Goal: Task Accomplishment & Management: Use online tool/utility

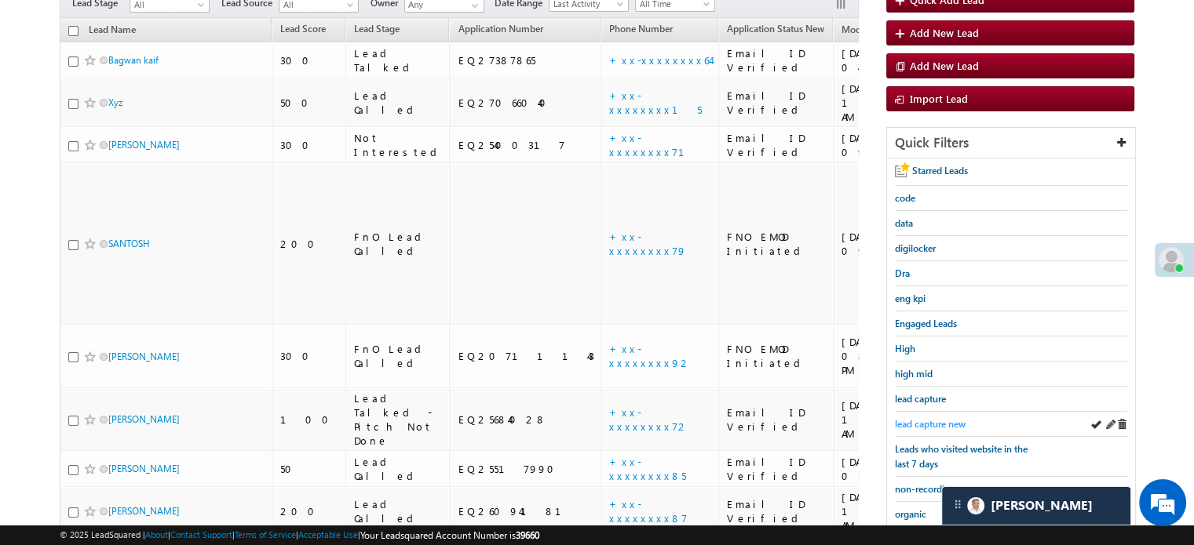
click at [920, 421] on span "lead capture new" at bounding box center [930, 424] width 71 height 12
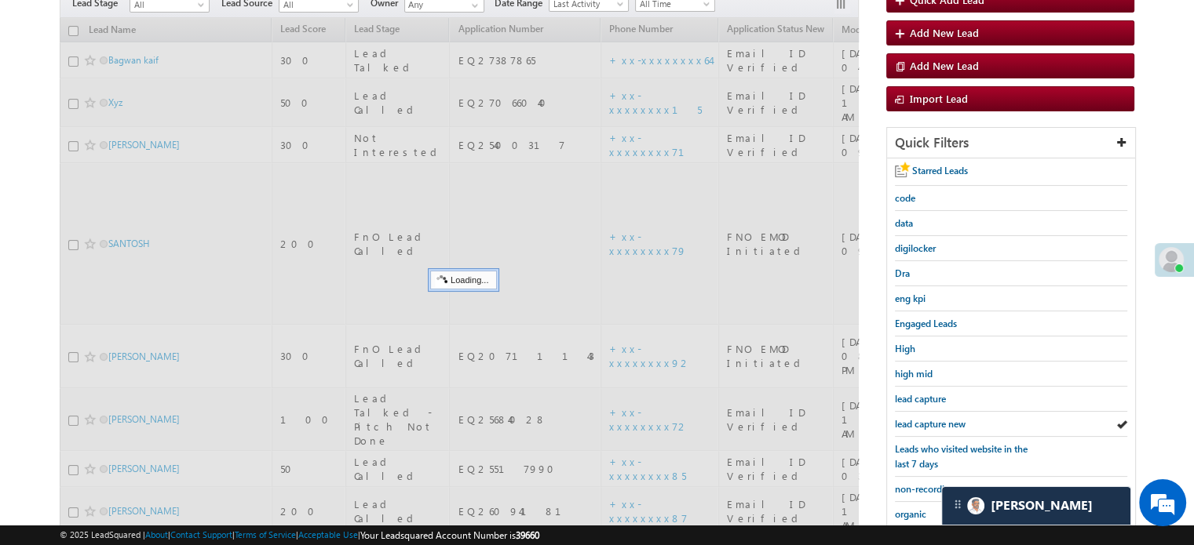
click at [920, 421] on span "lead capture new" at bounding box center [930, 424] width 71 height 12
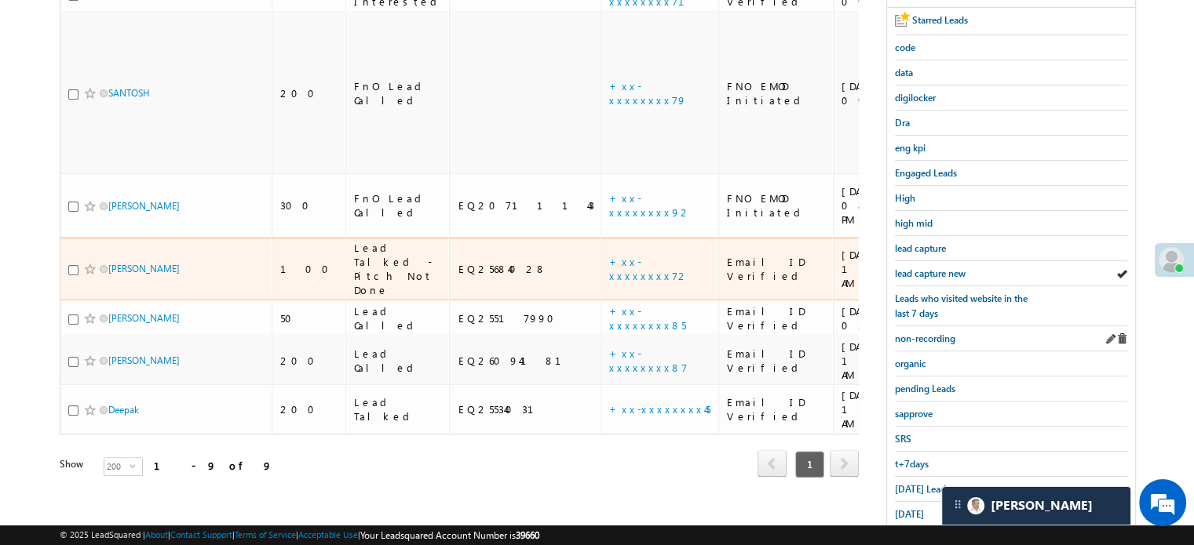
scroll to position [314, 0]
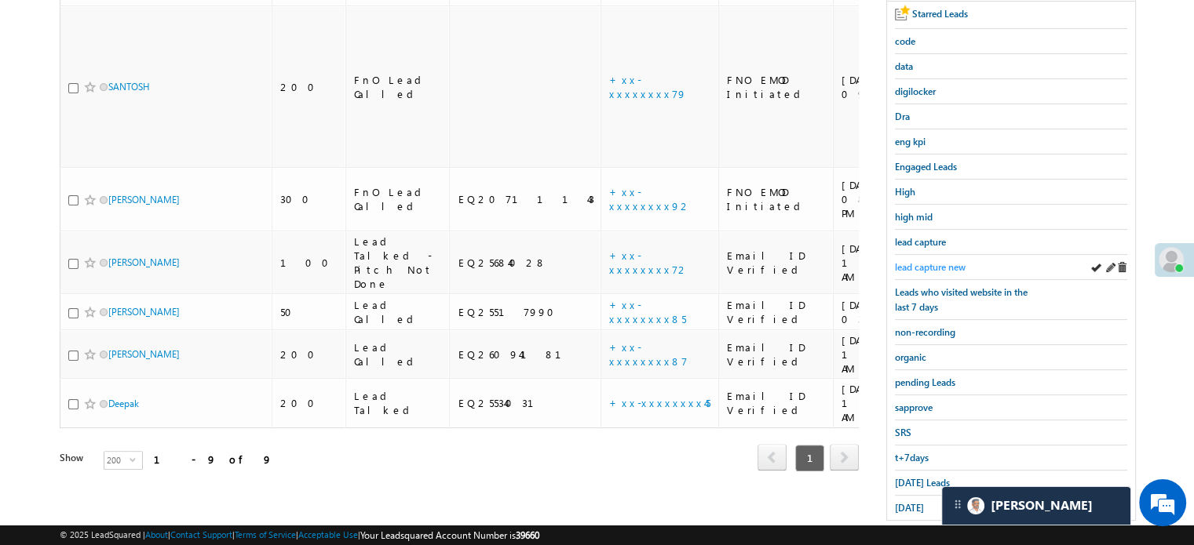
click at [932, 261] on span "lead capture new" at bounding box center [930, 267] width 71 height 12
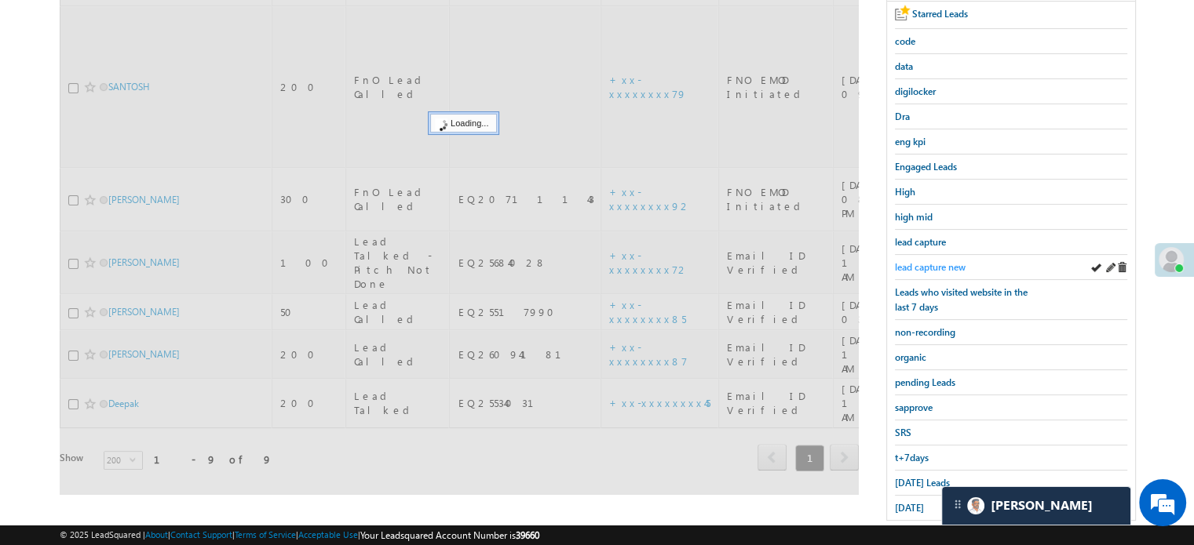
click at [931, 262] on span "lead capture new" at bounding box center [930, 267] width 71 height 12
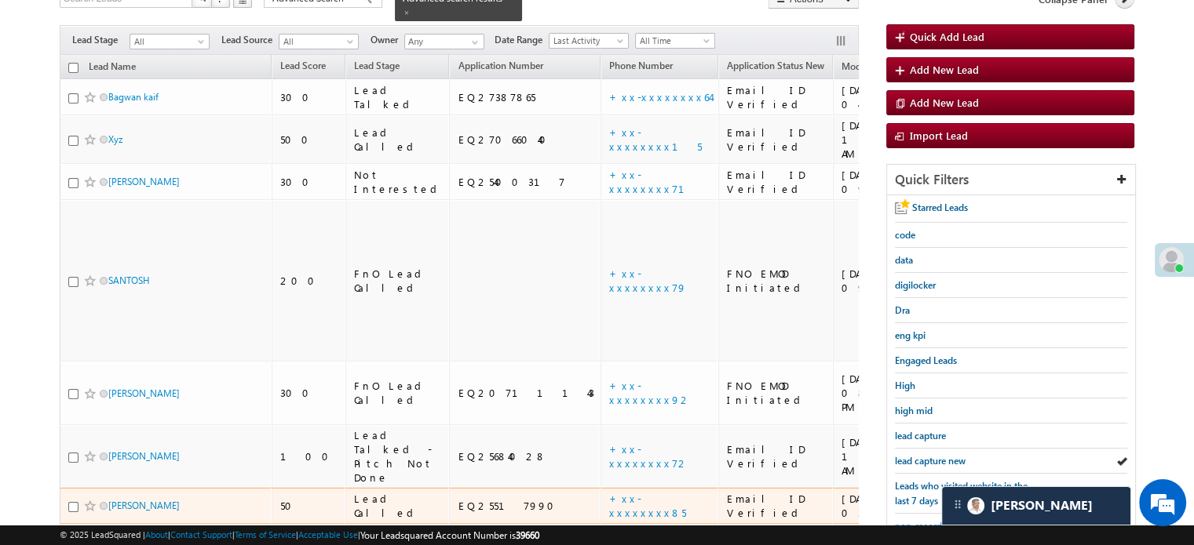
scroll to position [235, 0]
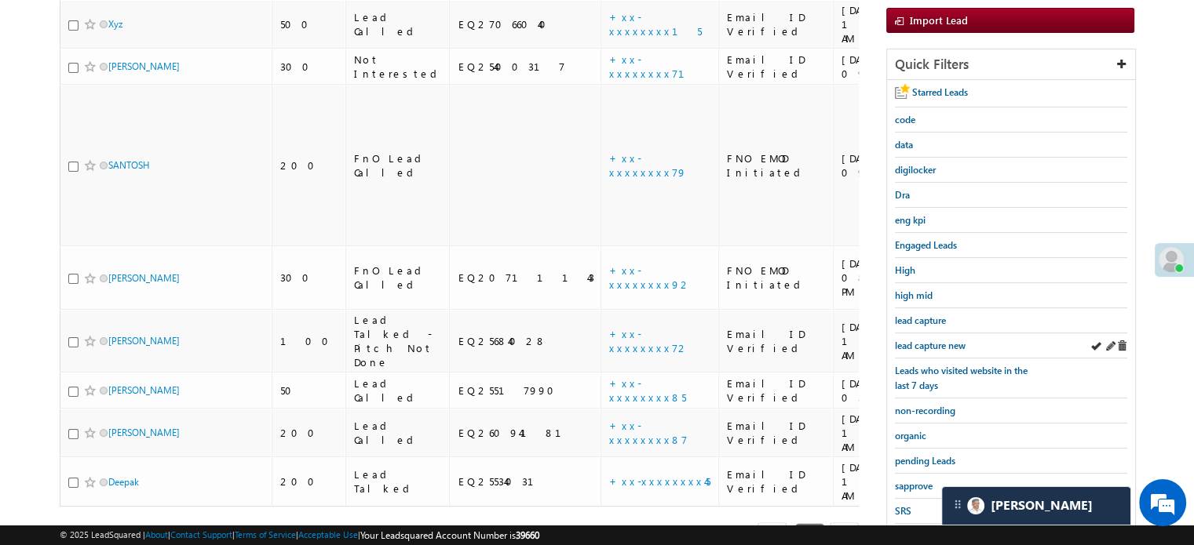
click at [934, 334] on div "lead capture new" at bounding box center [1011, 346] width 232 height 25
click at [943, 340] on span "lead capture new" at bounding box center [930, 346] width 71 height 12
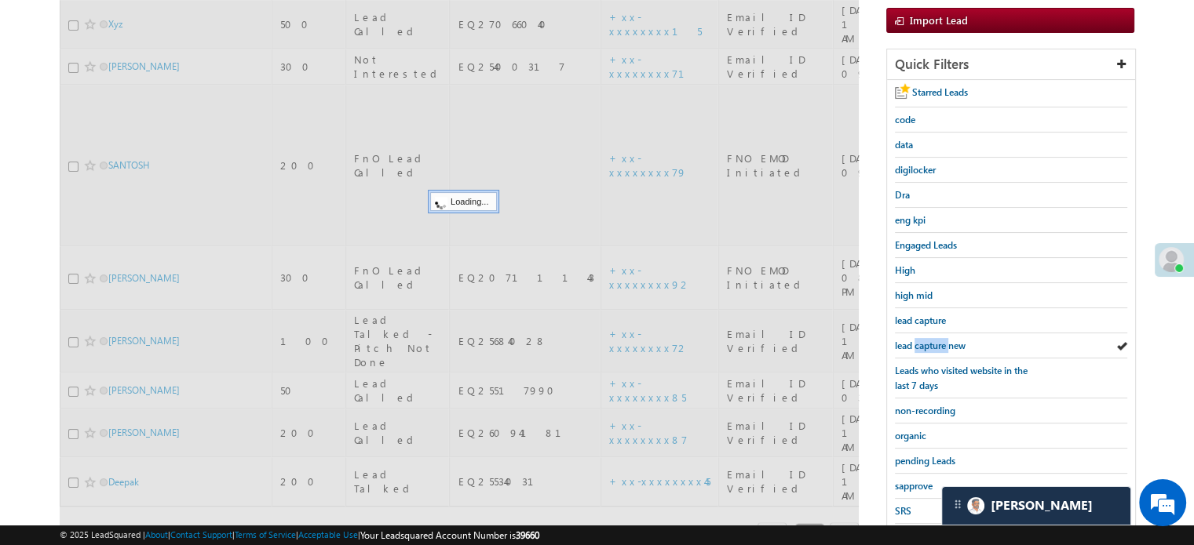
click at [943, 340] on span "lead capture new" at bounding box center [930, 346] width 71 height 12
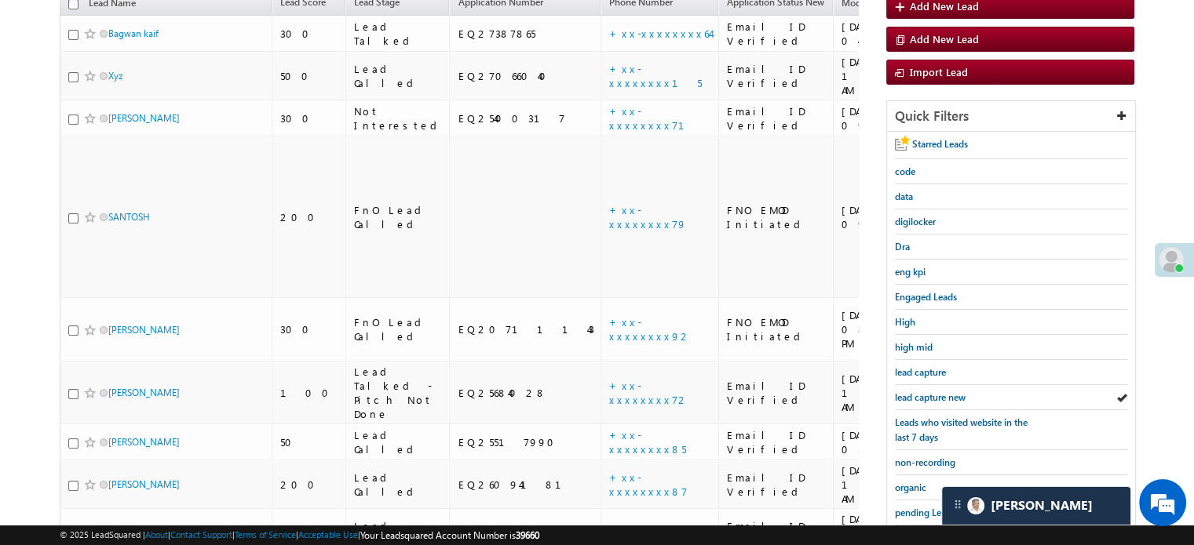
scroll to position [314, 0]
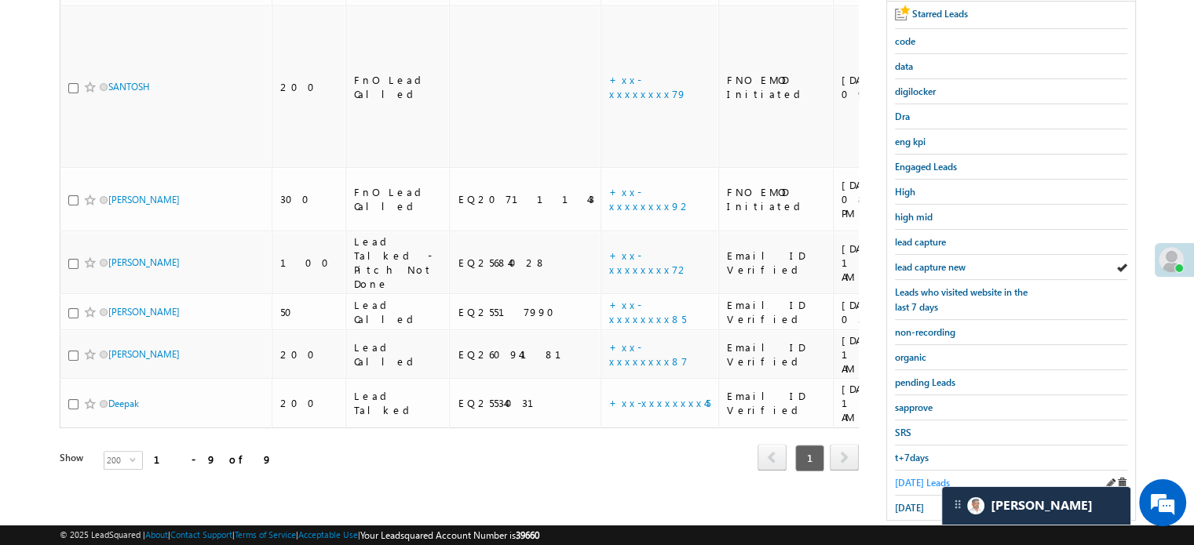
click at [913, 477] on span "Today's Leads" at bounding box center [922, 483] width 55 height 12
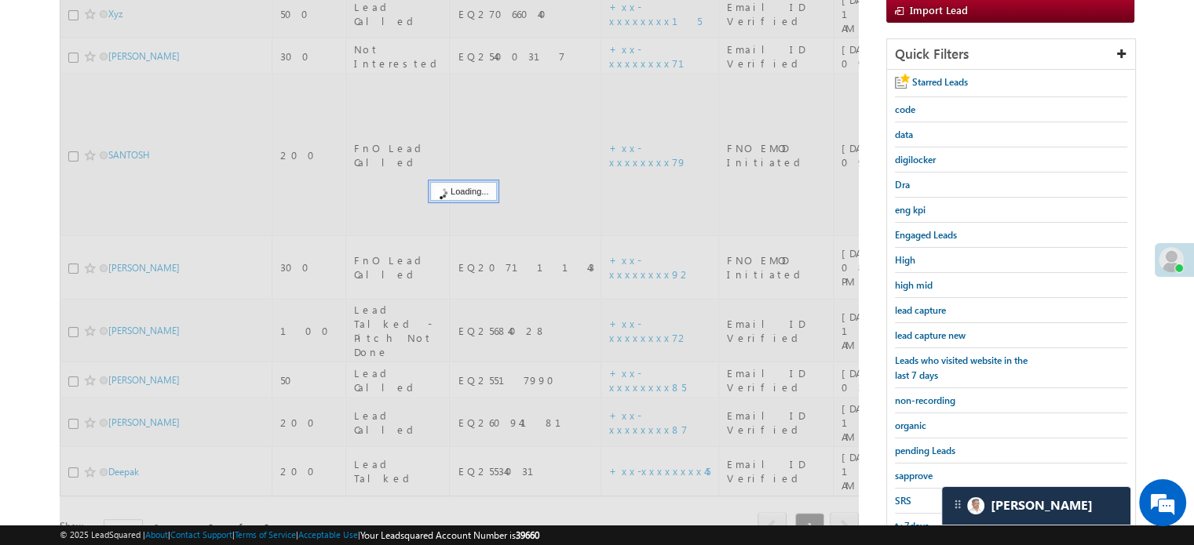
scroll to position [157, 0]
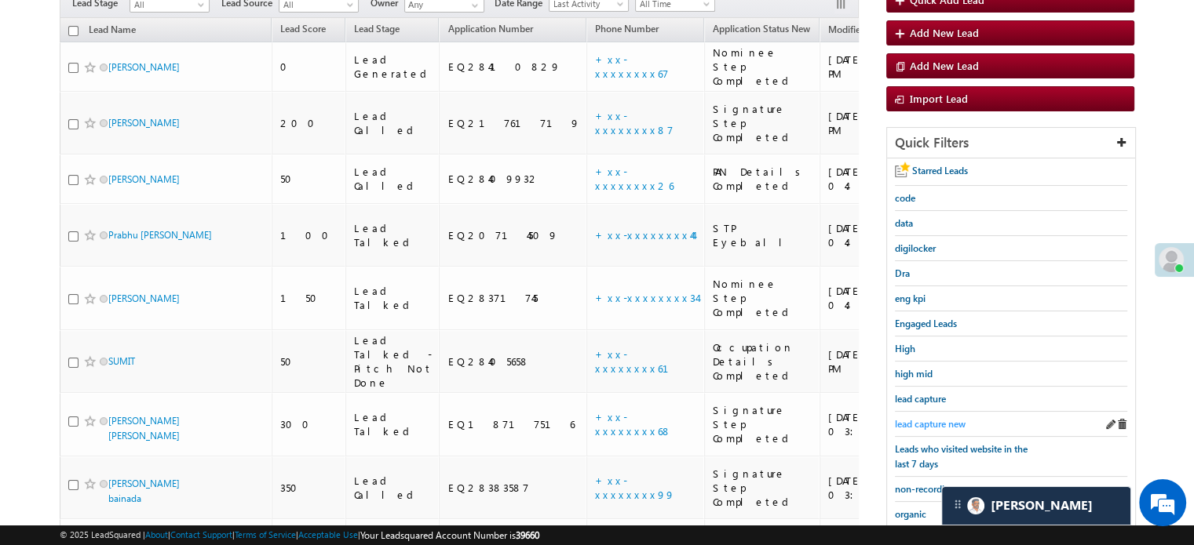
click at [928, 418] on span "lead capture new" at bounding box center [930, 424] width 71 height 12
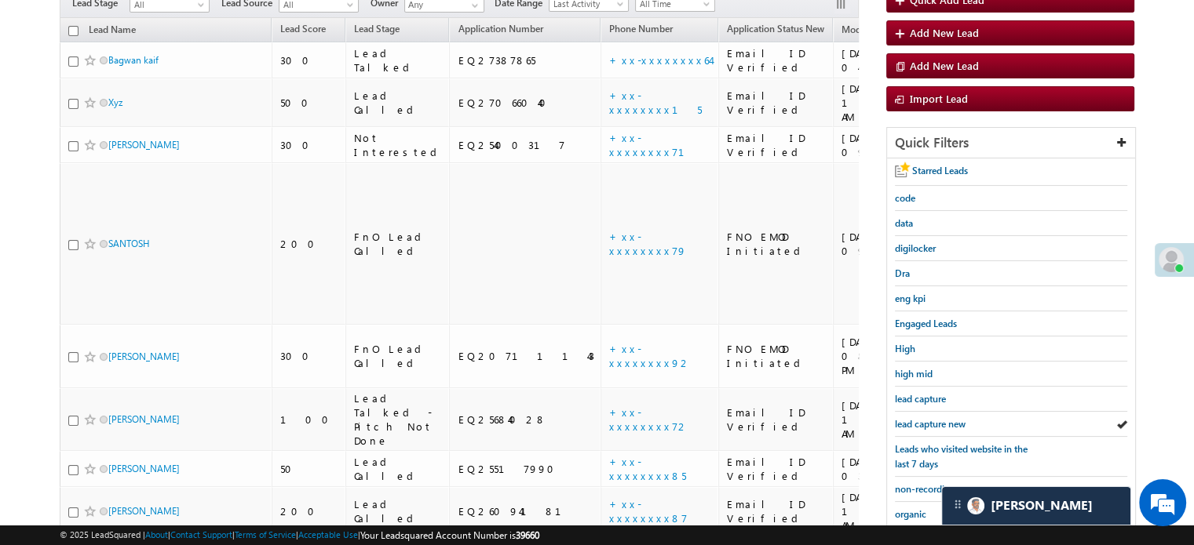
click at [928, 418] on span "lead capture new" at bounding box center [930, 424] width 71 height 12
click at [933, 421] on span "lead capture new" at bounding box center [930, 424] width 71 height 12
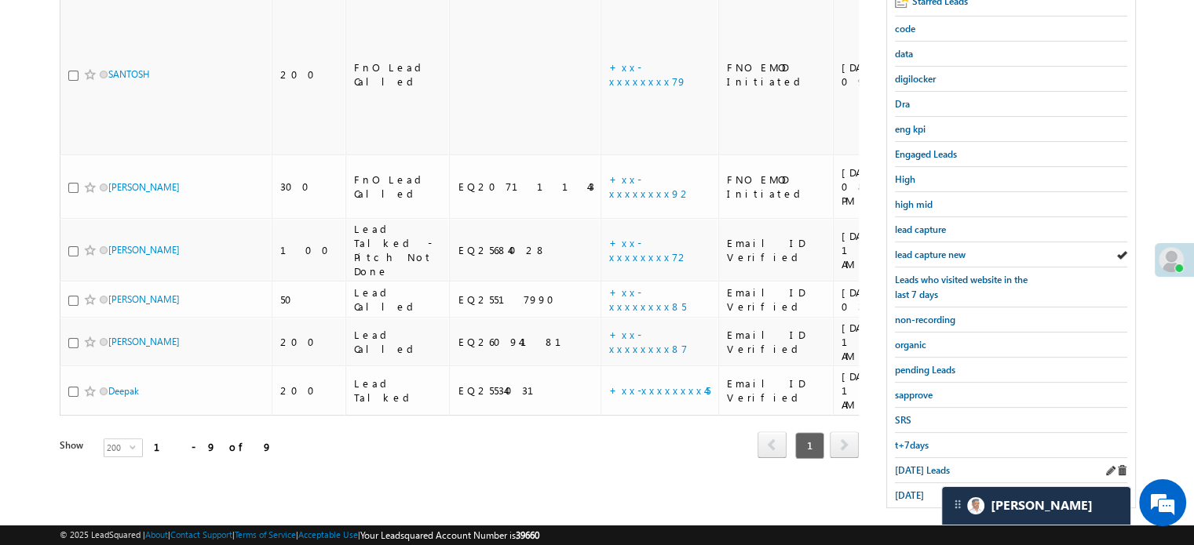
scroll to position [337, 0]
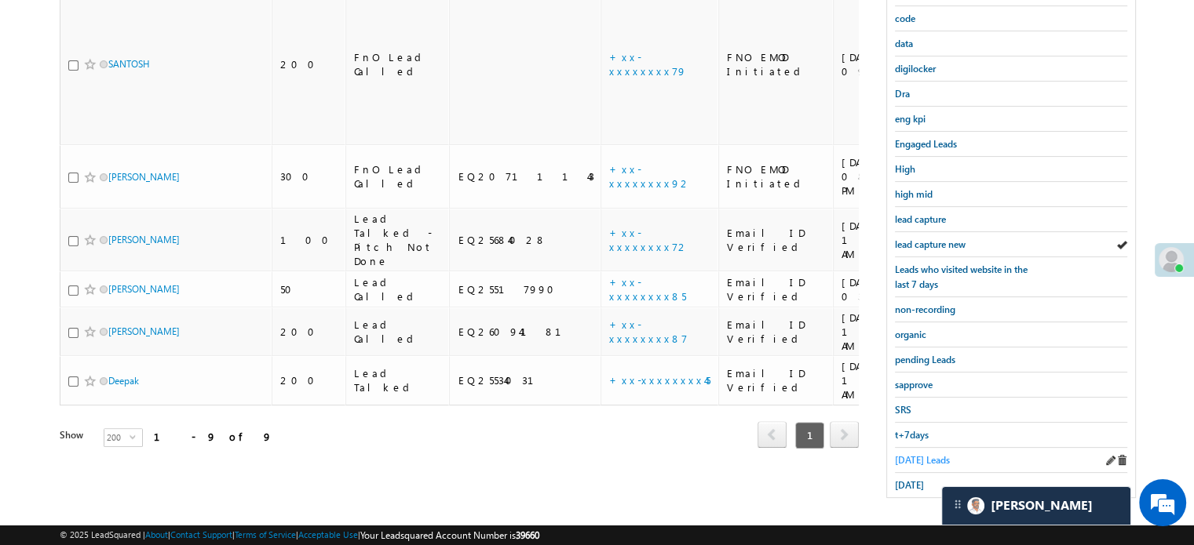
click at [915, 456] on span "Today's Leads" at bounding box center [922, 460] width 55 height 12
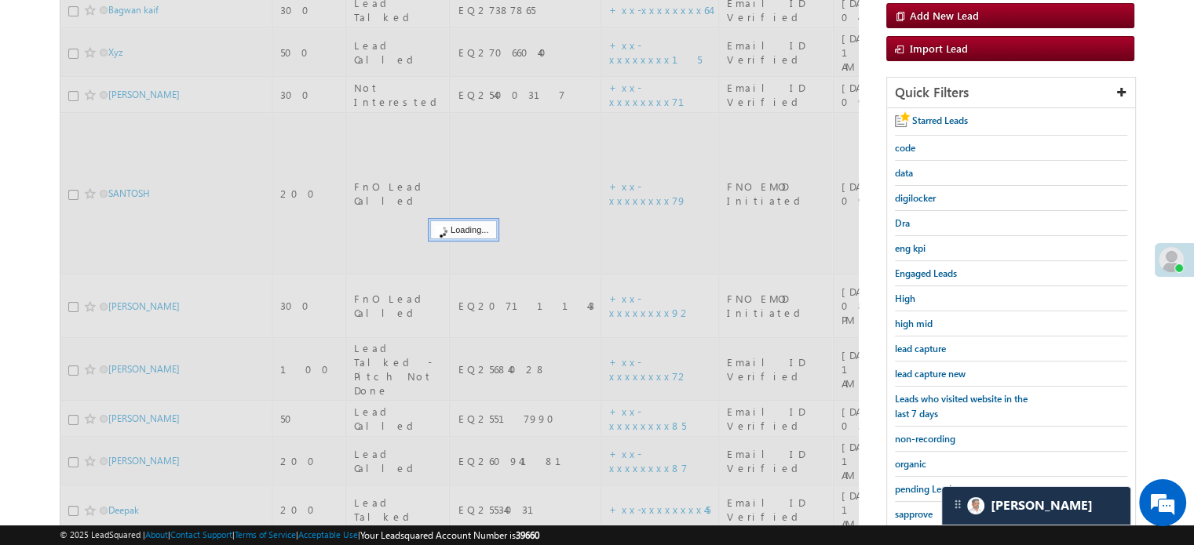
scroll to position [180, 0]
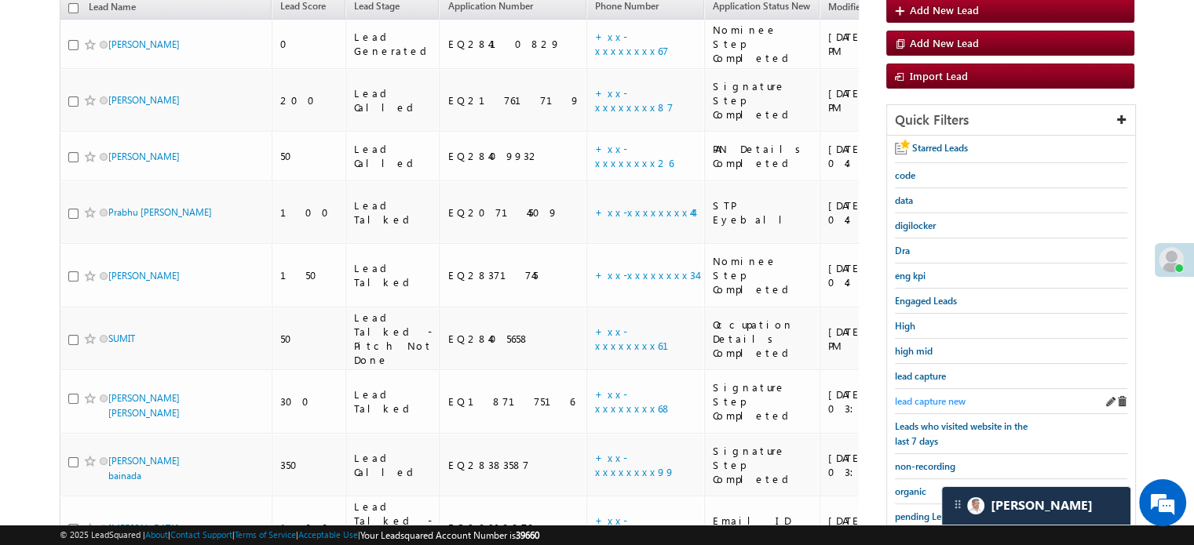
click at [932, 398] on span "lead capture new" at bounding box center [930, 402] width 71 height 12
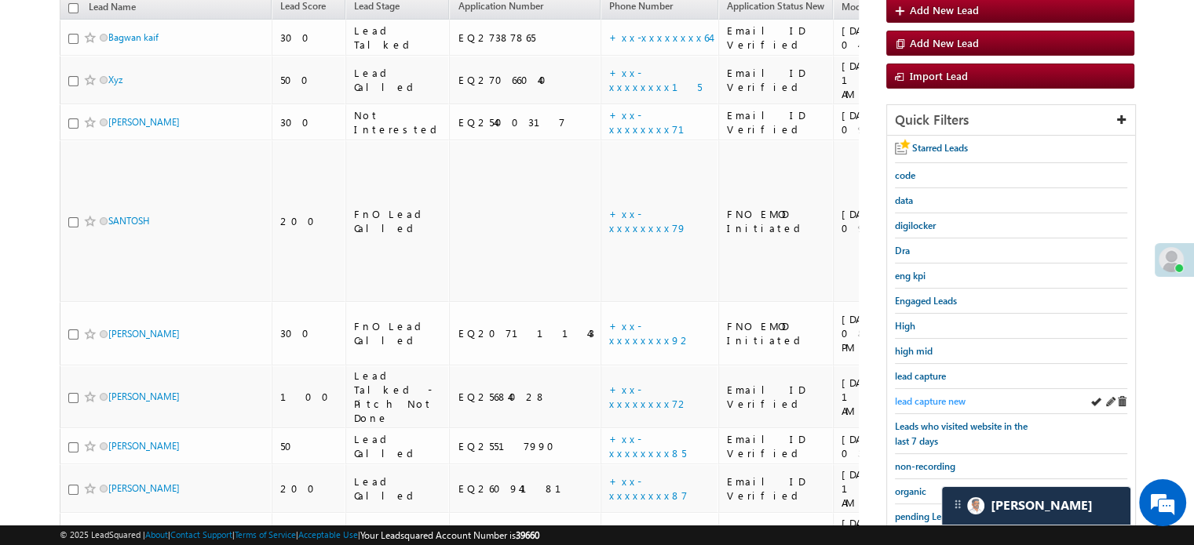
click at [923, 396] on span "lead capture new" at bounding box center [930, 402] width 71 height 12
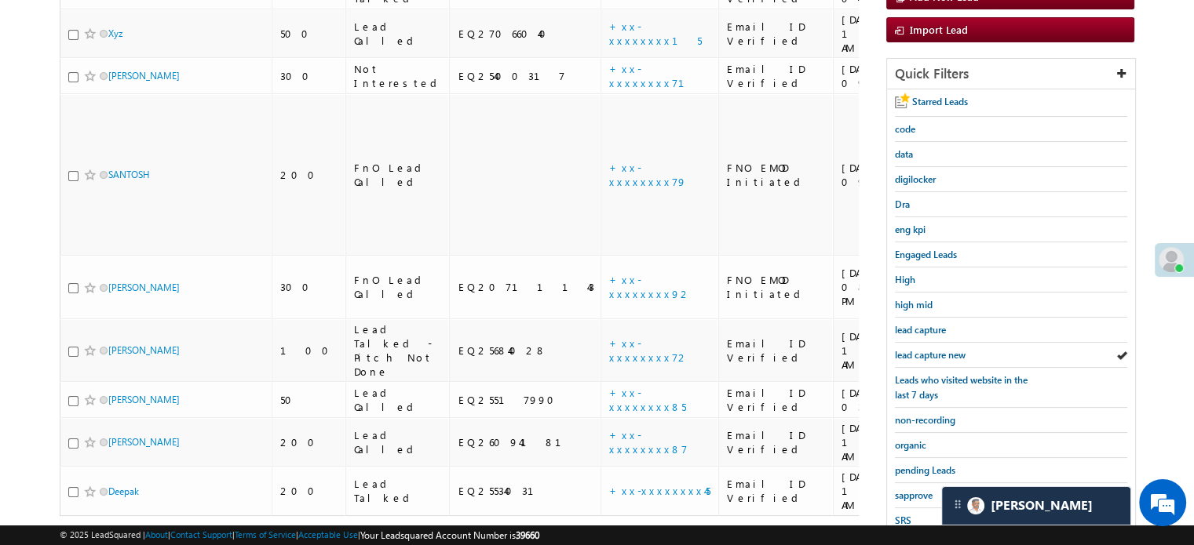
scroll to position [337, 0]
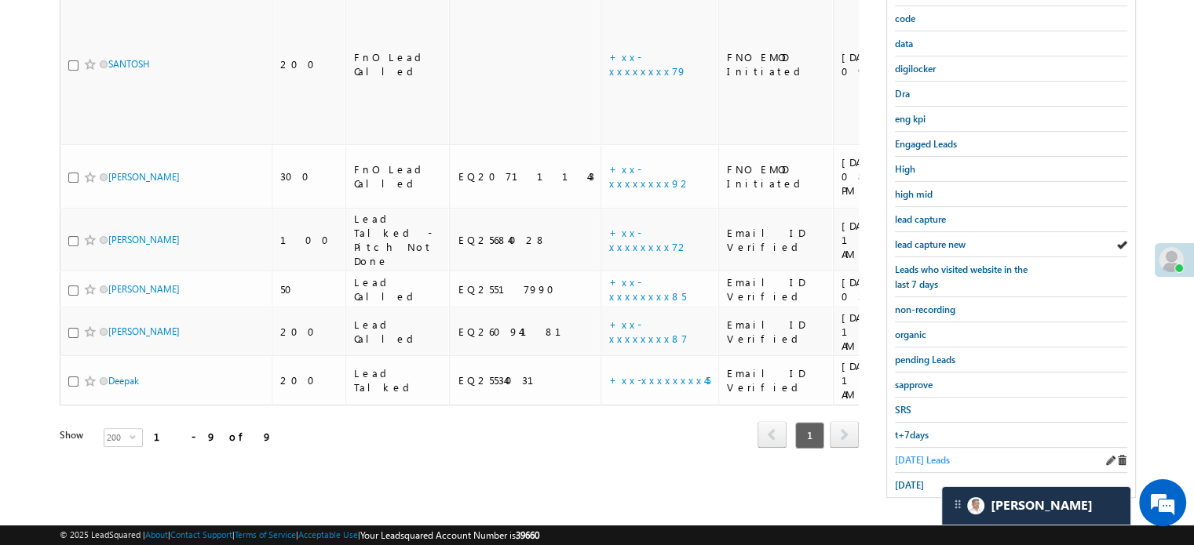
click at [923, 459] on span "Today's Leads" at bounding box center [922, 460] width 55 height 12
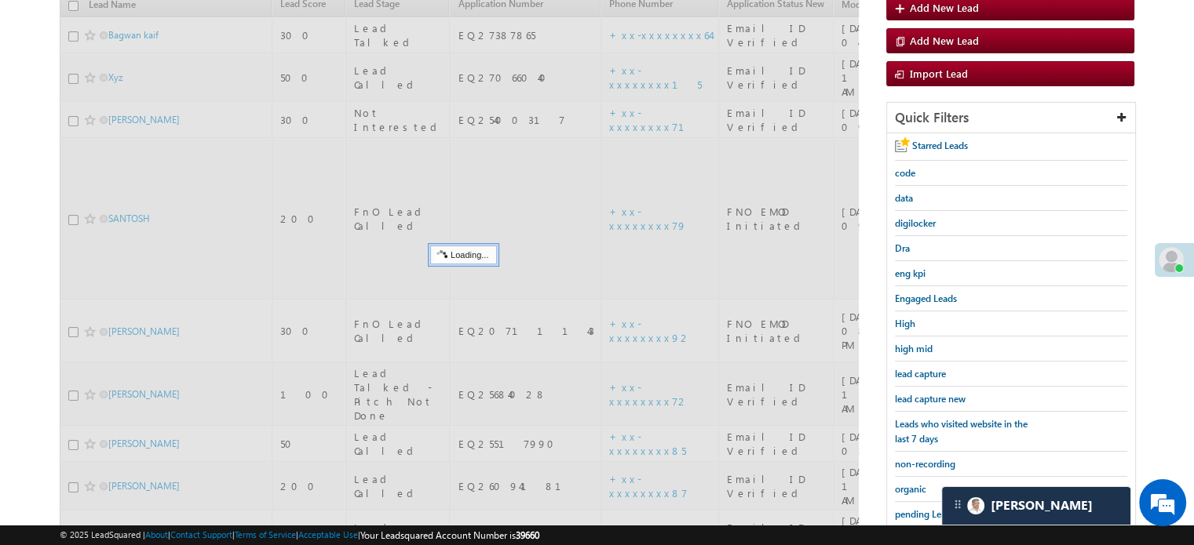
scroll to position [180, 0]
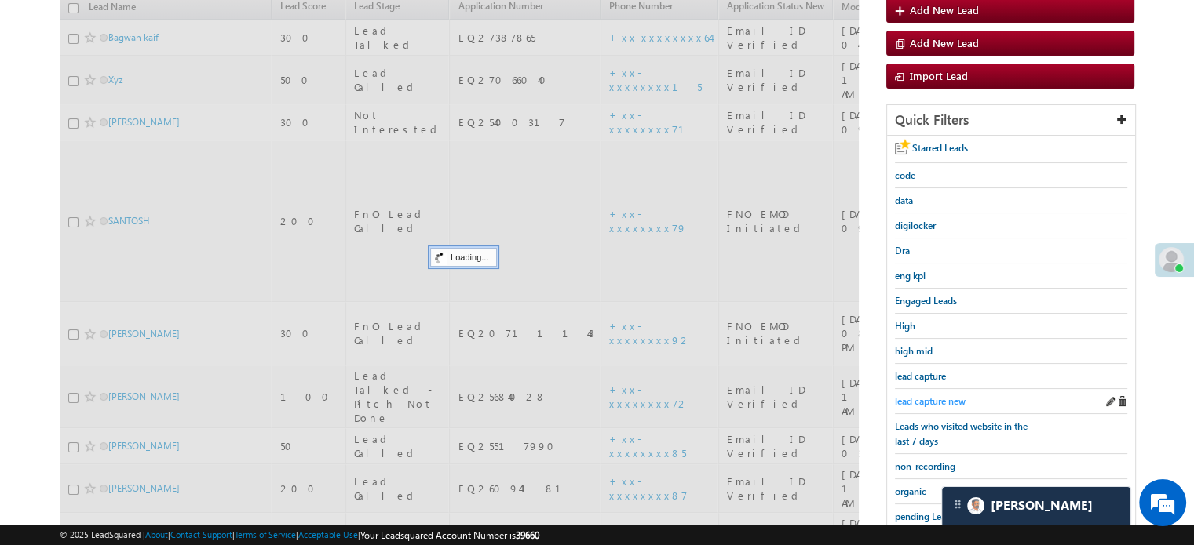
click at [932, 396] on span "lead capture new" at bounding box center [930, 402] width 71 height 12
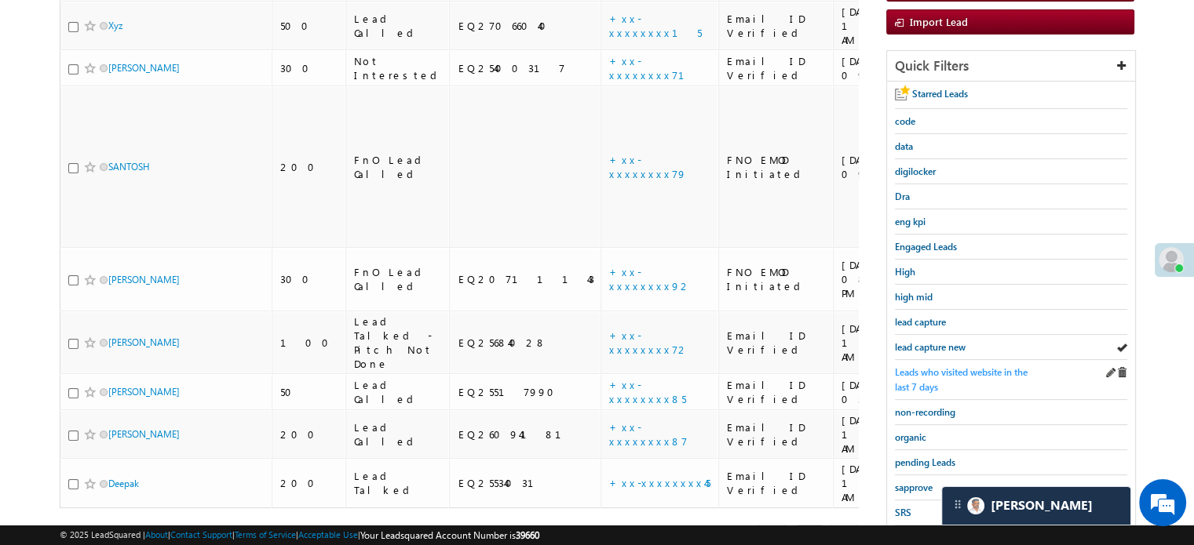
scroll to position [258, 0]
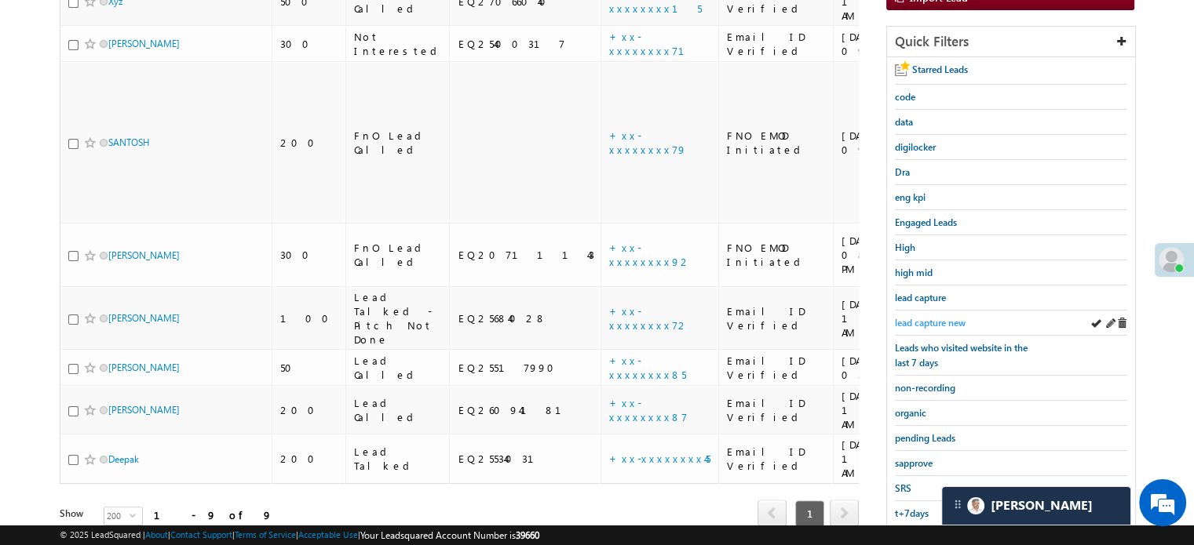
click at [946, 318] on span "lead capture new" at bounding box center [930, 323] width 71 height 12
click at [932, 317] on span "lead capture new" at bounding box center [930, 323] width 71 height 12
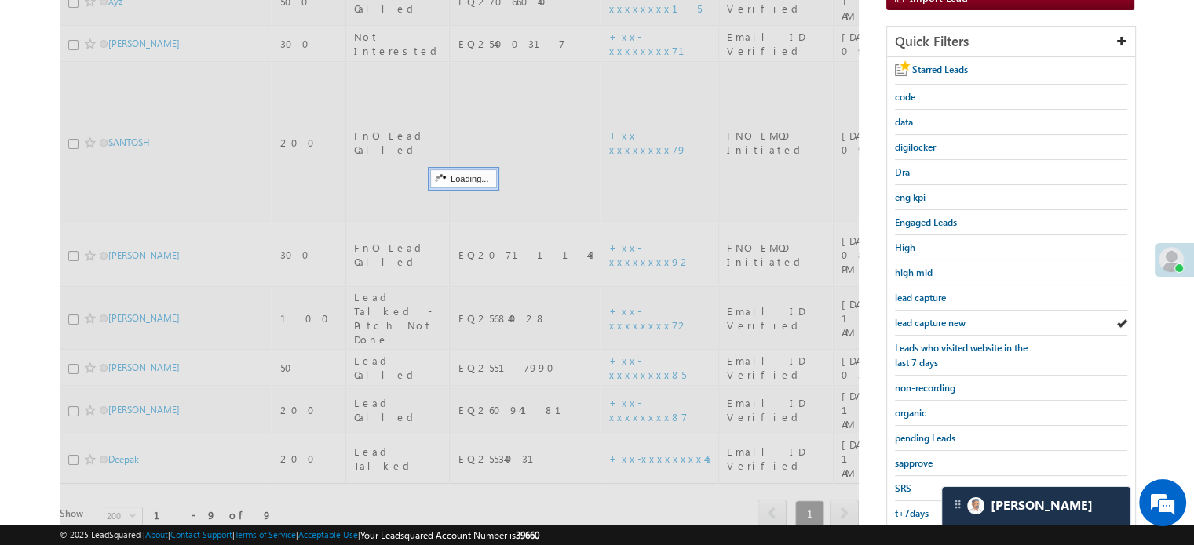
scroll to position [101, 0]
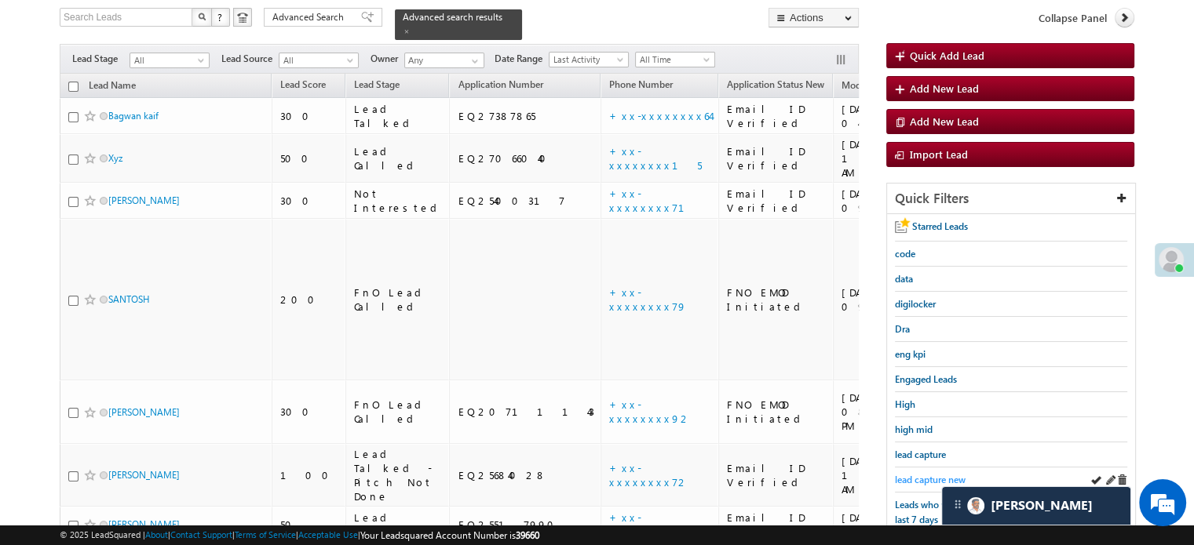
click at [910, 476] on span "lead capture new" at bounding box center [930, 480] width 71 height 12
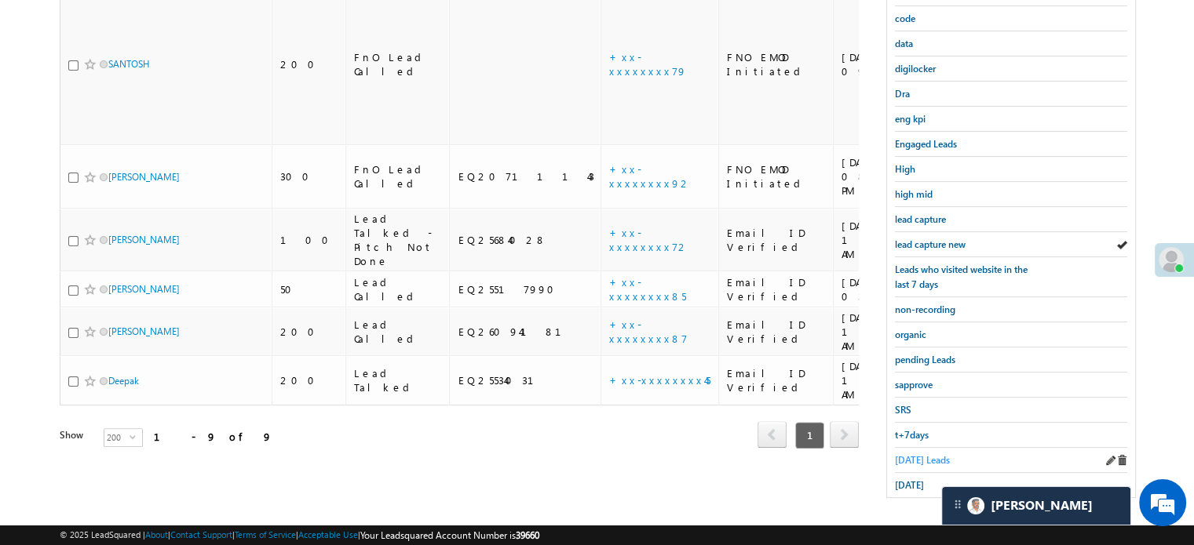
drag, startPoint x: 903, startPoint y: 439, endPoint x: 910, endPoint y: 445, distance: 9.4
click at [904, 439] on div "t+7days" at bounding box center [1011, 435] width 232 height 25
click at [910, 453] on link "Today's Leads" at bounding box center [922, 460] width 55 height 15
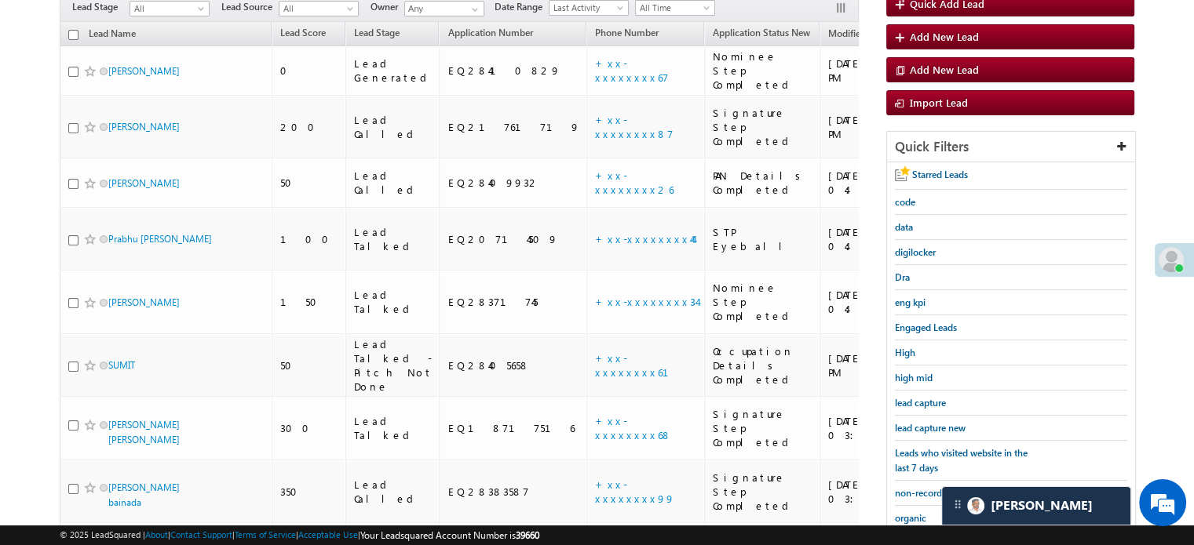
scroll to position [180, 0]
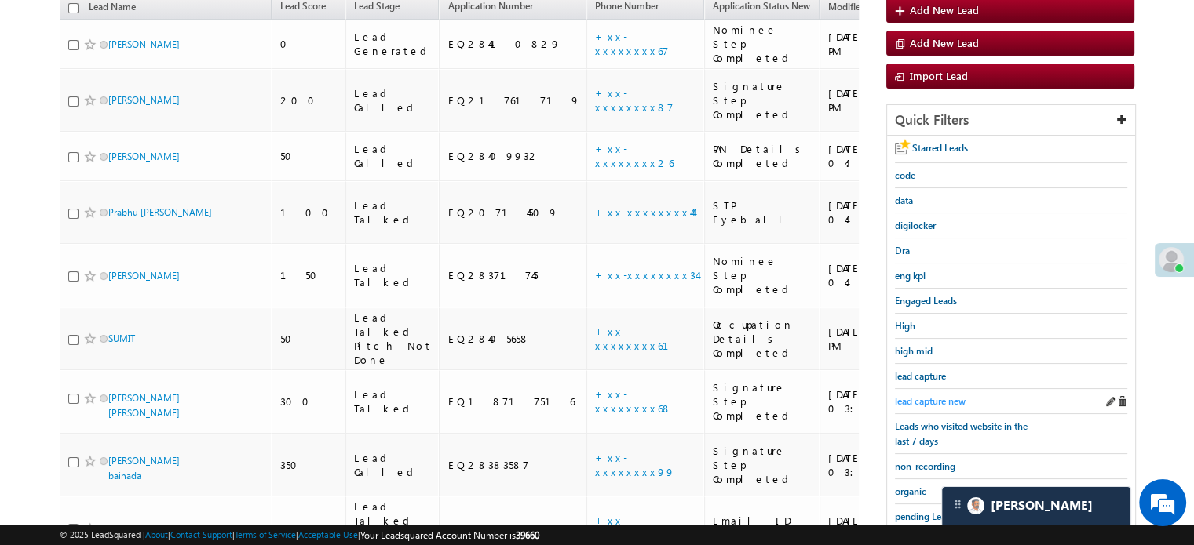
click at [932, 396] on span "lead capture new" at bounding box center [930, 402] width 71 height 12
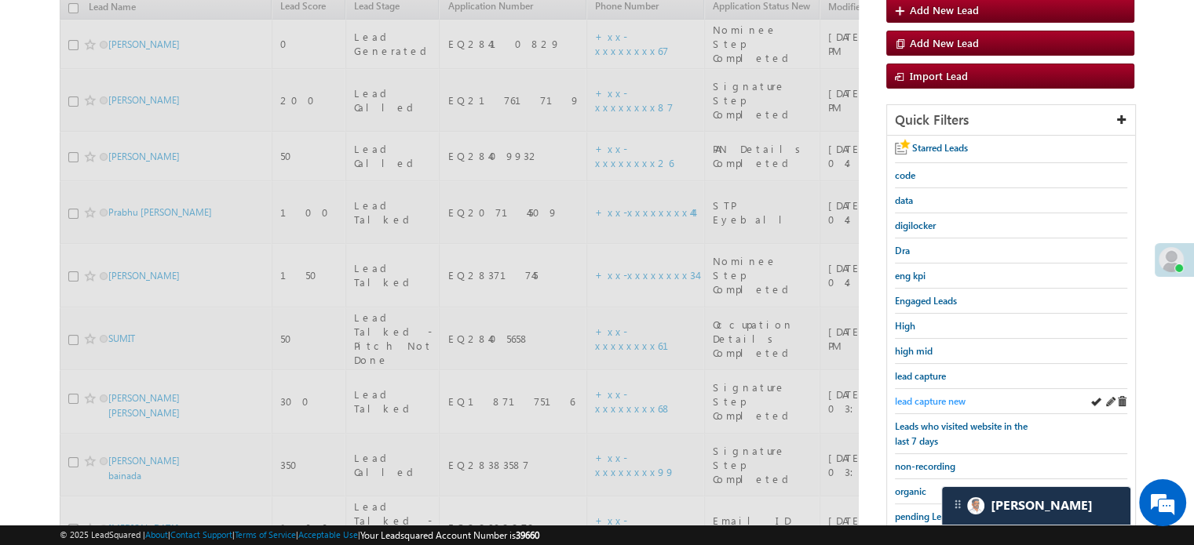
scroll to position [101, 0]
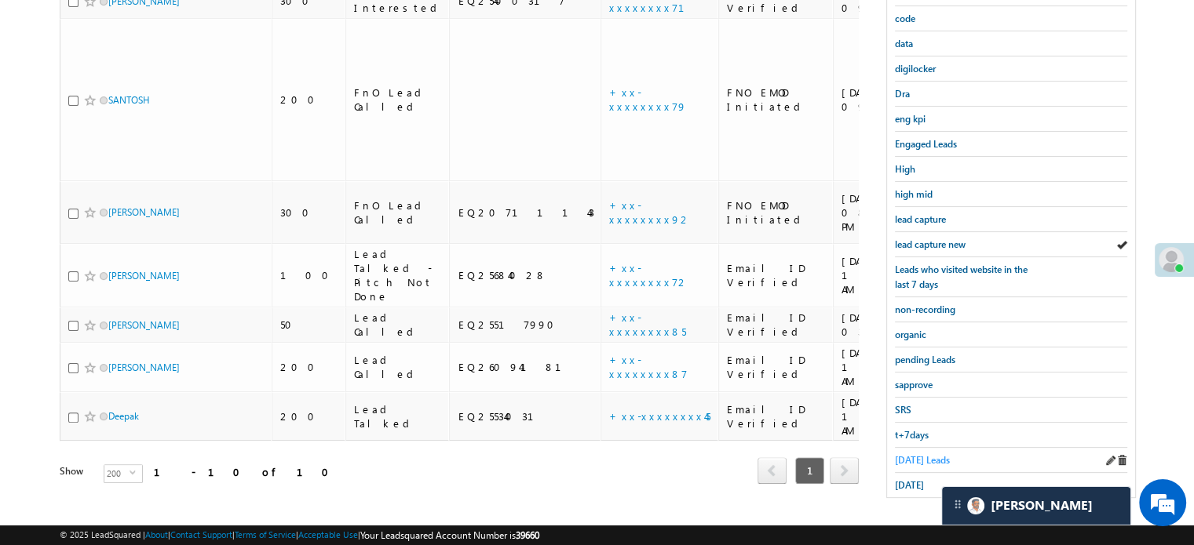
click at [910, 454] on span "Today's Leads" at bounding box center [922, 460] width 55 height 12
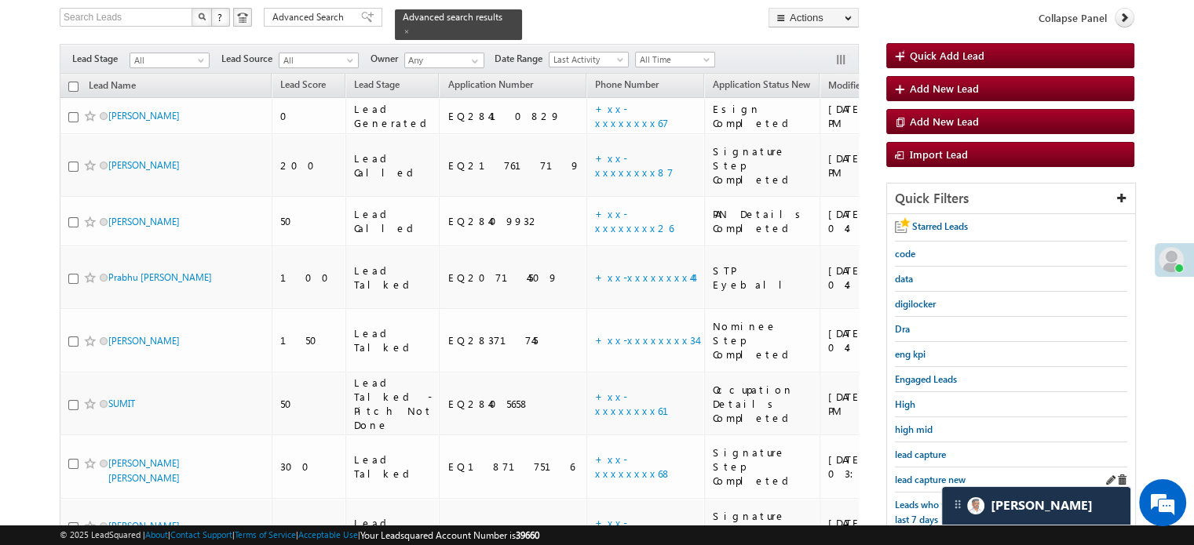
click at [917, 472] on link "lead capture new" at bounding box center [930, 479] width 71 height 15
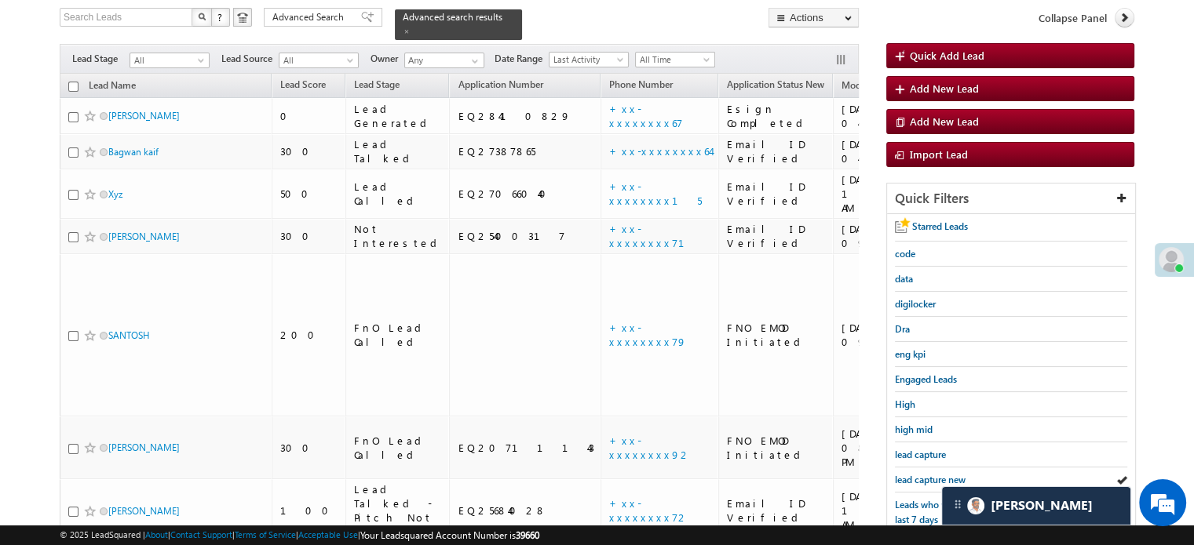
click at [917, 472] on link "lead capture new" at bounding box center [930, 479] width 71 height 15
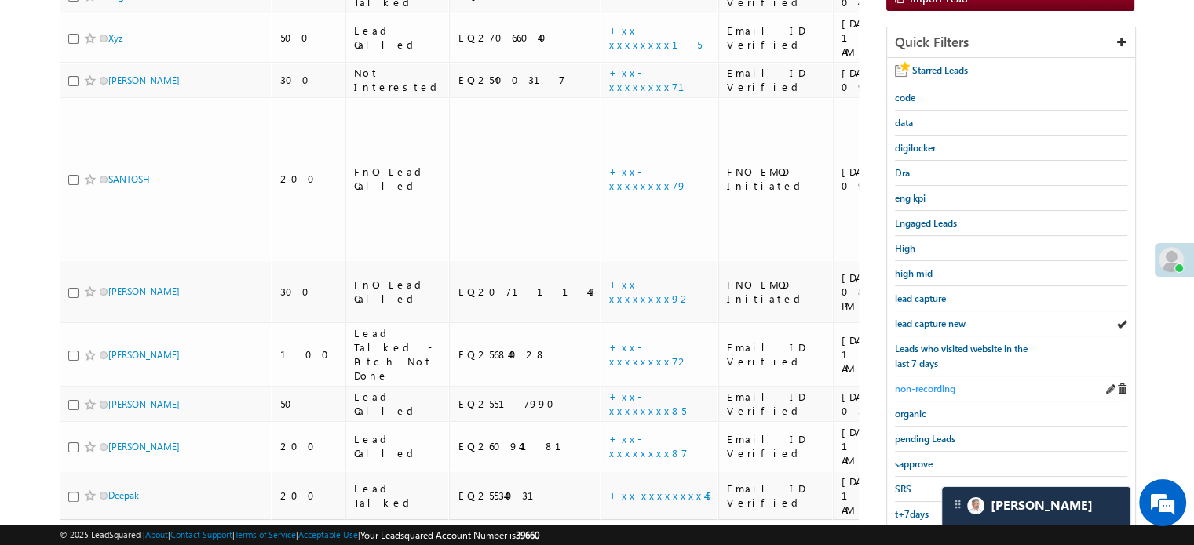
scroll to position [258, 0]
click at [931, 317] on span "lead capture new" at bounding box center [930, 323] width 71 height 12
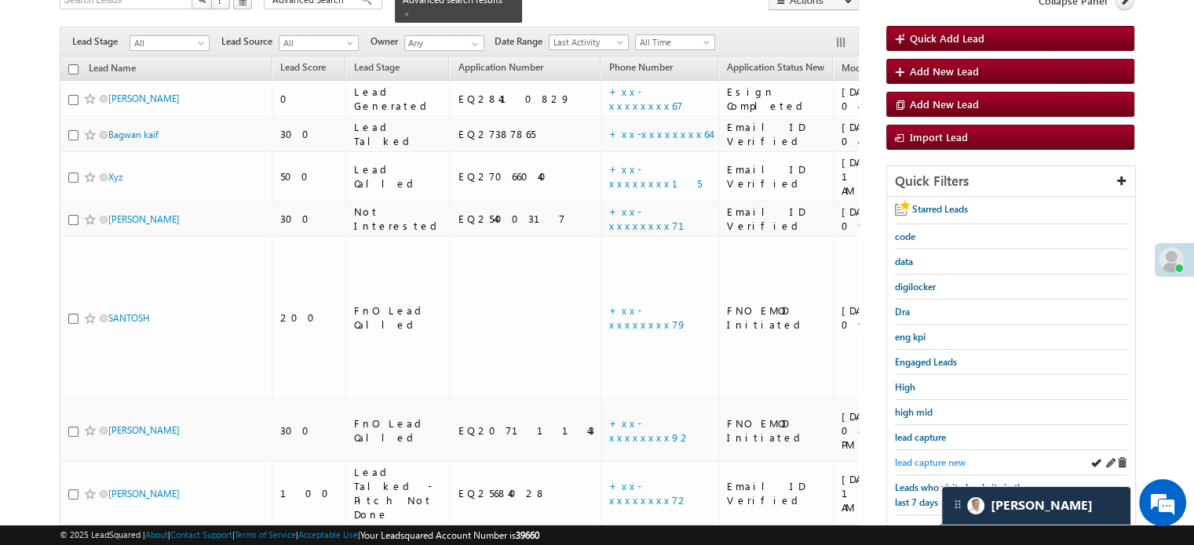
scroll to position [180, 0]
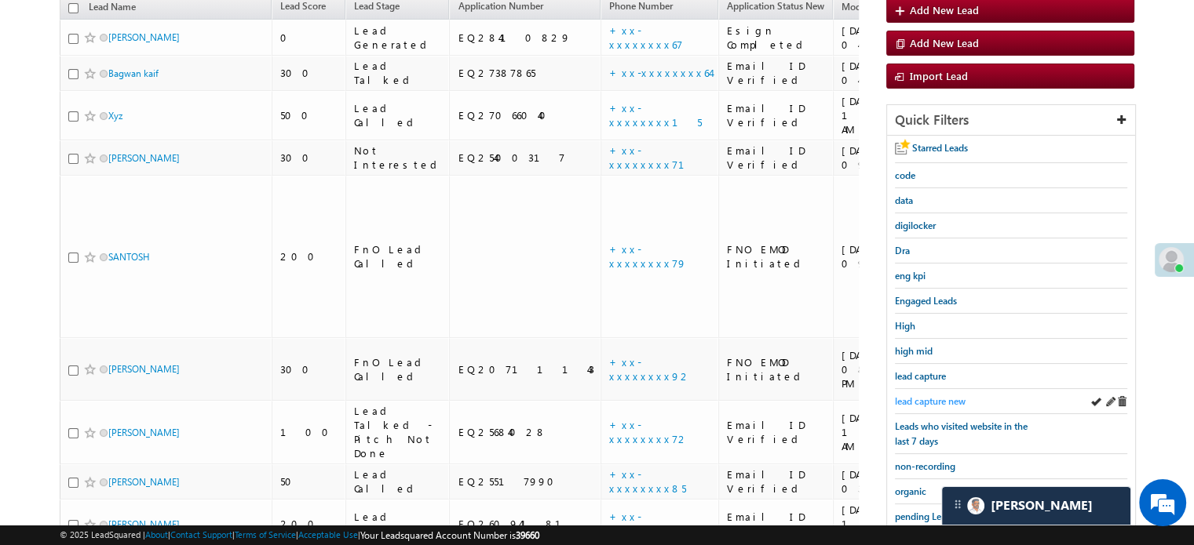
click at [917, 396] on span "lead capture new" at bounding box center [930, 402] width 71 height 12
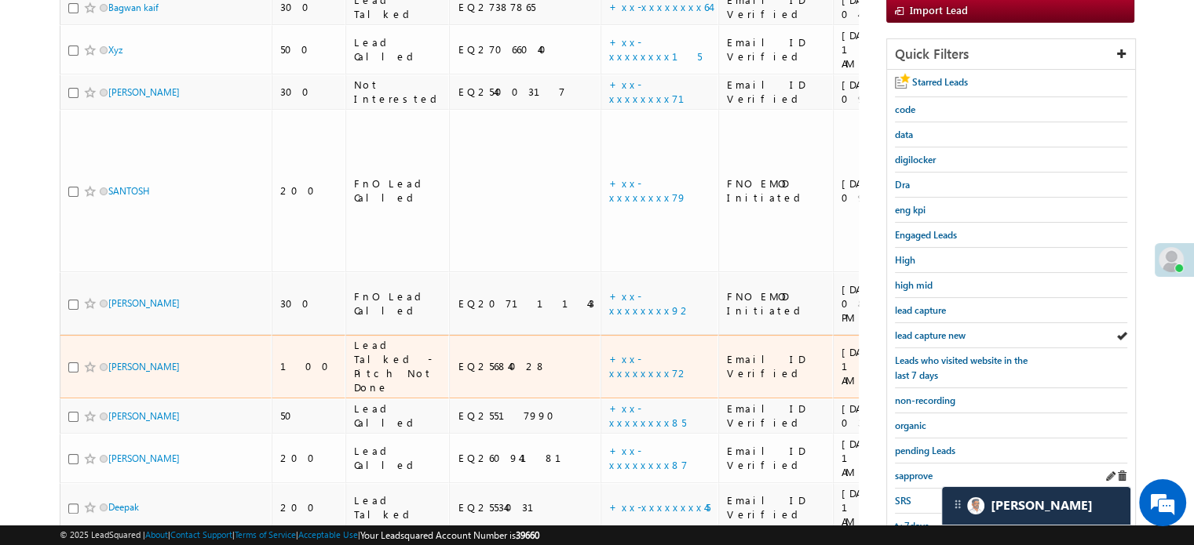
scroll to position [258, 0]
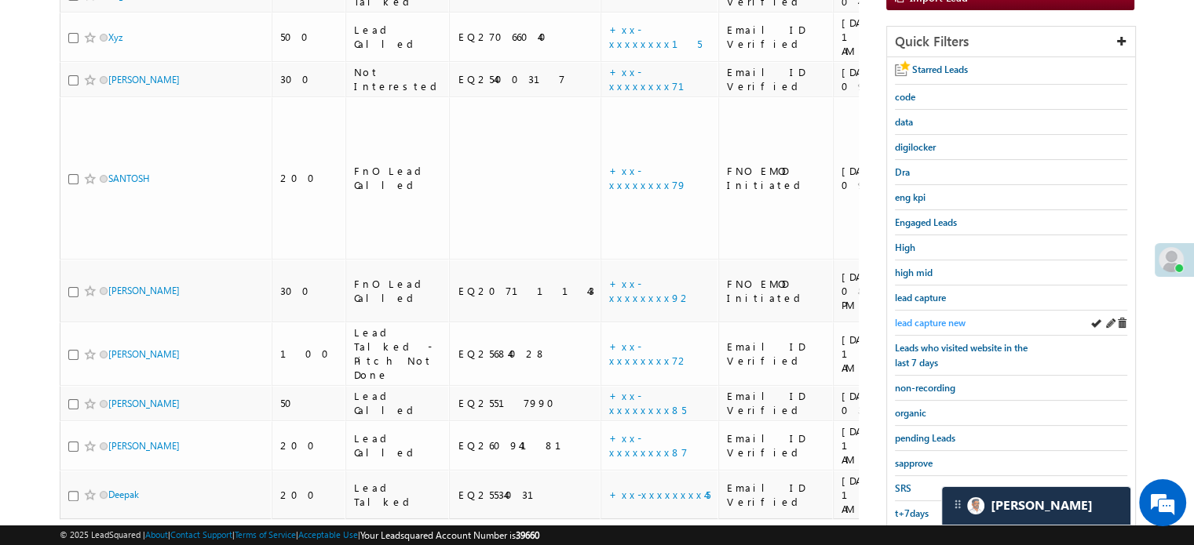
click at [943, 319] on span "lead capture new" at bounding box center [930, 323] width 71 height 12
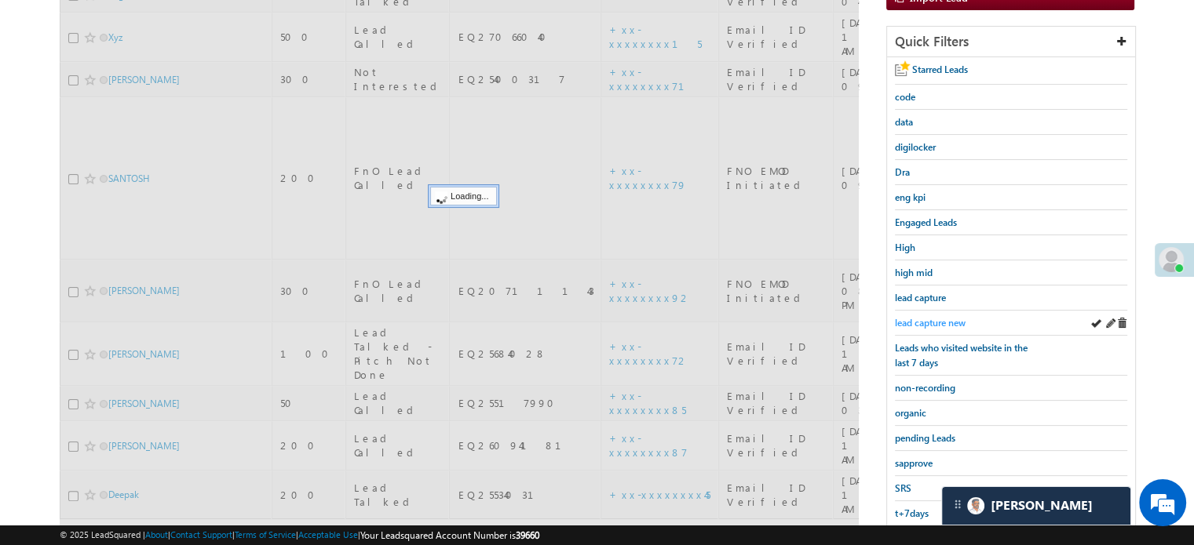
scroll to position [101, 0]
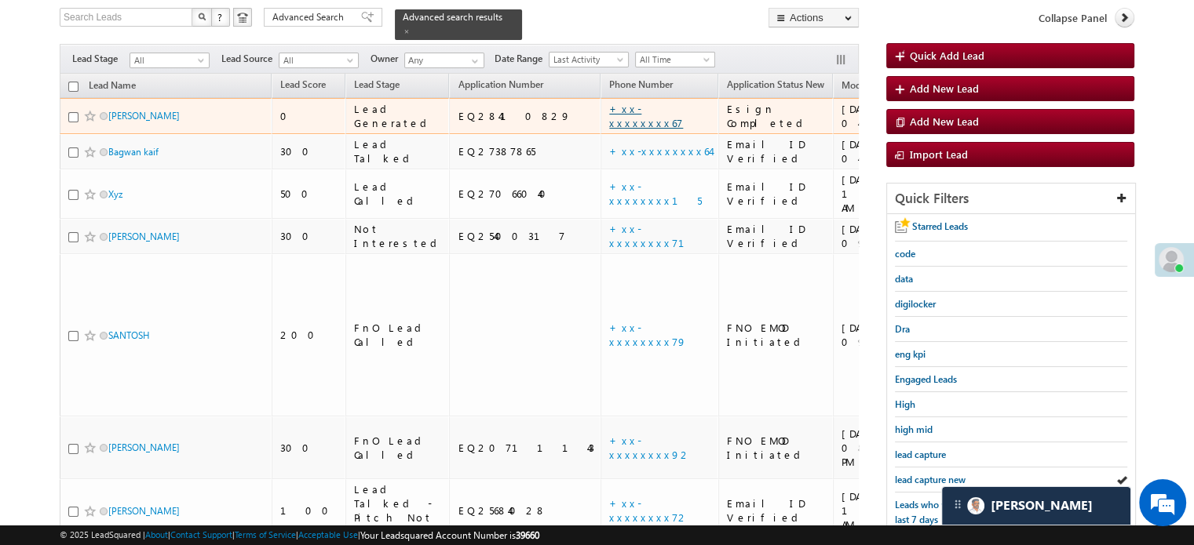
click at [609, 107] on link "+xx-xxxxxxxx67" at bounding box center [646, 115] width 74 height 27
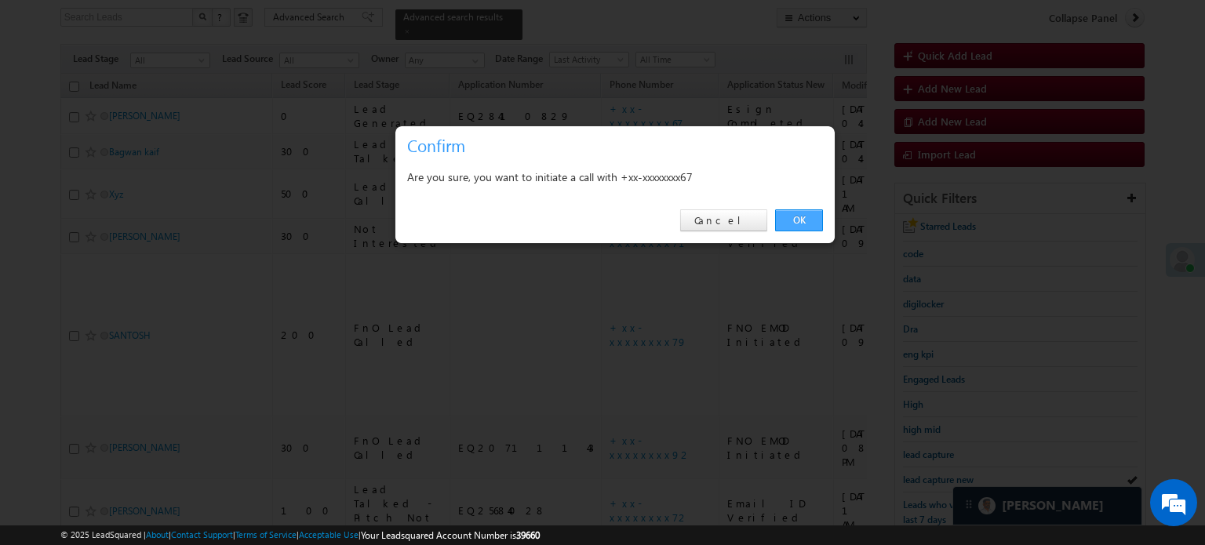
click at [811, 213] on link "OK" at bounding box center [799, 221] width 48 height 22
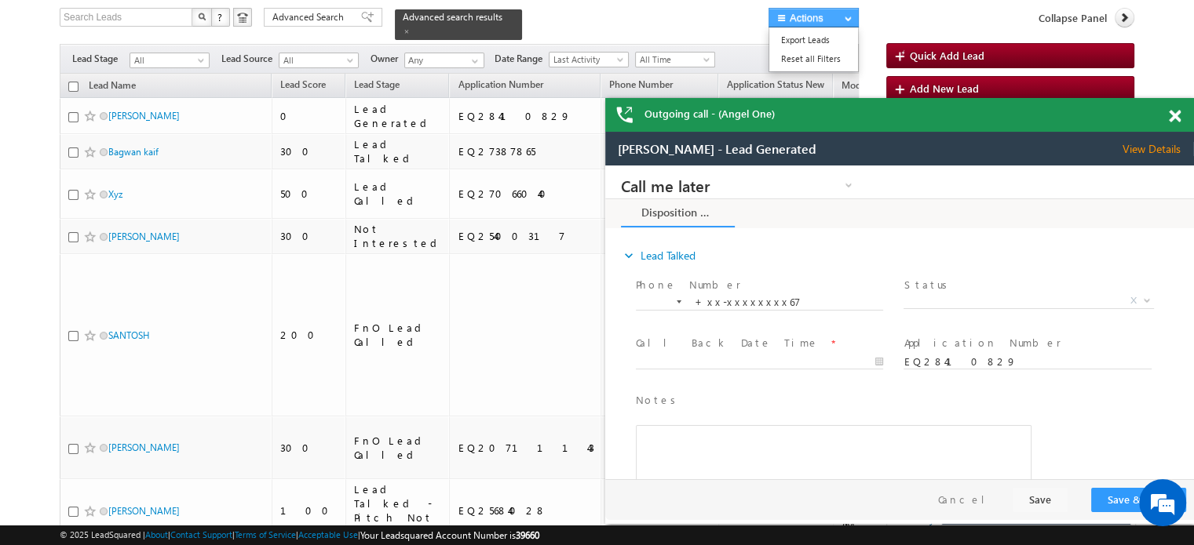
scroll to position [0, 0]
click at [1172, 112] on span at bounding box center [1175, 116] width 12 height 13
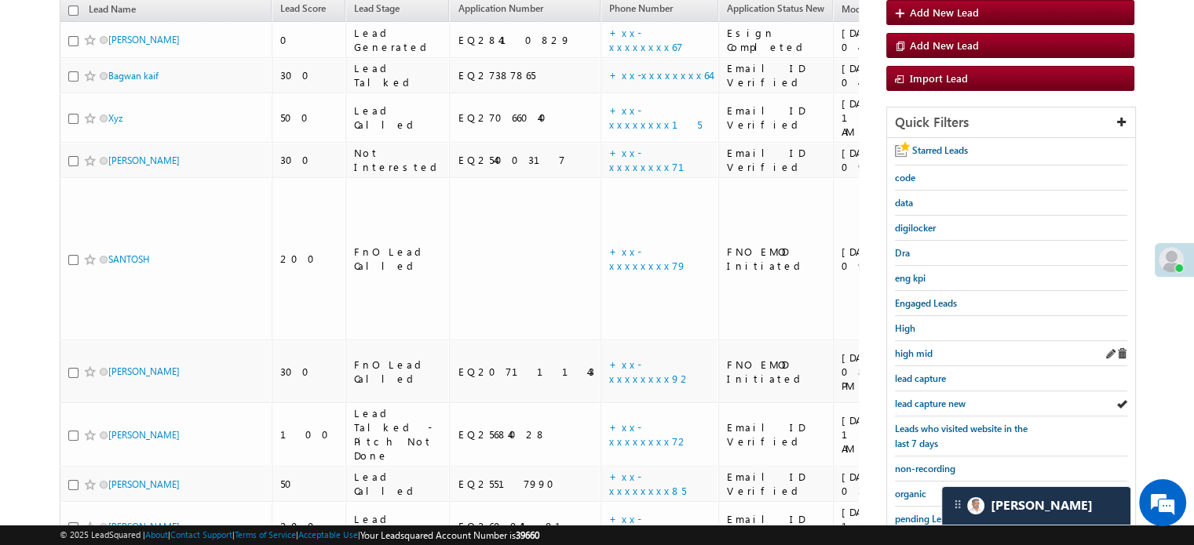
scroll to position [301, 0]
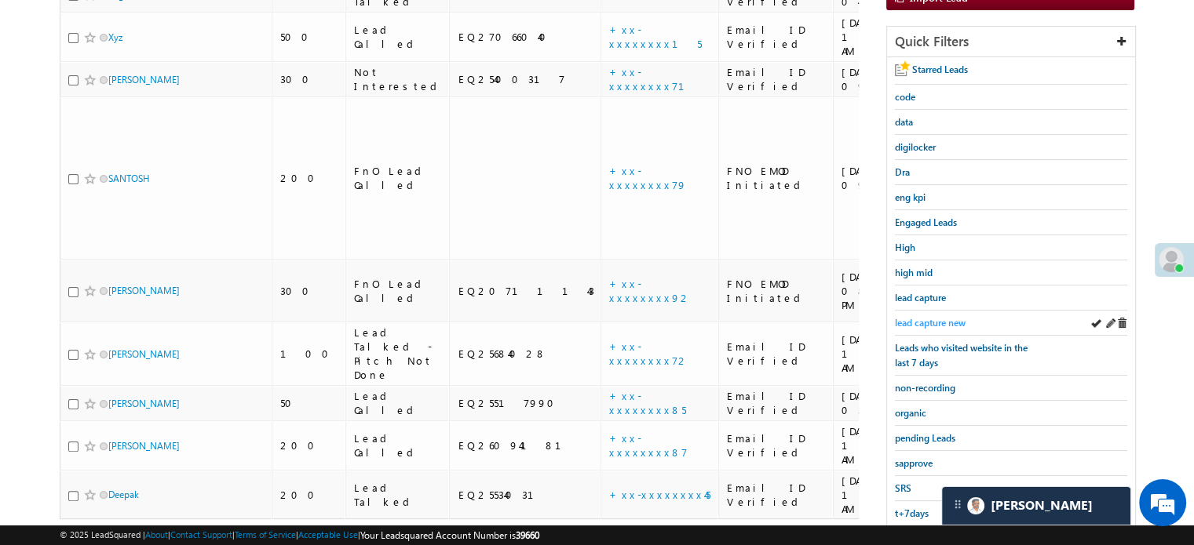
click at [940, 321] on span "lead capture new" at bounding box center [930, 323] width 71 height 12
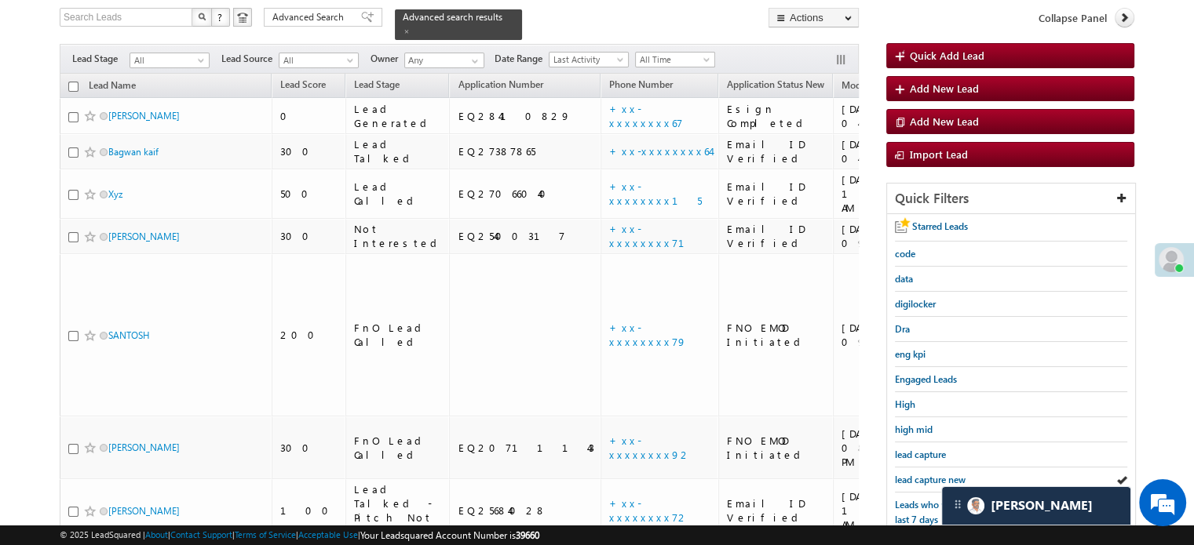
scroll to position [337, 0]
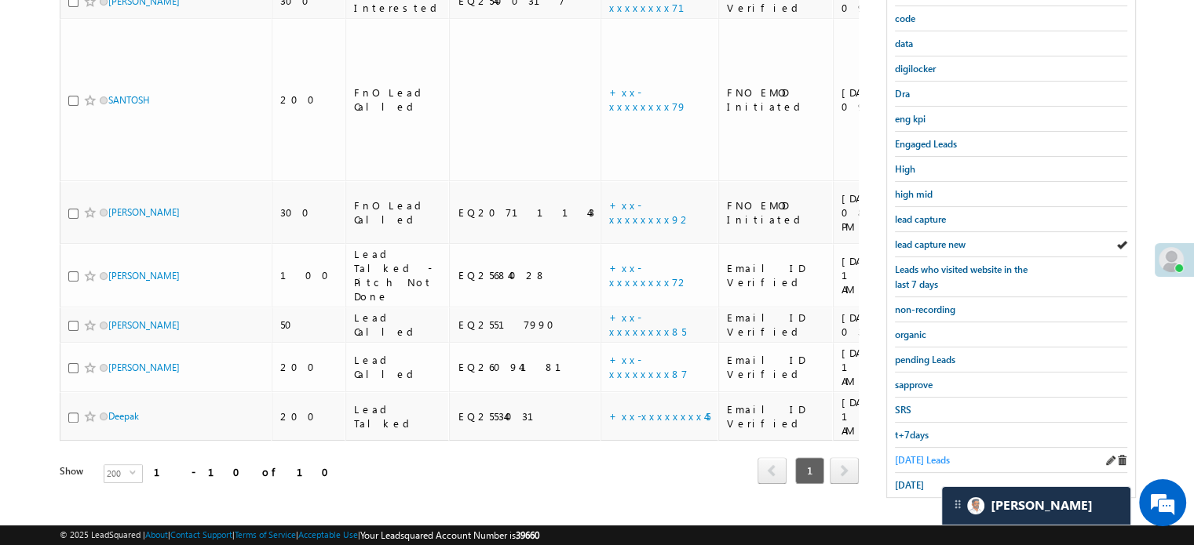
click at [910, 454] on span "Today's Leads" at bounding box center [922, 460] width 55 height 12
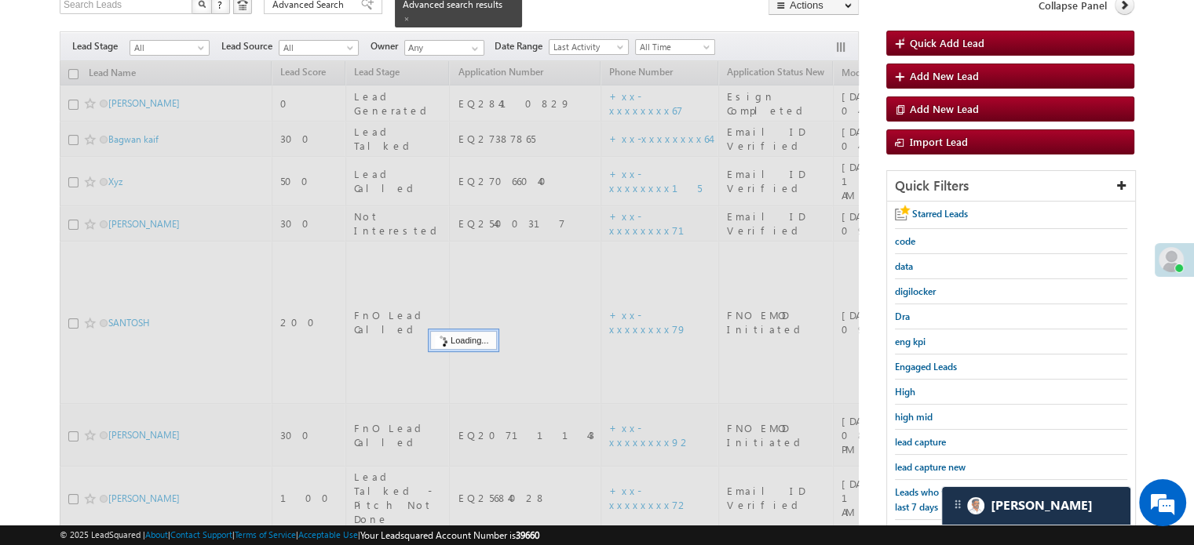
scroll to position [101, 0]
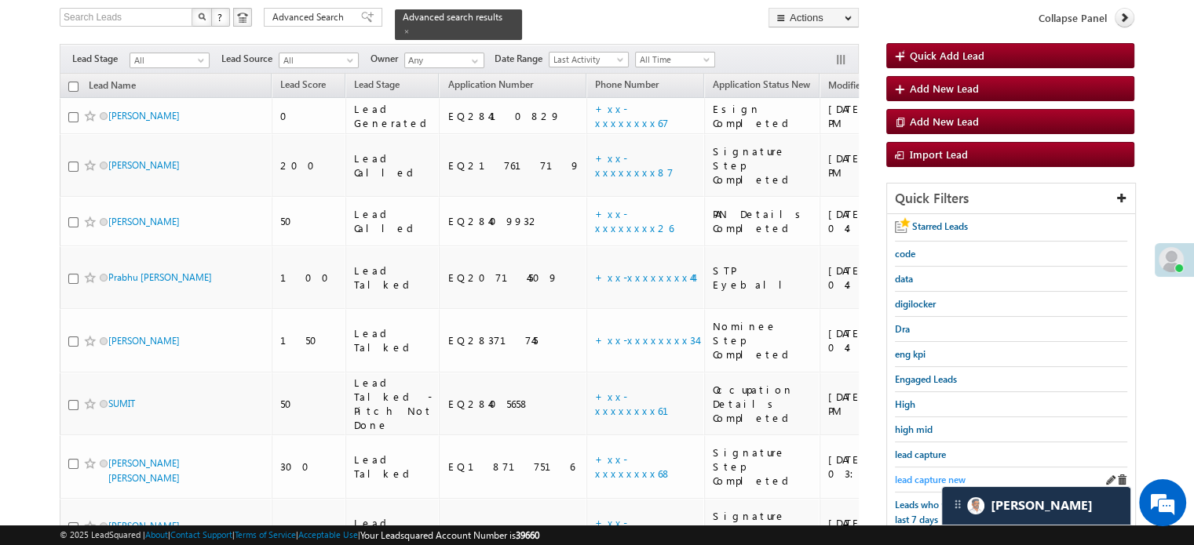
click at [913, 474] on span "lead capture new" at bounding box center [930, 480] width 71 height 12
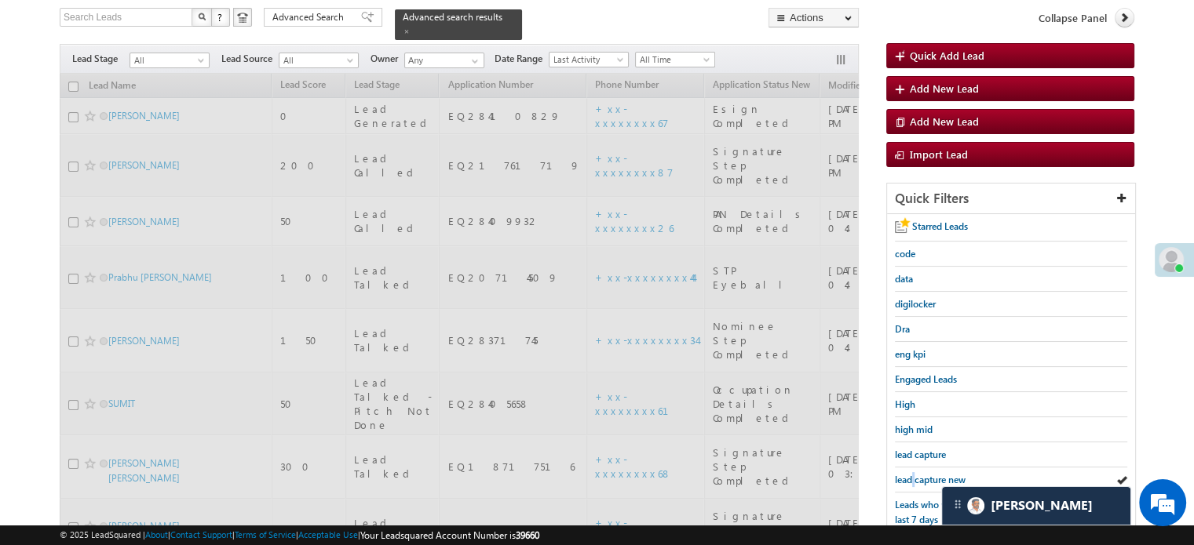
click at [913, 474] on span "lead capture new" at bounding box center [930, 480] width 71 height 12
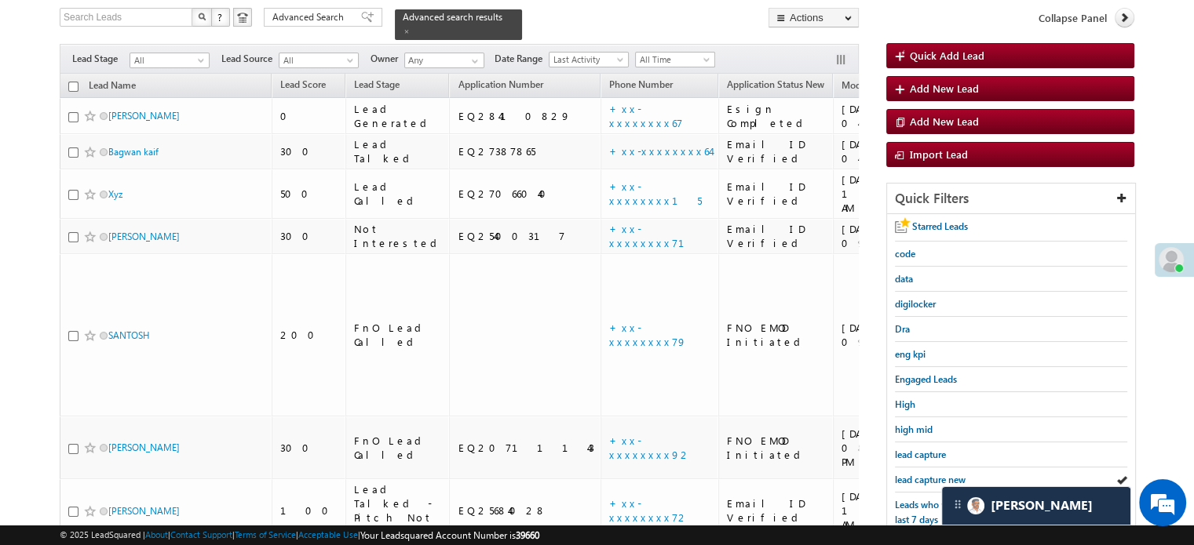
click at [913, 474] on span "lead capture new" at bounding box center [930, 480] width 71 height 12
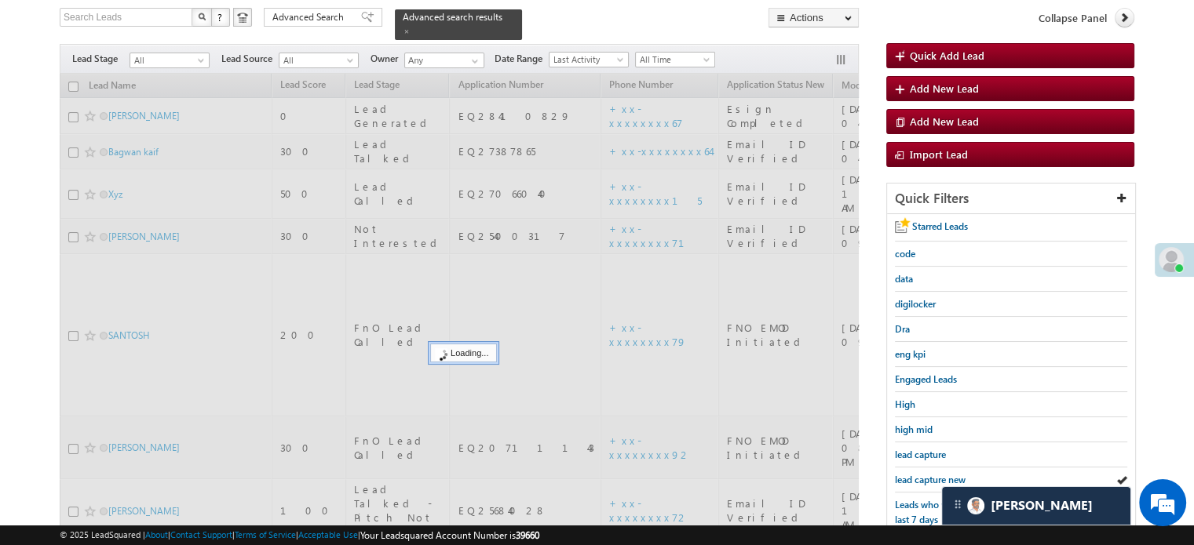
click at [913, 474] on span "lead capture new" at bounding box center [930, 480] width 71 height 12
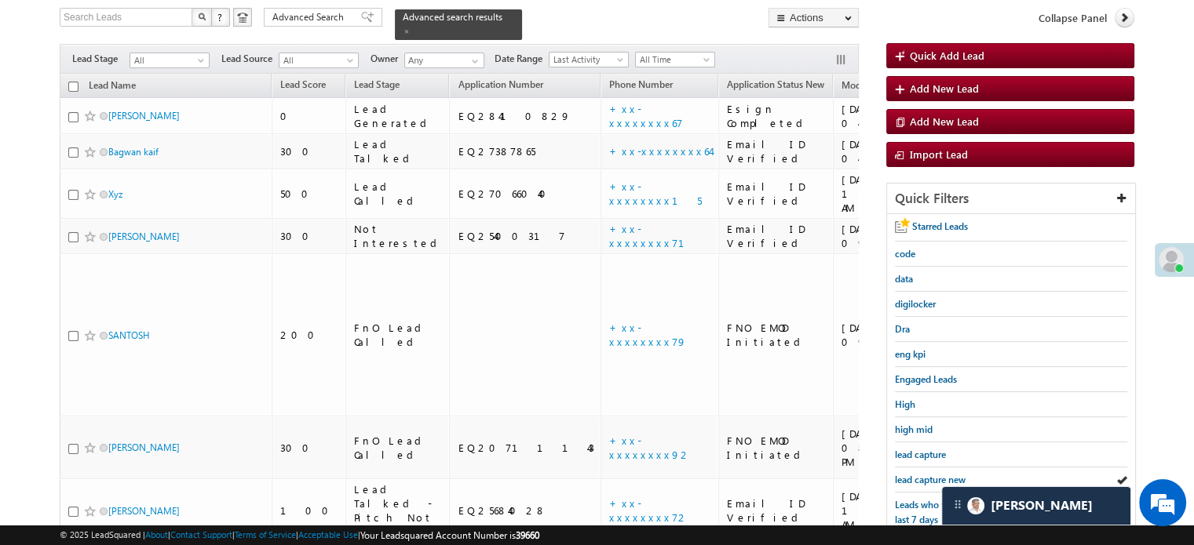
click at [913, 474] on span "lead capture new" at bounding box center [930, 480] width 71 height 12
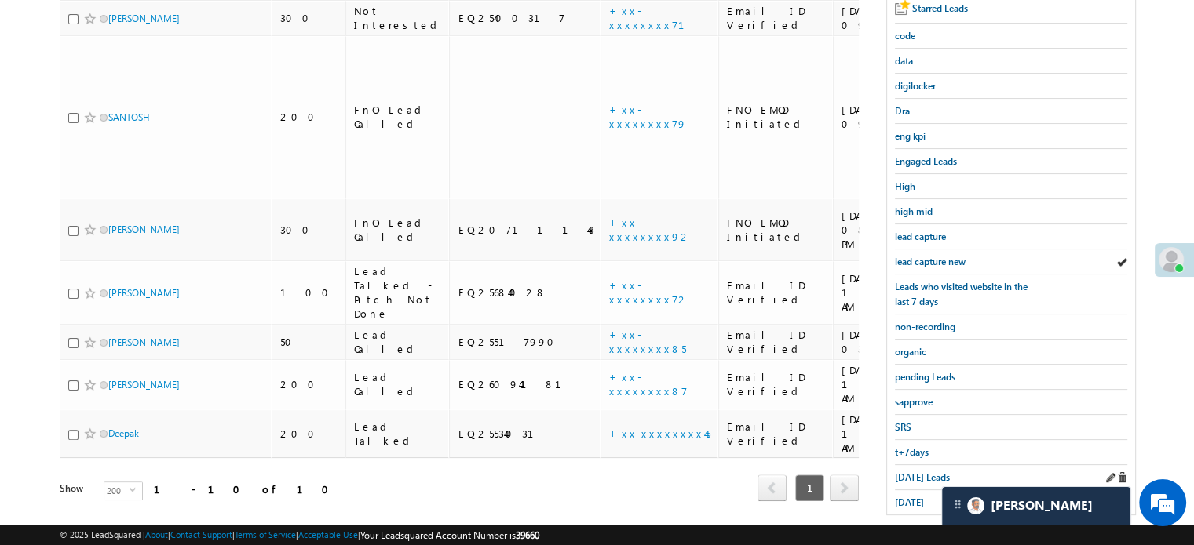
scroll to position [337, 0]
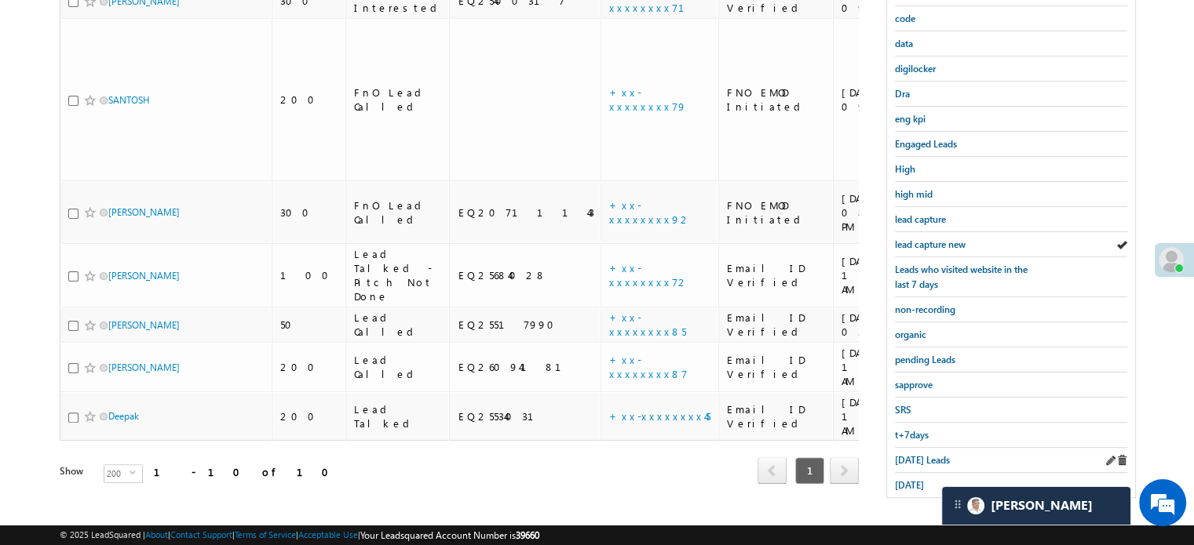
click at [904, 461] on div "Today's Leads" at bounding box center [1011, 460] width 232 height 25
click at [904, 454] on span "Today's Leads" at bounding box center [922, 460] width 55 height 12
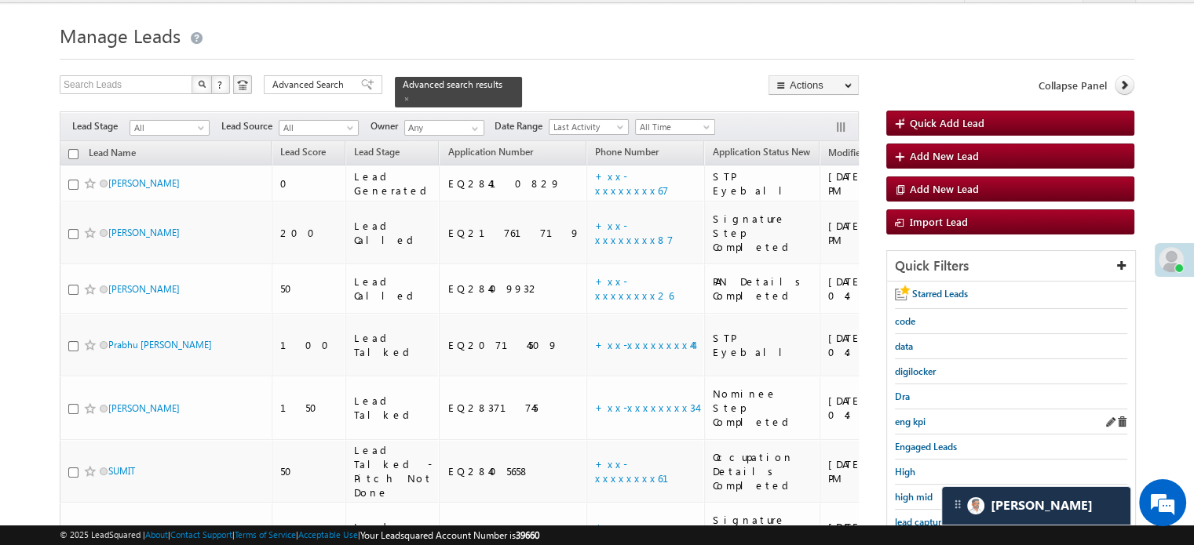
scroll to position [101, 0]
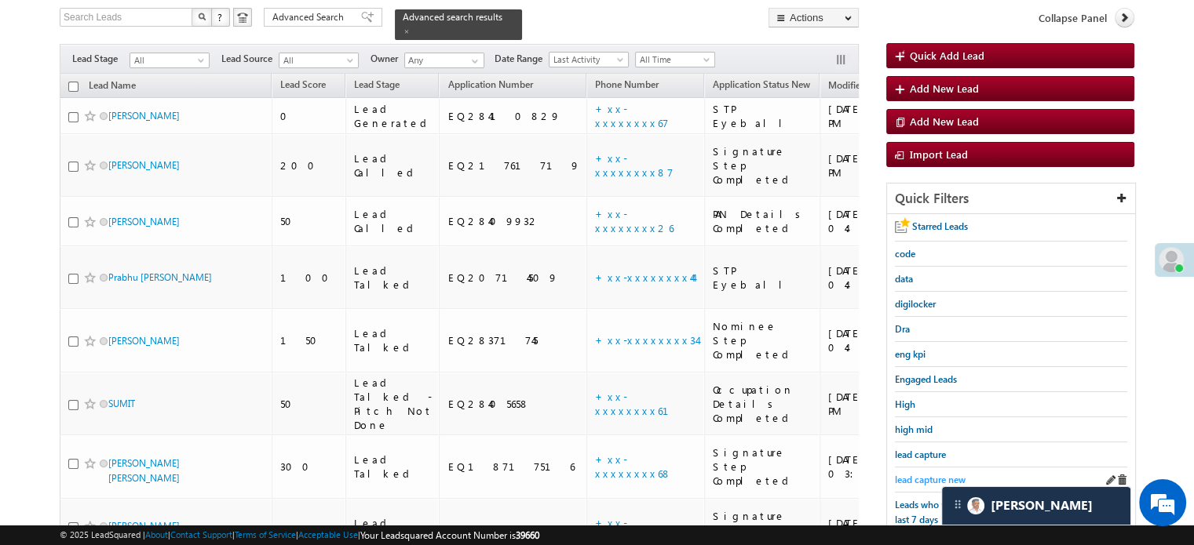
click at [923, 475] on span "lead capture new" at bounding box center [930, 480] width 71 height 12
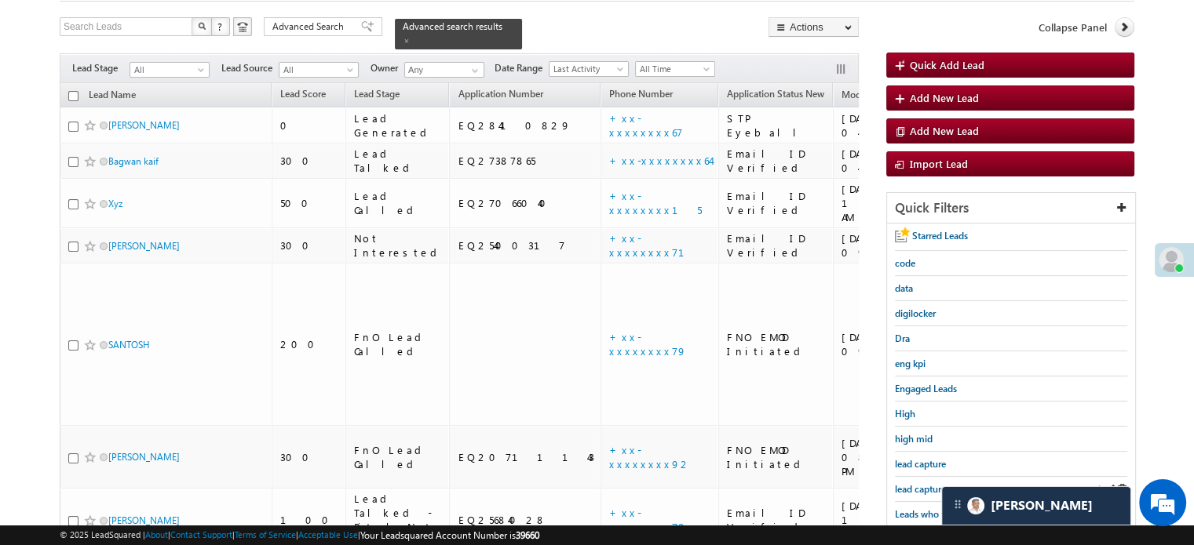
scroll to position [235, 0]
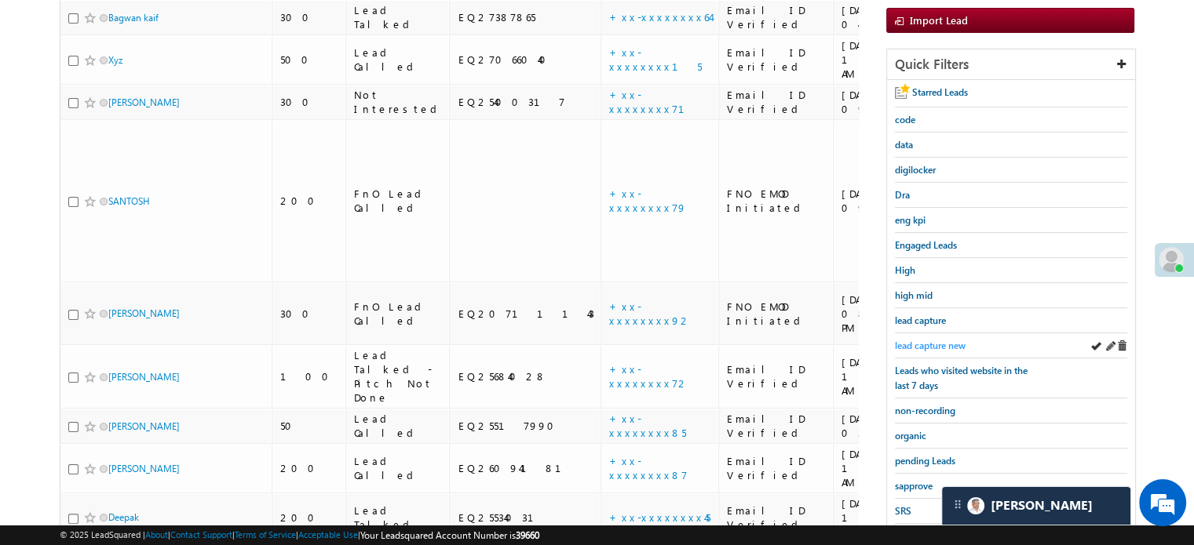
click at [925, 340] on span "lead capture new" at bounding box center [930, 346] width 71 height 12
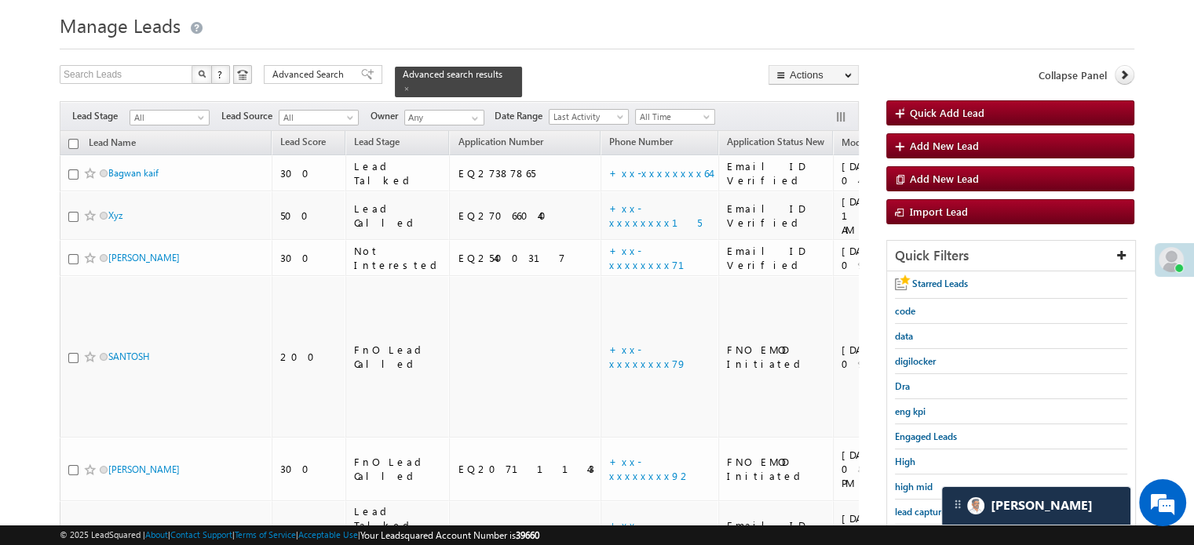
scroll to position [23, 0]
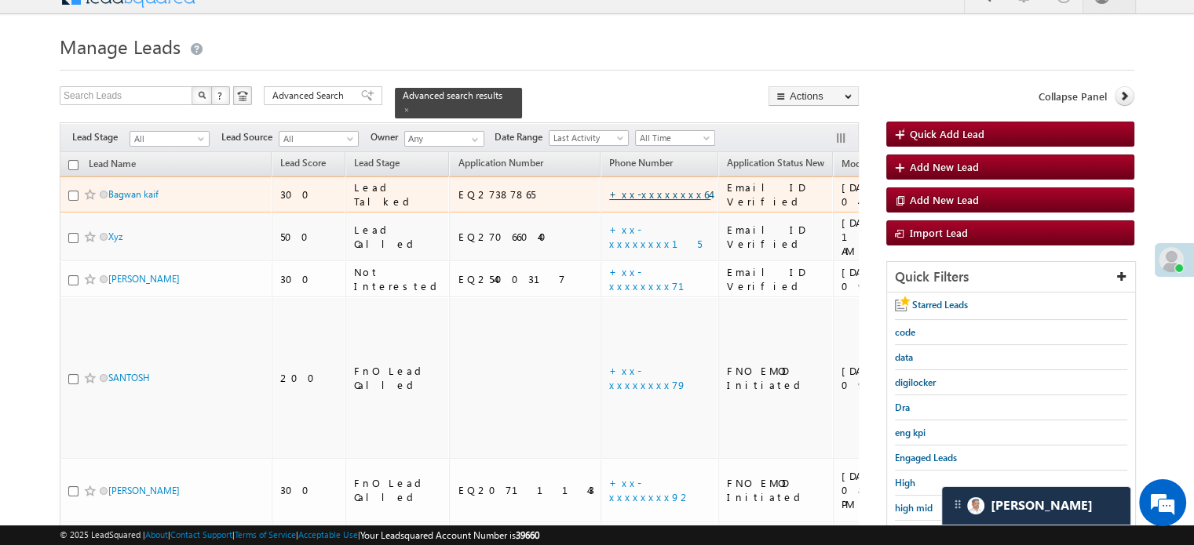
click at [609, 188] on link "+xx-xxxxxxxx64" at bounding box center [659, 194] width 101 height 13
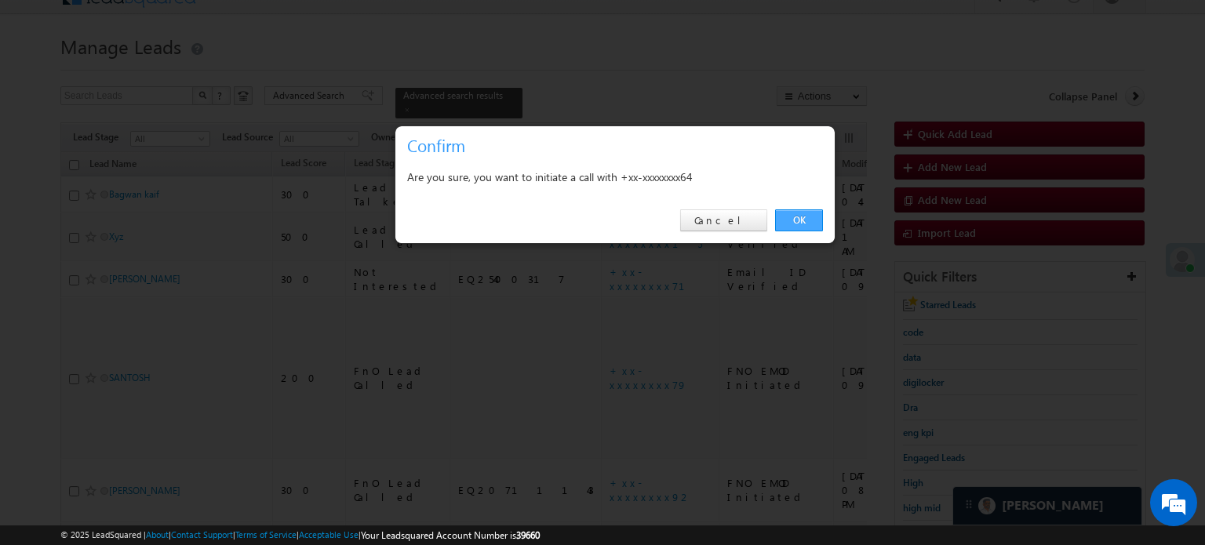
click at [790, 219] on link "OK" at bounding box center [799, 221] width 48 height 22
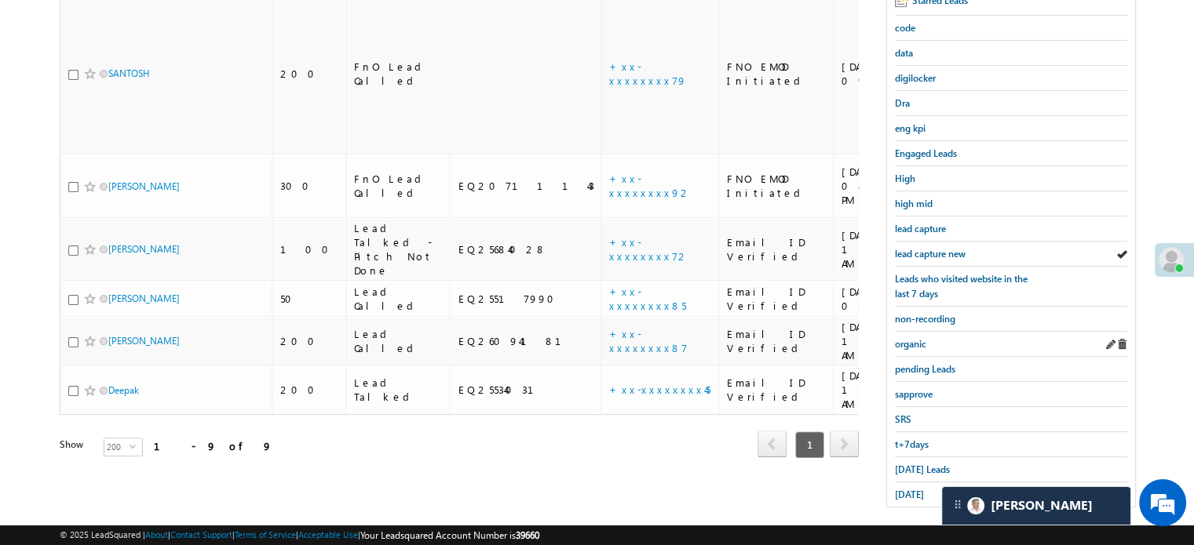
scroll to position [337, 0]
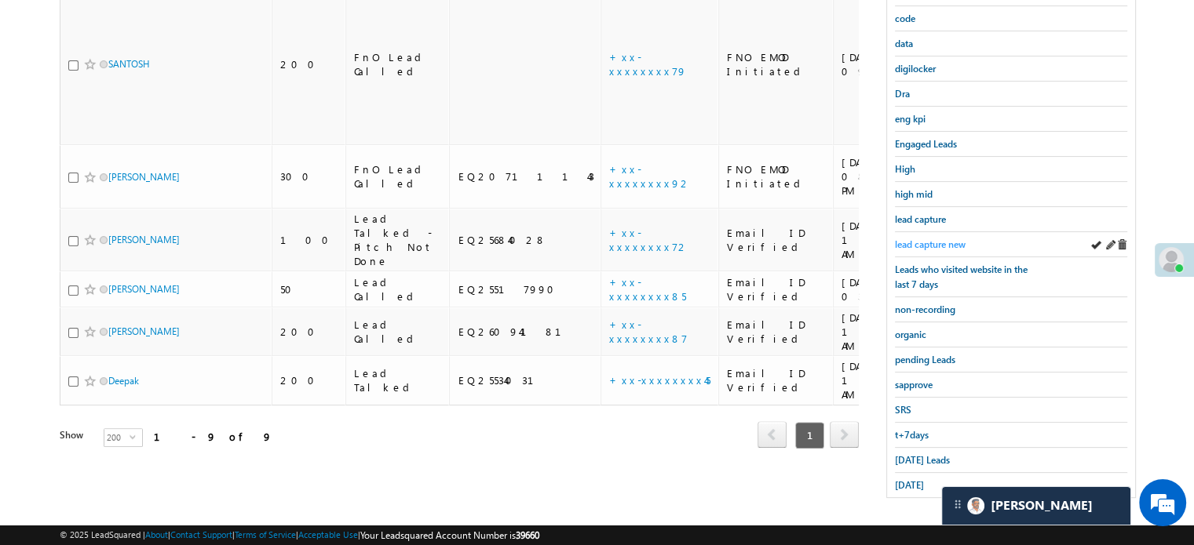
click at [923, 242] on span "lead capture new" at bounding box center [930, 245] width 71 height 12
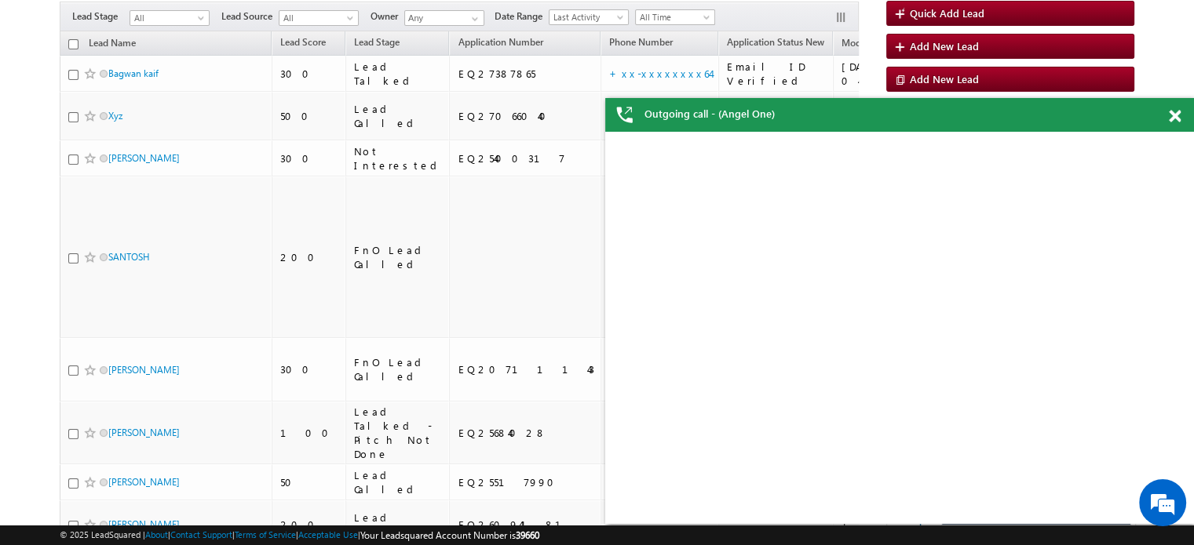
scroll to position [101, 0]
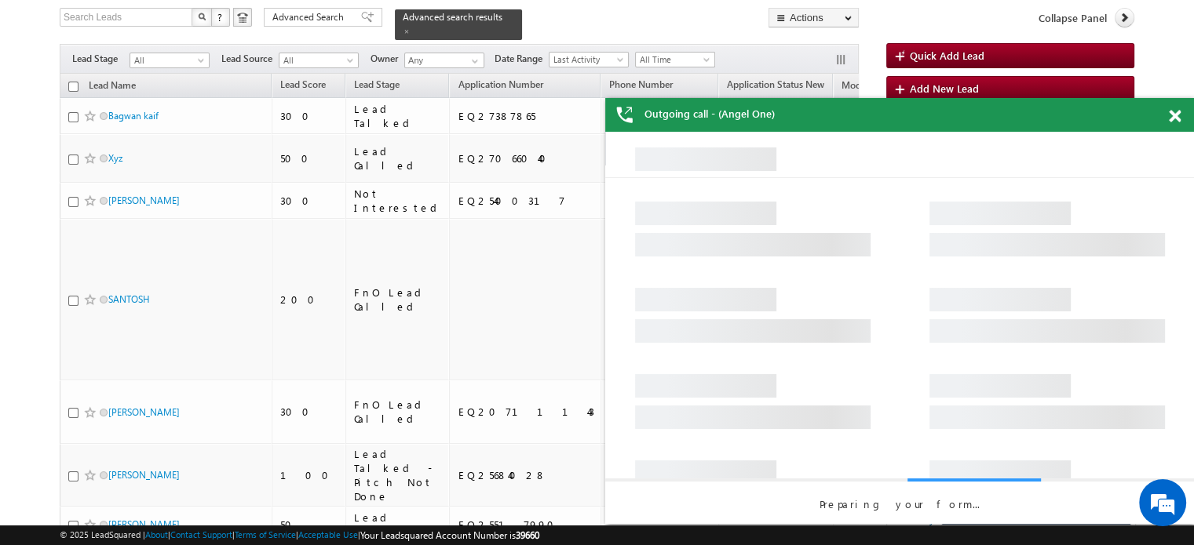
click at [1167, 116] on div "Outgoing call - (Angel One)" at bounding box center [899, 115] width 589 height 34
click at [1170, 118] on span at bounding box center [1175, 116] width 12 height 13
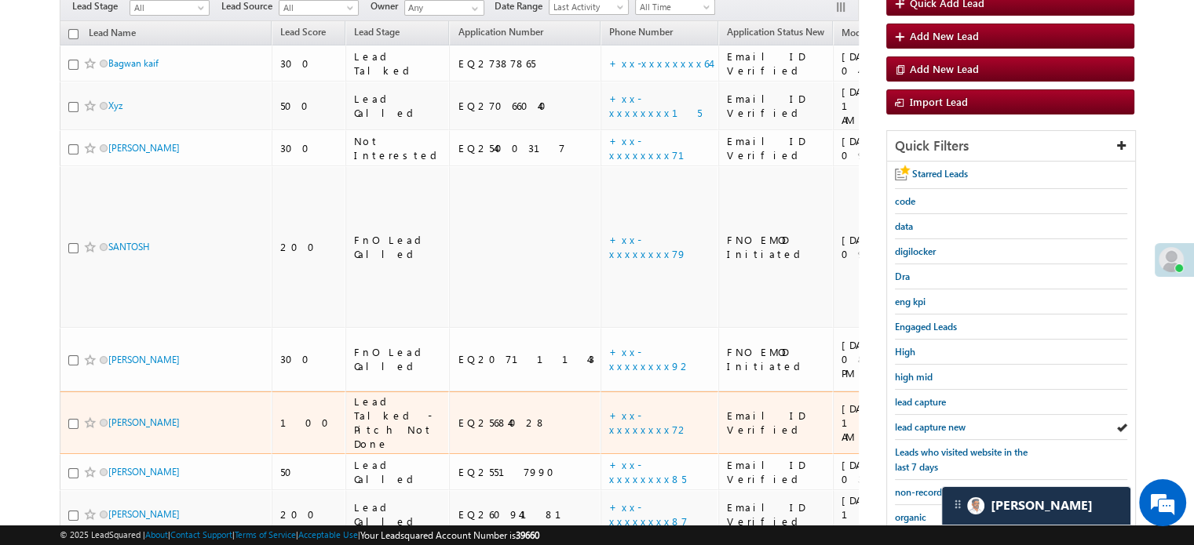
scroll to position [180, 0]
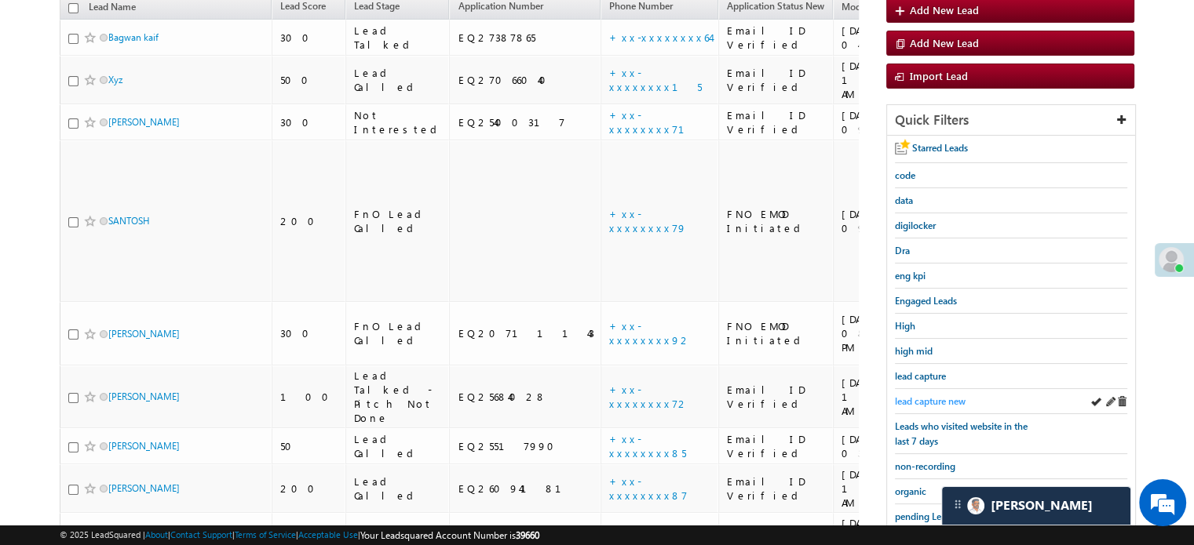
click at [935, 396] on span "lead capture new" at bounding box center [930, 402] width 71 height 12
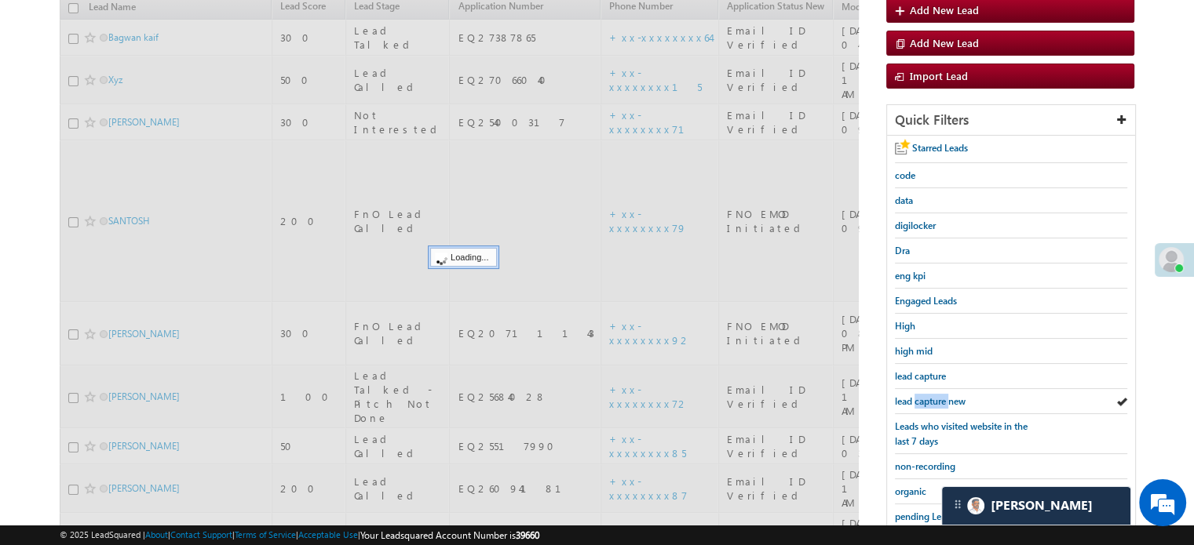
click at [935, 396] on span "lead capture new" at bounding box center [930, 402] width 71 height 12
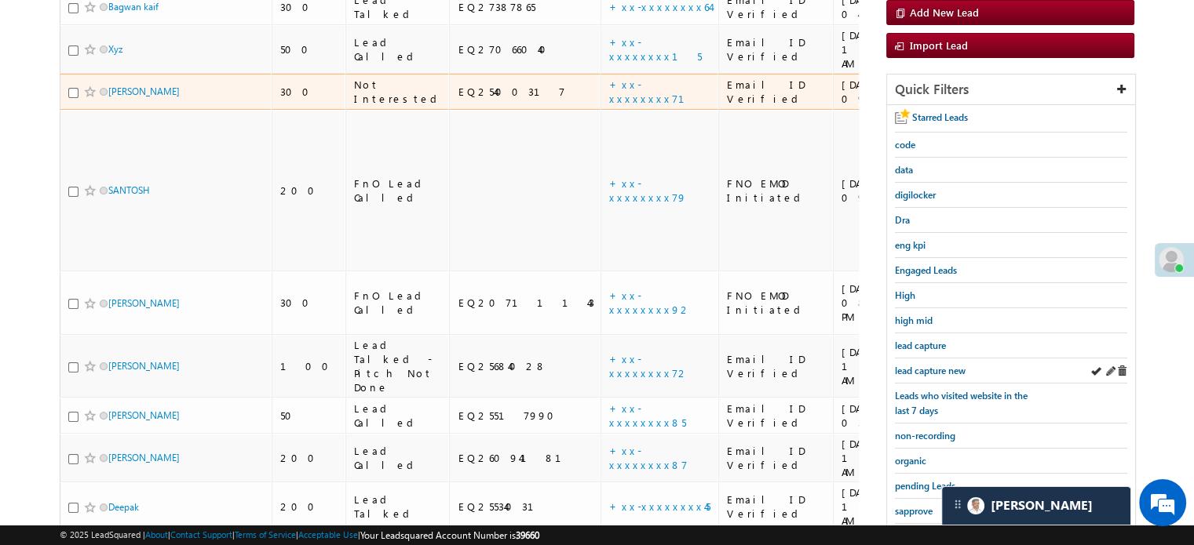
scroll to position [235, 0]
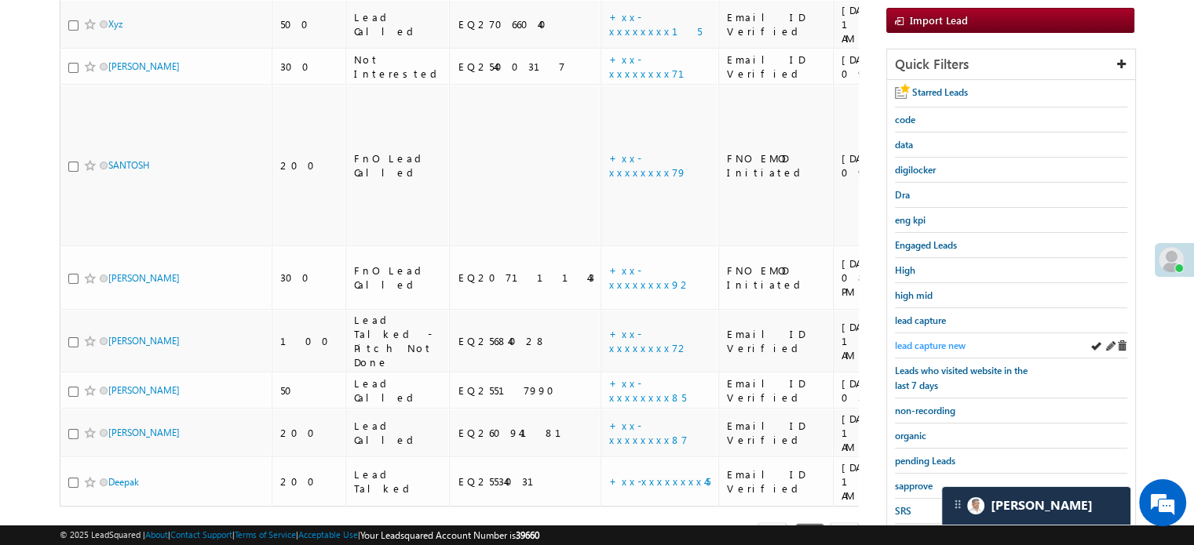
click at [904, 344] on span "lead capture new" at bounding box center [930, 346] width 71 height 12
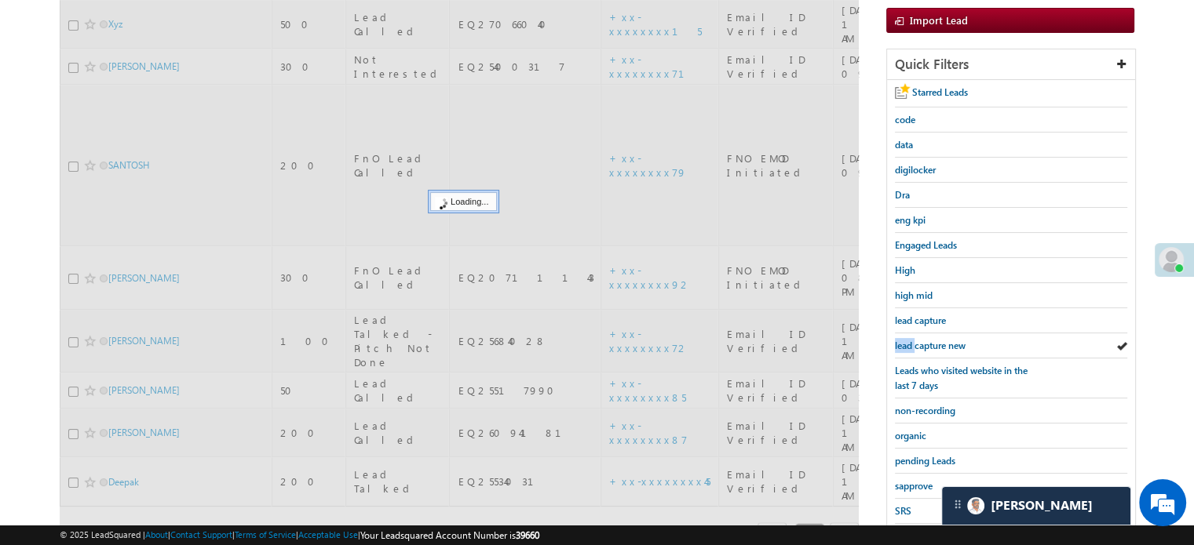
click at [904, 344] on span "lead capture new" at bounding box center [930, 346] width 71 height 12
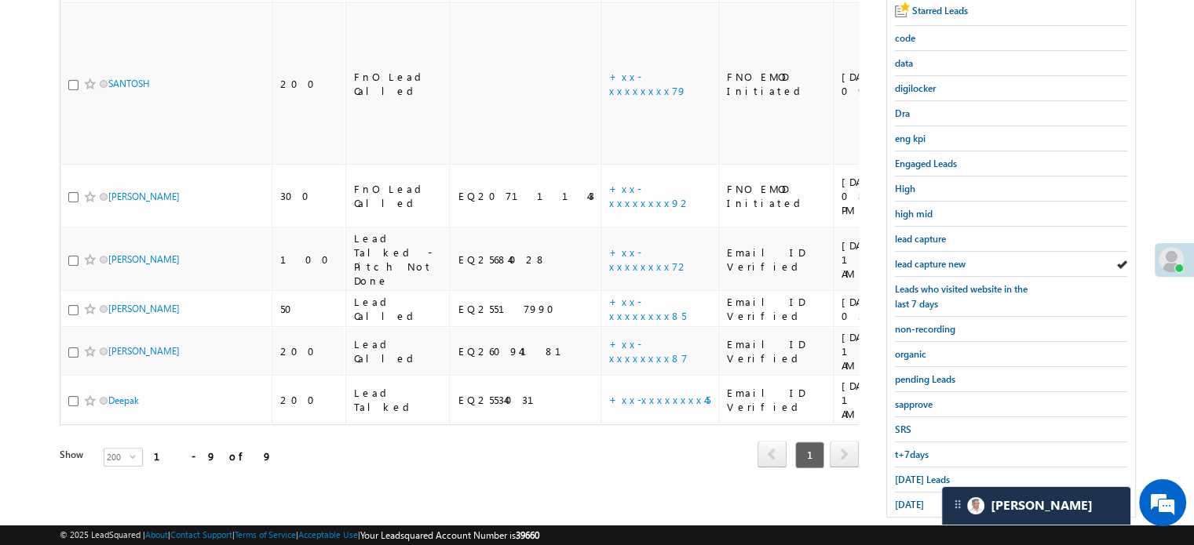
scroll to position [337, 0]
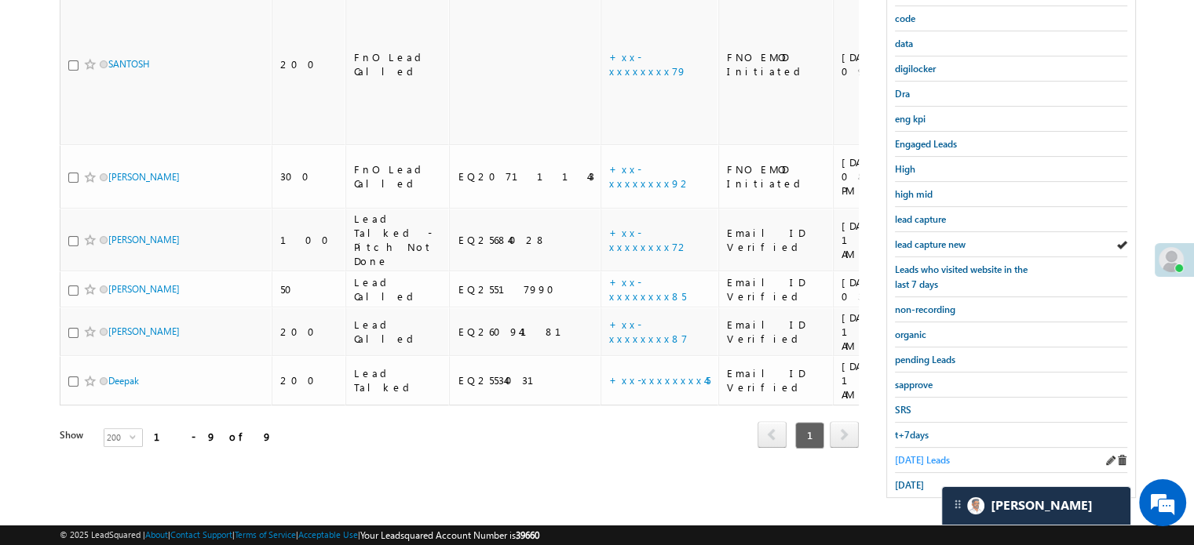
click at [917, 454] on span "Today's Leads" at bounding box center [922, 460] width 55 height 12
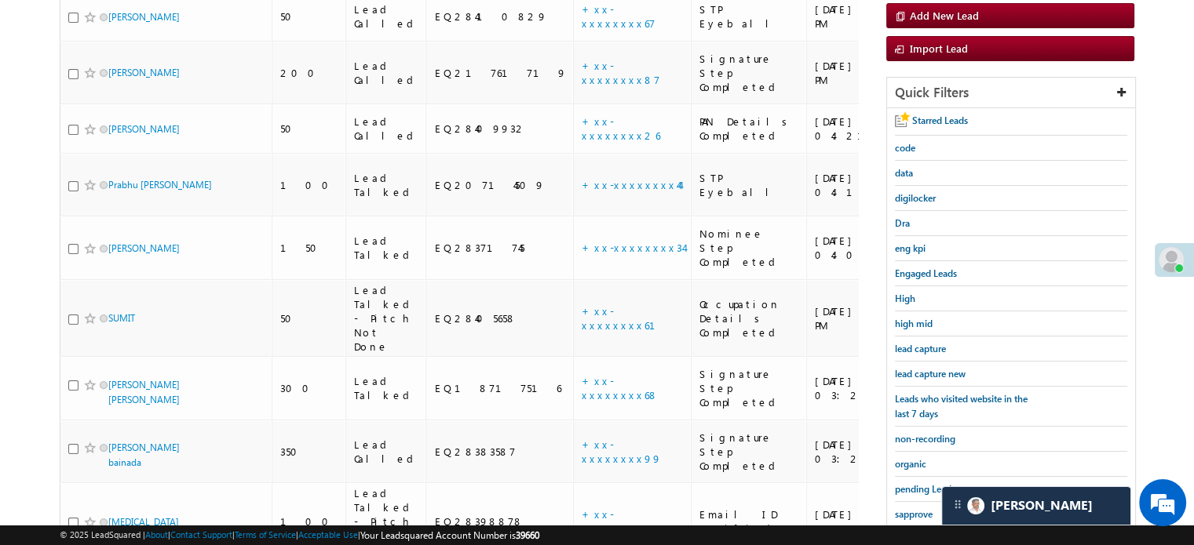
scroll to position [180, 0]
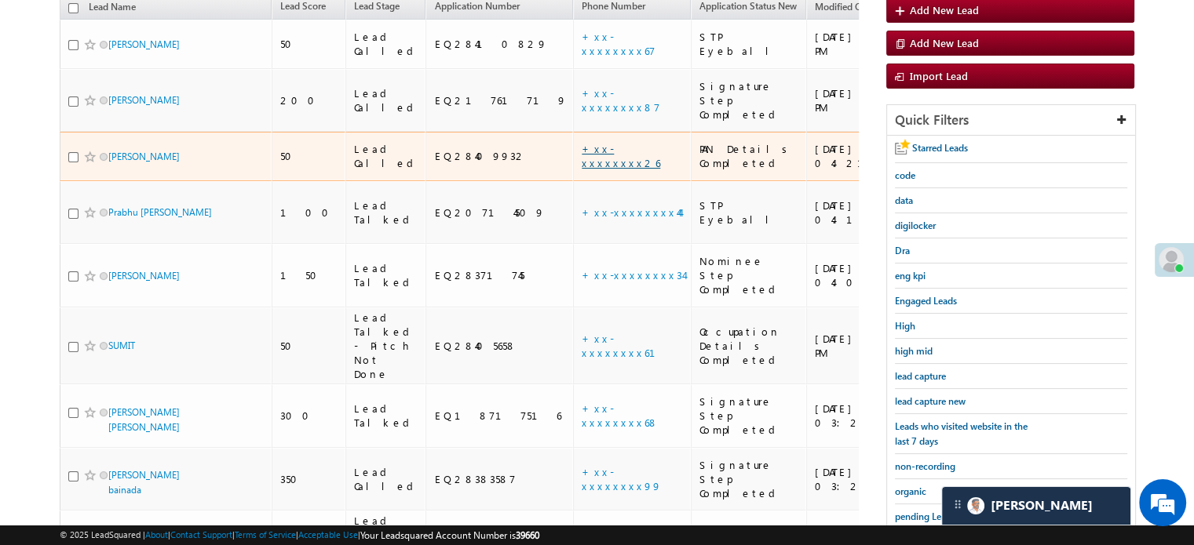
click at [582, 142] on link "+xx-xxxxxxxx26" at bounding box center [621, 155] width 78 height 27
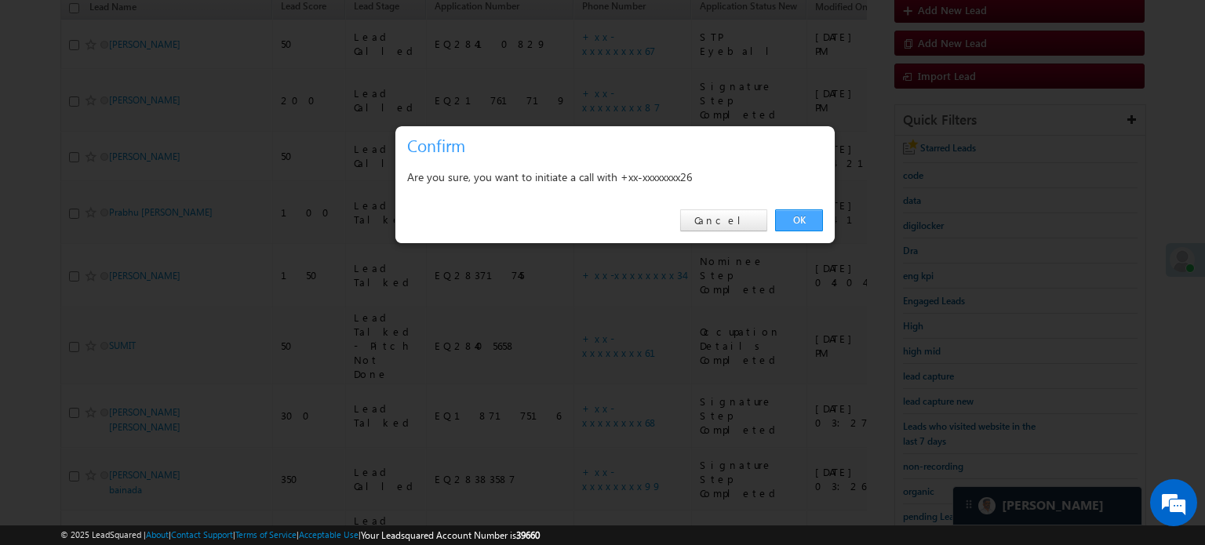
click at [804, 222] on link "OK" at bounding box center [799, 221] width 48 height 22
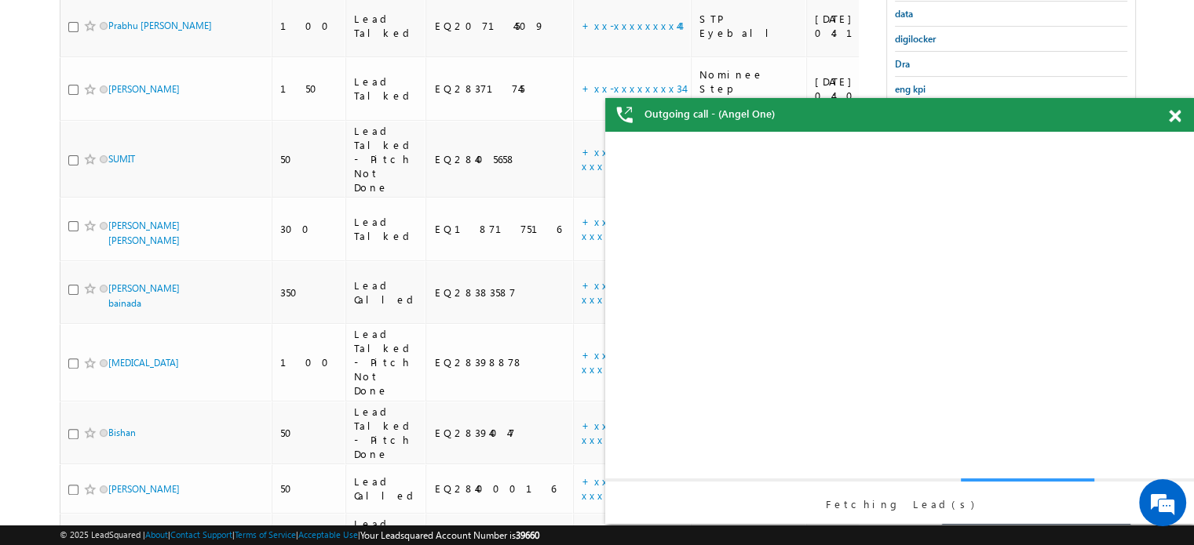
scroll to position [0, 0]
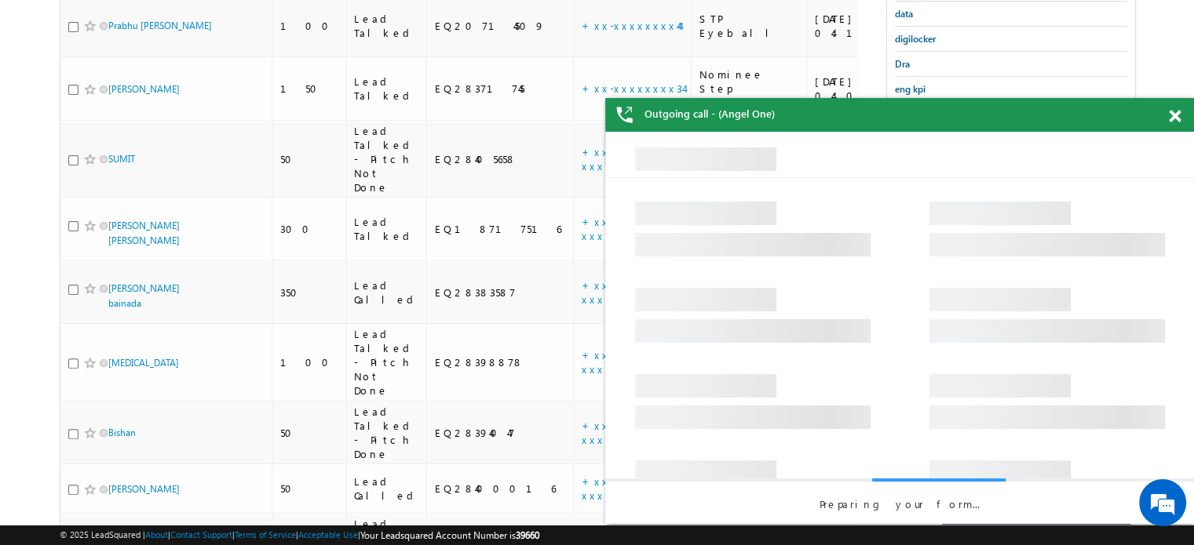
click at [1183, 122] on div at bounding box center [1182, 113] width 21 height 31
click at [1180, 120] on div at bounding box center [1182, 113] width 21 height 31
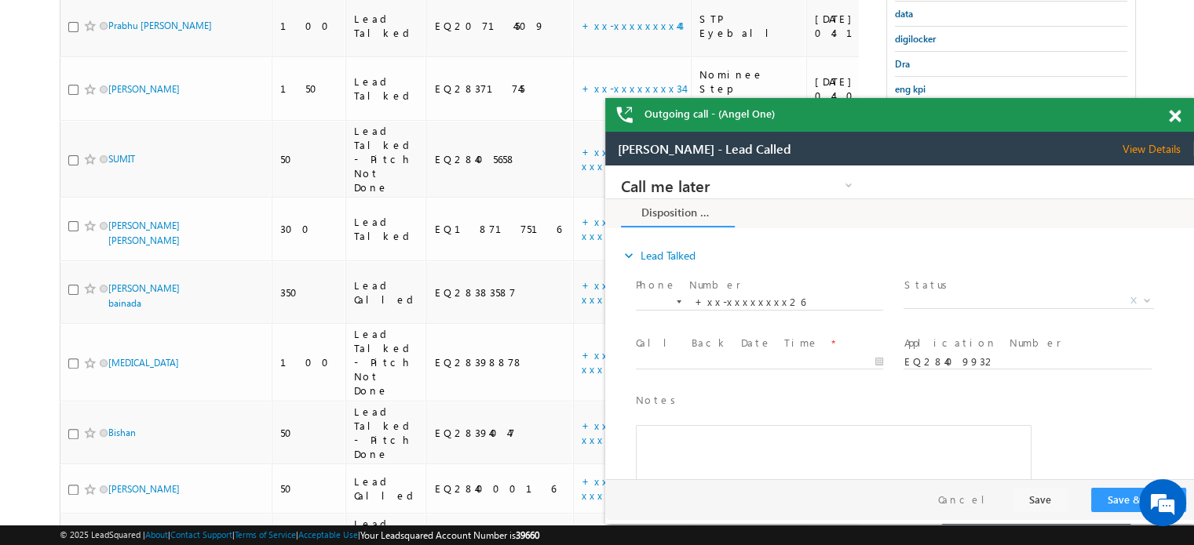
click at [1177, 115] on div "Outgoing call - (Angel One)" at bounding box center [899, 115] width 589 height 34
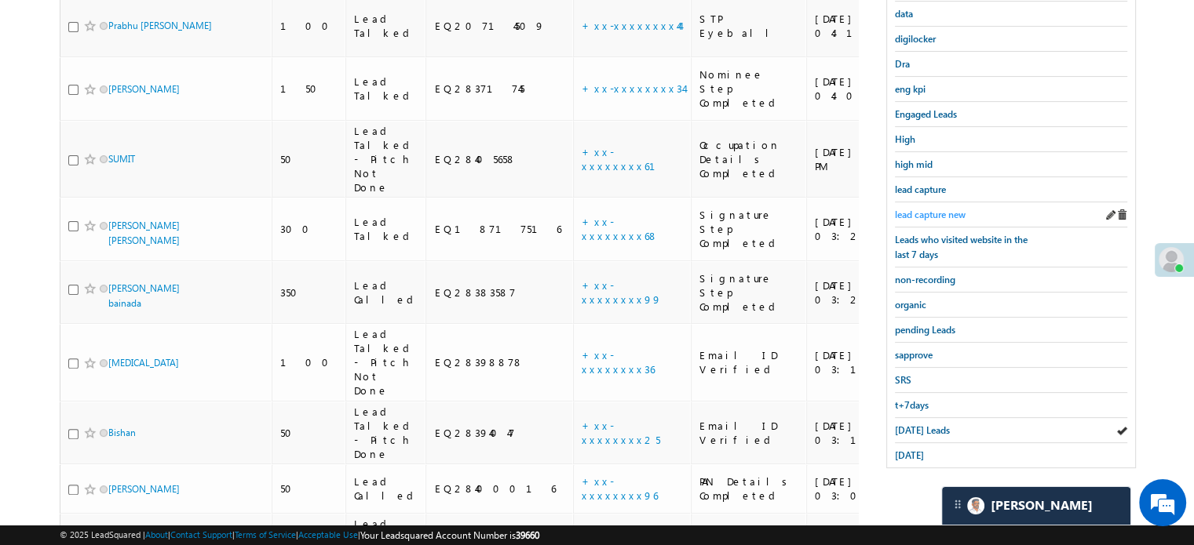
click at [957, 213] on span "lead capture new" at bounding box center [930, 215] width 71 height 12
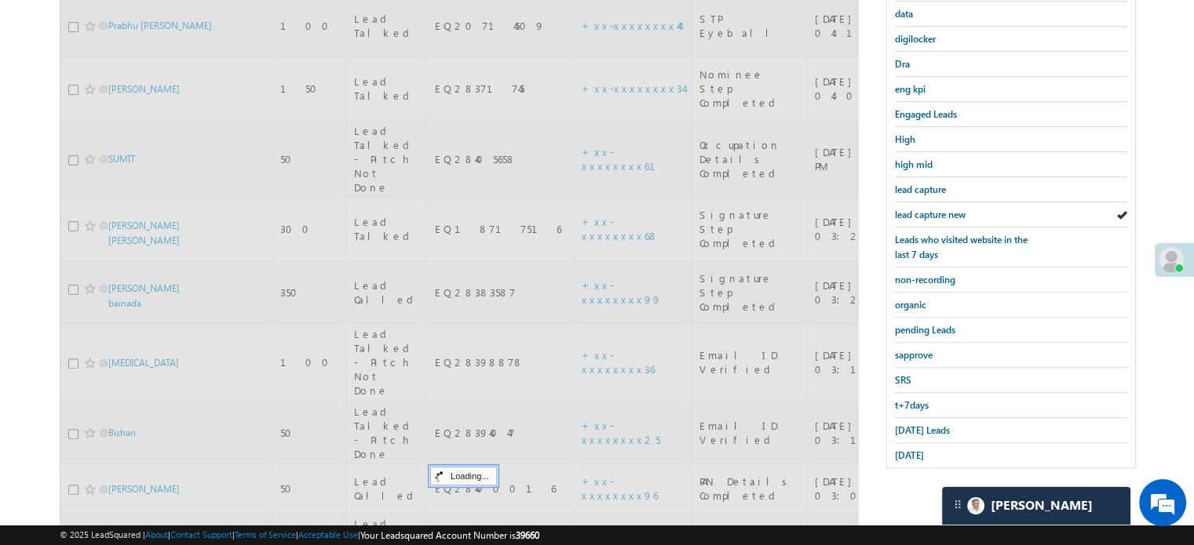
click at [957, 213] on span "lead capture new" at bounding box center [930, 215] width 71 height 12
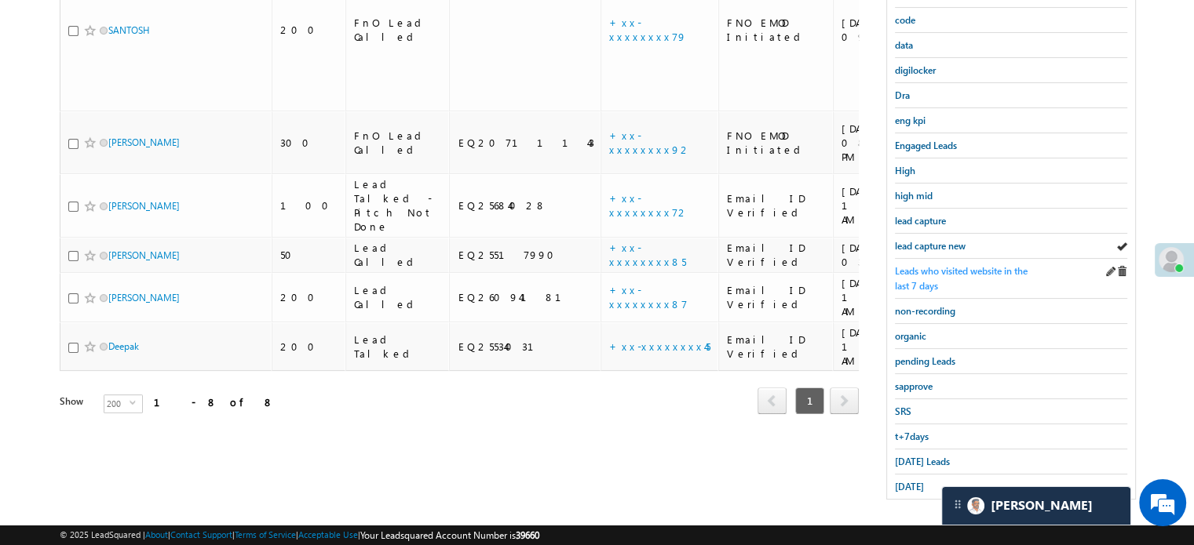
scroll to position [337, 0]
click at [928, 242] on span "lead capture new" at bounding box center [930, 245] width 71 height 12
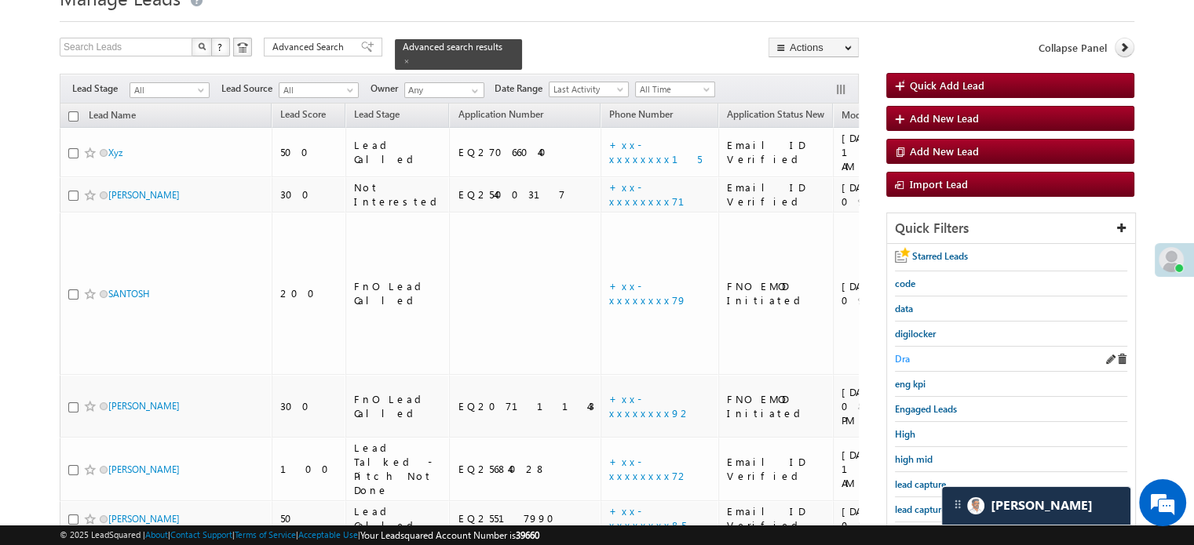
scroll to position [157, 0]
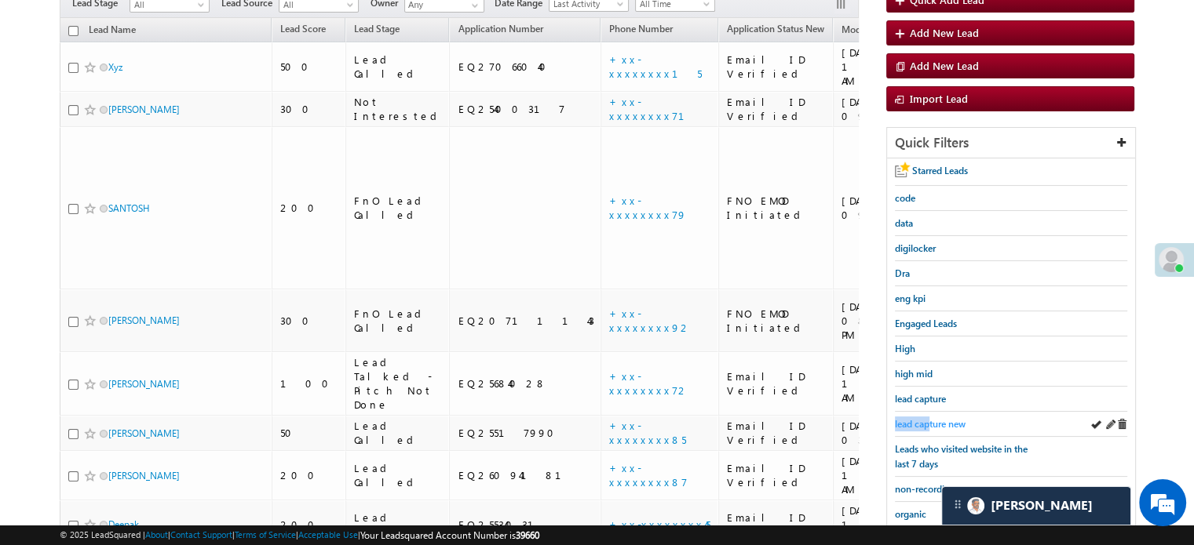
click at [929, 417] on link "lead capture new" at bounding box center [930, 424] width 71 height 15
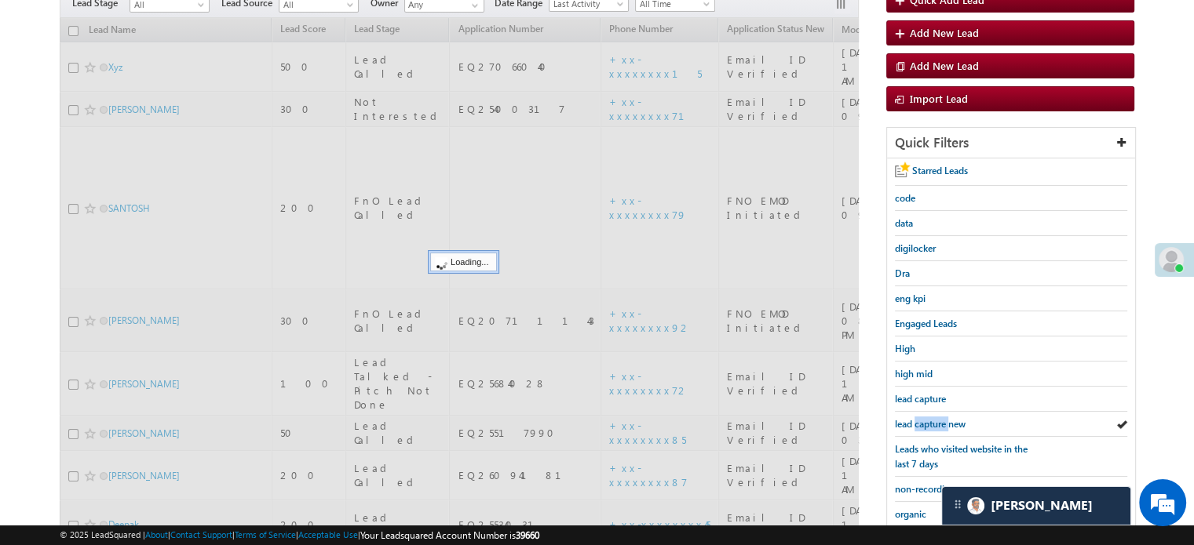
click at [929, 417] on link "lead capture new" at bounding box center [930, 424] width 71 height 15
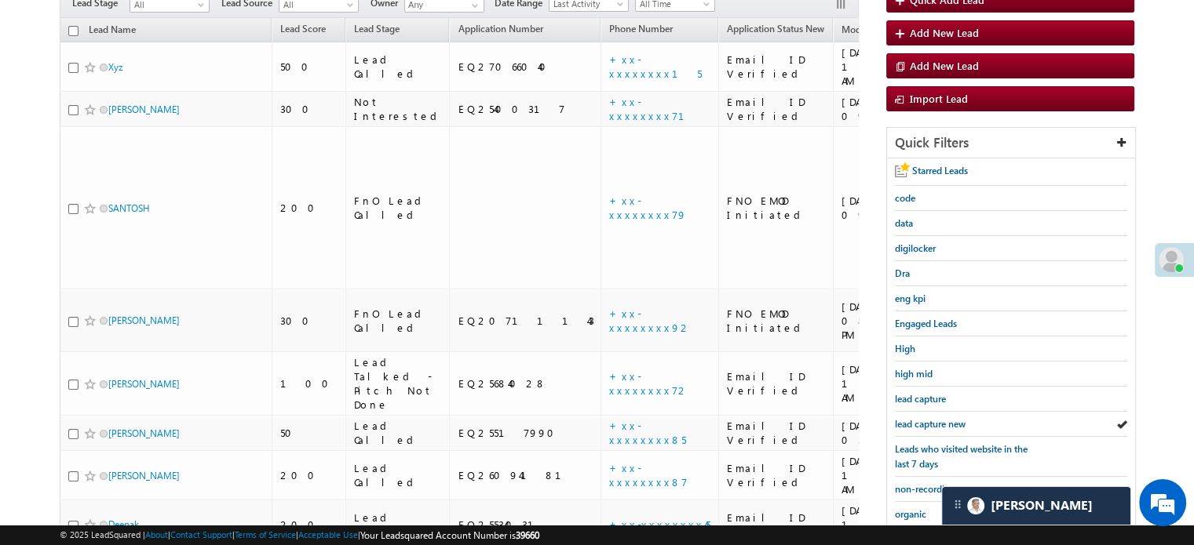
scroll to position [337, 0]
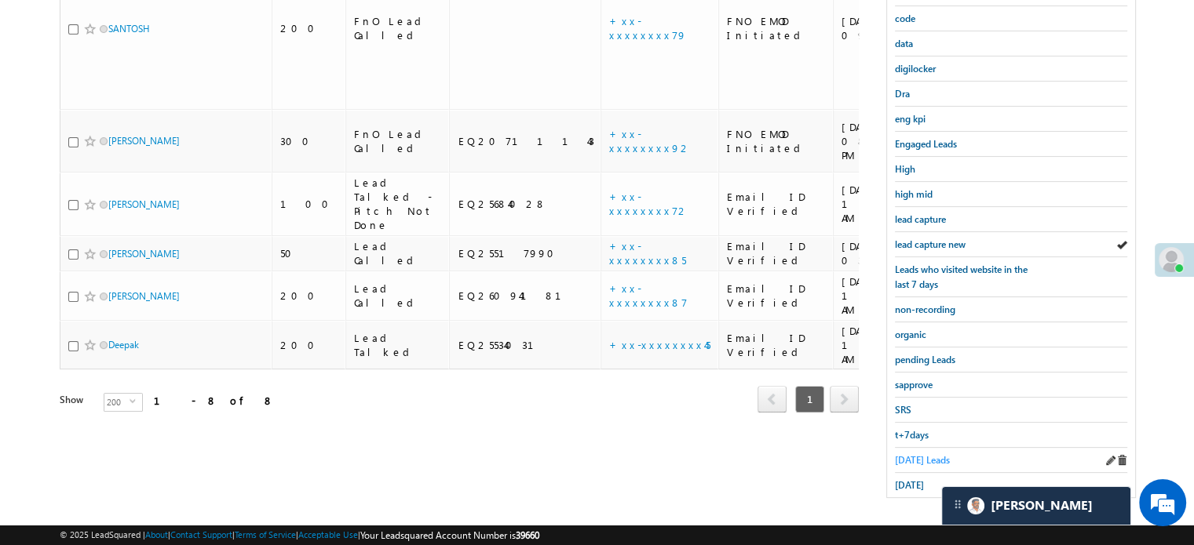
click at [915, 454] on span "Today's Leads" at bounding box center [922, 460] width 55 height 12
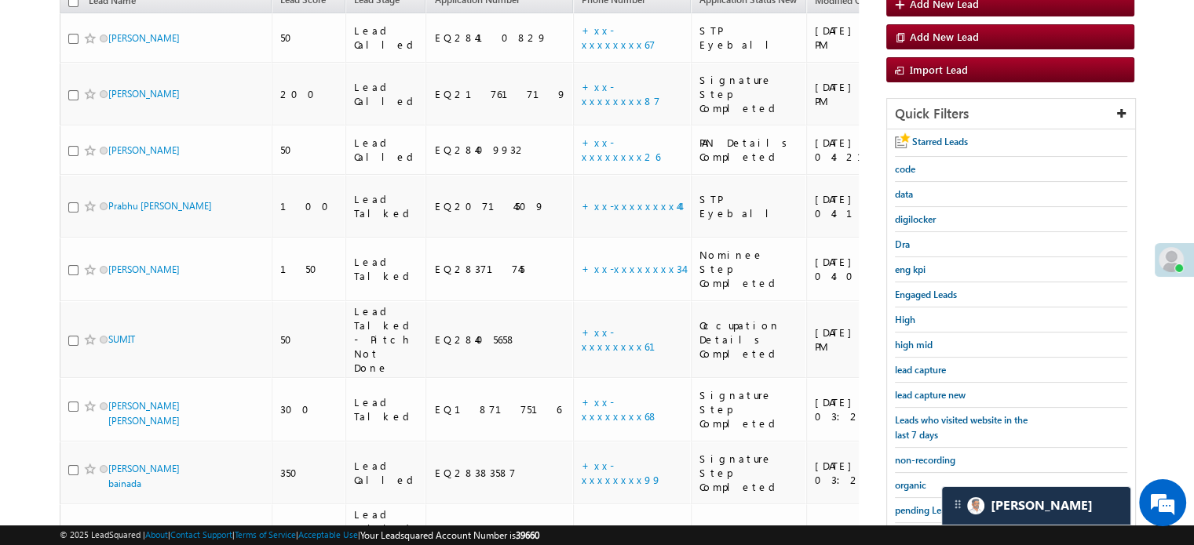
scroll to position [101, 0]
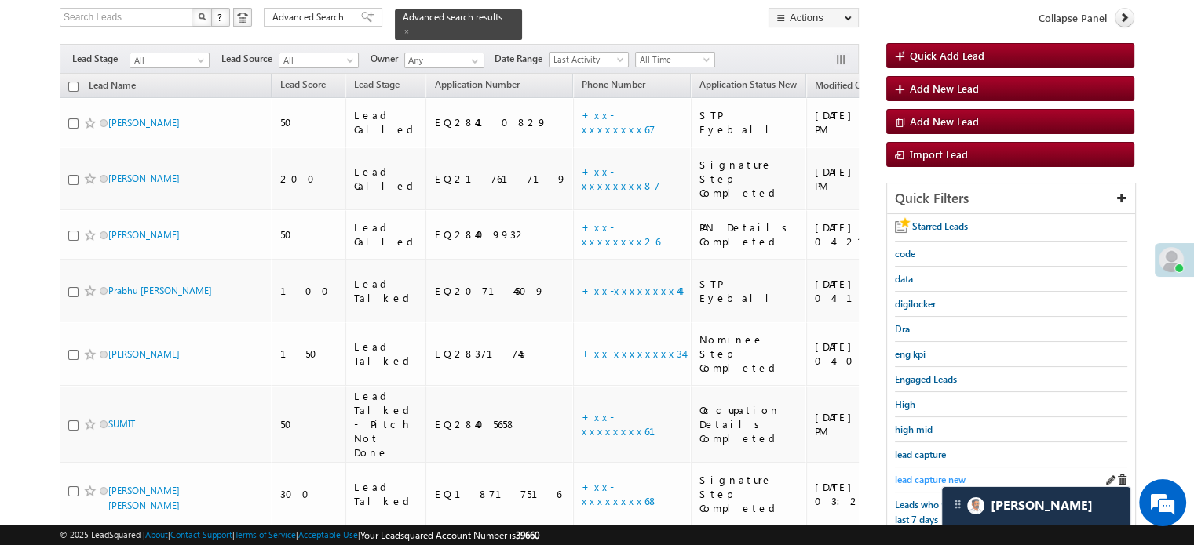
click at [914, 476] on span "lead capture new" at bounding box center [930, 480] width 71 height 12
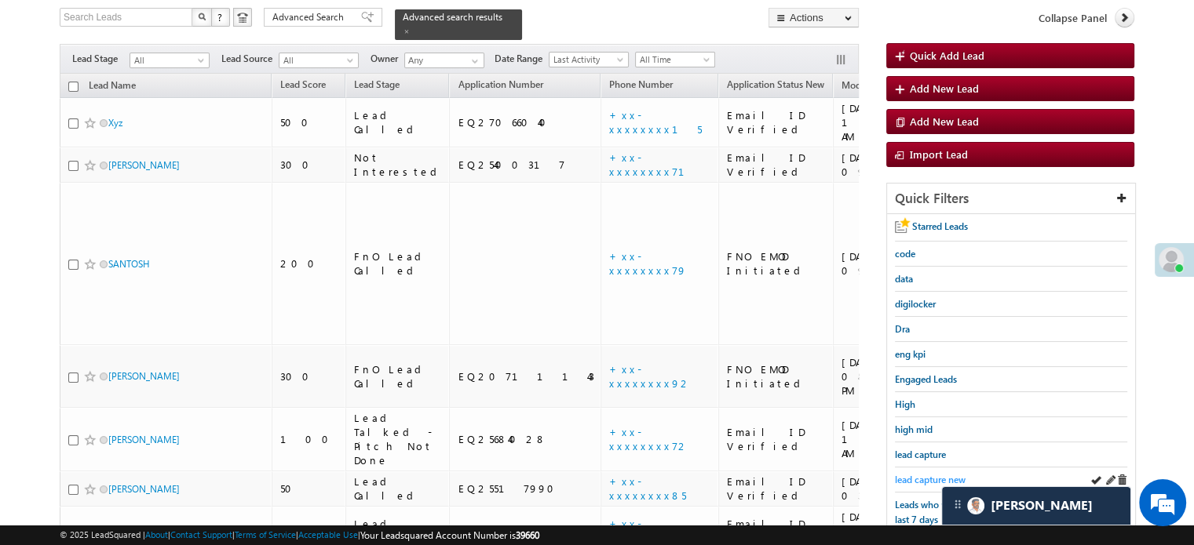
click at [918, 474] on span "lead capture new" at bounding box center [930, 480] width 71 height 12
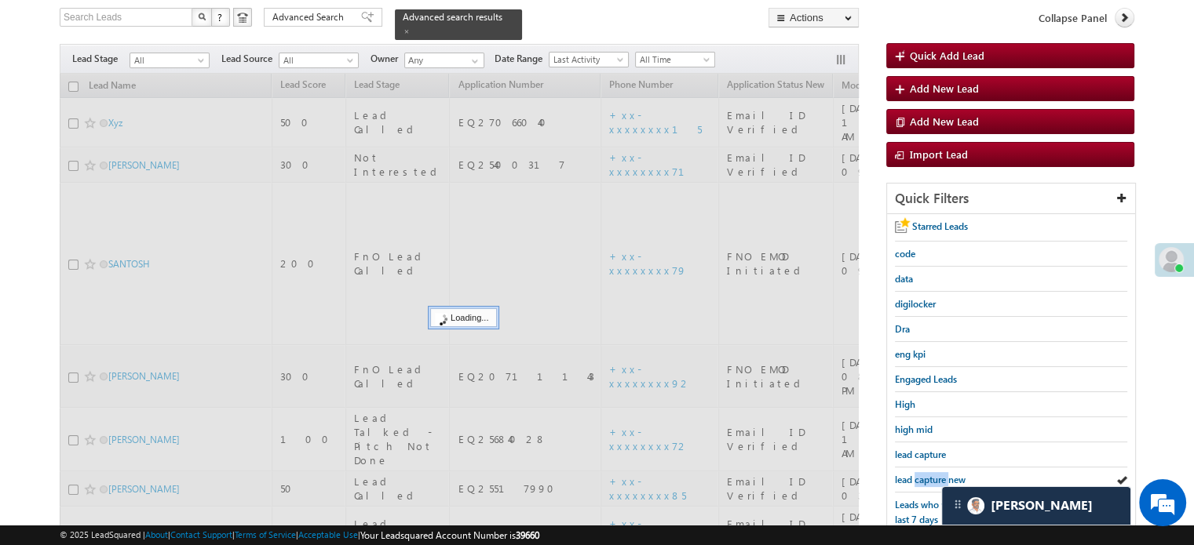
click at [918, 474] on span "lead capture new" at bounding box center [930, 480] width 71 height 12
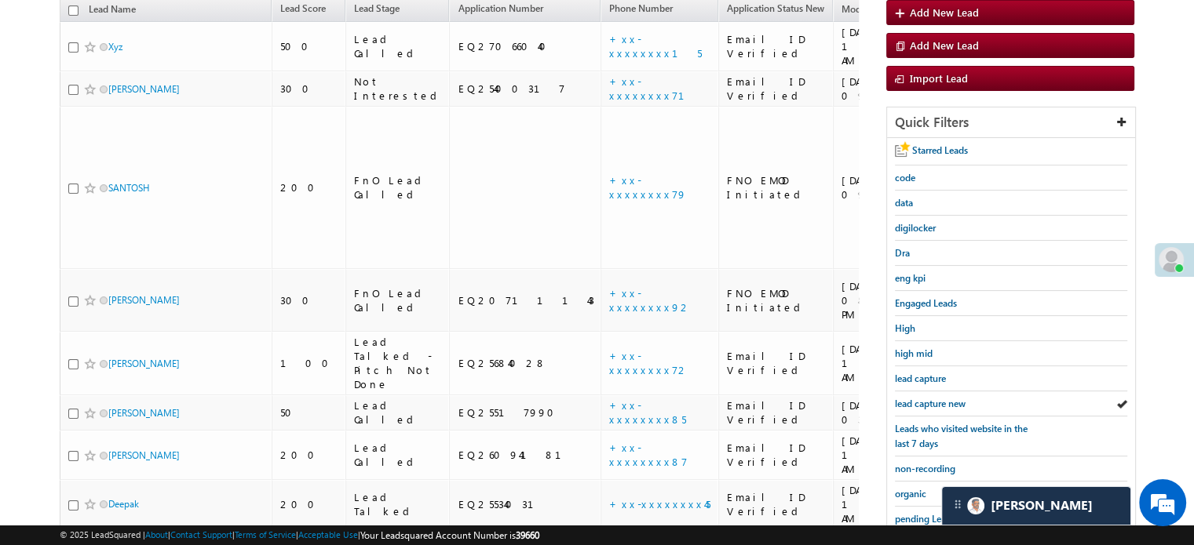
scroll to position [337, 0]
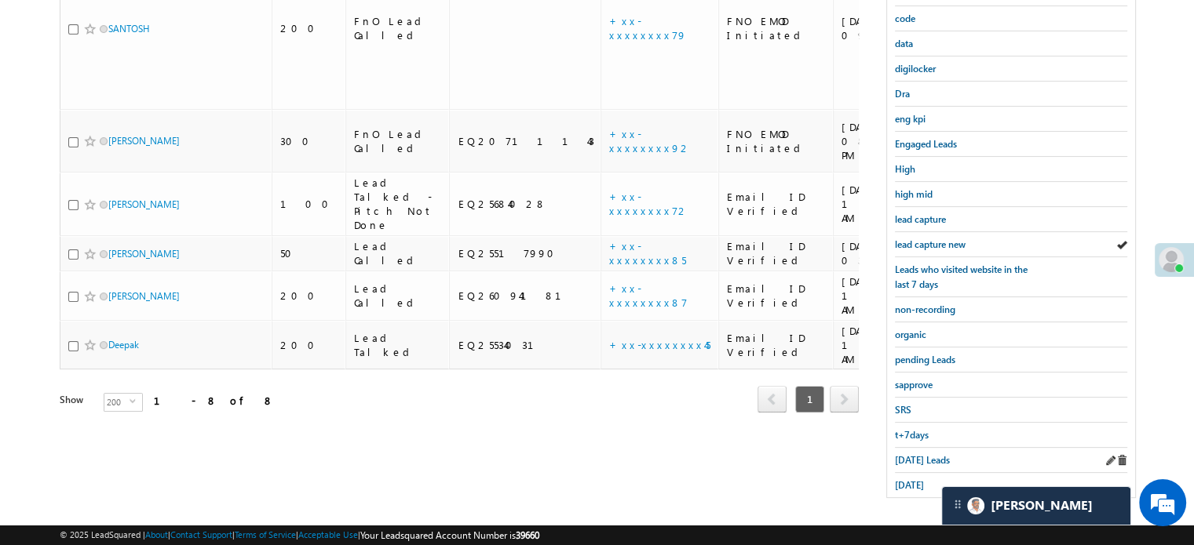
click at [907, 461] on div "Today's Leads" at bounding box center [1011, 460] width 232 height 25
click at [906, 454] on span "Today's Leads" at bounding box center [922, 460] width 55 height 12
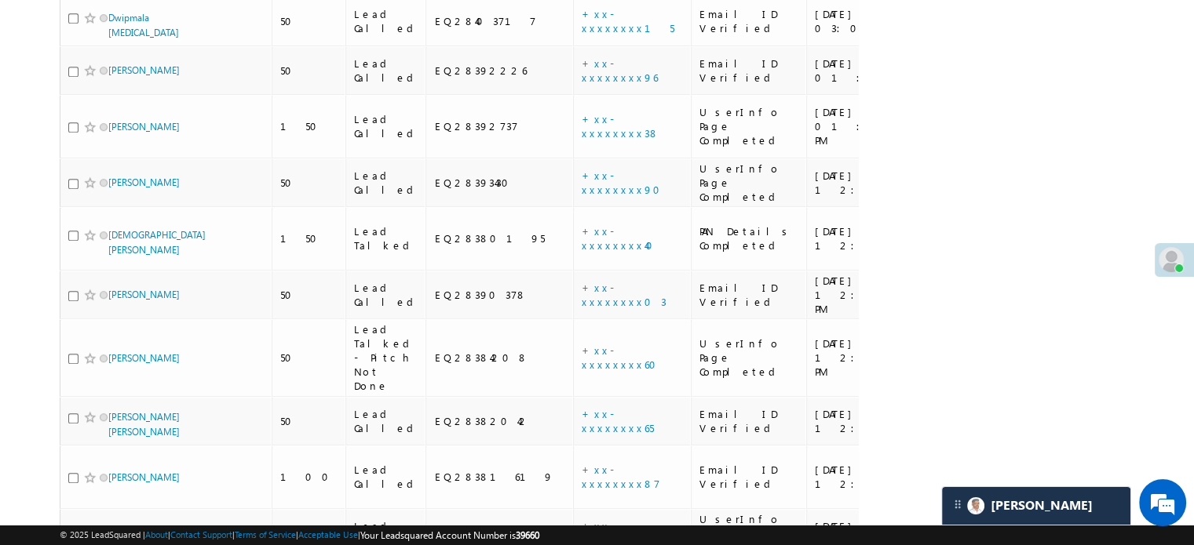
scroll to position [943, 0]
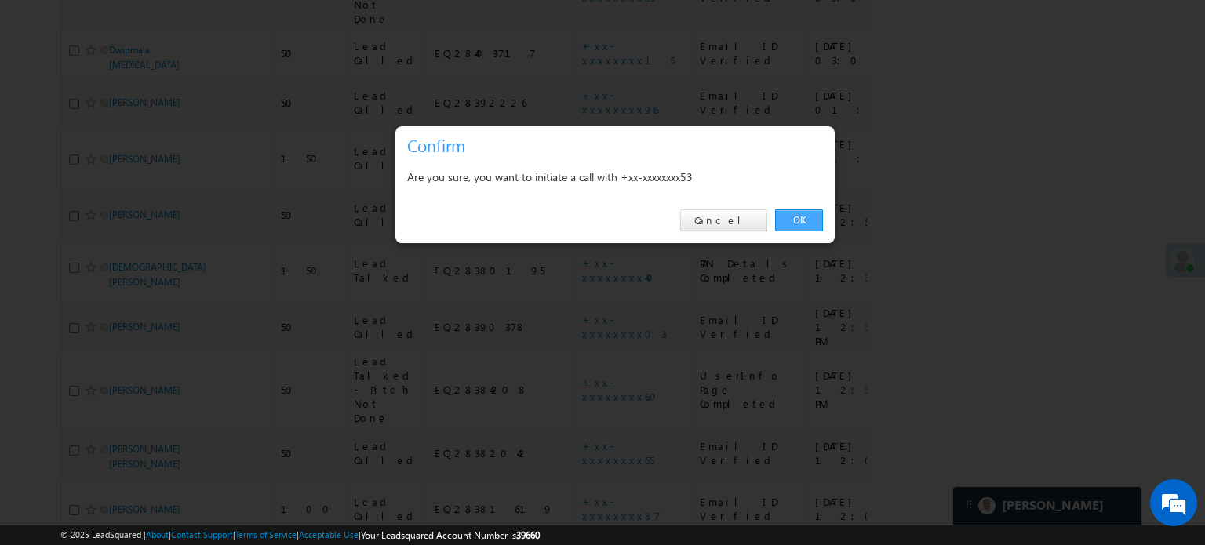
click at [797, 216] on link "OK" at bounding box center [799, 221] width 48 height 22
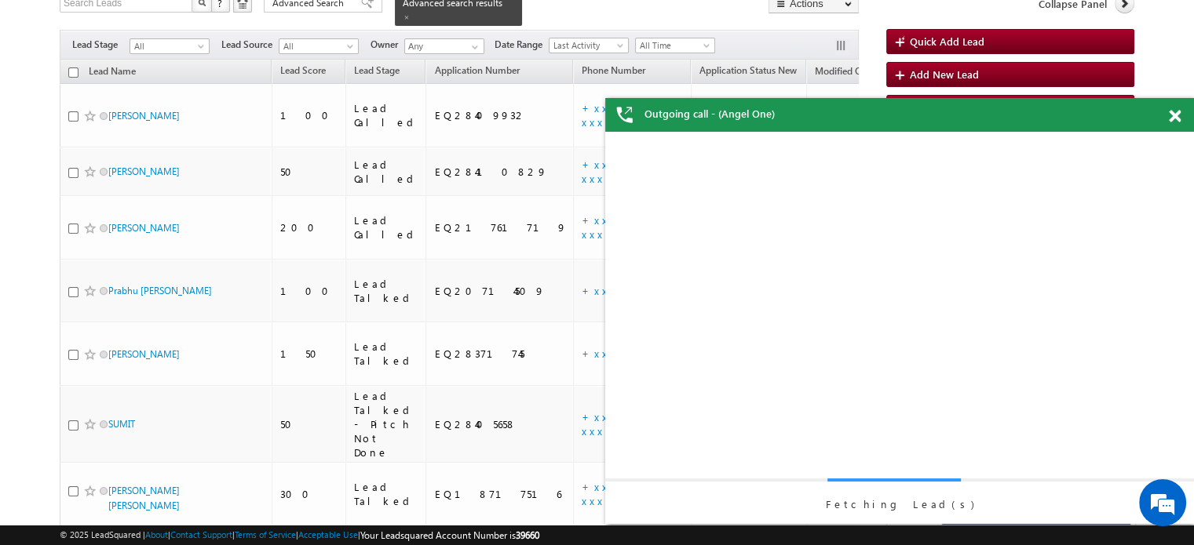
scroll to position [200, 0]
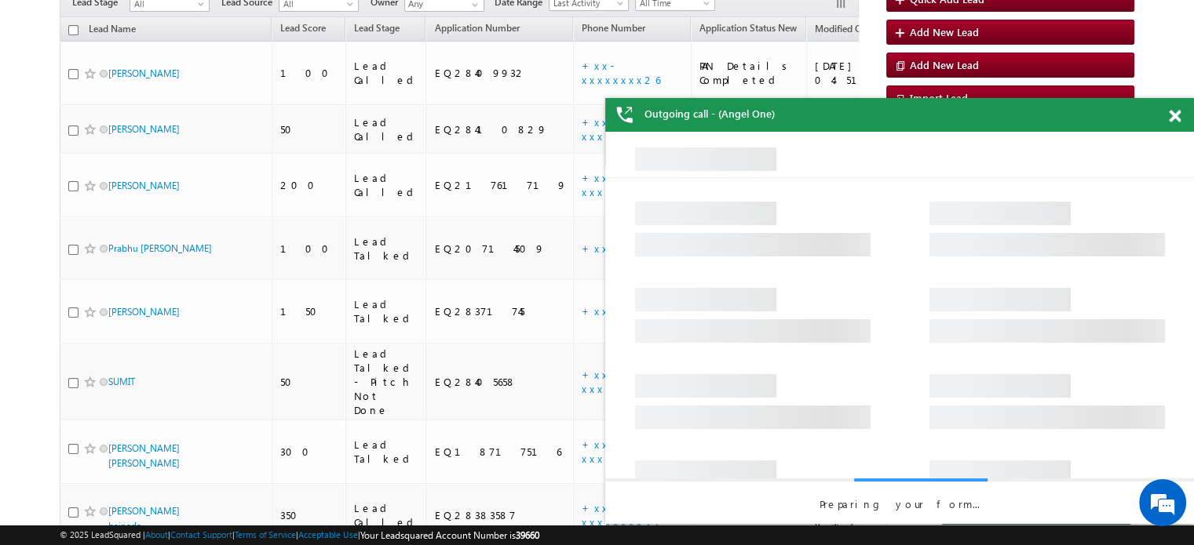
drag, startPoint x: 1165, startPoint y: 108, endPoint x: 1171, endPoint y: 119, distance: 12.7
click at [1165, 109] on div "Outgoing call - (Angel One)" at bounding box center [899, 115] width 589 height 34
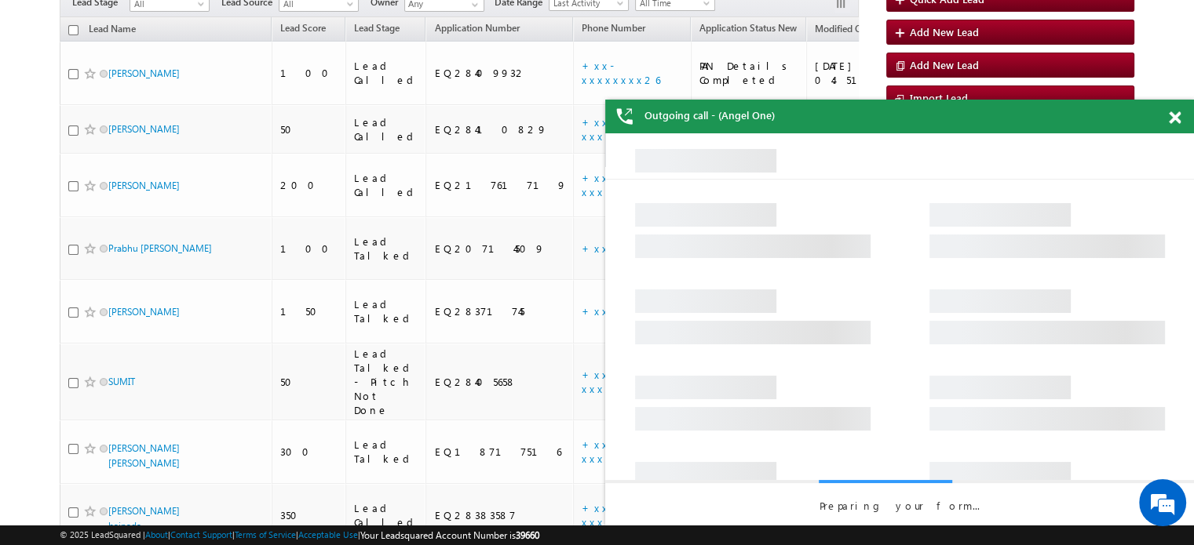
click at [1171, 119] on span at bounding box center [1175, 117] width 12 height 13
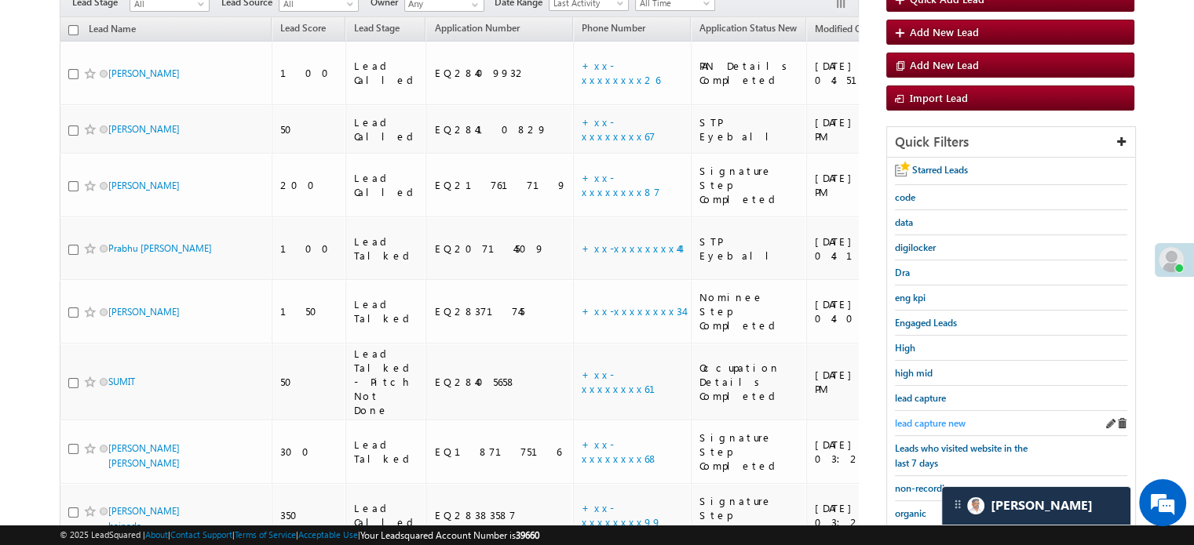
click at [930, 420] on span "lead capture new" at bounding box center [930, 424] width 71 height 12
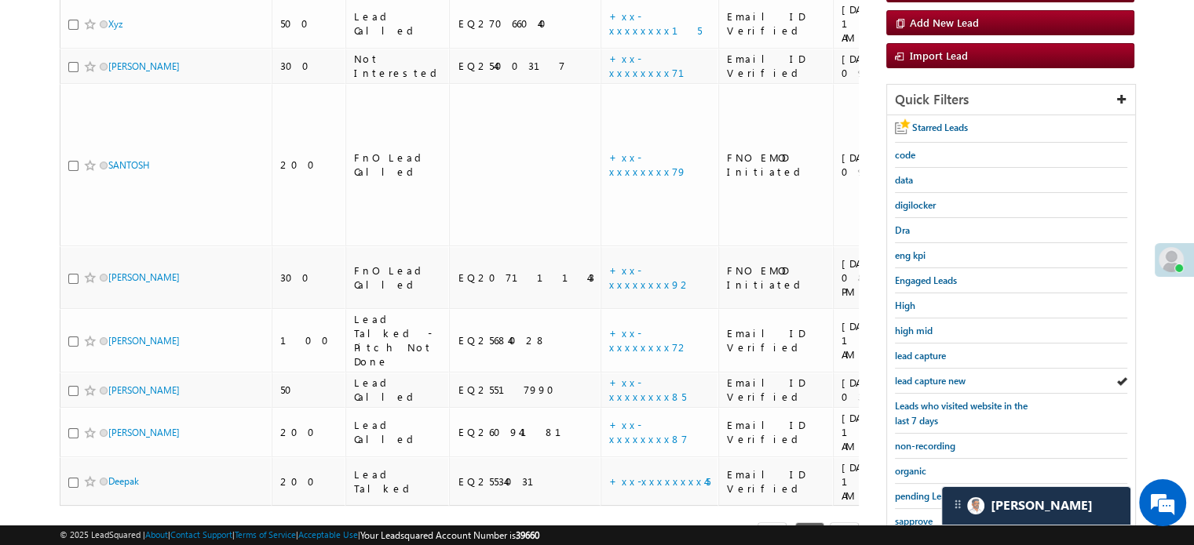
scroll to position [158, 0]
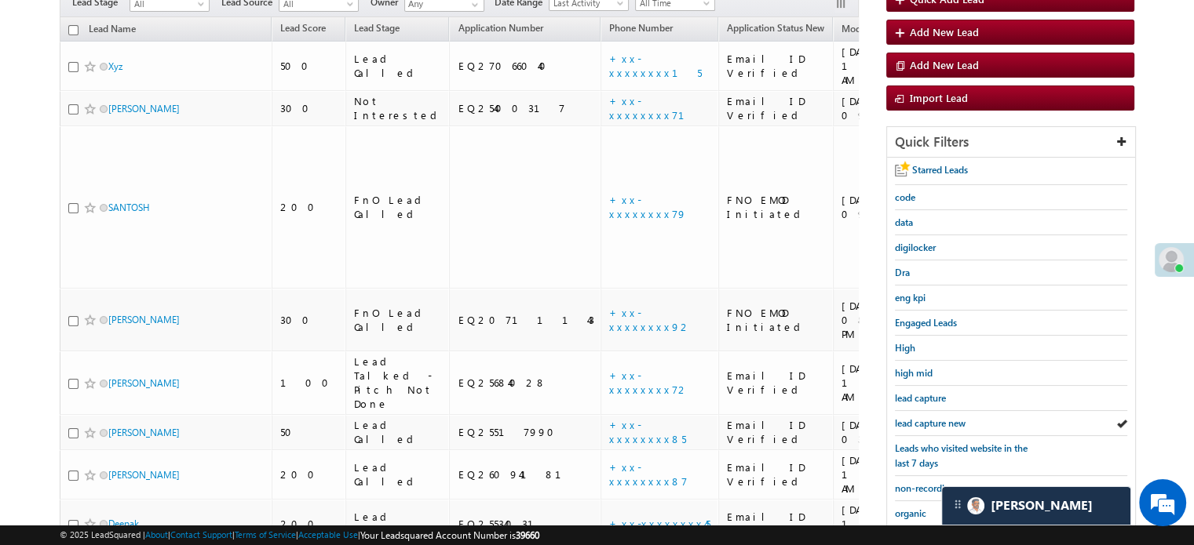
click at [930, 420] on span "lead capture new" at bounding box center [930, 424] width 71 height 12
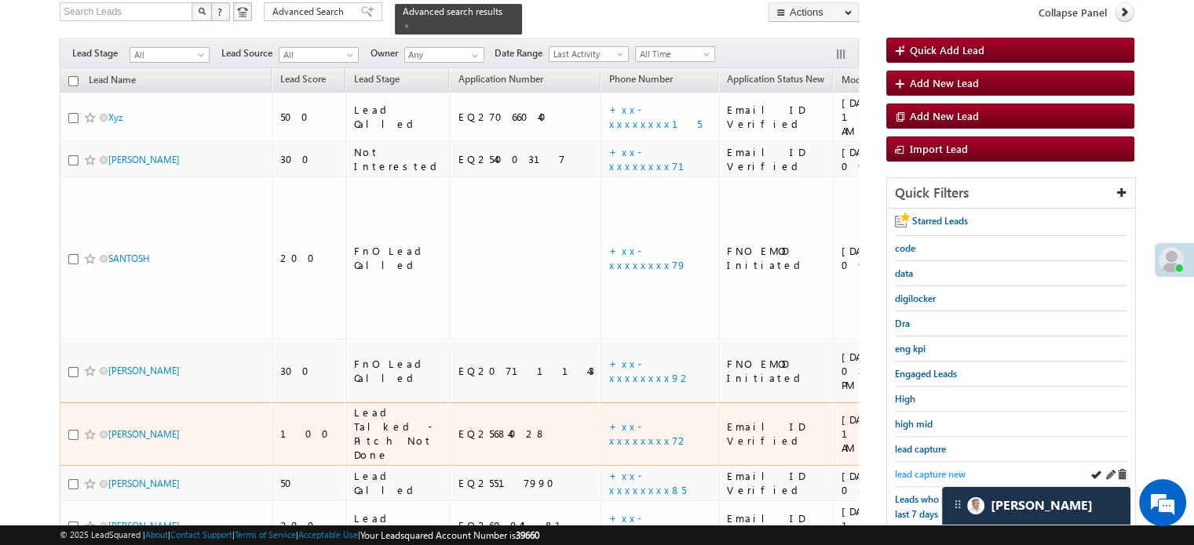
scroll to position [236, 0]
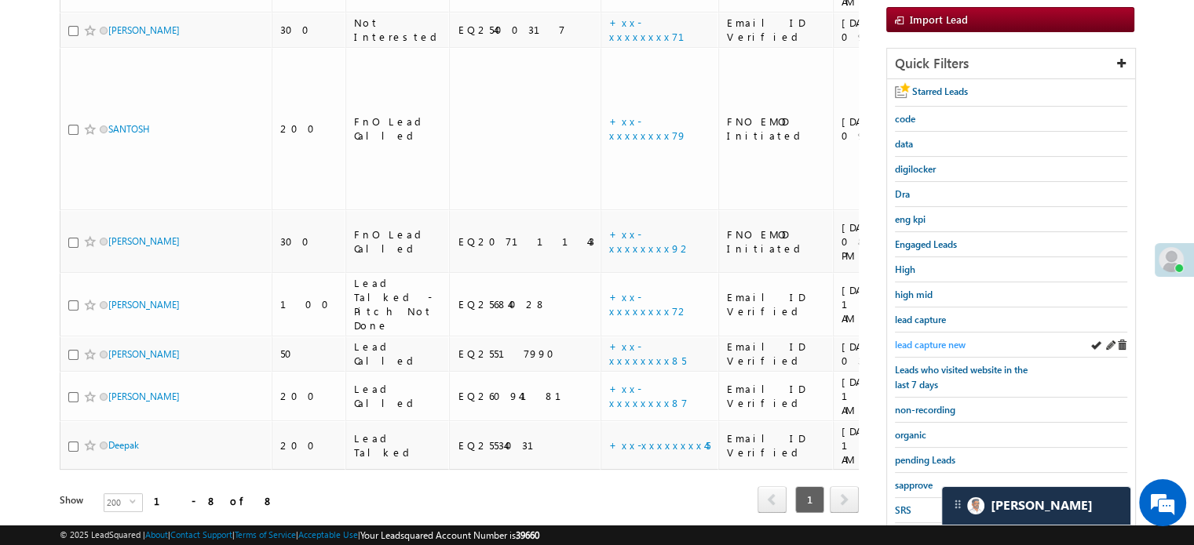
click at [941, 339] on span "lead capture new" at bounding box center [930, 345] width 71 height 12
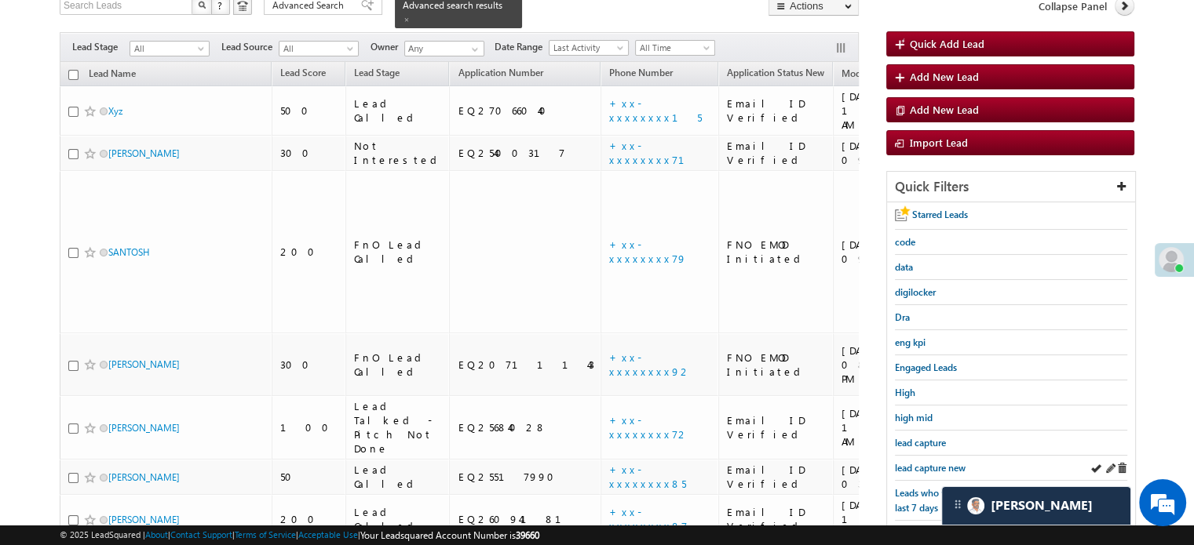
scroll to position [0, 0]
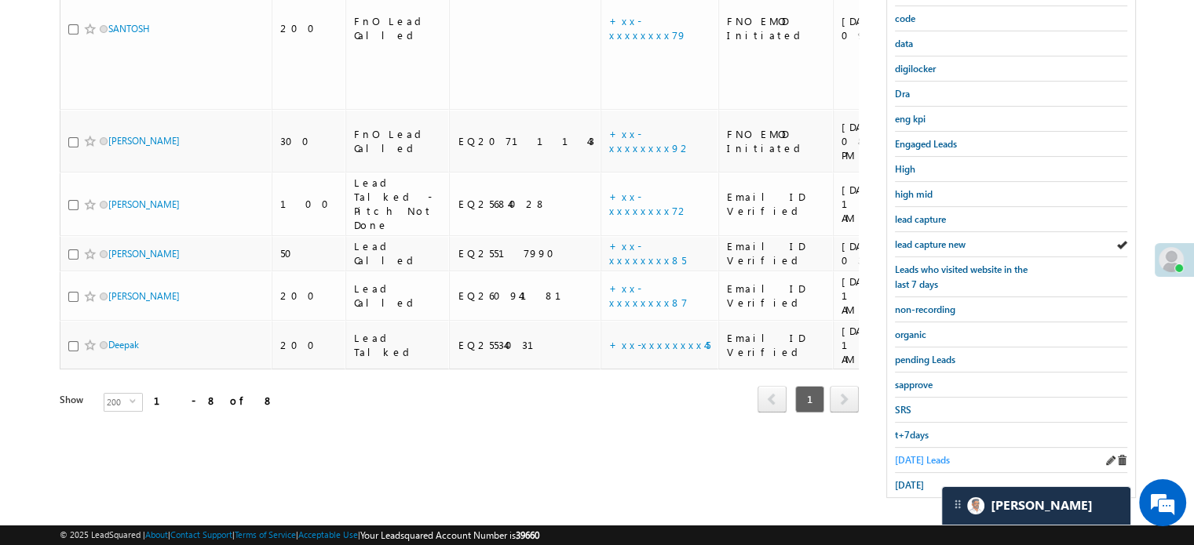
click at [895, 454] on span "Today's Leads" at bounding box center [922, 460] width 55 height 12
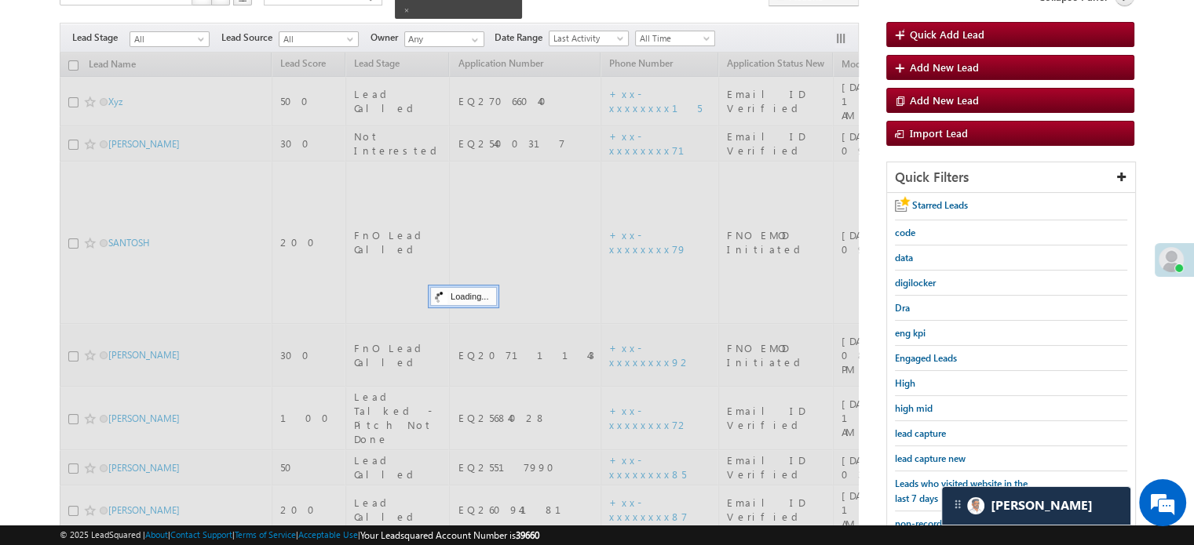
scroll to position [101, 0]
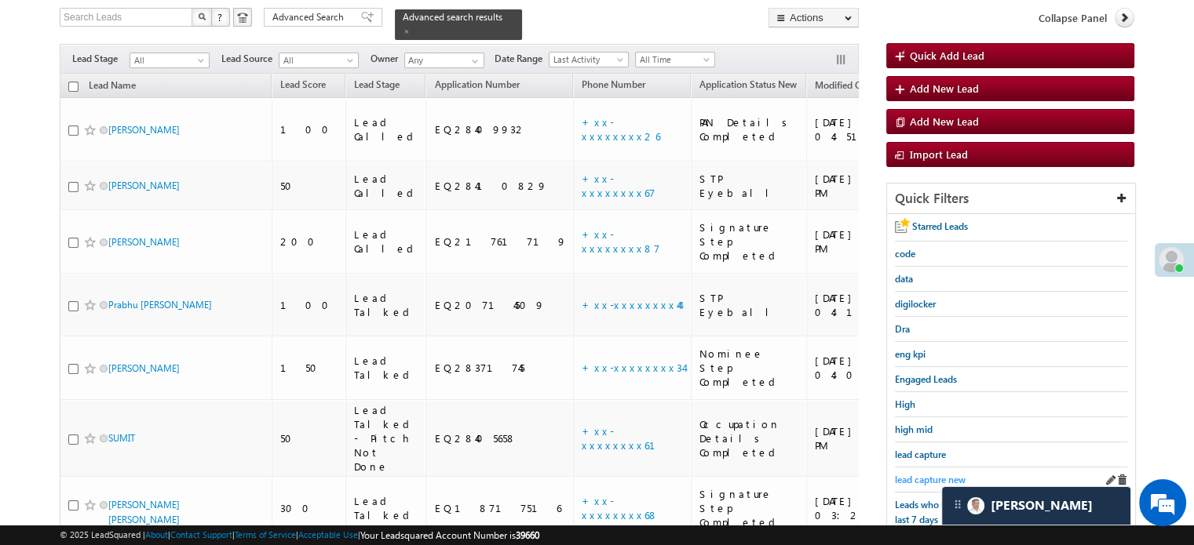
click at [924, 474] on span "lead capture new" at bounding box center [930, 480] width 71 height 12
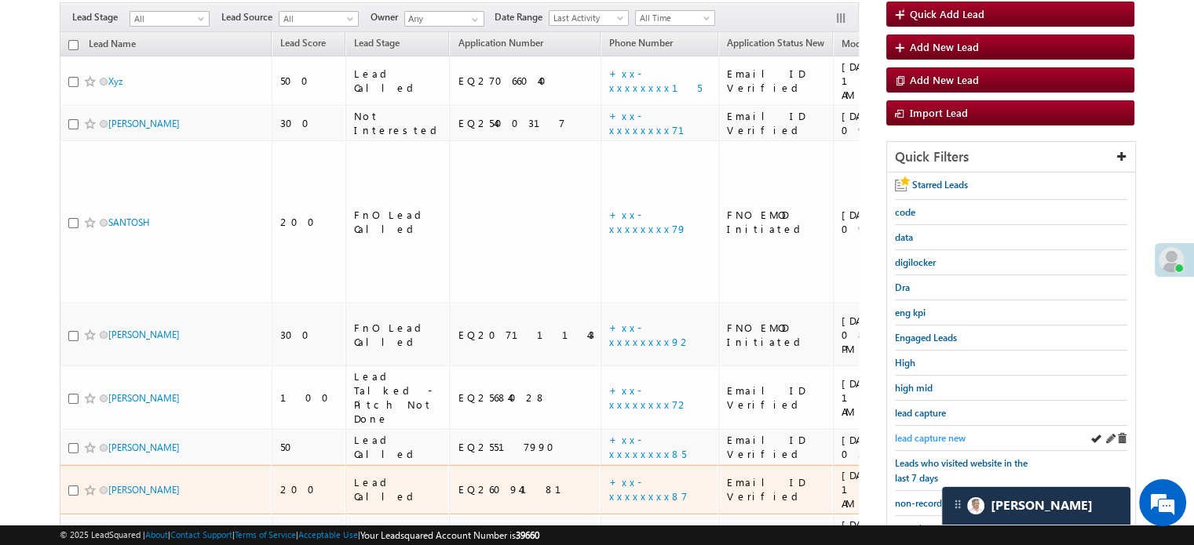
scroll to position [180, 0]
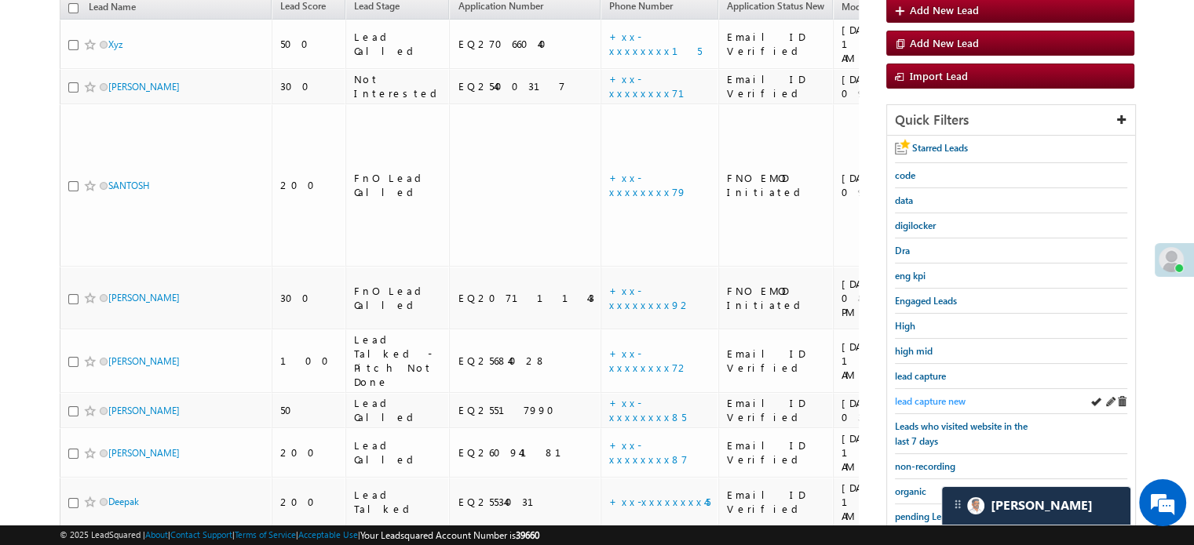
click at [914, 398] on span "lead capture new" at bounding box center [930, 402] width 71 height 12
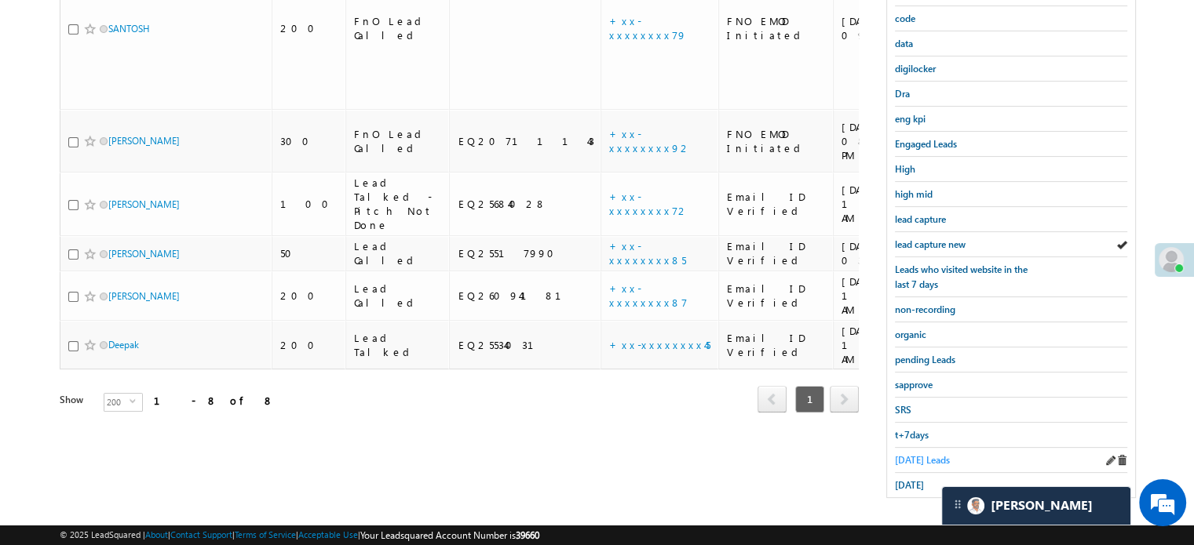
click at [910, 454] on span "Today's Leads" at bounding box center [922, 460] width 55 height 12
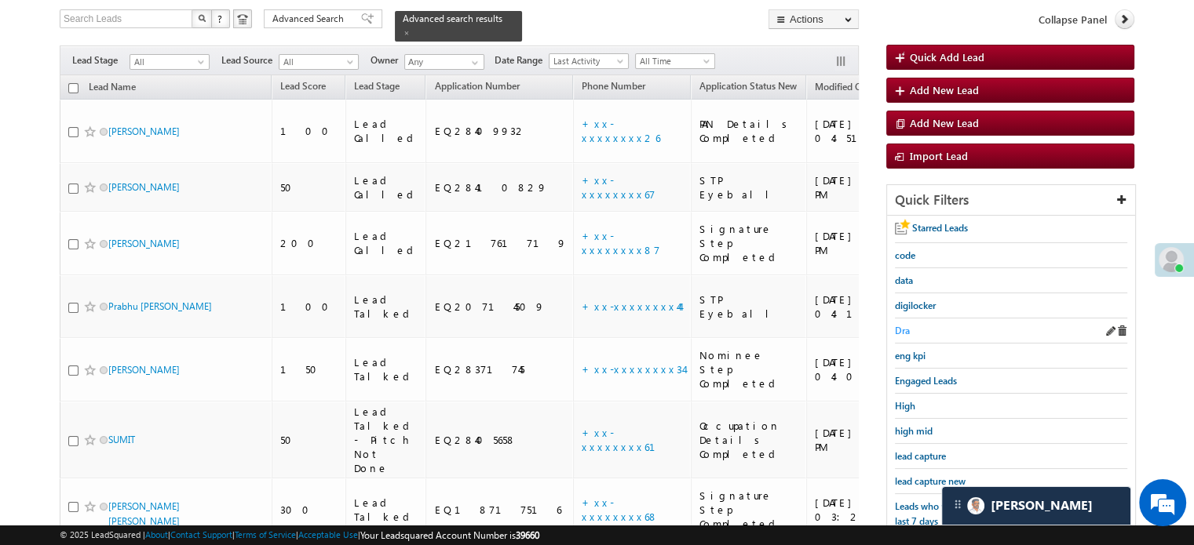
scroll to position [126, 0]
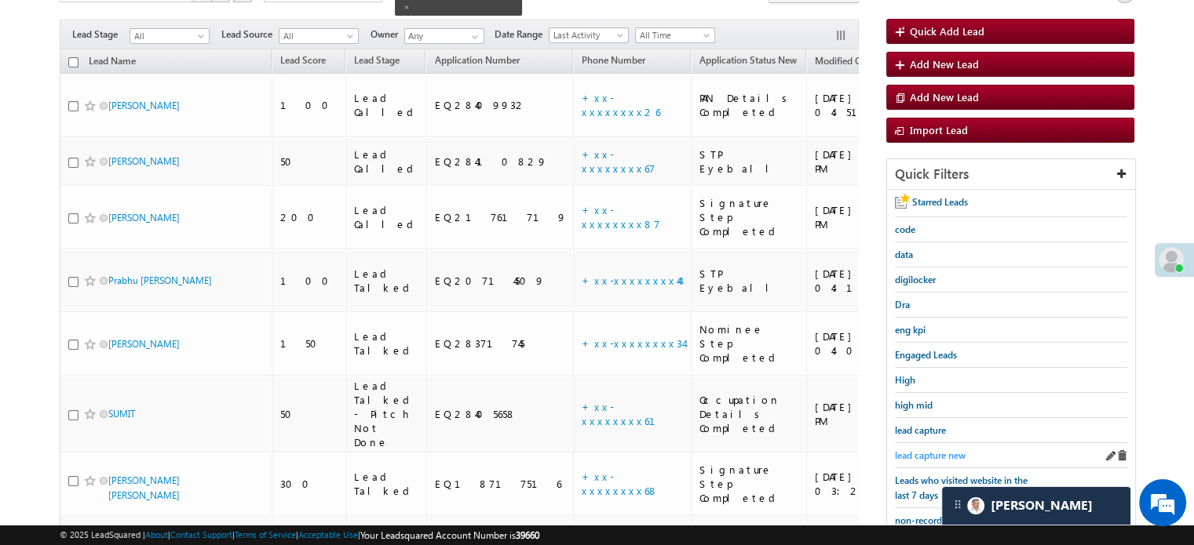
click at [902, 448] on link "lead capture new" at bounding box center [930, 455] width 71 height 15
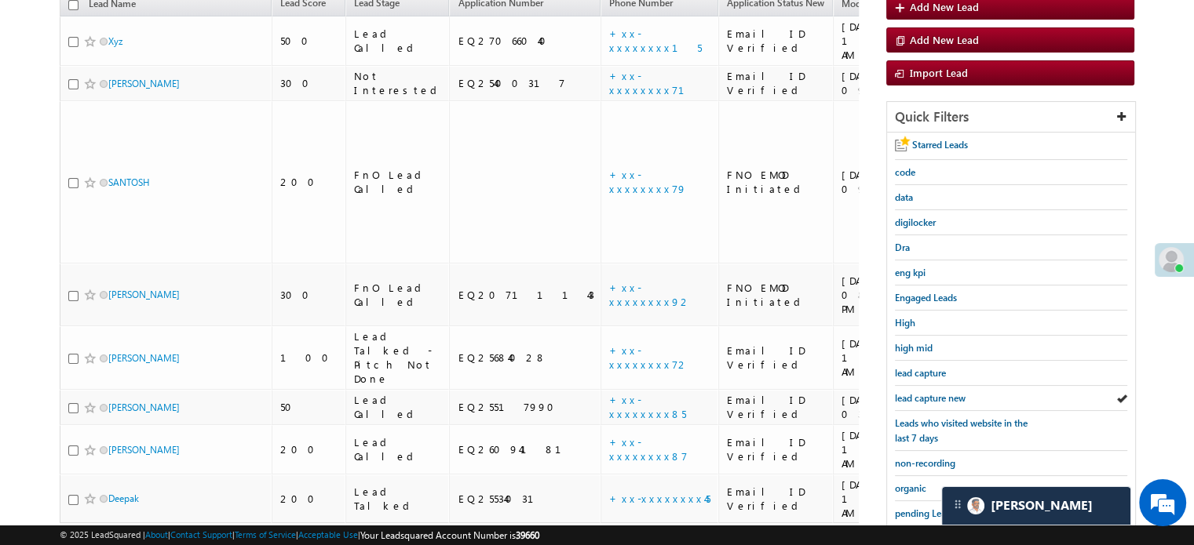
scroll to position [337, 0]
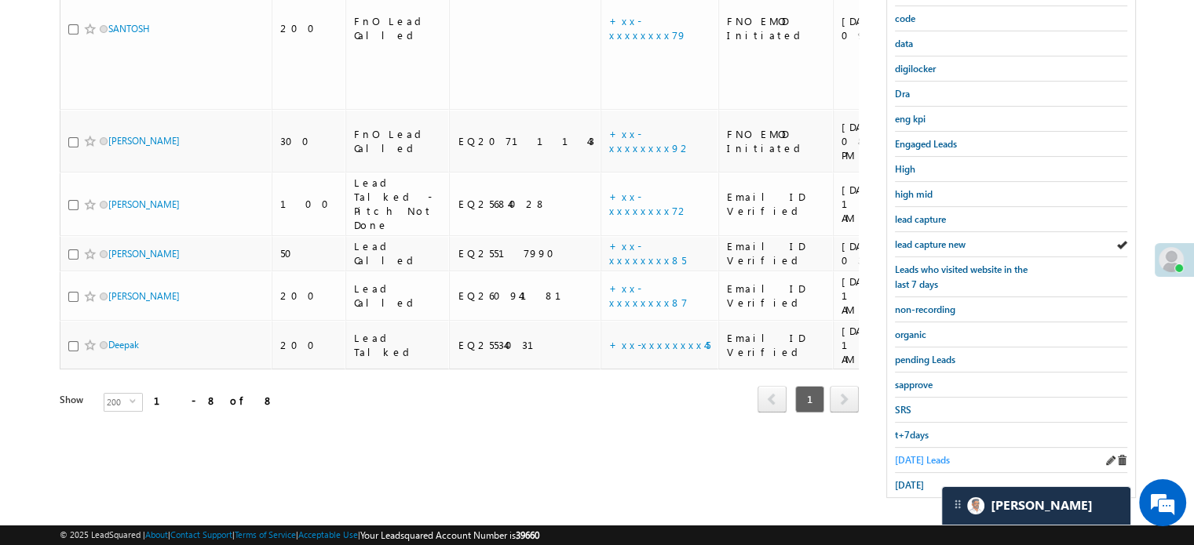
click at [909, 454] on span "Today's Leads" at bounding box center [922, 460] width 55 height 12
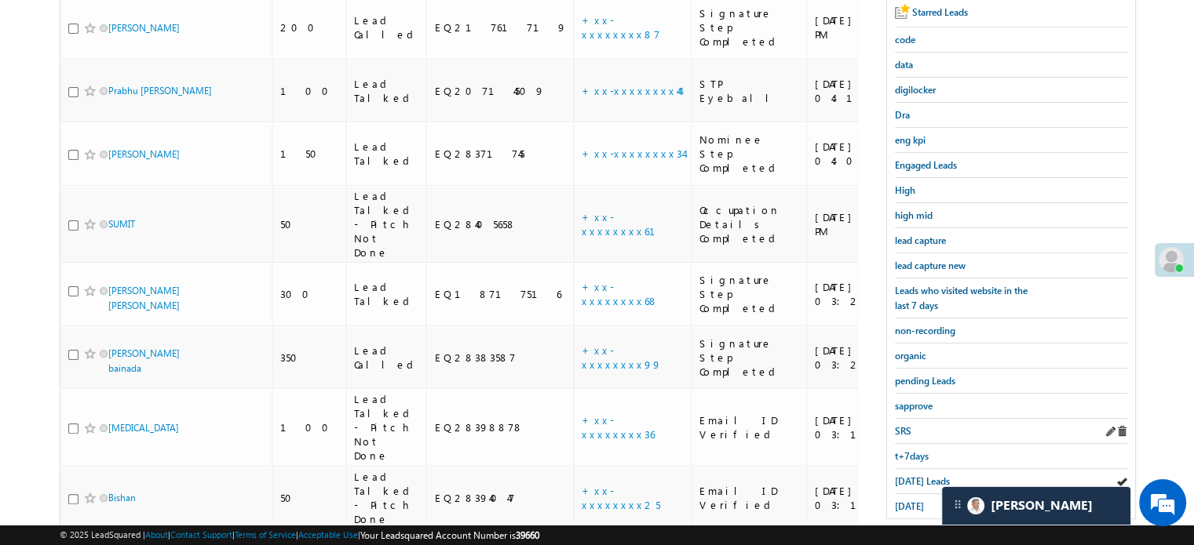
scroll to position [315, 0]
click at [939, 263] on span "lead capture new" at bounding box center [930, 267] width 71 height 12
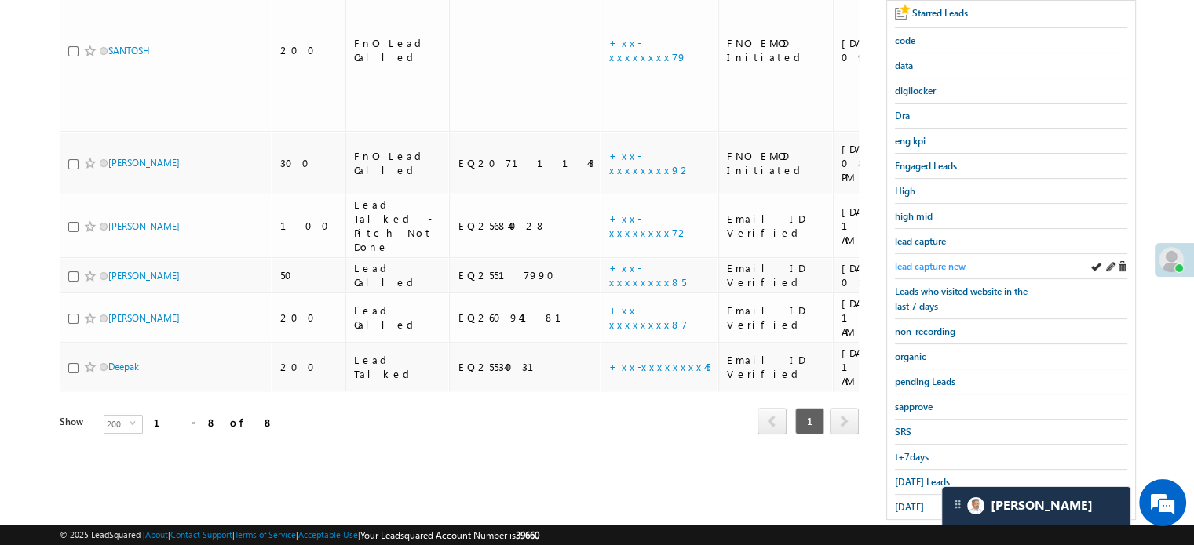
click at [925, 264] on span "lead capture new" at bounding box center [930, 267] width 71 height 12
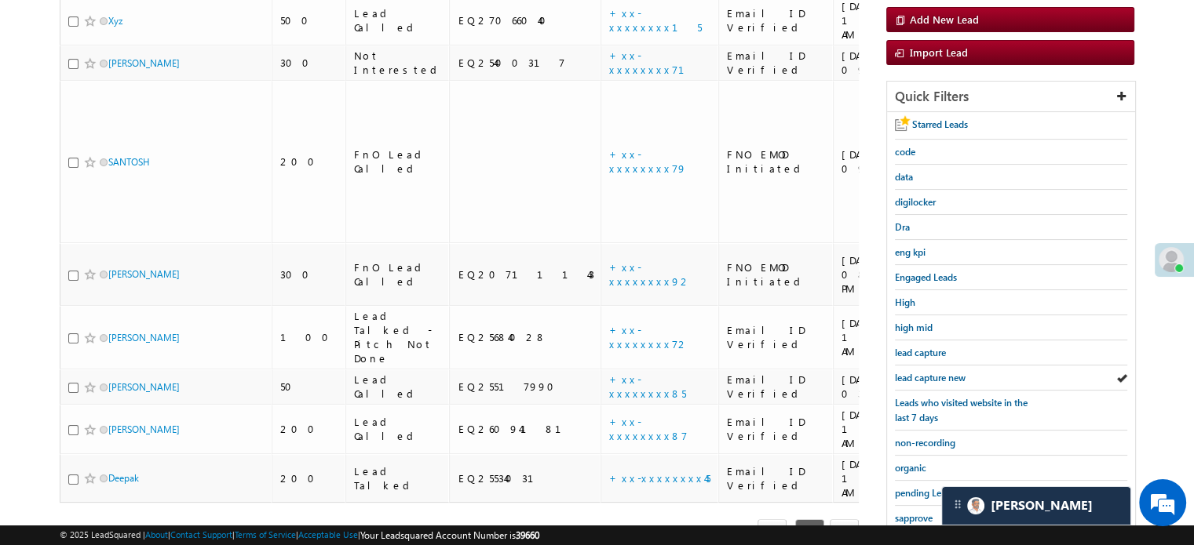
scroll to position [337, 0]
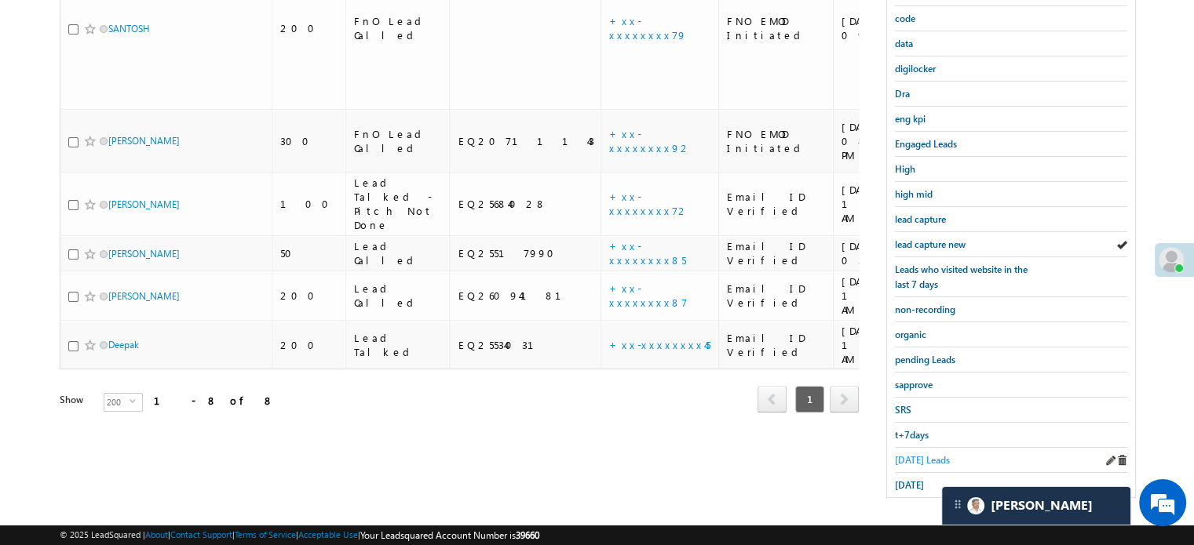
click at [909, 454] on span "Today's Leads" at bounding box center [922, 460] width 55 height 12
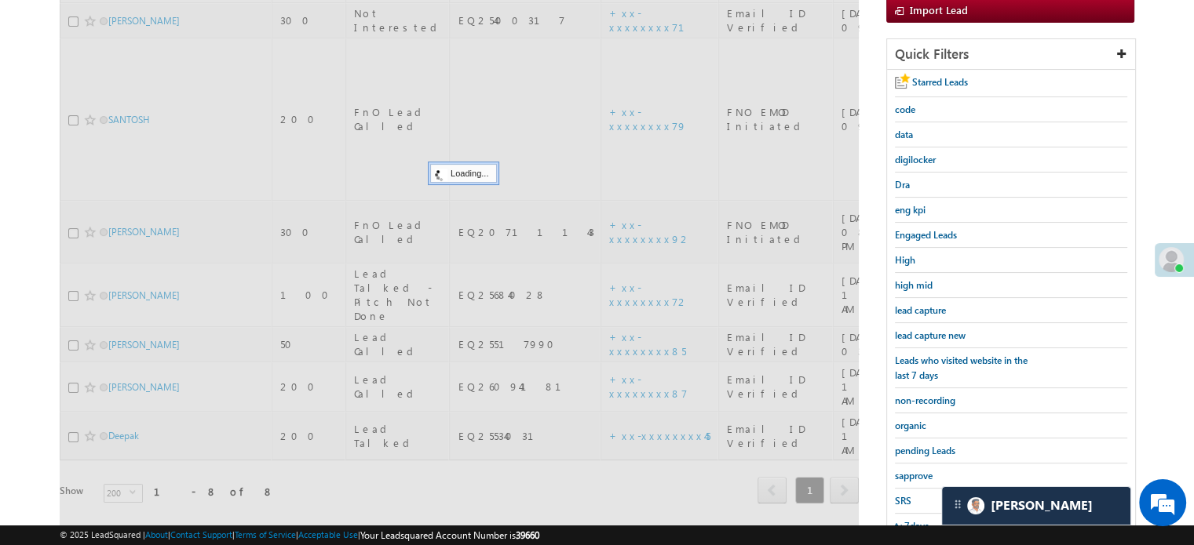
scroll to position [101, 0]
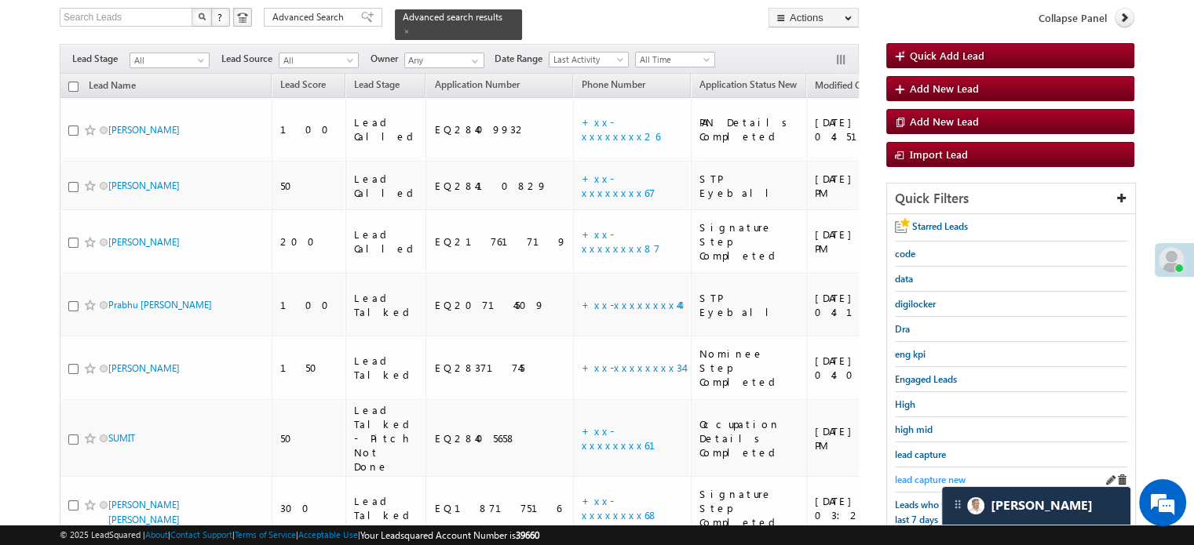
click at [913, 474] on span "lead capture new" at bounding box center [930, 480] width 71 height 12
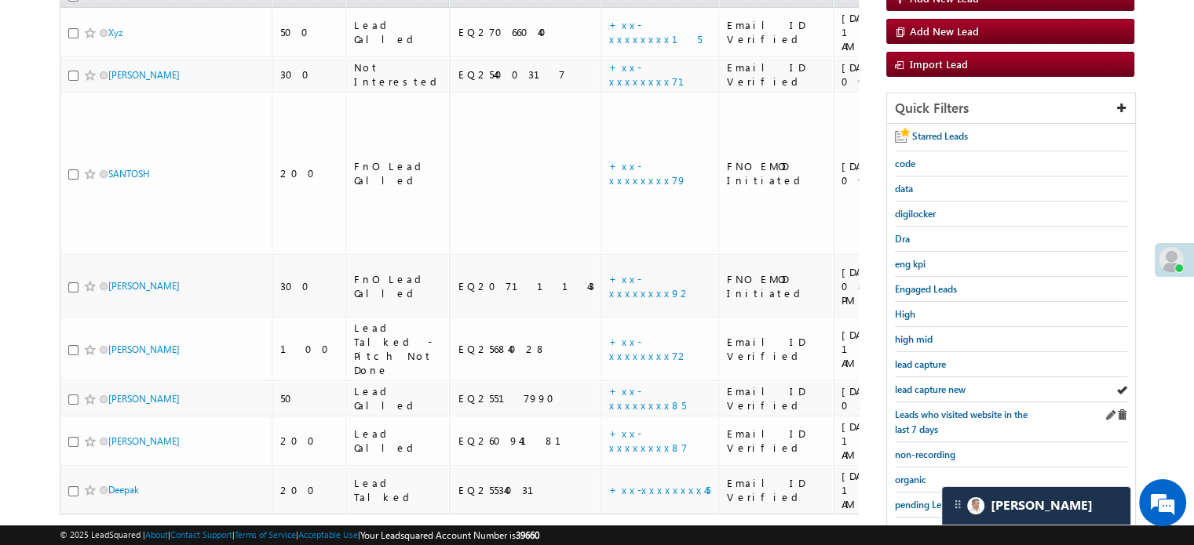
scroll to position [258, 0]
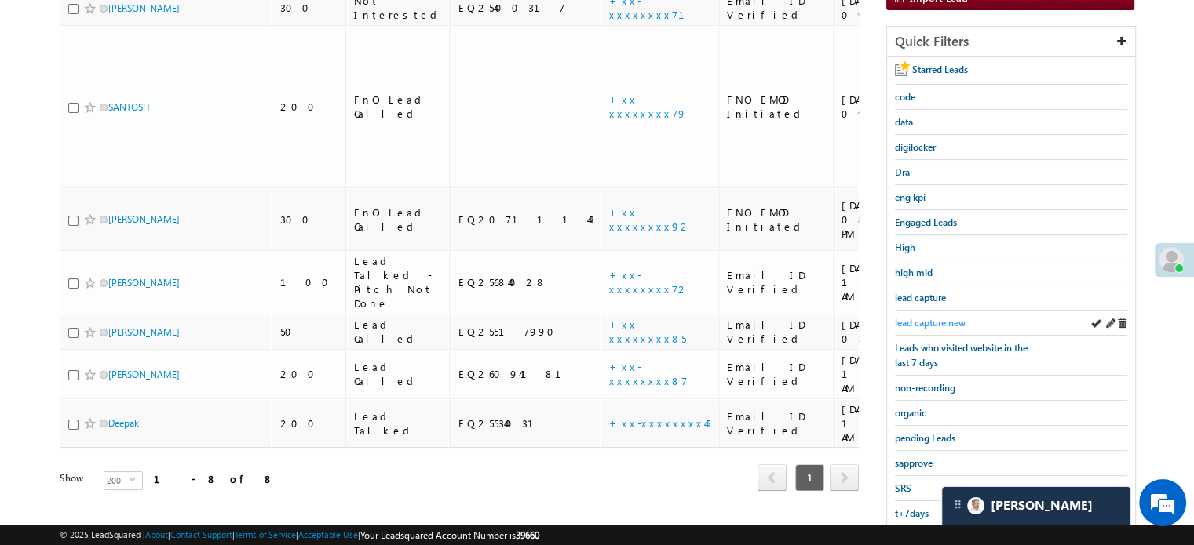
click at [941, 319] on span "lead capture new" at bounding box center [930, 323] width 71 height 12
click at [917, 318] on span "lead capture new" at bounding box center [930, 323] width 71 height 12
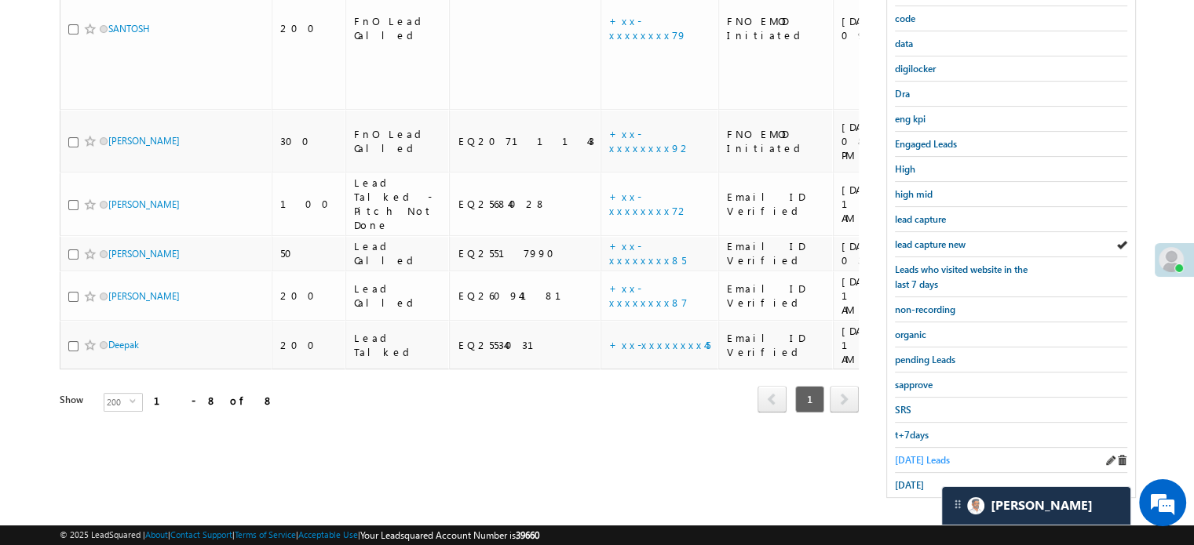
click at [920, 458] on span "Today's Leads" at bounding box center [922, 460] width 55 height 12
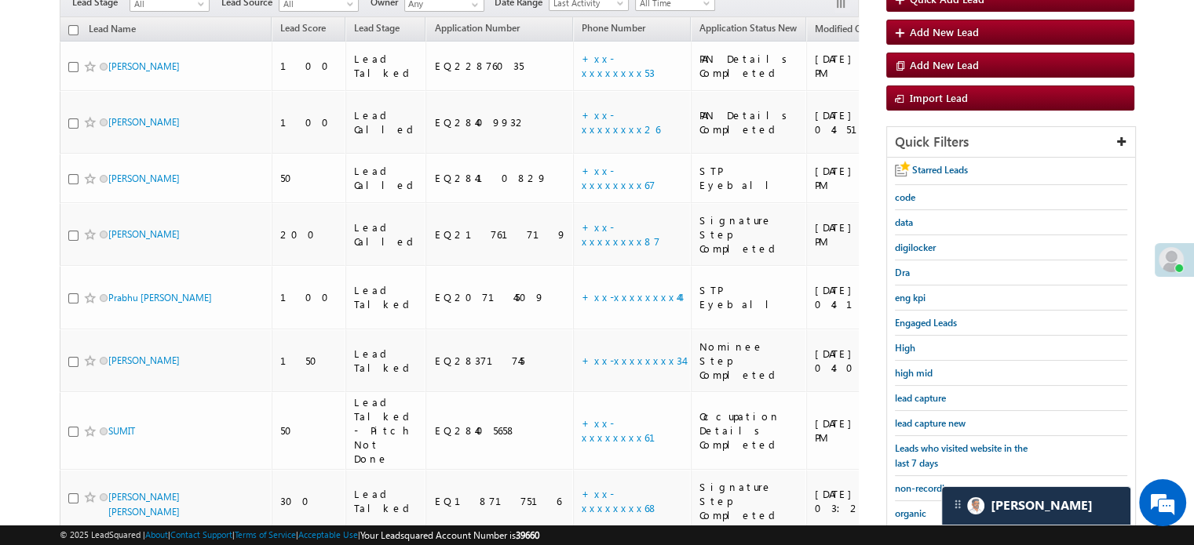
scroll to position [79, 0]
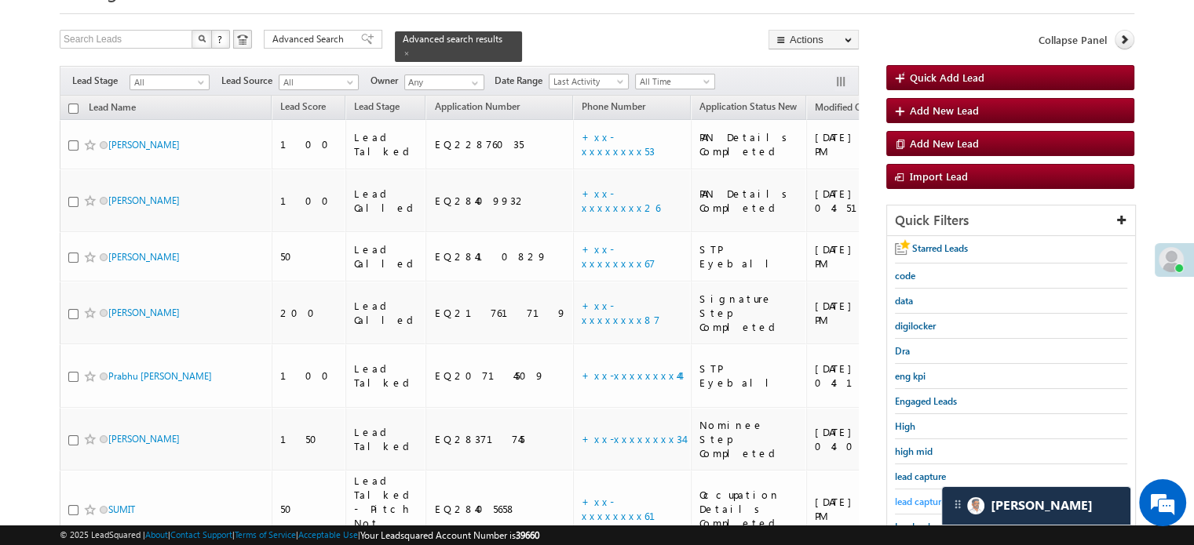
click at [920, 496] on span "lead capture new" at bounding box center [930, 502] width 71 height 12
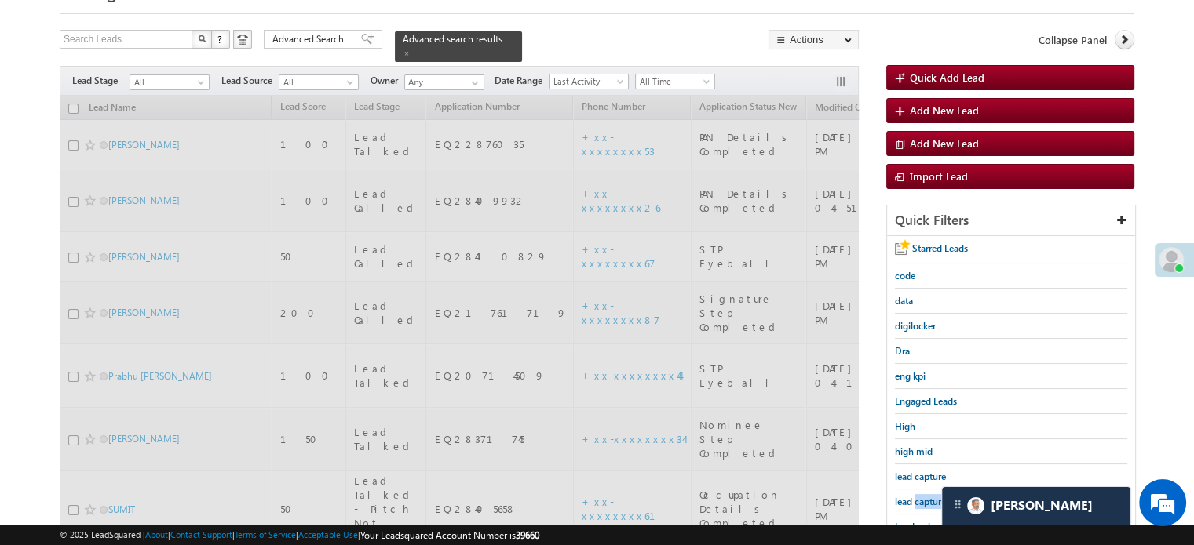
click at [920, 496] on span "lead capture new" at bounding box center [930, 502] width 71 height 12
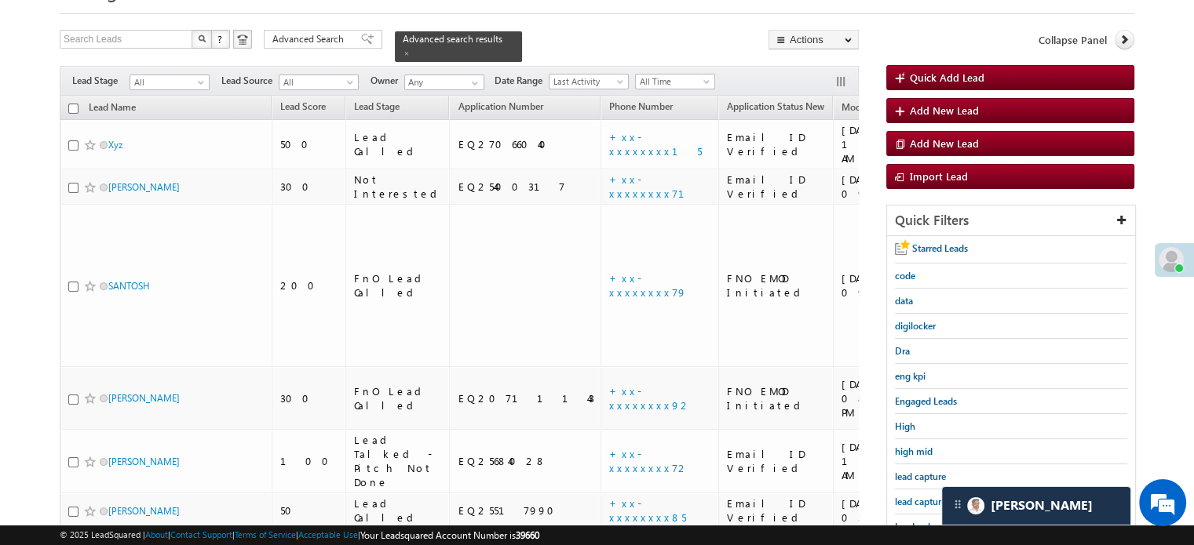
click at [920, 496] on span "lead capture new" at bounding box center [930, 502] width 71 height 12
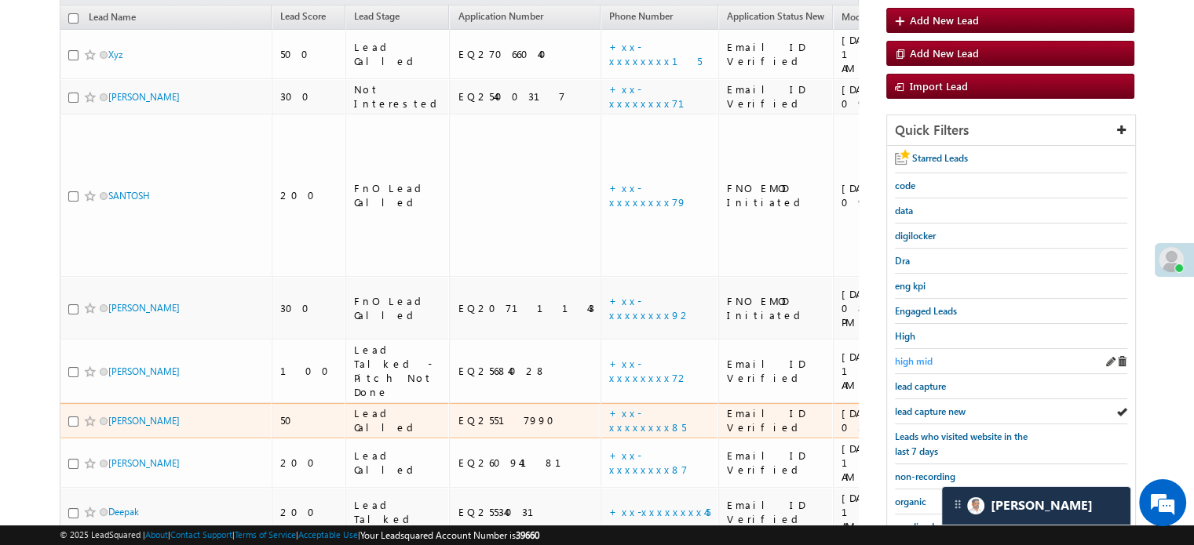
scroll to position [236, 0]
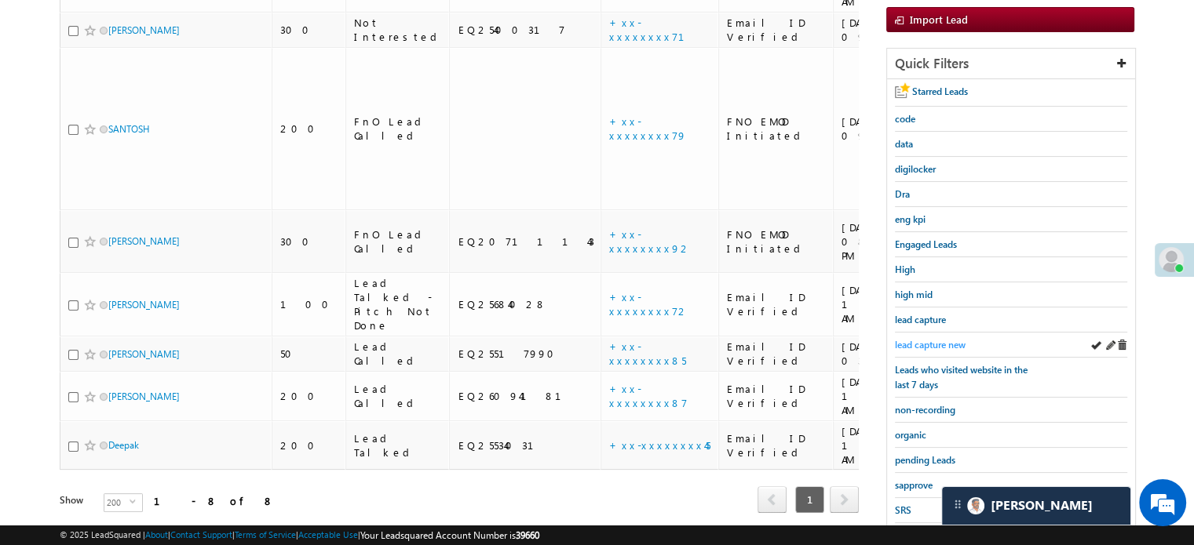
click at [926, 337] on link "lead capture new" at bounding box center [930, 344] width 71 height 15
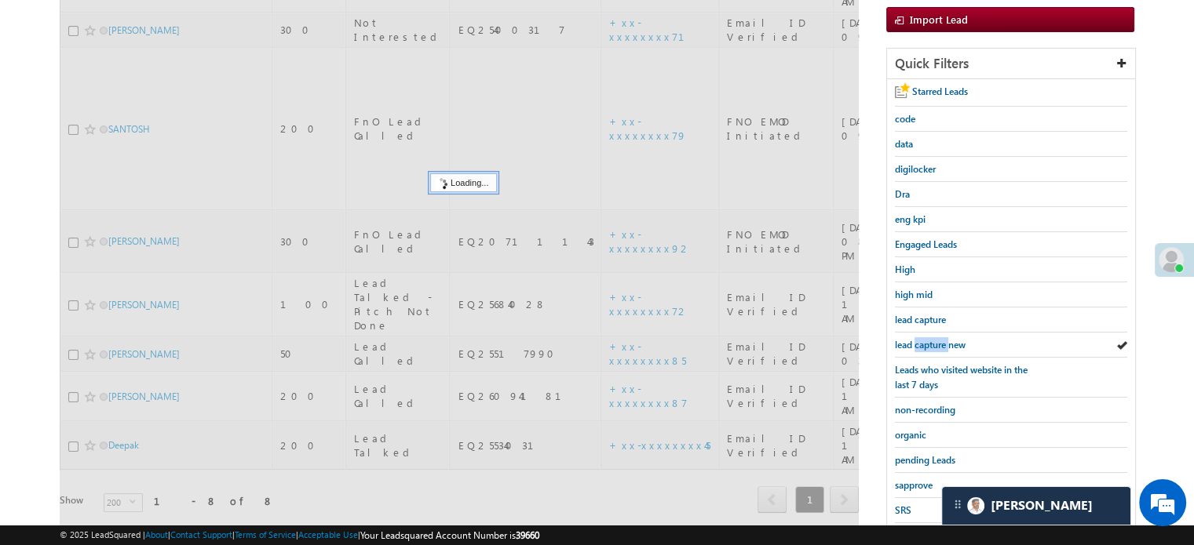
click at [926, 337] on link "lead capture new" at bounding box center [930, 344] width 71 height 15
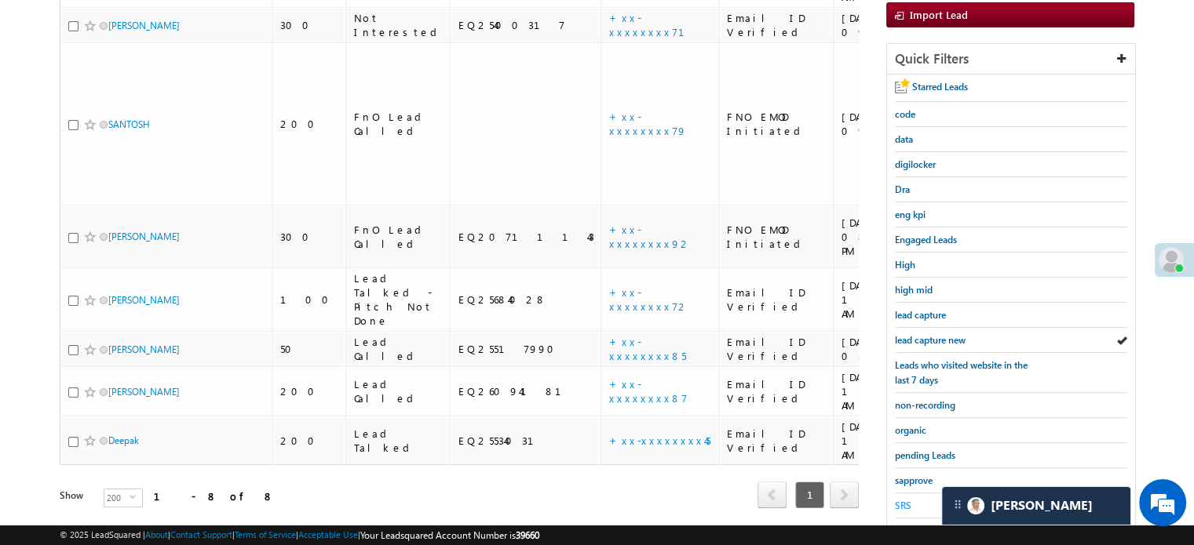
scroll to position [337, 0]
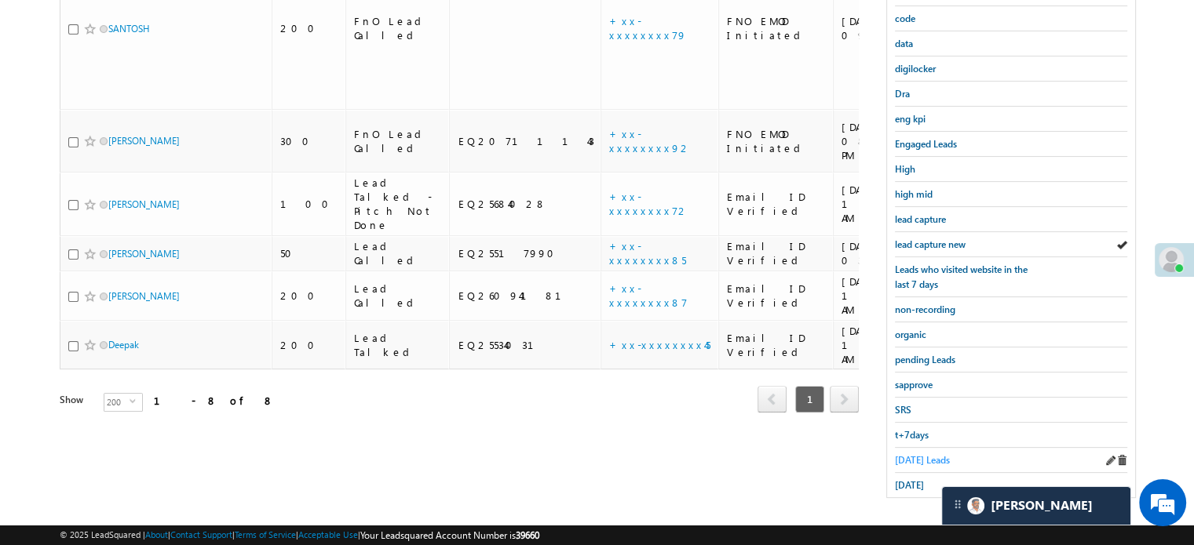
click at [908, 454] on span "Today's Leads" at bounding box center [922, 460] width 55 height 12
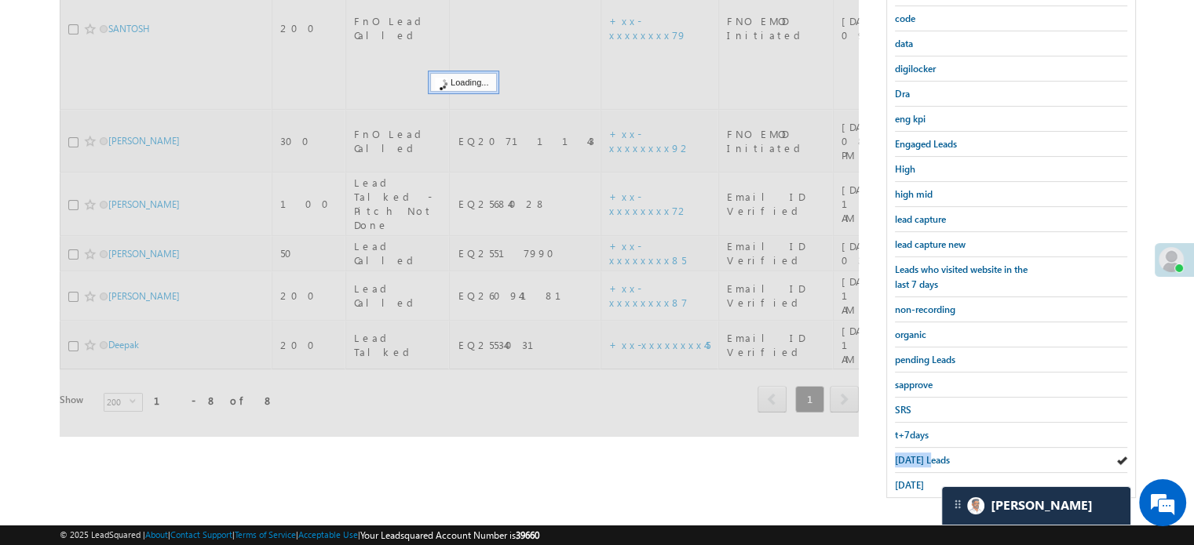
click at [908, 454] on span "Today's Leads" at bounding box center [922, 460] width 55 height 12
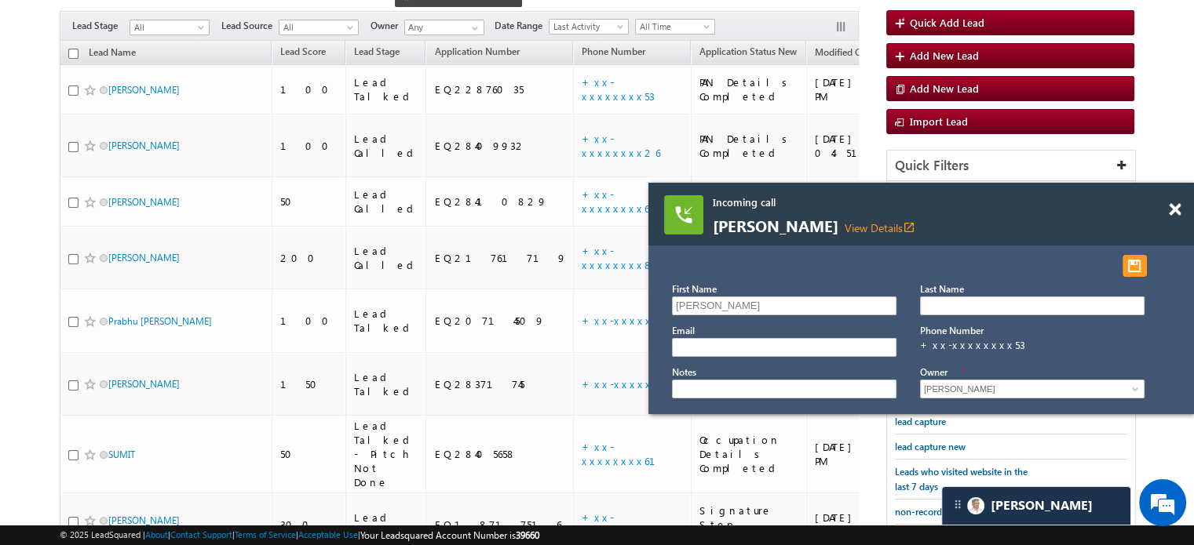
scroll to position [101, 0]
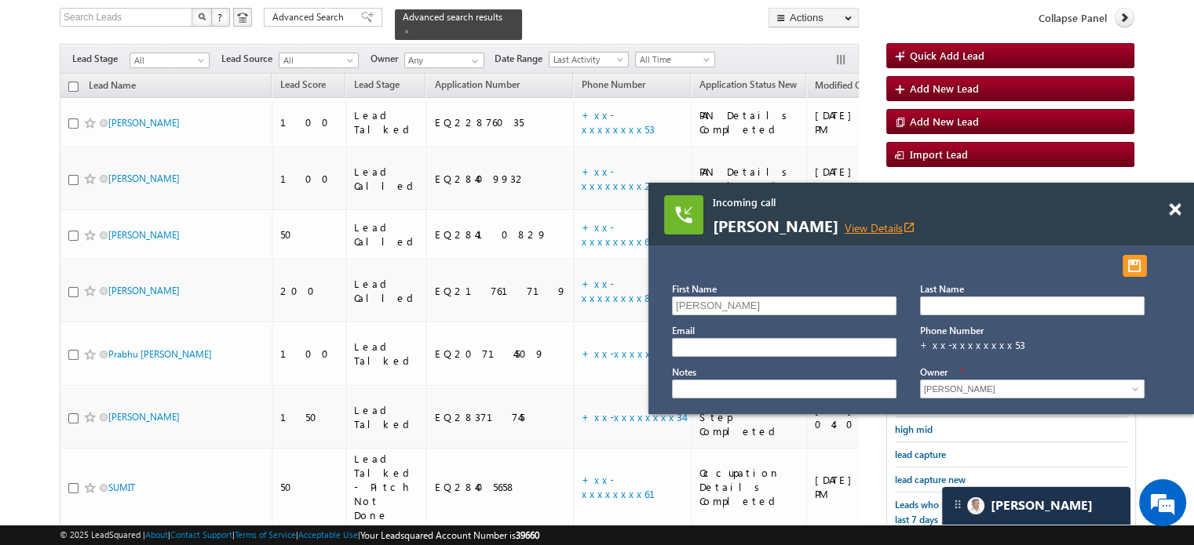
click at [913, 230] on link "View Details open_in_new" at bounding box center [879, 228] width 71 height 15
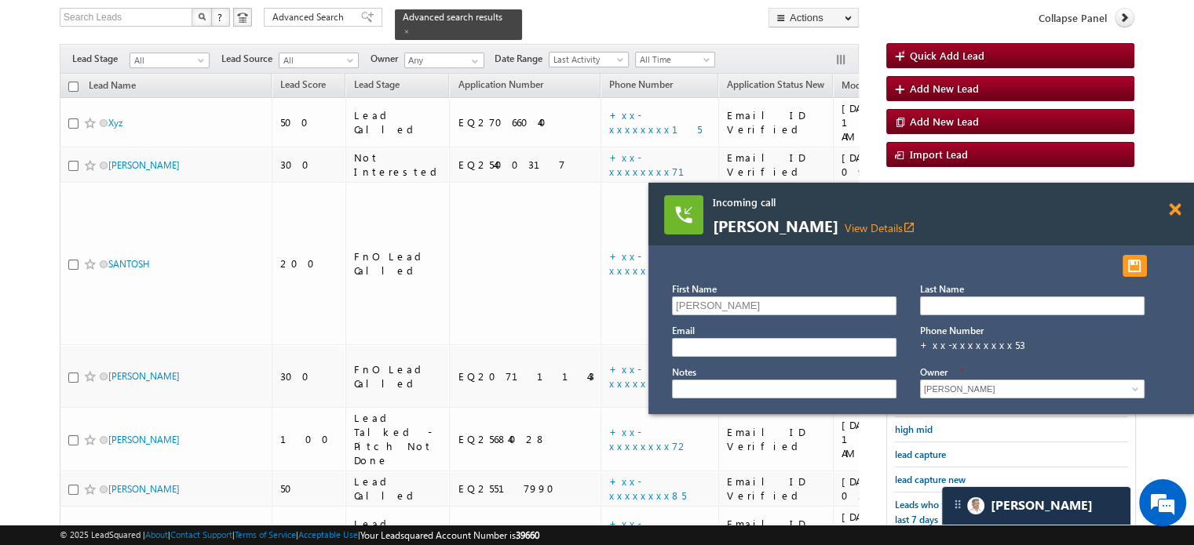
click at [1174, 211] on span at bounding box center [1175, 209] width 12 height 13
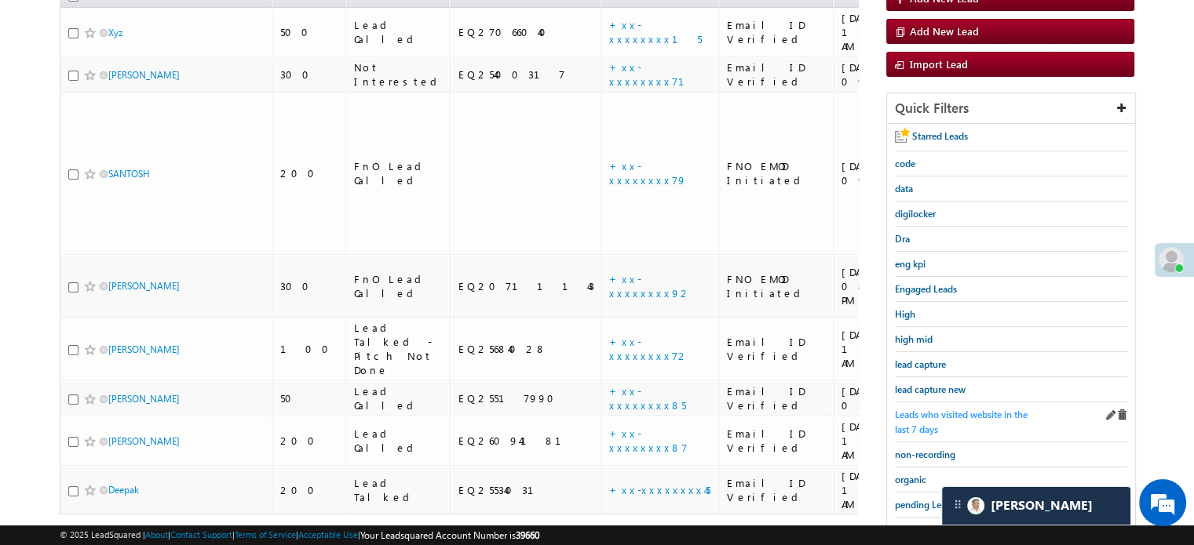
scroll to position [258, 0]
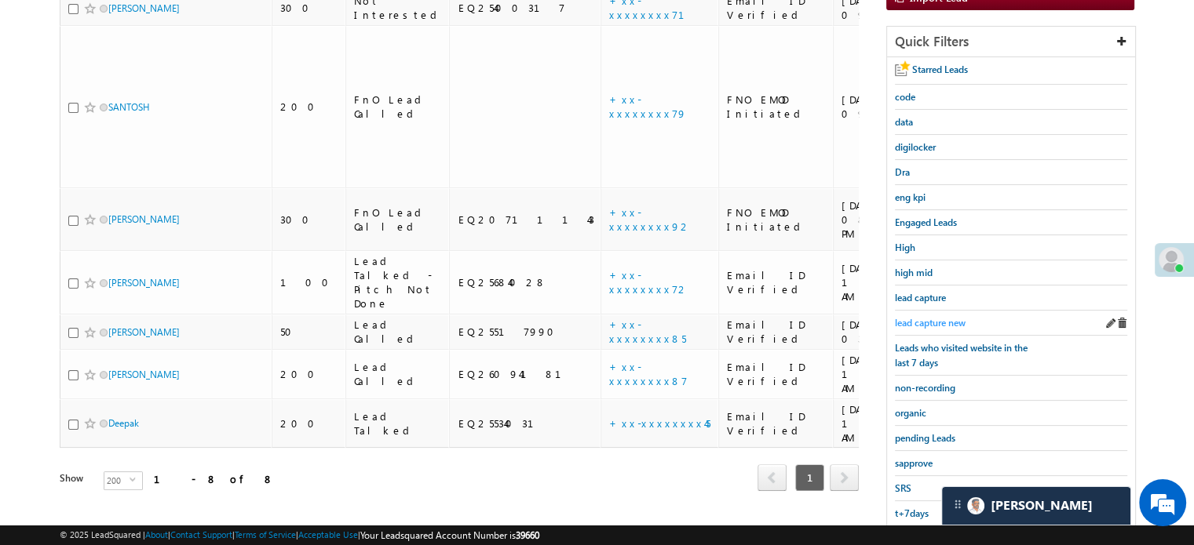
click at [932, 317] on span "lead capture new" at bounding box center [930, 323] width 71 height 12
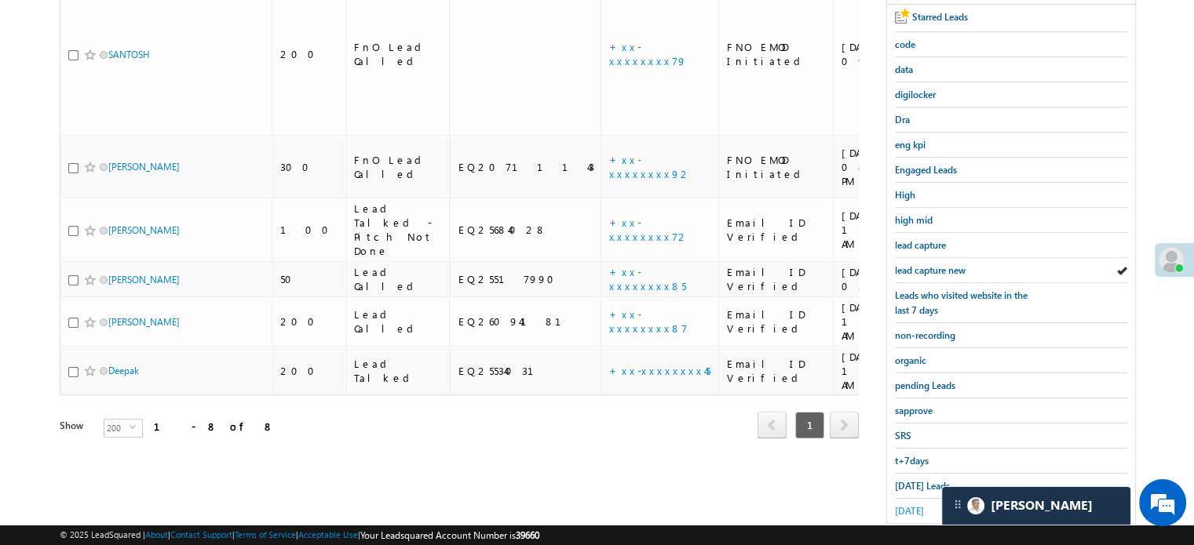
scroll to position [337, 0]
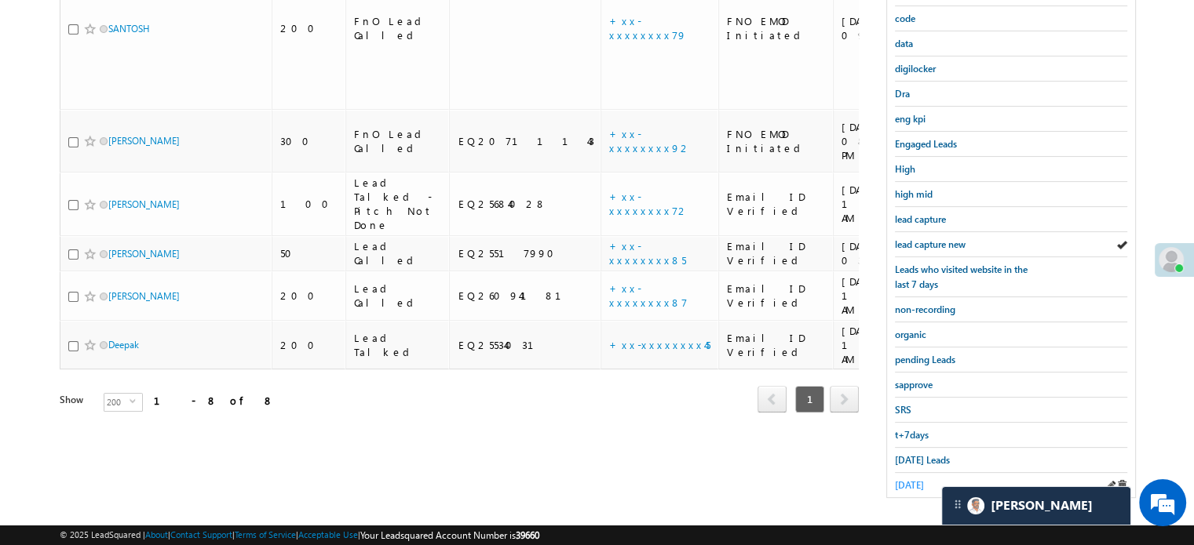
click at [913, 479] on span "yesterday" at bounding box center [909, 485] width 29 height 12
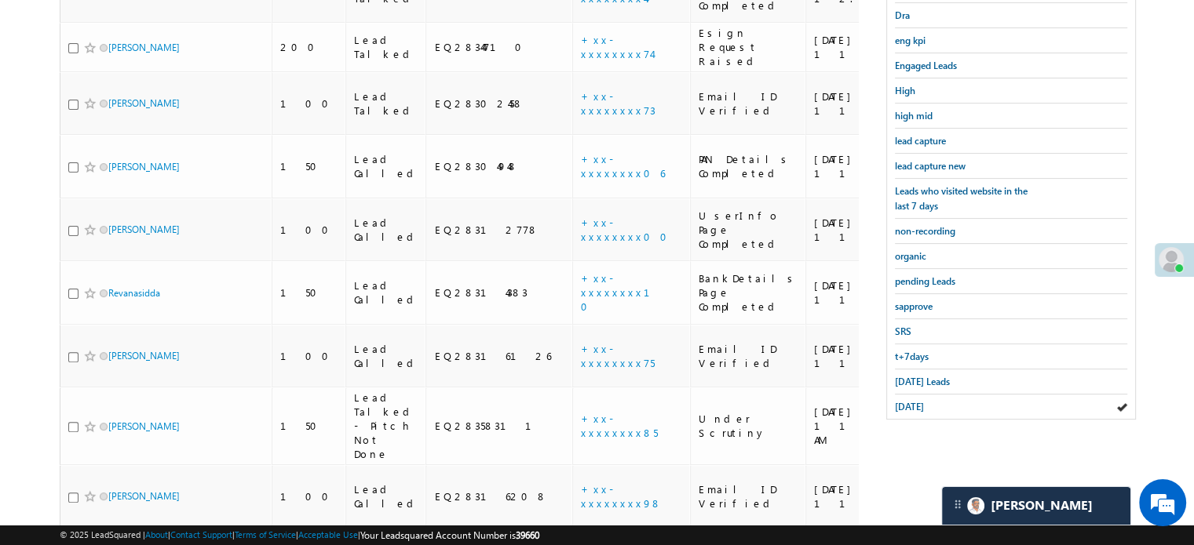
scroll to position [180, 0]
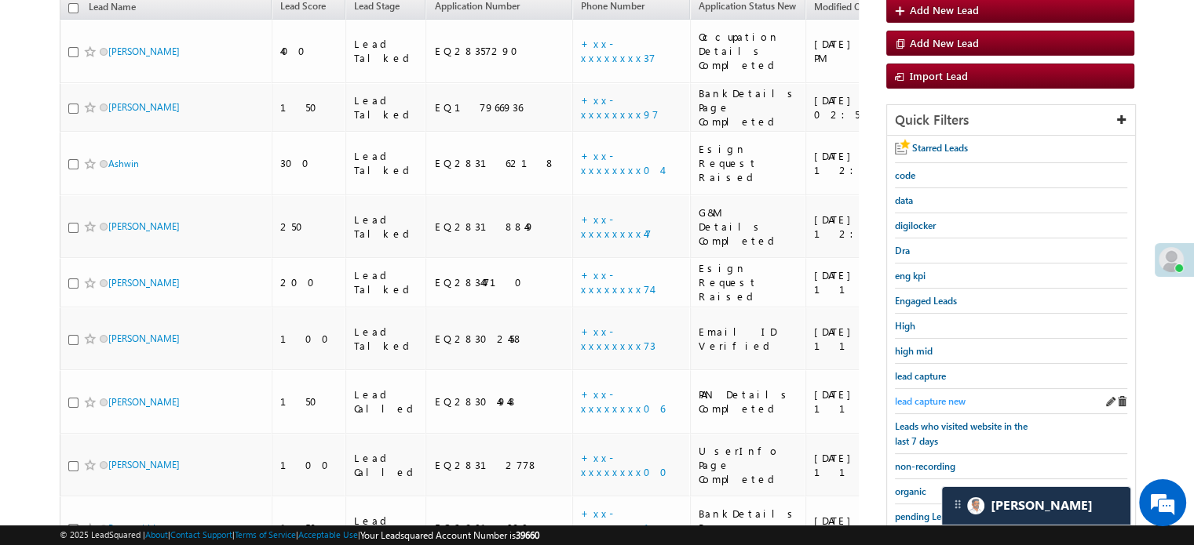
click at [935, 401] on span "lead capture new" at bounding box center [930, 402] width 71 height 12
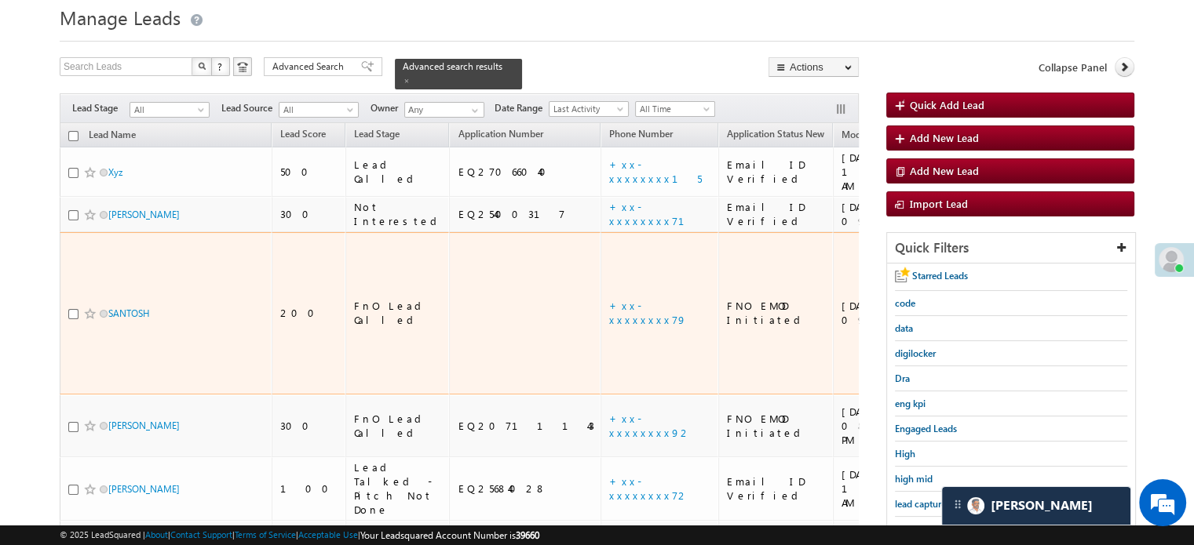
scroll to position [157, 0]
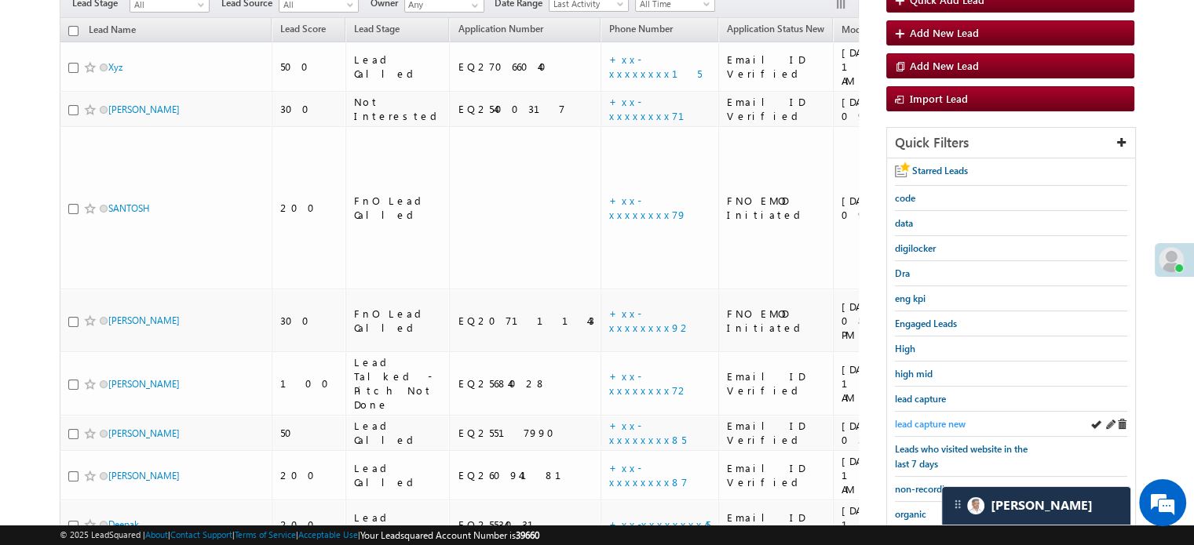
click at [927, 425] on span "lead capture new" at bounding box center [930, 424] width 71 height 12
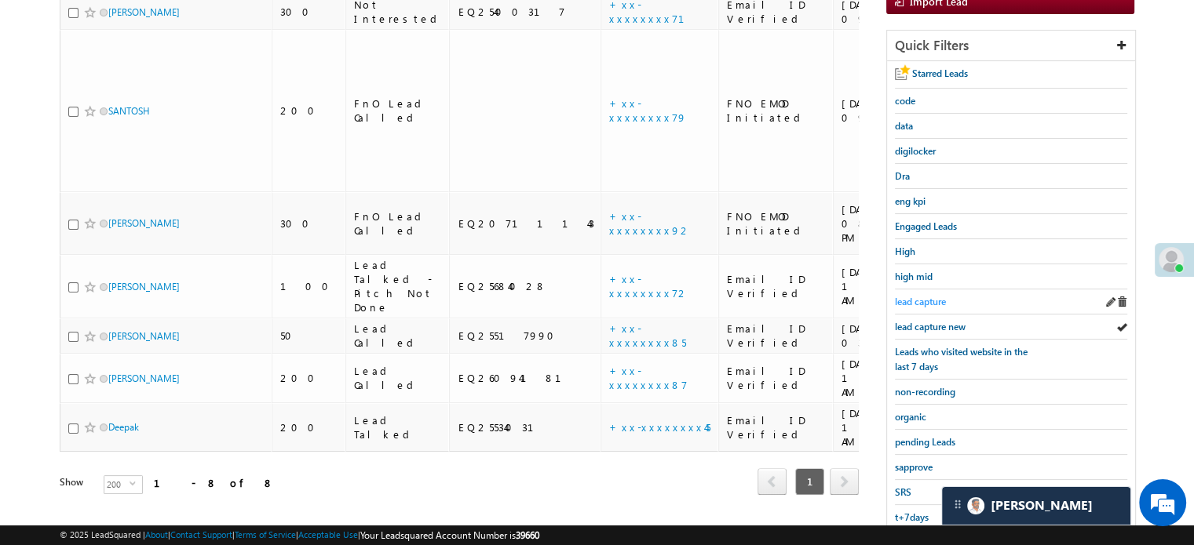
scroll to position [314, 0]
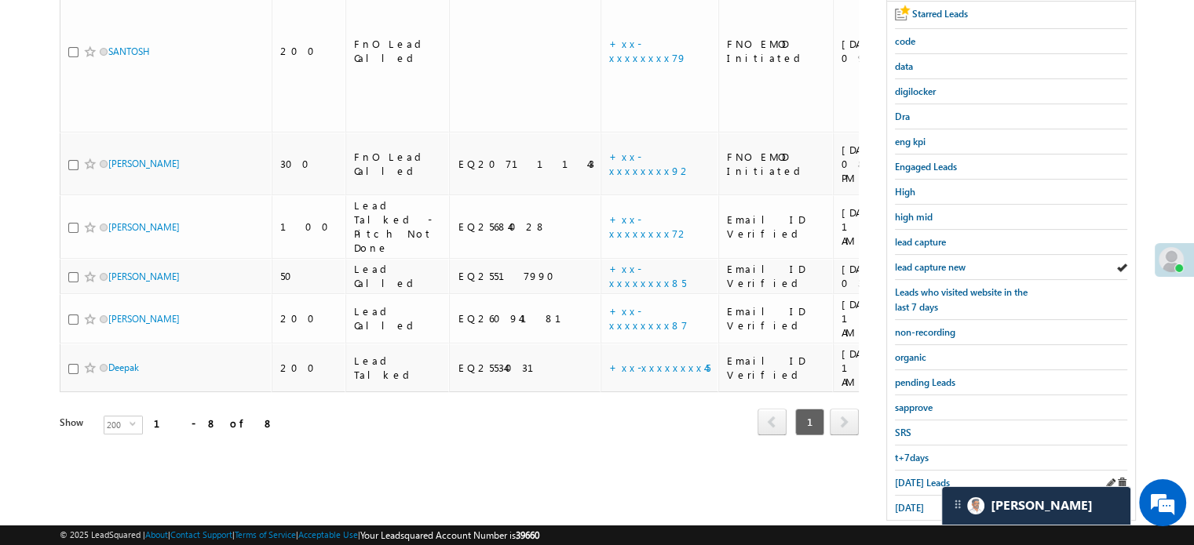
click at [915, 471] on div "Today's Leads" at bounding box center [1011, 483] width 232 height 25
click at [914, 477] on span "Today's Leads" at bounding box center [922, 483] width 55 height 12
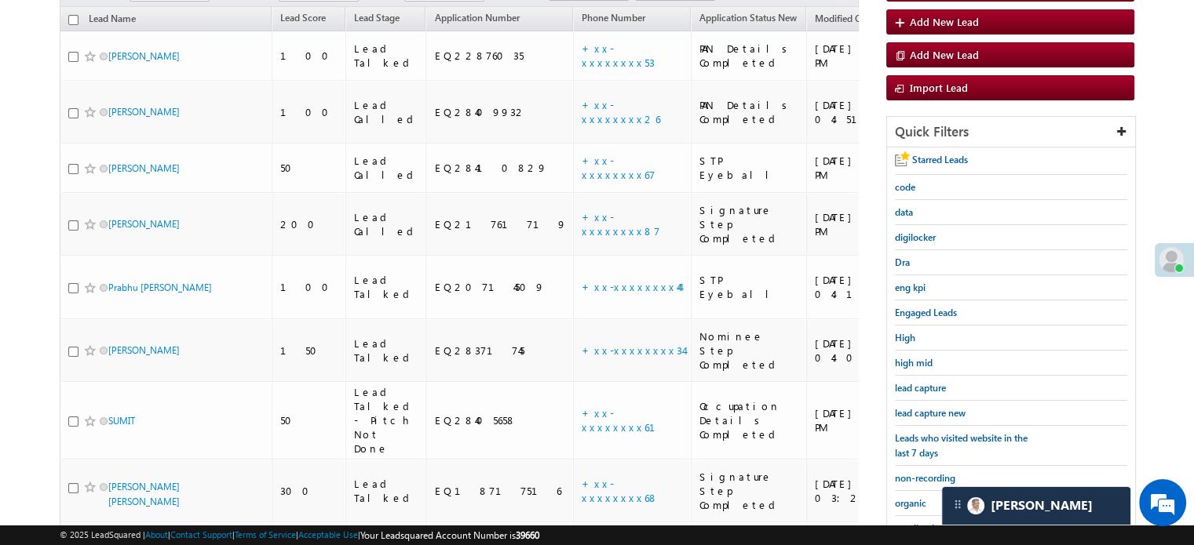
scroll to position [83, 0]
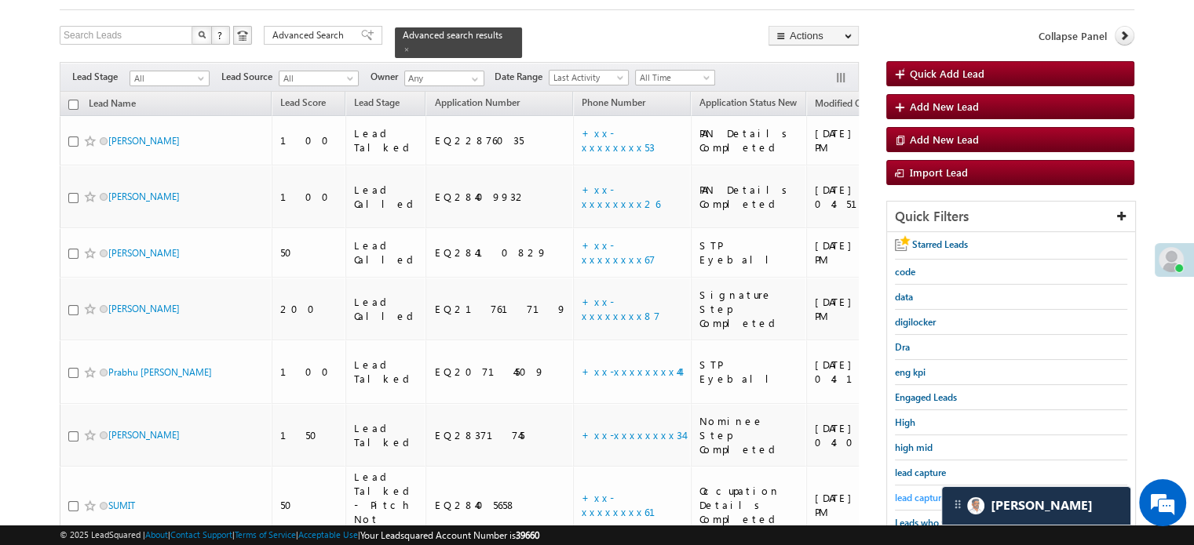
click at [920, 496] on span "lead capture new" at bounding box center [930, 498] width 71 height 12
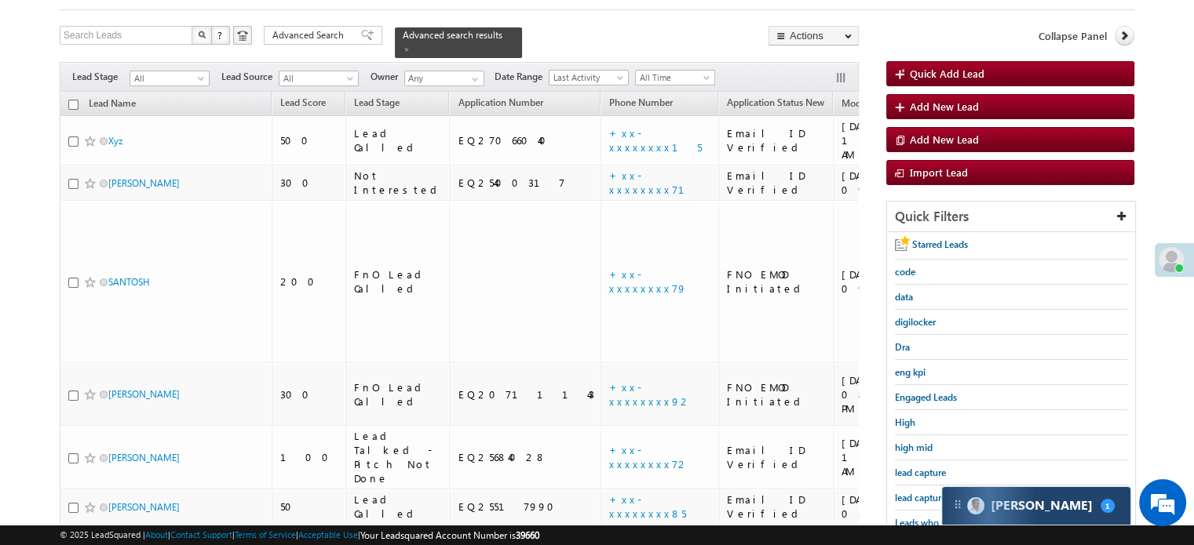
click at [970, 501] on img at bounding box center [975, 506] width 17 height 17
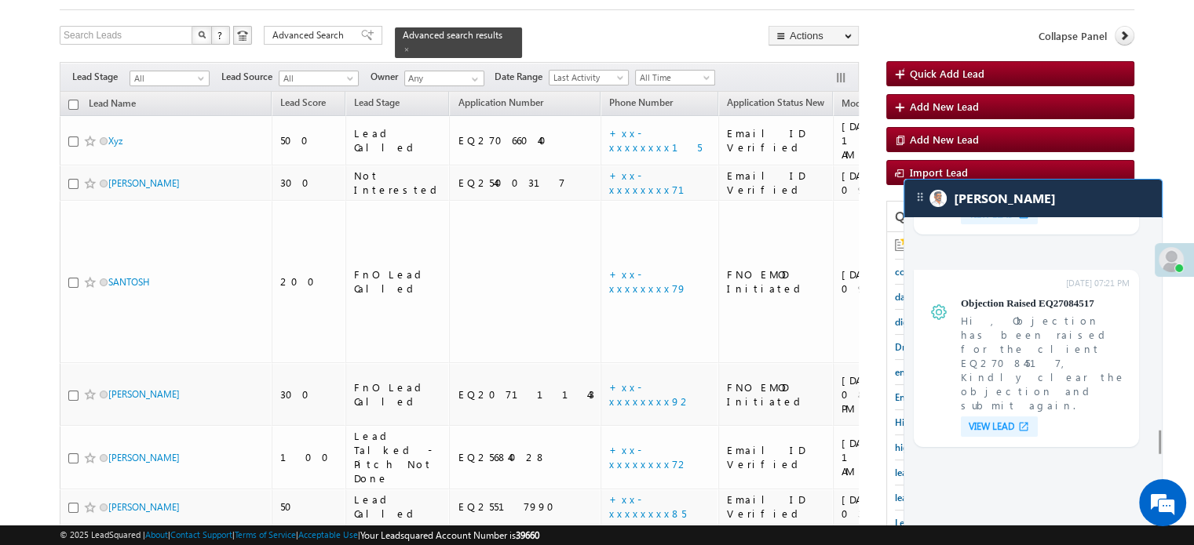
scroll to position [5817, 0]
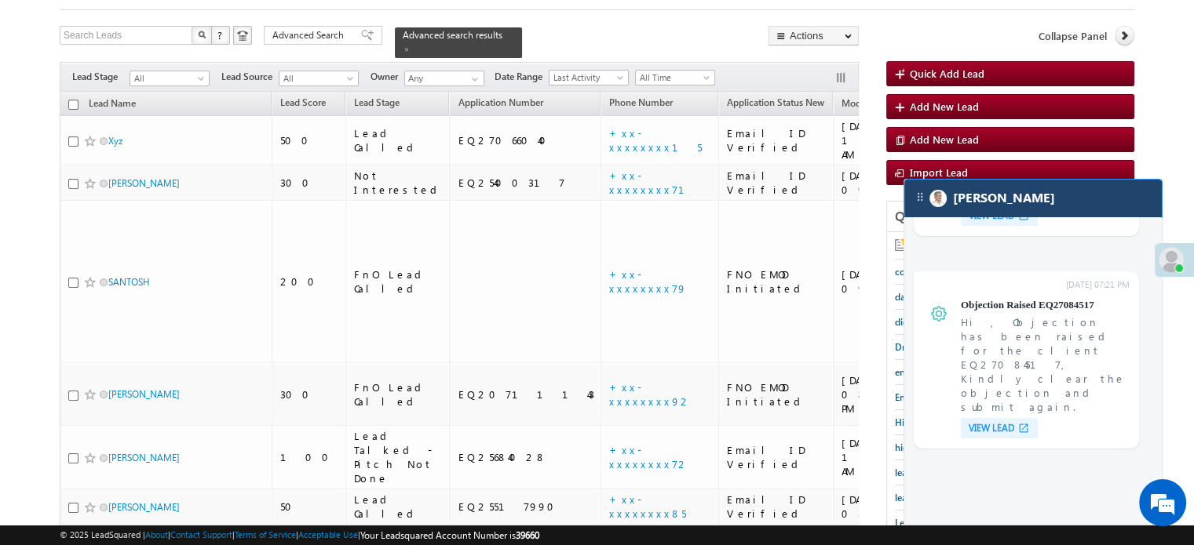
click at [1048, 213] on div "[PERSON_NAME]" at bounding box center [1032, 199] width 257 height 38
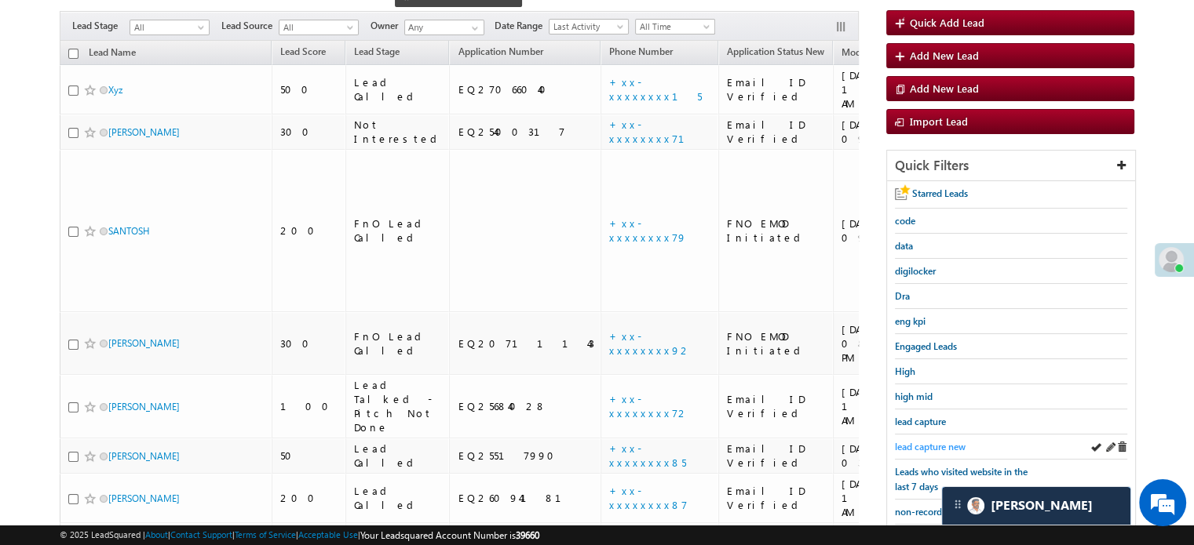
scroll to position [162, 0]
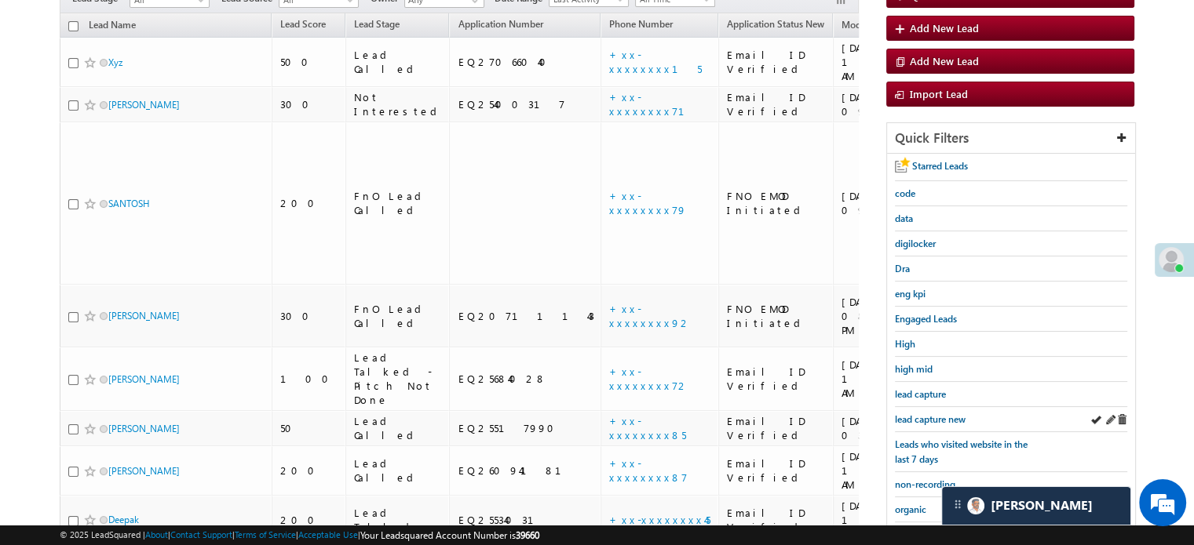
click at [950, 422] on div "lead capture new" at bounding box center [1011, 419] width 232 height 25
click at [939, 414] on span "lead capture new" at bounding box center [930, 420] width 71 height 12
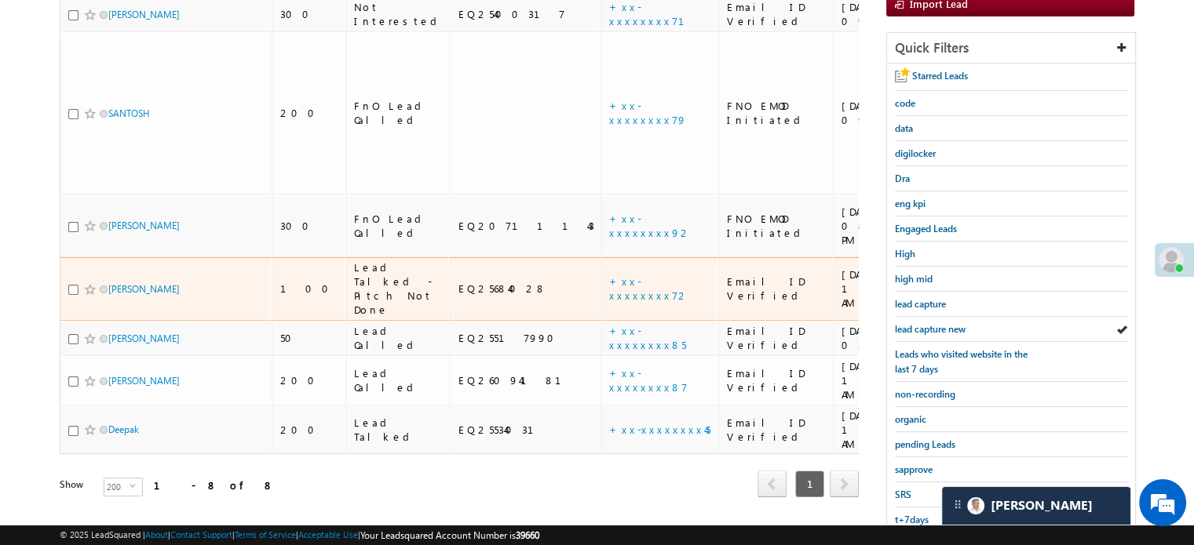
scroll to position [319, 0]
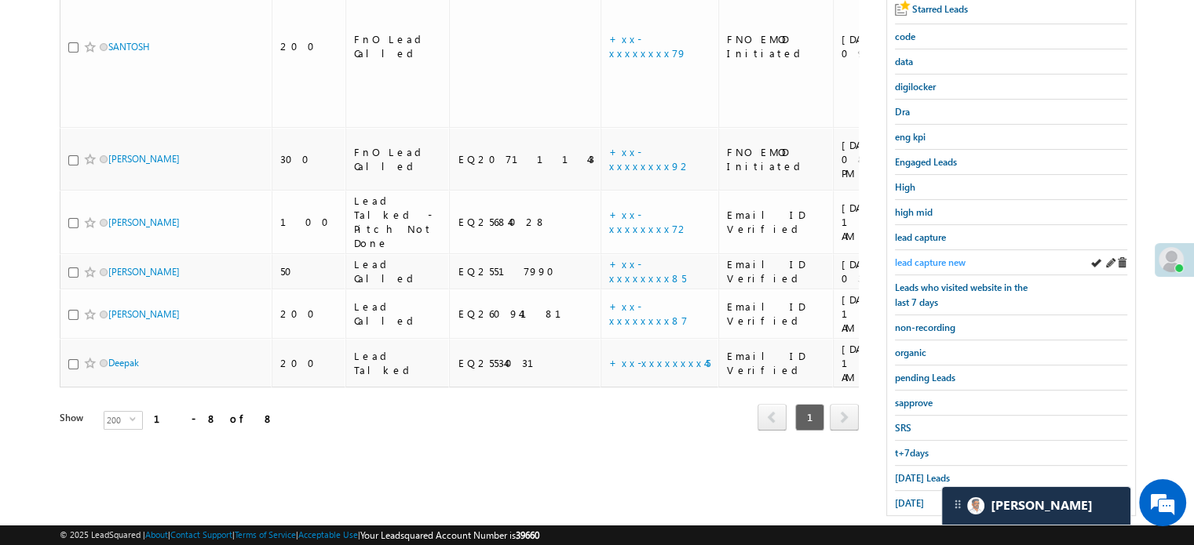
click at [918, 257] on span "lead capture new" at bounding box center [930, 263] width 71 height 12
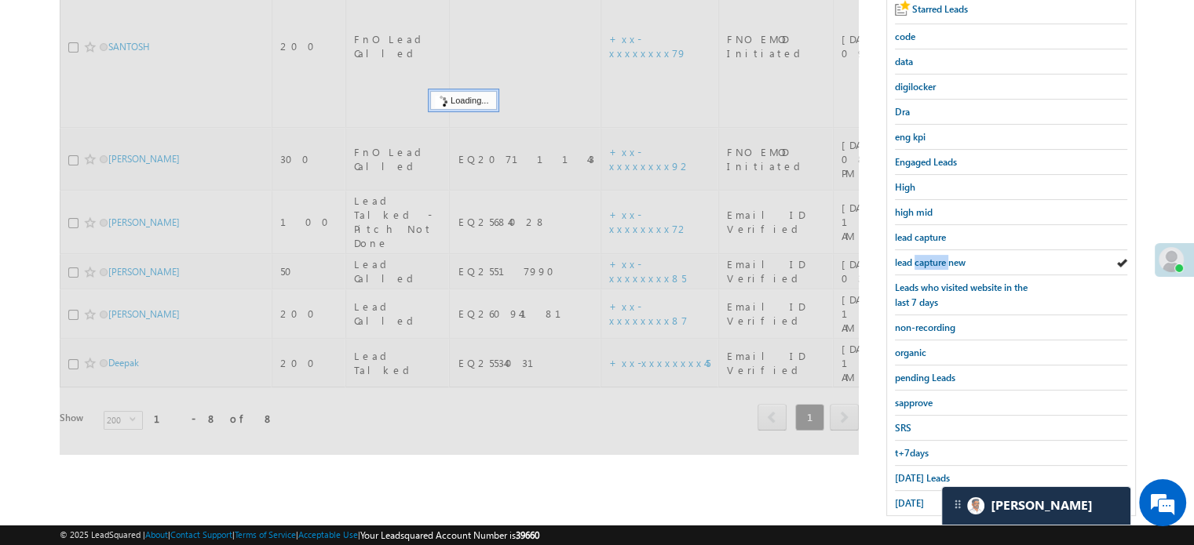
click at [918, 257] on span "lead capture new" at bounding box center [930, 263] width 71 height 12
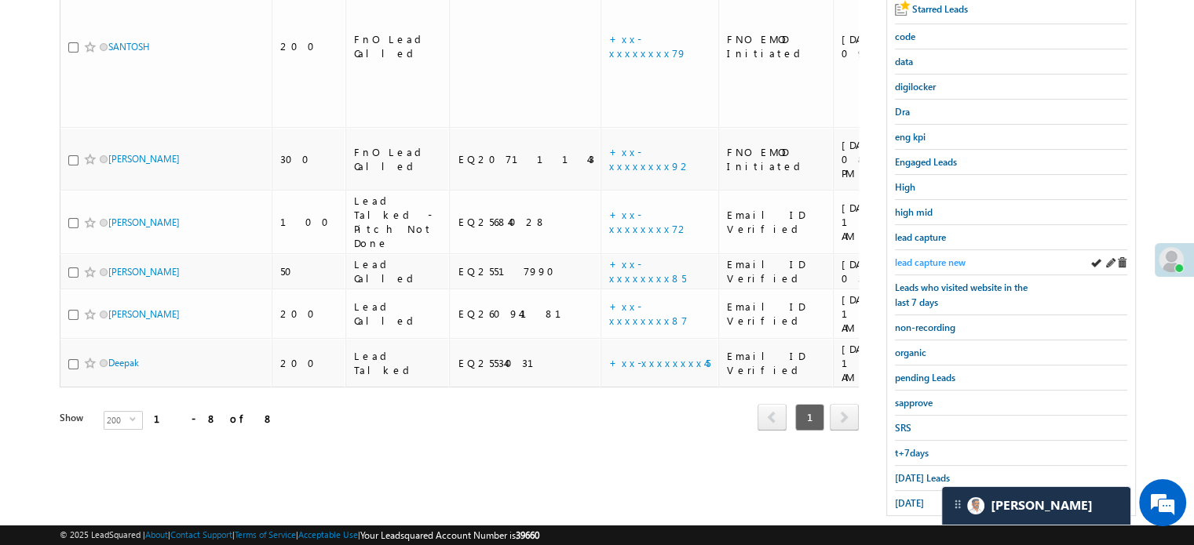
click at [920, 257] on span "lead capture new" at bounding box center [930, 263] width 71 height 12
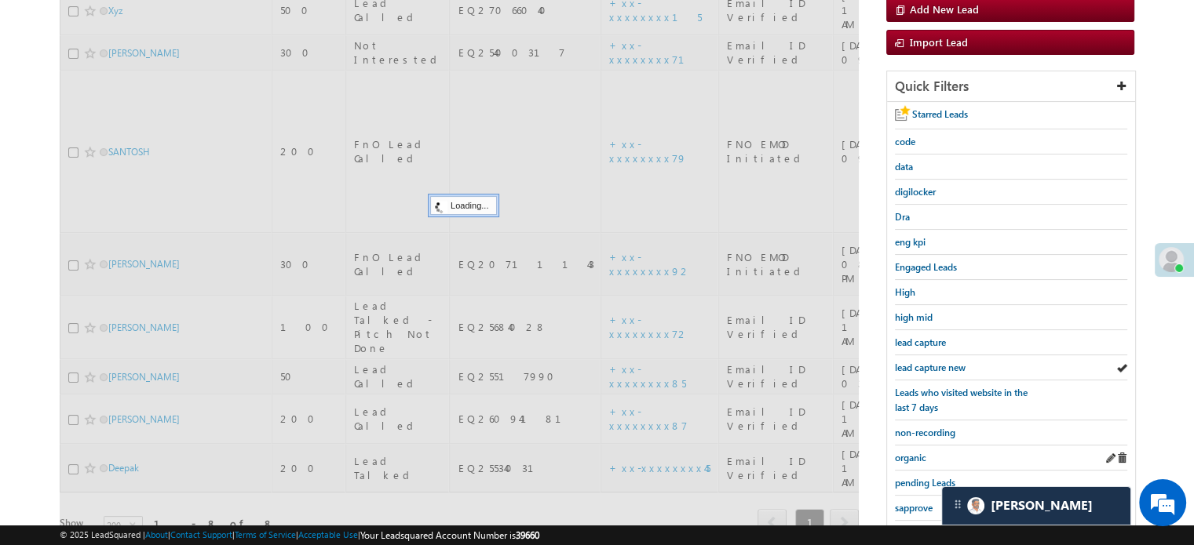
scroll to position [240, 0]
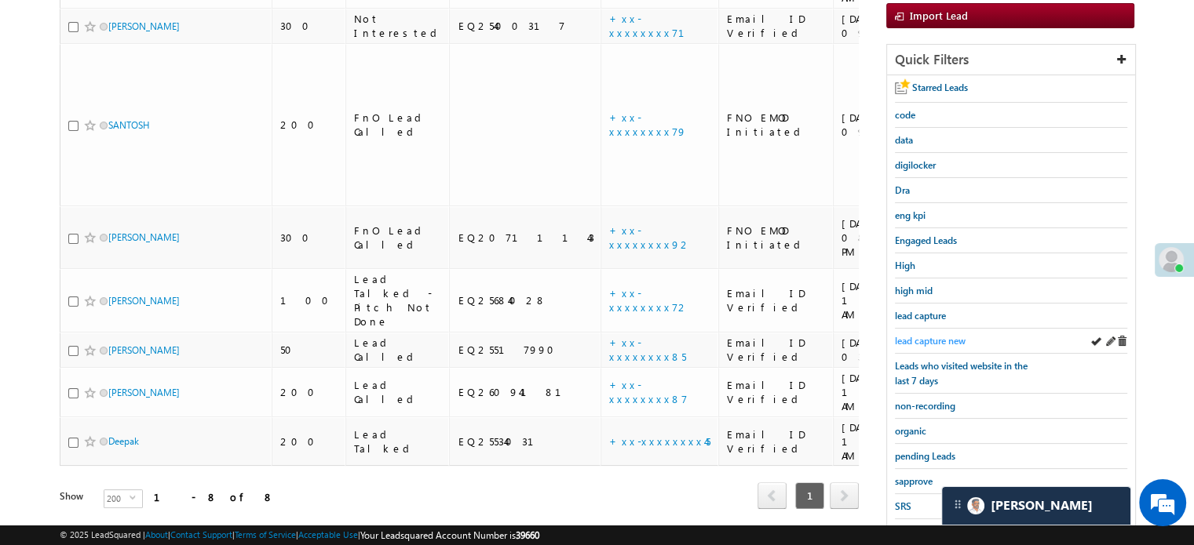
click at [922, 339] on span "lead capture new" at bounding box center [930, 341] width 71 height 12
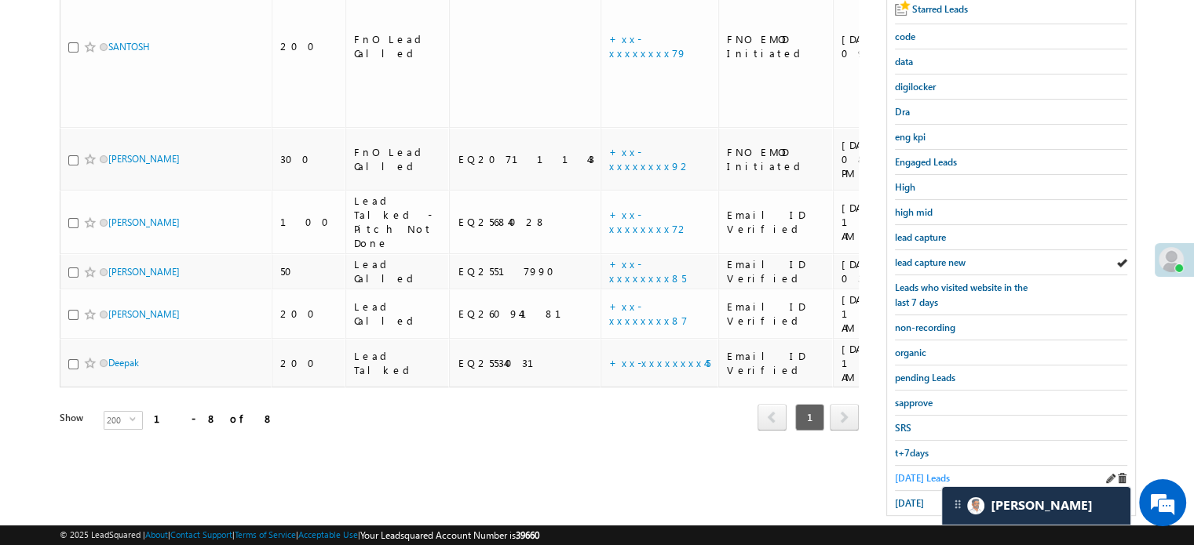
click at [921, 472] on span "Today's Leads" at bounding box center [922, 478] width 55 height 12
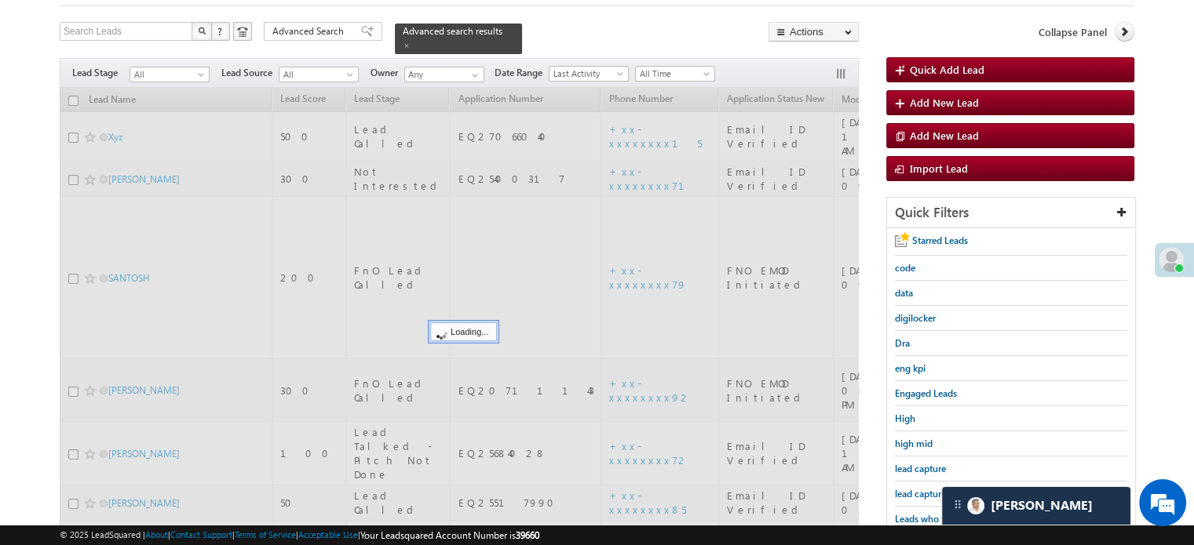
scroll to position [83, 0]
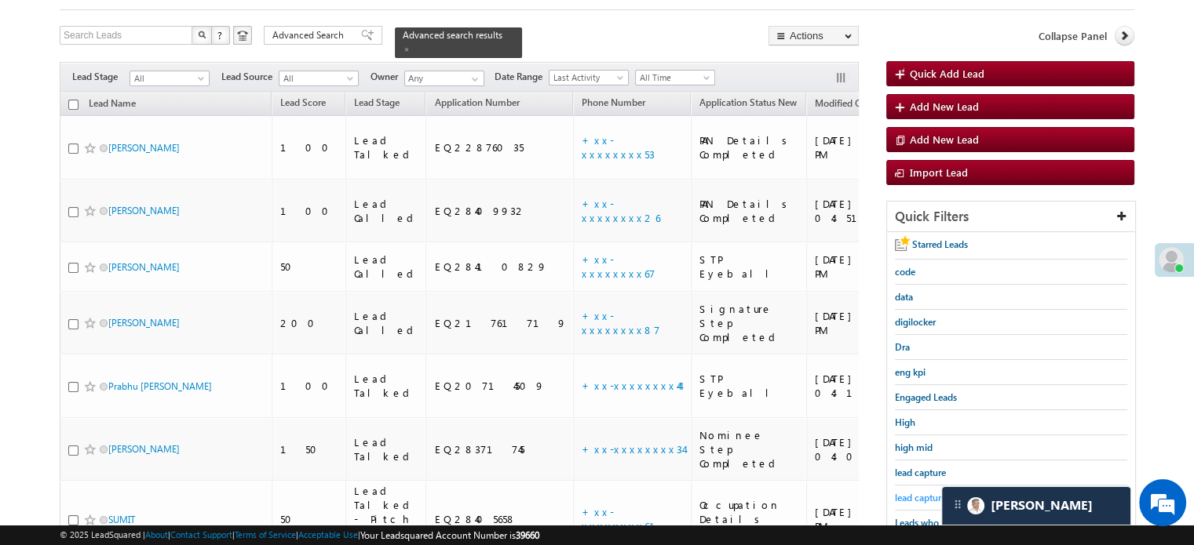
click at [923, 492] on span "lead capture new" at bounding box center [930, 498] width 71 height 12
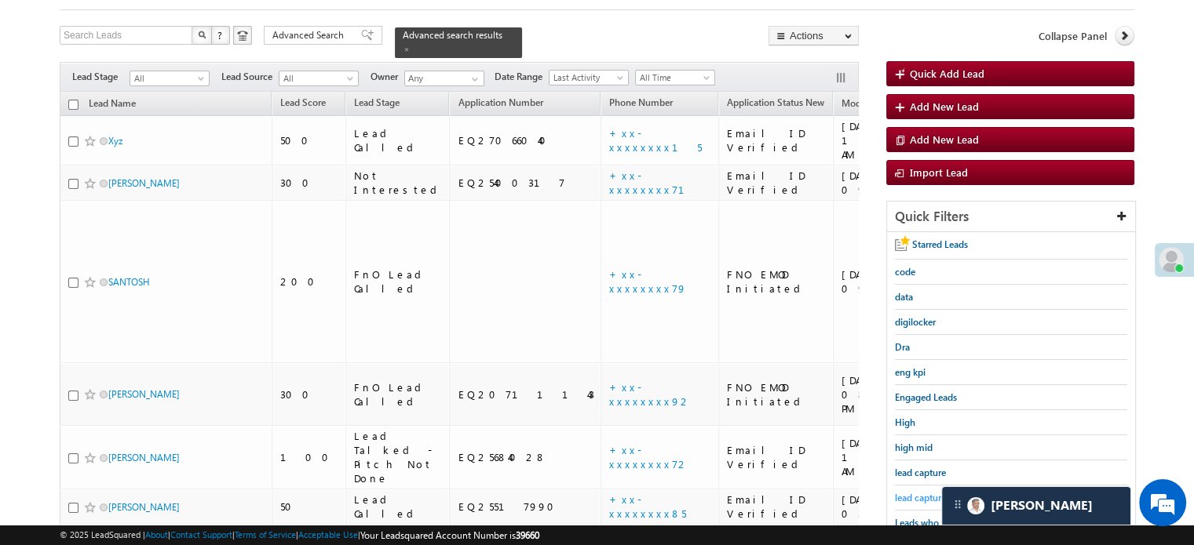
click at [901, 493] on span "lead capture new" at bounding box center [930, 498] width 71 height 12
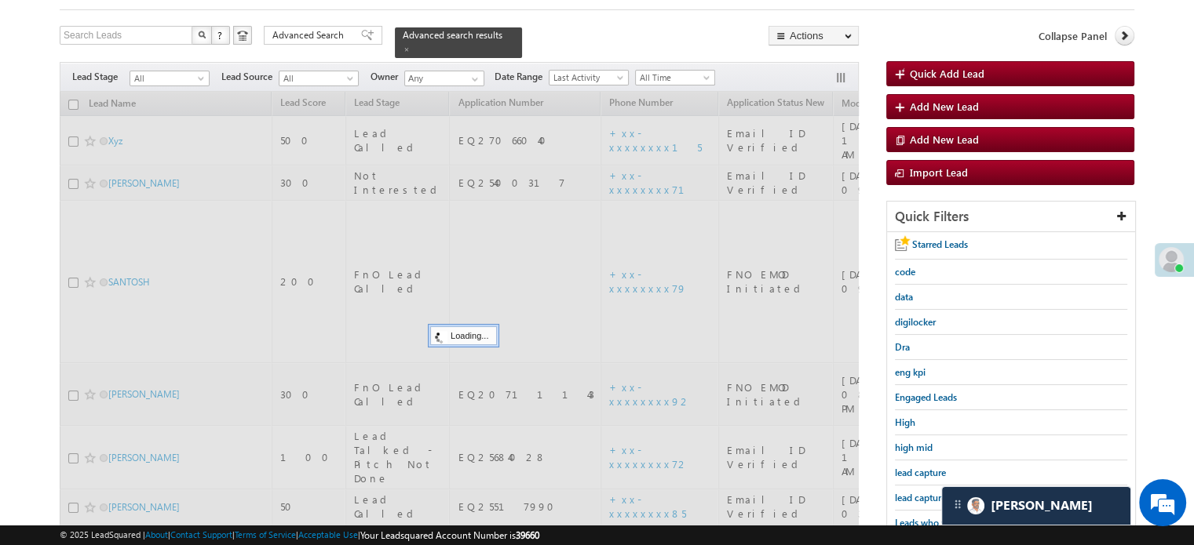
click at [901, 493] on span "lead capture new" at bounding box center [930, 498] width 71 height 12
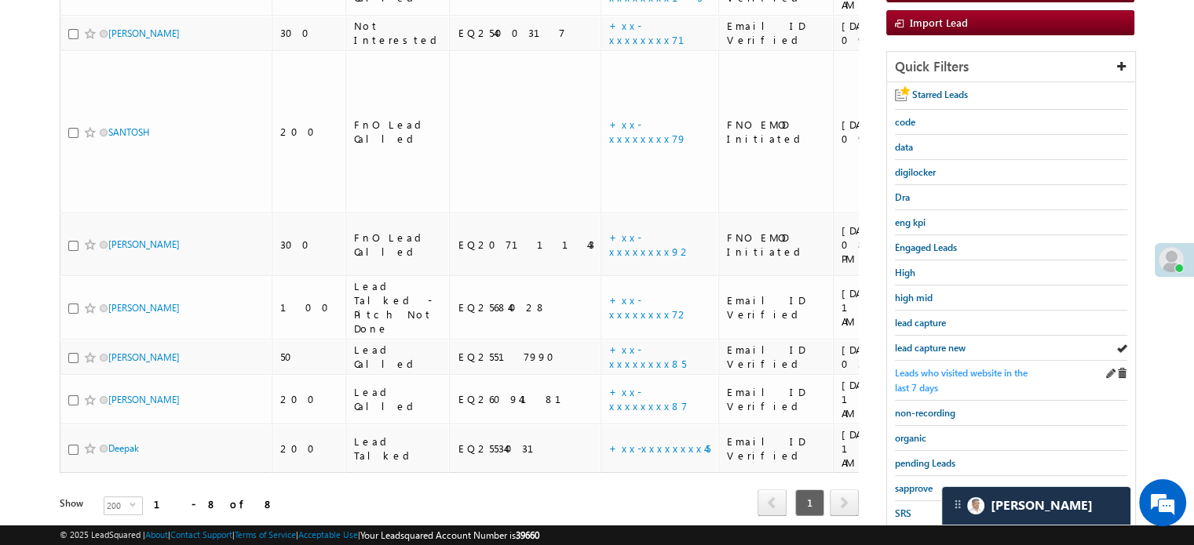
scroll to position [235, 0]
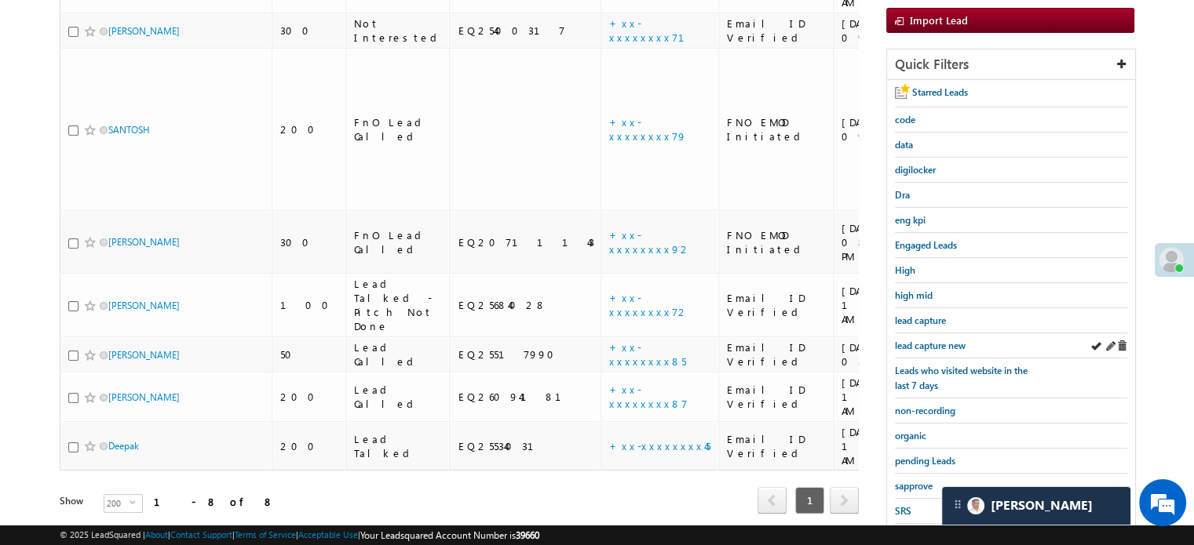
click at [925, 353] on div "lead capture new" at bounding box center [1011, 346] width 232 height 25
click at [934, 340] on span "lead capture new" at bounding box center [930, 346] width 71 height 12
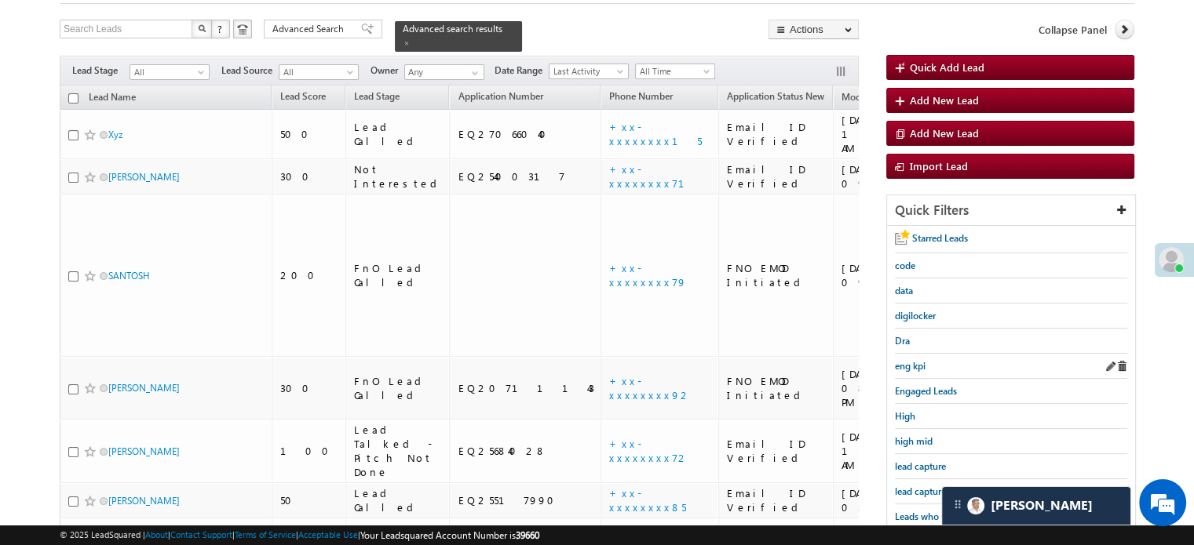
scroll to position [157, 0]
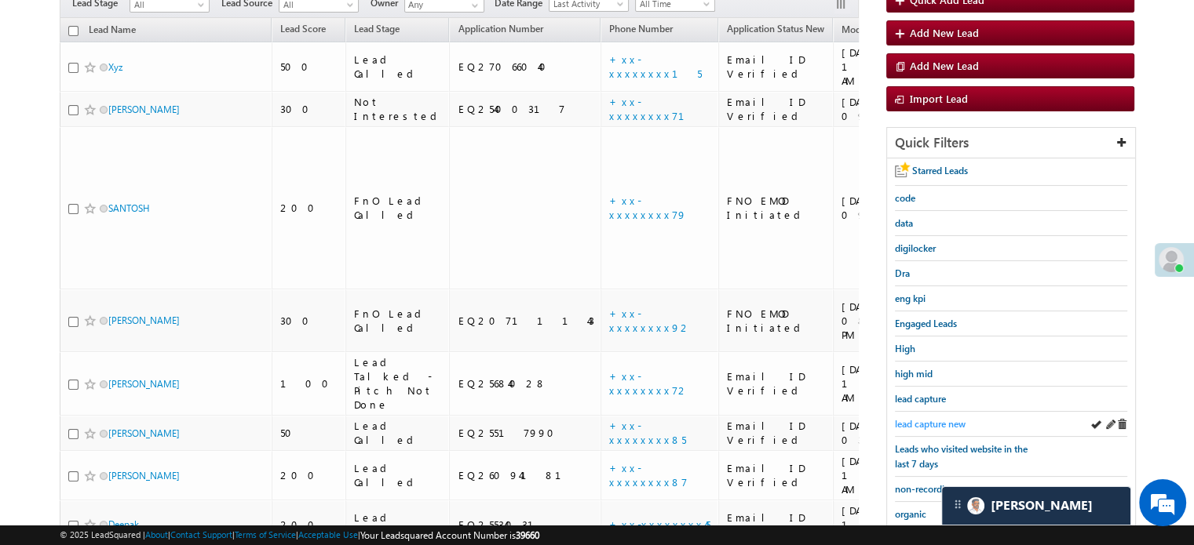
click at [931, 418] on span "lead capture new" at bounding box center [930, 424] width 71 height 12
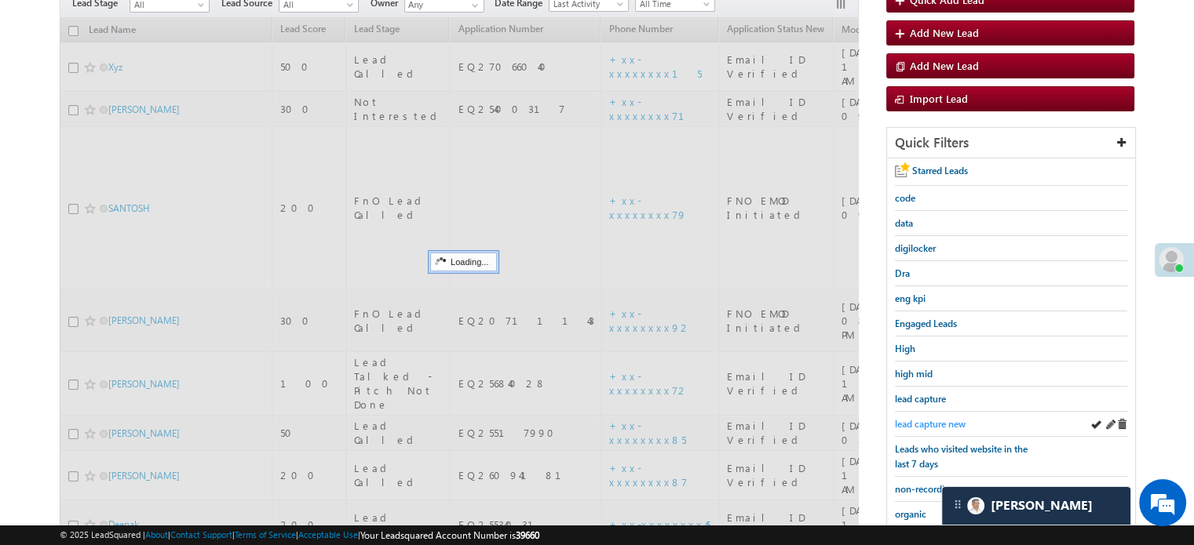
click at [932, 418] on span "lead capture new" at bounding box center [930, 424] width 71 height 12
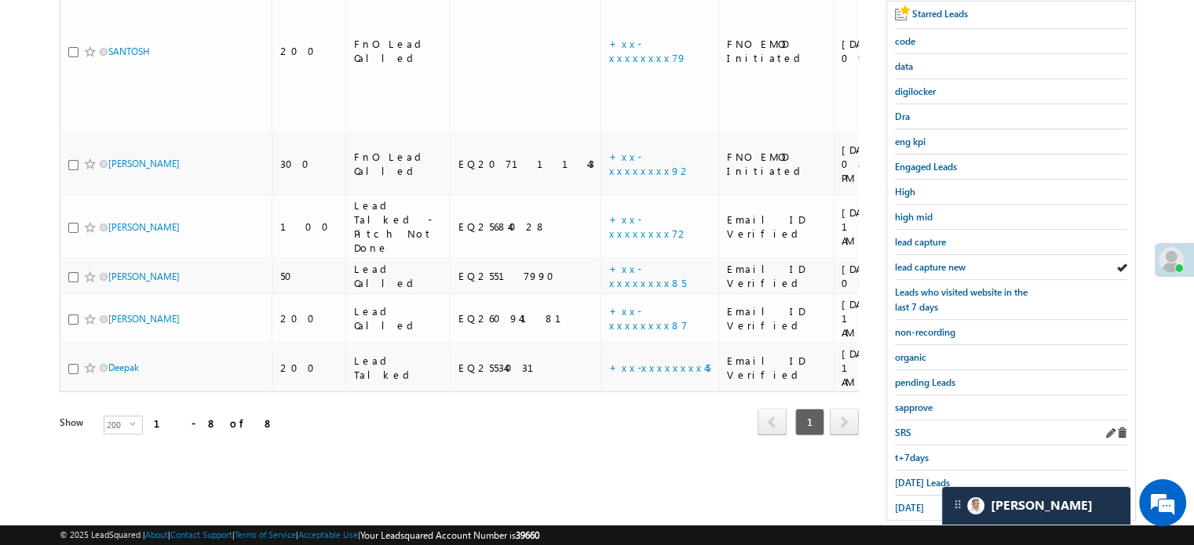
scroll to position [337, 0]
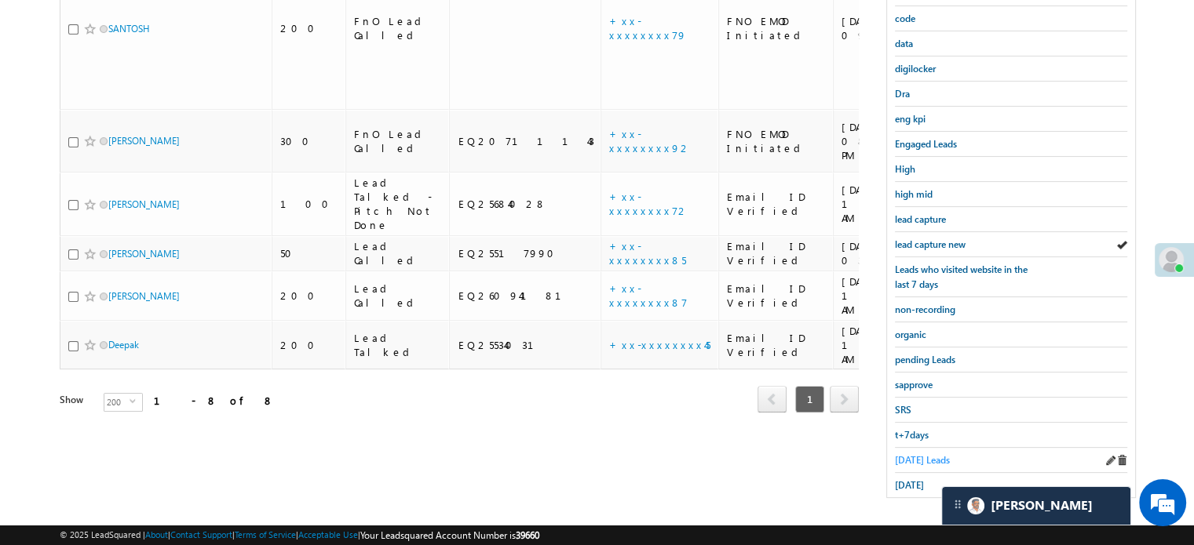
click at [910, 454] on span "Today's Leads" at bounding box center [922, 460] width 55 height 12
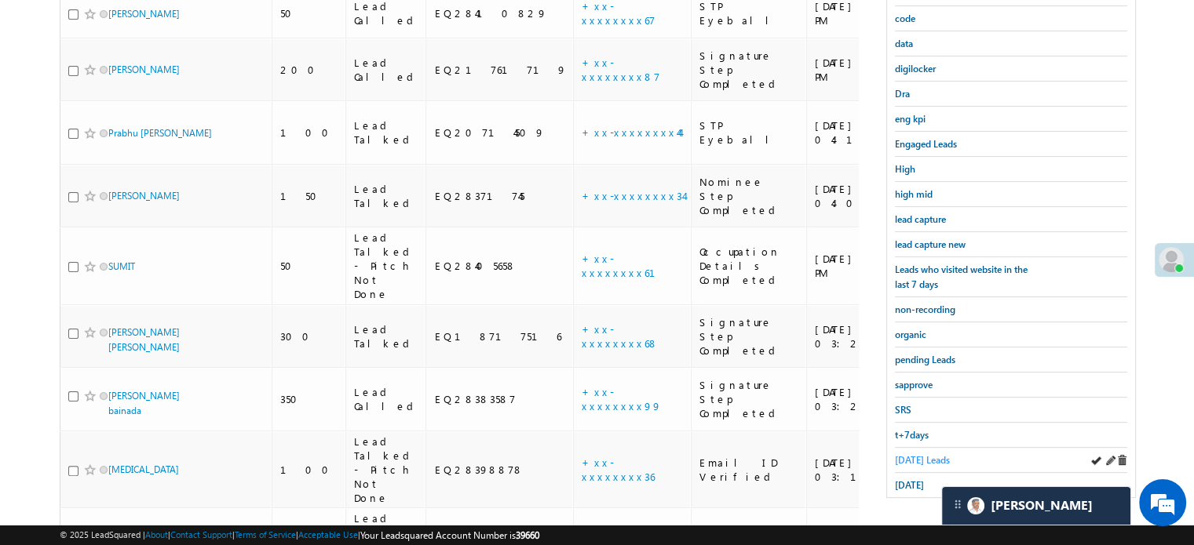
click at [935, 454] on span "Today's Leads" at bounding box center [922, 460] width 55 height 12
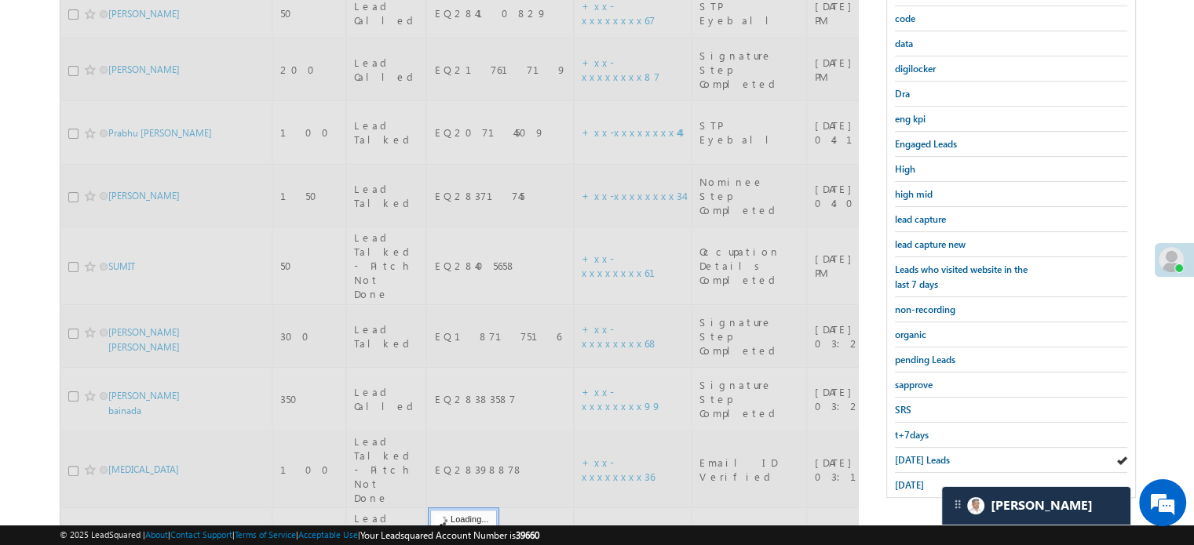
click at [935, 454] on span "Today's Leads" at bounding box center [922, 460] width 55 height 12
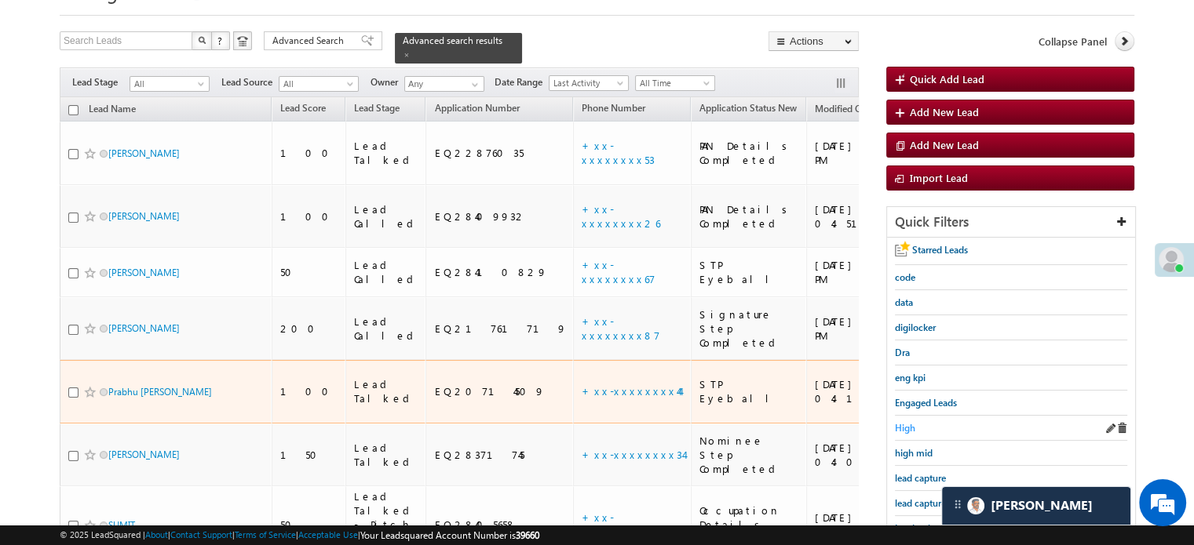
scroll to position [157, 0]
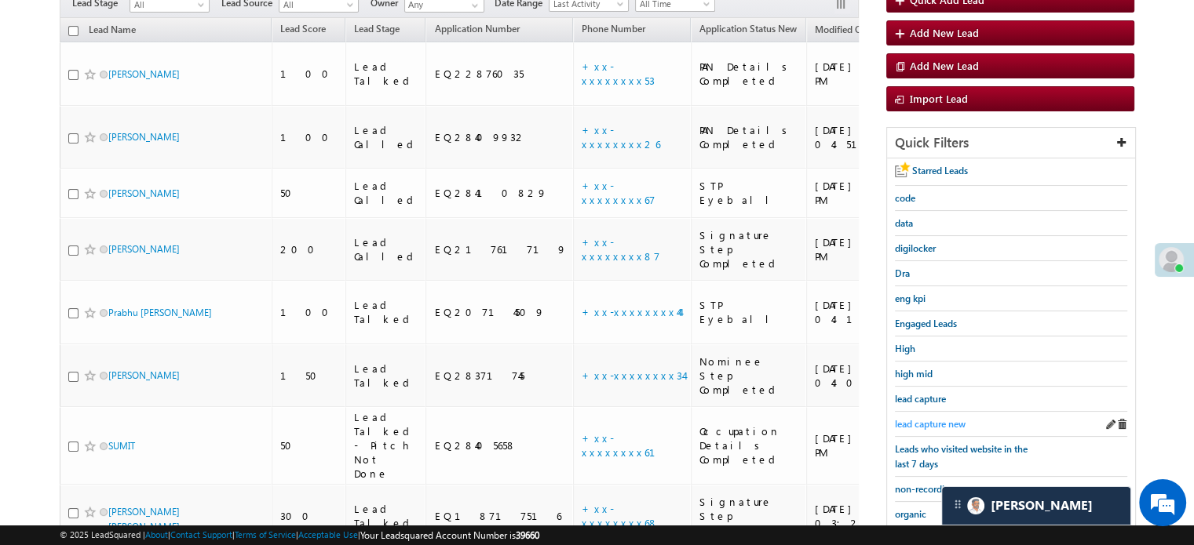
click at [935, 418] on span "lead capture new" at bounding box center [930, 424] width 71 height 12
click at [937, 425] on span "lead capture new" at bounding box center [930, 424] width 71 height 12
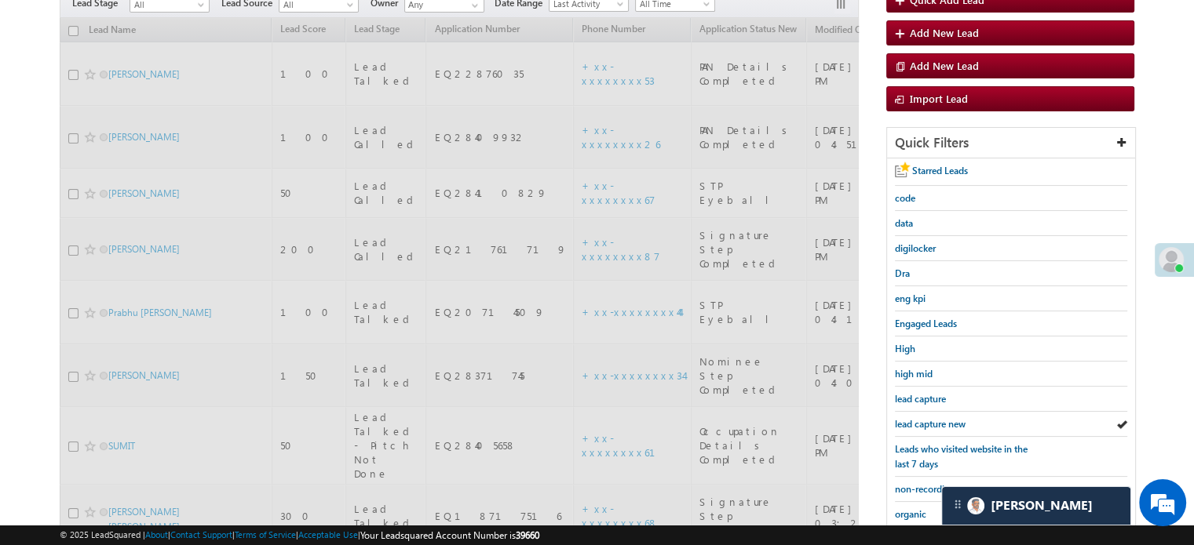
click at [937, 425] on span "lead capture new" at bounding box center [930, 424] width 71 height 12
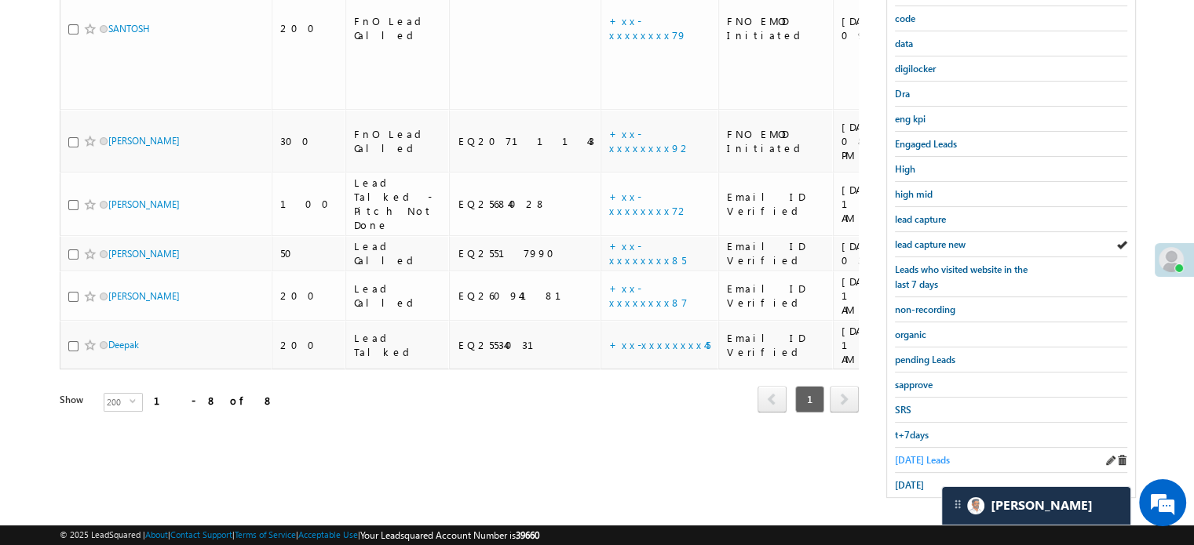
click at [917, 454] on span "Today's Leads" at bounding box center [922, 460] width 55 height 12
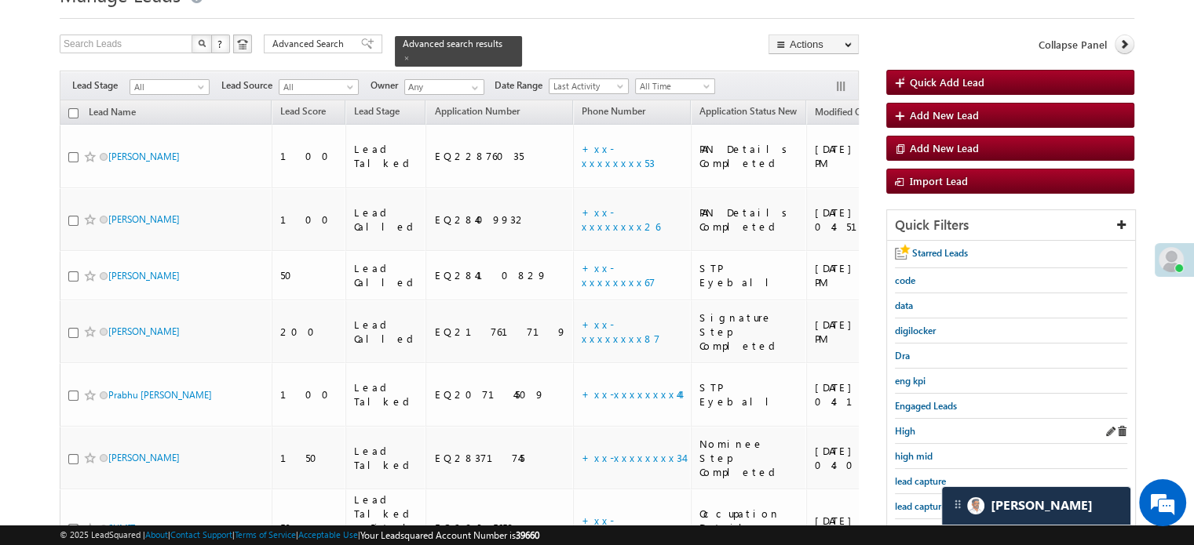
scroll to position [101, 0]
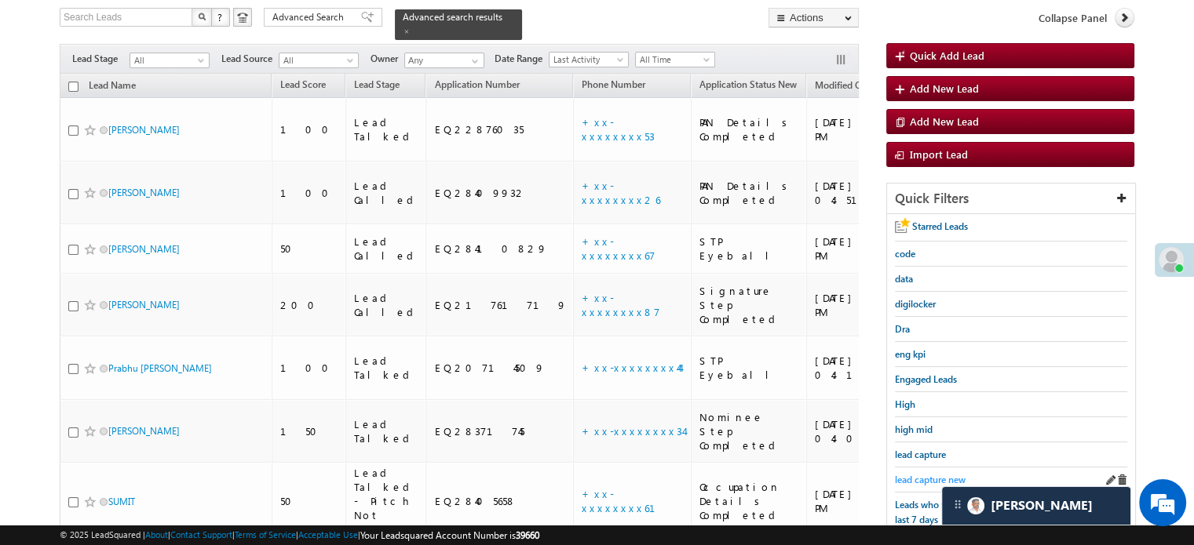
click at [921, 474] on span "lead capture new" at bounding box center [930, 480] width 71 height 12
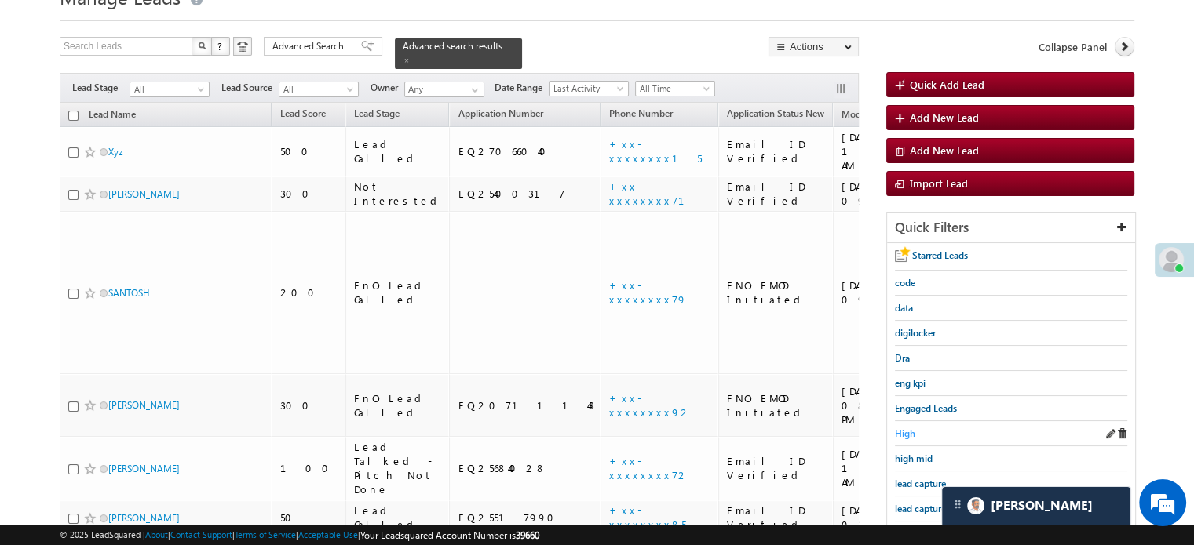
scroll to position [157, 0]
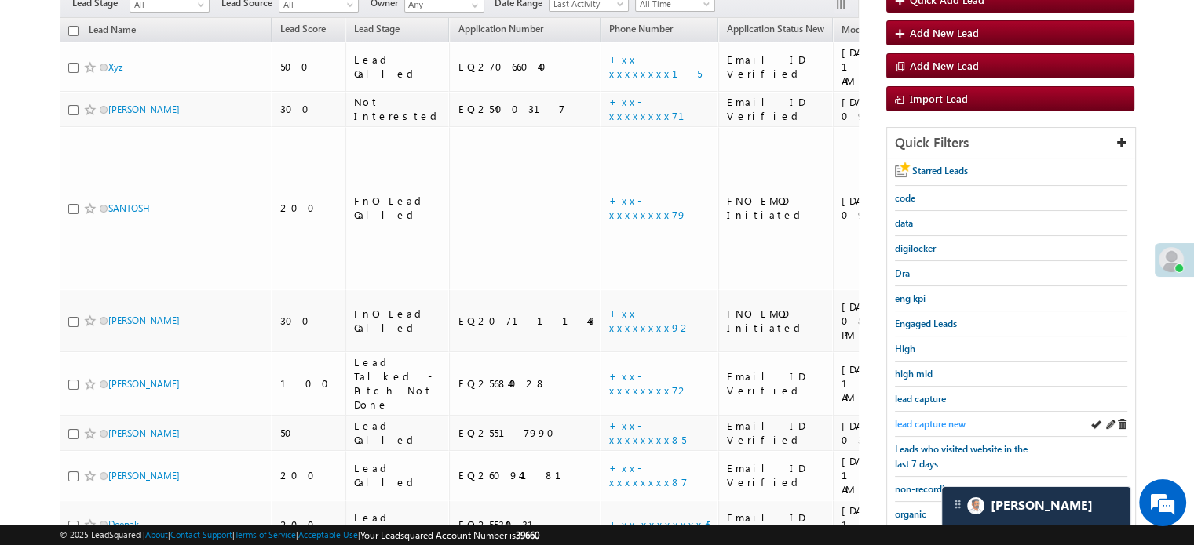
click at [913, 418] on span "lead capture new" at bounding box center [930, 424] width 71 height 12
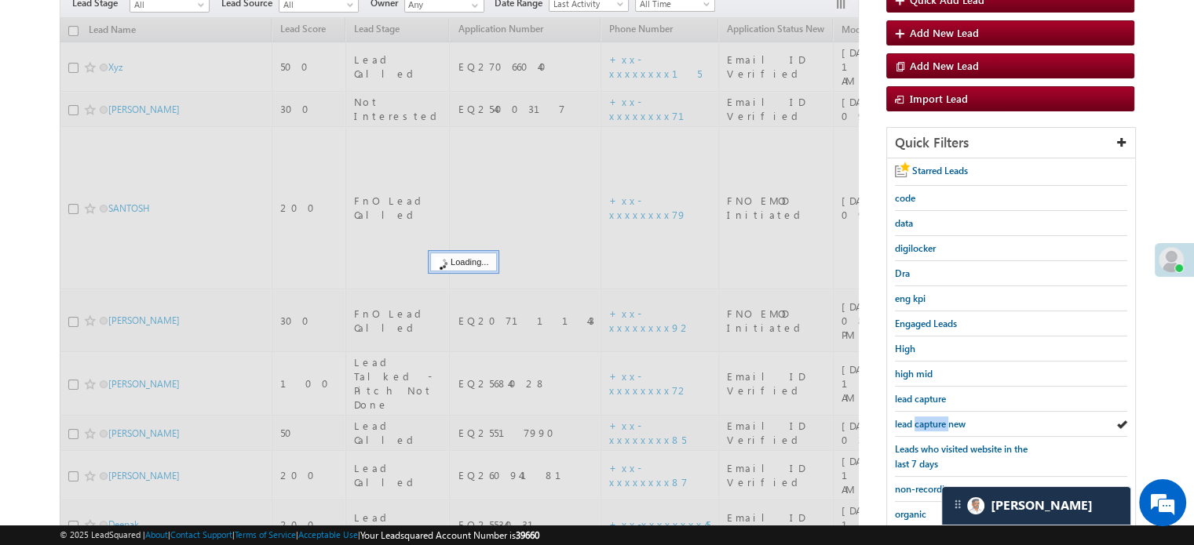
click at [913, 418] on span "lead capture new" at bounding box center [930, 424] width 71 height 12
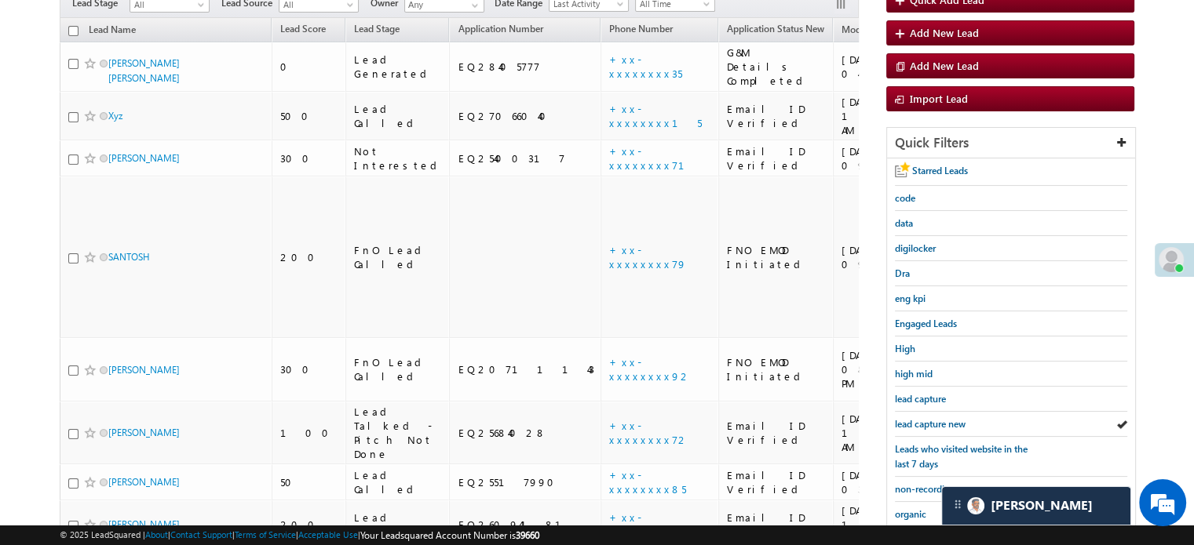
click at [913, 418] on span "lead capture new" at bounding box center [930, 424] width 71 height 12
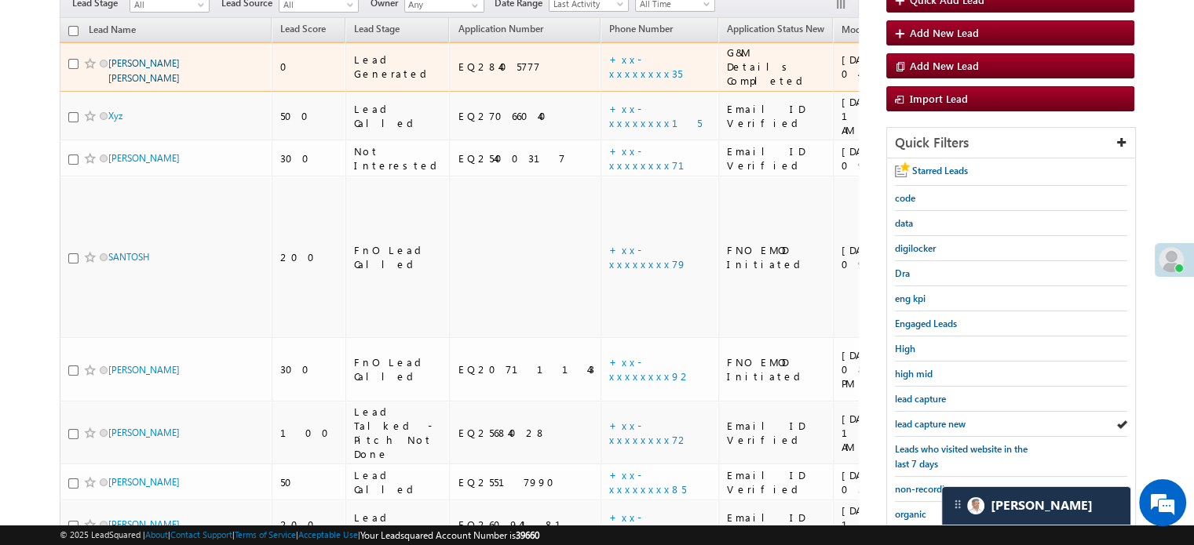
drag, startPoint x: 129, startPoint y: 53, endPoint x: 137, endPoint y: 56, distance: 8.9
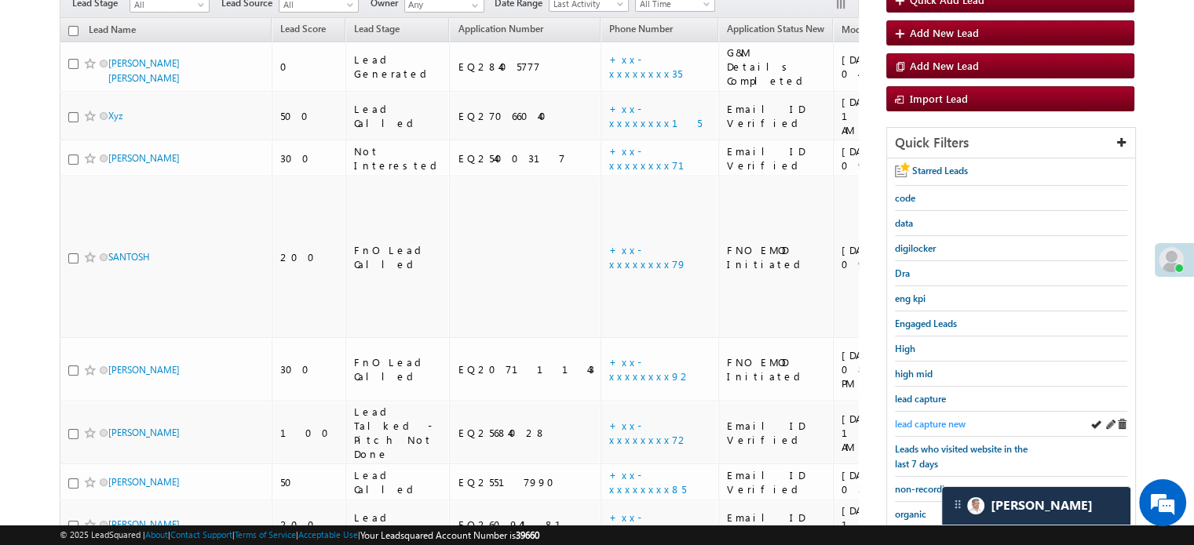
click at [921, 418] on span "lead capture new" at bounding box center [930, 424] width 71 height 12
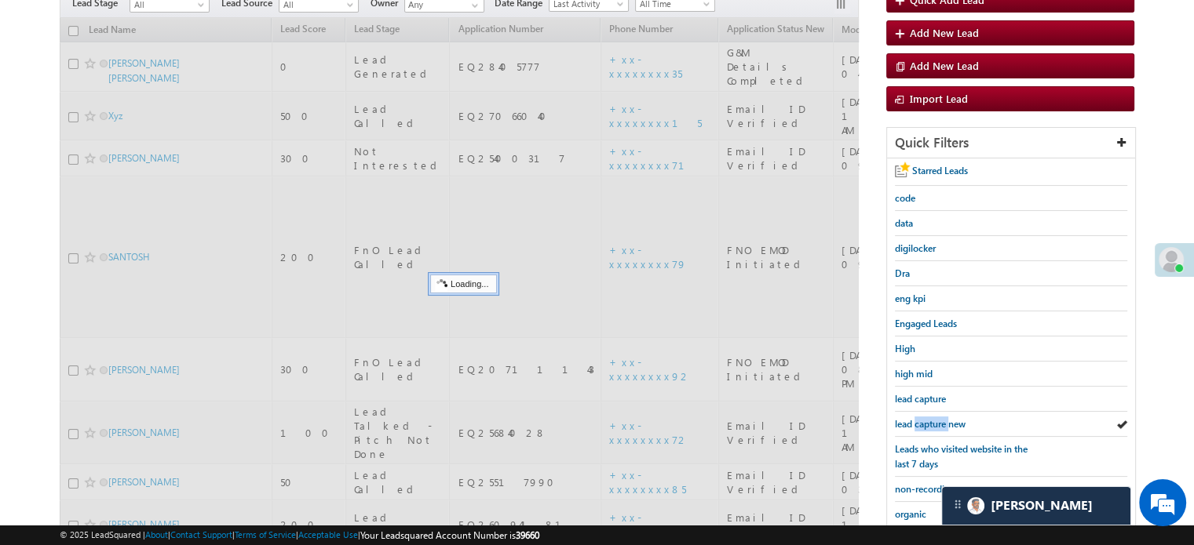
click at [921, 418] on span "lead capture new" at bounding box center [930, 424] width 71 height 12
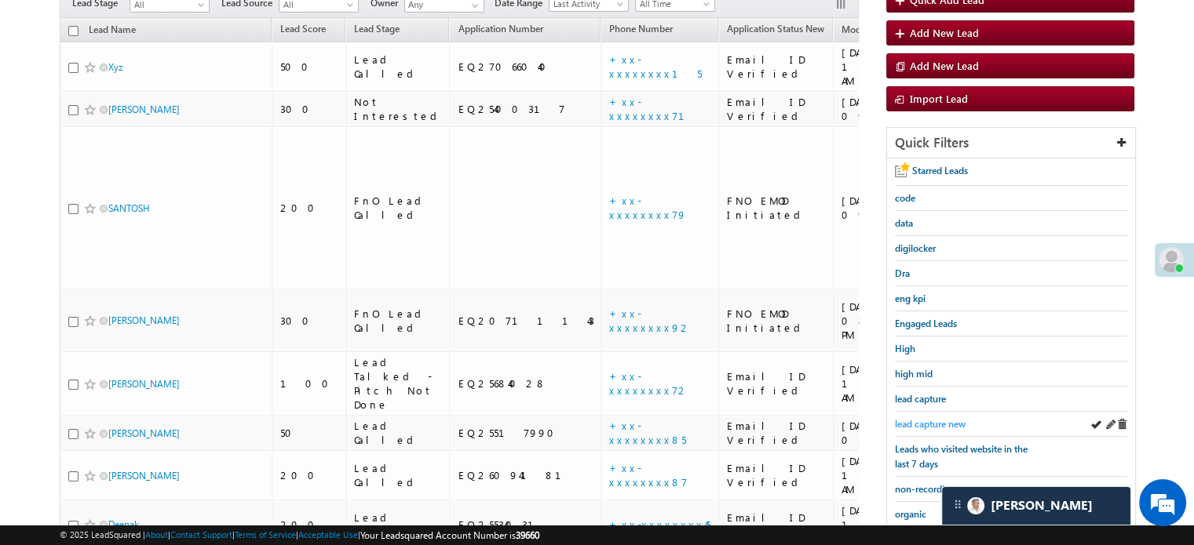
click at [932, 418] on span "lead capture new" at bounding box center [930, 424] width 71 height 12
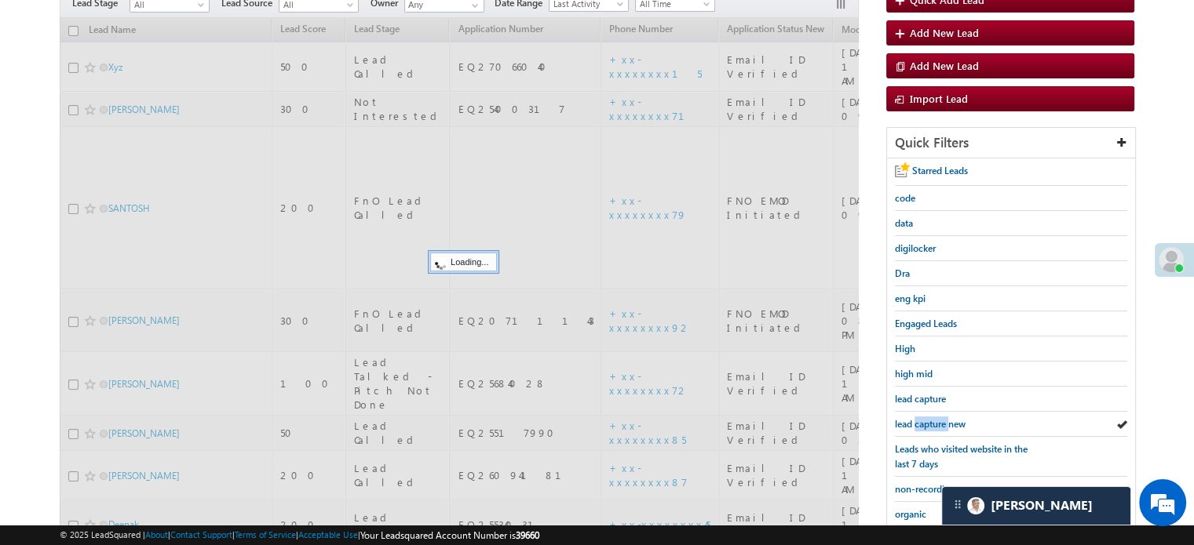
click at [932, 418] on span "lead capture new" at bounding box center [930, 424] width 71 height 12
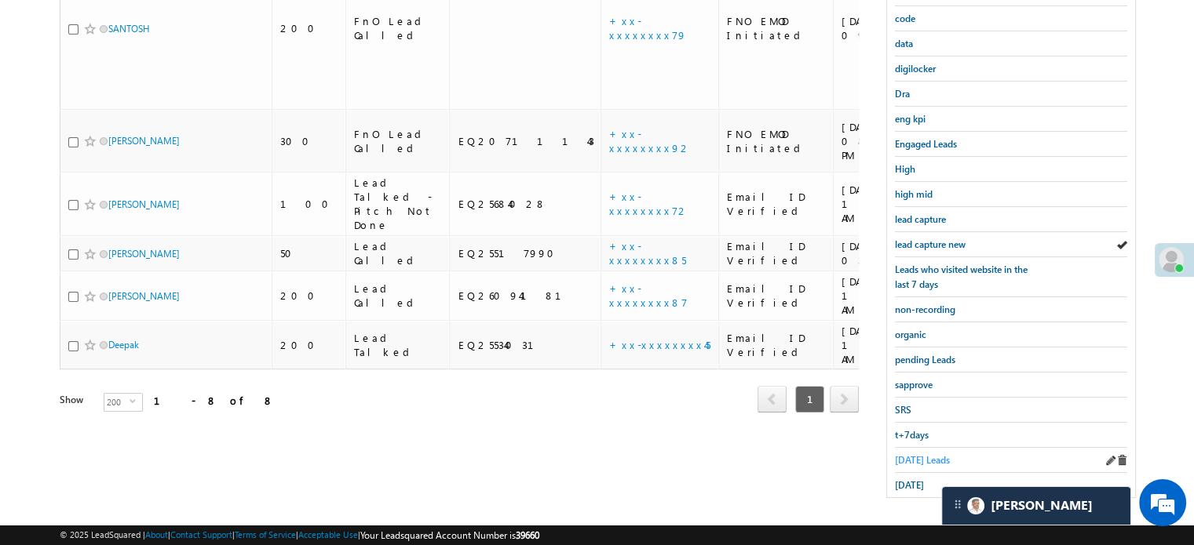
click at [918, 457] on span "Today's Leads" at bounding box center [922, 460] width 55 height 12
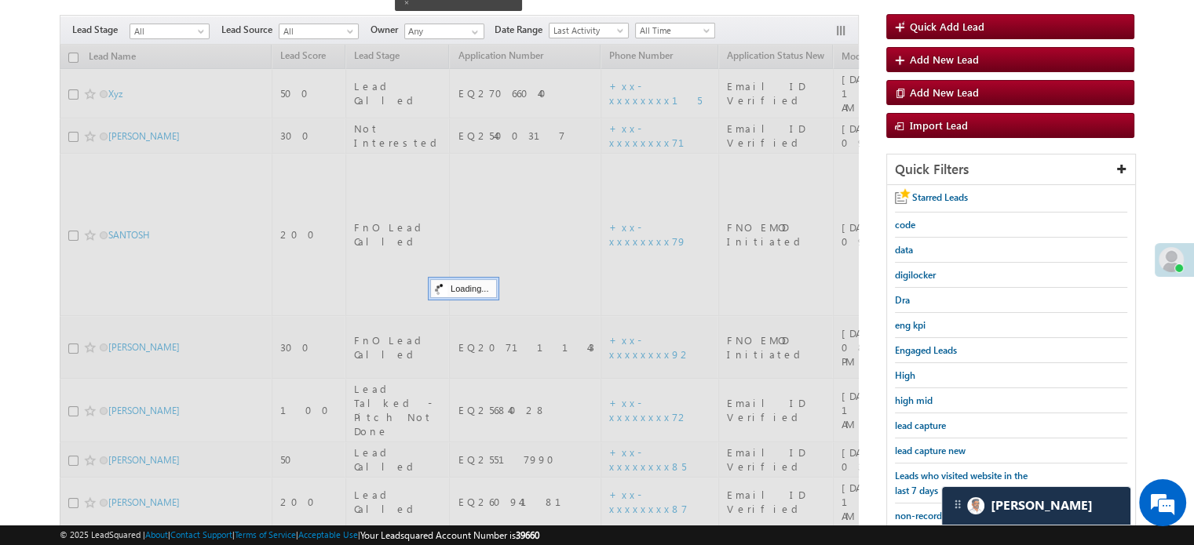
scroll to position [101, 0]
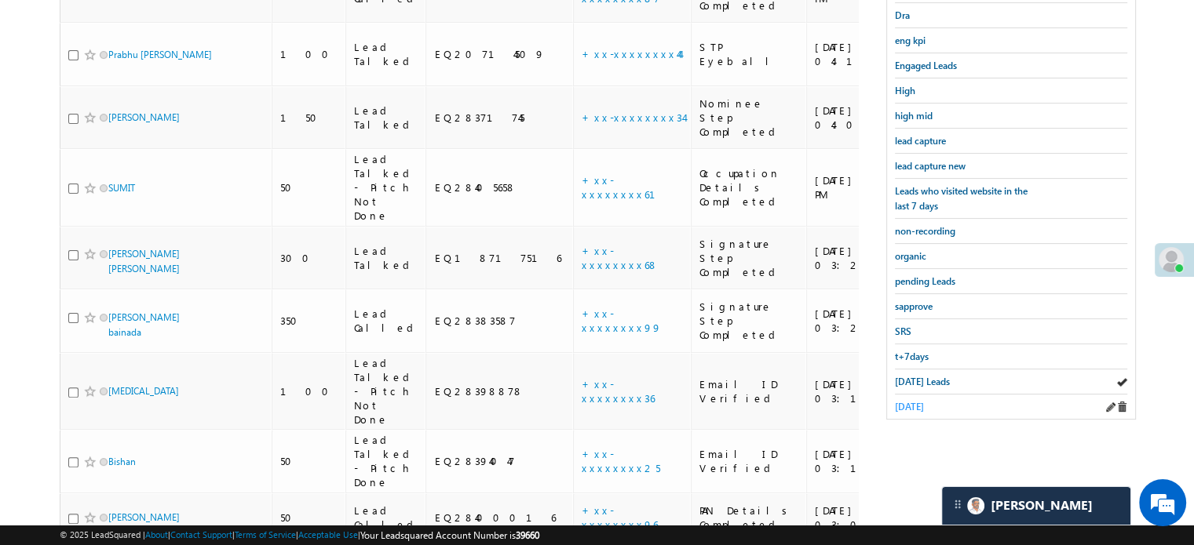
click at [920, 401] on span "yesterday" at bounding box center [909, 407] width 29 height 12
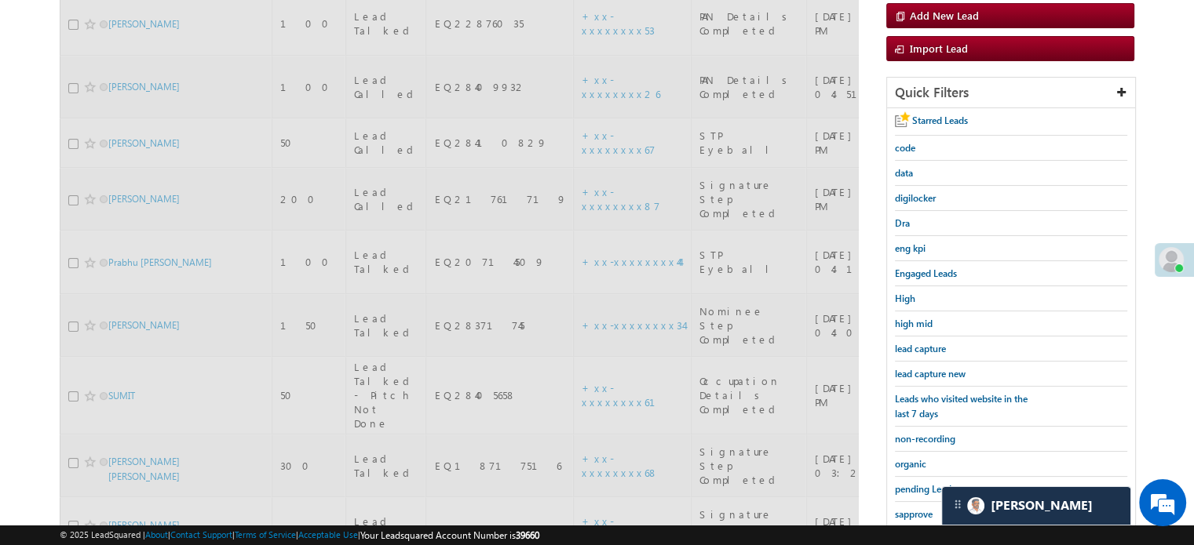
scroll to position [180, 0]
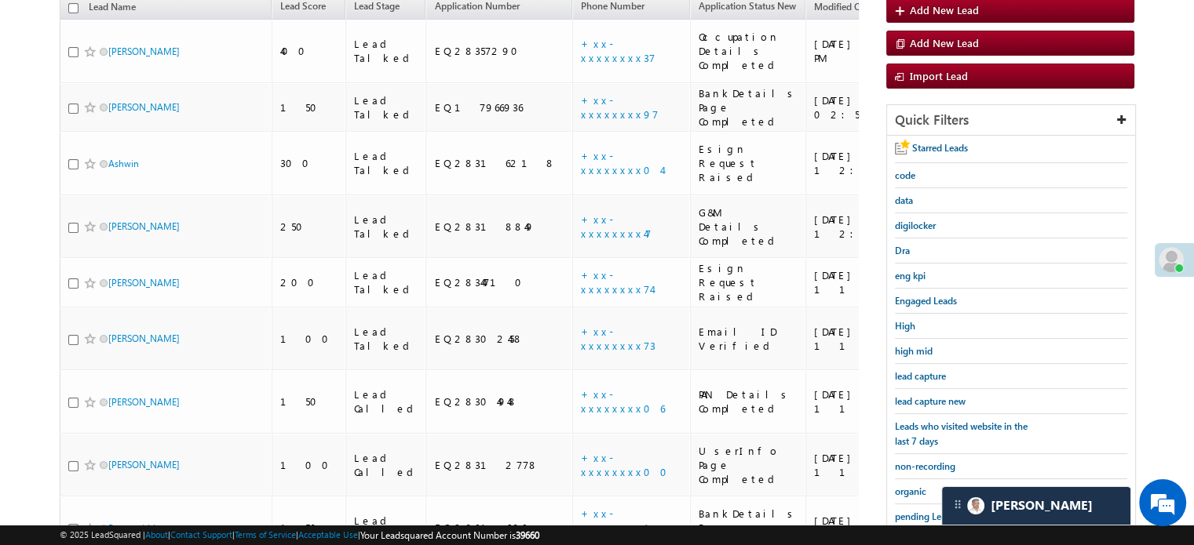
click at [920, 401] on span "lead capture new" at bounding box center [930, 402] width 71 height 12
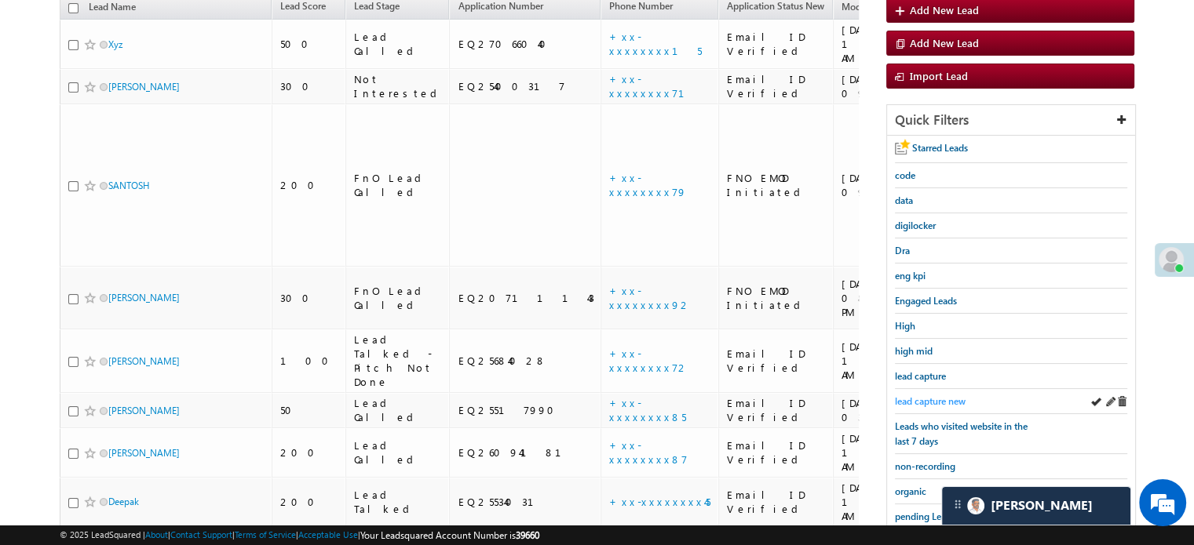
click at [918, 402] on span "lead capture new" at bounding box center [930, 402] width 71 height 12
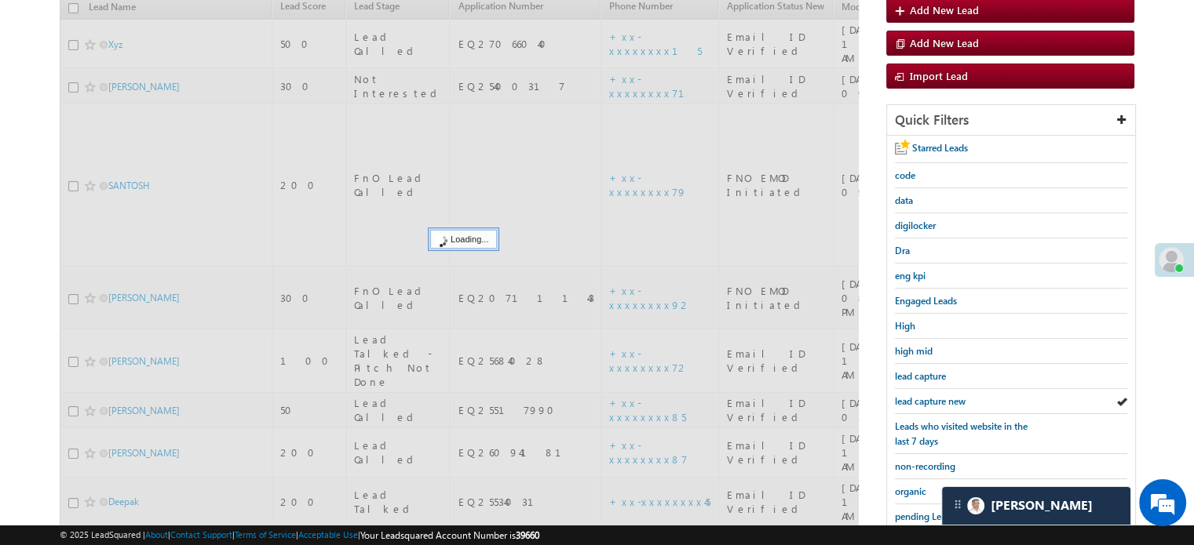
click at [918, 402] on span "lead capture new" at bounding box center [930, 402] width 71 height 12
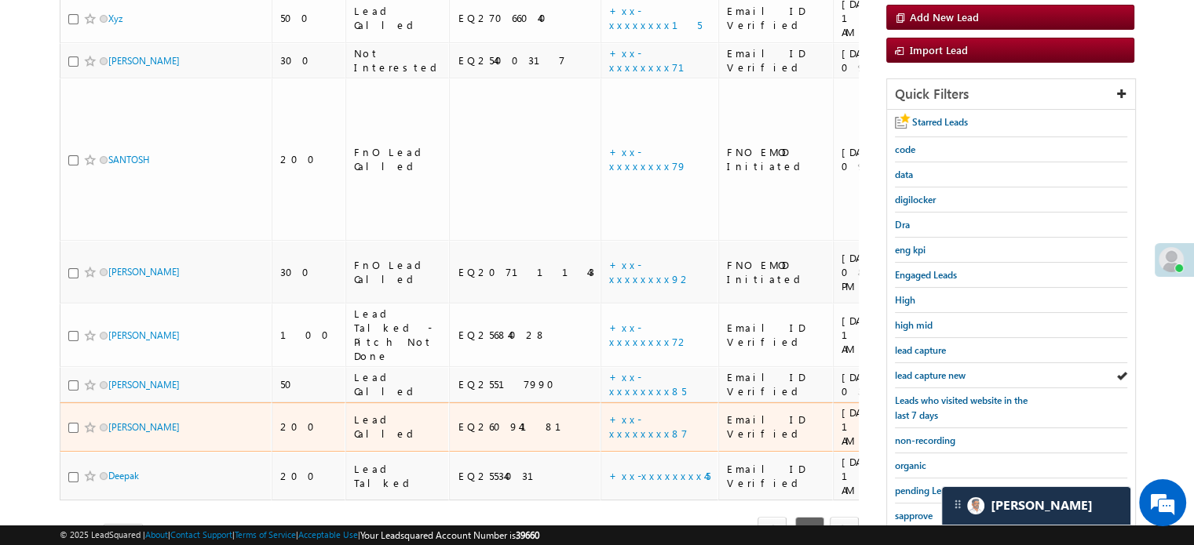
scroll to position [235, 0]
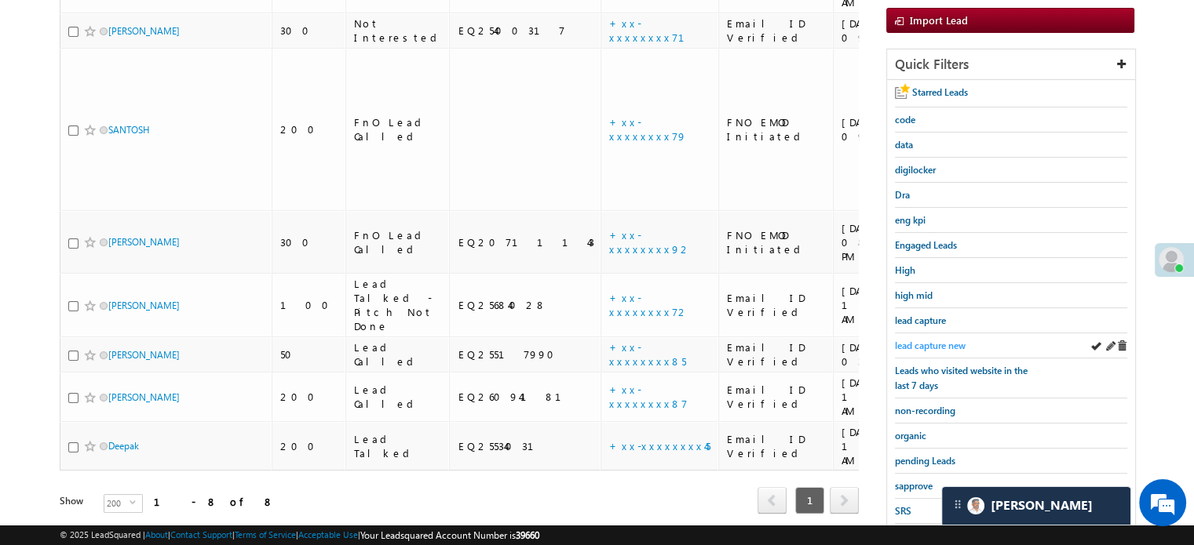
click at [910, 345] on span "lead capture new" at bounding box center [930, 346] width 71 height 12
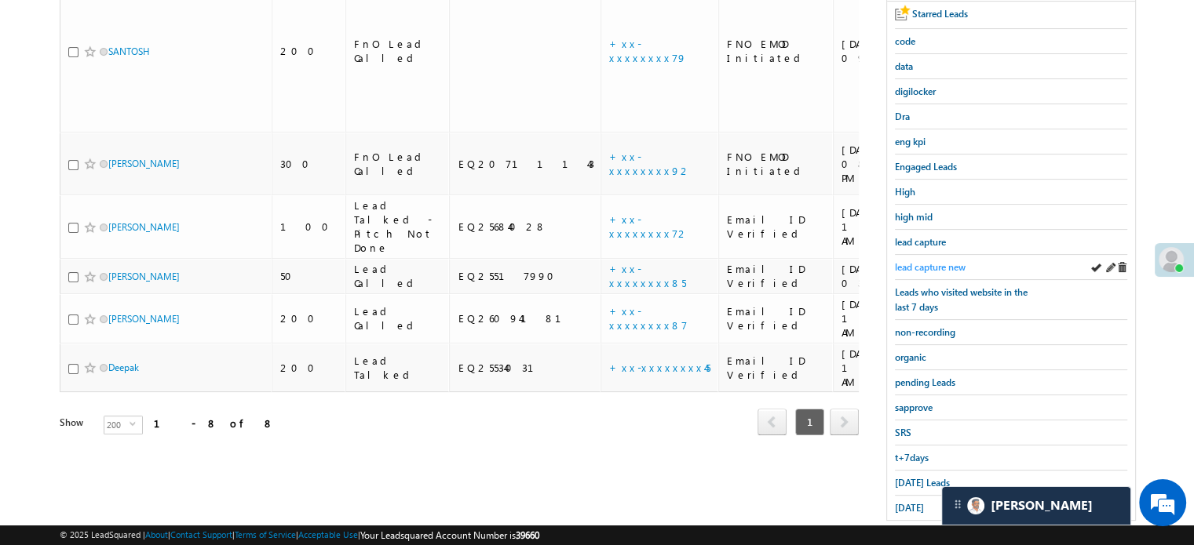
click at [942, 264] on span "lead capture new" at bounding box center [930, 267] width 71 height 12
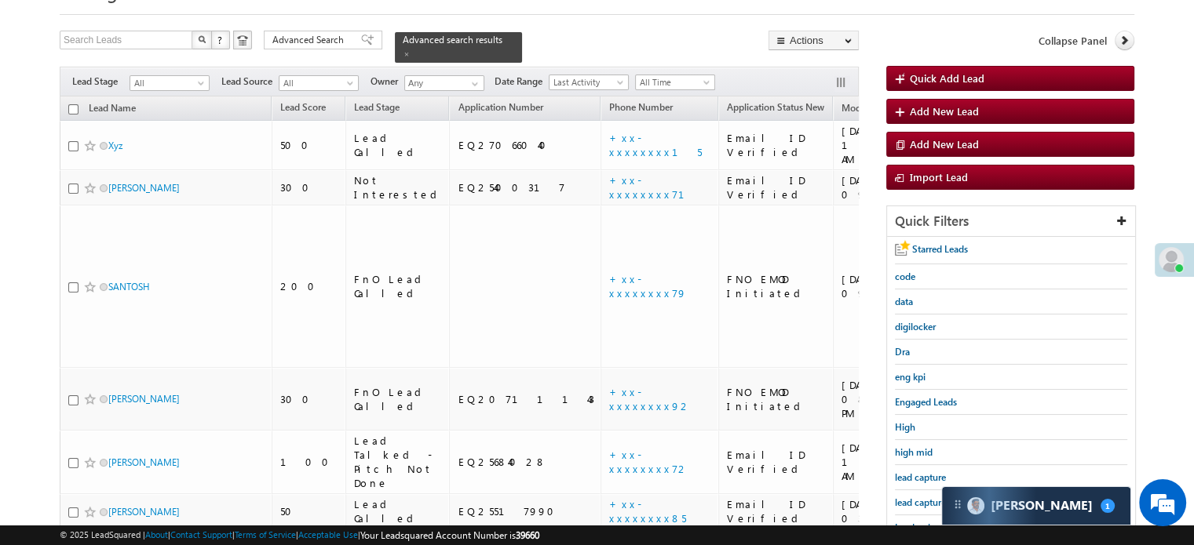
scroll to position [7711, 0]
click at [921, 498] on span "lead capture new" at bounding box center [930, 503] width 71 height 12
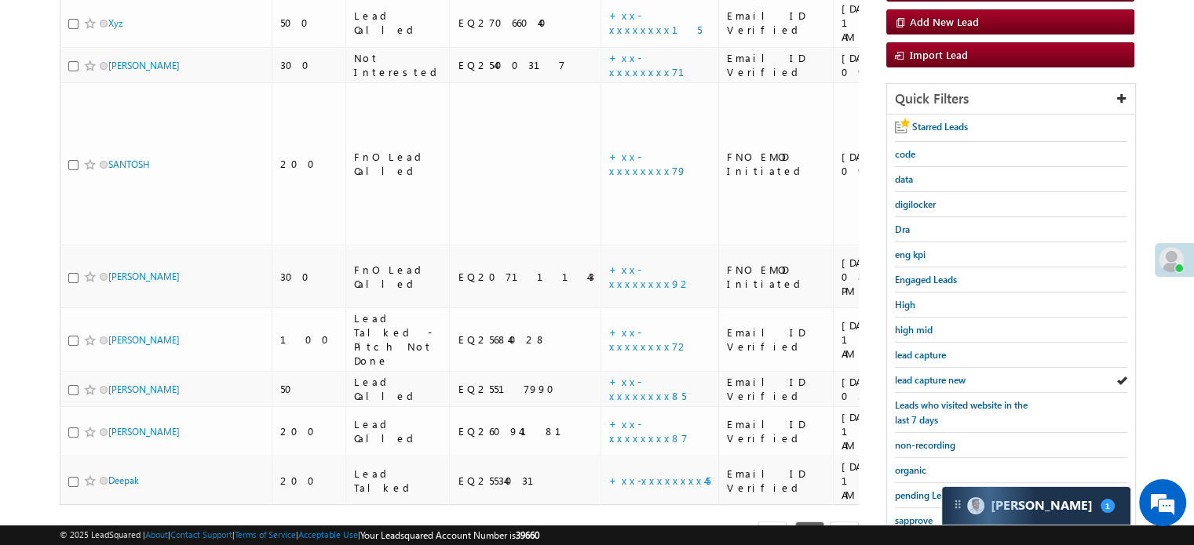
scroll to position [337, 0]
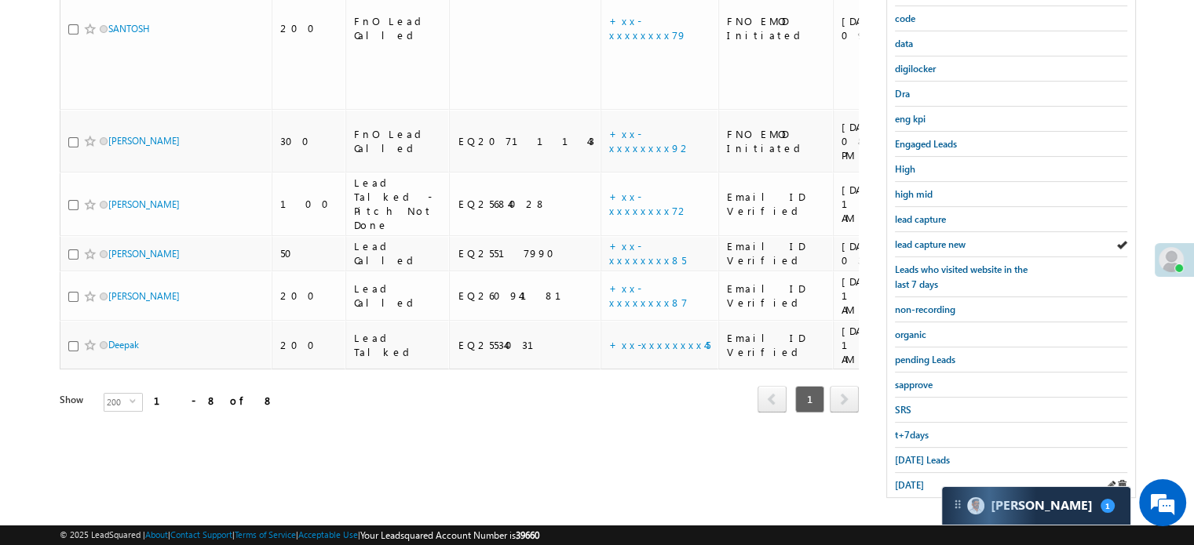
click at [926, 473] on div "yesterday" at bounding box center [1011, 485] width 232 height 24
click at [917, 458] on span "Today's Leads" at bounding box center [922, 460] width 55 height 12
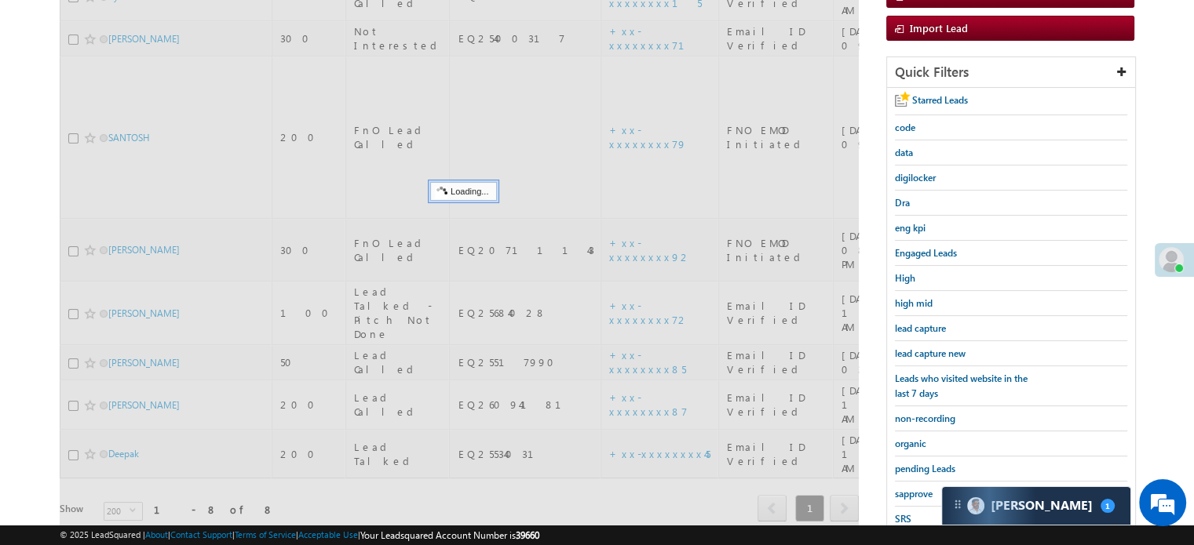
scroll to position [101, 0]
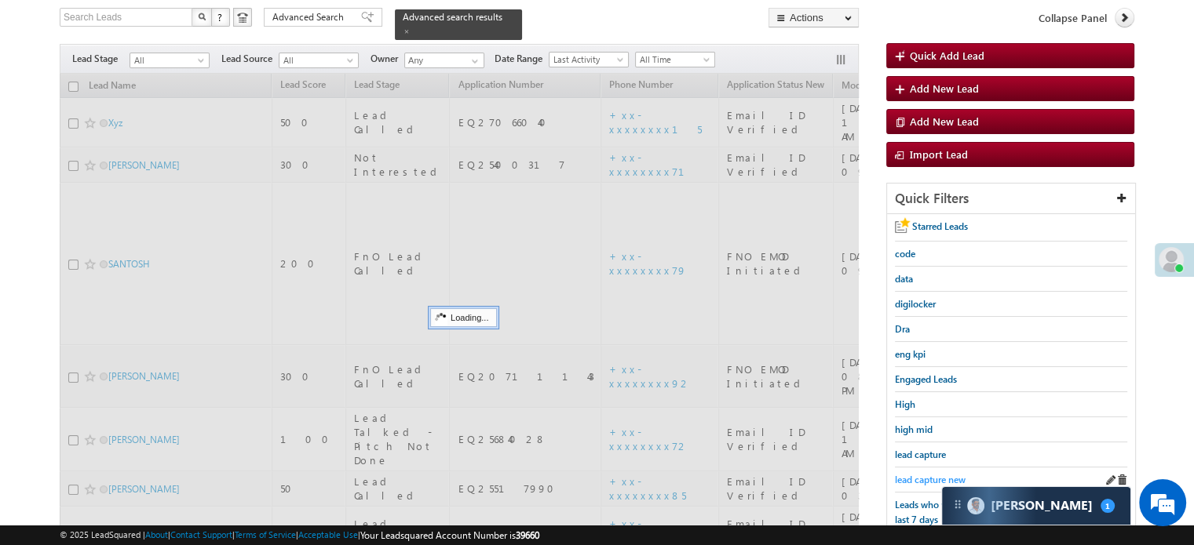
click at [920, 475] on span "lead capture new" at bounding box center [930, 480] width 71 height 12
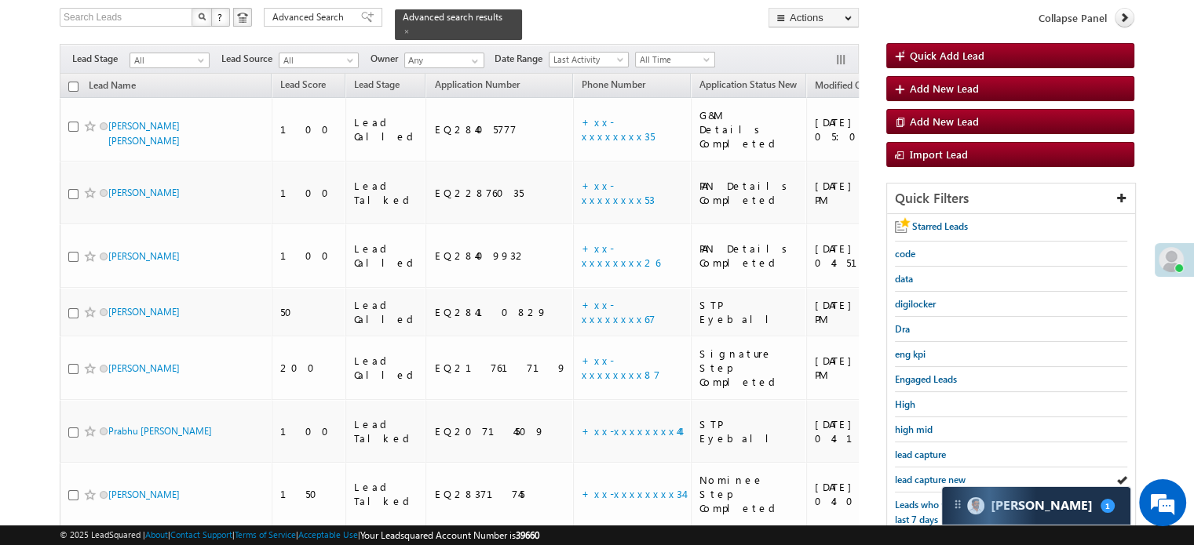
click at [920, 475] on span "lead capture new" at bounding box center [930, 480] width 71 height 12
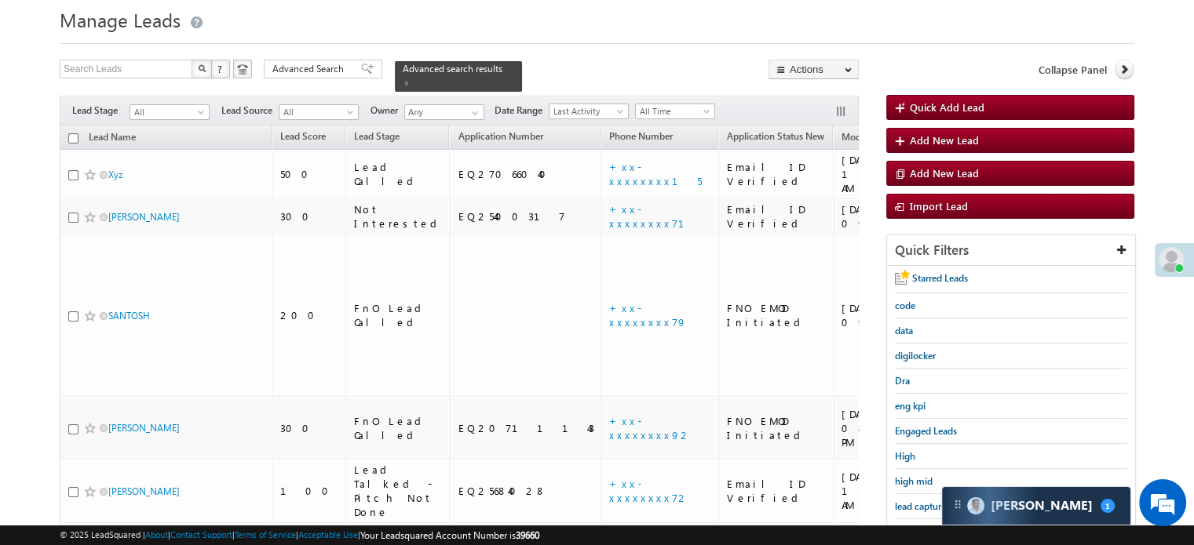
scroll to position [0, 0]
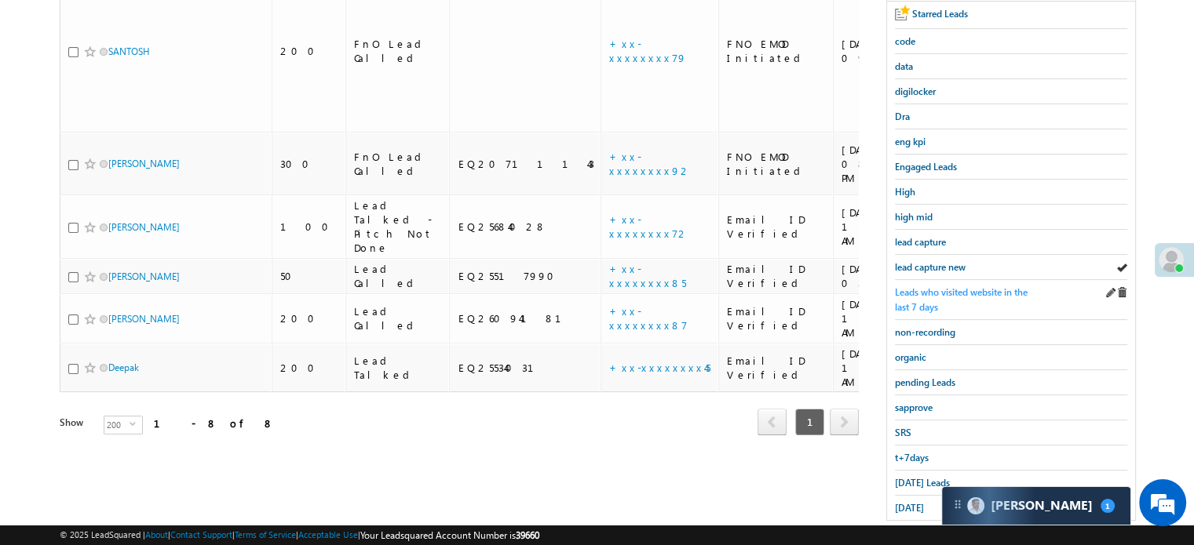
click at [913, 478] on span "Today's Leads" at bounding box center [922, 483] width 55 height 12
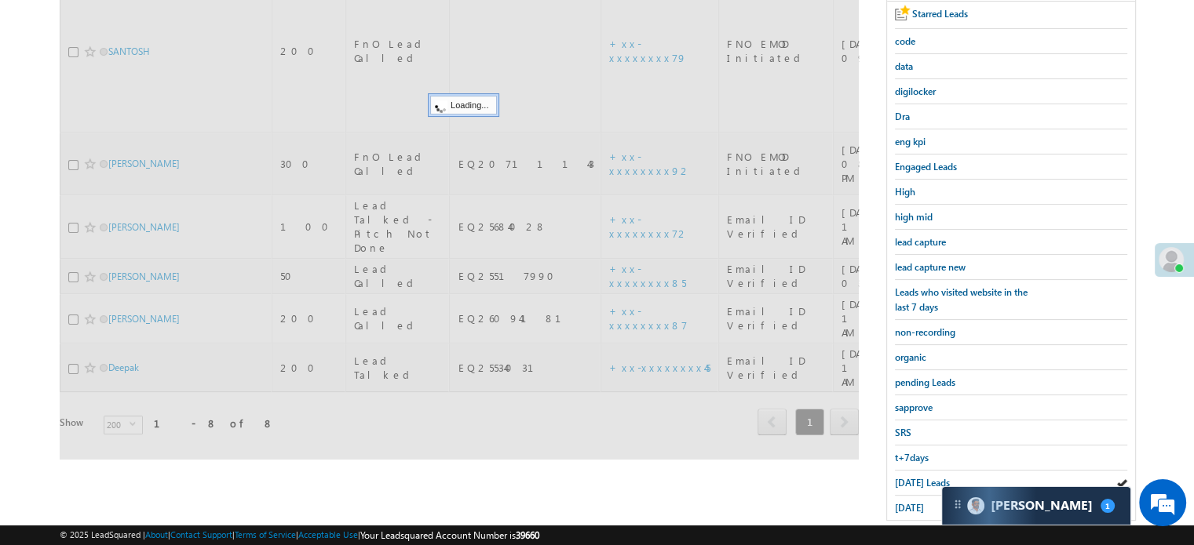
scroll to position [78, 0]
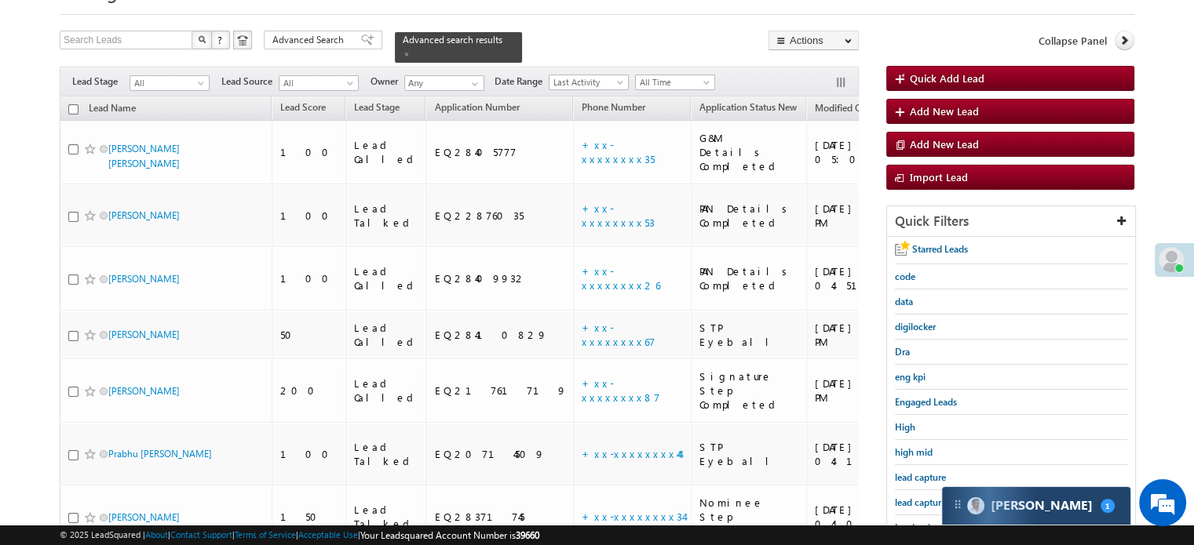
click at [986, 498] on div "Carter 1" at bounding box center [1036, 506] width 188 height 38
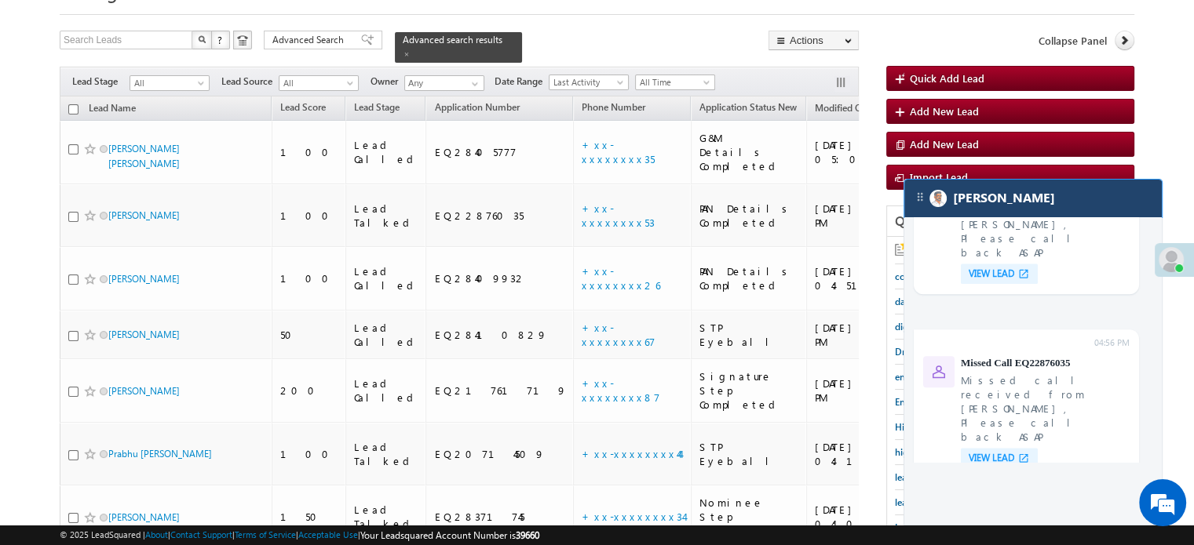
scroll to position [6365, 0]
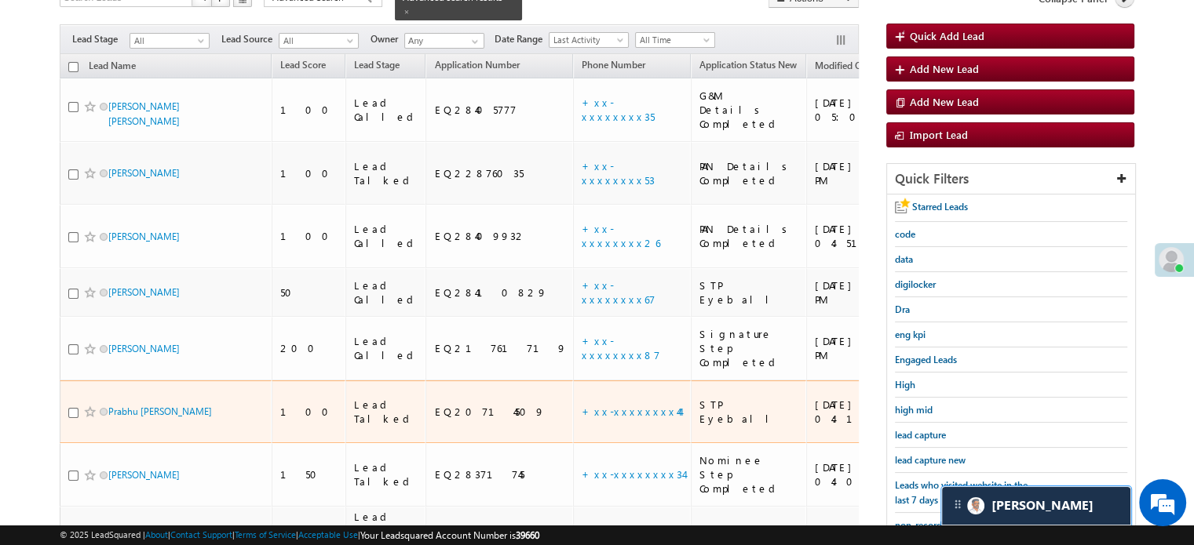
scroll to position [157, 0]
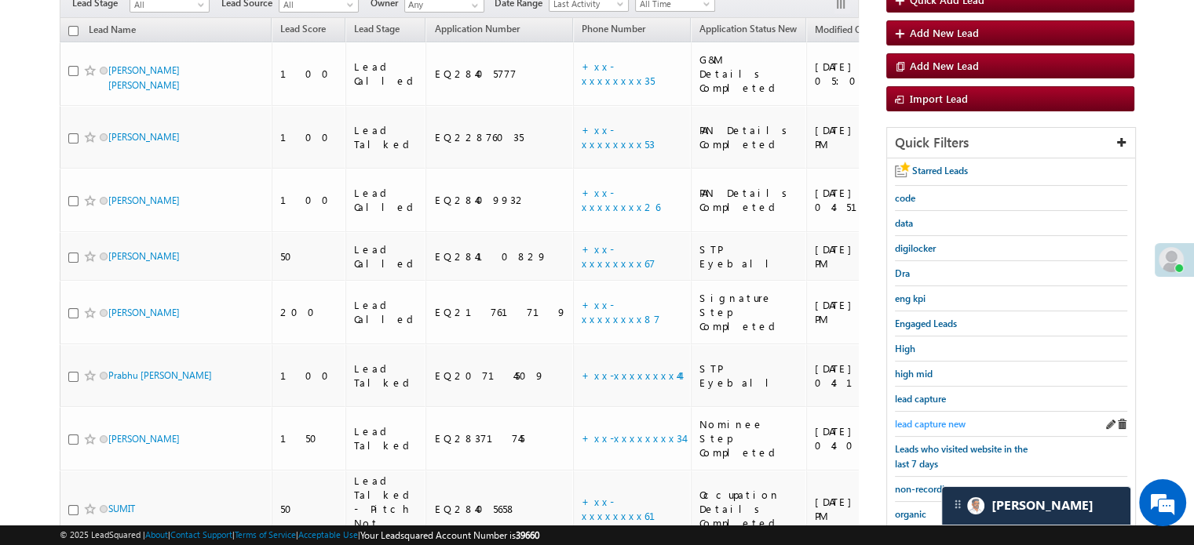
click at [937, 423] on span "lead capture new" at bounding box center [930, 424] width 71 height 12
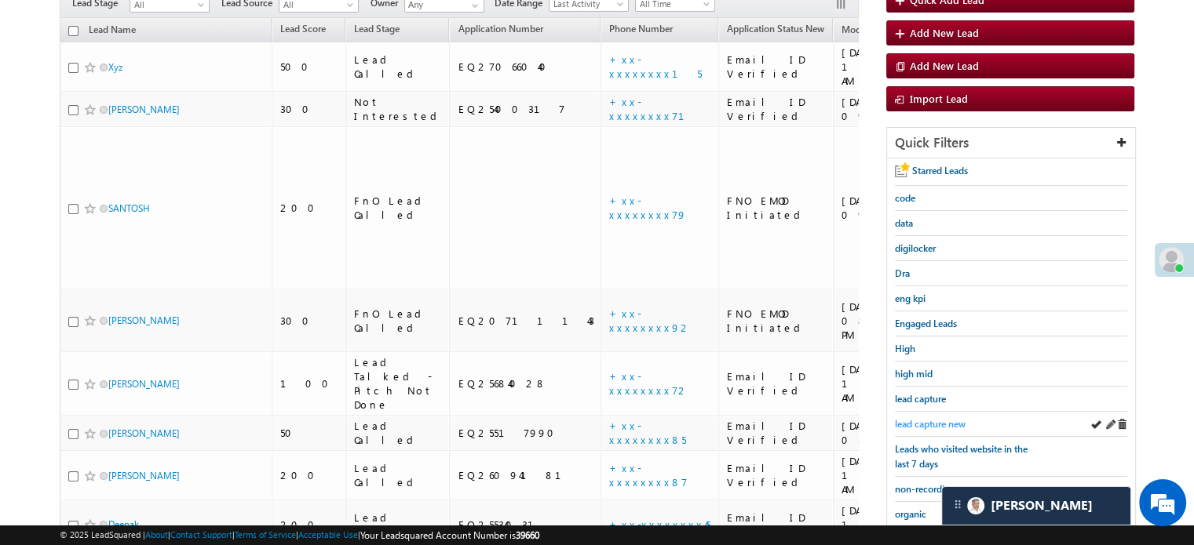
click at [943, 418] on span "lead capture new" at bounding box center [930, 424] width 71 height 12
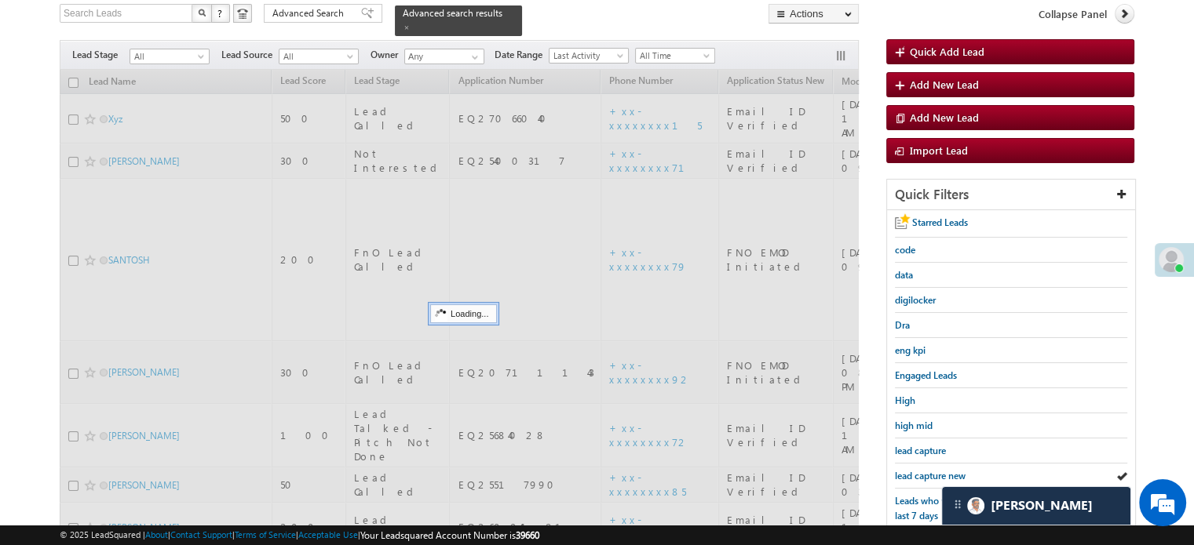
scroll to position [78, 0]
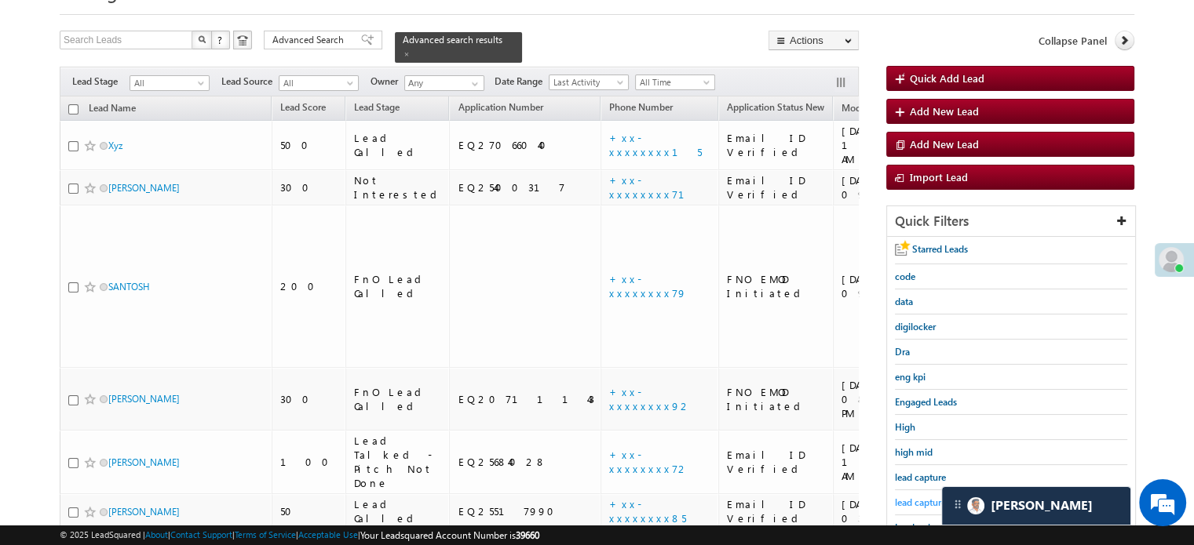
click at [921, 497] on span "lead capture new" at bounding box center [930, 503] width 71 height 12
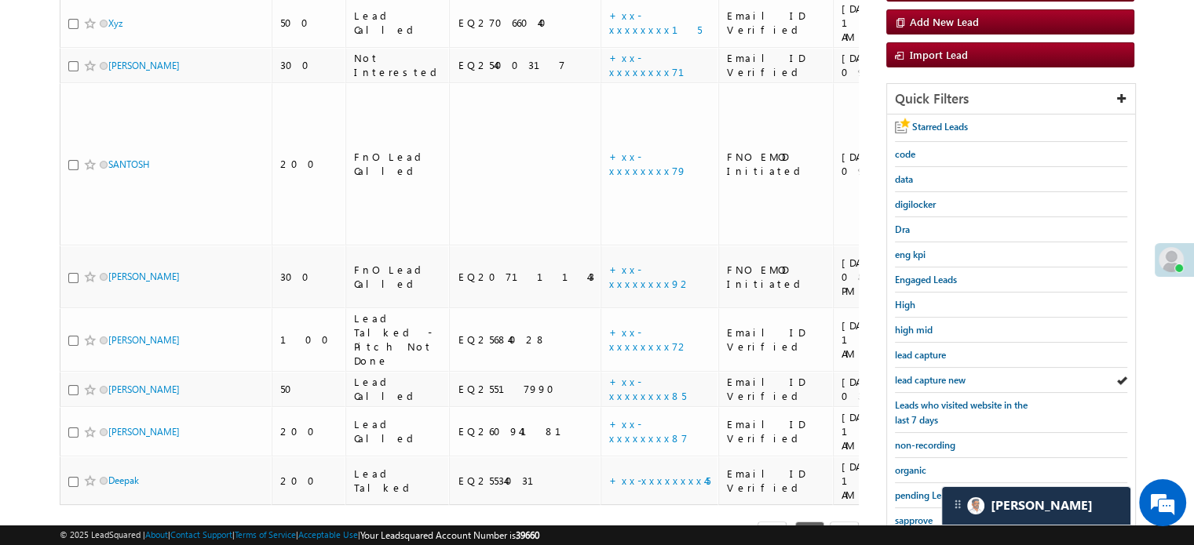
scroll to position [337, 0]
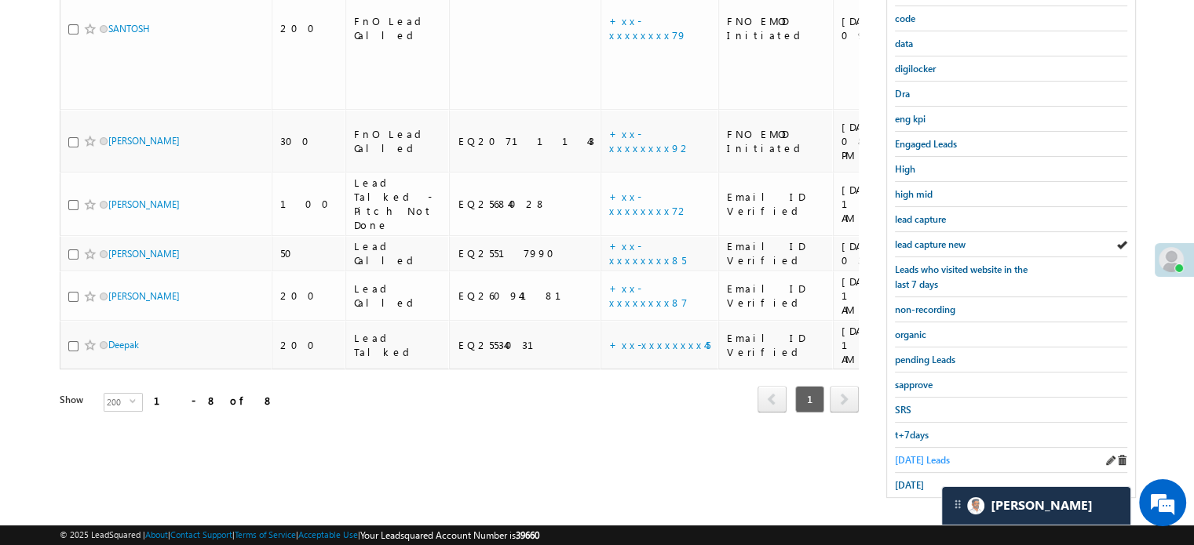
click at [935, 454] on span "Today's Leads" at bounding box center [922, 460] width 55 height 12
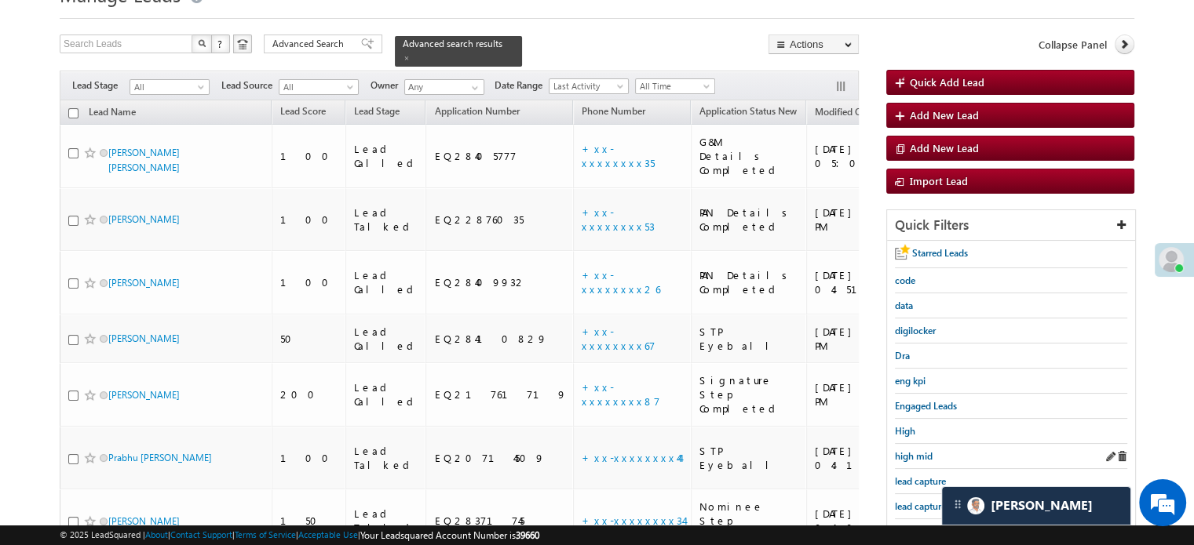
scroll to position [101, 0]
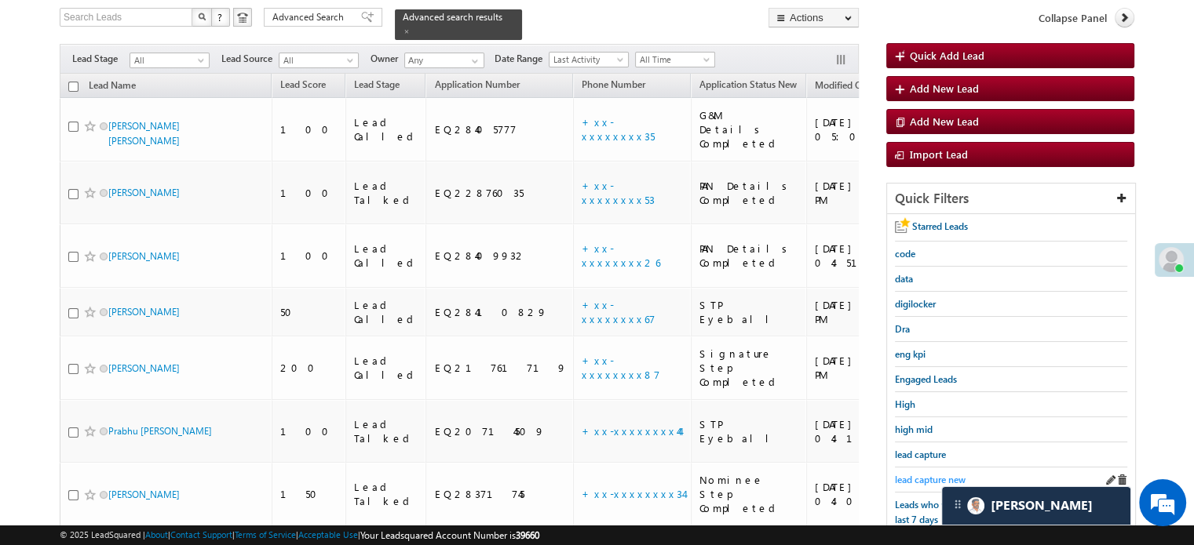
click at [919, 474] on span "lead capture new" at bounding box center [930, 480] width 71 height 12
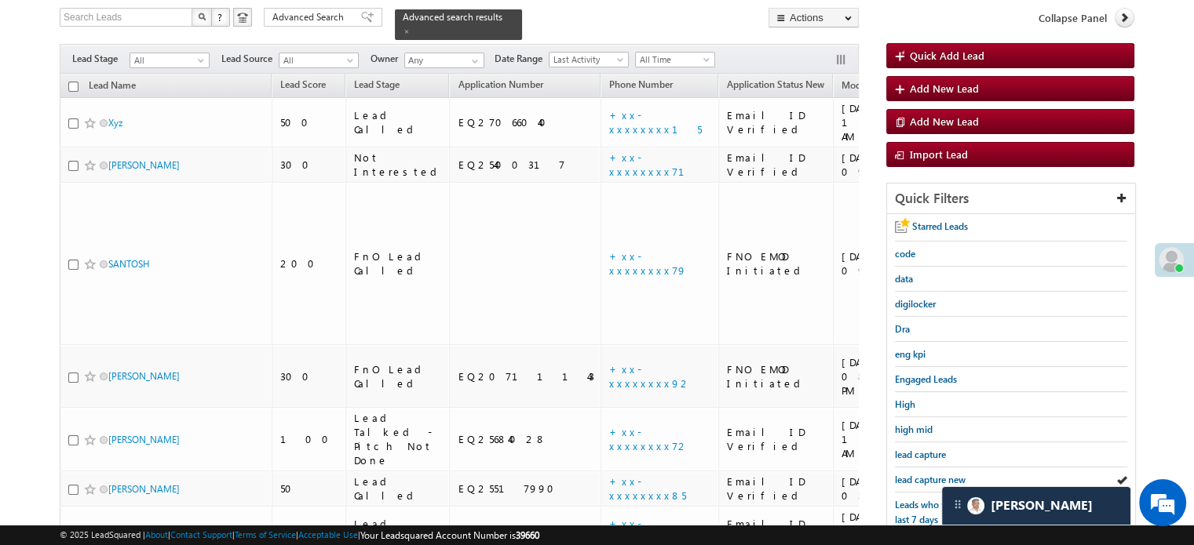
click at [919, 474] on span "lead capture new" at bounding box center [930, 480] width 71 height 12
click at [906, 477] on span "lead capture new" at bounding box center [930, 480] width 71 height 12
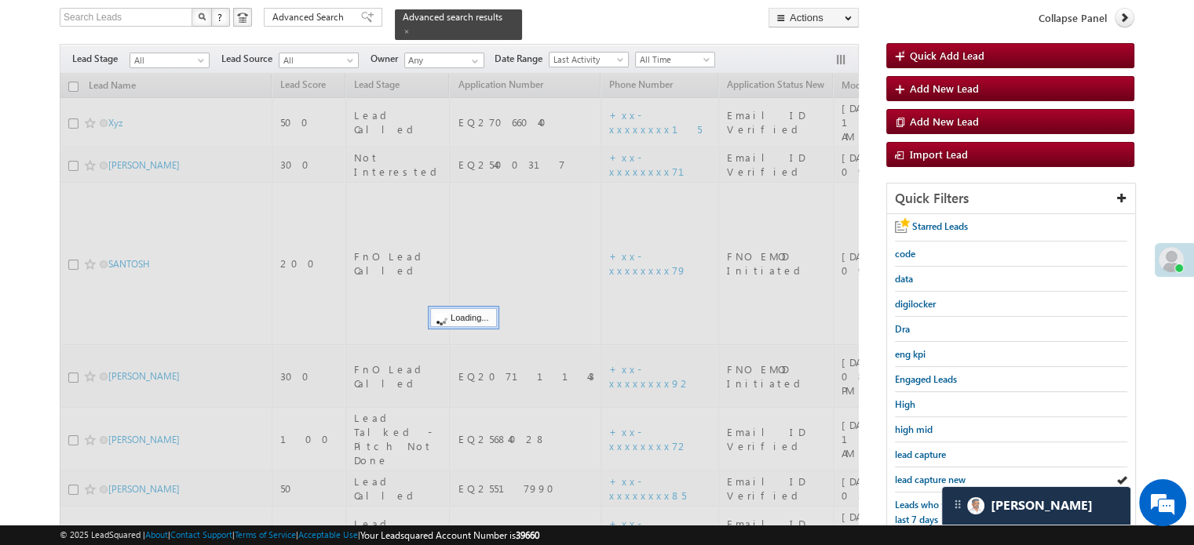
click at [906, 477] on span "lead capture new" at bounding box center [930, 480] width 71 height 12
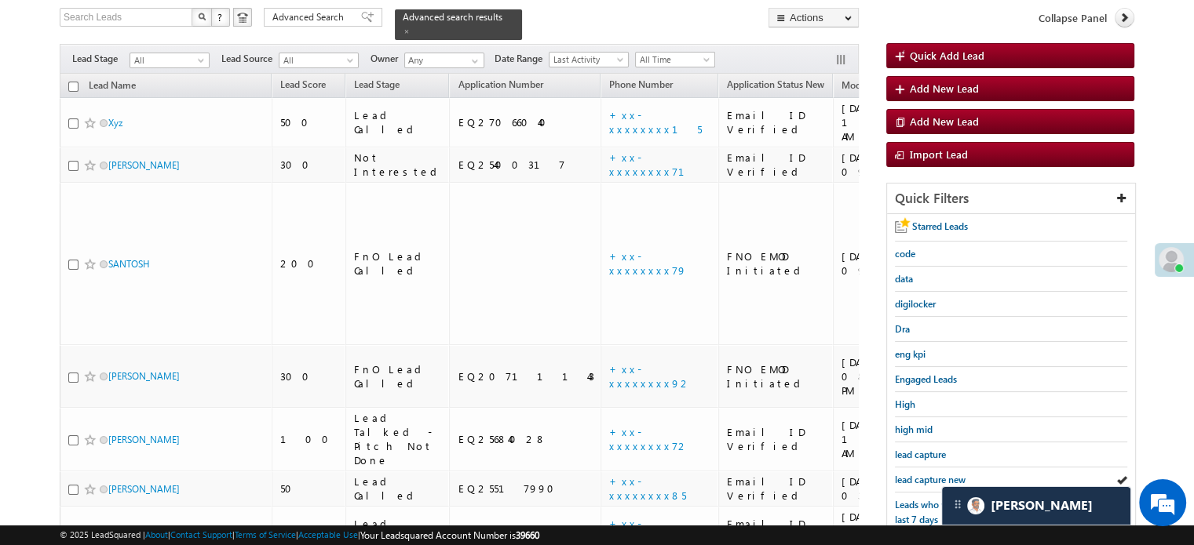
scroll to position [337, 0]
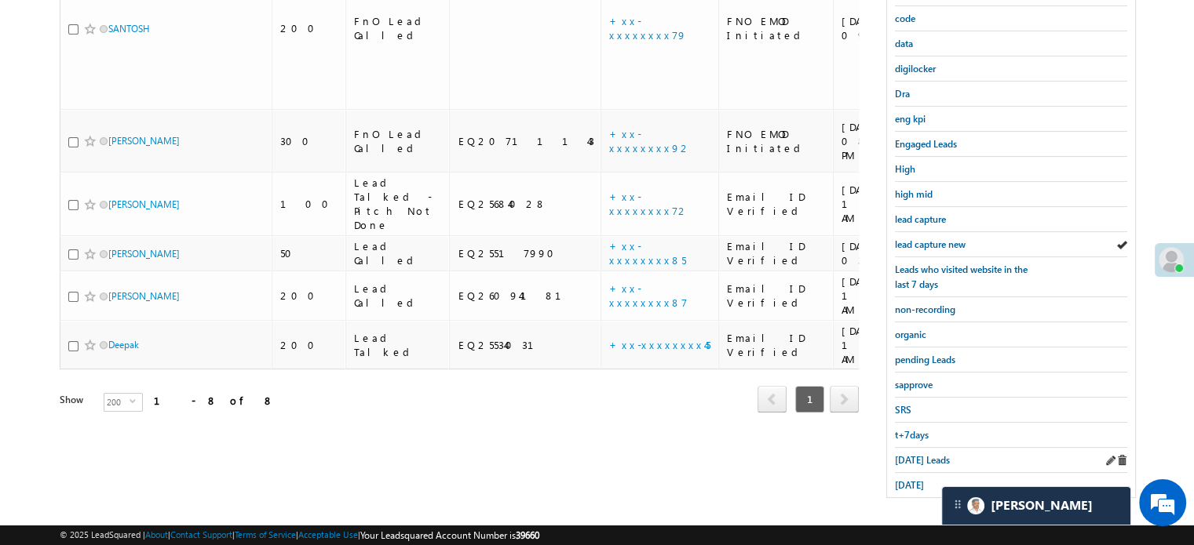
click at [917, 461] on div "Today's Leads" at bounding box center [1011, 460] width 232 height 25
click at [917, 448] on div "Today's Leads" at bounding box center [1011, 460] width 232 height 25
click at [915, 454] on span "Today's Leads" at bounding box center [922, 460] width 55 height 12
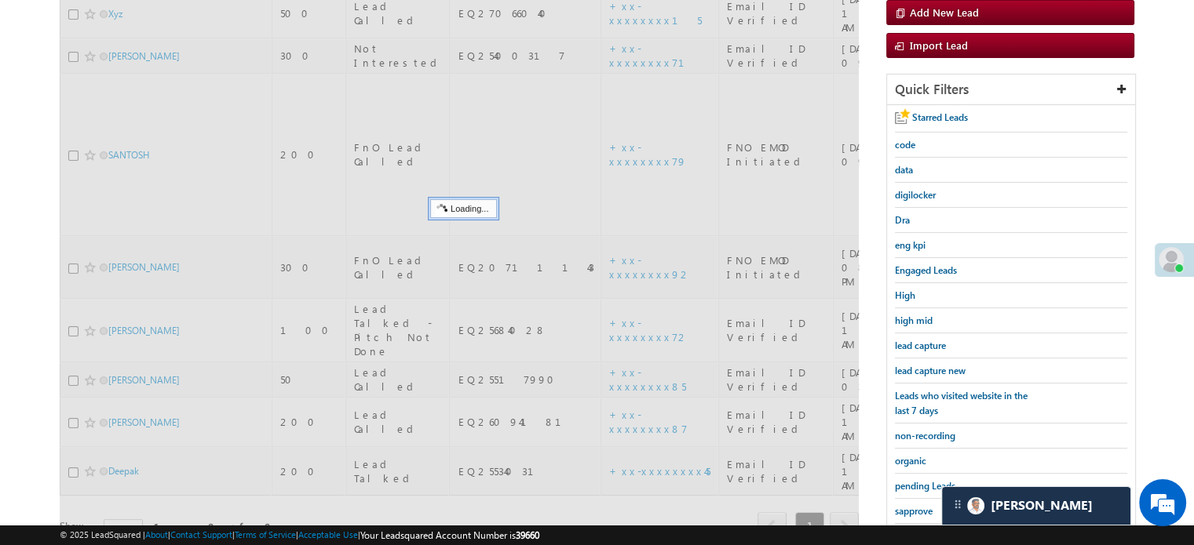
scroll to position [101, 0]
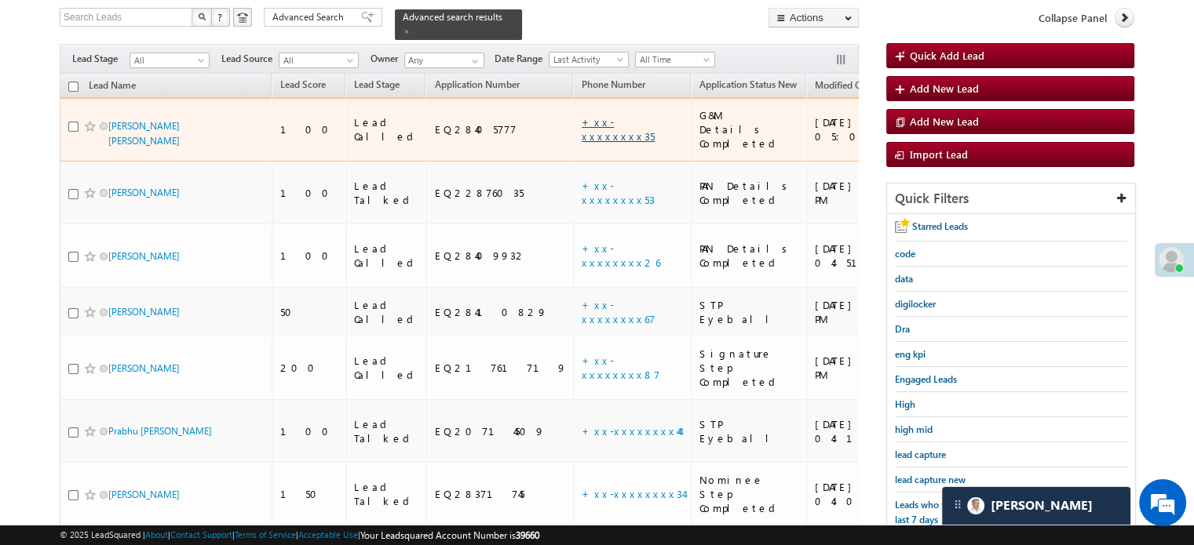
click at [582, 115] on link "+xx-xxxxxxxx35" at bounding box center [618, 128] width 73 height 27
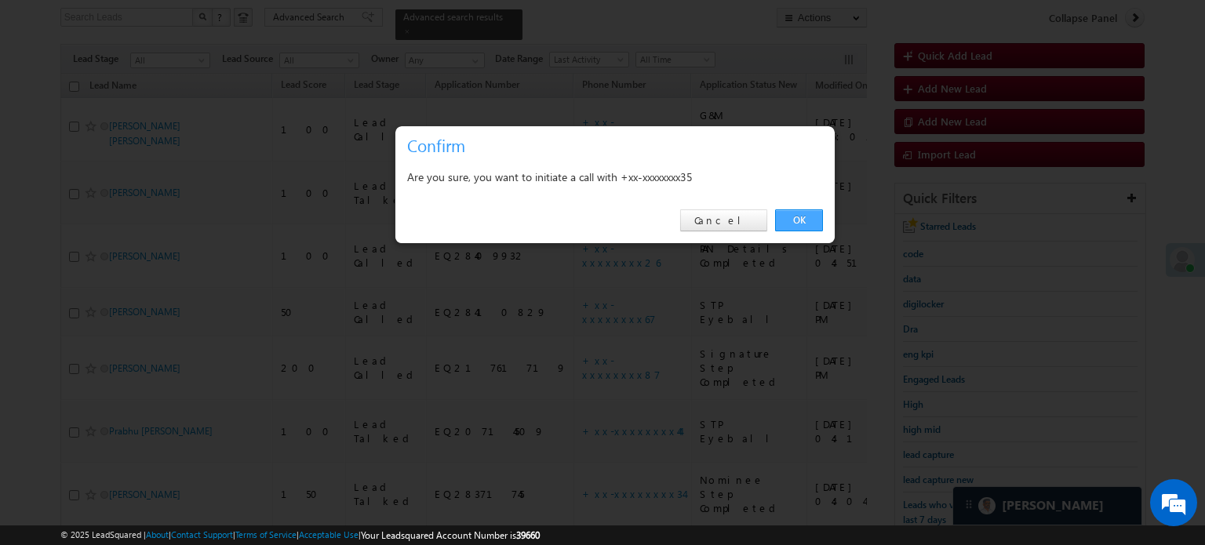
click at [790, 224] on link "OK" at bounding box center [799, 221] width 48 height 22
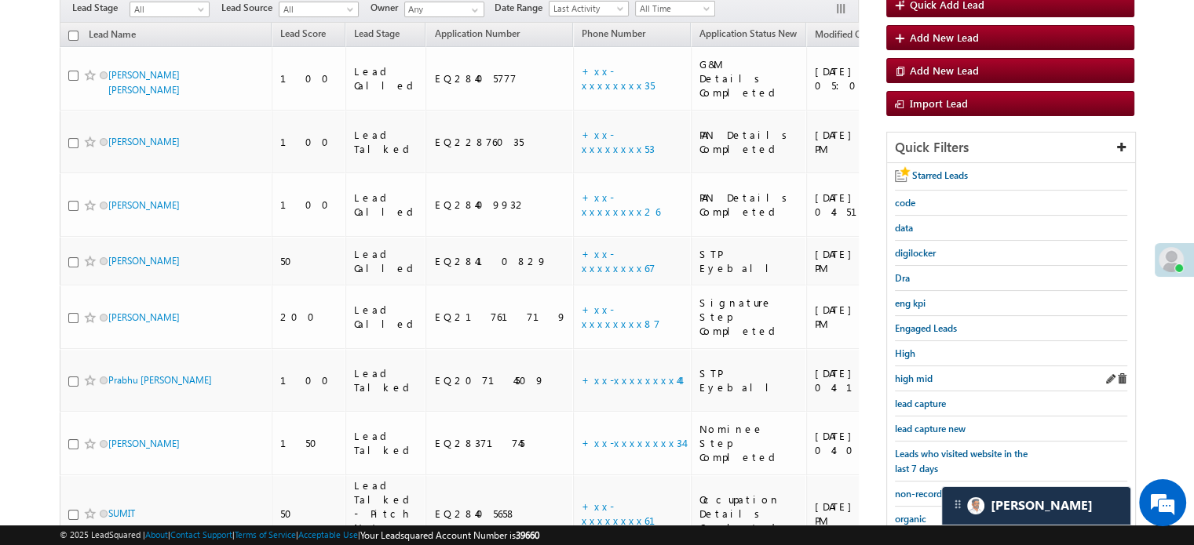
scroll to position [180, 0]
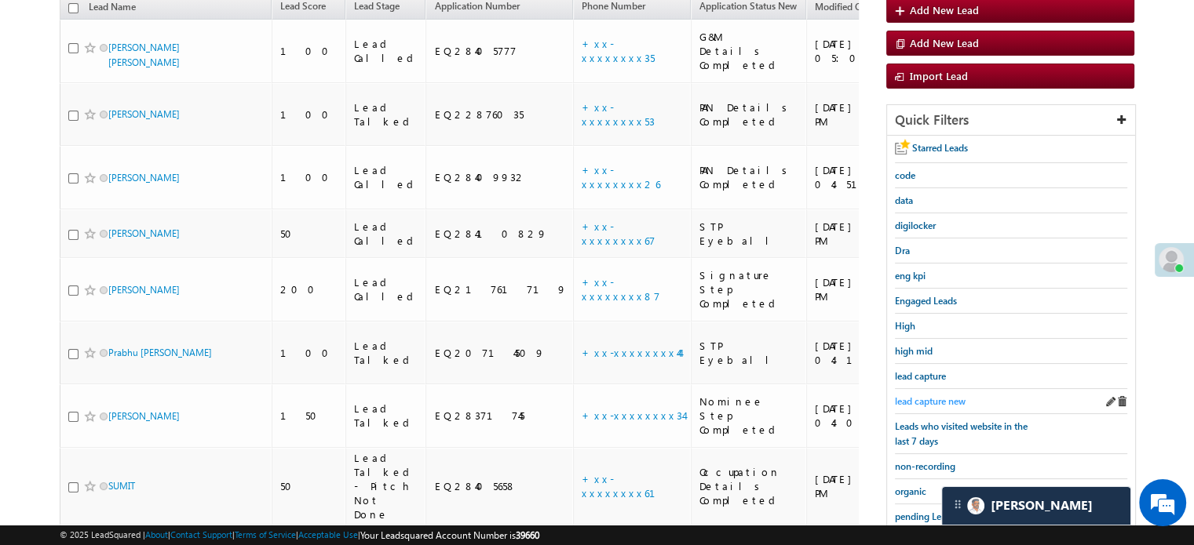
click at [939, 396] on span "lead capture new" at bounding box center [930, 402] width 71 height 12
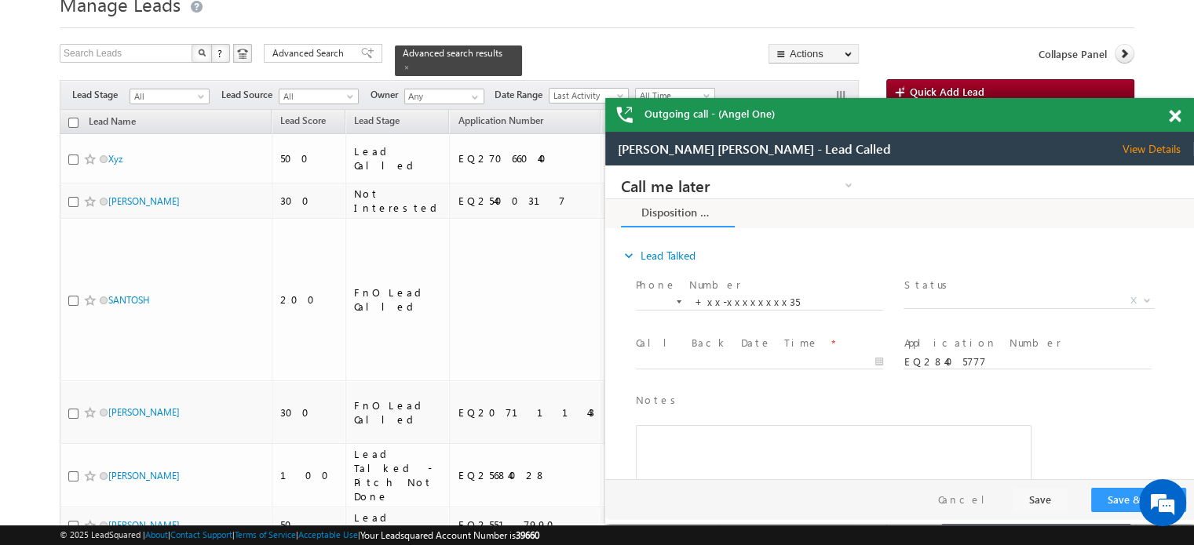
scroll to position [0, 0]
click at [1171, 111] on span at bounding box center [1175, 116] width 12 height 13
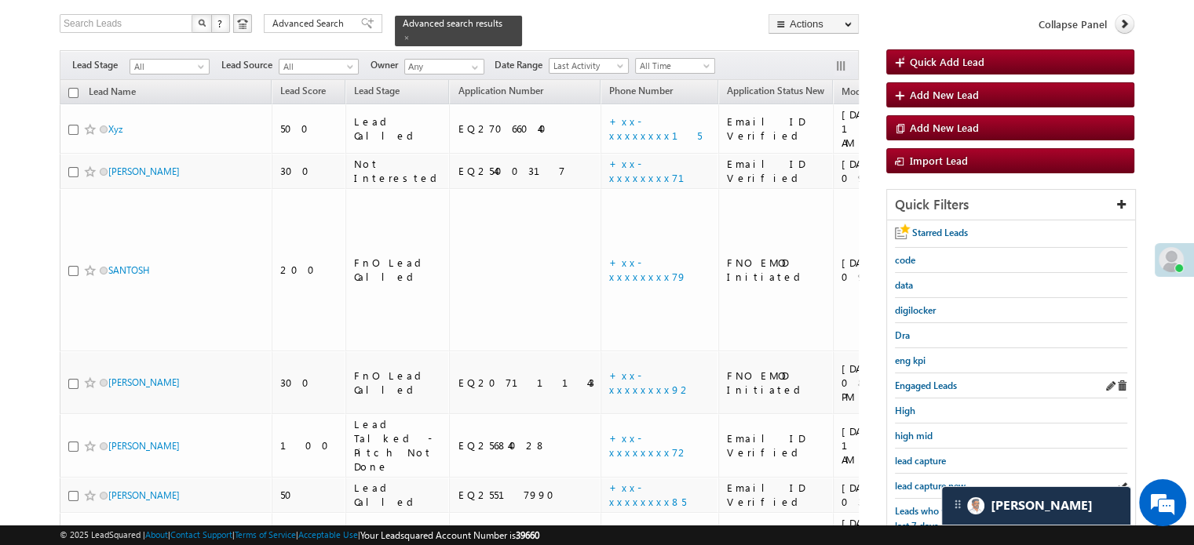
scroll to position [144, 0]
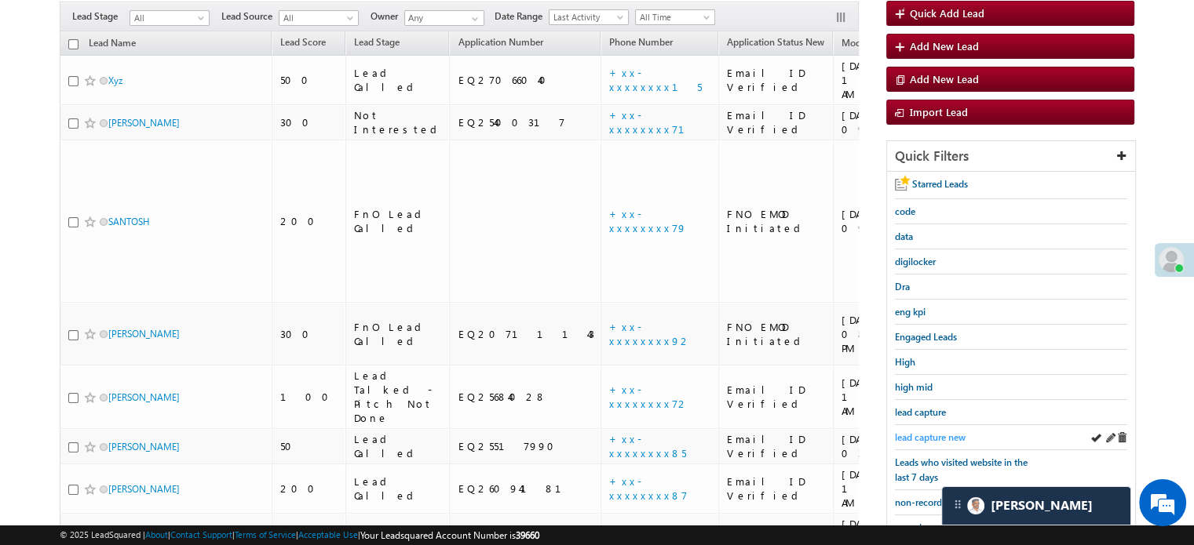
click at [940, 432] on span "lead capture new" at bounding box center [930, 438] width 71 height 12
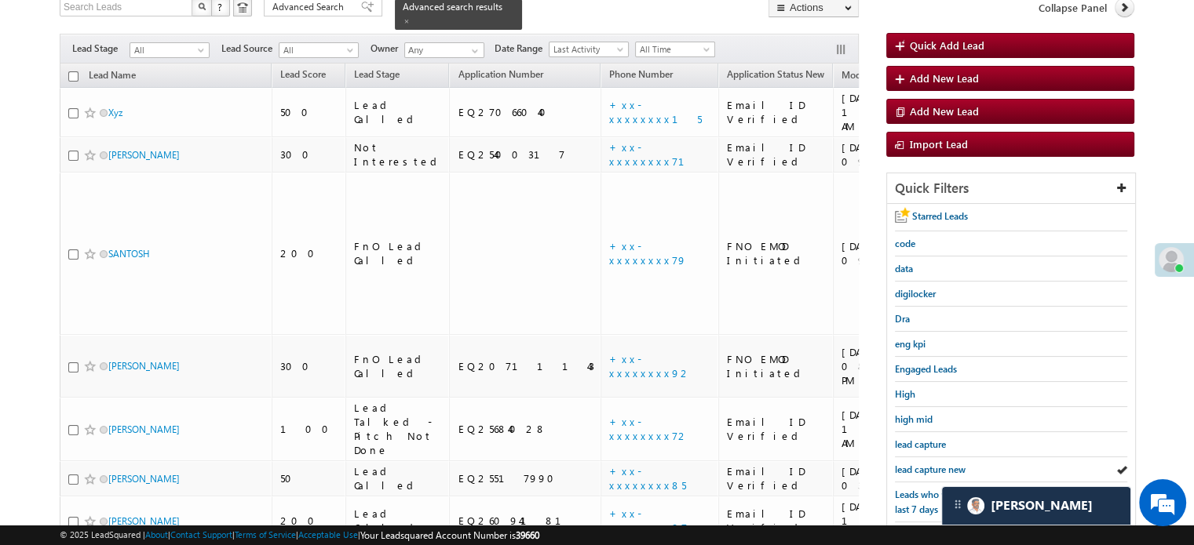
scroll to position [314, 0]
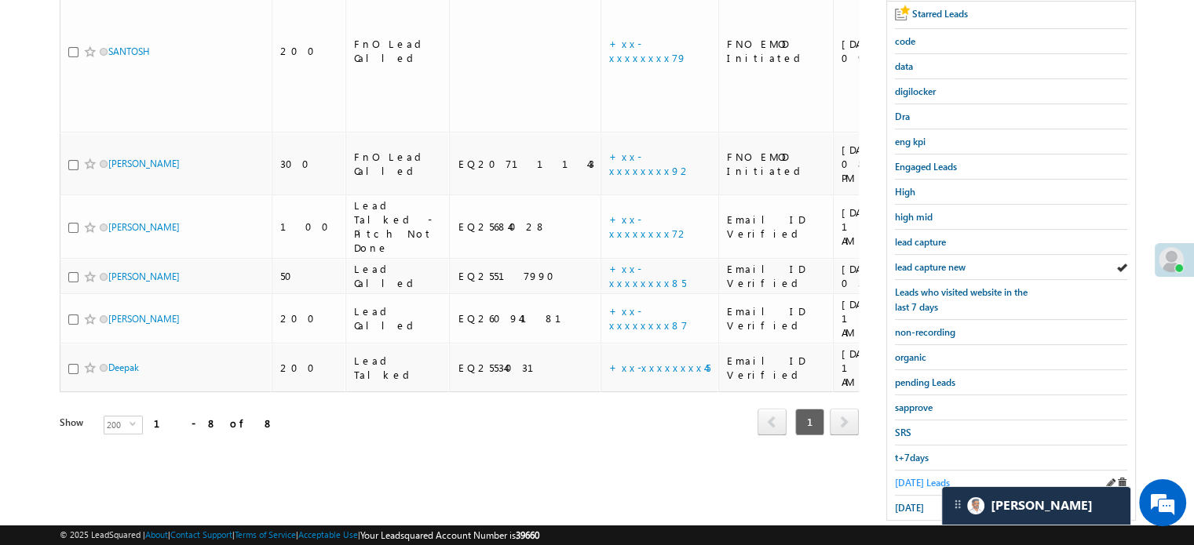
click at [914, 476] on link "Today's Leads" at bounding box center [922, 483] width 55 height 15
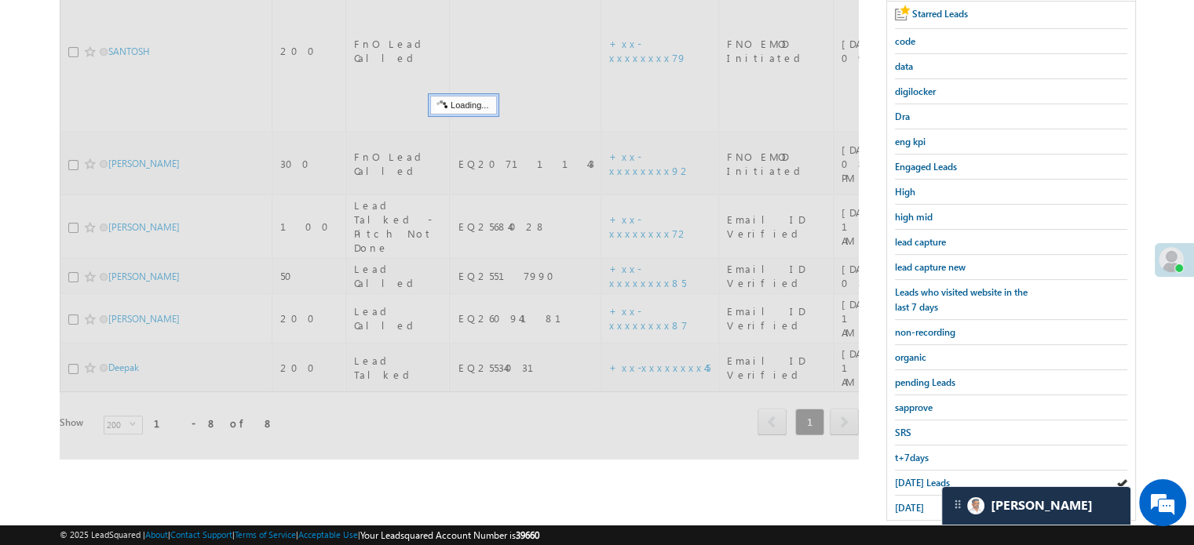
click at [912, 477] on span "Today's Leads" at bounding box center [922, 483] width 55 height 12
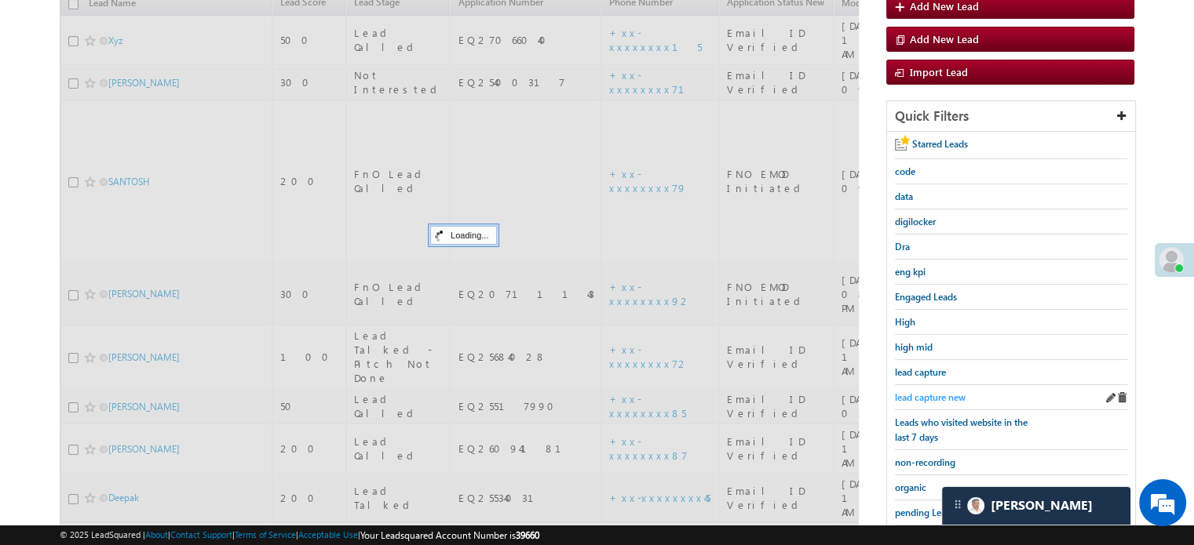
scroll to position [157, 0]
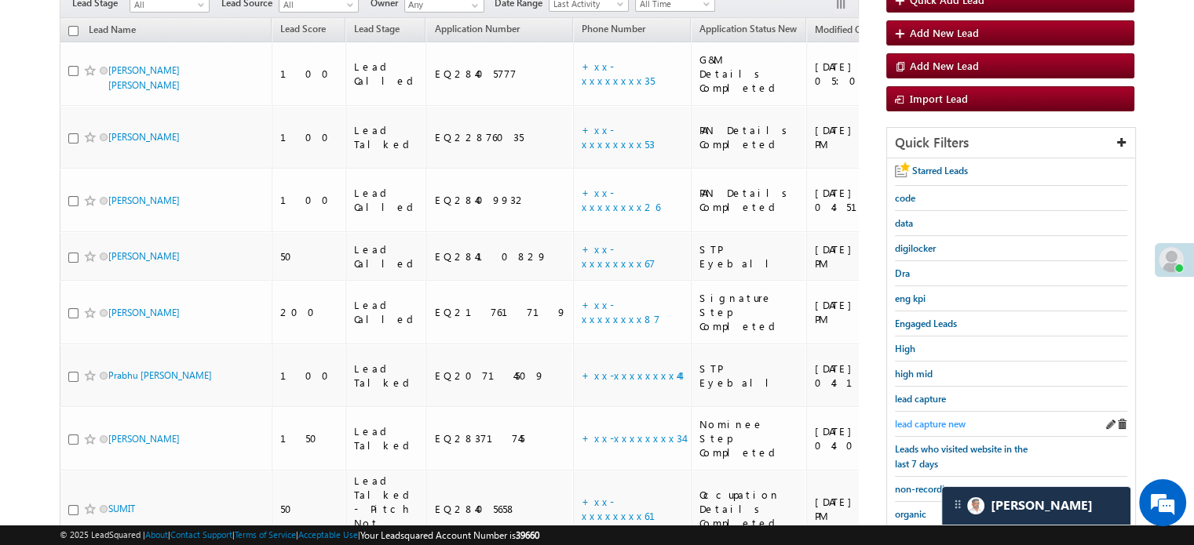
click at [935, 418] on span "lead capture new" at bounding box center [930, 424] width 71 height 12
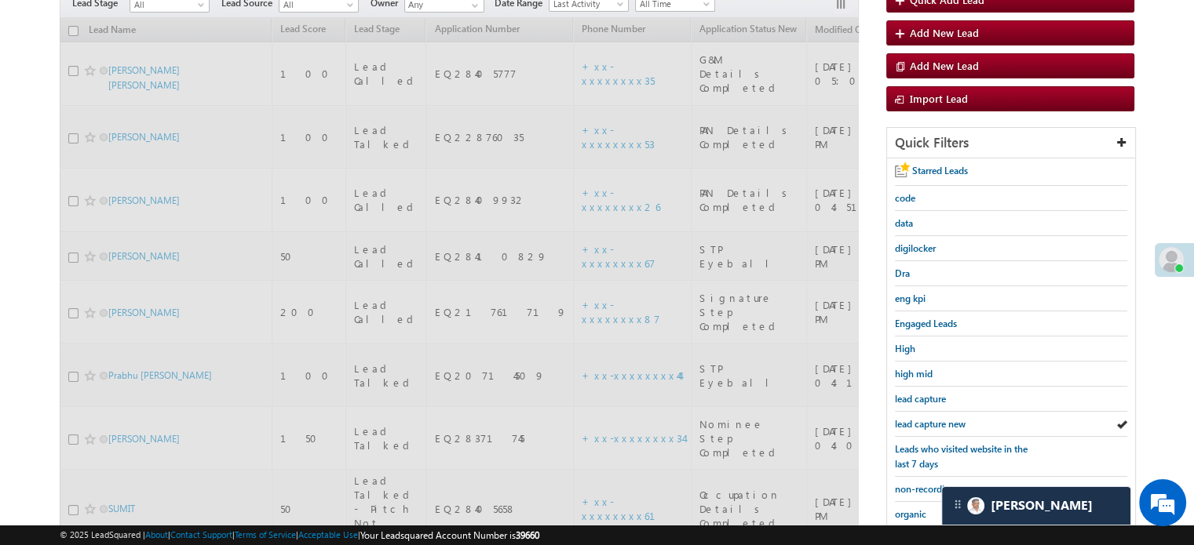
scroll to position [78, 0]
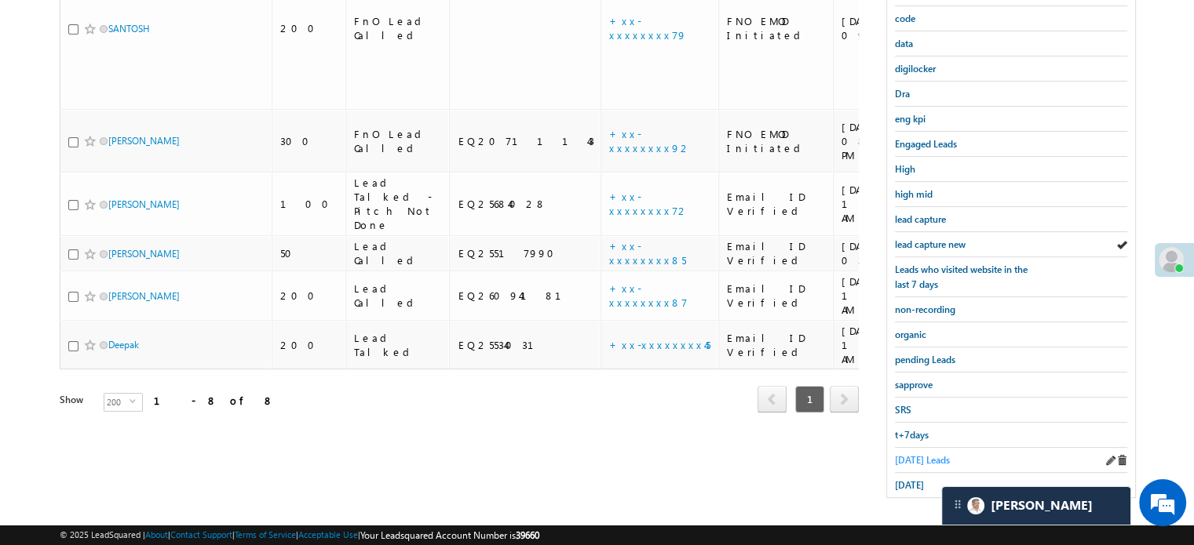
click at [904, 454] on span "Today's Leads" at bounding box center [922, 460] width 55 height 12
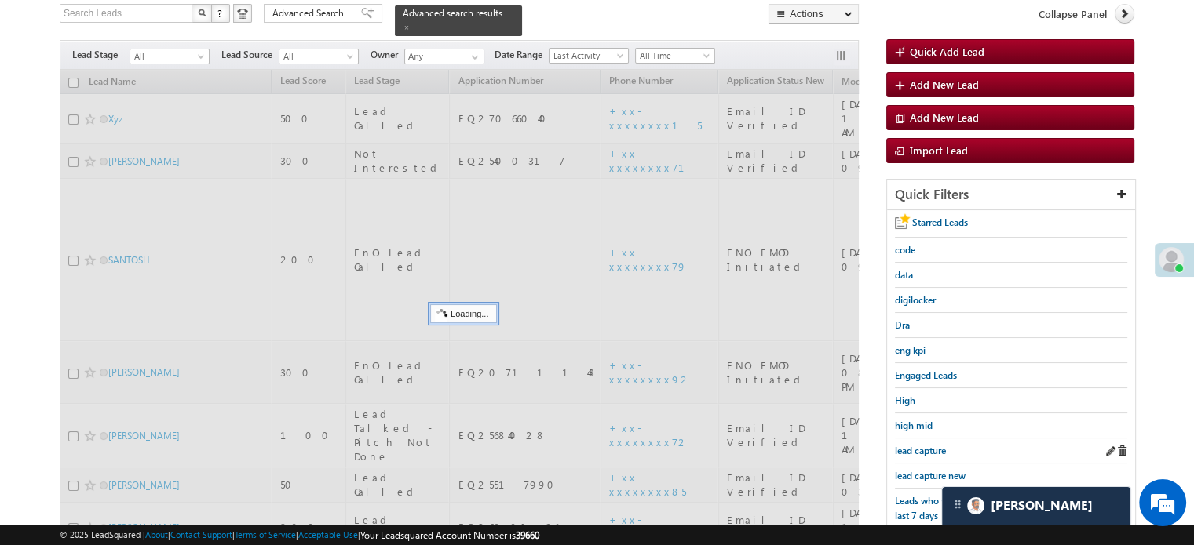
scroll to position [101, 0]
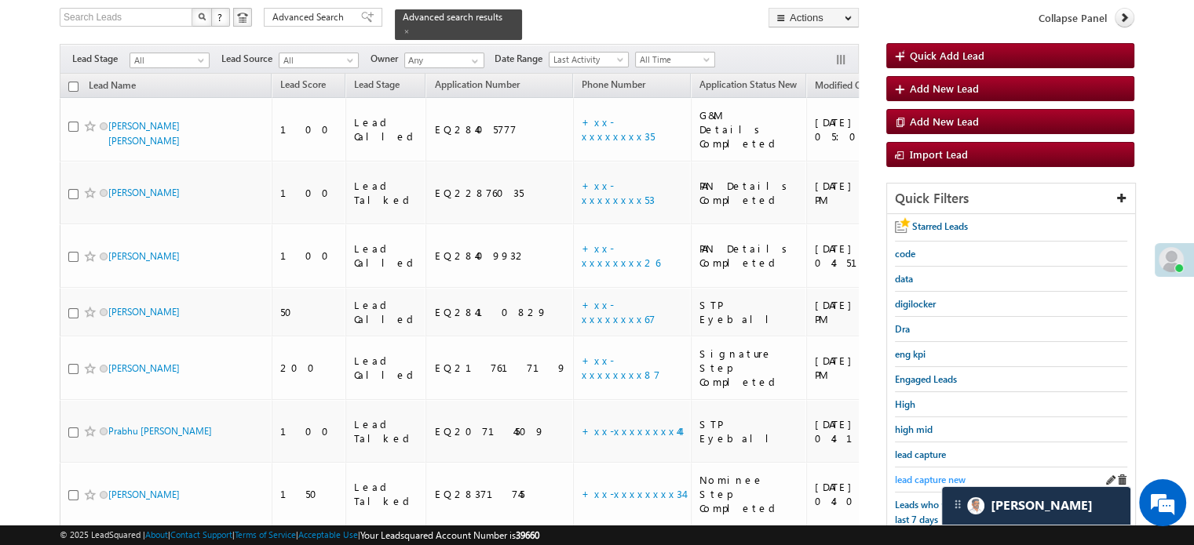
click at [923, 474] on span "lead capture new" at bounding box center [930, 480] width 71 height 12
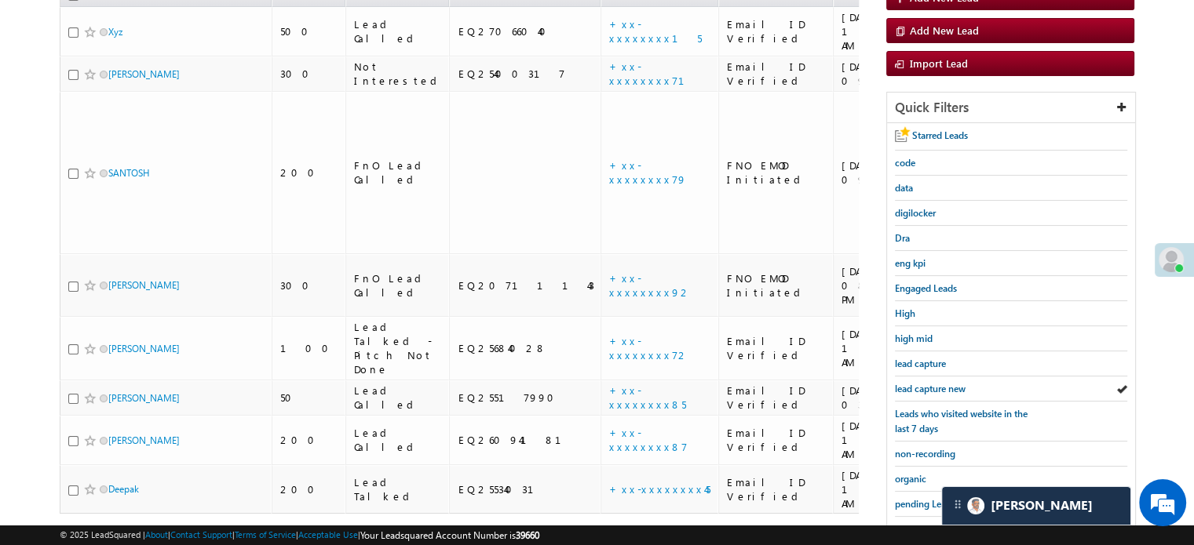
scroll to position [258, 0]
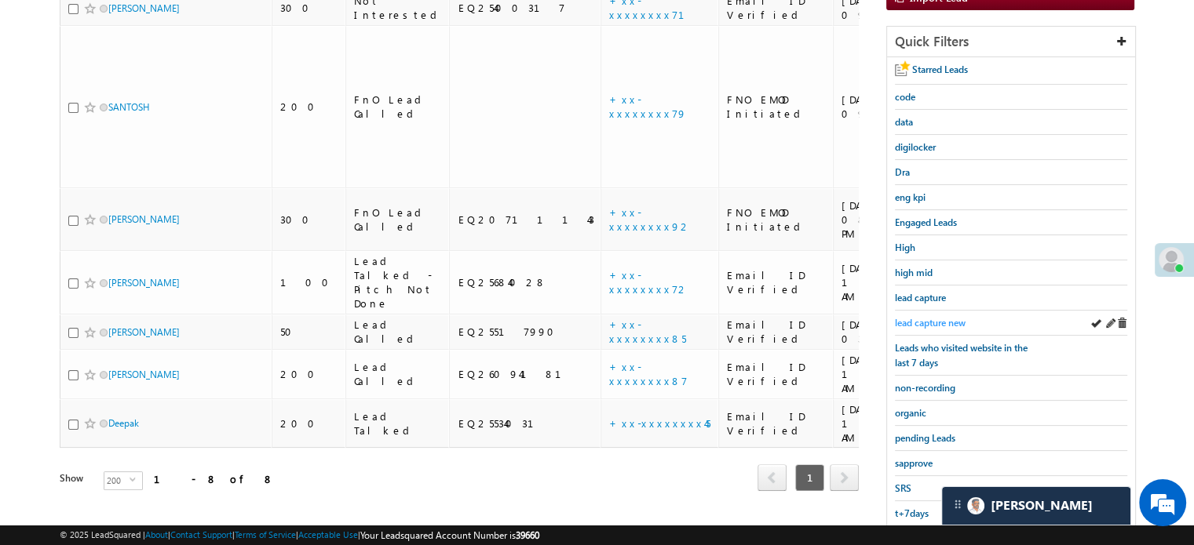
click at [913, 315] on link "lead capture new" at bounding box center [930, 322] width 71 height 15
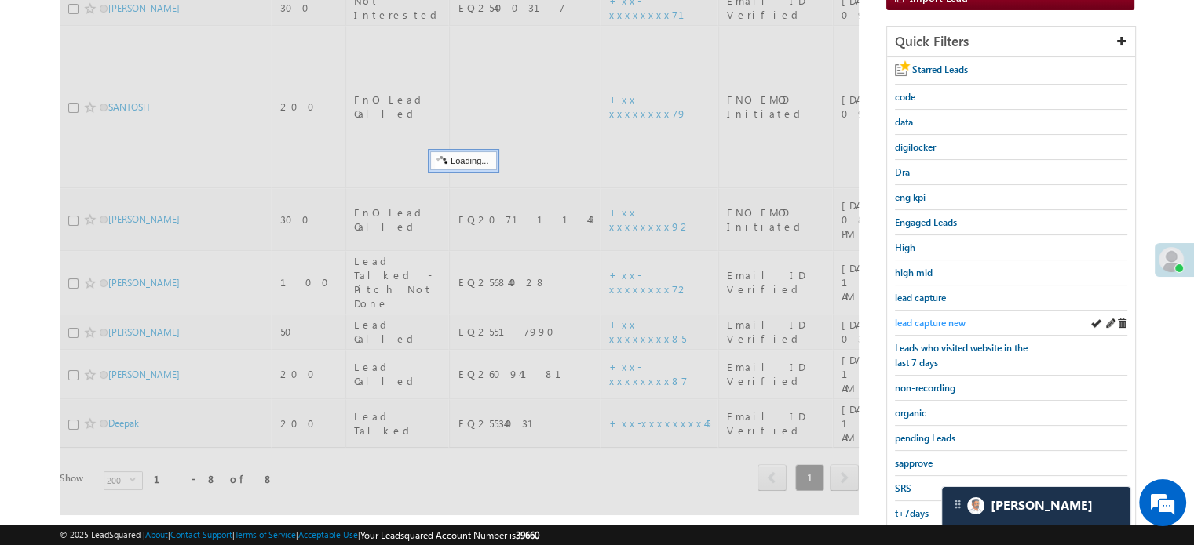
click at [918, 317] on span "lead capture new" at bounding box center [930, 323] width 71 height 12
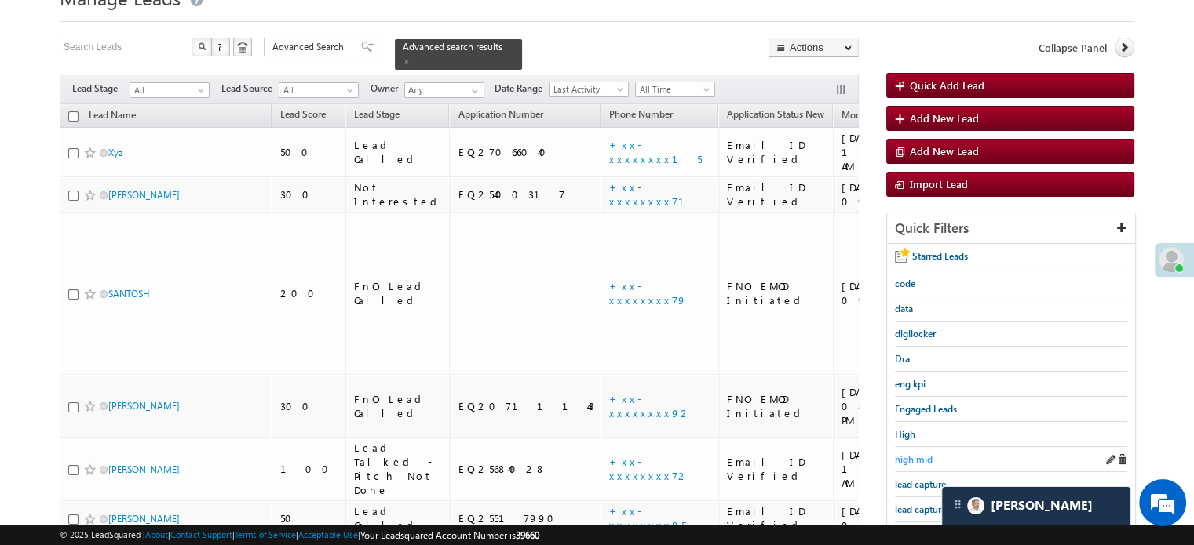
scroll to position [157, 0]
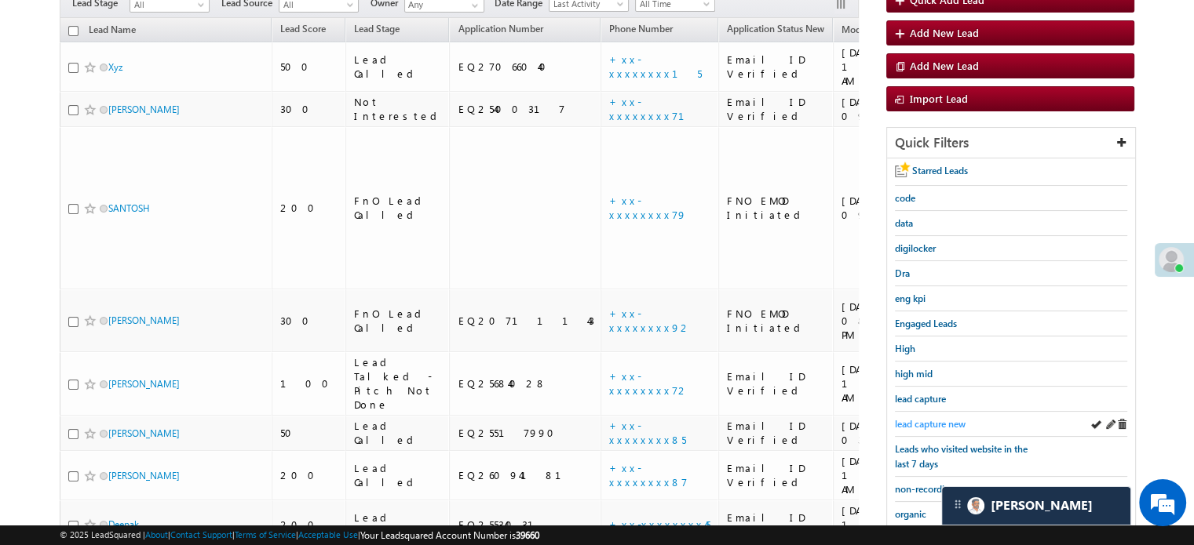
click at [917, 421] on span "lead capture new" at bounding box center [930, 424] width 71 height 12
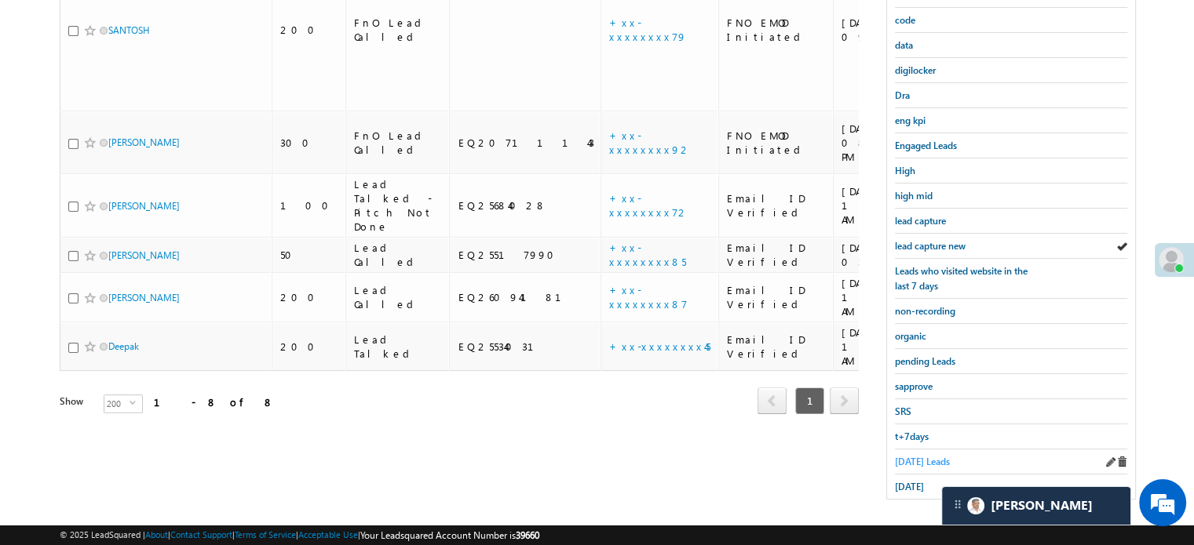
scroll to position [337, 0]
click at [913, 454] on span "Today's Leads" at bounding box center [922, 460] width 55 height 12
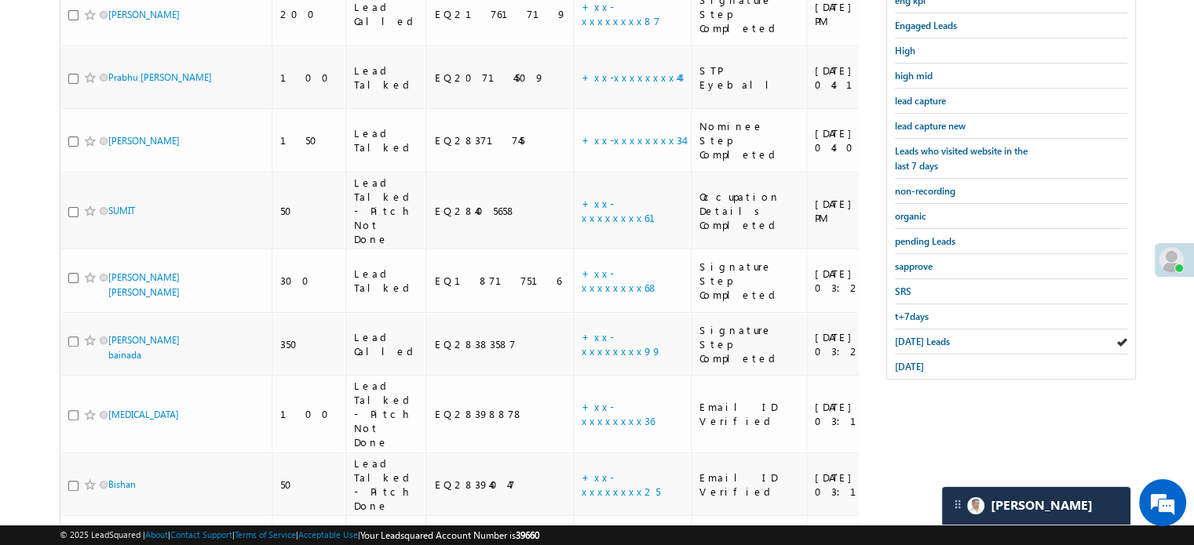
scroll to position [298, 0]
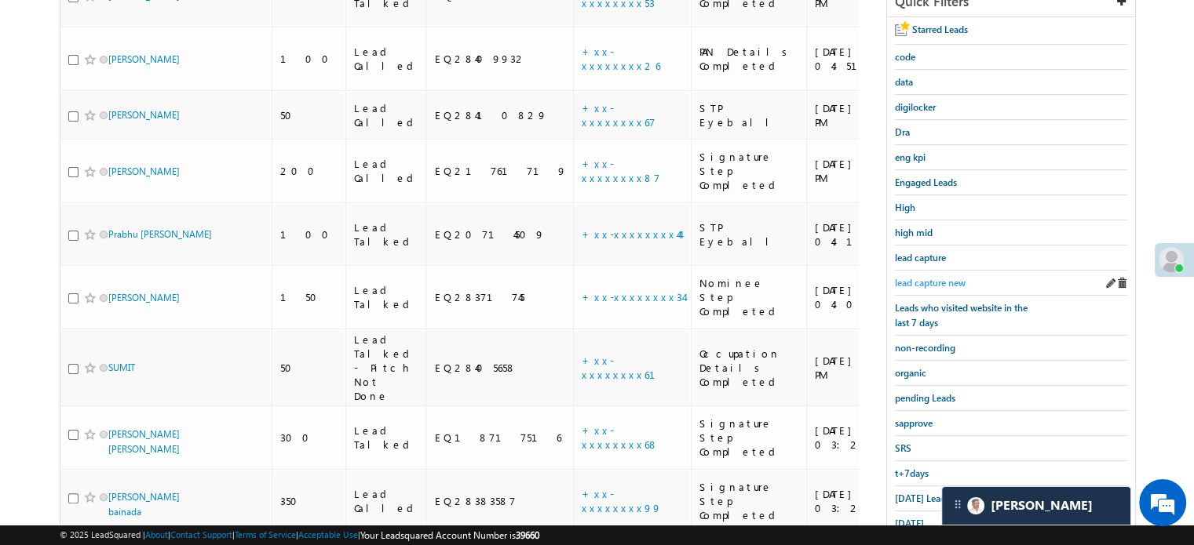
click at [932, 279] on span "lead capture new" at bounding box center [930, 283] width 71 height 12
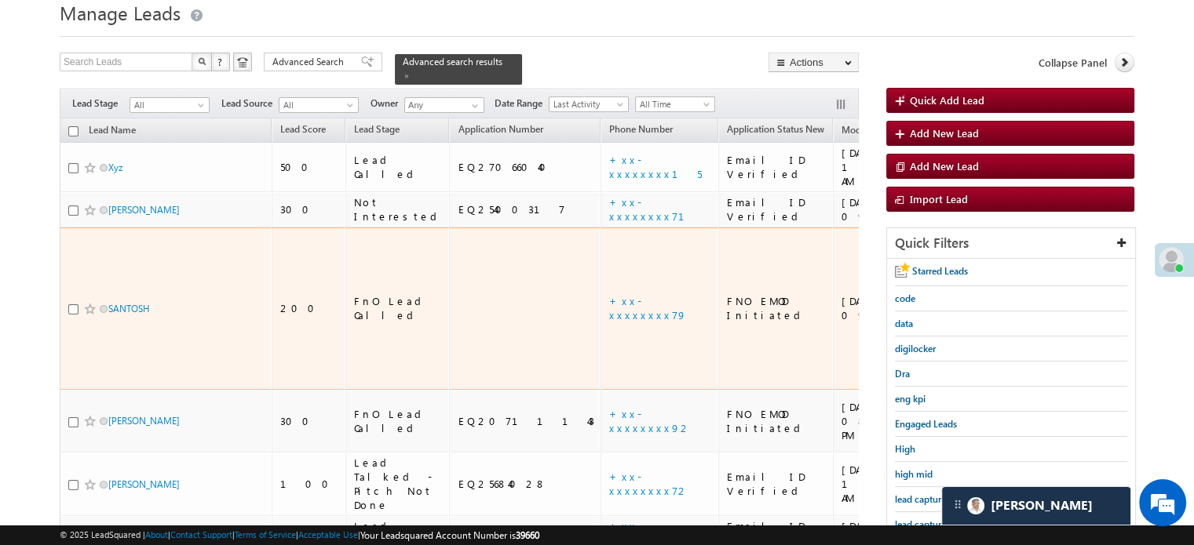
scroll to position [157, 0]
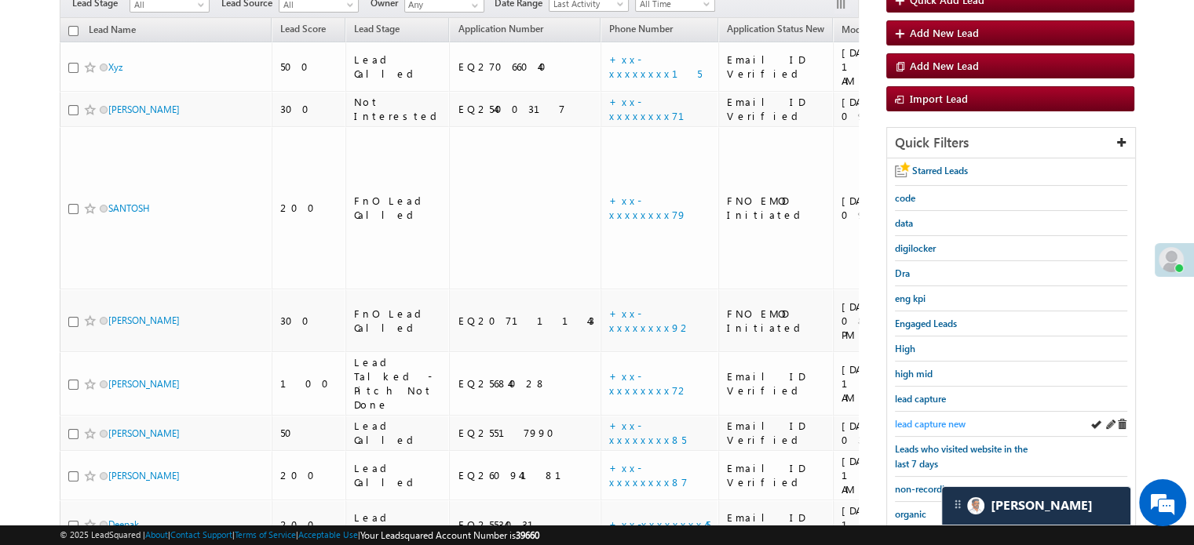
drag, startPoint x: 897, startPoint y: 410, endPoint x: 902, endPoint y: 418, distance: 9.6
click at [898, 412] on div "lead capture new" at bounding box center [1011, 424] width 232 height 25
click at [910, 431] on div "lead capture new" at bounding box center [1011, 424] width 232 height 25
click at [914, 424] on span "lead capture new" at bounding box center [930, 424] width 71 height 12
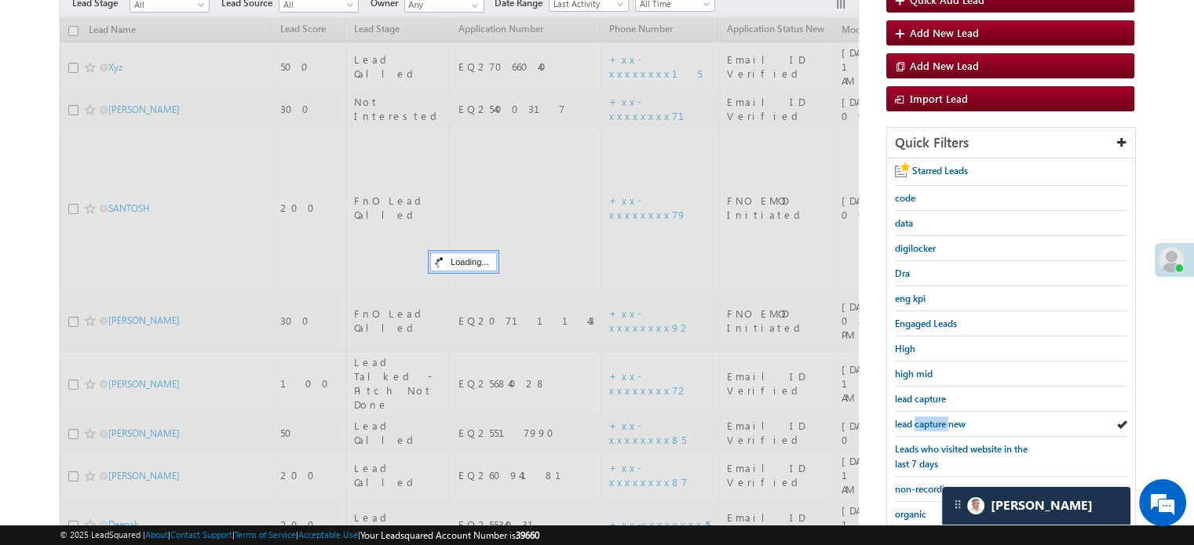
click at [914, 424] on span "lead capture new" at bounding box center [930, 424] width 71 height 12
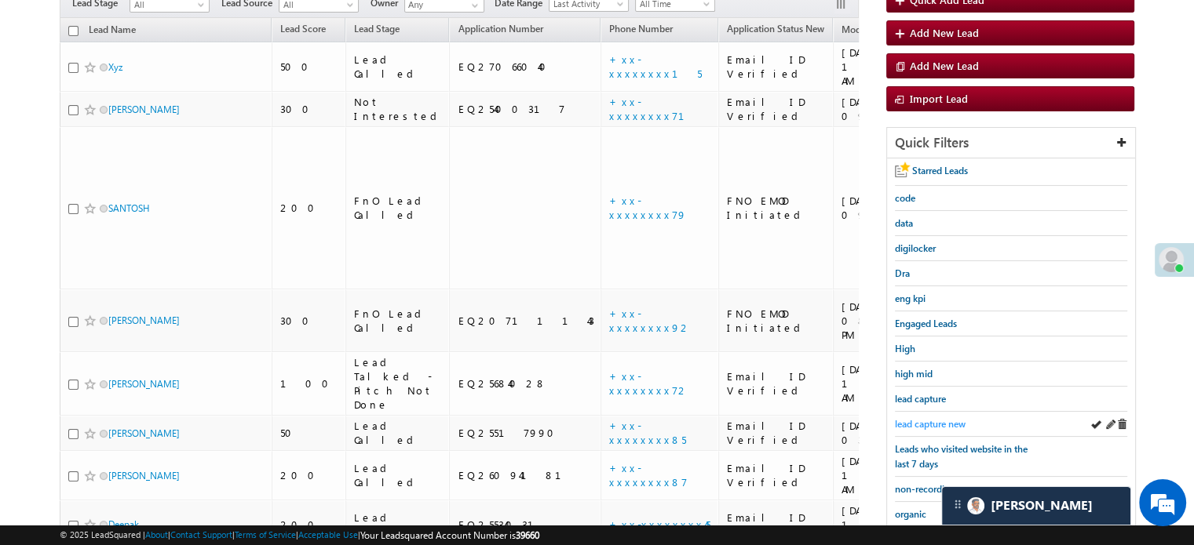
click at [919, 418] on span "lead capture new" at bounding box center [930, 424] width 71 height 12
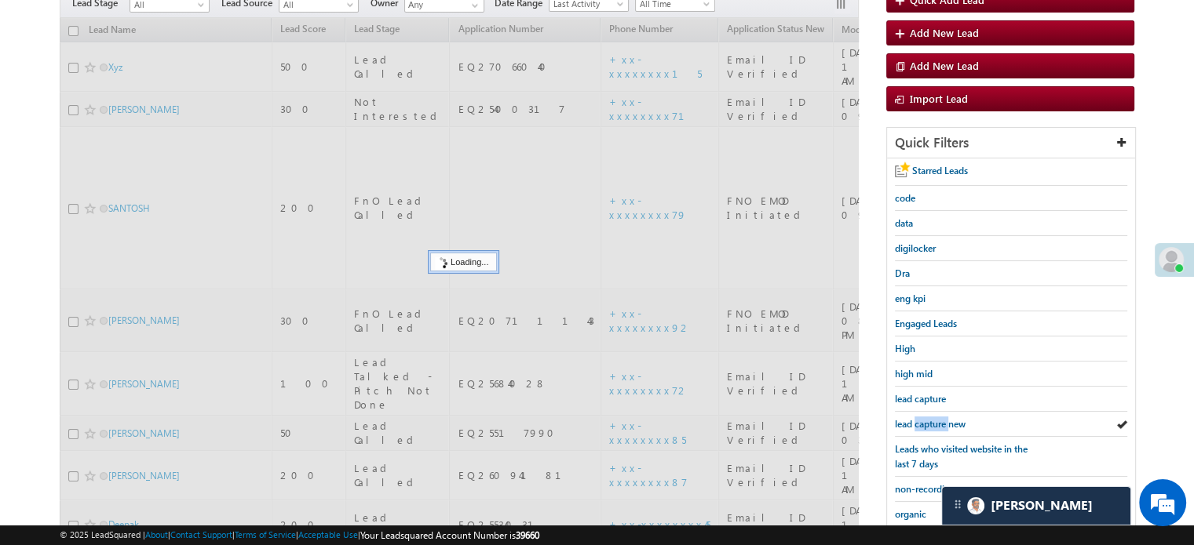
click at [919, 418] on span "lead capture new" at bounding box center [930, 424] width 71 height 12
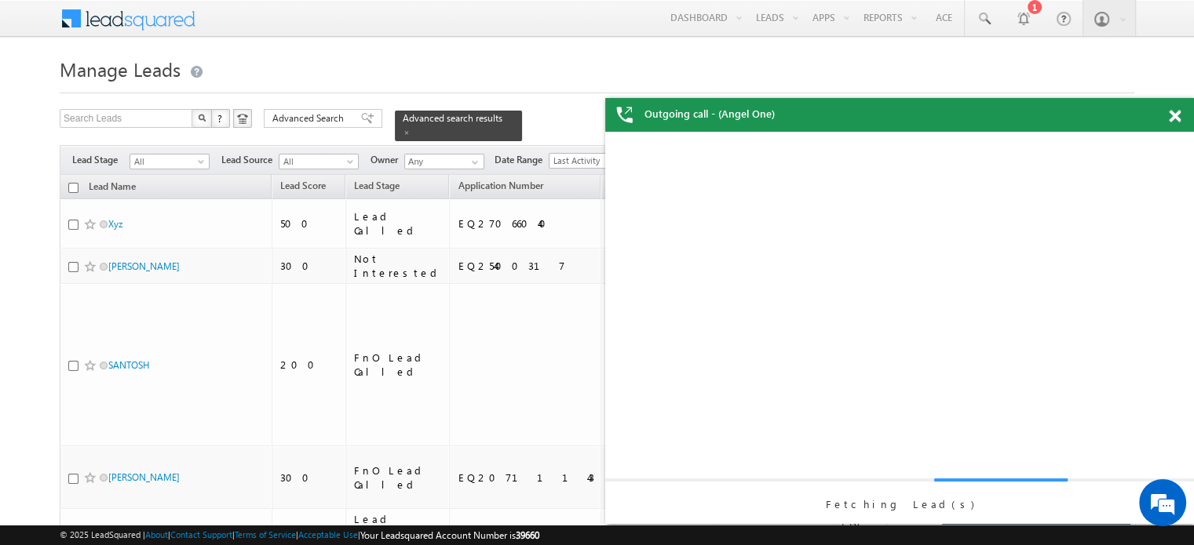
scroll to position [0, 0]
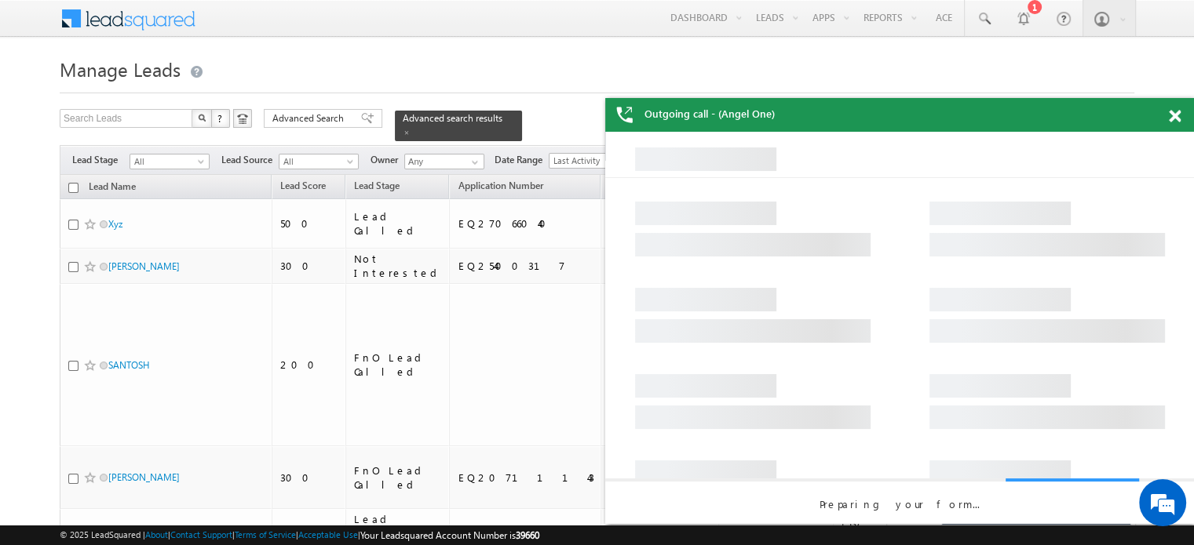
click at [1176, 115] on span at bounding box center [1175, 116] width 12 height 13
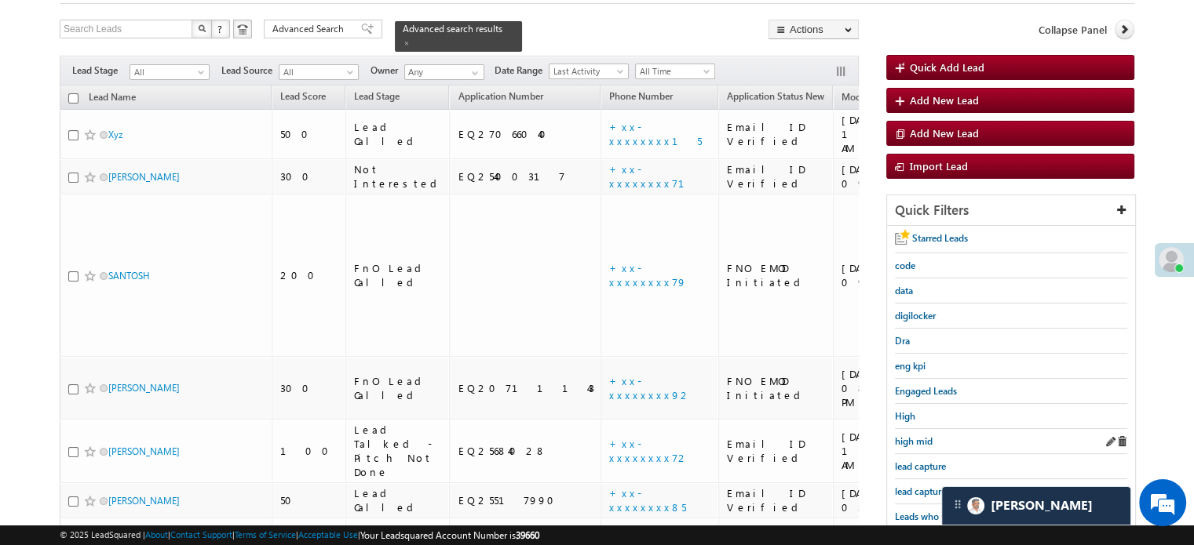
scroll to position [157, 0]
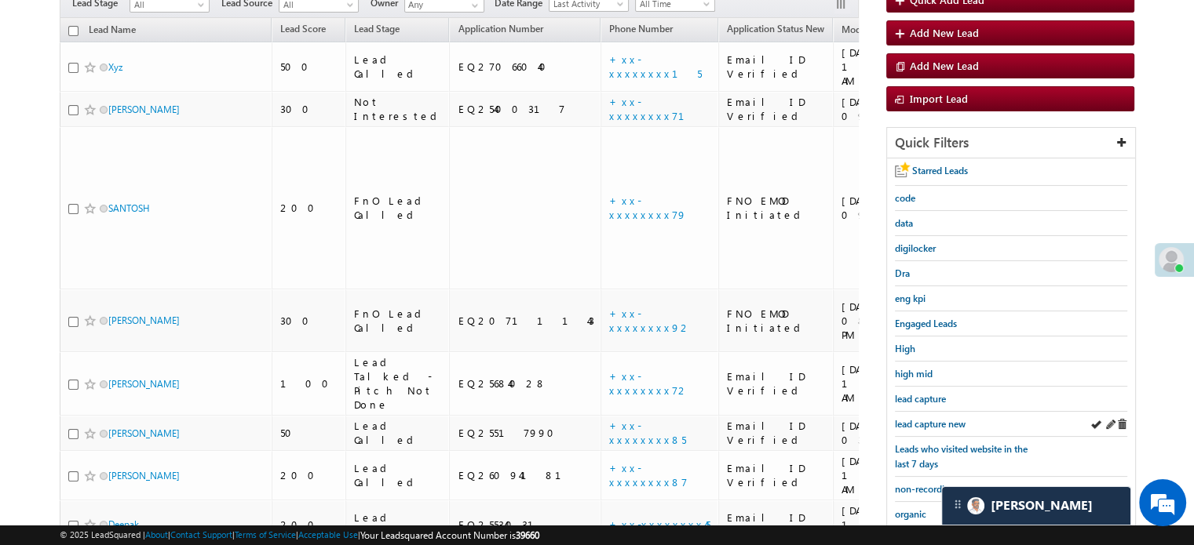
click at [930, 412] on div "lead capture new" at bounding box center [1011, 424] width 232 height 25
click at [924, 420] on span "lead capture new" at bounding box center [930, 424] width 71 height 12
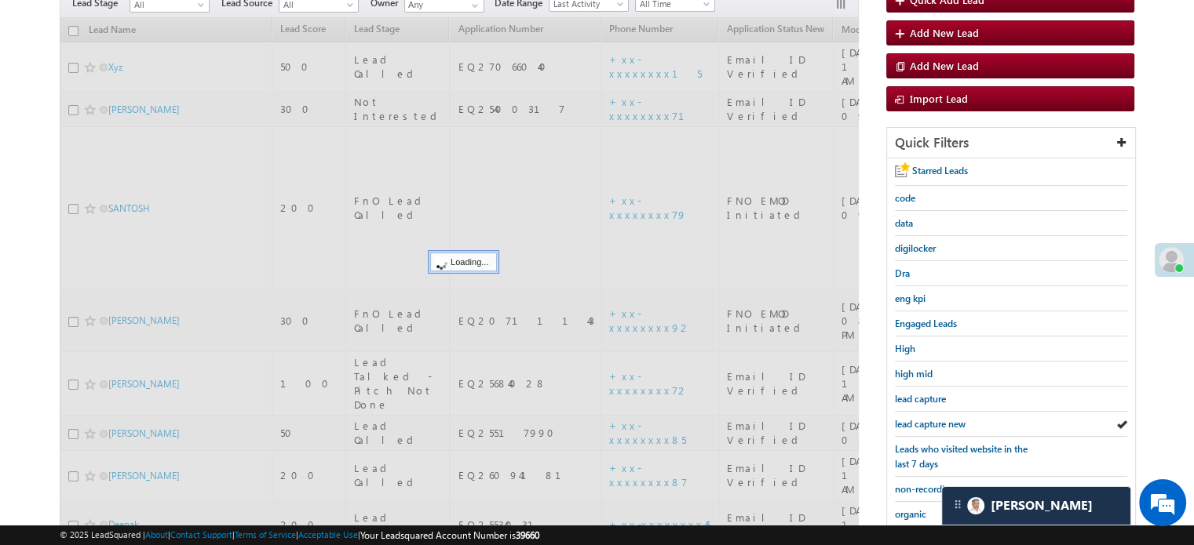
click at [924, 420] on span "lead capture new" at bounding box center [930, 424] width 71 height 12
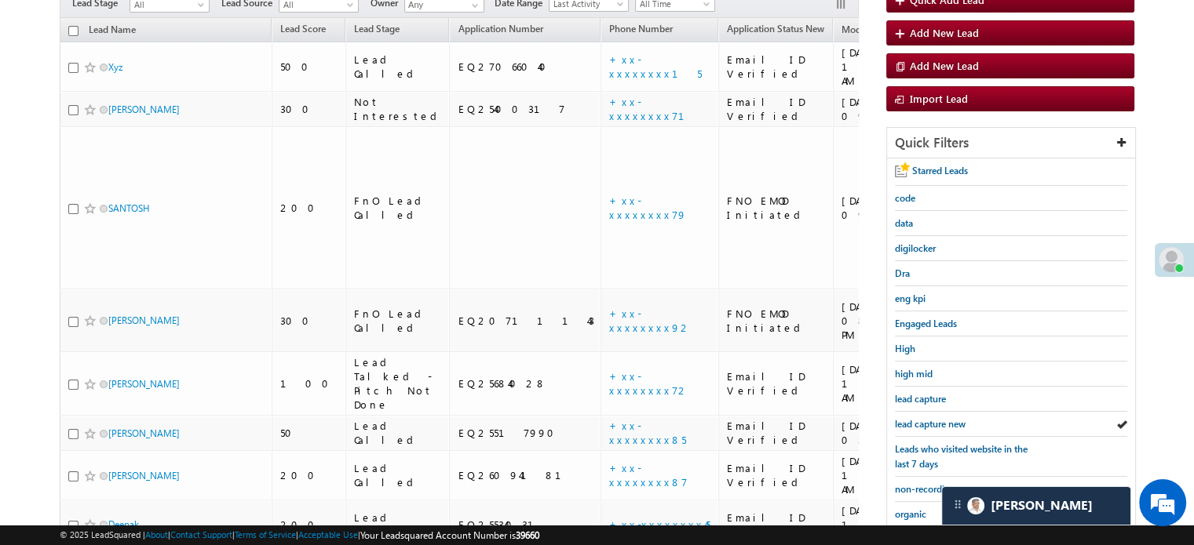
scroll to position [337, 0]
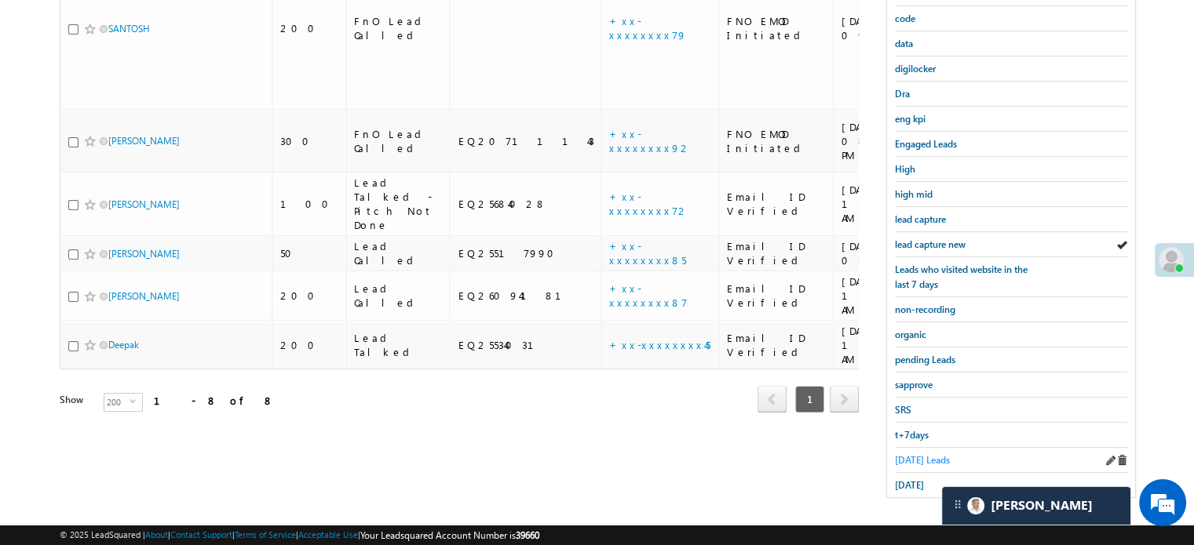
click at [921, 456] on span "Today's Leads" at bounding box center [922, 460] width 55 height 12
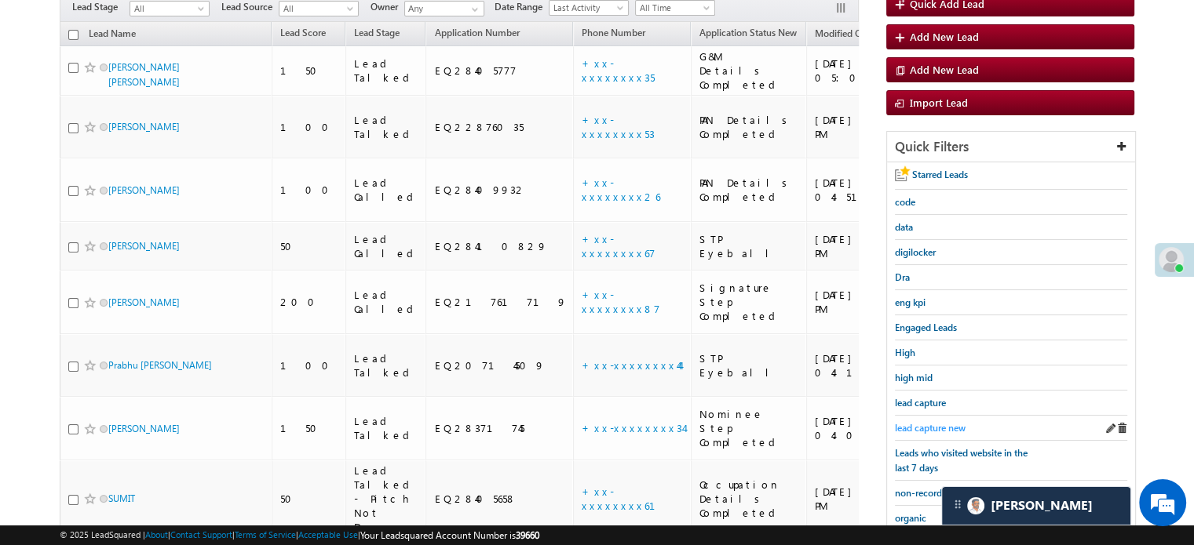
scroll to position [180, 0]
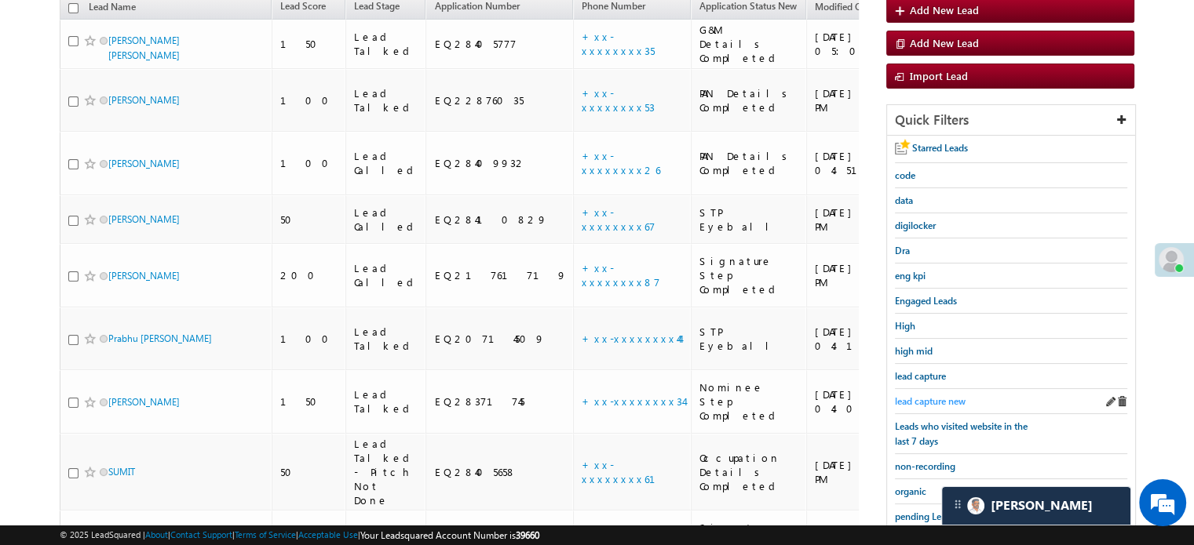
click at [935, 396] on span "lead capture new" at bounding box center [930, 402] width 71 height 12
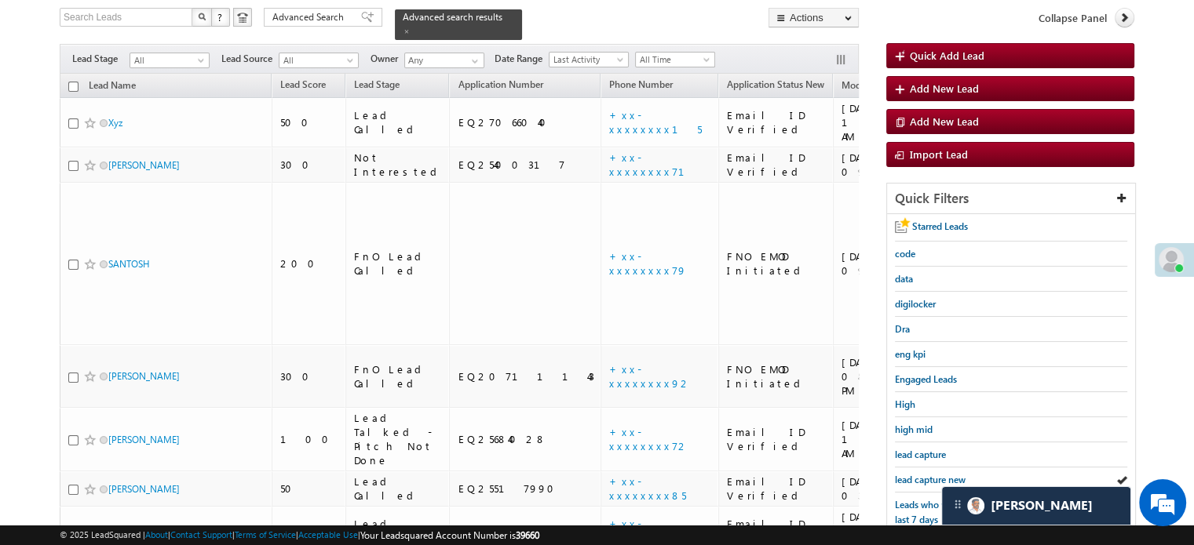
scroll to position [258, 0]
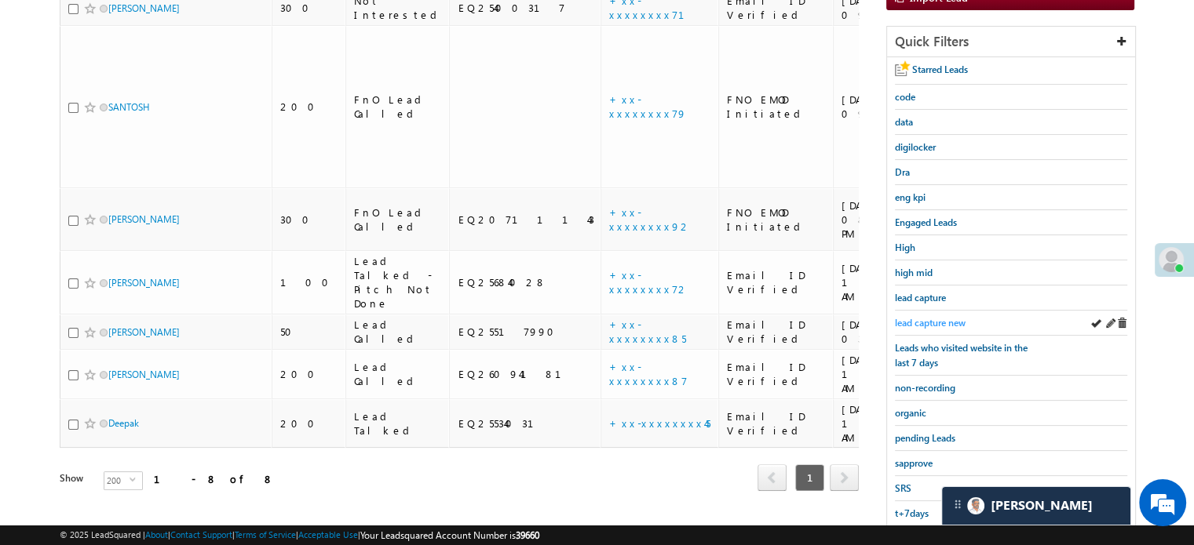
click at [938, 320] on span "lead capture new" at bounding box center [930, 323] width 71 height 12
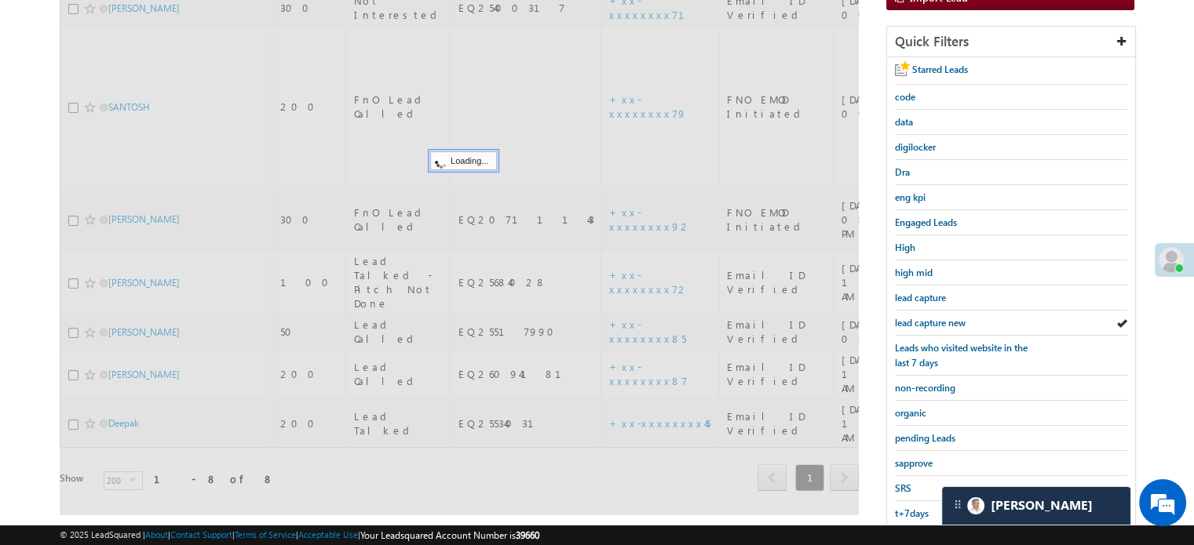
click at [938, 320] on span "lead capture new" at bounding box center [930, 323] width 71 height 12
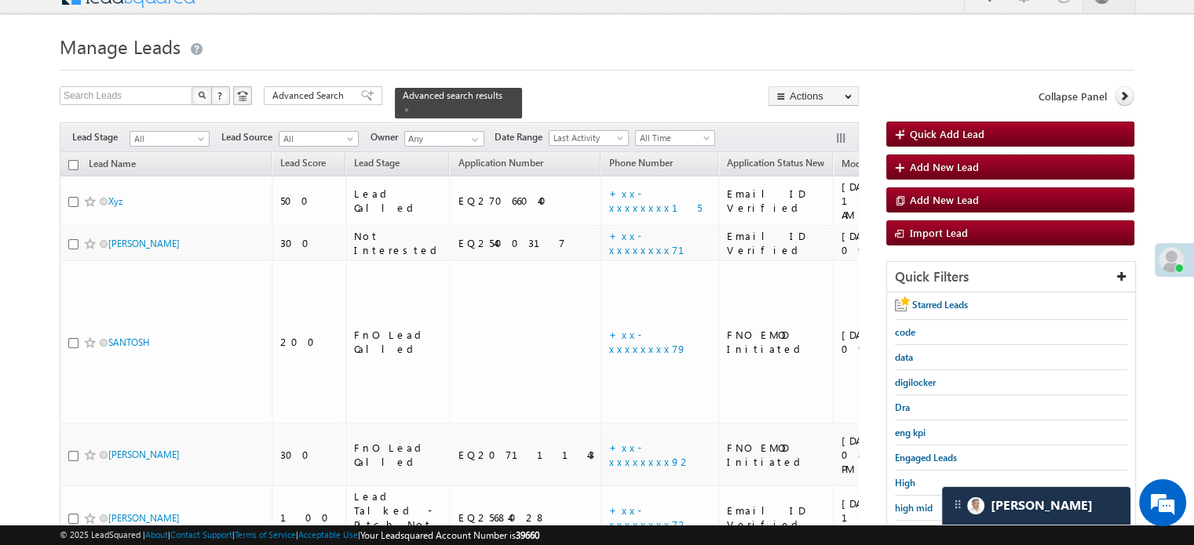
scroll to position [180, 0]
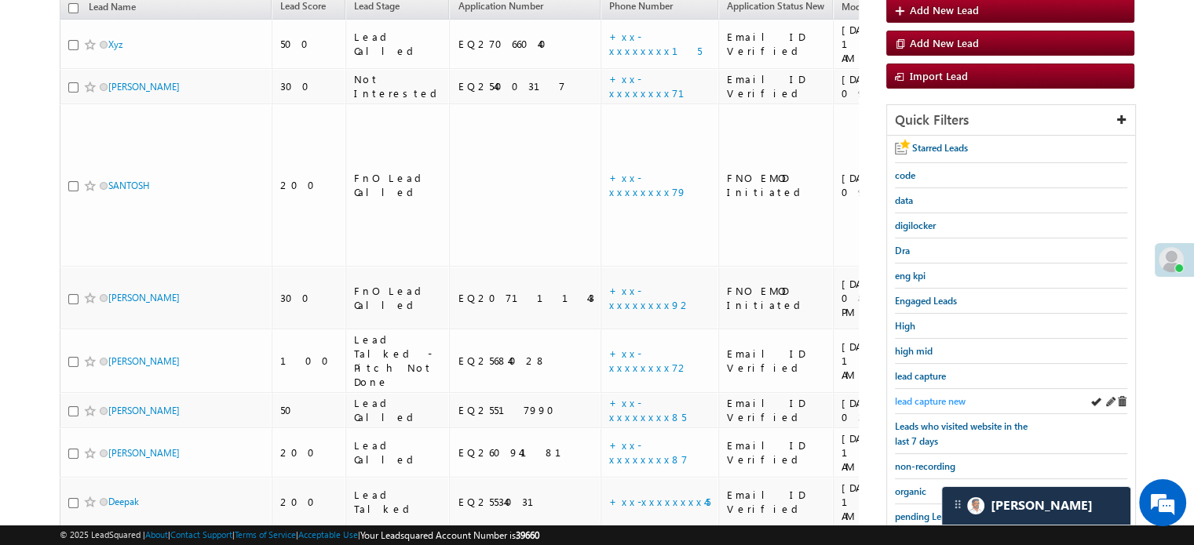
click at [923, 396] on span "lead capture new" at bounding box center [930, 402] width 71 height 12
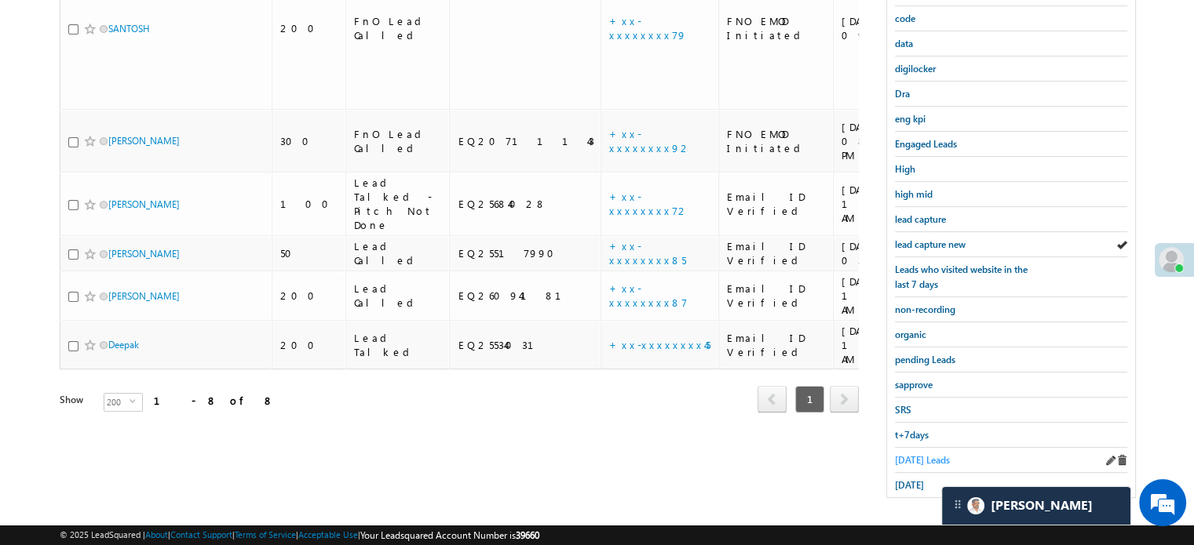
click at [913, 454] on span "Today's Leads" at bounding box center [922, 460] width 55 height 12
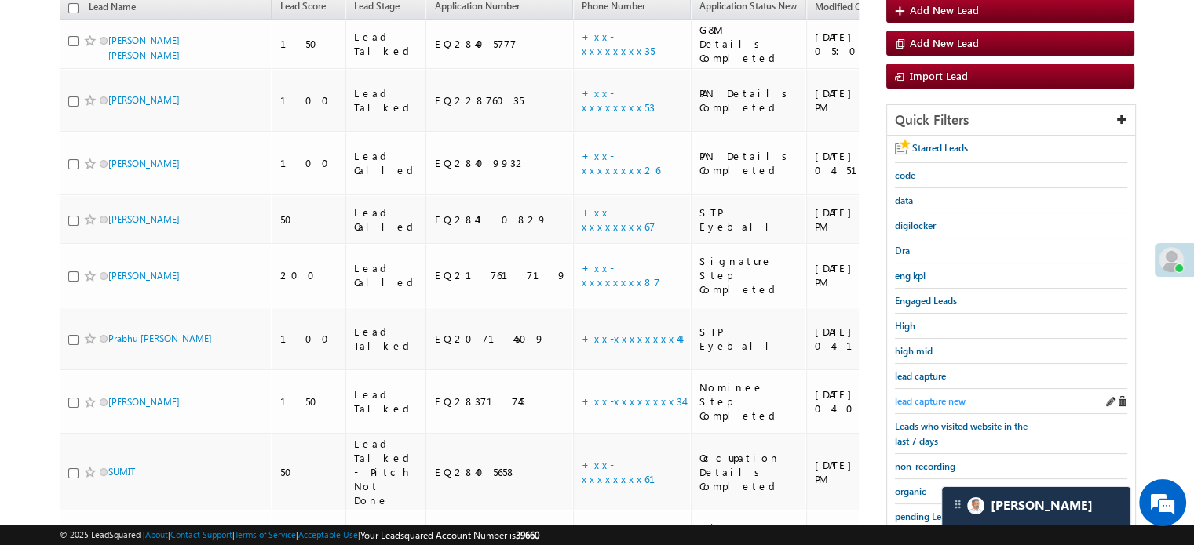
click at [921, 396] on span "lead capture new" at bounding box center [930, 402] width 71 height 12
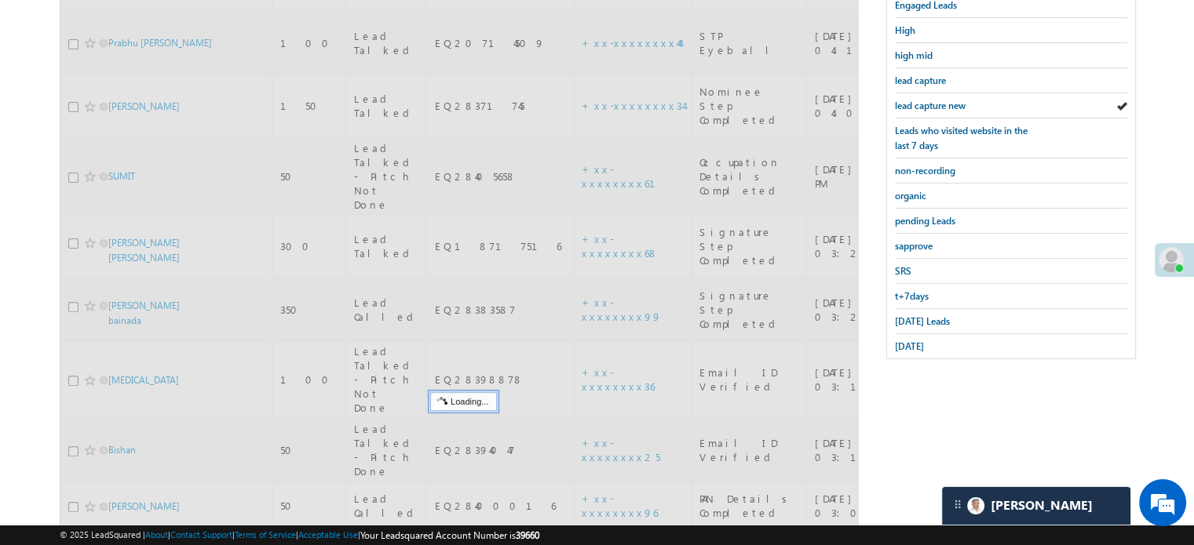
scroll to position [494, 0]
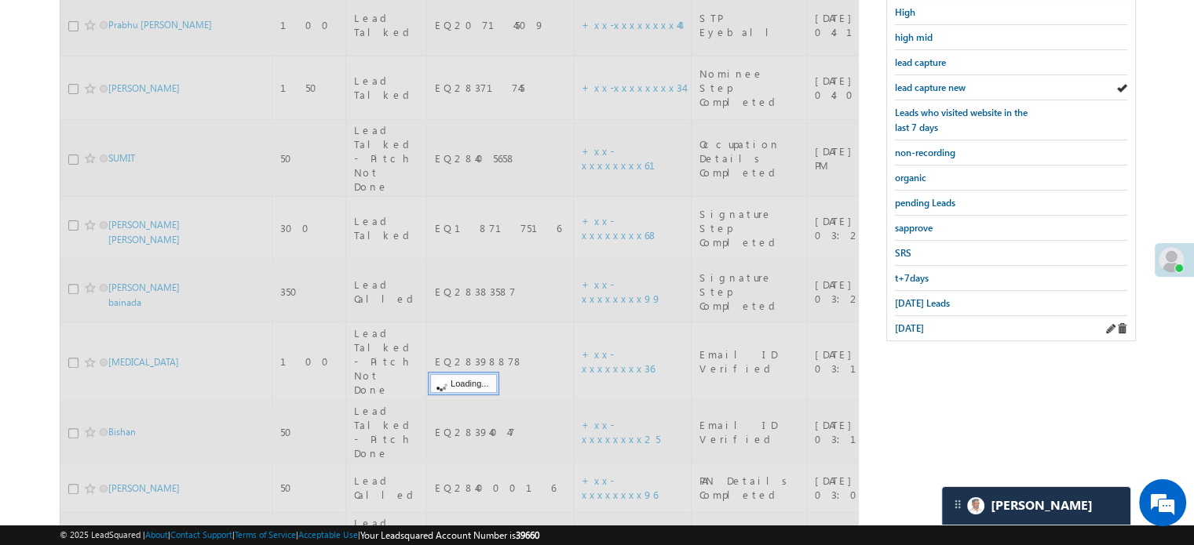
click at [921, 316] on div "yesterday" at bounding box center [1011, 328] width 232 height 24
click at [917, 323] on span "yesterday" at bounding box center [909, 329] width 29 height 12
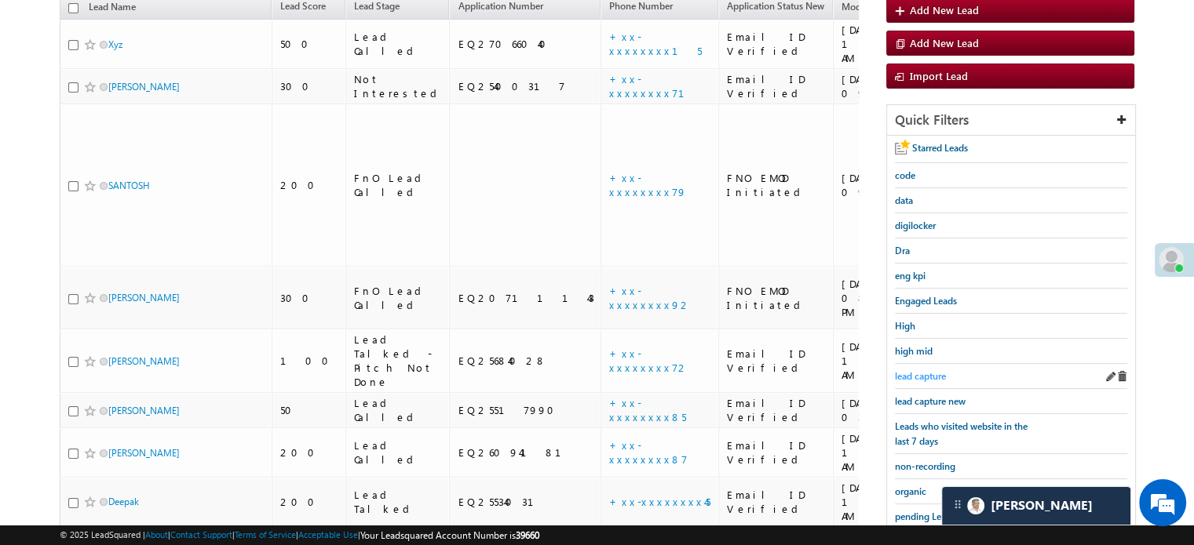
scroll to position [101, 0]
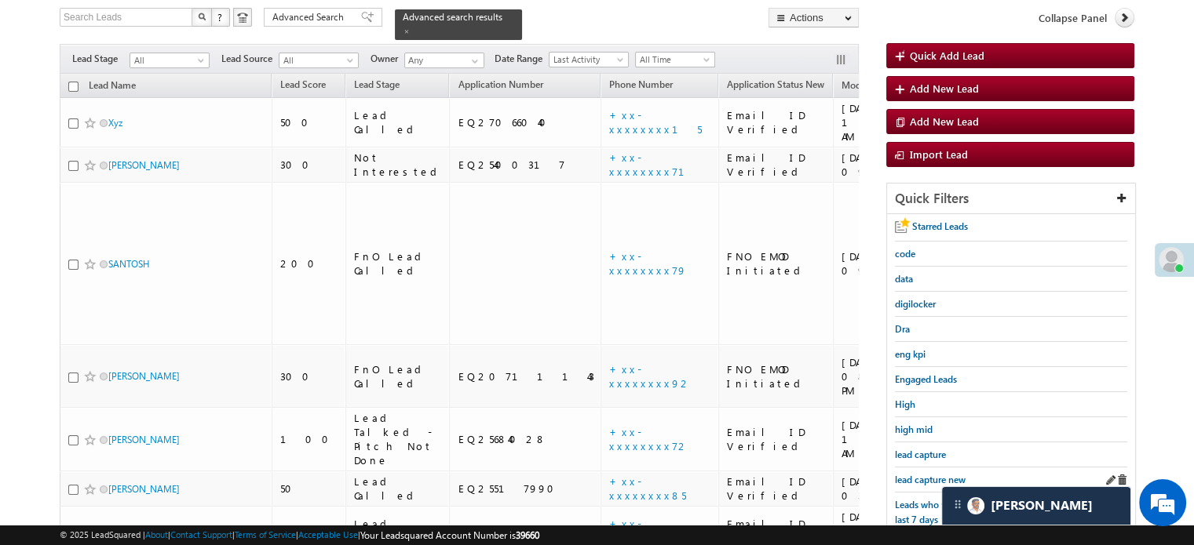
click at [932, 468] on div "lead capture new" at bounding box center [1011, 480] width 232 height 25
click at [929, 476] on span "lead capture new" at bounding box center [930, 480] width 71 height 12
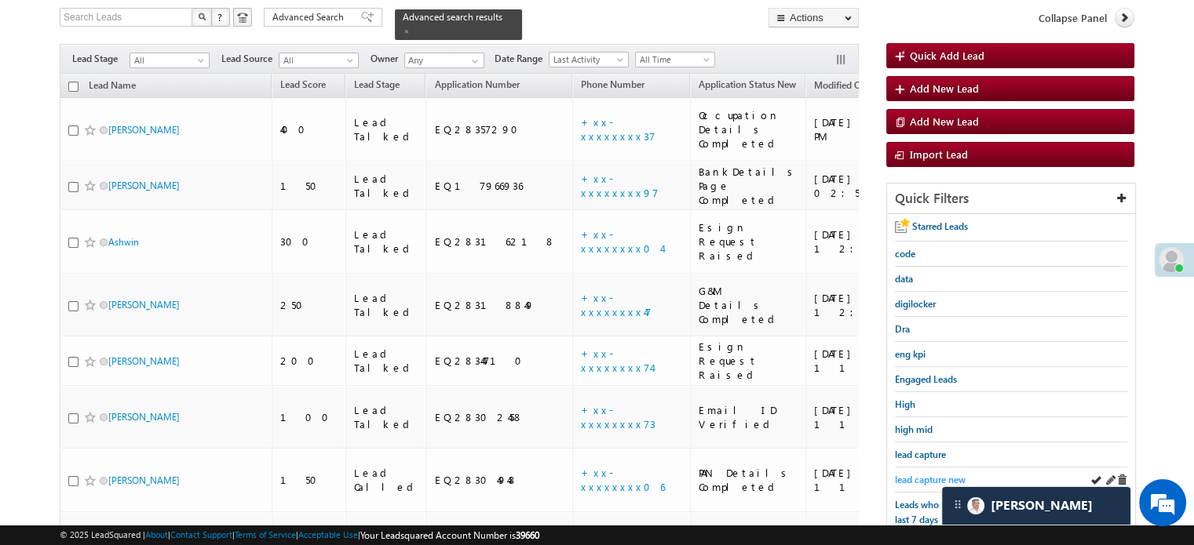
click at [928, 474] on span "lead capture new" at bounding box center [930, 480] width 71 height 12
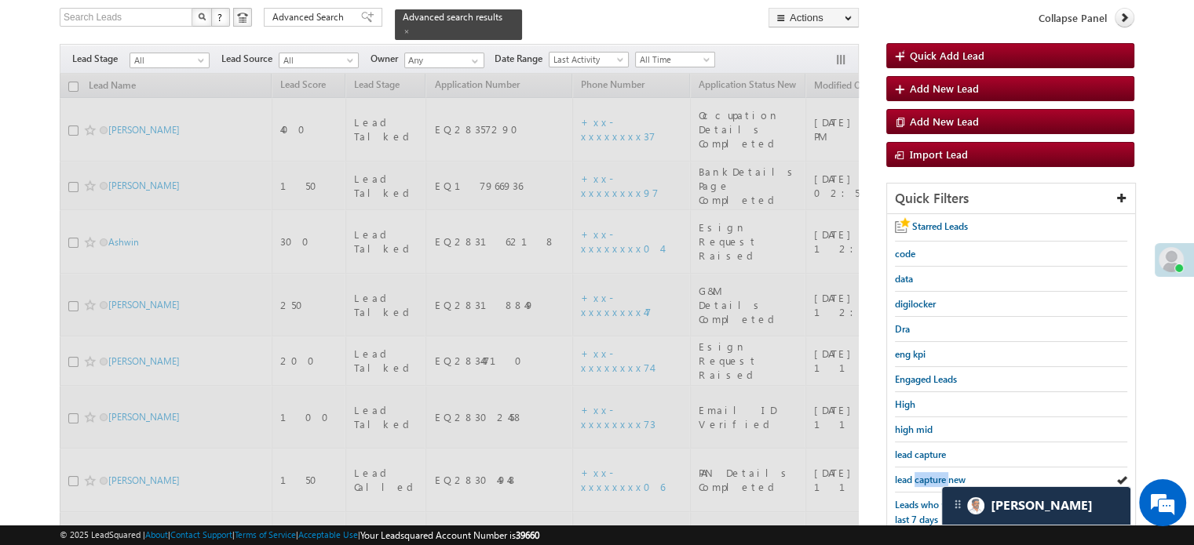
click at [928, 474] on span "lead capture new" at bounding box center [930, 480] width 71 height 12
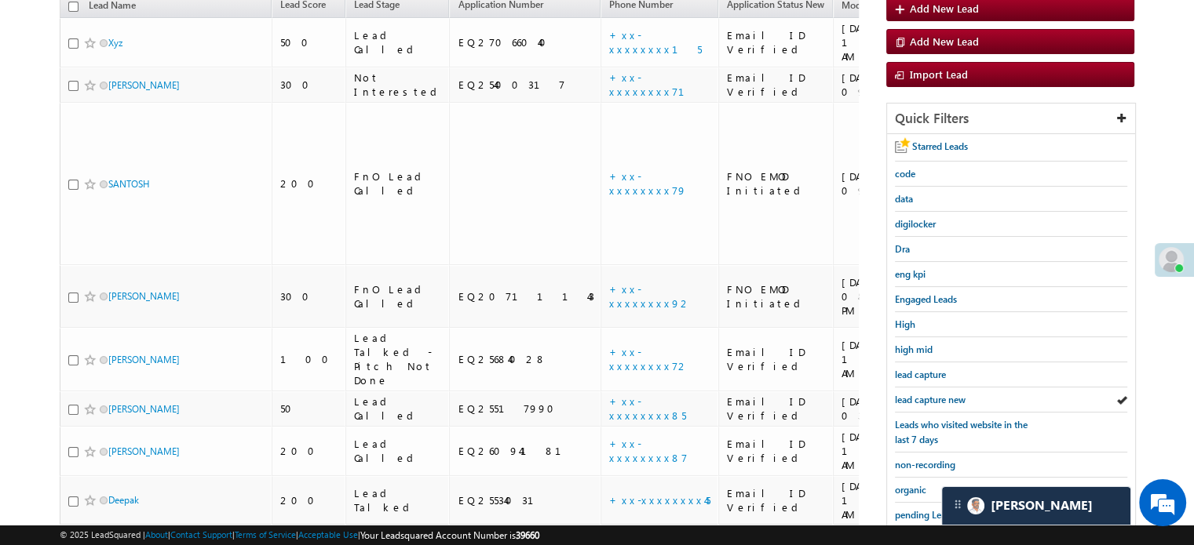
scroll to position [337, 0]
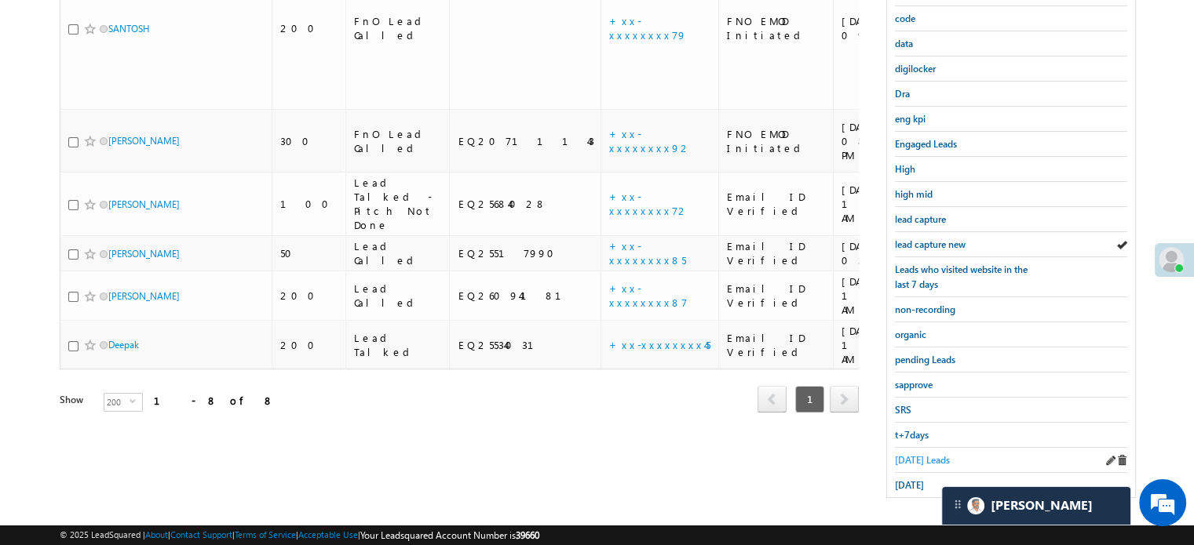
click at [915, 454] on span "Today's Leads" at bounding box center [922, 460] width 55 height 12
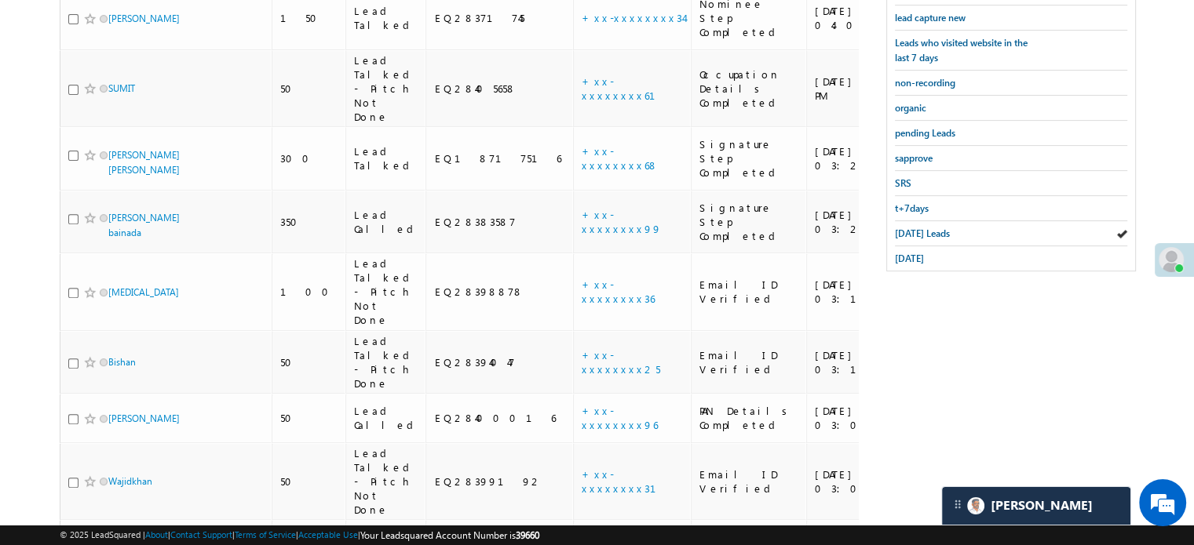
scroll to position [328, 0]
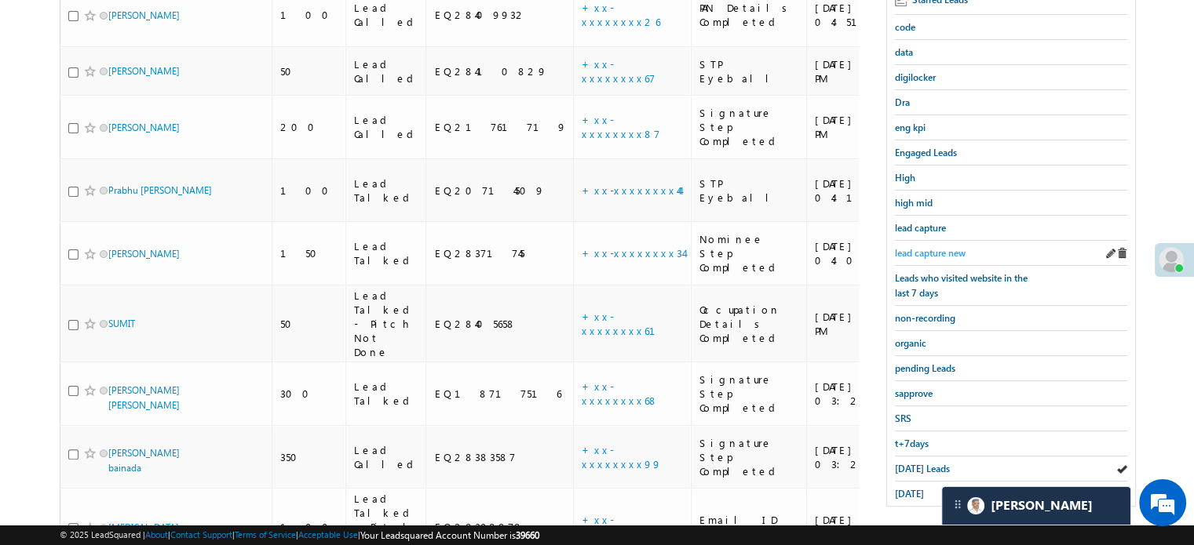
click at [950, 252] on span "lead capture new" at bounding box center [930, 253] width 71 height 12
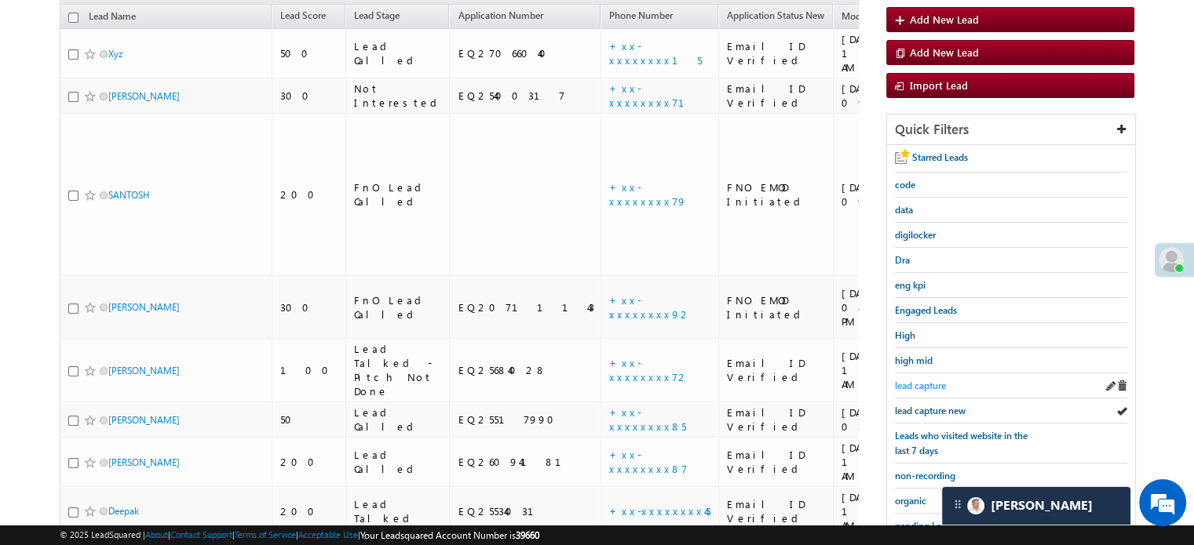
scroll to position [171, 0]
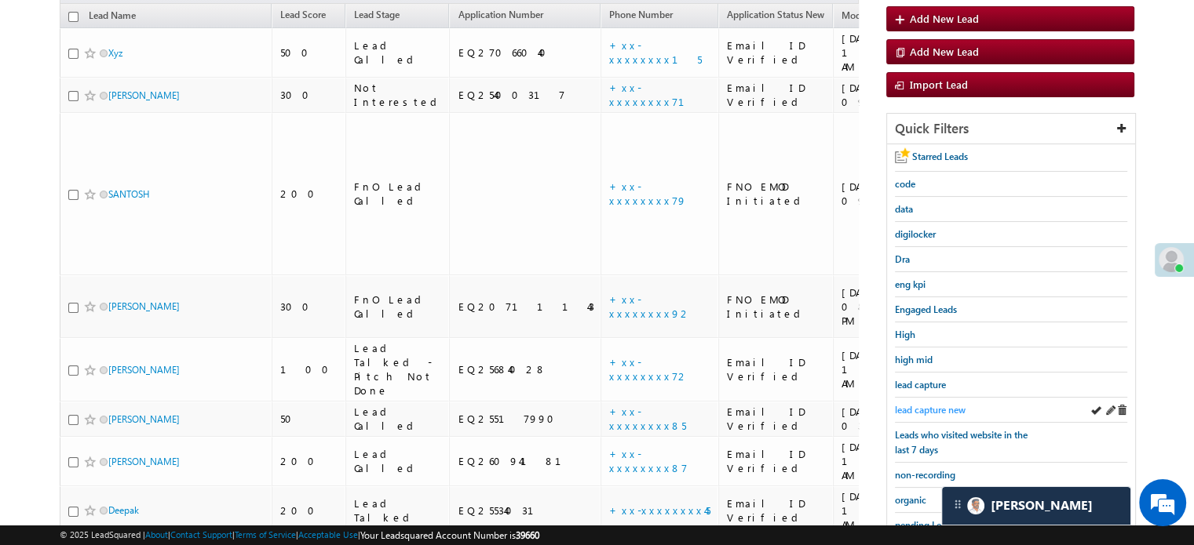
click at [928, 404] on span "lead capture new" at bounding box center [930, 410] width 71 height 12
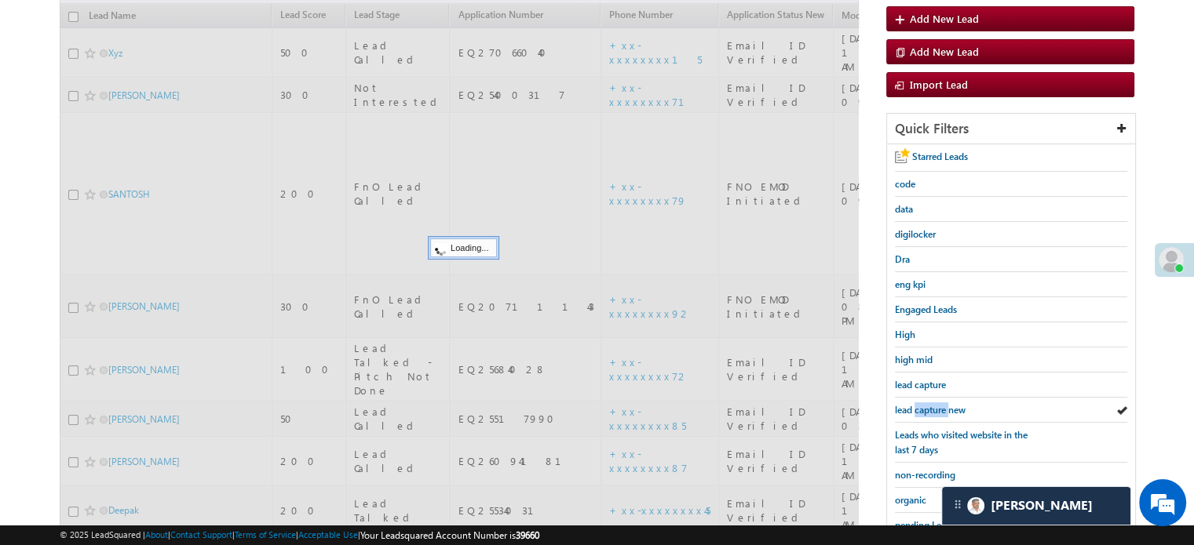
click at [928, 404] on span "lead capture new" at bounding box center [930, 410] width 71 height 12
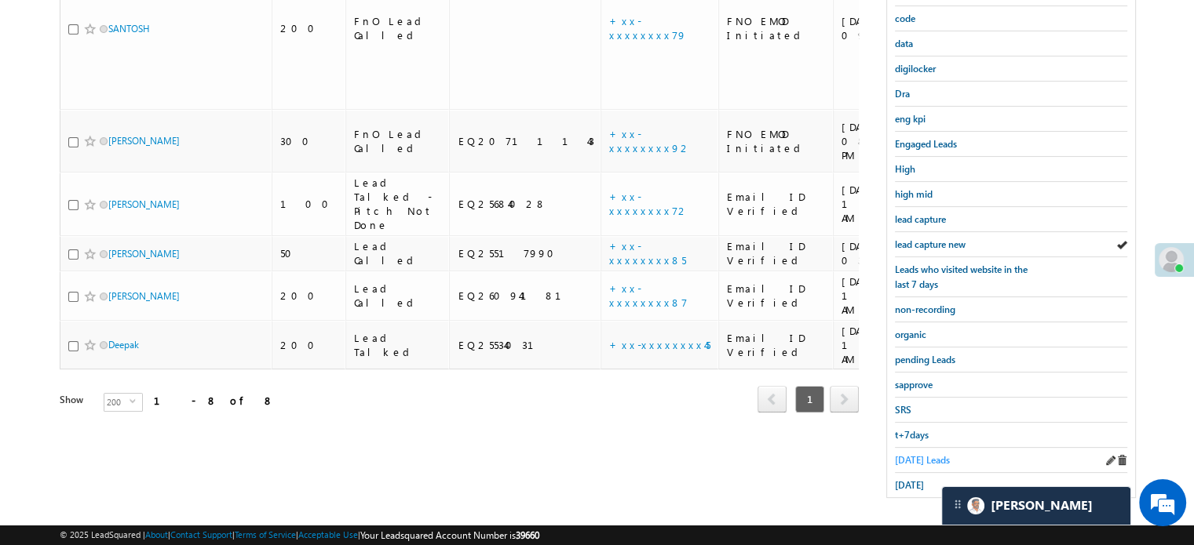
click at [911, 454] on span "Today's Leads" at bounding box center [922, 460] width 55 height 12
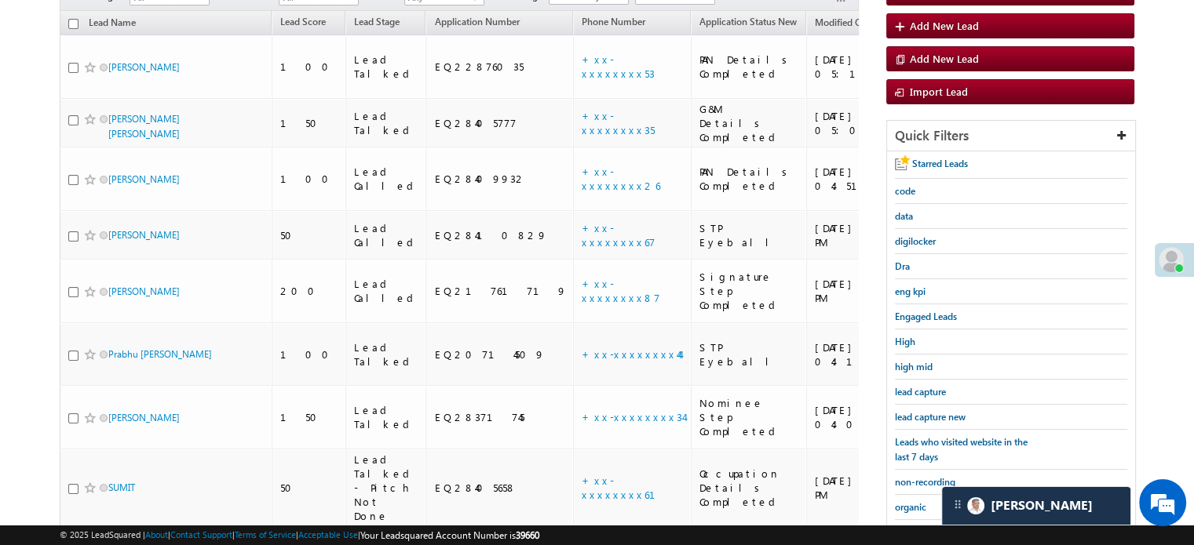
scroll to position [101, 0]
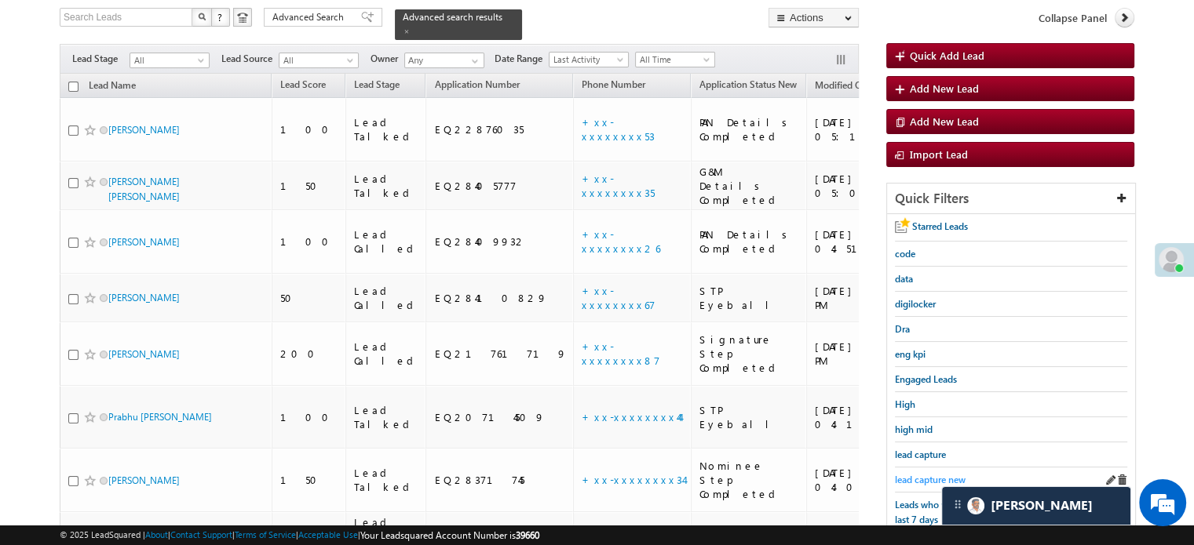
click at [914, 474] on span "lead capture new" at bounding box center [930, 480] width 71 height 12
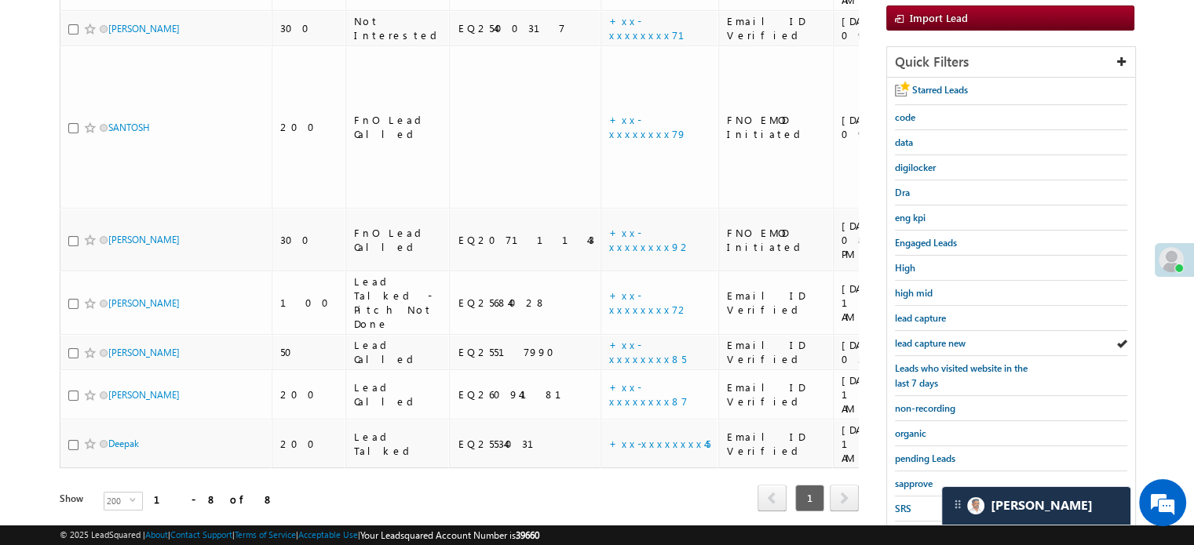
scroll to position [337, 0]
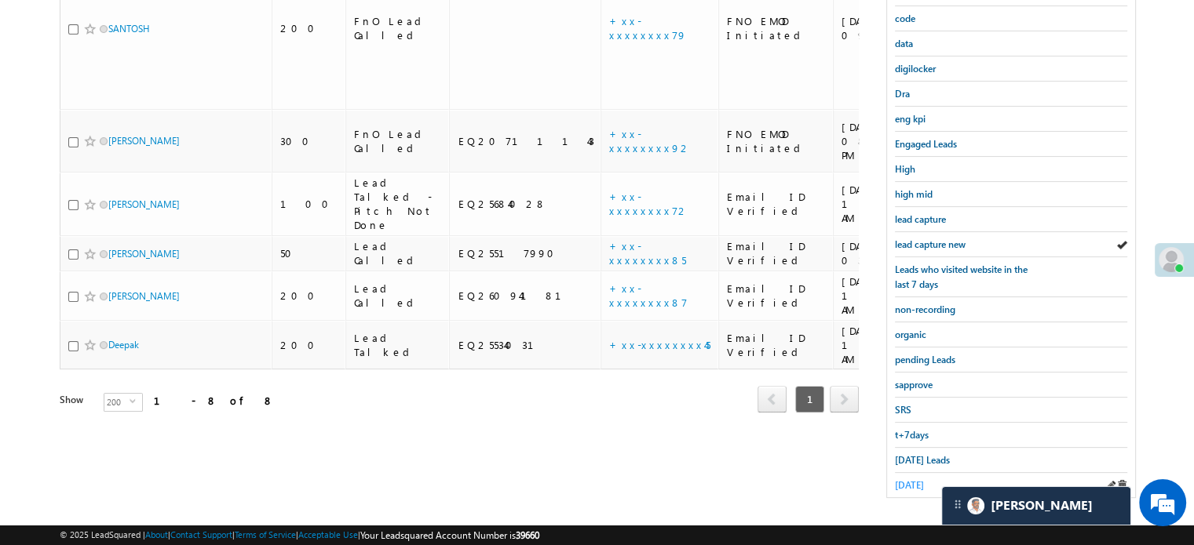
click at [907, 479] on span "yesterday" at bounding box center [909, 485] width 29 height 12
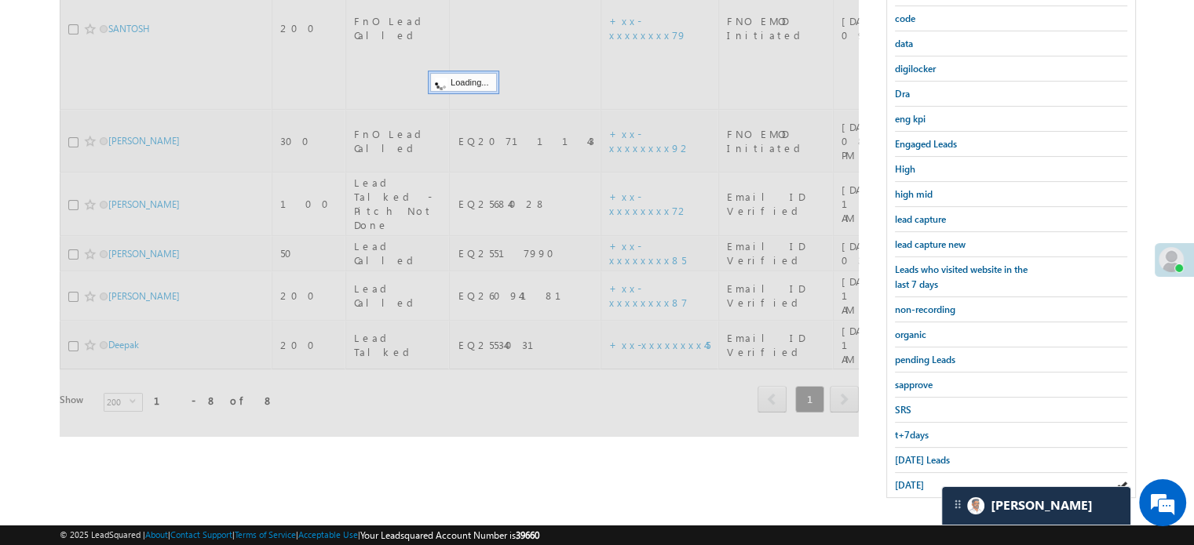
click at [907, 479] on span "yesterday" at bounding box center [909, 485] width 29 height 12
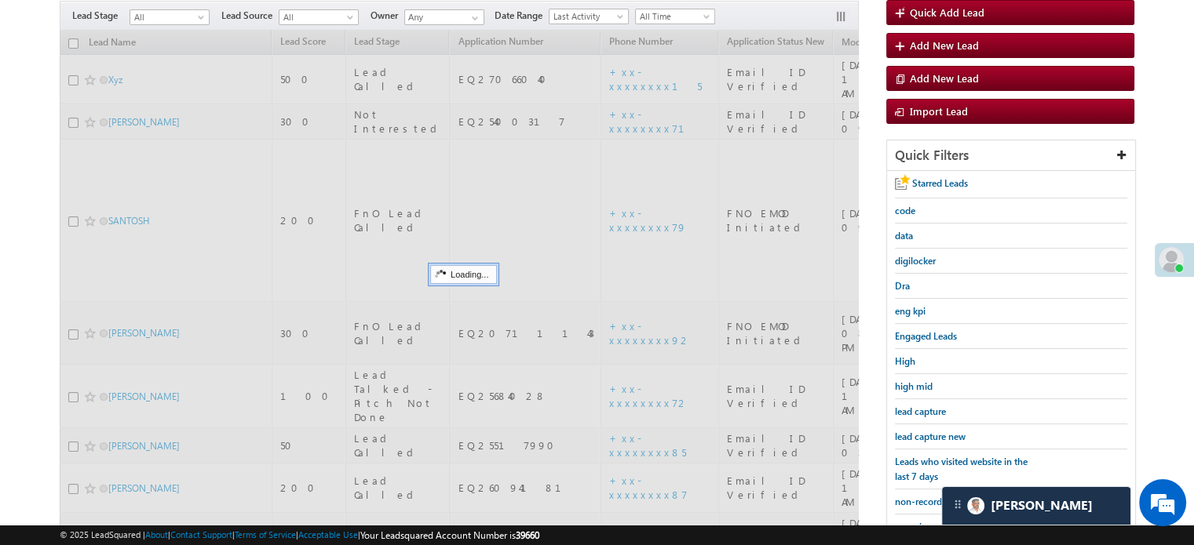
scroll to position [101, 0]
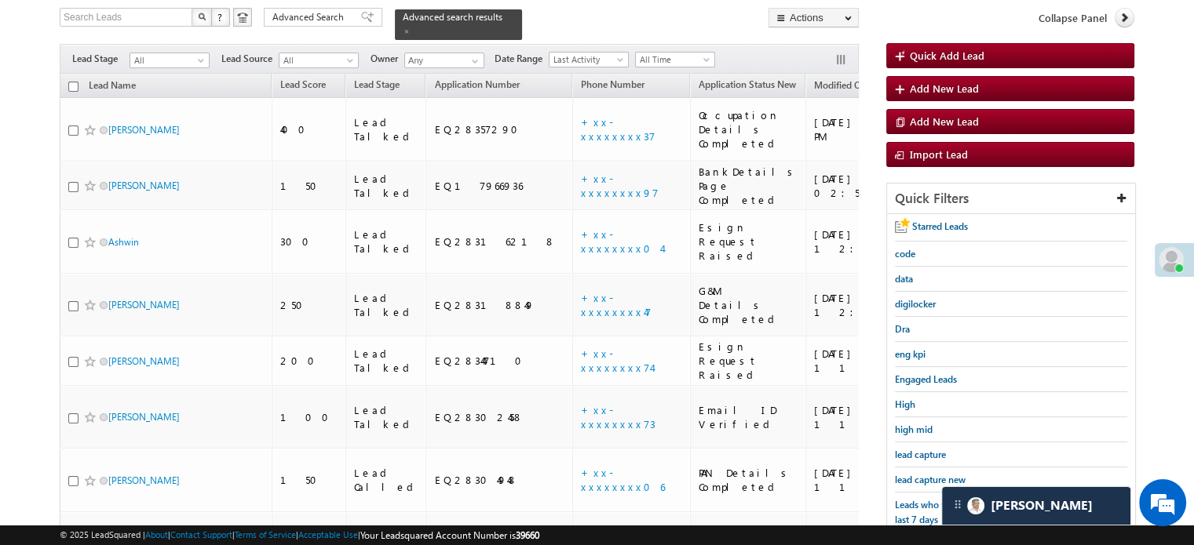
click at [907, 474] on span "lead capture new" at bounding box center [930, 480] width 71 height 12
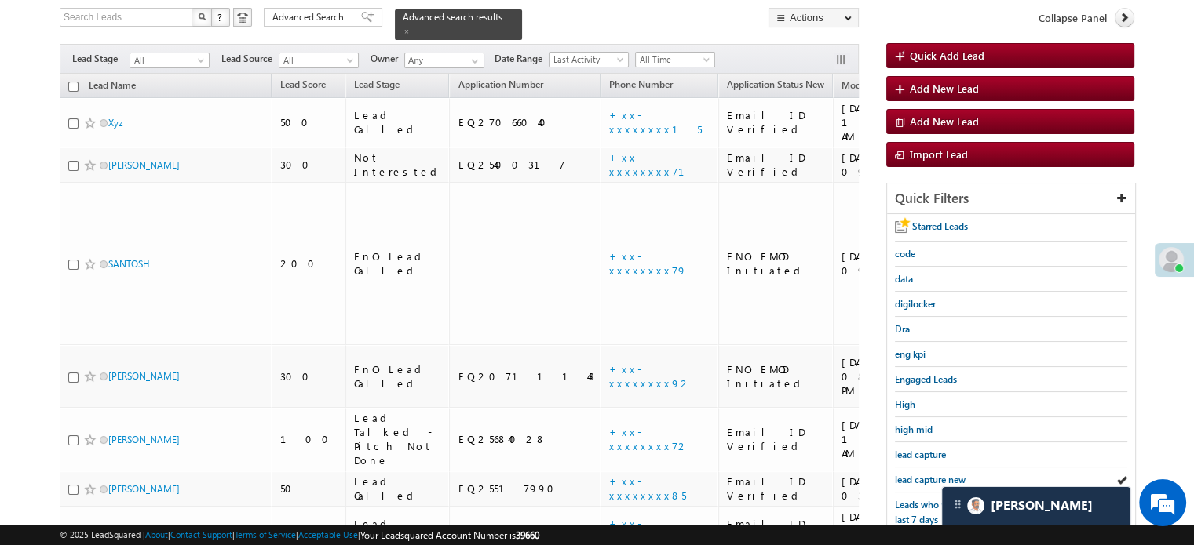
click at [907, 474] on span "lead capture new" at bounding box center [930, 480] width 71 height 12
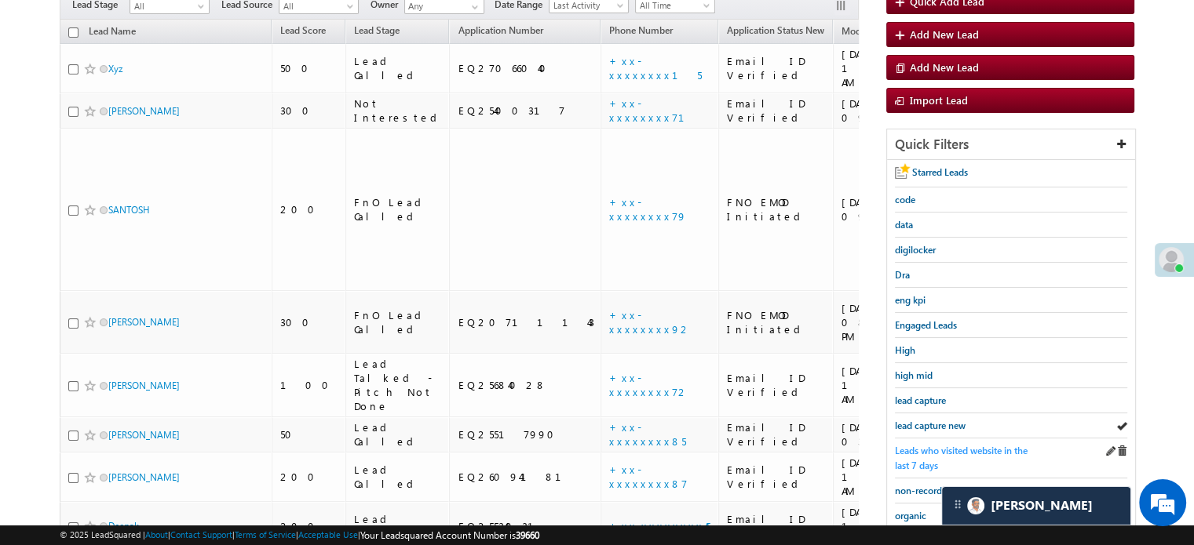
scroll to position [258, 0]
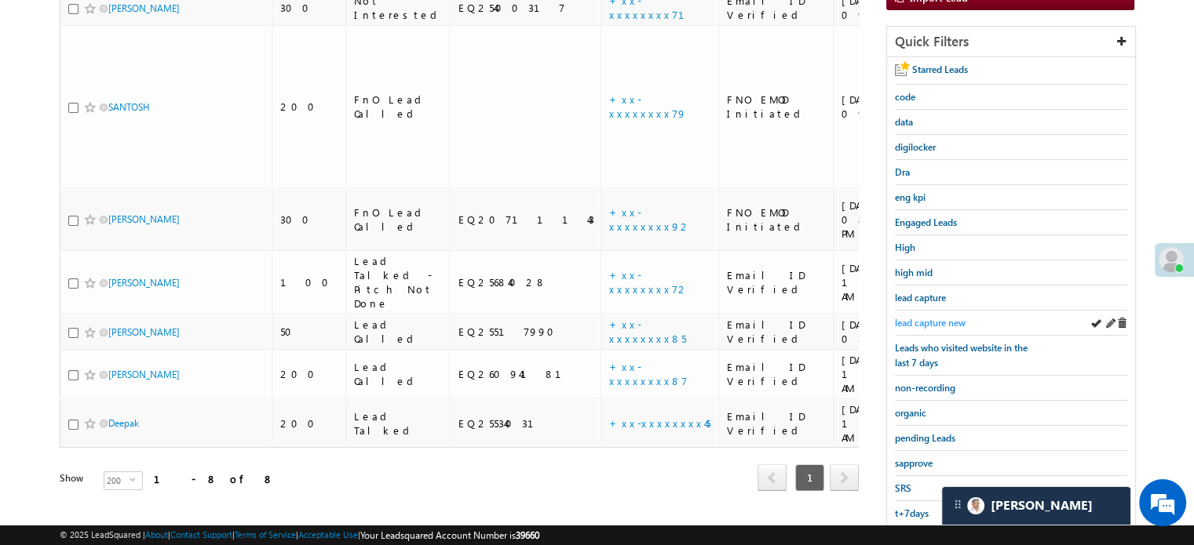
click at [942, 322] on span "lead capture new" at bounding box center [930, 323] width 71 height 12
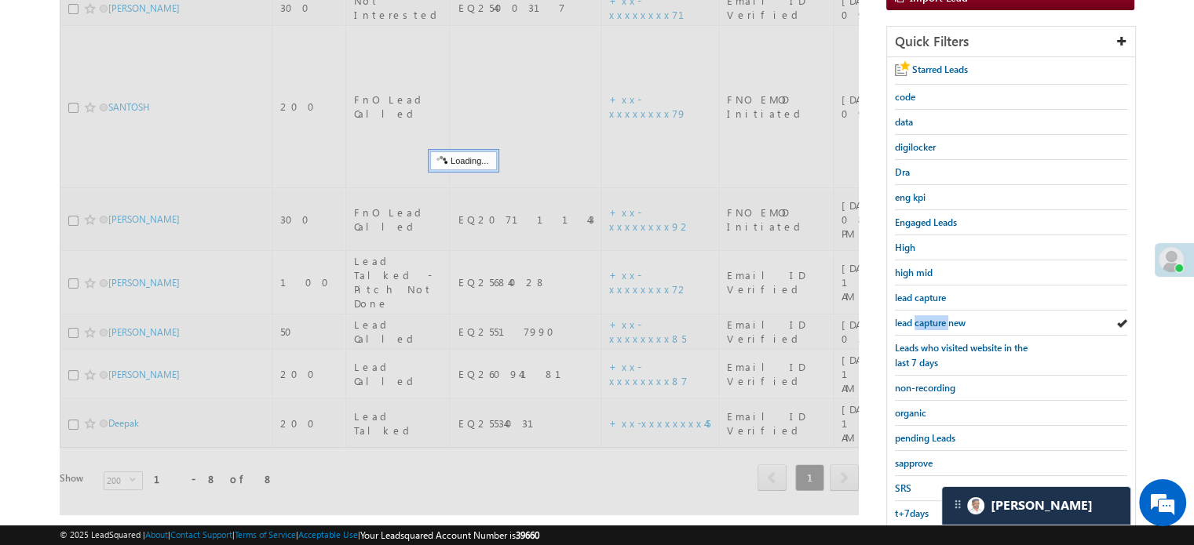
click at [942, 322] on span "lead capture new" at bounding box center [930, 323] width 71 height 12
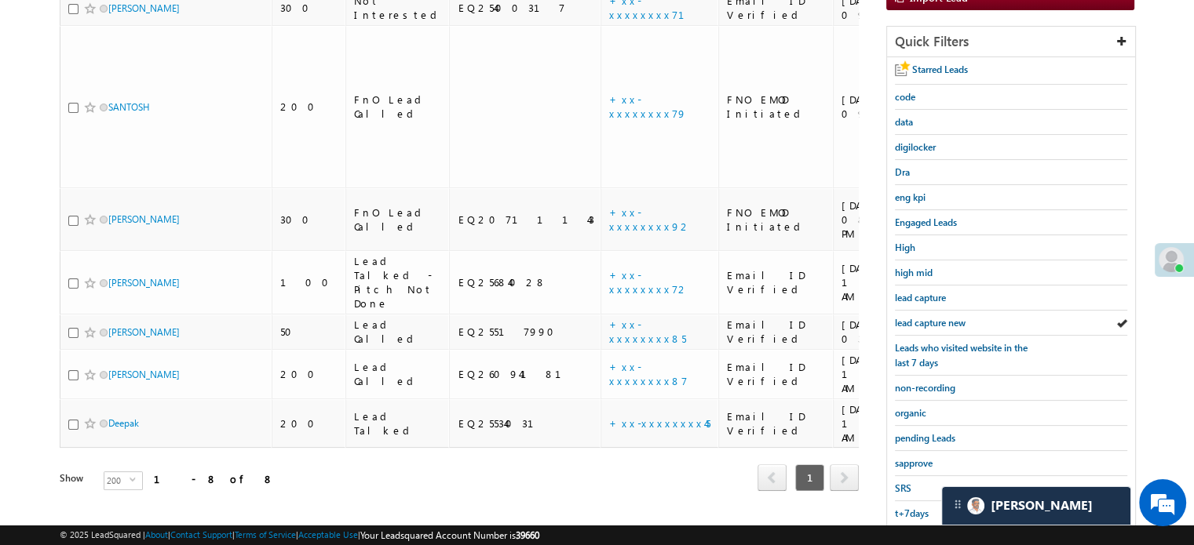
scroll to position [337, 0]
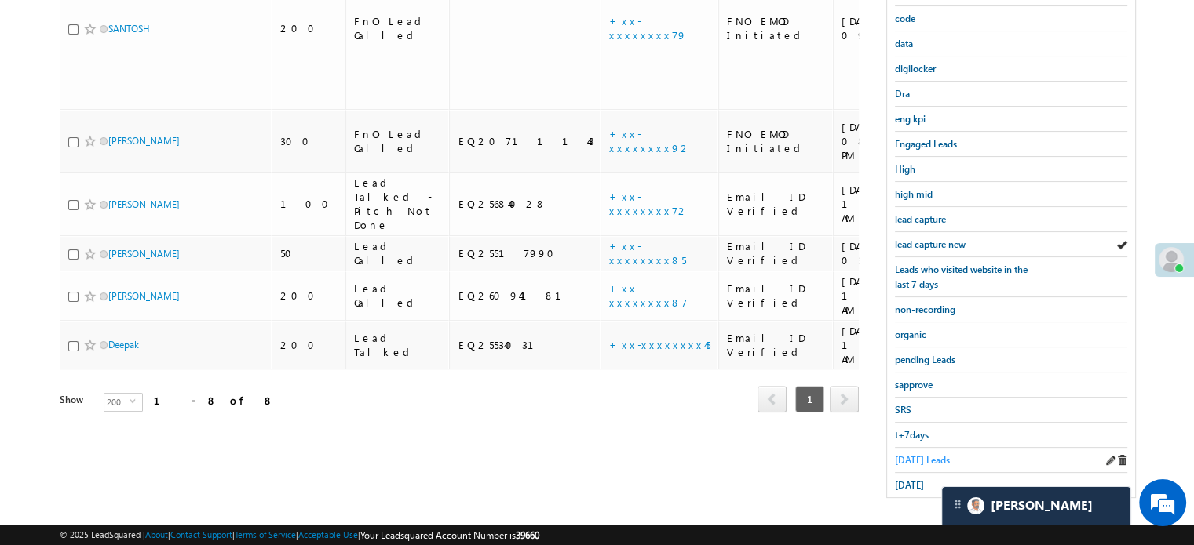
click at [908, 453] on link "Today's Leads" at bounding box center [922, 460] width 55 height 15
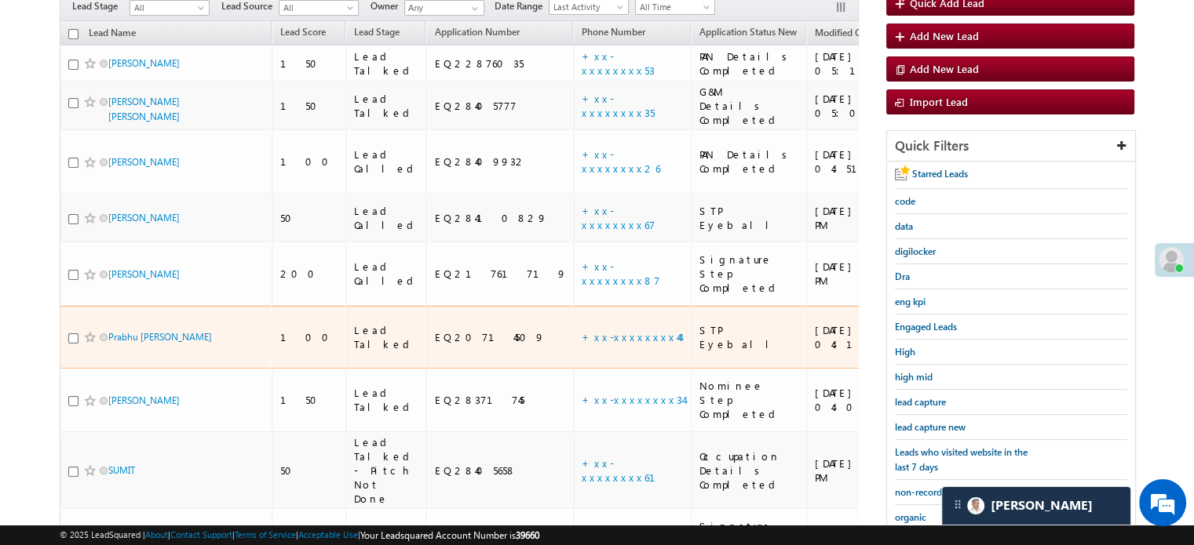
scroll to position [180, 0]
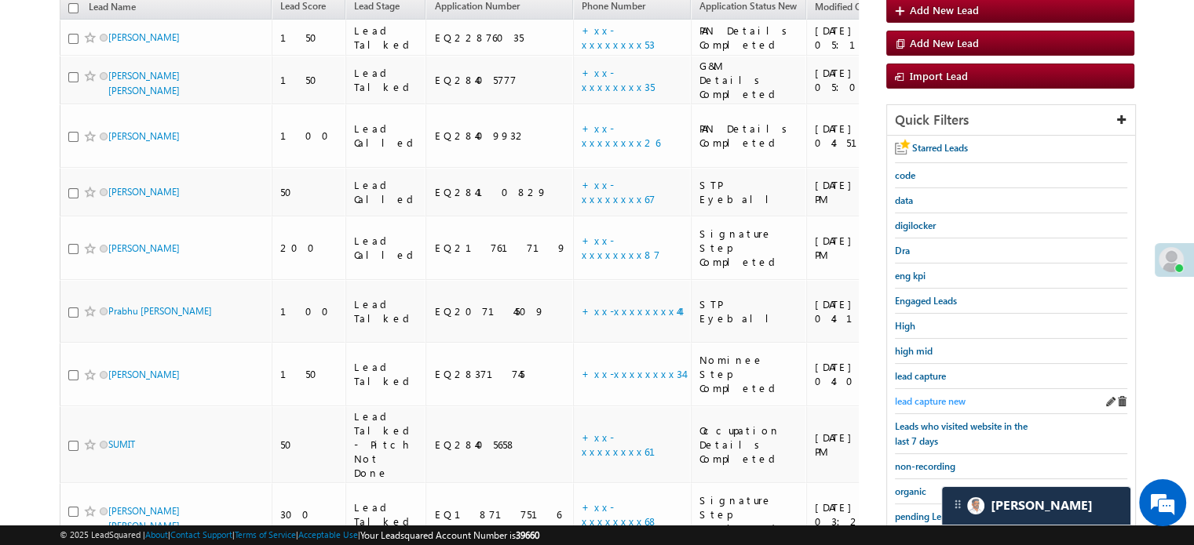
click at [905, 396] on span "lead capture new" at bounding box center [930, 402] width 71 height 12
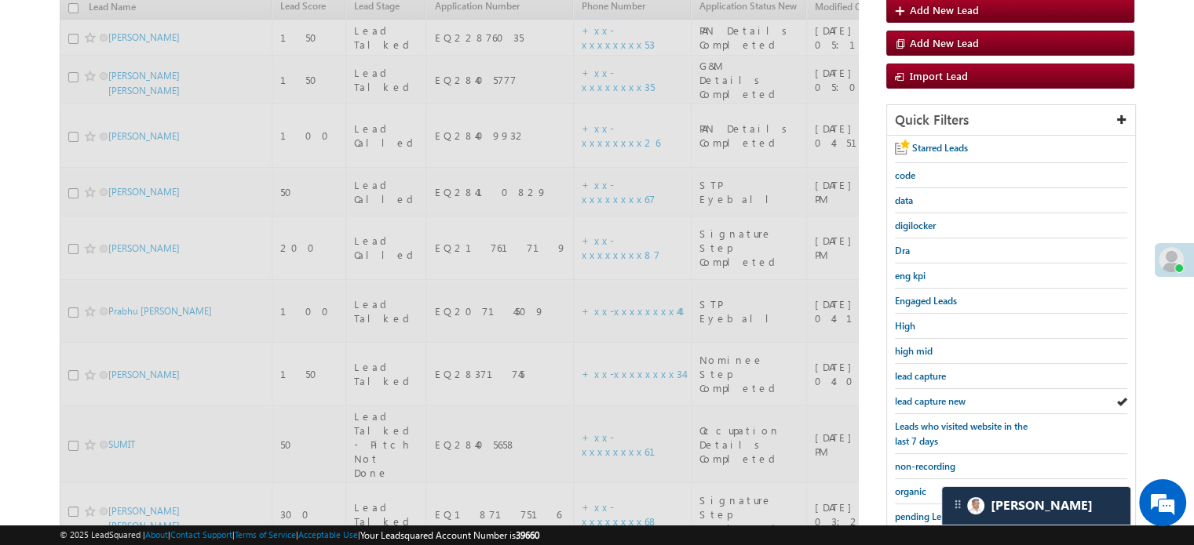
click at [905, 396] on span "lead capture new" at bounding box center [930, 402] width 71 height 12
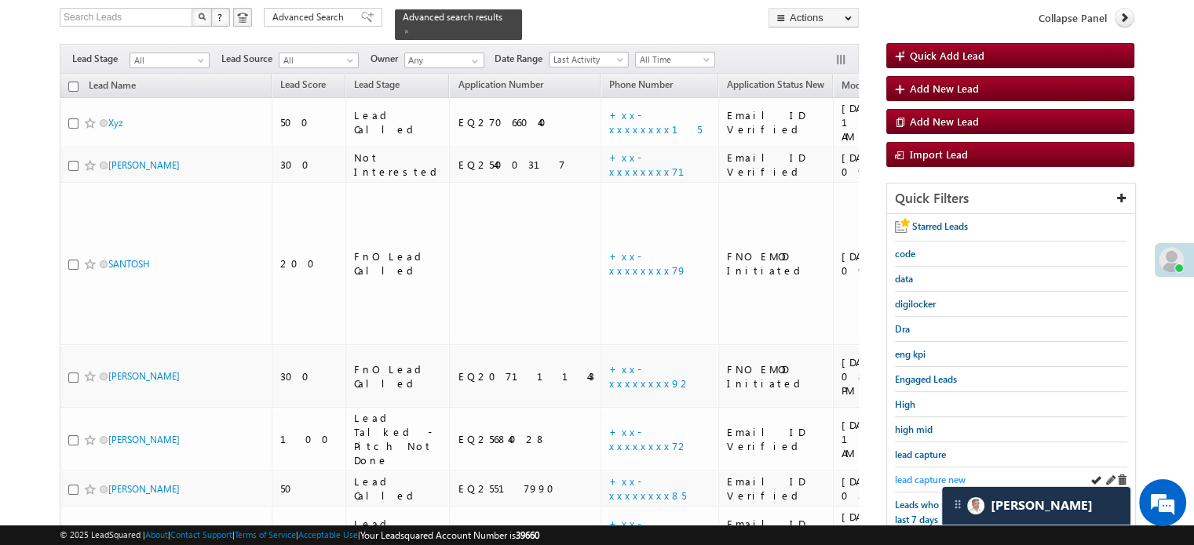
click at [935, 474] on span "lead capture new" at bounding box center [930, 480] width 71 height 12
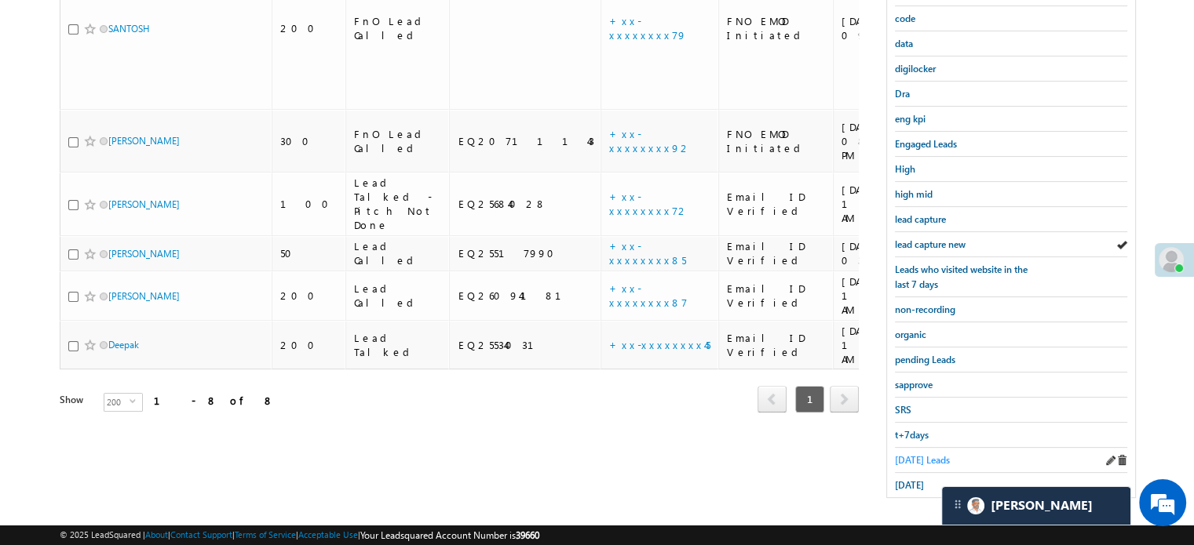
click at [912, 454] on span "Today's Leads" at bounding box center [922, 460] width 55 height 12
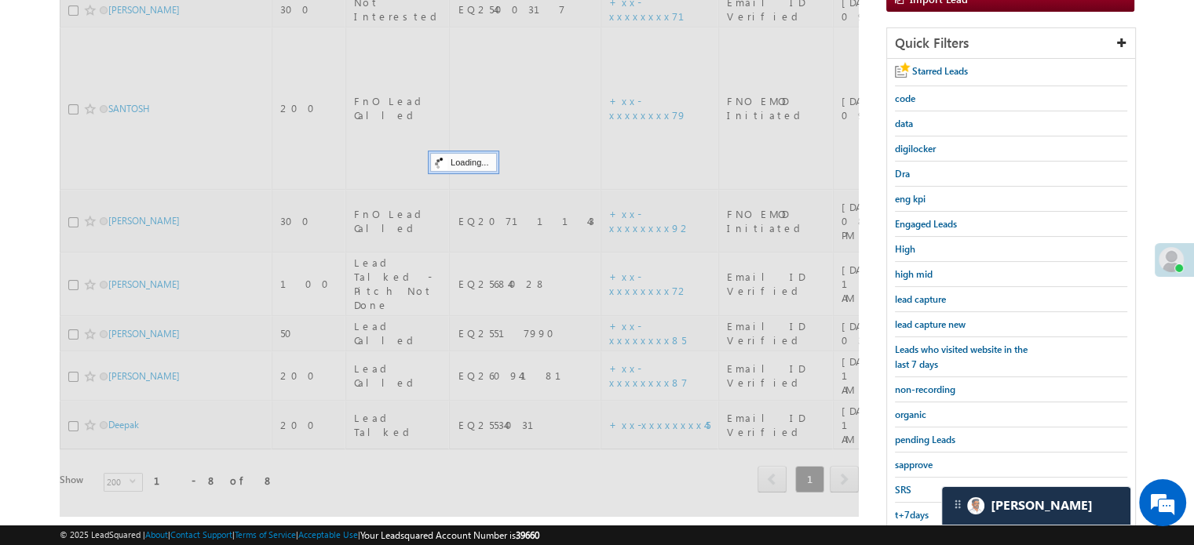
scroll to position [180, 0]
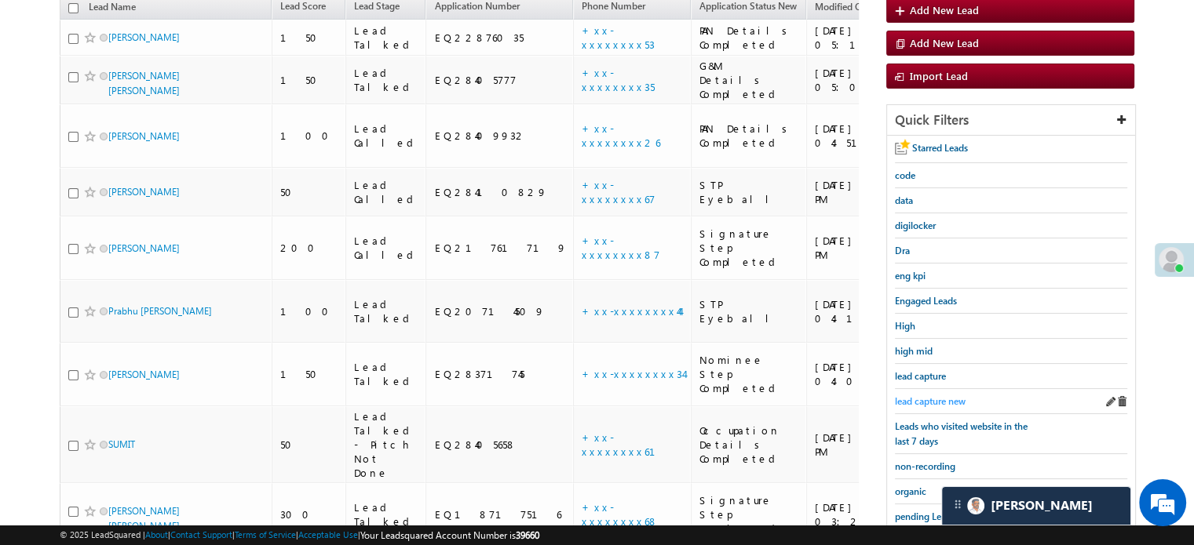
click at [932, 396] on span "lead capture new" at bounding box center [930, 402] width 71 height 12
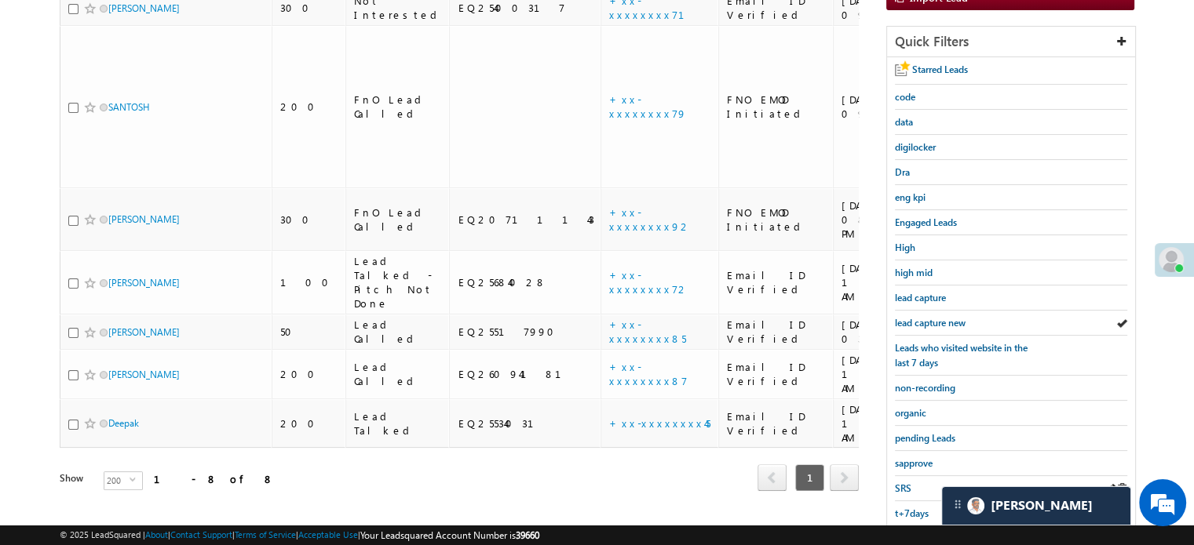
scroll to position [337, 0]
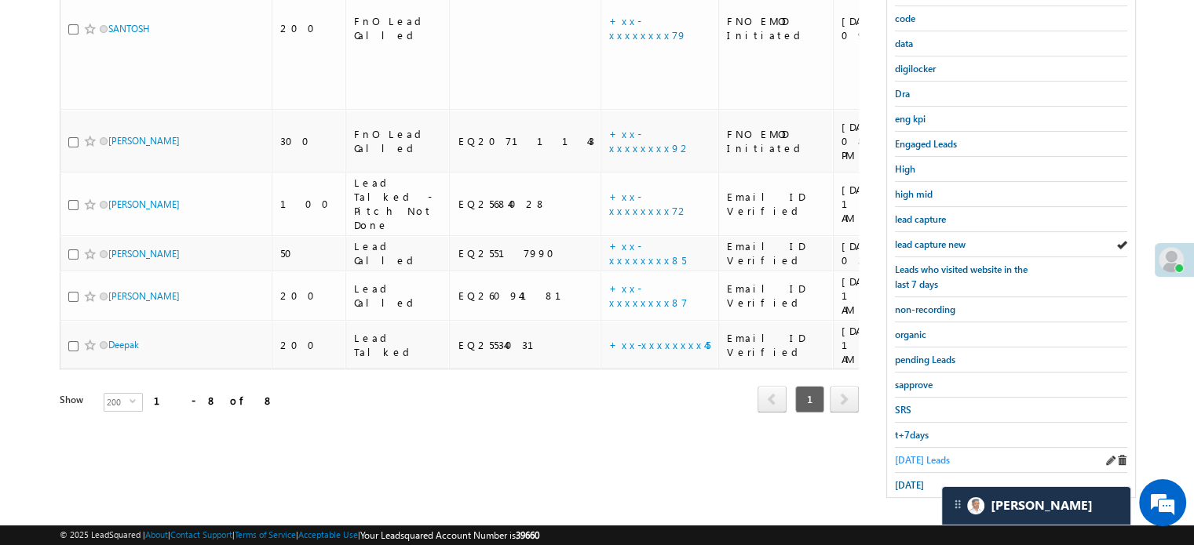
click at [910, 454] on span "Today's Leads" at bounding box center [922, 460] width 55 height 12
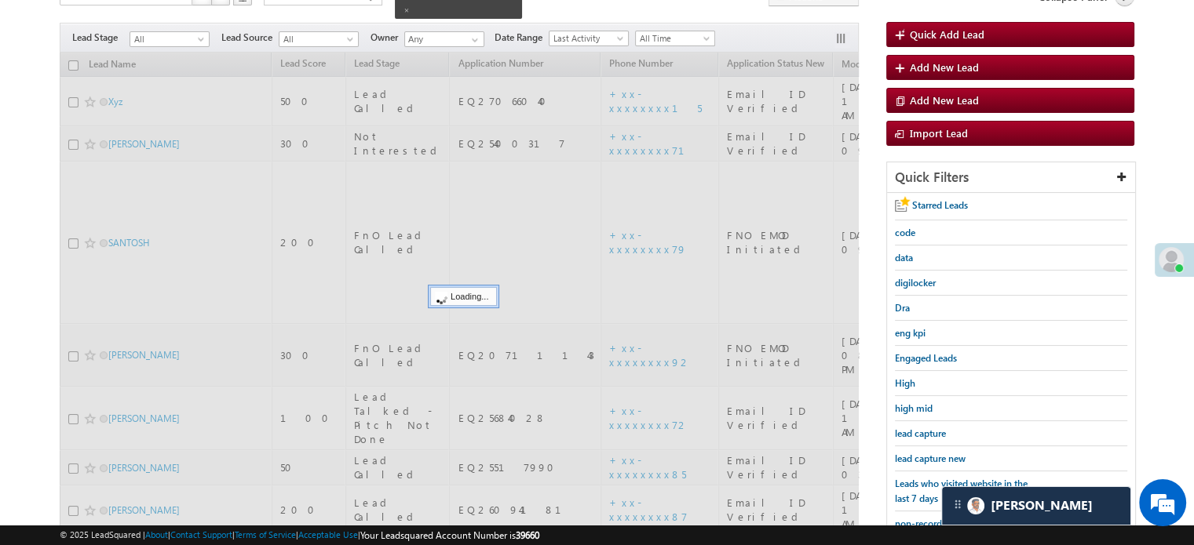
scroll to position [101, 0]
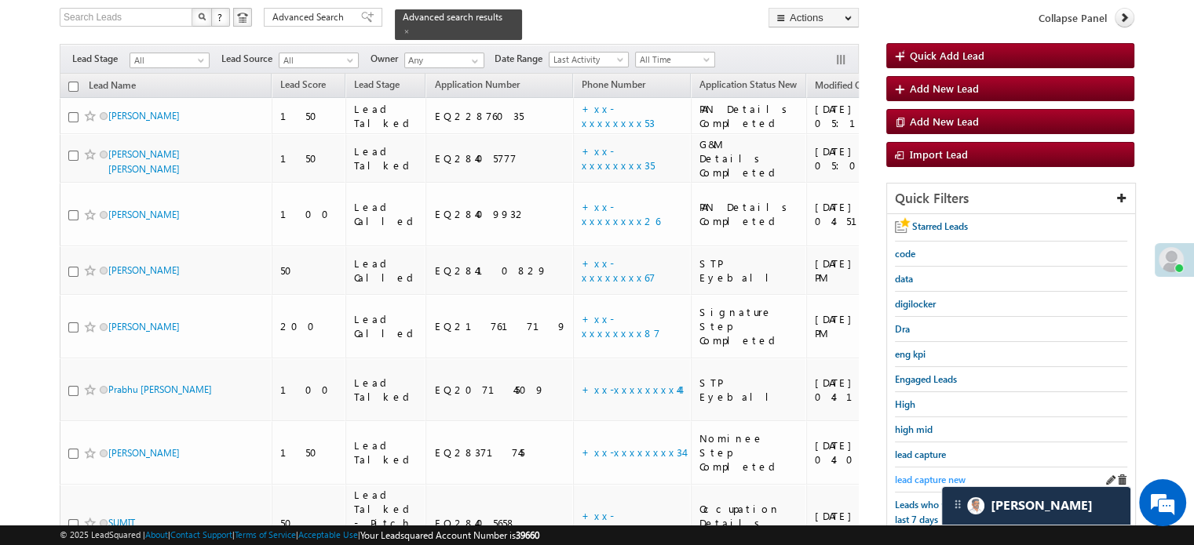
click at [930, 482] on link "lead capture new" at bounding box center [930, 479] width 71 height 15
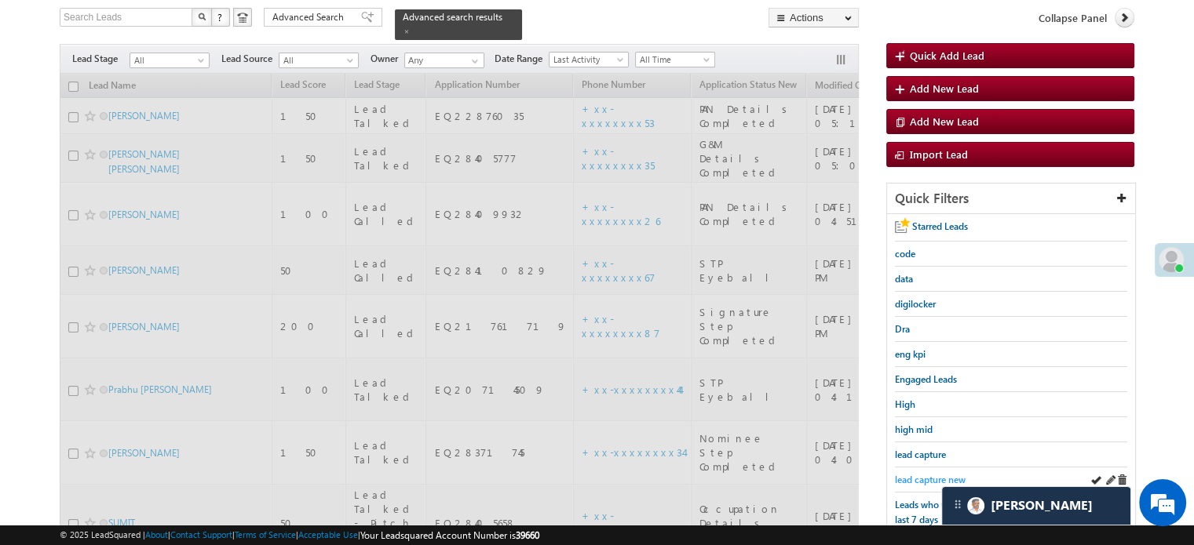
click at [926, 475] on span "lead capture new" at bounding box center [930, 480] width 71 height 12
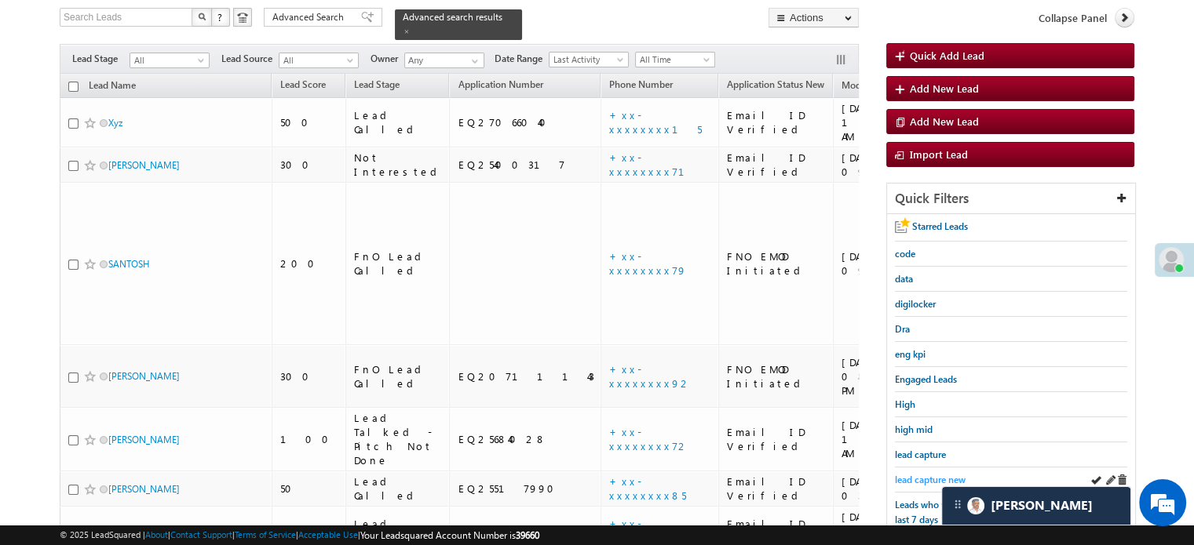
click at [928, 474] on span "lead capture new" at bounding box center [930, 480] width 71 height 12
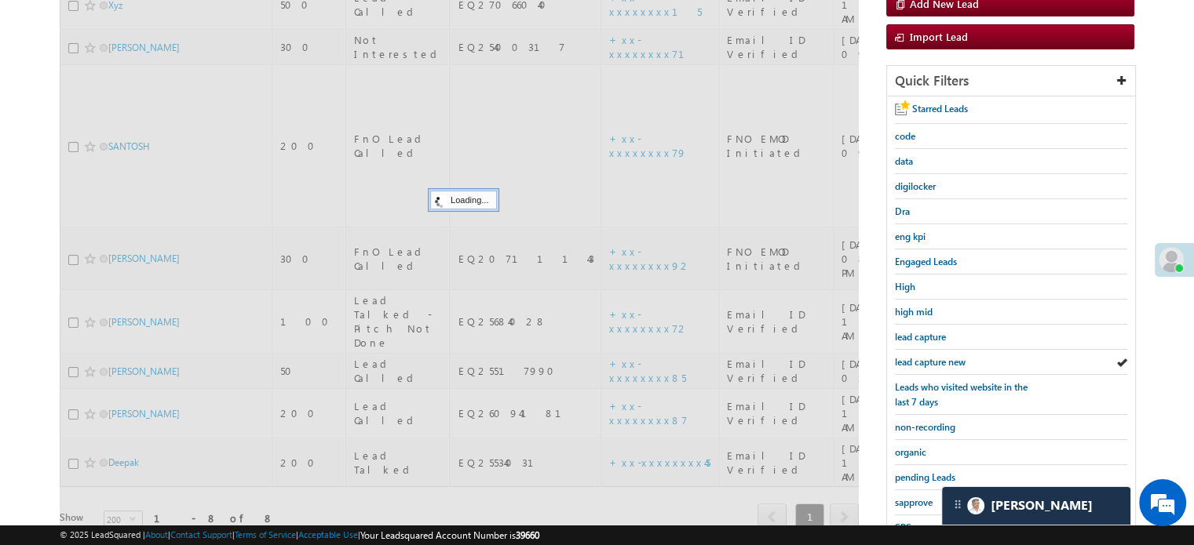
scroll to position [337, 0]
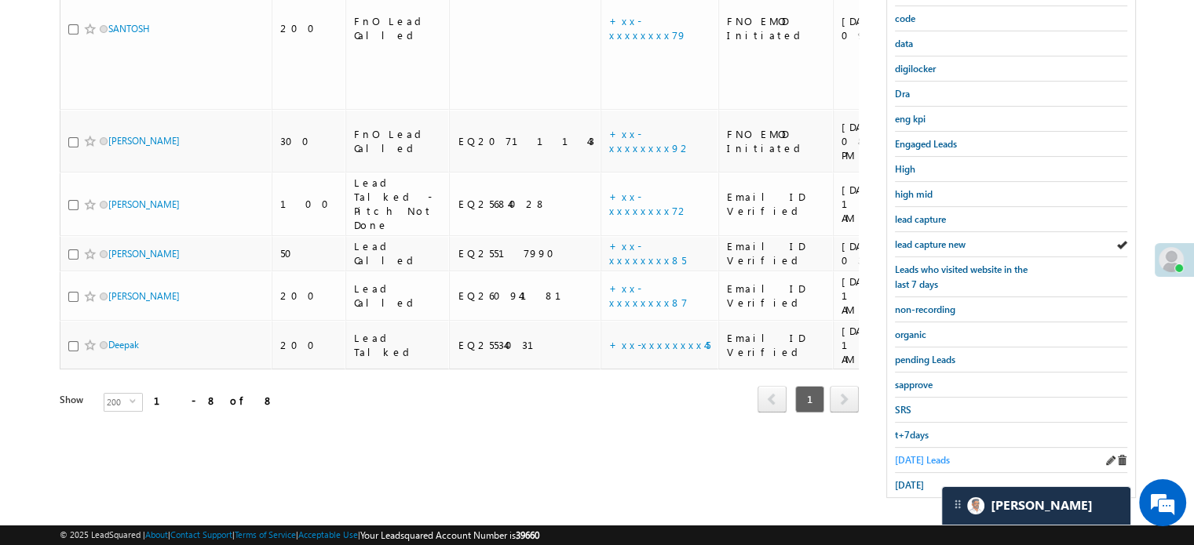
click at [906, 454] on span "Today's Leads" at bounding box center [922, 460] width 55 height 12
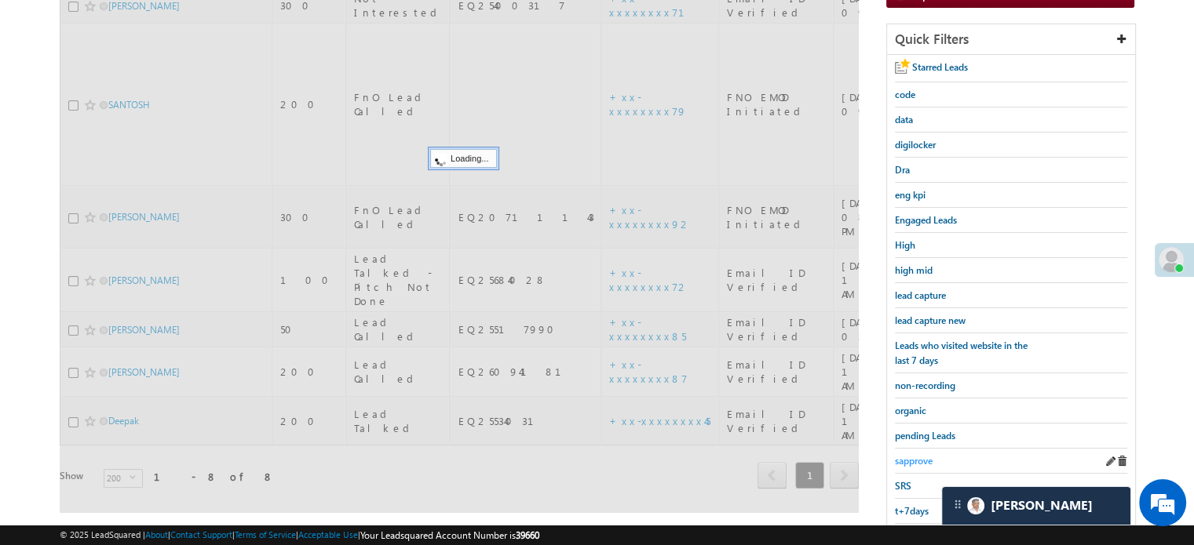
scroll to position [180, 0]
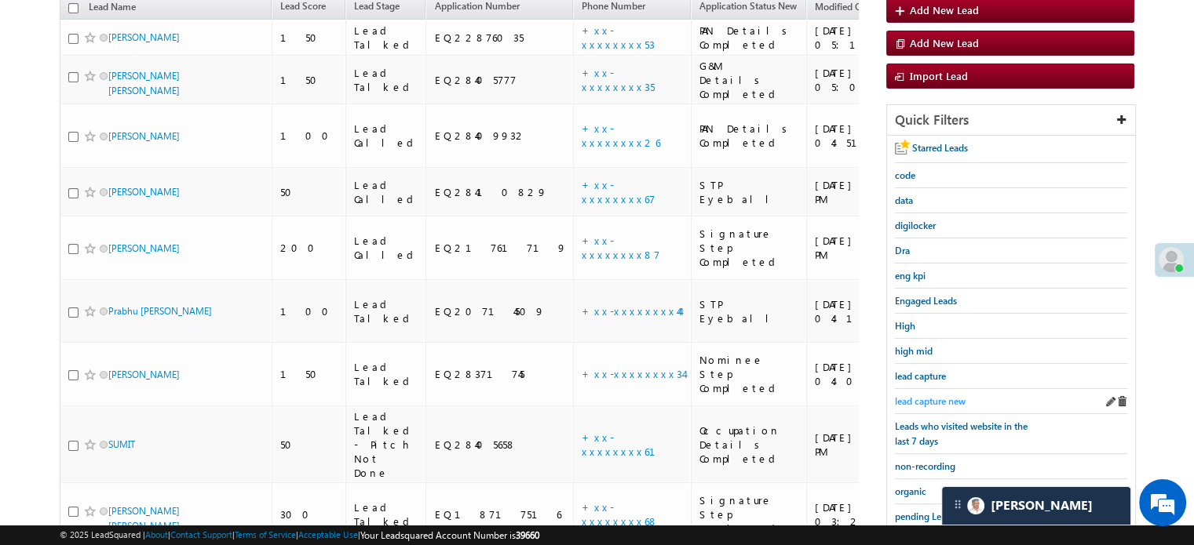
click at [924, 396] on span "lead capture new" at bounding box center [930, 402] width 71 height 12
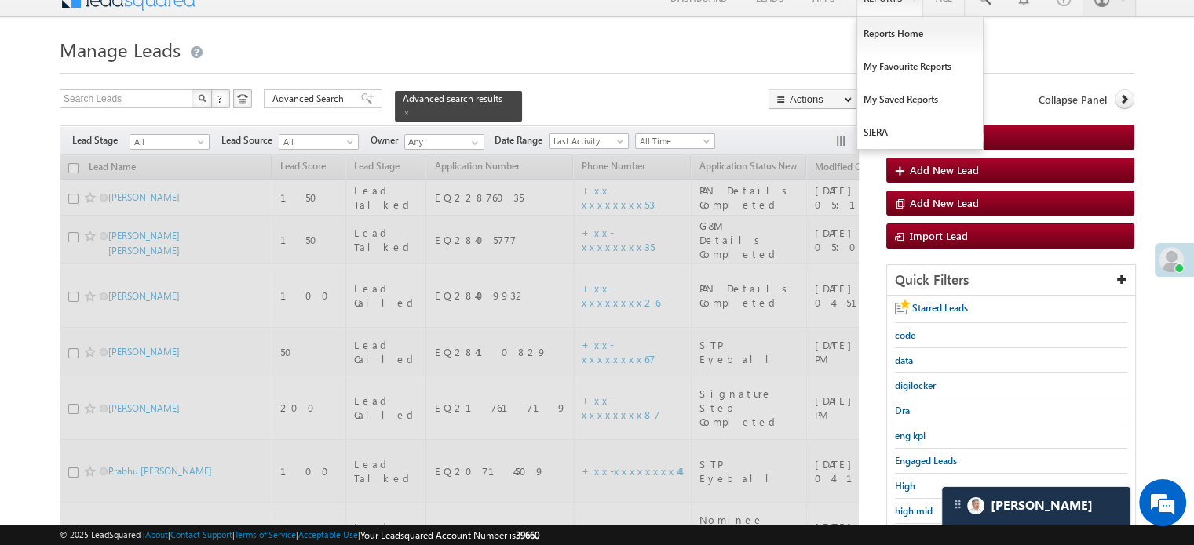
scroll to position [0, 0]
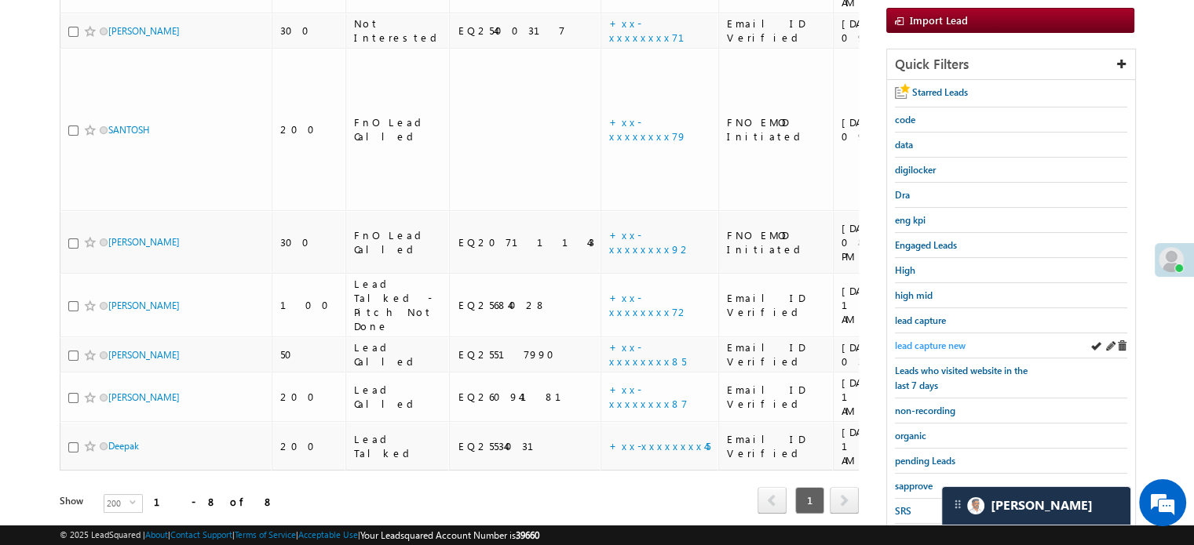
click at [910, 343] on span "lead capture new" at bounding box center [930, 346] width 71 height 12
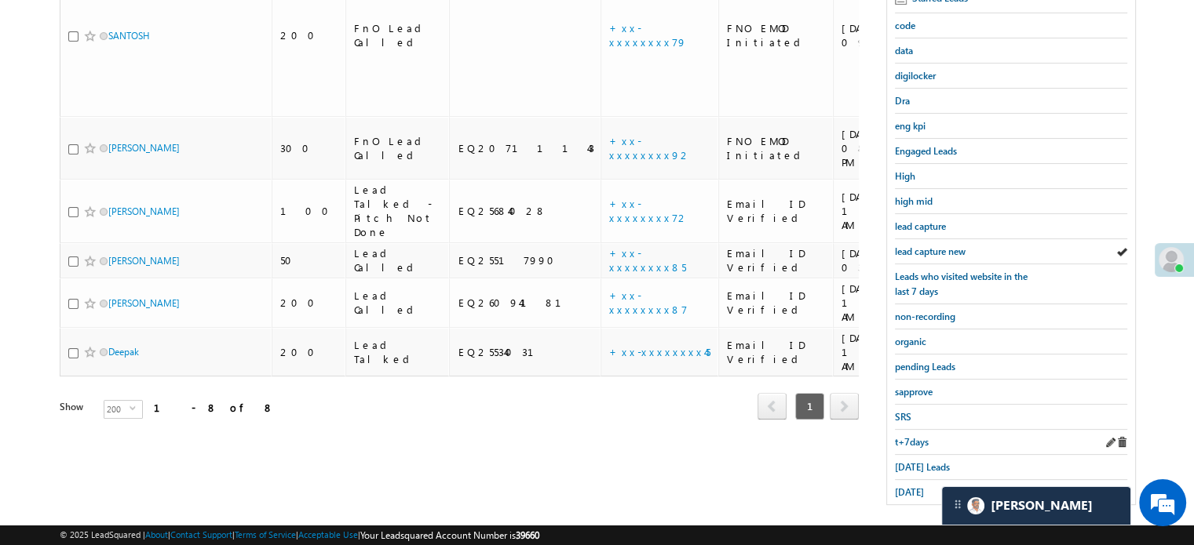
scroll to position [337, 0]
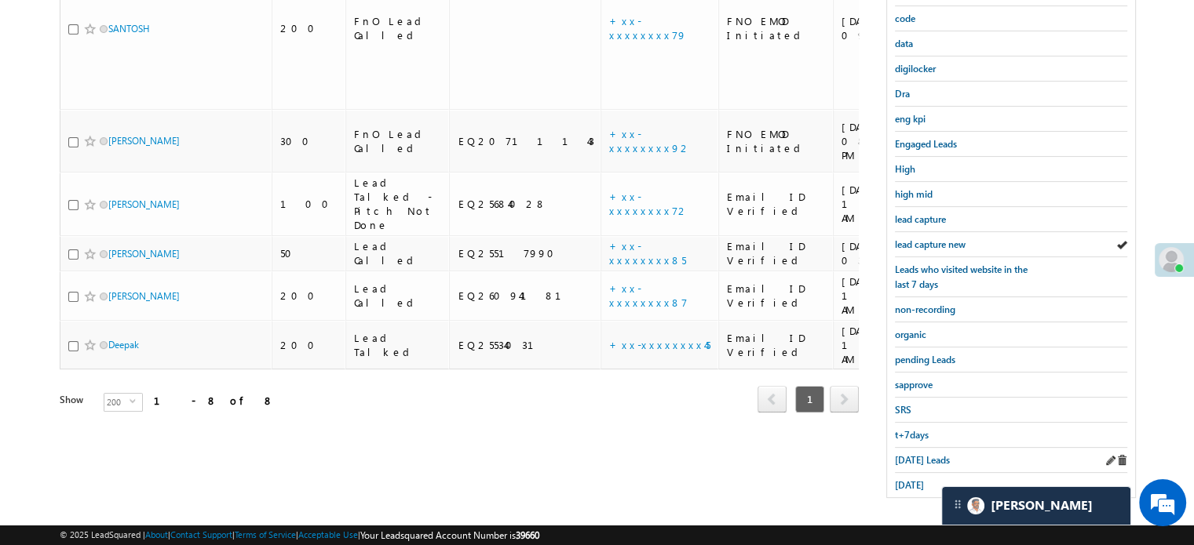
click at [912, 463] on div "Today's Leads" at bounding box center [1011, 460] width 232 height 25
click at [909, 459] on span "Today's Leads" at bounding box center [922, 460] width 55 height 12
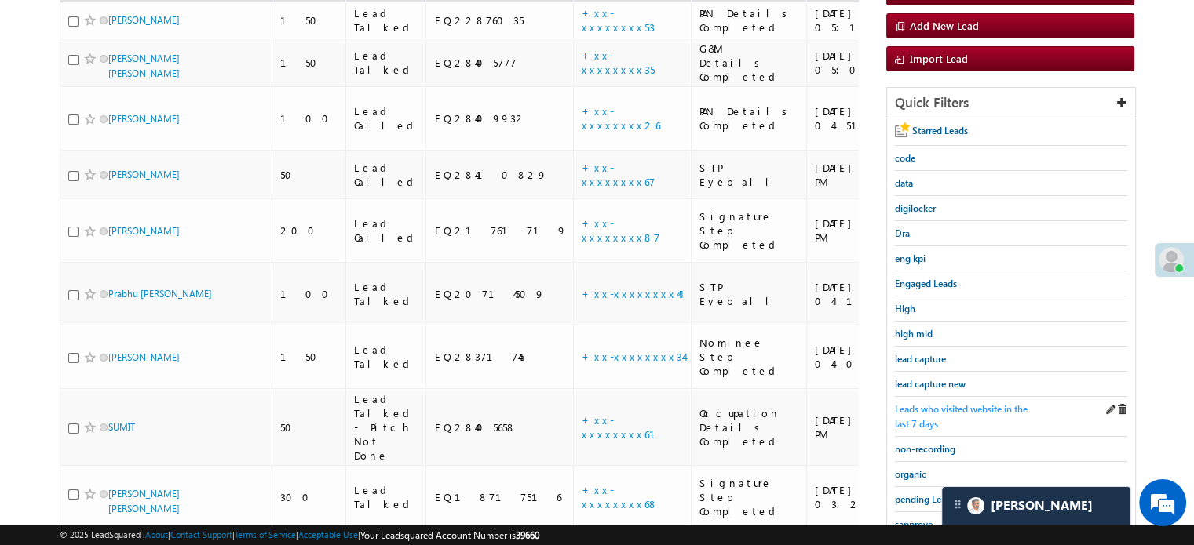
scroll to position [180, 0]
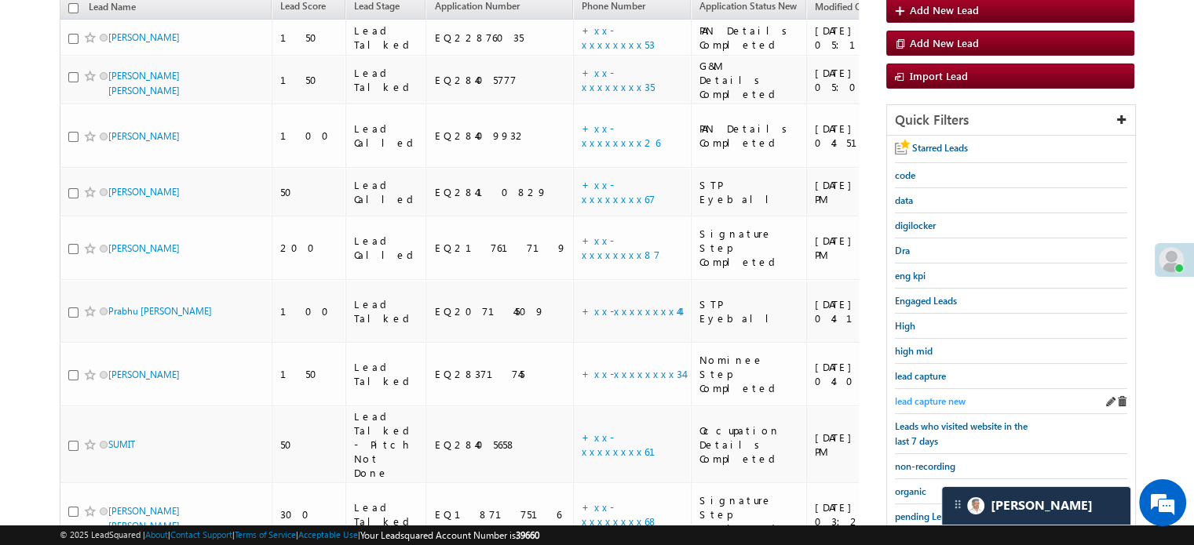
click at [929, 399] on span "lead capture new" at bounding box center [930, 402] width 71 height 12
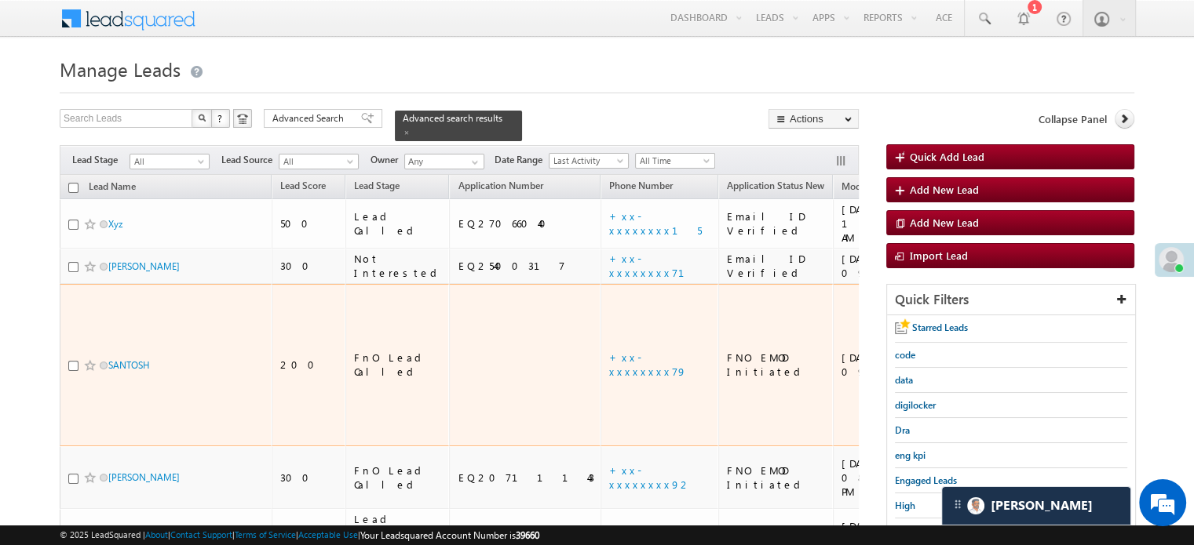
scroll to position [157, 0]
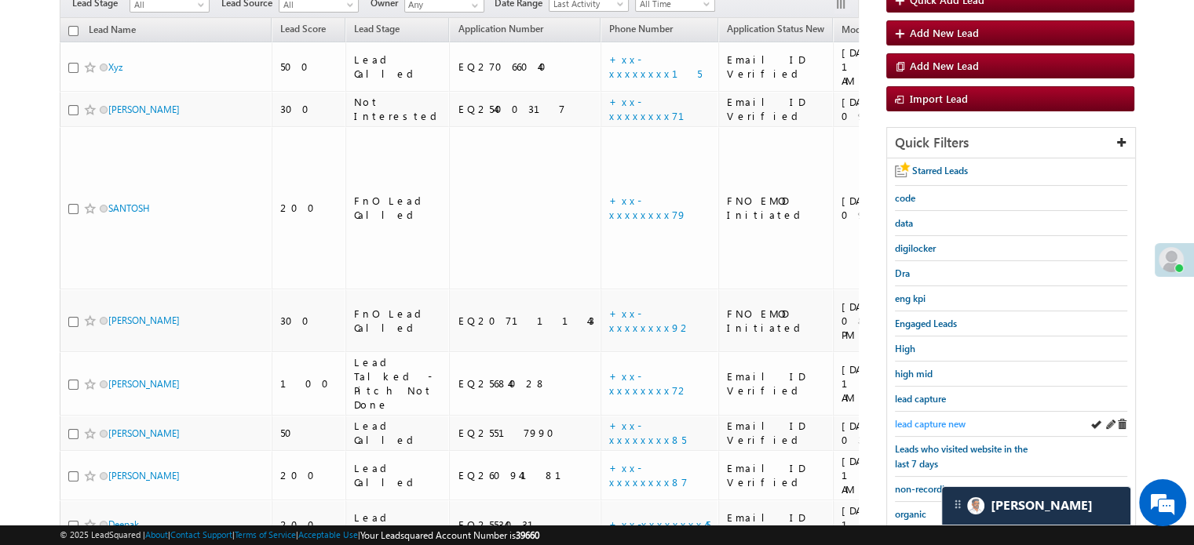
click at [931, 418] on span "lead capture new" at bounding box center [930, 424] width 71 height 12
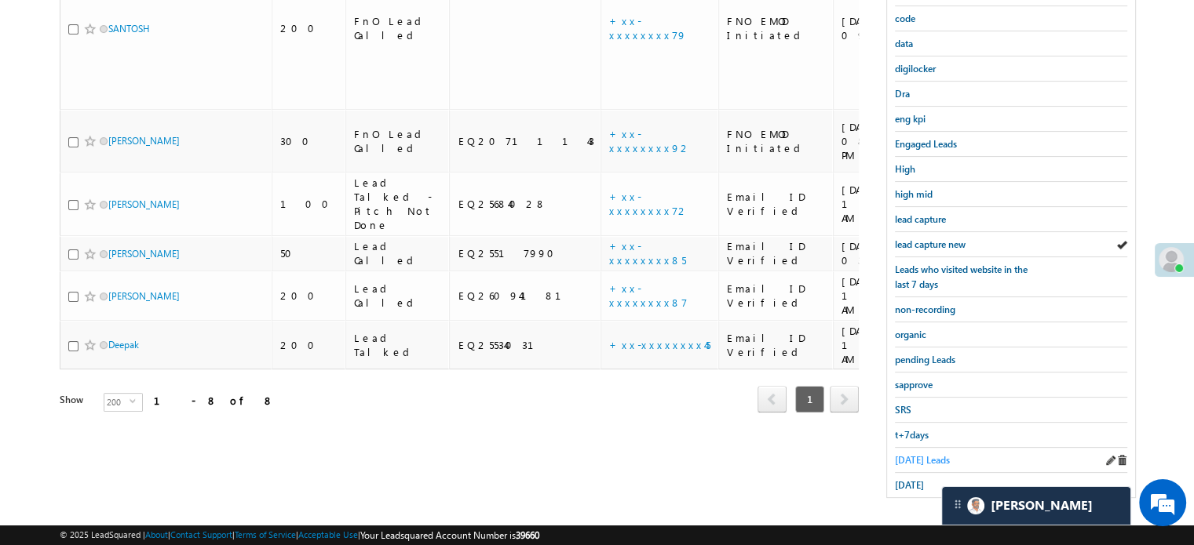
click at [928, 454] on span "Today's Leads" at bounding box center [922, 460] width 55 height 12
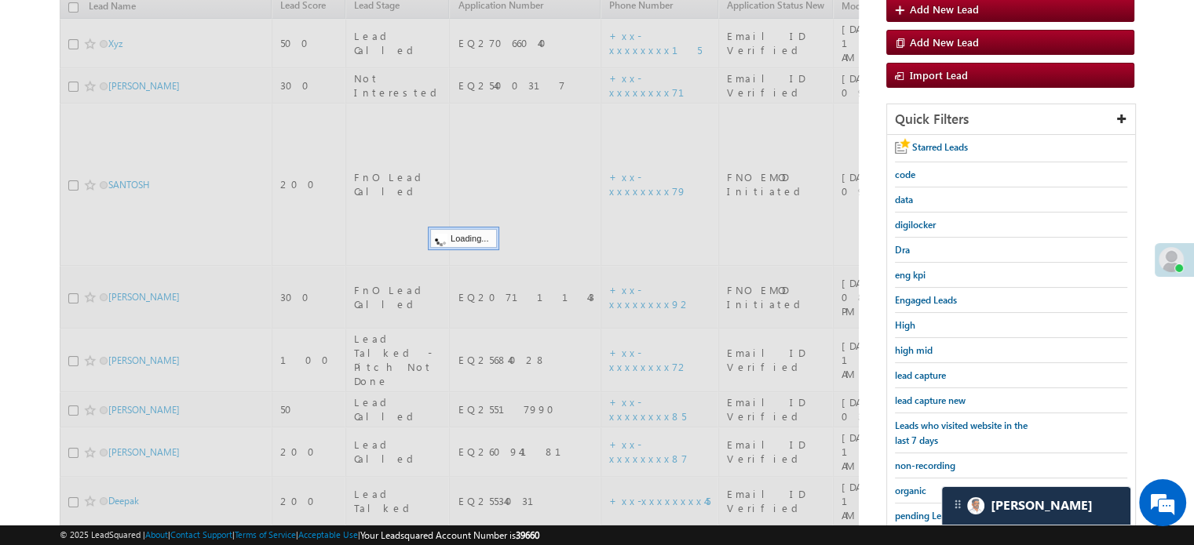
scroll to position [180, 0]
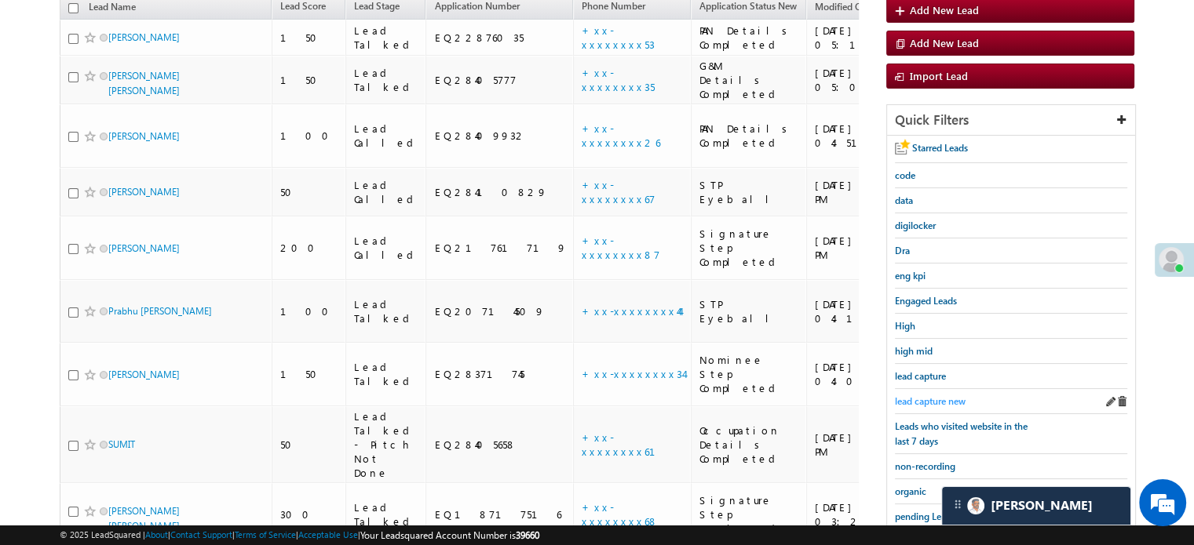
click at [928, 396] on span "lead capture new" at bounding box center [930, 402] width 71 height 12
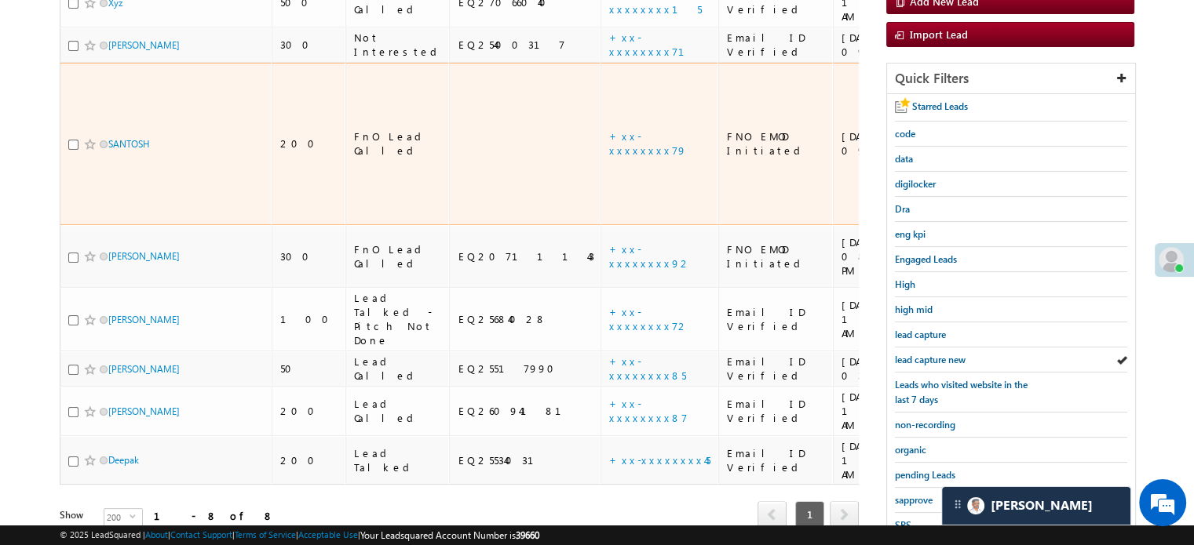
scroll to position [258, 0]
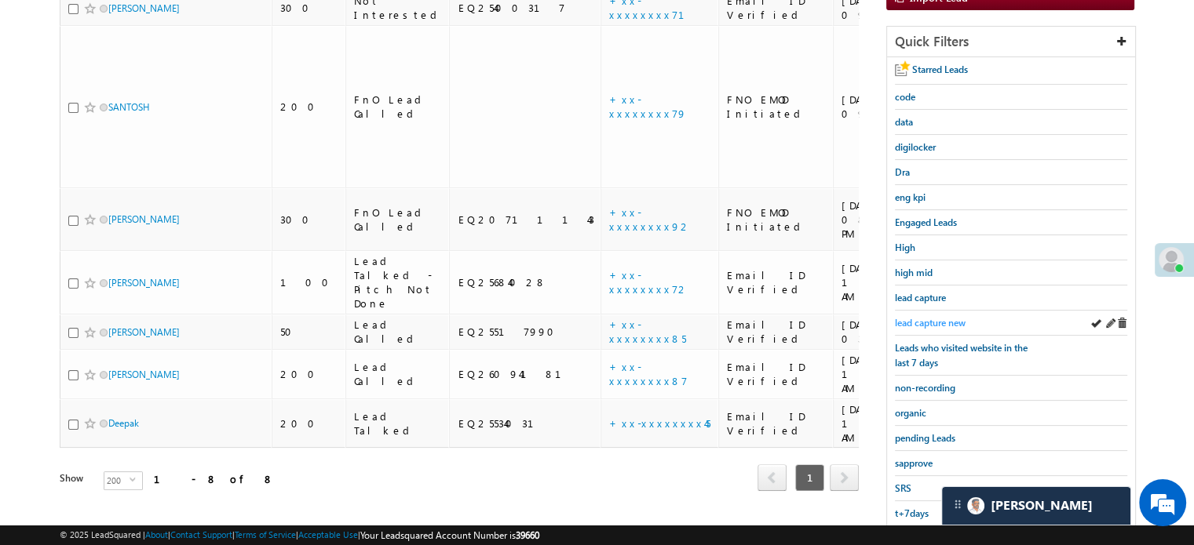
click at [895, 312] on div "Starred Leads code data digilocker Dra eng kpi Engaged Leads High high mid lead…" at bounding box center [1011, 316] width 248 height 519
click at [900, 317] on span "lead capture new" at bounding box center [930, 323] width 71 height 12
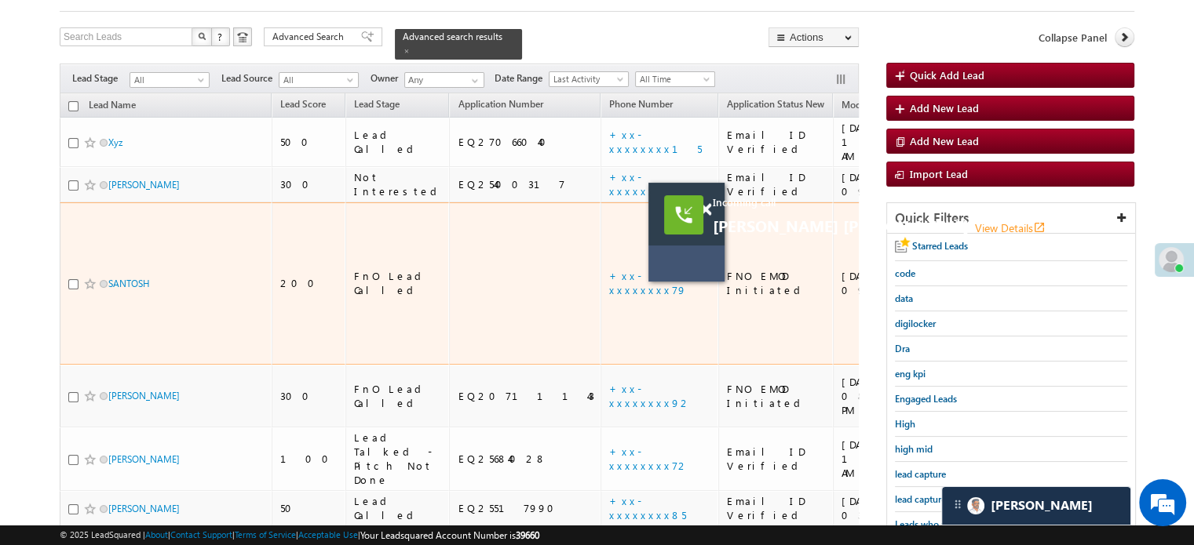
scroll to position [180, 0]
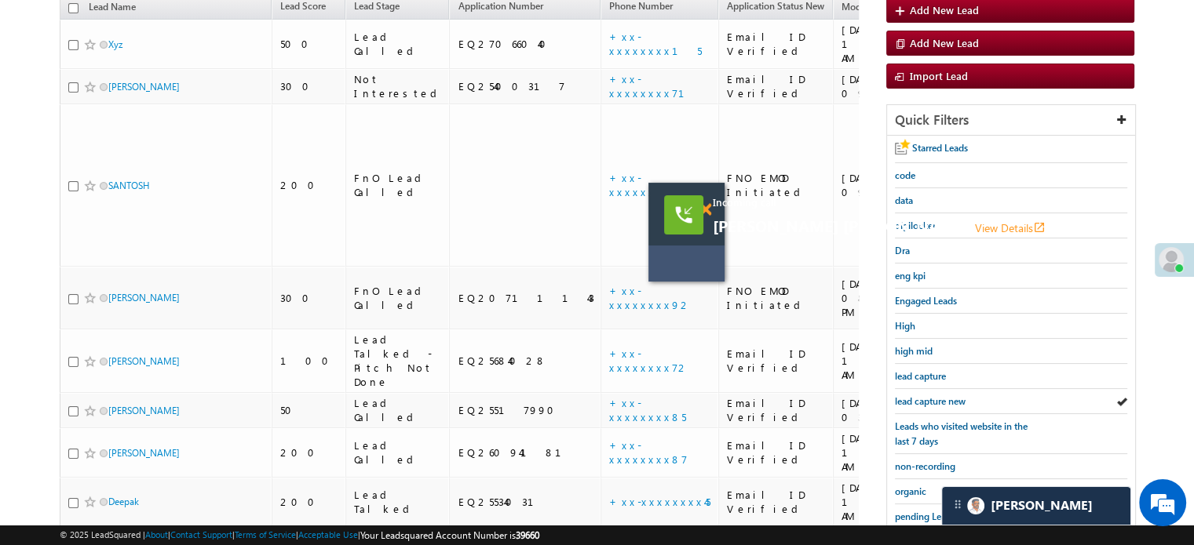
click at [708, 208] on span at bounding box center [705, 209] width 12 height 13
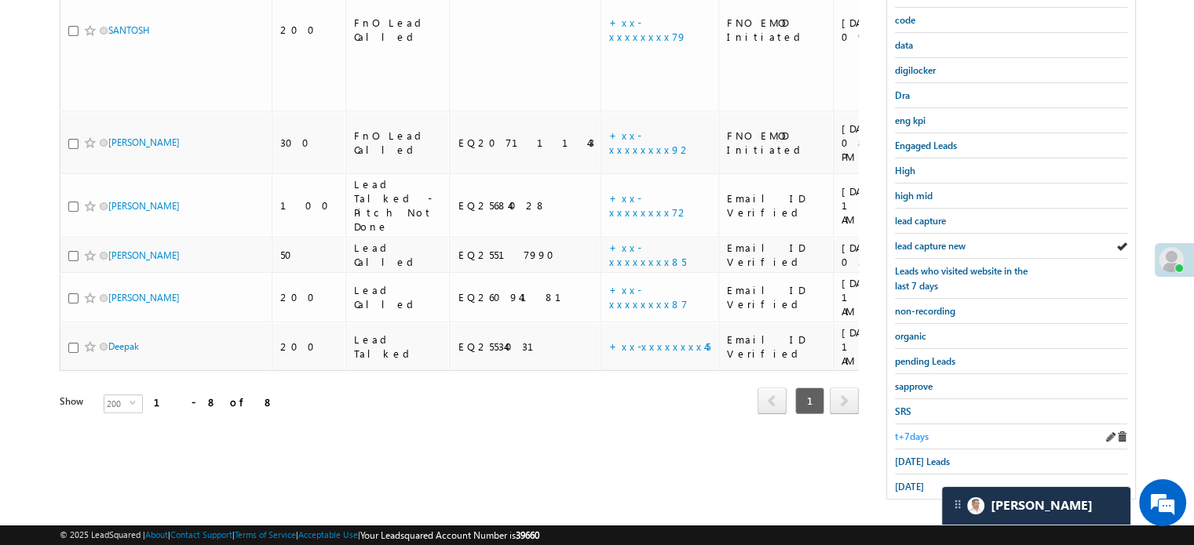
scroll to position [337, 0]
click at [906, 453] on link "Today's Leads" at bounding box center [922, 460] width 55 height 15
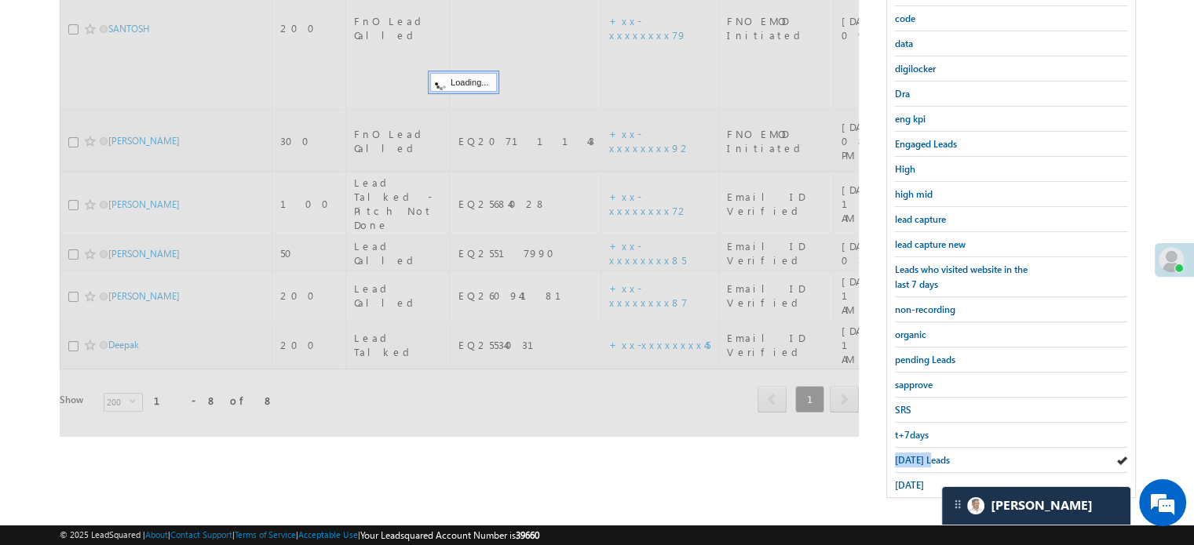
click at [906, 453] on link "Today's Leads" at bounding box center [922, 460] width 55 height 15
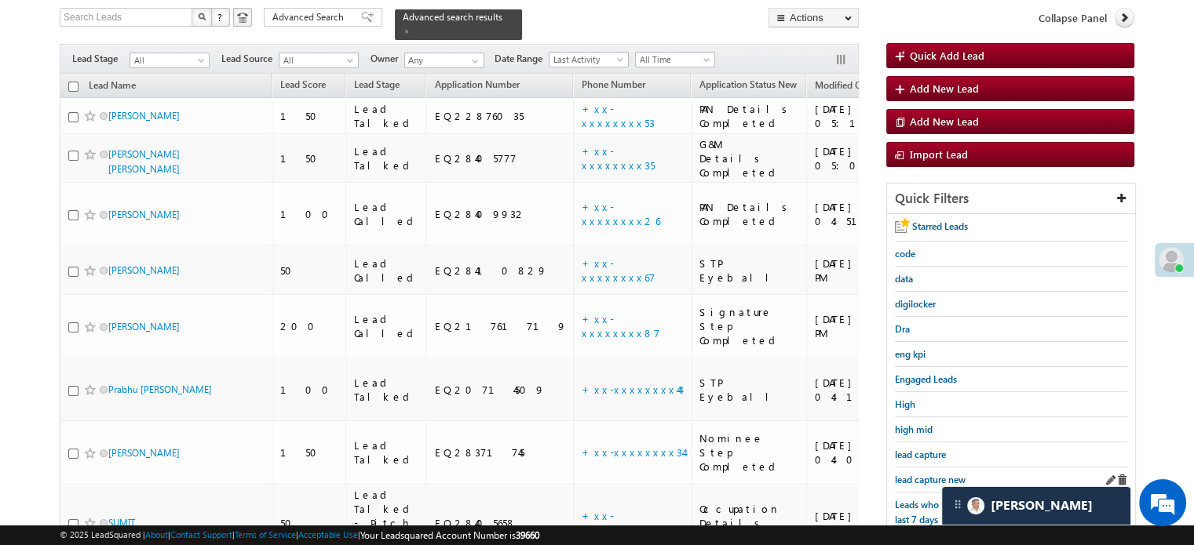
click at [926, 483] on div "lead capture new" at bounding box center [1011, 480] width 232 height 25
click at [918, 475] on span "lead capture new" at bounding box center [930, 480] width 71 height 12
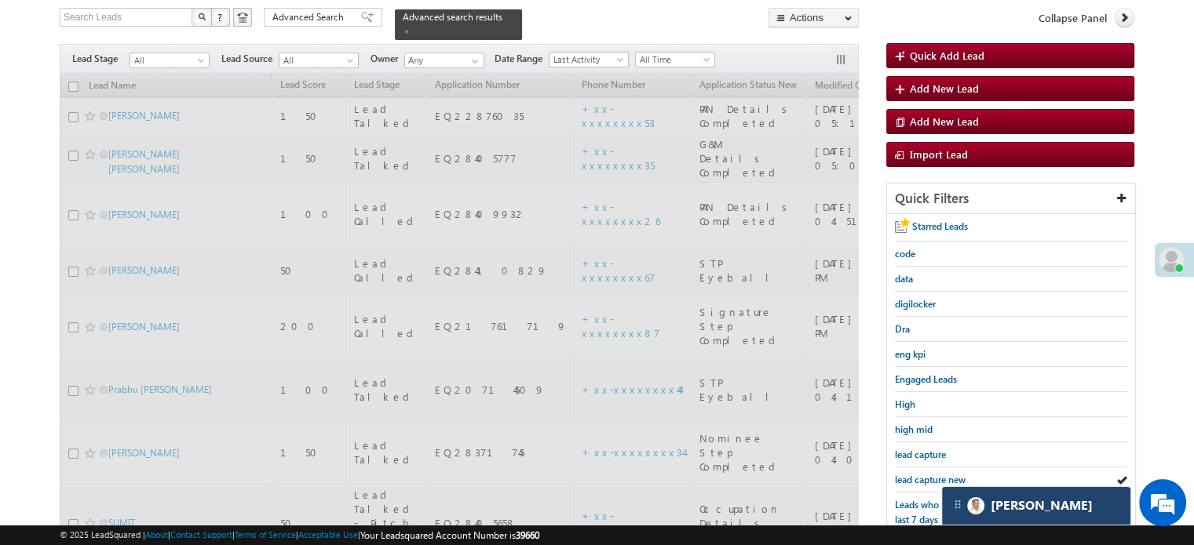
click at [978, 518] on div "[PERSON_NAME]" at bounding box center [1036, 506] width 188 height 38
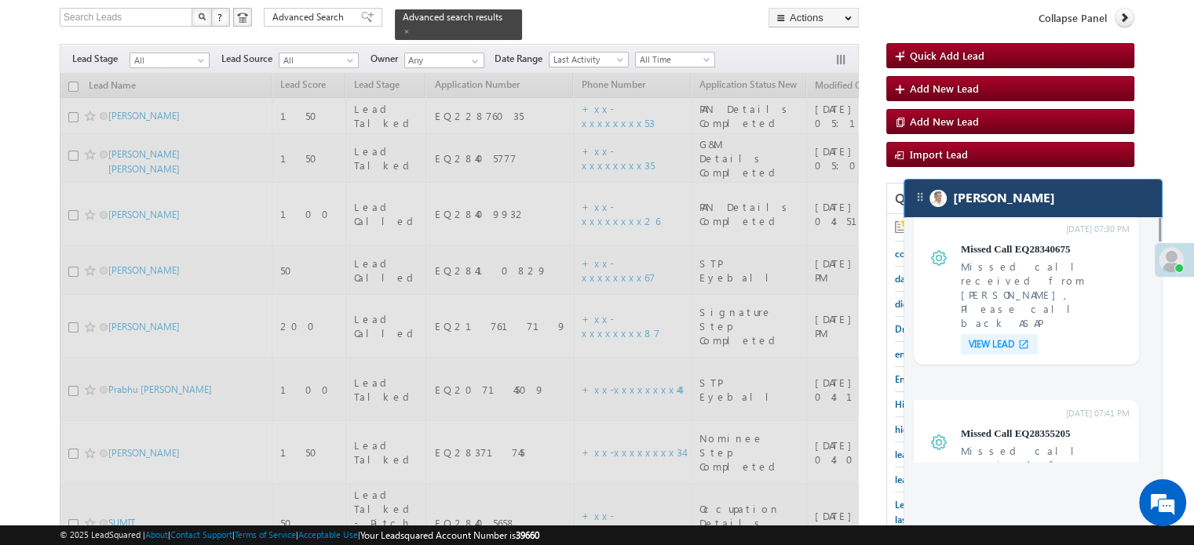
scroll to position [6365, 0]
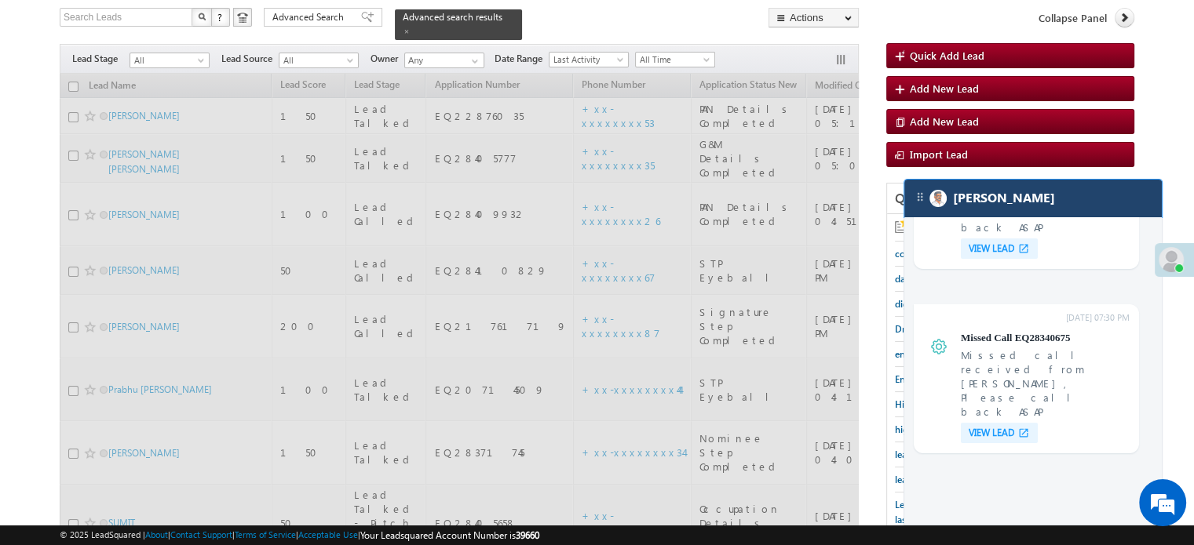
click at [1026, 199] on div "[PERSON_NAME]" at bounding box center [1032, 199] width 257 height 38
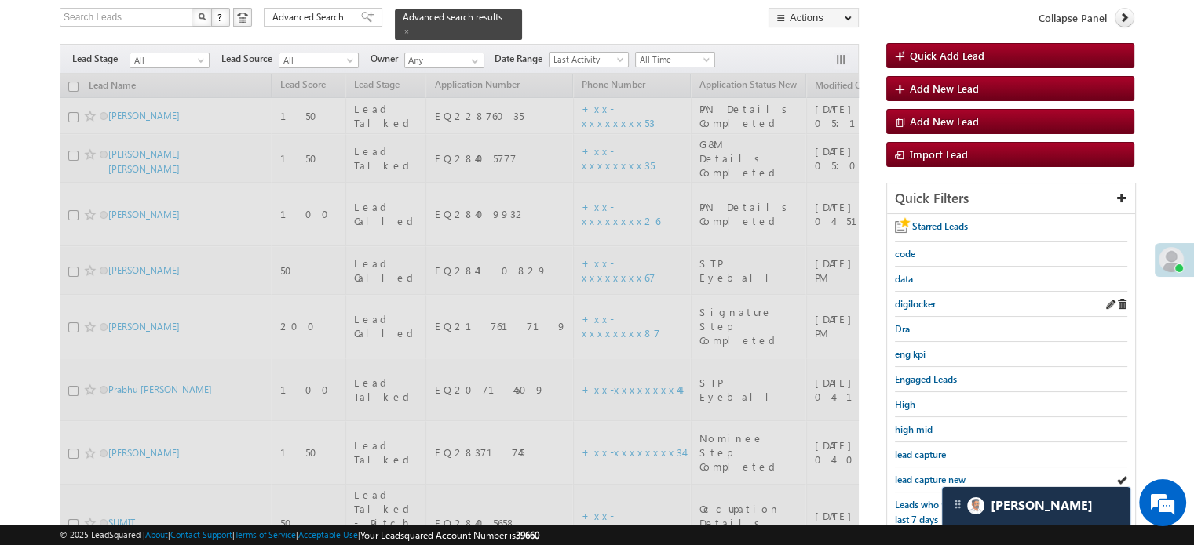
scroll to position [6454, 0]
click at [924, 479] on span "lead capture new" at bounding box center [930, 480] width 71 height 12
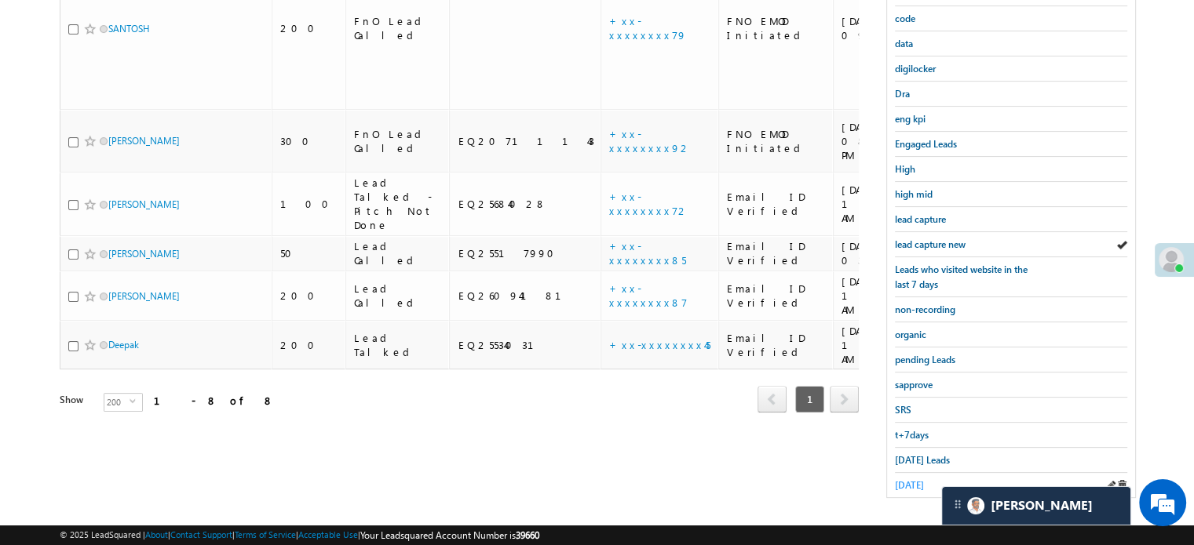
click at [921, 479] on span "yesterday" at bounding box center [909, 485] width 29 height 12
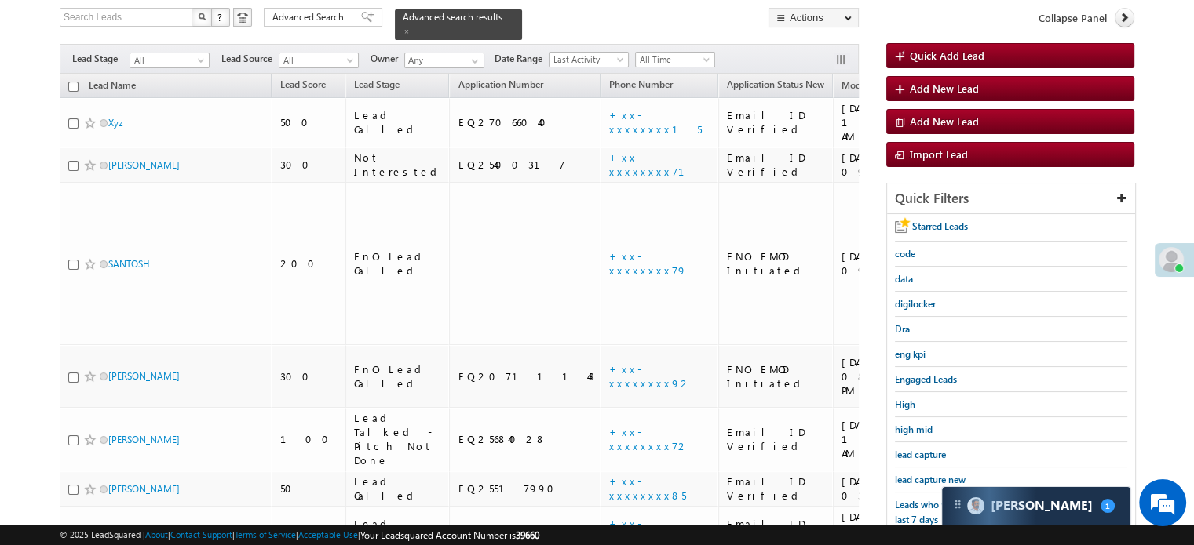
scroll to position [7895, 0]
click at [921, 474] on span "lead capture new" at bounding box center [930, 480] width 71 height 12
click at [1010, 511] on span "[PERSON_NAME]" at bounding box center [1041, 505] width 102 height 15
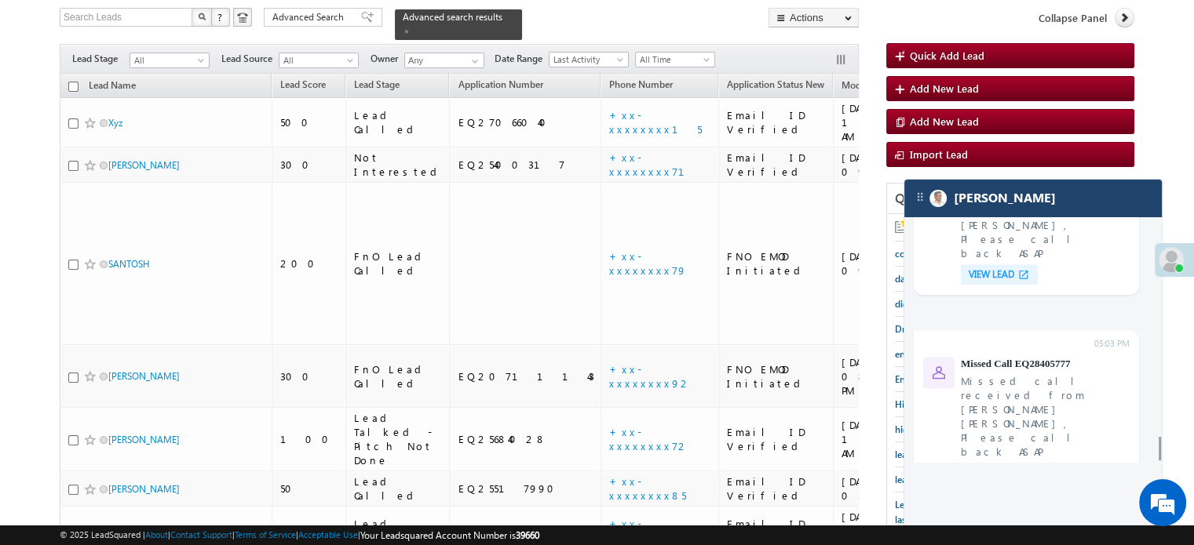
scroll to position [6522, 0]
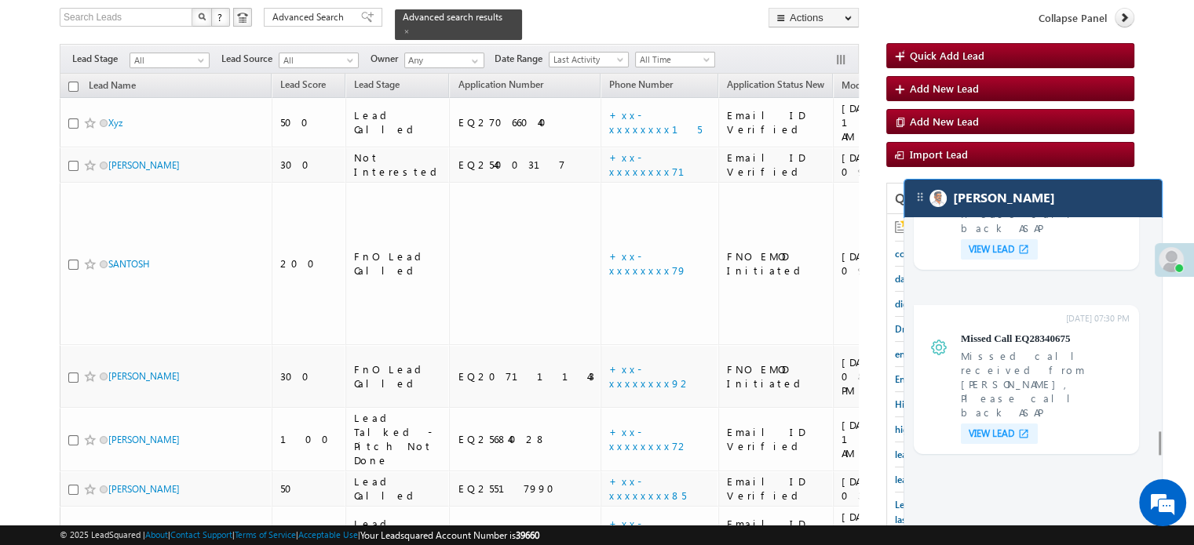
click at [1041, 210] on div "[PERSON_NAME]" at bounding box center [1032, 199] width 257 height 38
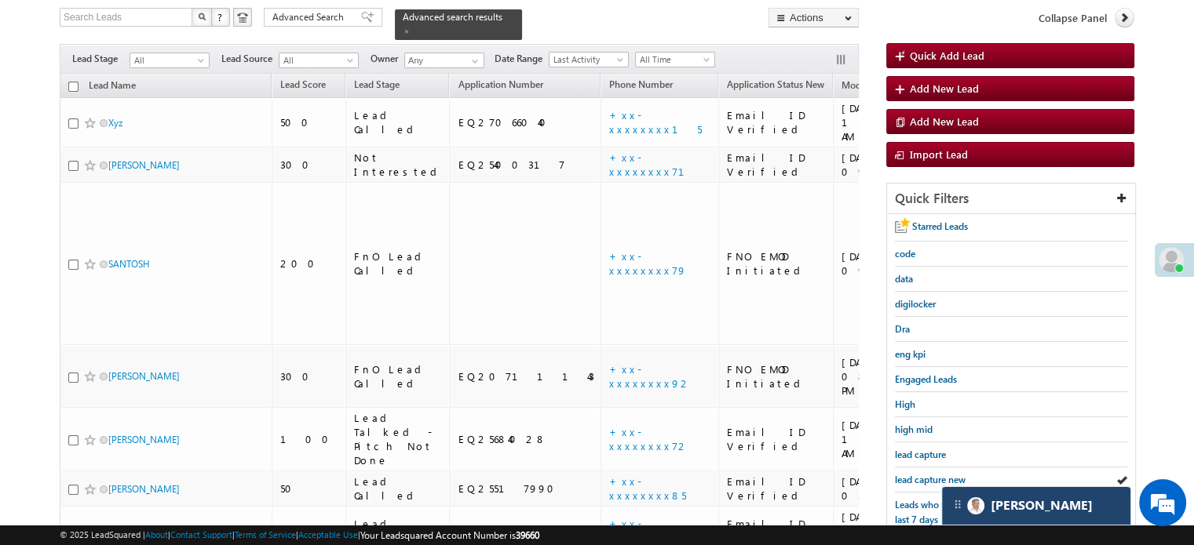
scroll to position [6610, 0]
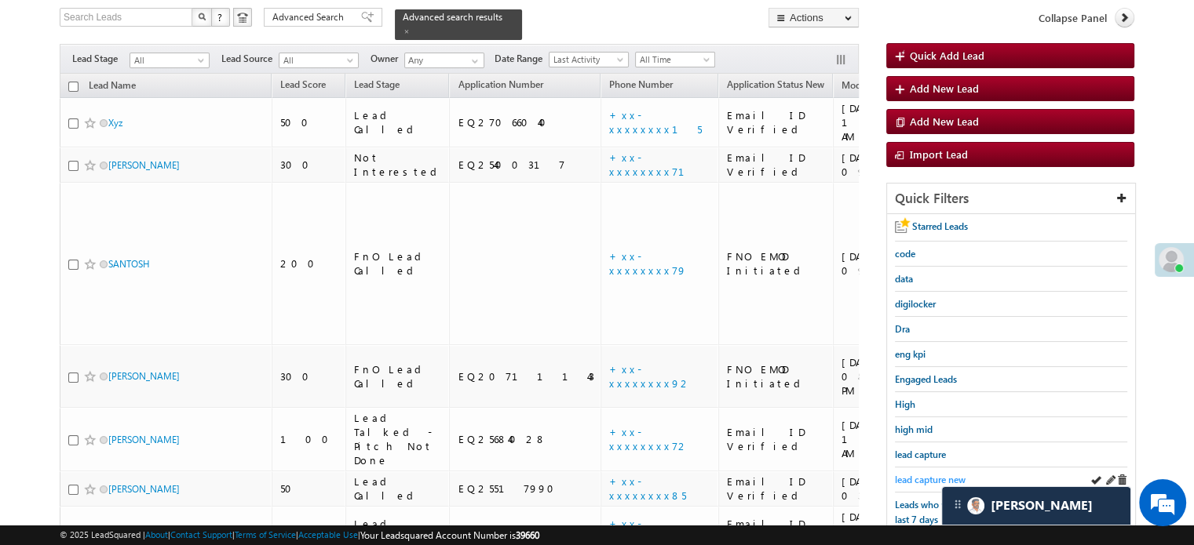
click at [929, 474] on span "lead capture new" at bounding box center [930, 480] width 71 height 12
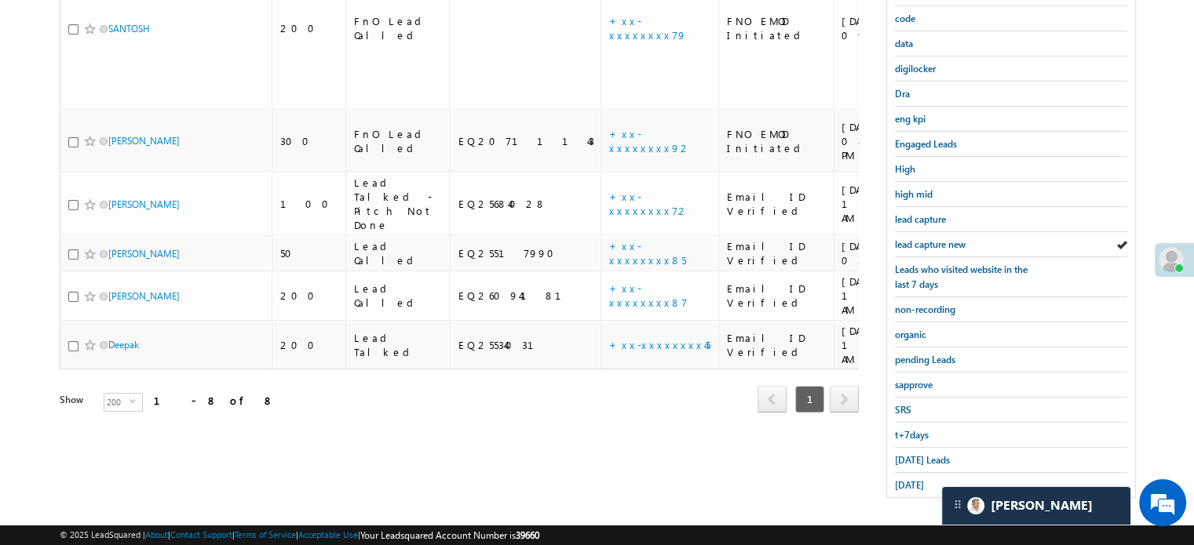
click at [924, 478] on link "yesterday" at bounding box center [909, 485] width 29 height 15
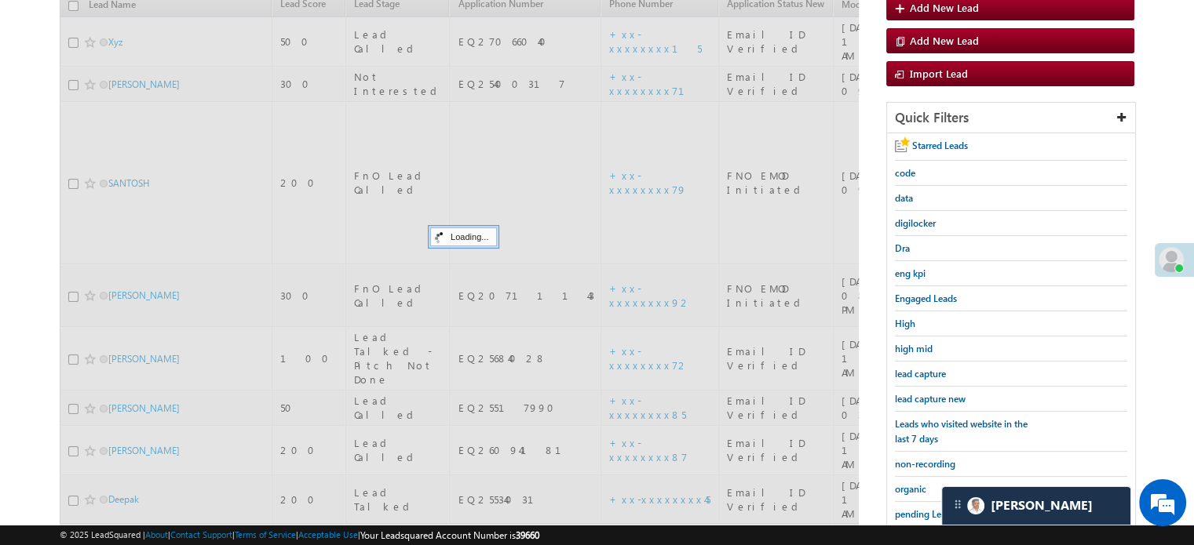
scroll to position [180, 0]
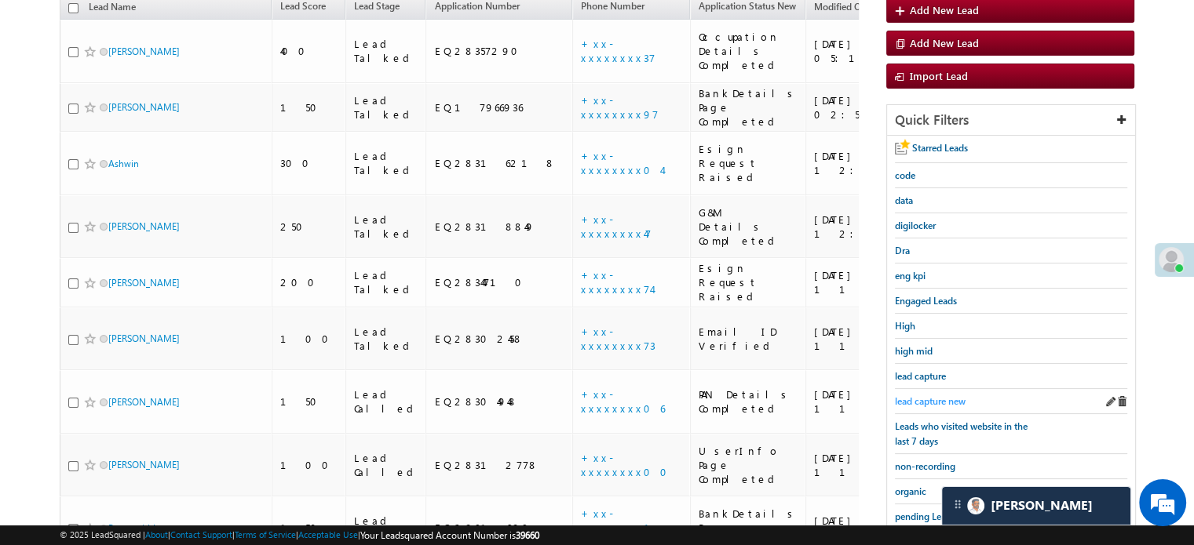
click at [939, 394] on link "lead capture new" at bounding box center [930, 401] width 71 height 15
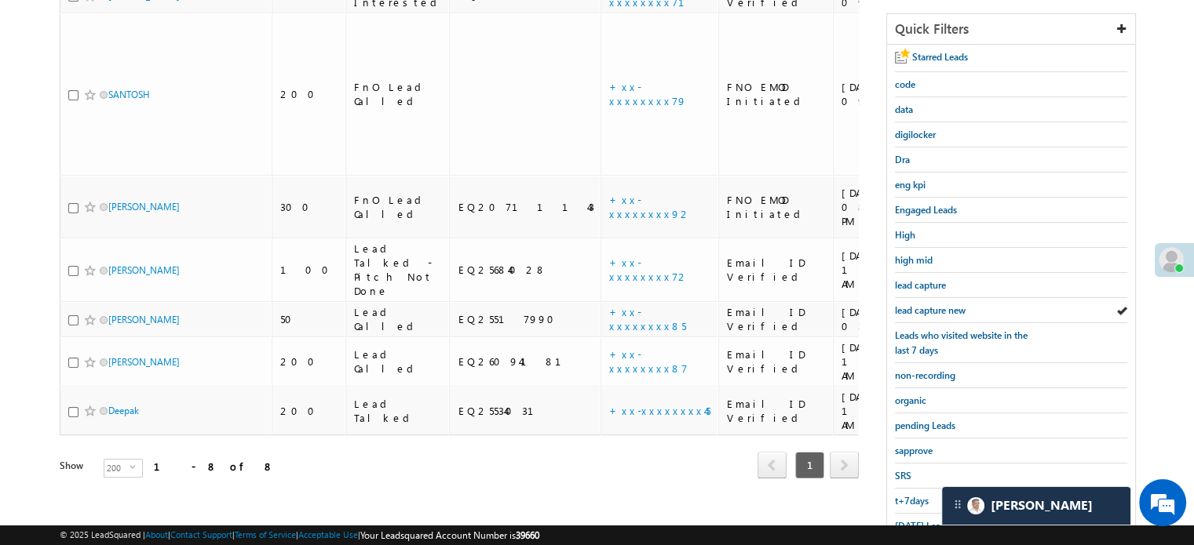
scroll to position [337, 0]
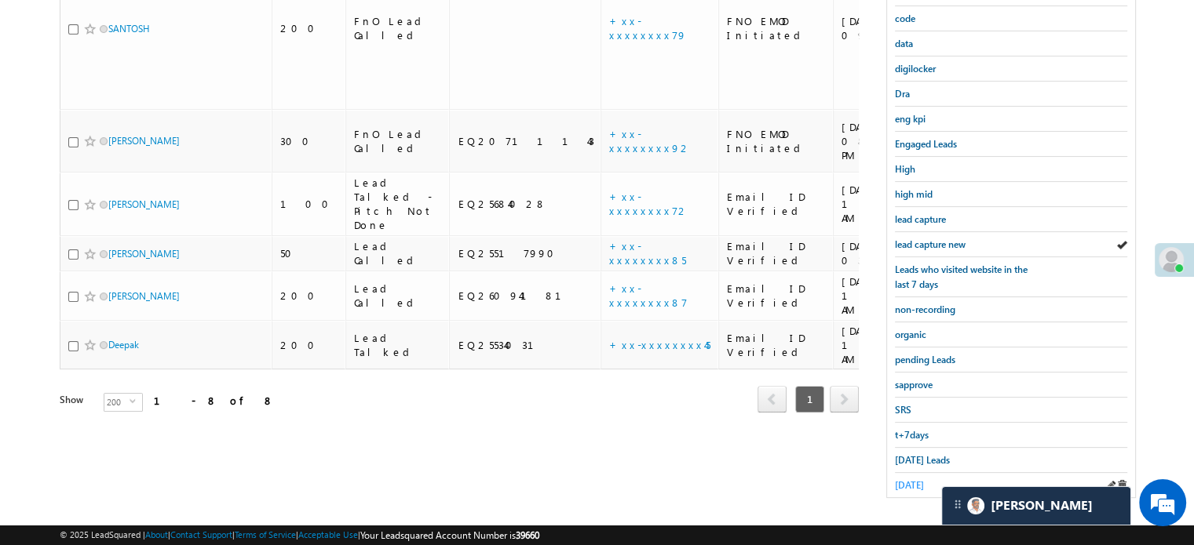
click at [912, 478] on link "yesterday" at bounding box center [909, 485] width 29 height 15
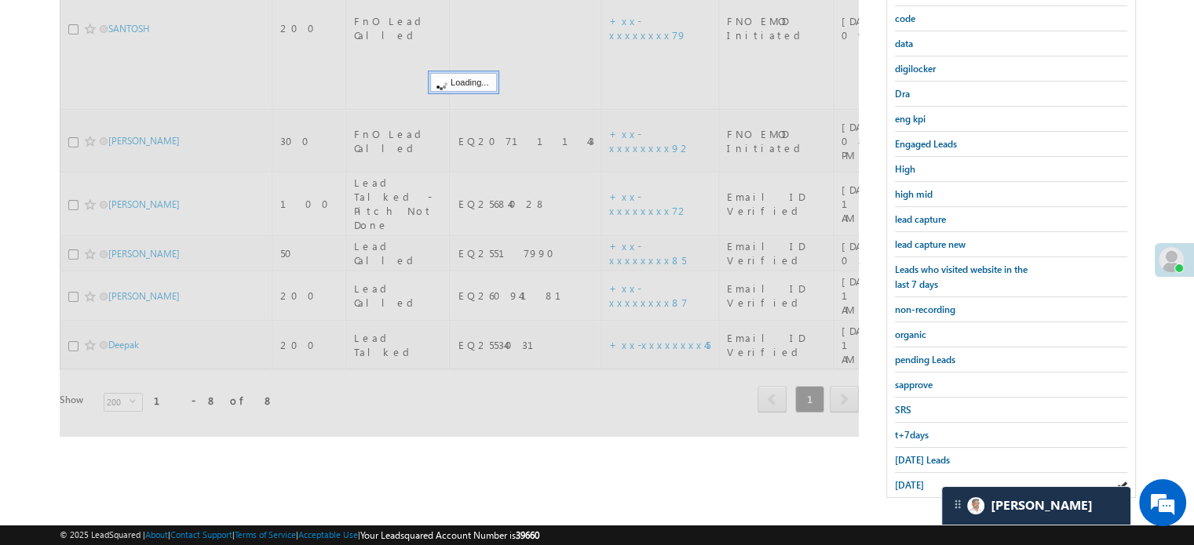
scroll to position [180, 0]
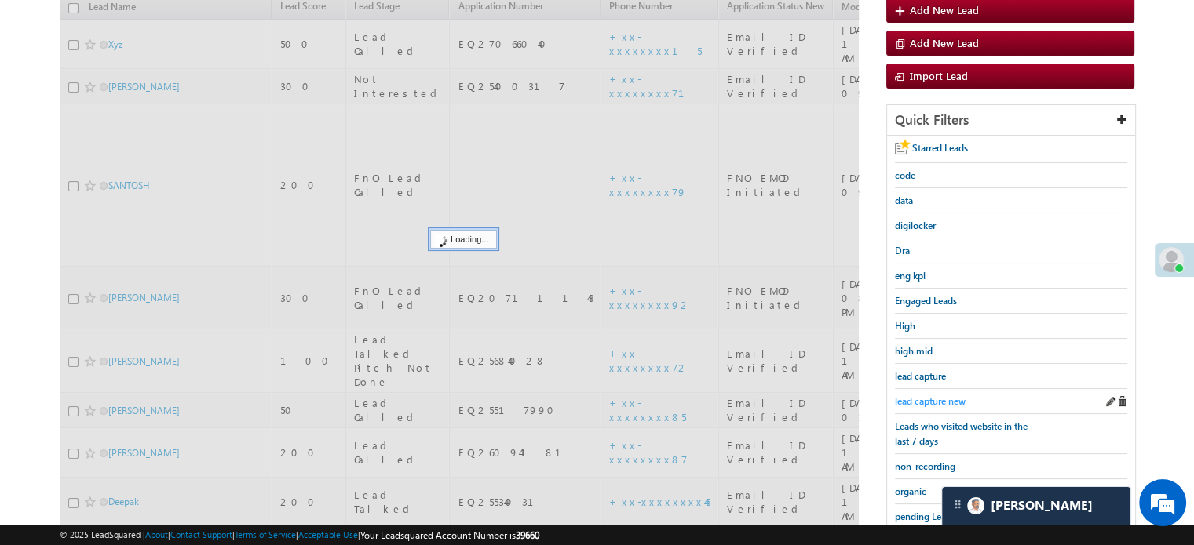
click at [924, 396] on span "lead capture new" at bounding box center [930, 402] width 71 height 12
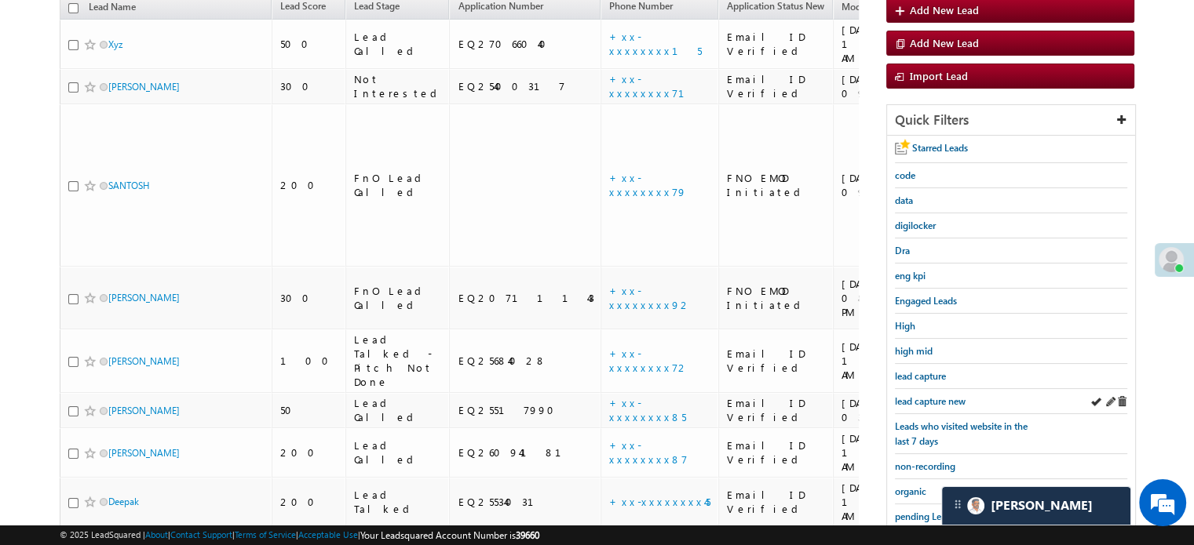
click at [939, 407] on div "lead capture new" at bounding box center [1011, 401] width 232 height 25
click at [934, 396] on span "lead capture new" at bounding box center [930, 402] width 71 height 12
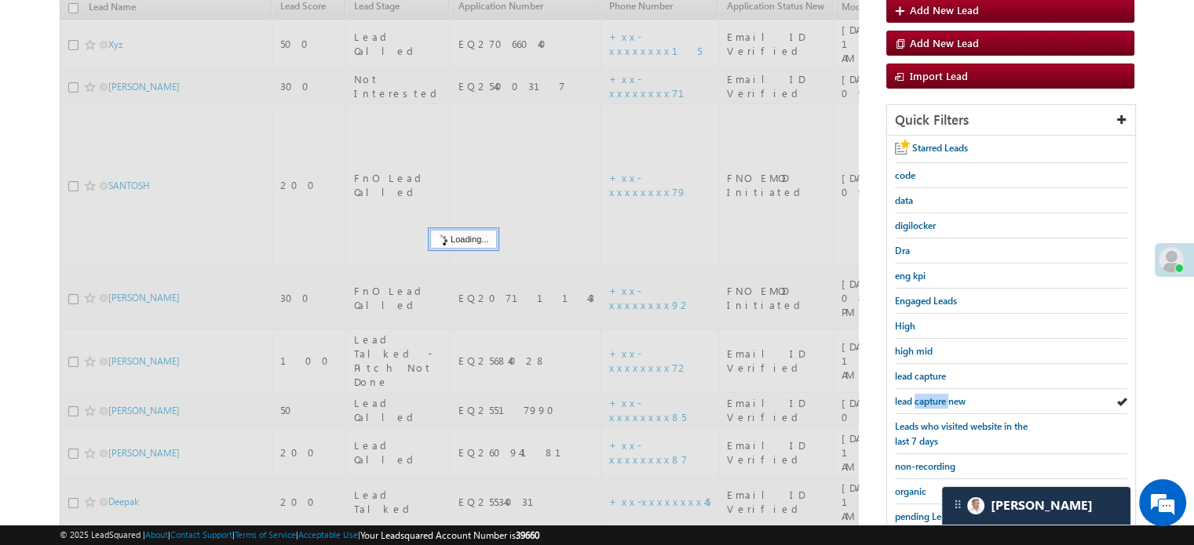
click at [934, 396] on span "lead capture new" at bounding box center [930, 402] width 71 height 12
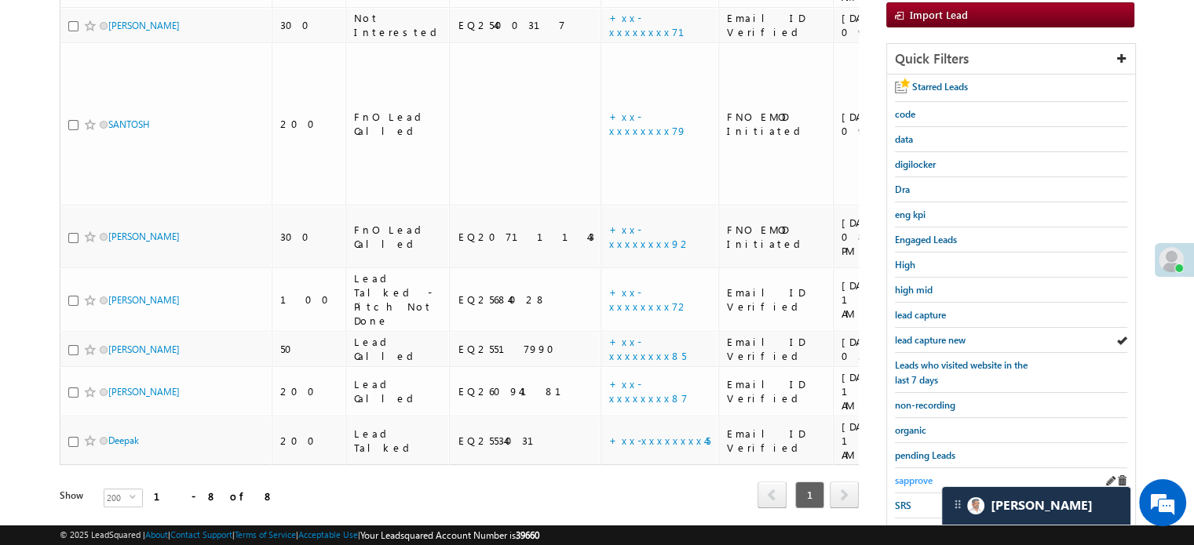
scroll to position [337, 0]
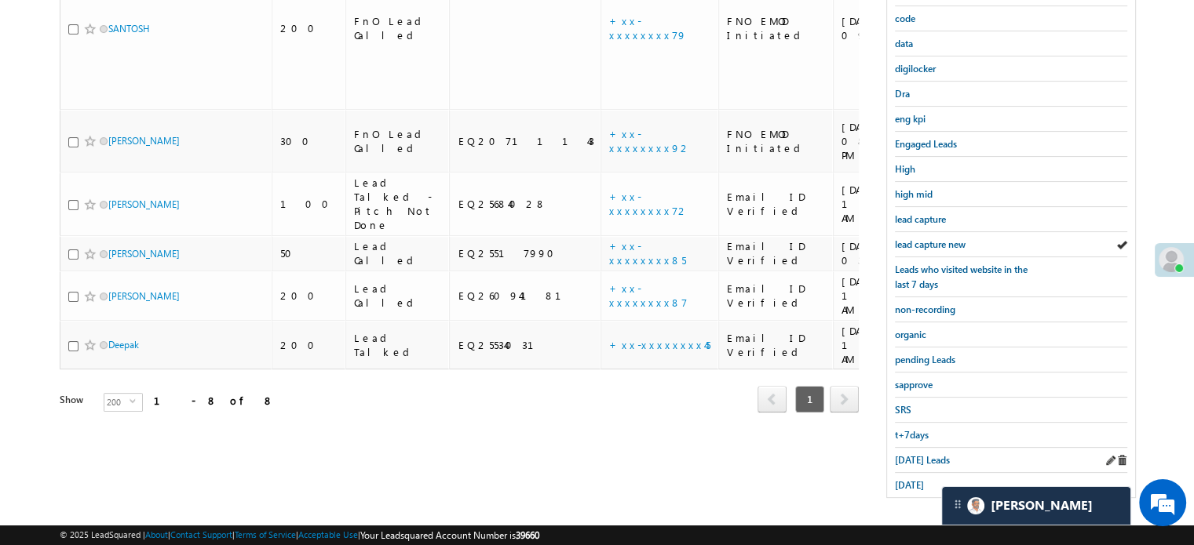
click at [925, 462] on div "Today's Leads" at bounding box center [1011, 460] width 232 height 25
click at [921, 454] on span "Today's Leads" at bounding box center [922, 460] width 55 height 12
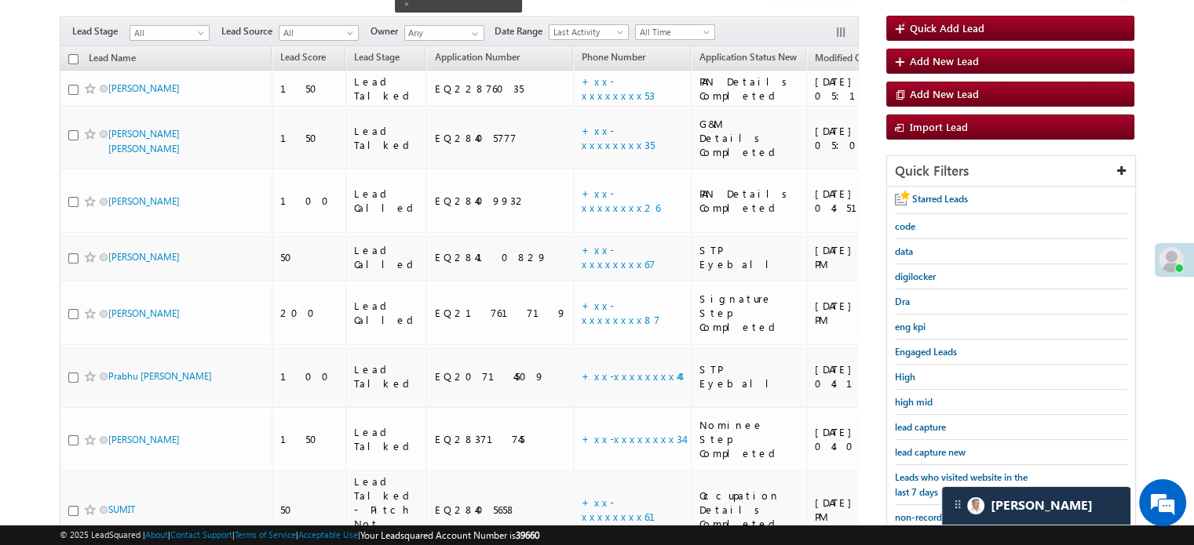
scroll to position [101, 0]
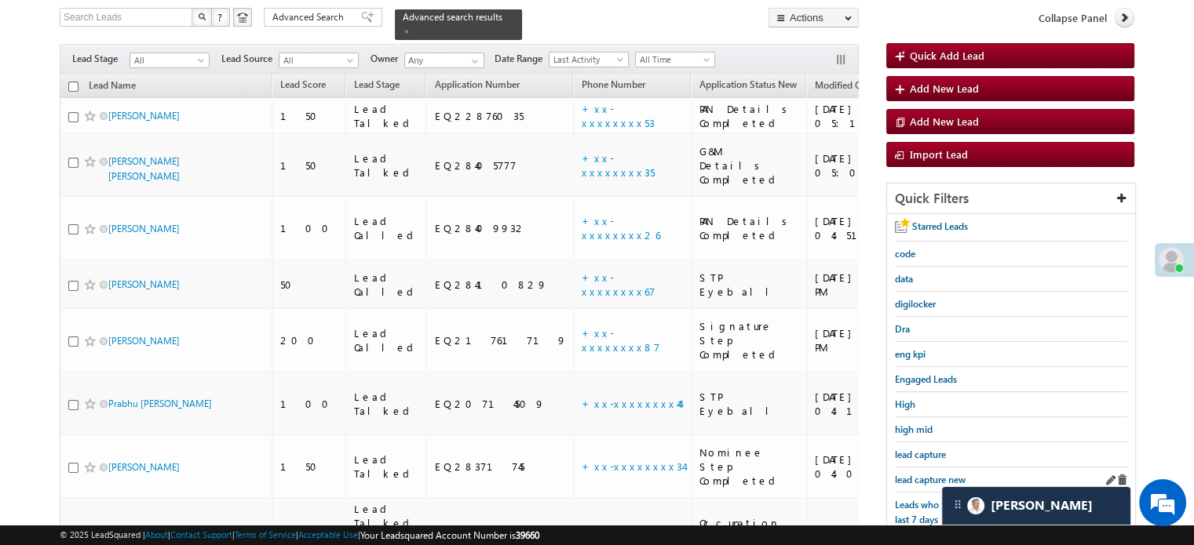
click at [932, 468] on div "lead capture new" at bounding box center [1011, 480] width 232 height 25
click at [932, 474] on span "lead capture new" at bounding box center [930, 480] width 71 height 12
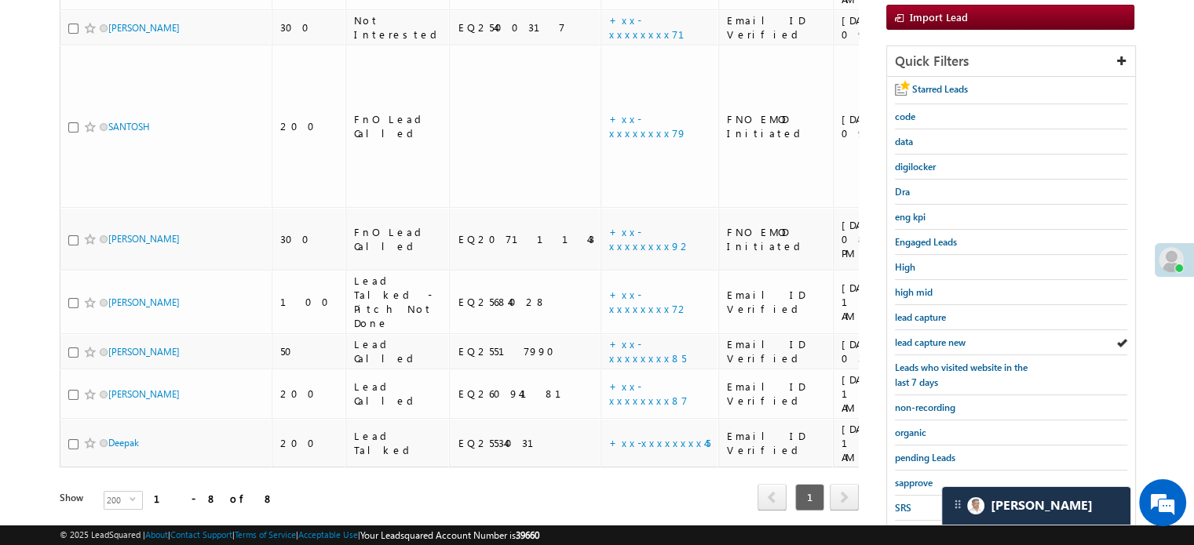
scroll to position [337, 0]
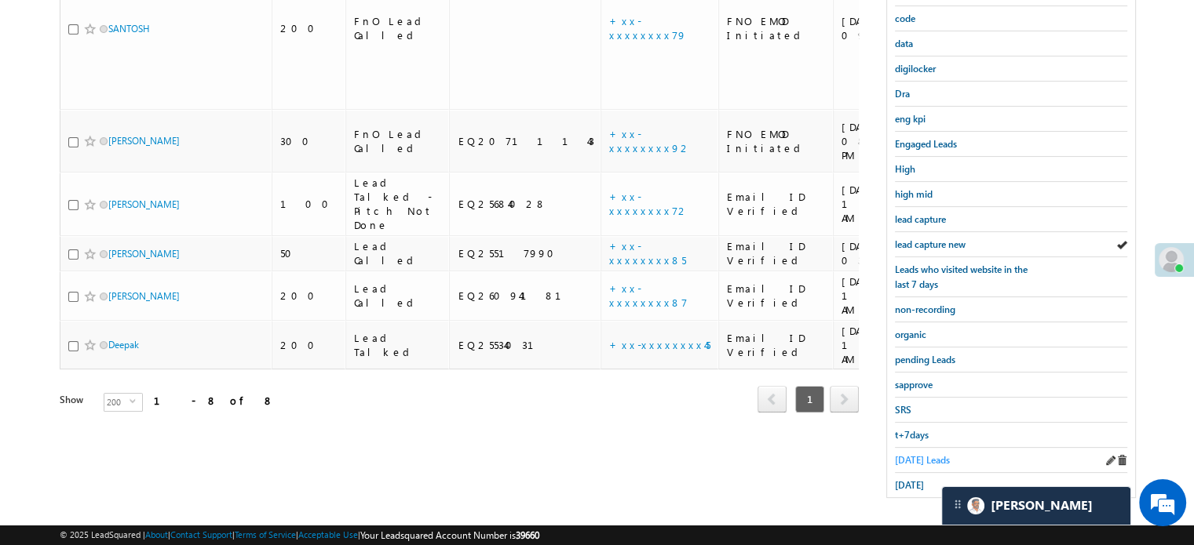
click at [920, 454] on span "Today's Leads" at bounding box center [922, 460] width 55 height 12
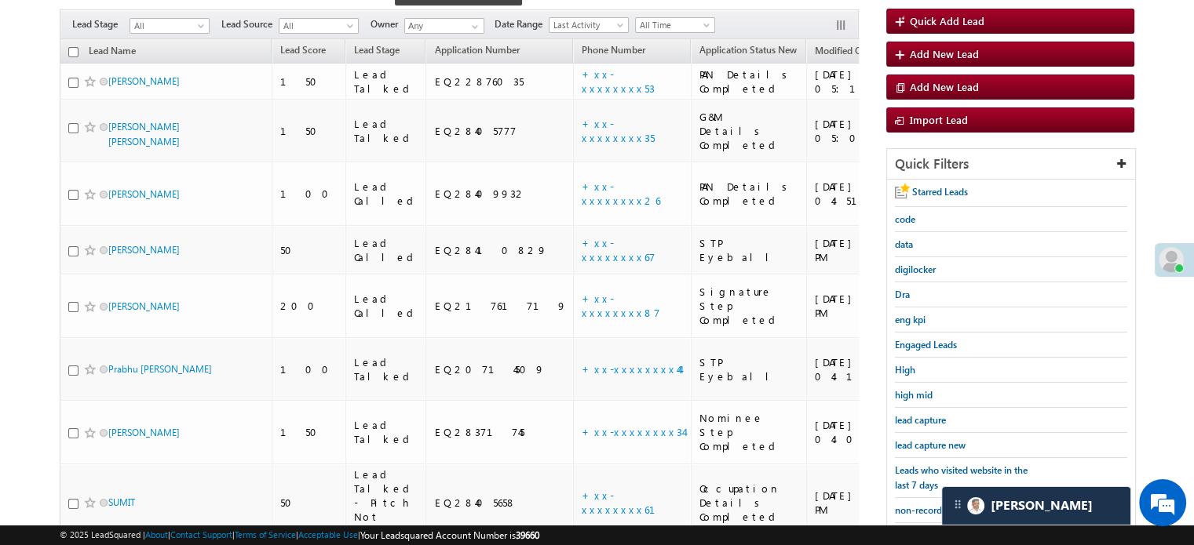
scroll to position [128, 0]
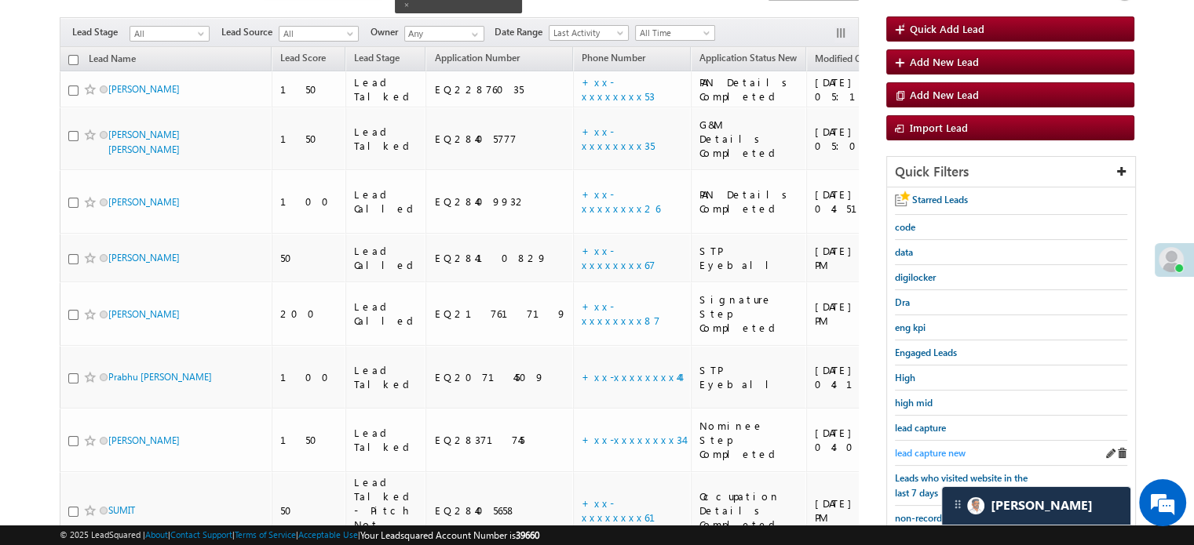
click at [897, 448] on span "lead capture new" at bounding box center [930, 453] width 71 height 12
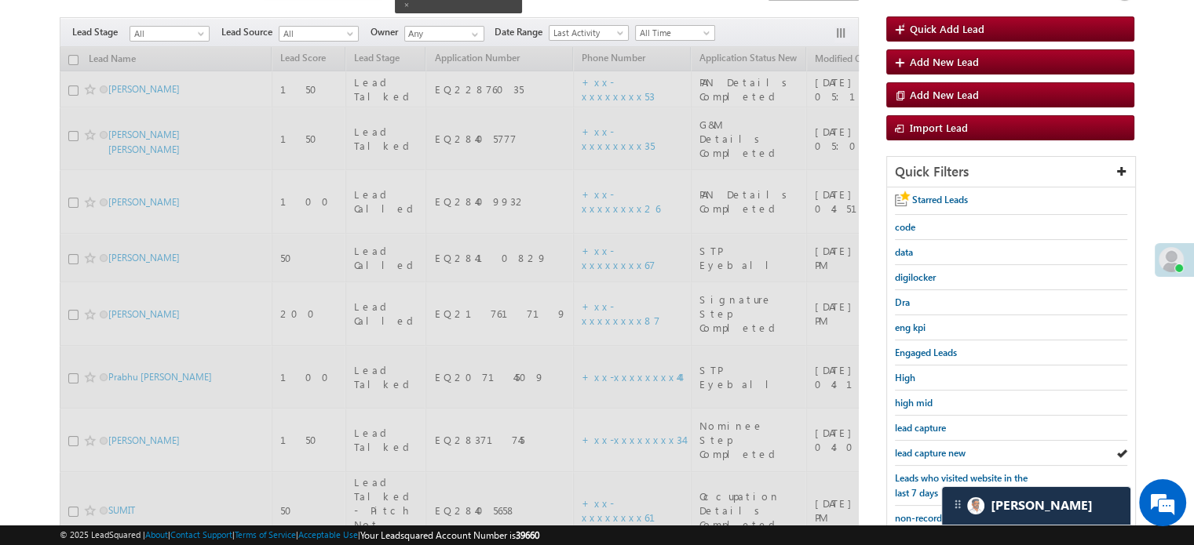
click at [907, 447] on span "lead capture new" at bounding box center [930, 453] width 71 height 12
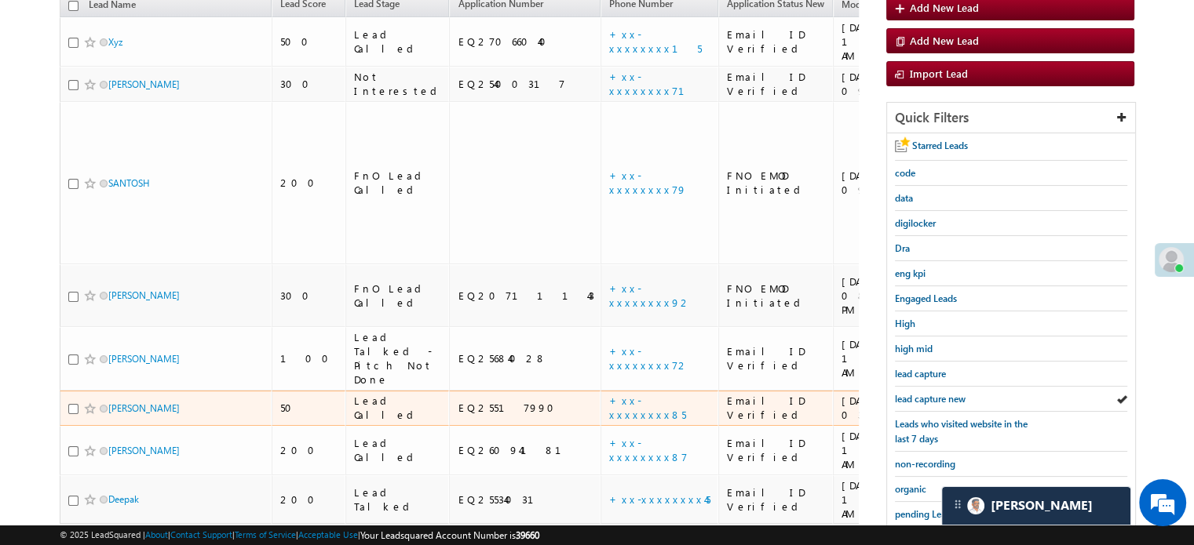
scroll to position [206, 0]
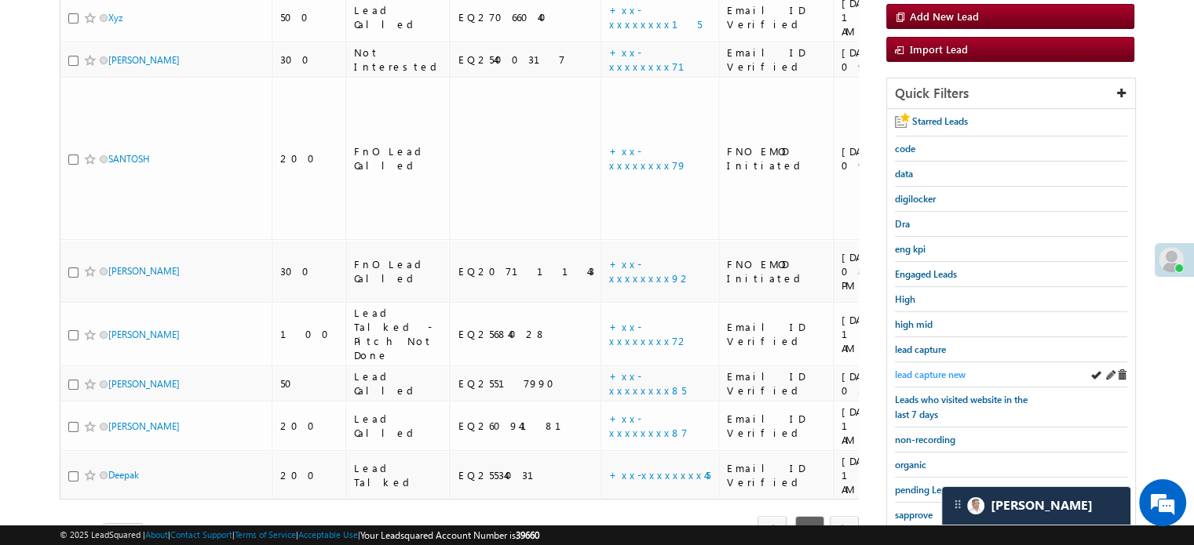
click at [910, 369] on span "lead capture new" at bounding box center [930, 375] width 71 height 12
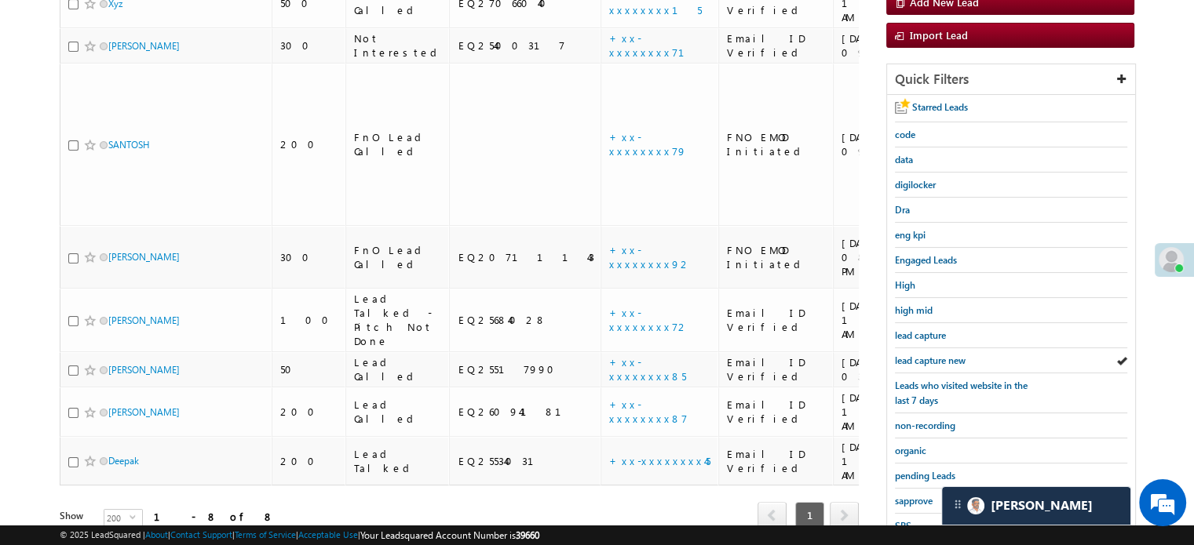
scroll to position [337, 0]
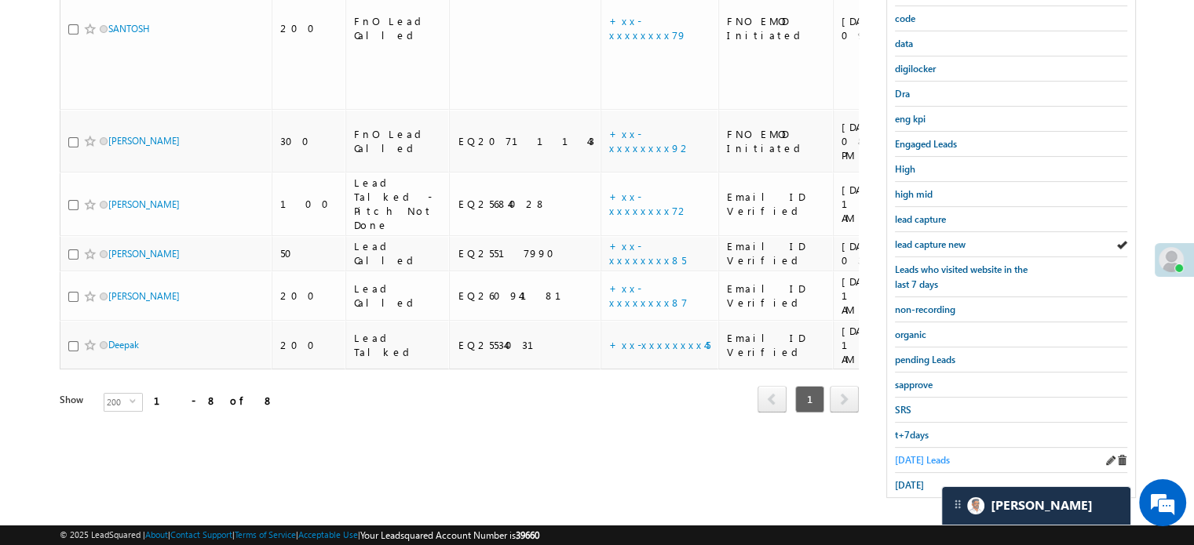
click at [917, 453] on link "Today's Leads" at bounding box center [922, 460] width 55 height 15
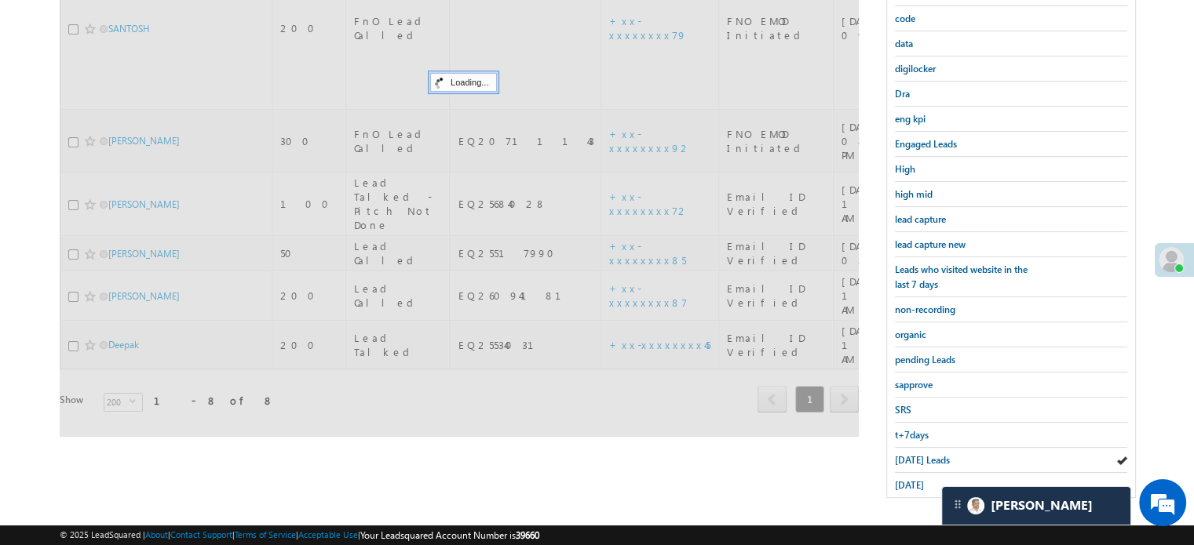
click at [917, 454] on span "Today's Leads" at bounding box center [922, 460] width 55 height 12
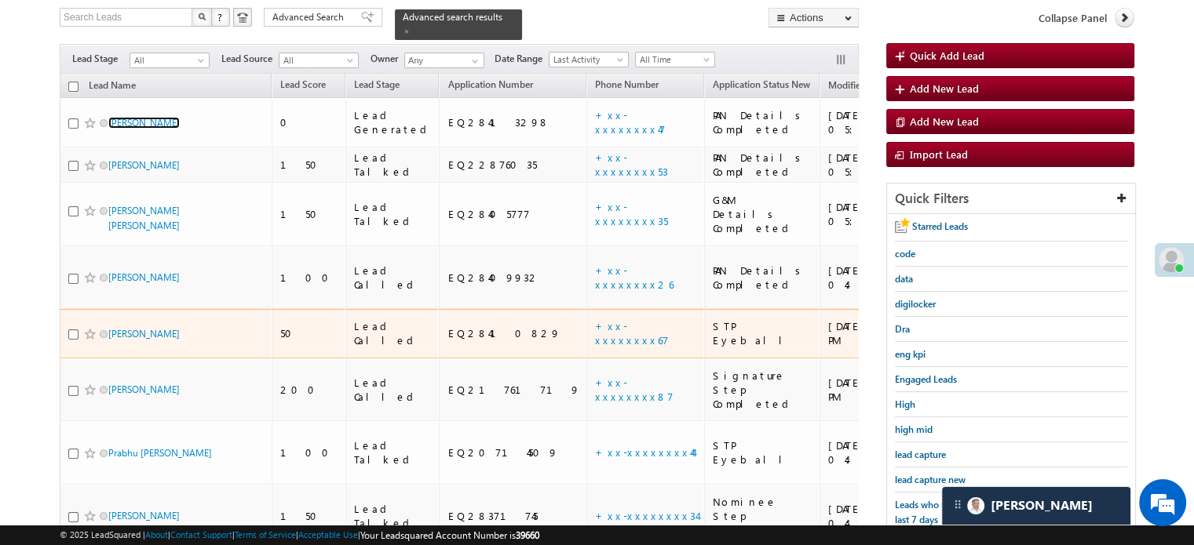
scroll to position [258, 0]
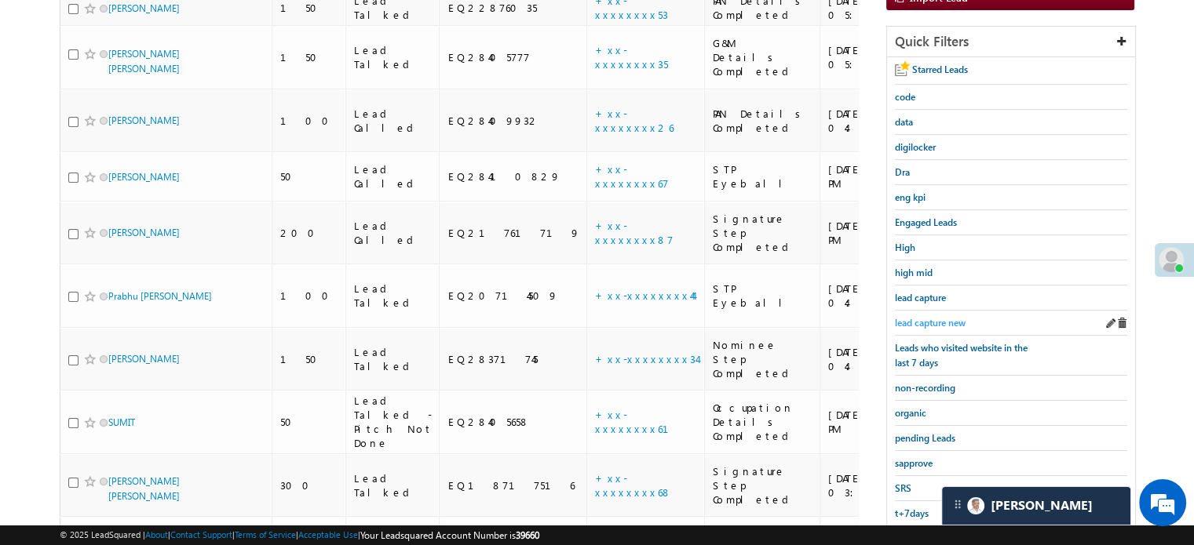
click at [954, 319] on span "lead capture new" at bounding box center [930, 323] width 71 height 12
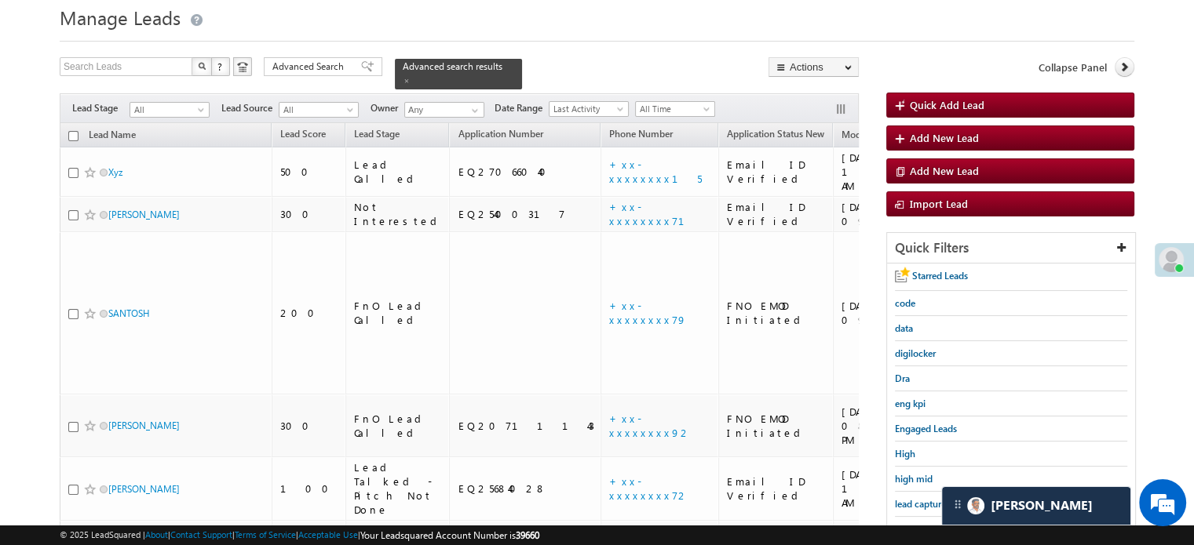
scroll to position [101, 0]
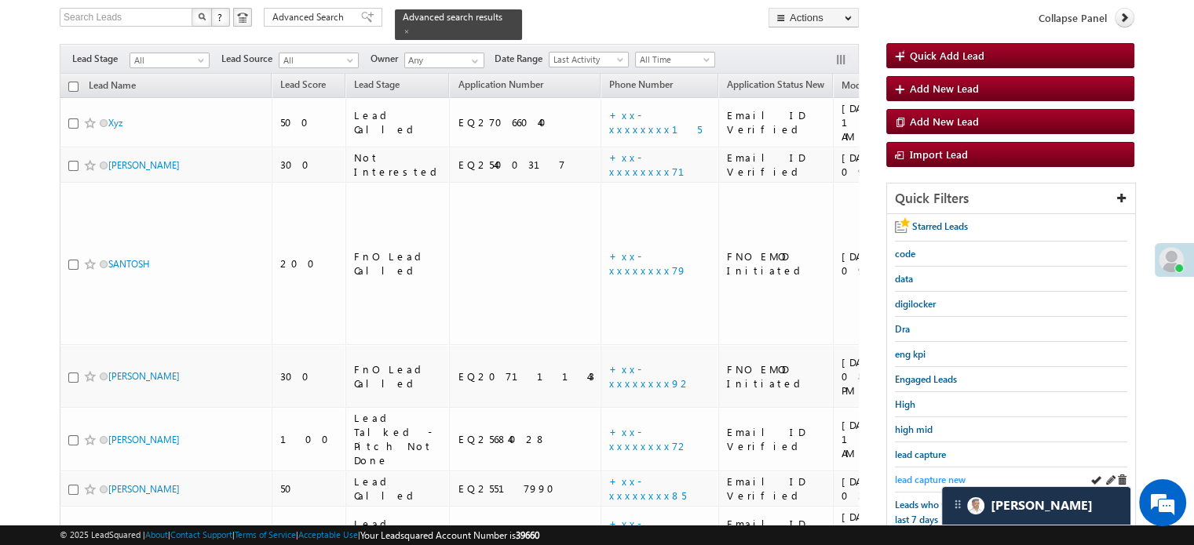
click at [932, 474] on span "lead capture new" at bounding box center [930, 480] width 71 height 12
click at [927, 474] on span "lead capture new" at bounding box center [930, 480] width 71 height 12
click at [895, 479] on span "lead capture new" at bounding box center [930, 480] width 71 height 12
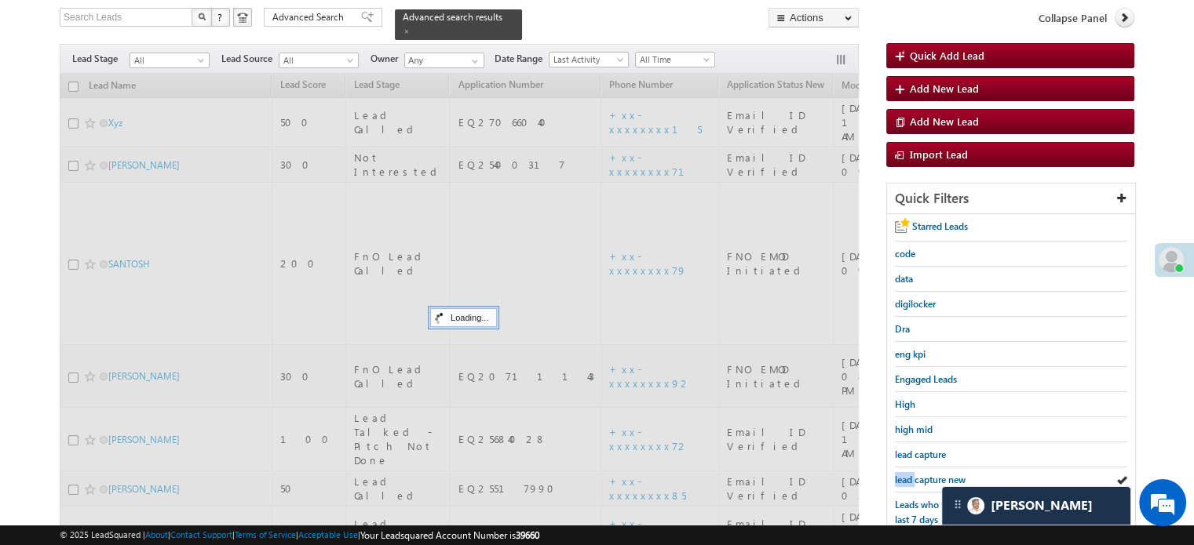
click at [895, 479] on span "lead capture new" at bounding box center [930, 480] width 71 height 12
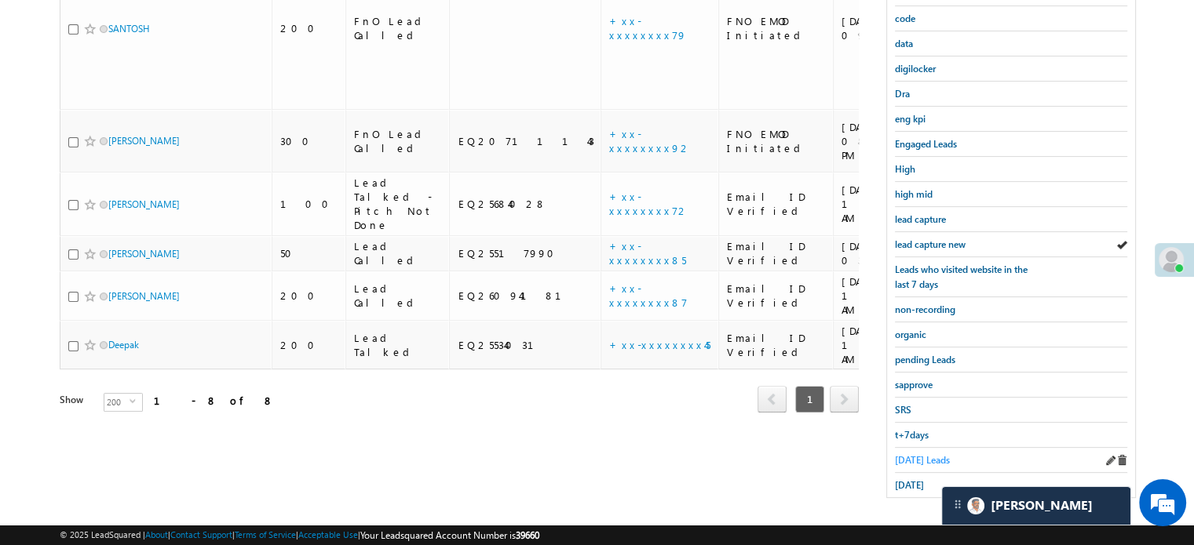
click at [922, 455] on span "Today's Leads" at bounding box center [922, 460] width 55 height 12
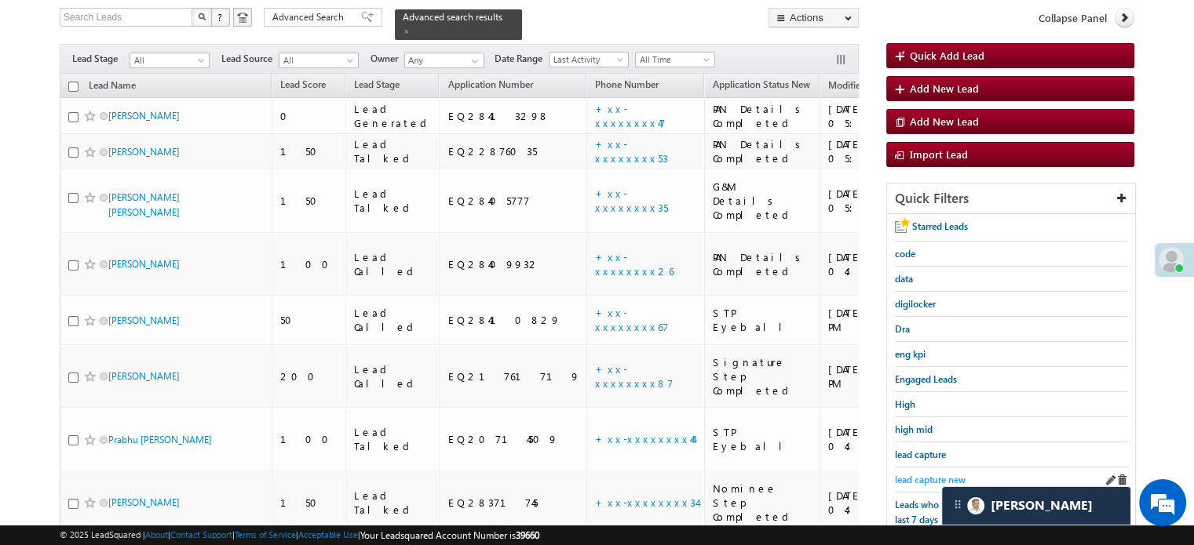
click at [929, 479] on span "lead capture new" at bounding box center [930, 480] width 71 height 12
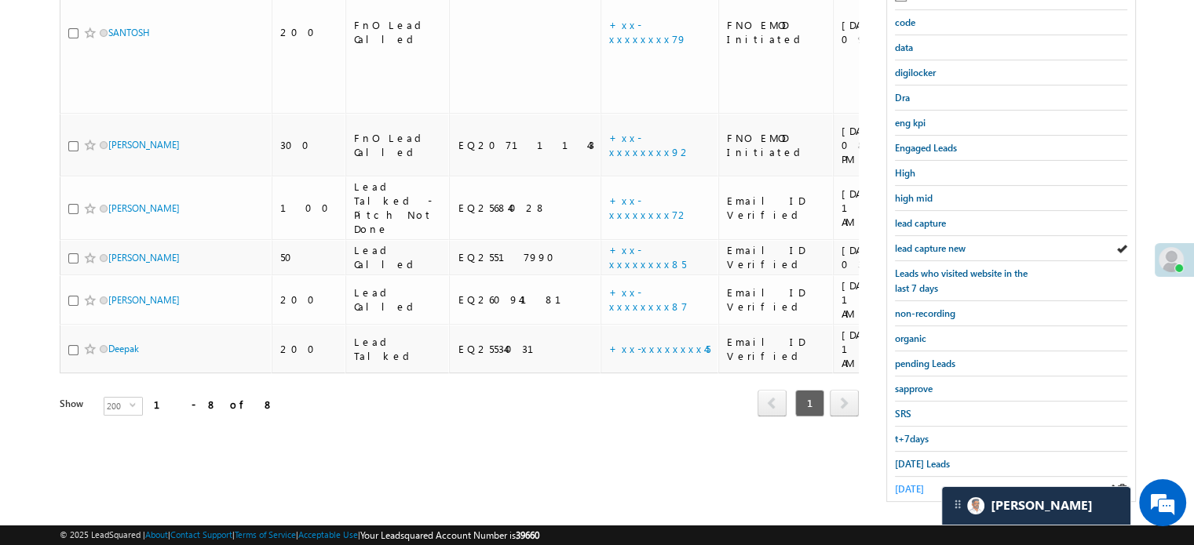
scroll to position [337, 0]
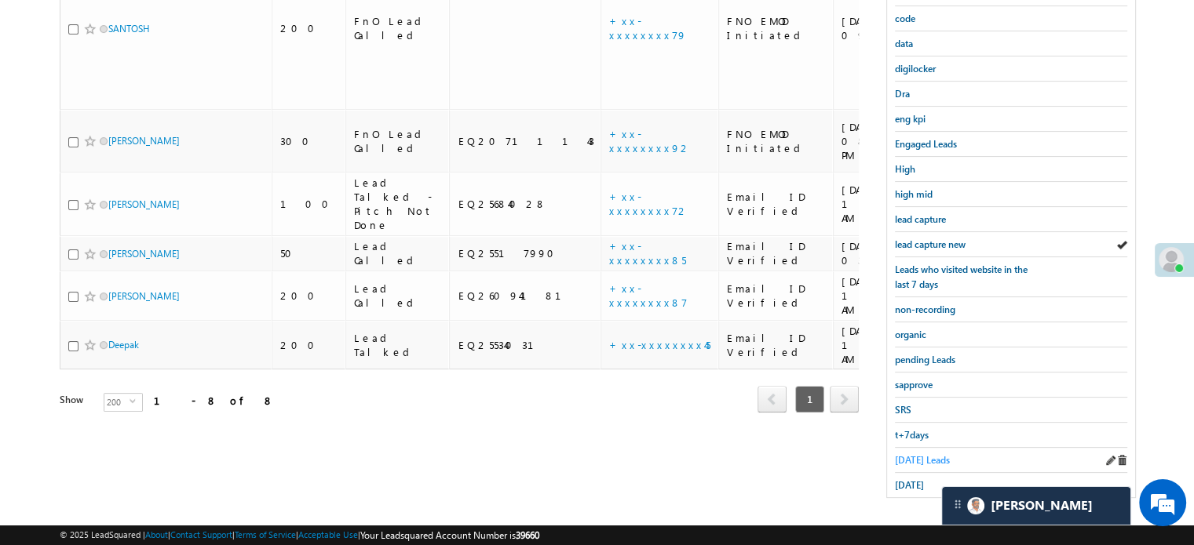
click at [920, 453] on link "Today's Leads" at bounding box center [922, 460] width 55 height 15
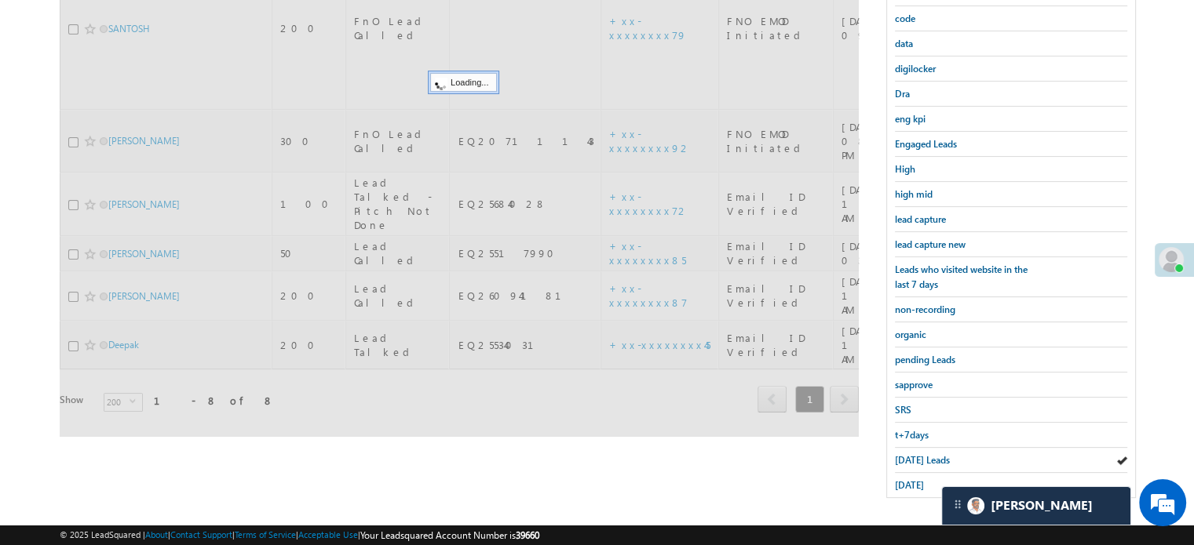
click at [920, 454] on span "Today's Leads" at bounding box center [922, 460] width 55 height 12
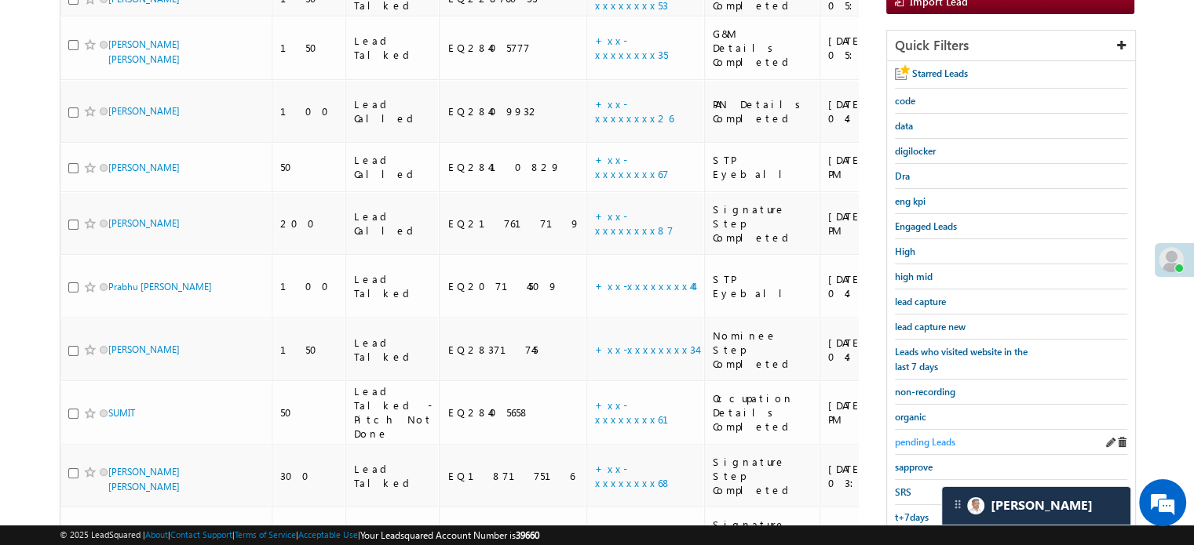
scroll to position [258, 0]
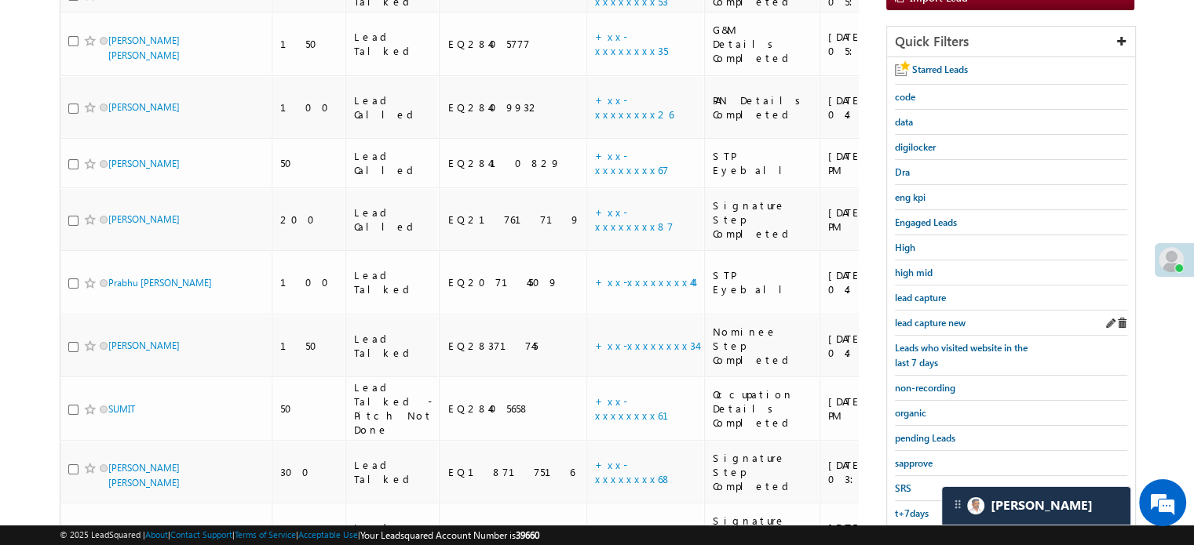
click at [938, 328] on div "lead capture new" at bounding box center [1011, 323] width 232 height 25
click at [935, 317] on span "lead capture new" at bounding box center [930, 323] width 71 height 12
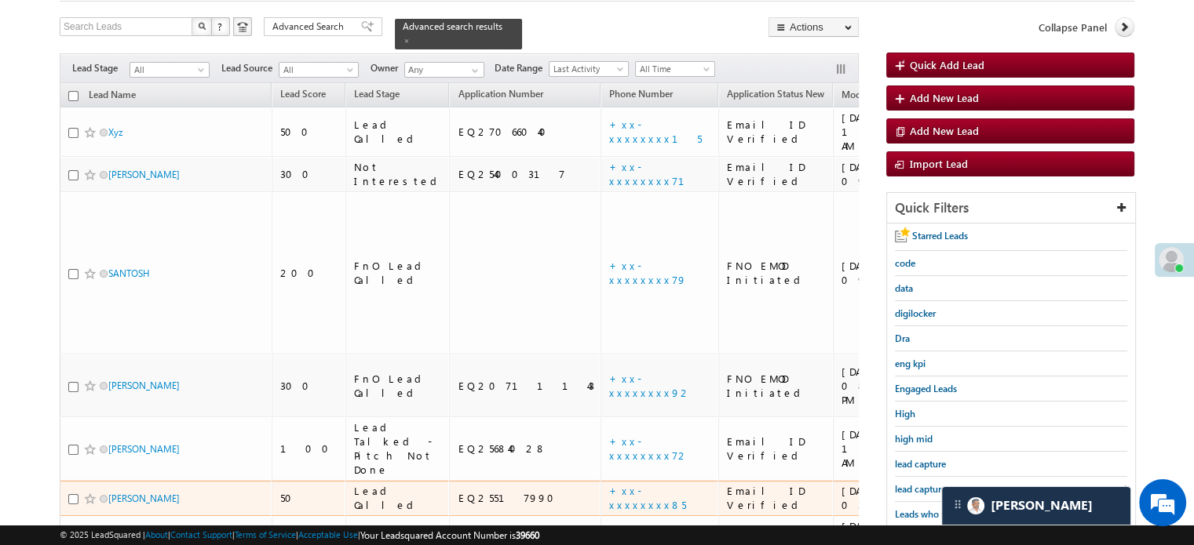
scroll to position [157, 0]
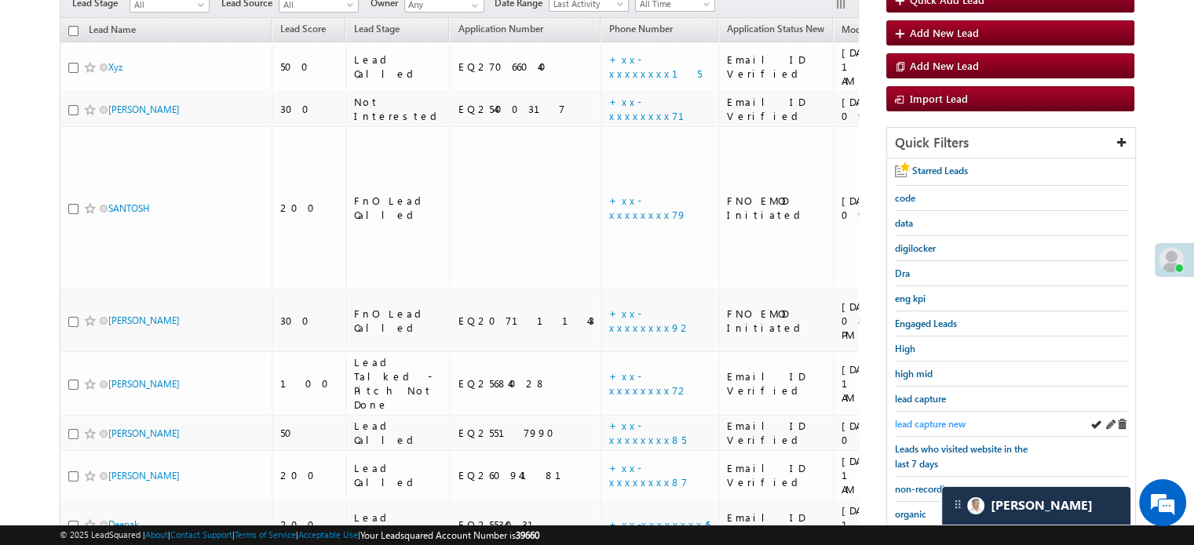
click at [907, 417] on link "lead capture new" at bounding box center [930, 424] width 71 height 15
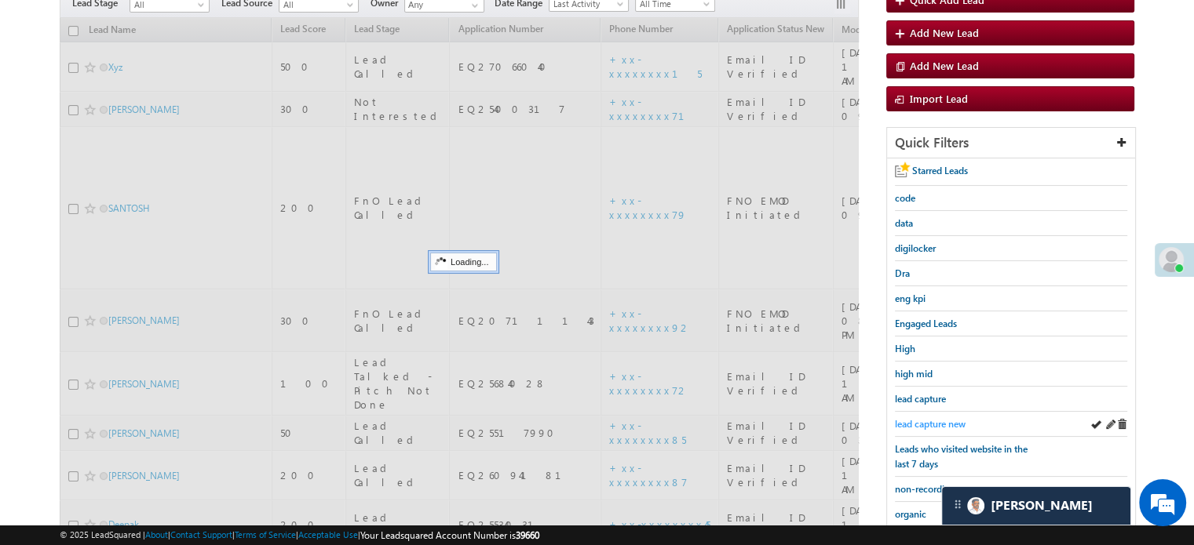
scroll to position [78, 0]
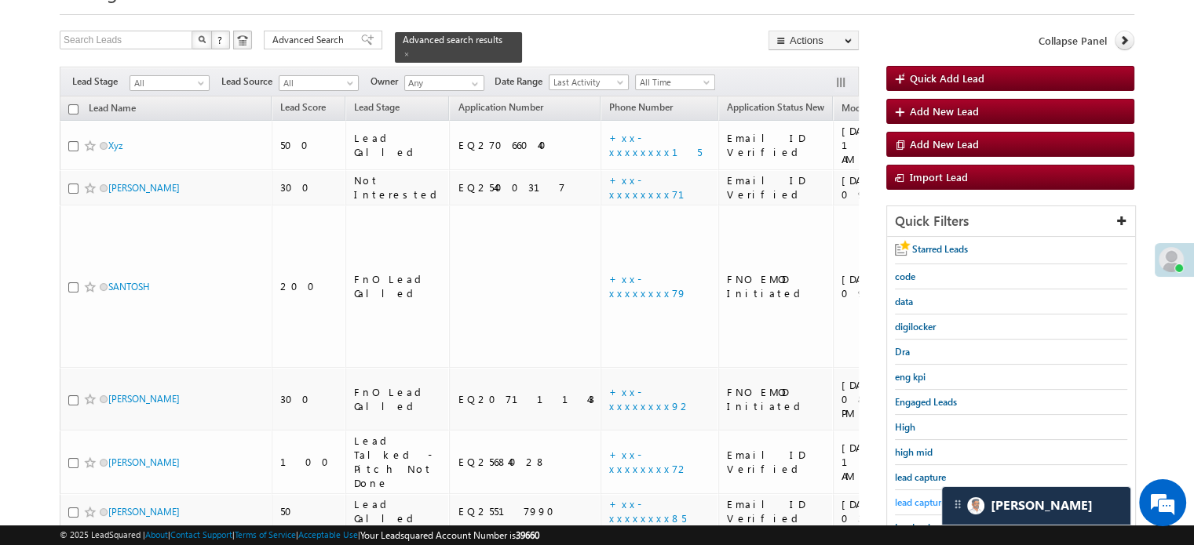
click at [920, 502] on span "lead capture new" at bounding box center [930, 503] width 71 height 12
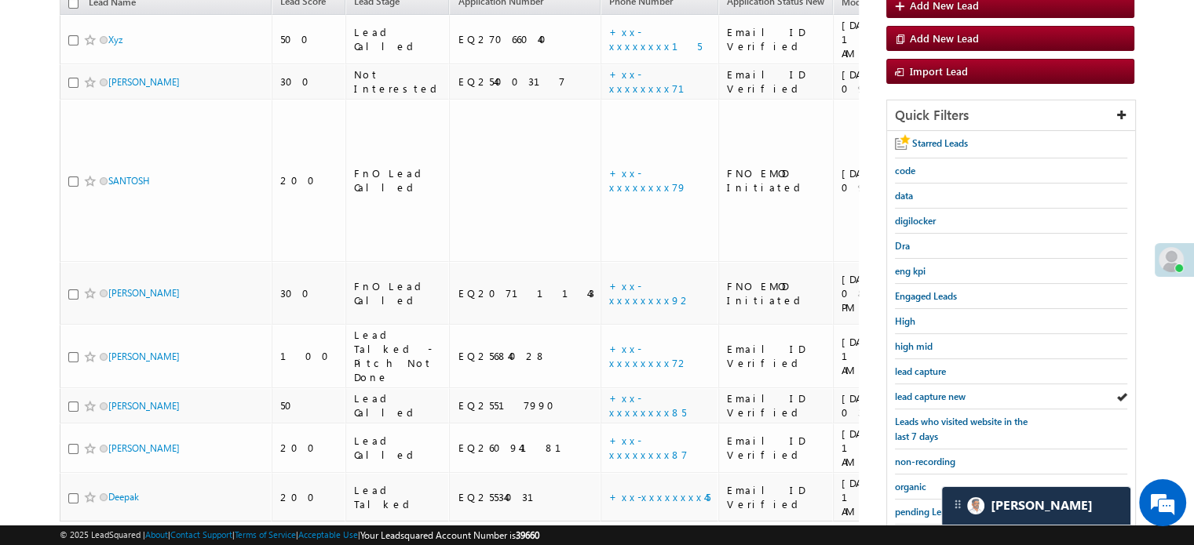
scroll to position [314, 0]
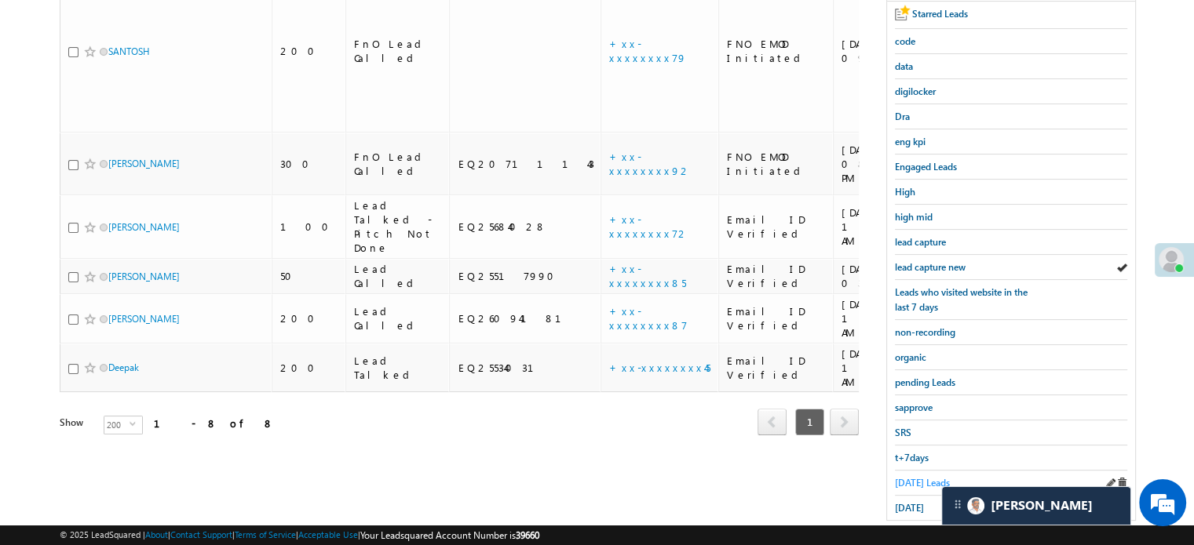
click at [909, 477] on span "Today's Leads" at bounding box center [922, 483] width 55 height 12
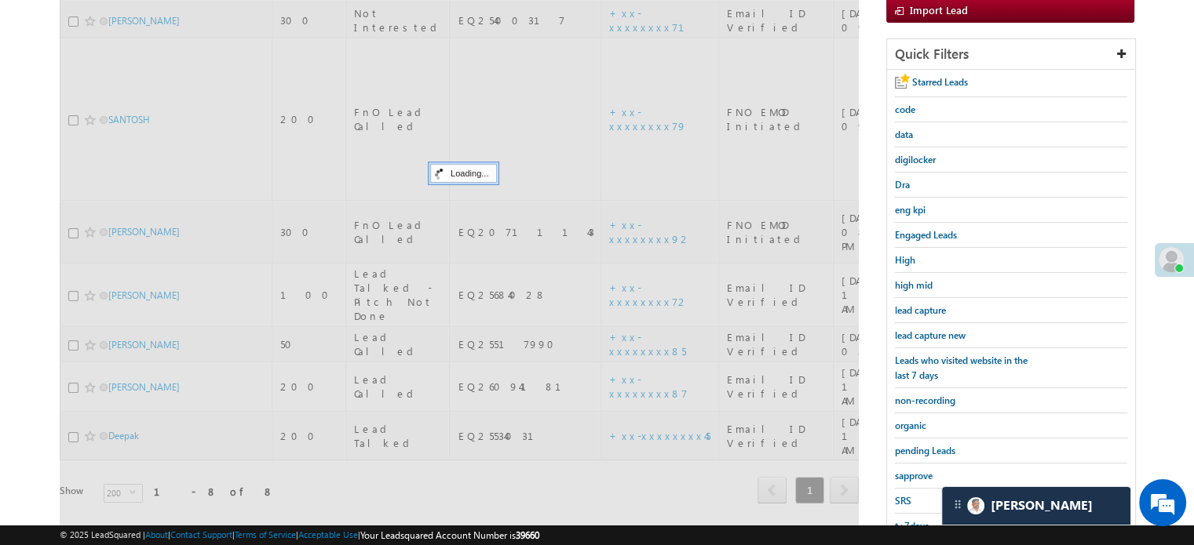
scroll to position [157, 0]
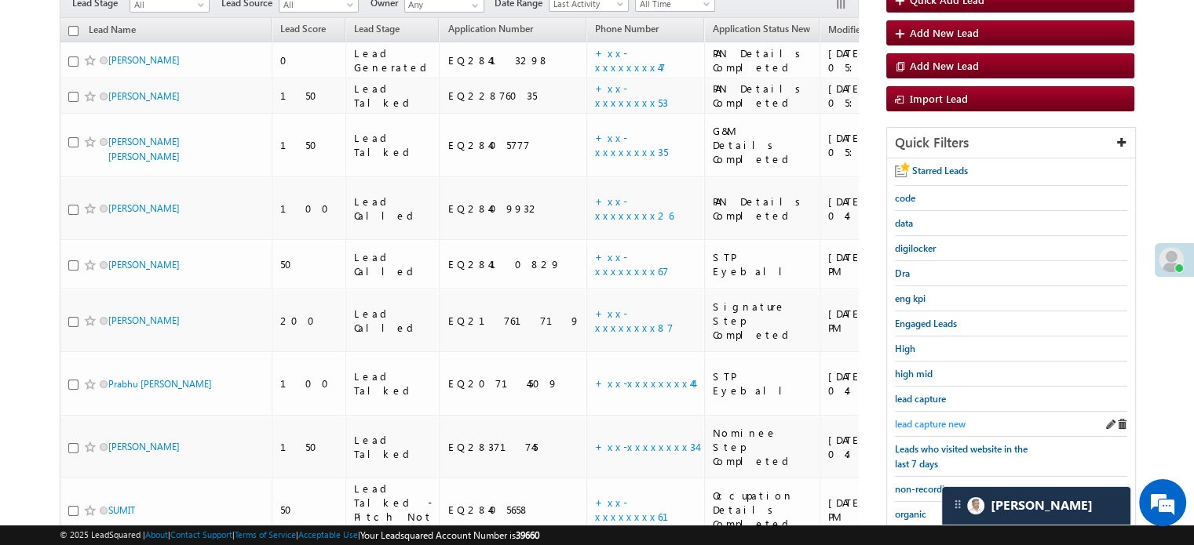
click at [920, 422] on span "lead capture new" at bounding box center [930, 424] width 71 height 12
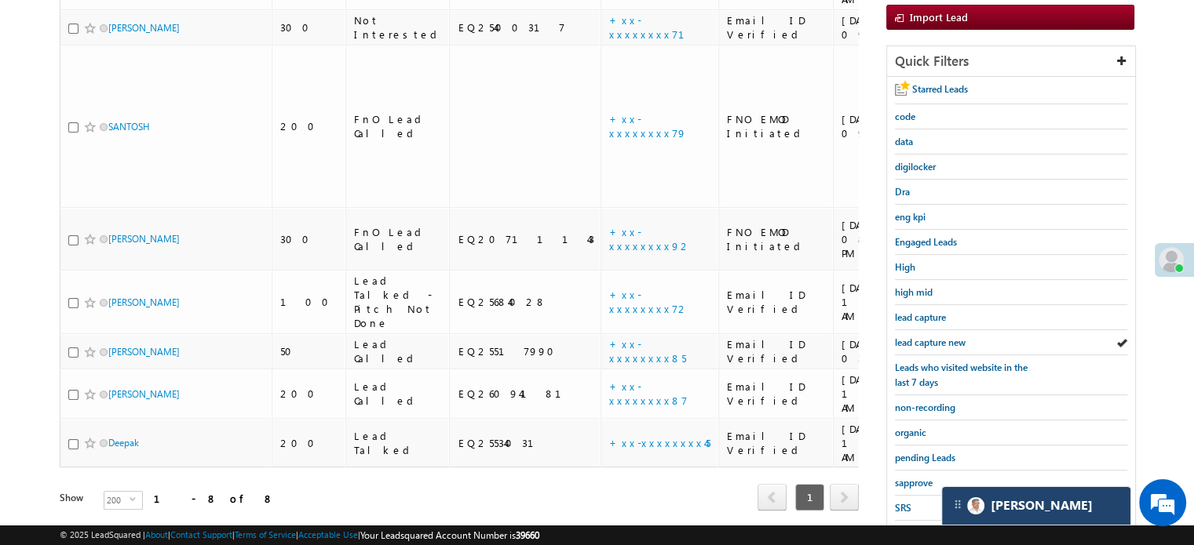
scroll to position [337, 0]
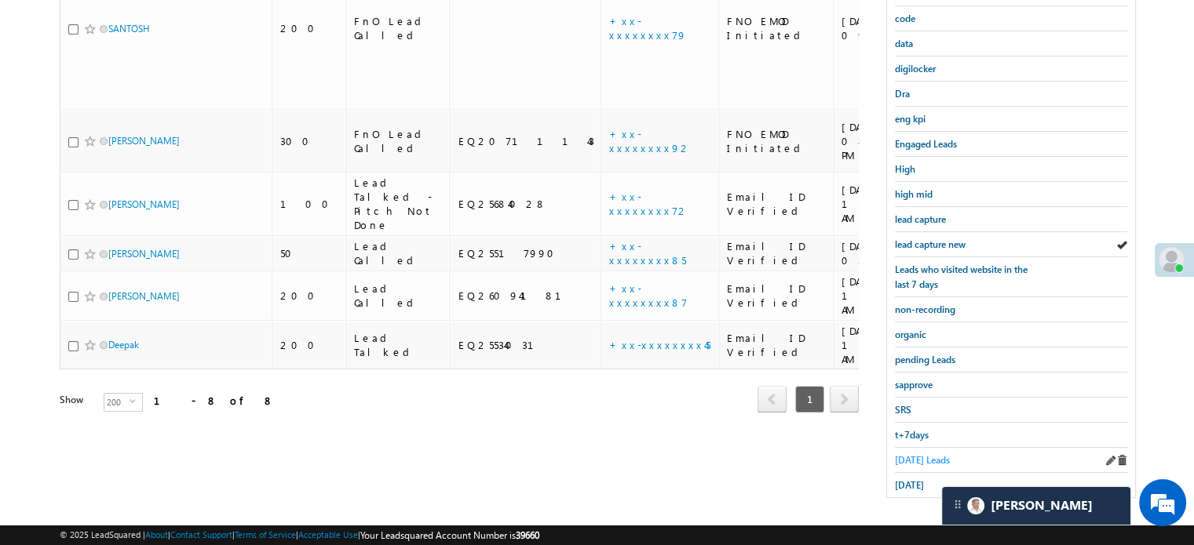
click at [920, 454] on span "Today's Leads" at bounding box center [922, 460] width 55 height 12
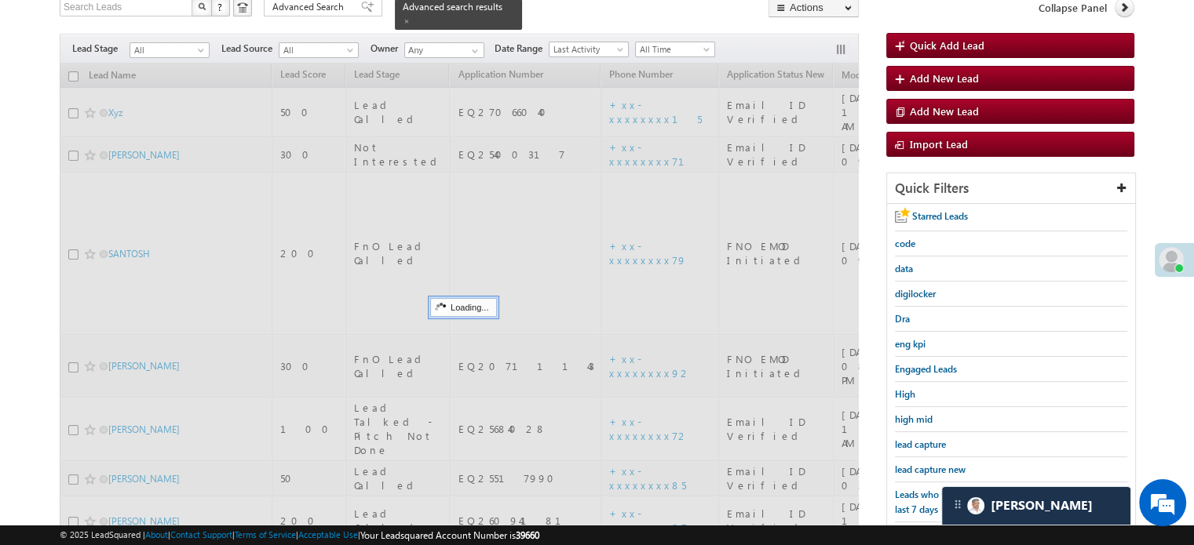
scroll to position [101, 0]
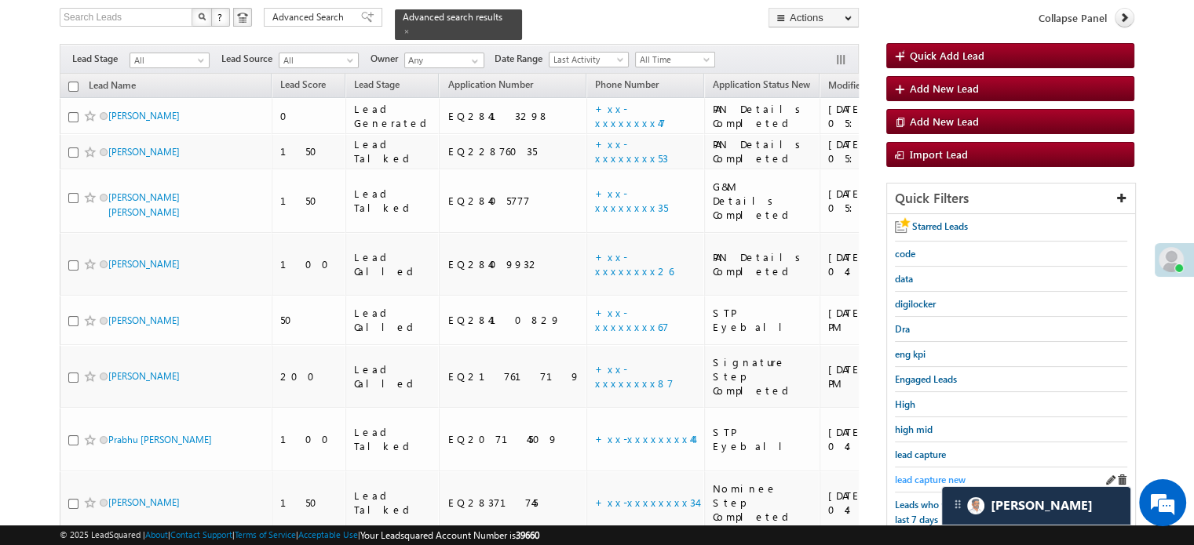
click at [933, 476] on span "lead capture new" at bounding box center [930, 480] width 71 height 12
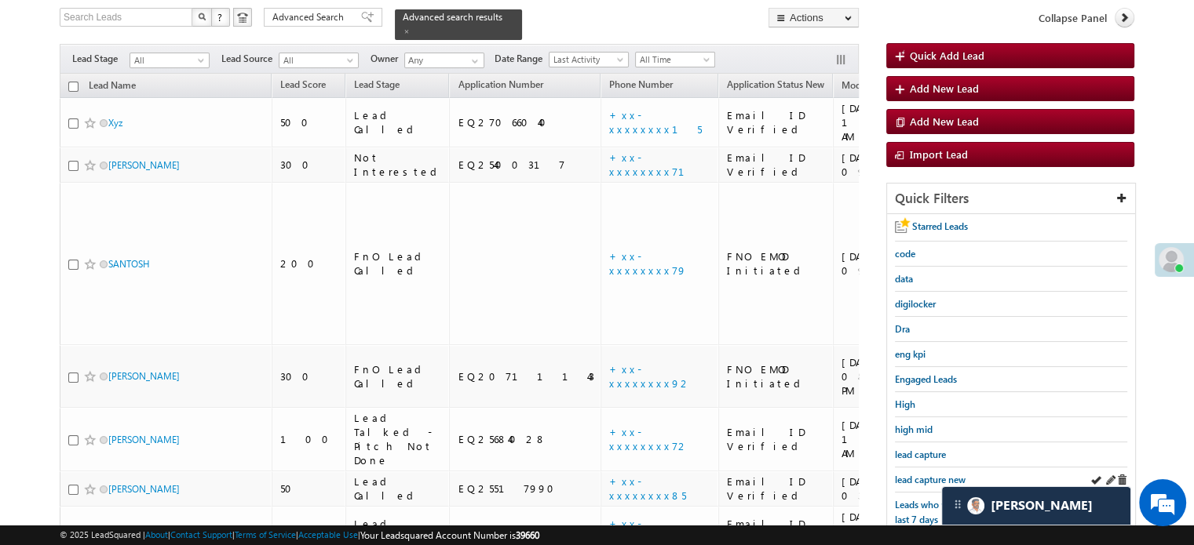
click at [913, 483] on div "lead capture new" at bounding box center [1011, 480] width 232 height 25
click at [918, 476] on span "lead capture new" at bounding box center [930, 480] width 71 height 12
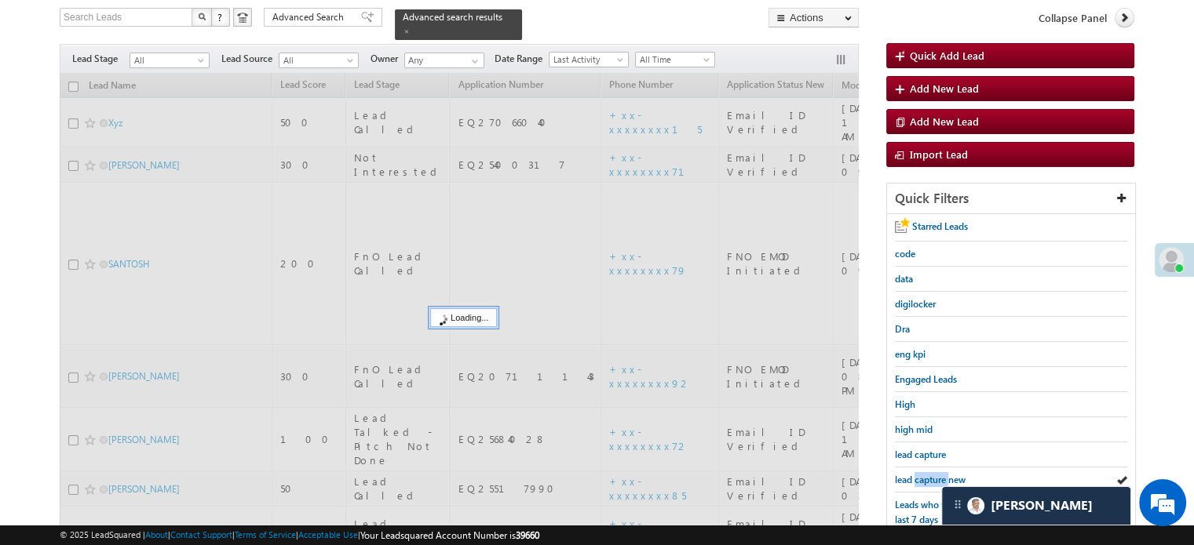
click at [918, 476] on span "lead capture new" at bounding box center [930, 480] width 71 height 12
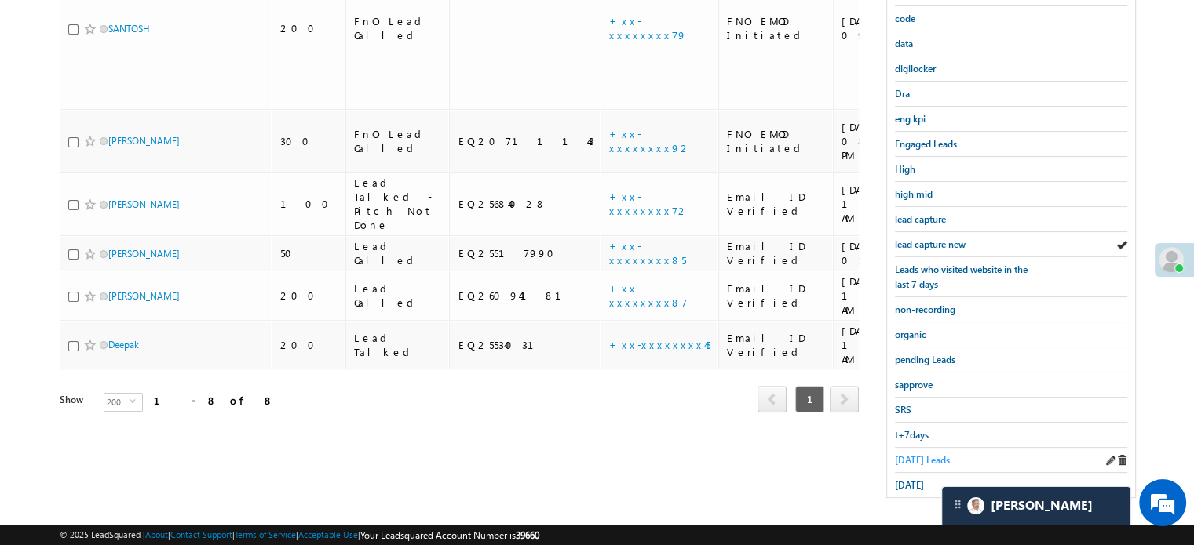
click at [914, 454] on span "Today's Leads" at bounding box center [922, 460] width 55 height 12
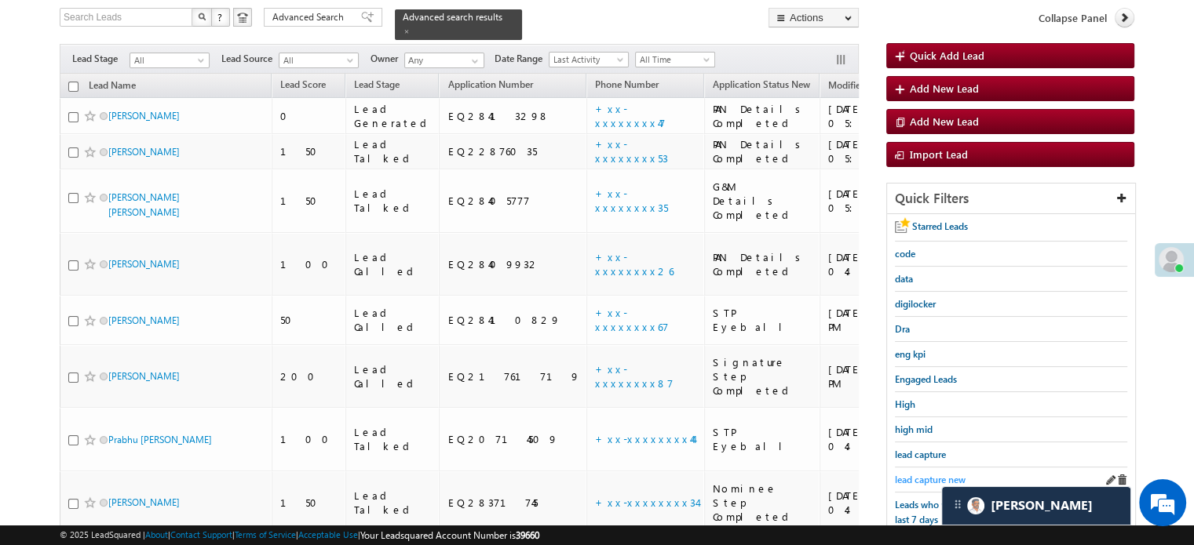
click at [918, 479] on span "lead capture new" at bounding box center [930, 480] width 71 height 12
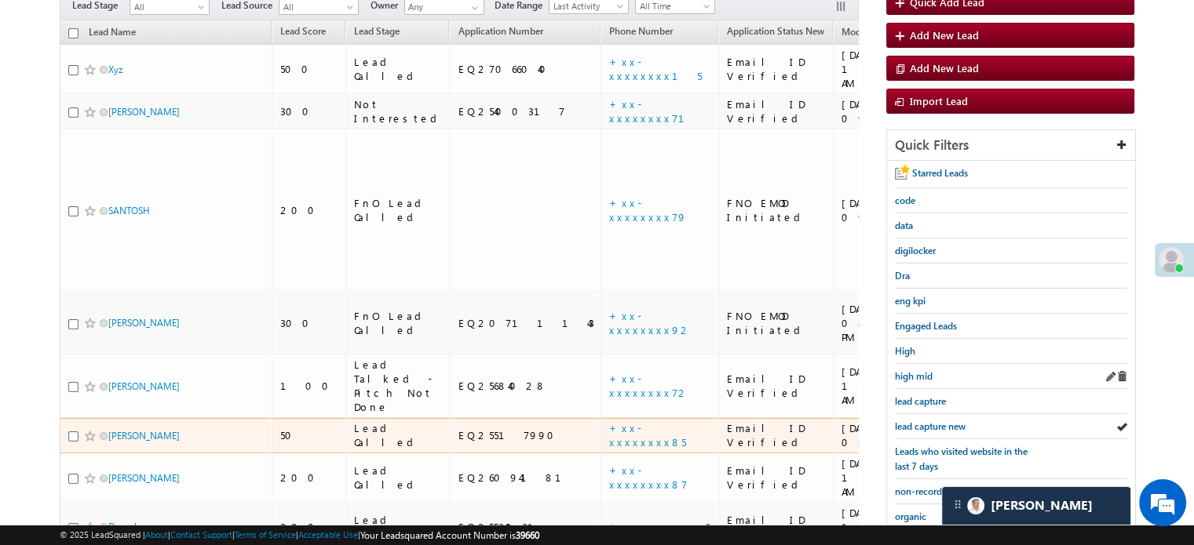
scroll to position [180, 0]
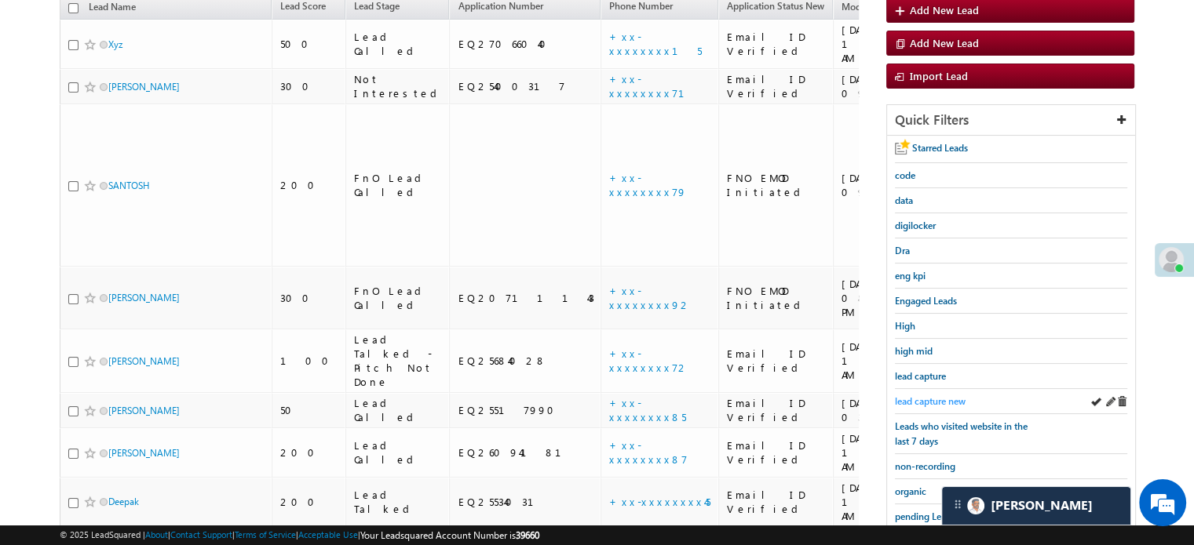
click at [931, 396] on span "lead capture new" at bounding box center [930, 402] width 71 height 12
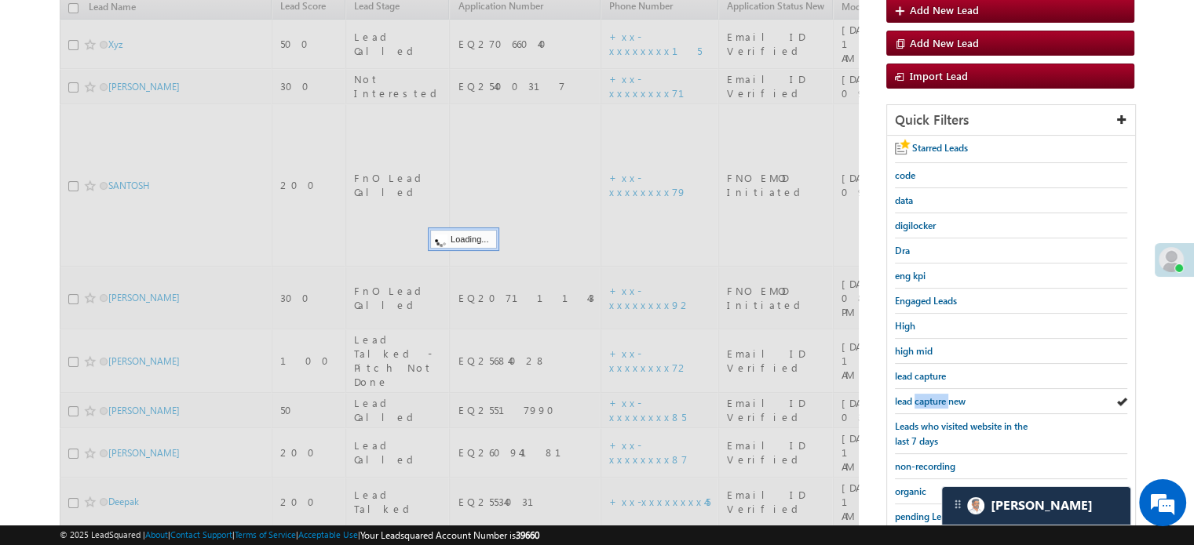
click at [931, 396] on span "lead capture new" at bounding box center [930, 402] width 71 height 12
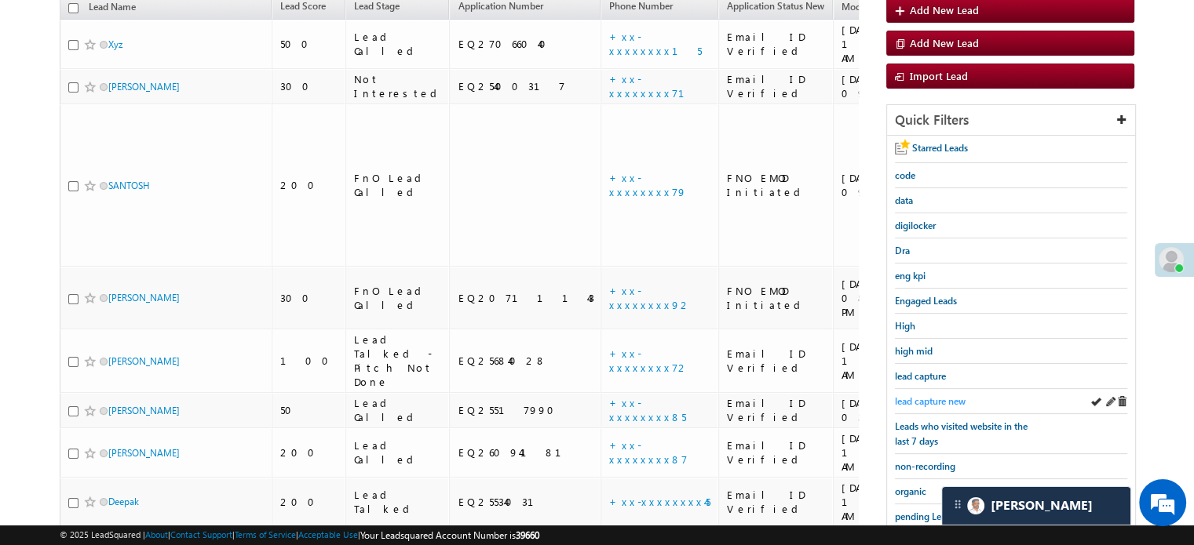
click at [939, 402] on span "lead capture new" at bounding box center [930, 402] width 71 height 12
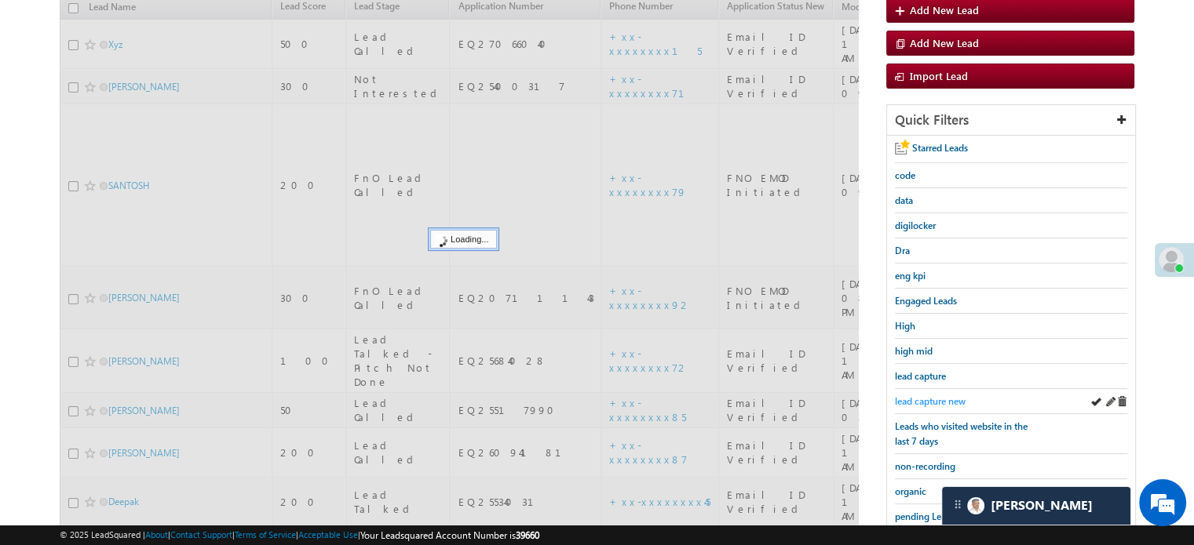
click at [932, 400] on span "lead capture new" at bounding box center [930, 402] width 71 height 12
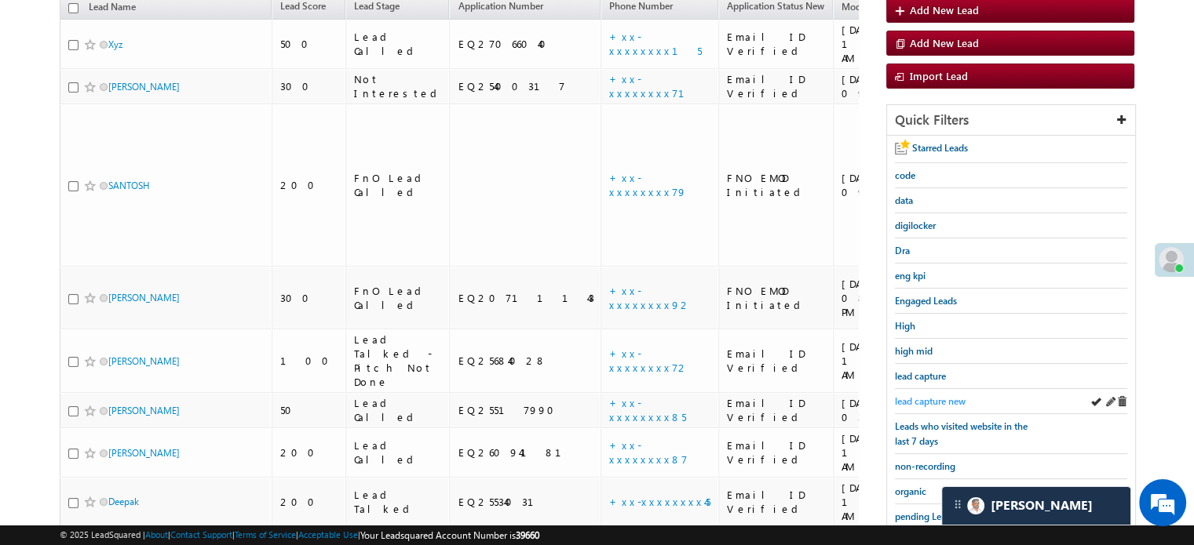
click at [924, 394] on link "lead capture new" at bounding box center [930, 401] width 71 height 15
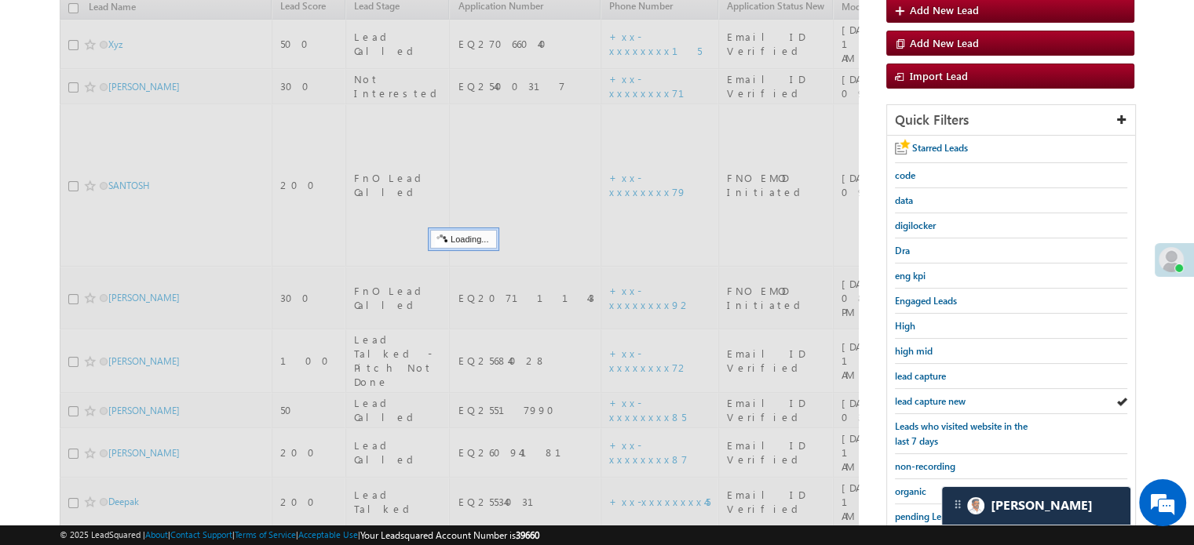
click at [926, 396] on span "lead capture new" at bounding box center [930, 402] width 71 height 12
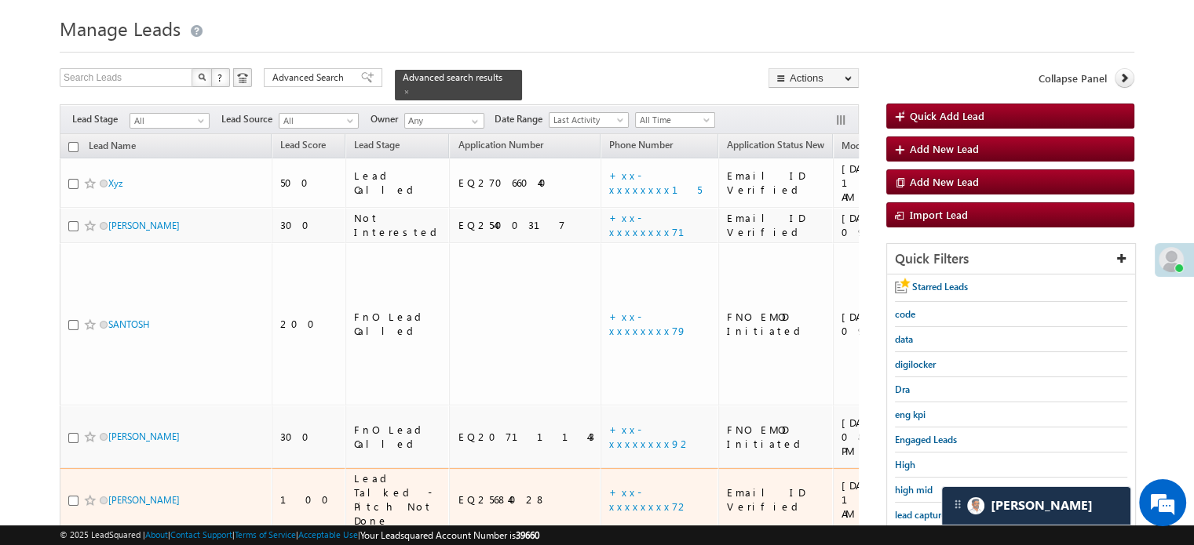
scroll to position [78, 0]
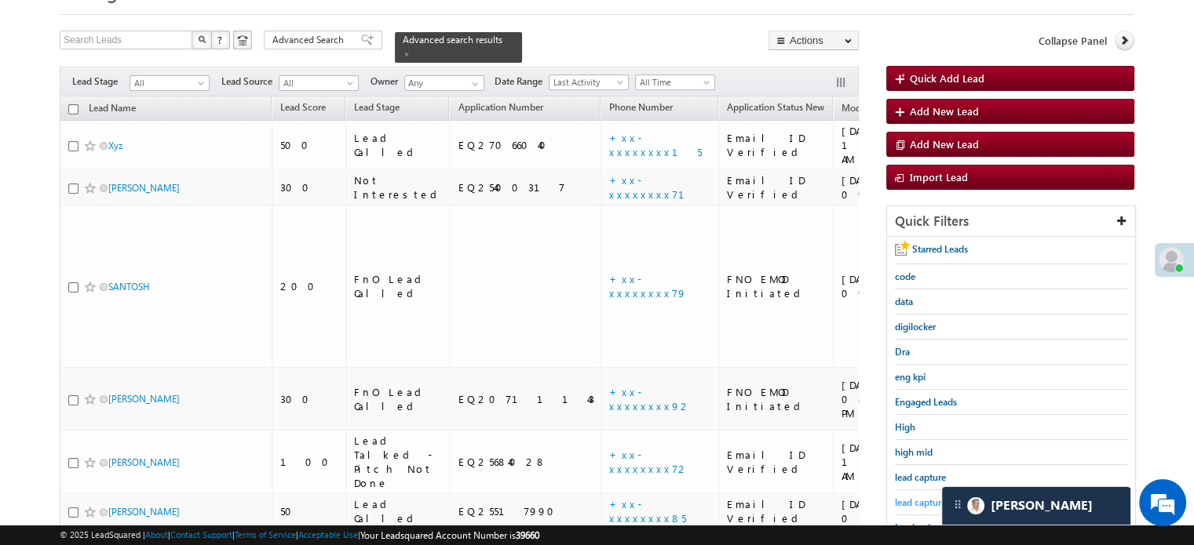
click at [904, 497] on span "lead capture new" at bounding box center [930, 503] width 71 height 12
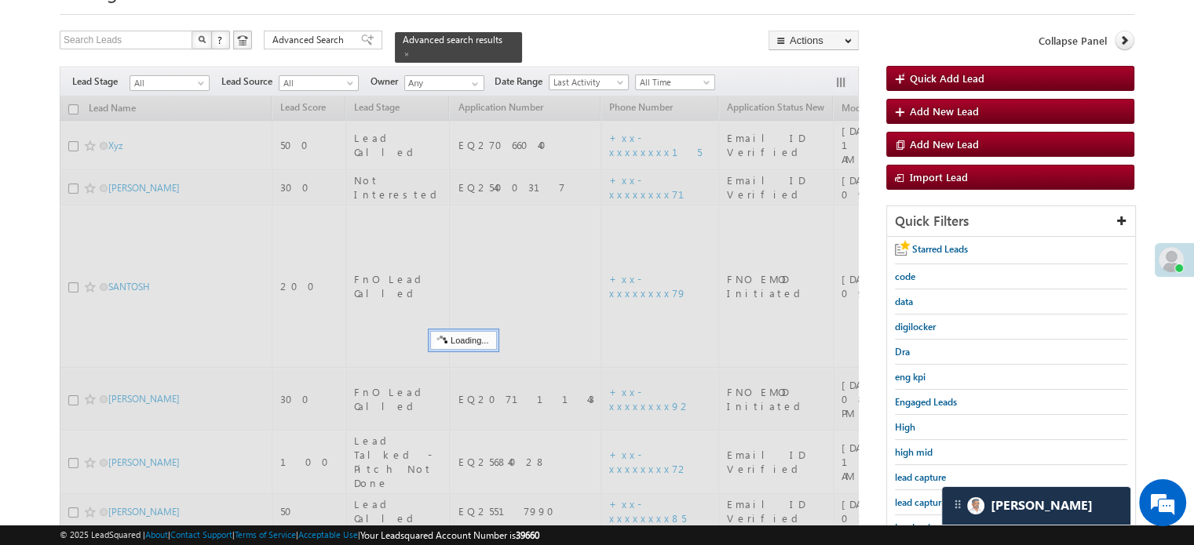
click at [904, 497] on span "lead capture new" at bounding box center [930, 503] width 71 height 12
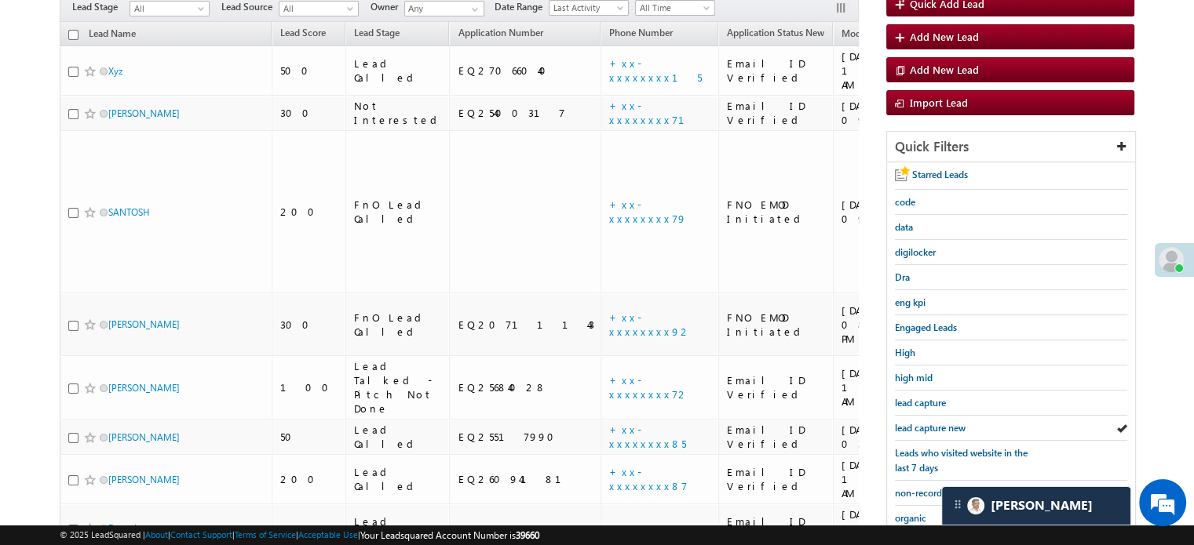
scroll to position [314, 0]
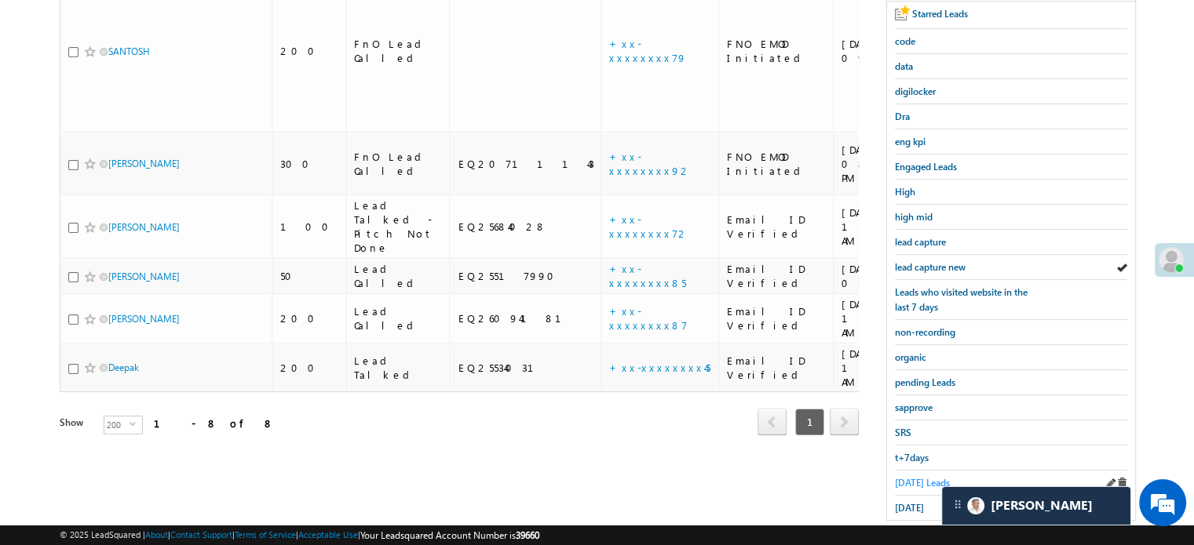
click at [912, 477] on span "Today's Leads" at bounding box center [922, 483] width 55 height 12
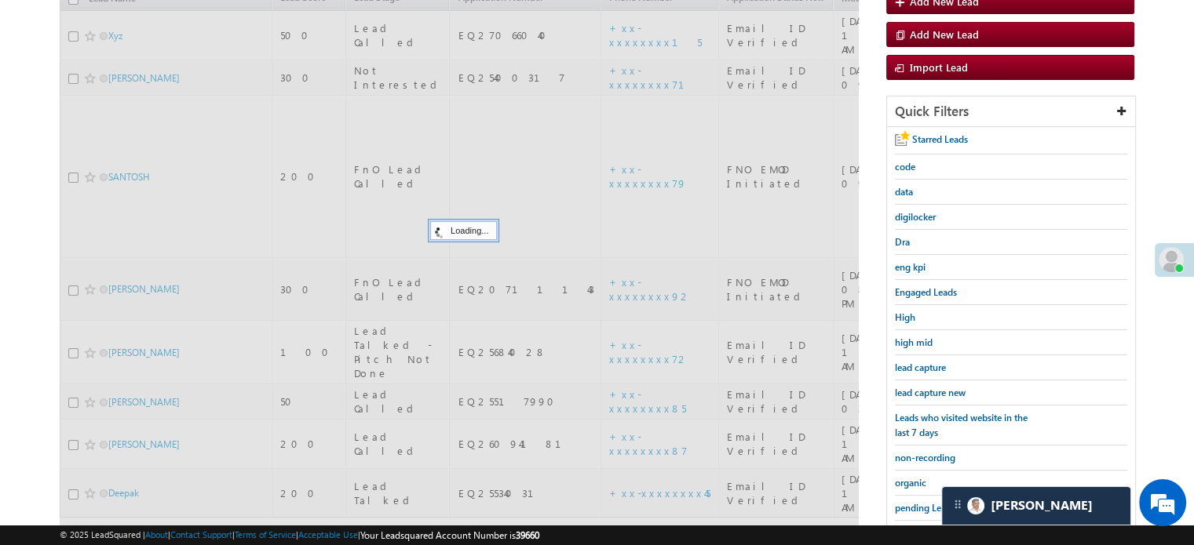
scroll to position [157, 0]
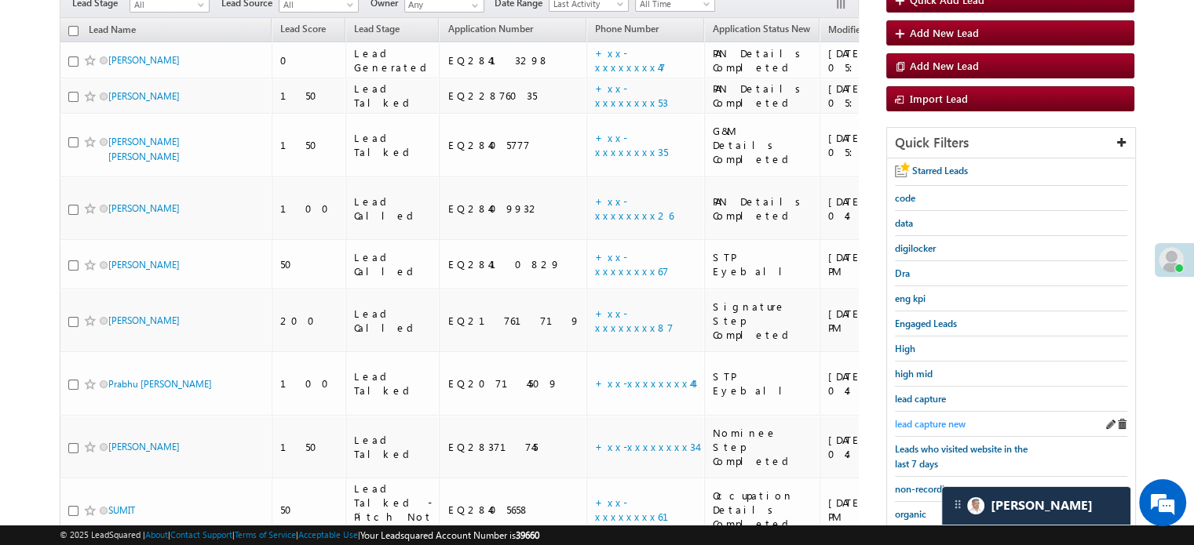
click at [918, 423] on span "lead capture new" at bounding box center [930, 424] width 71 height 12
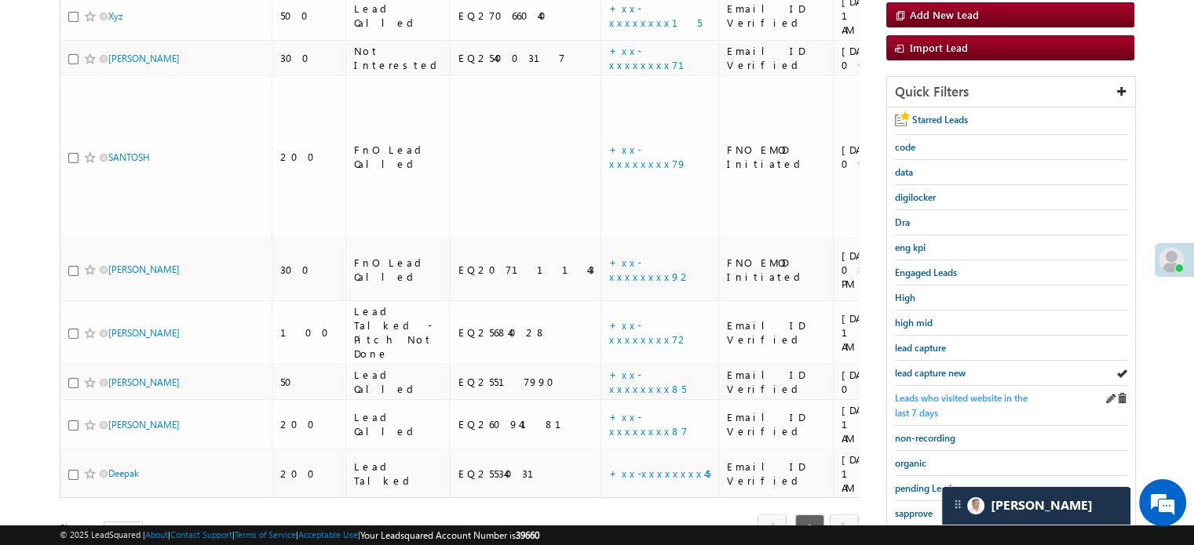
scroll to position [235, 0]
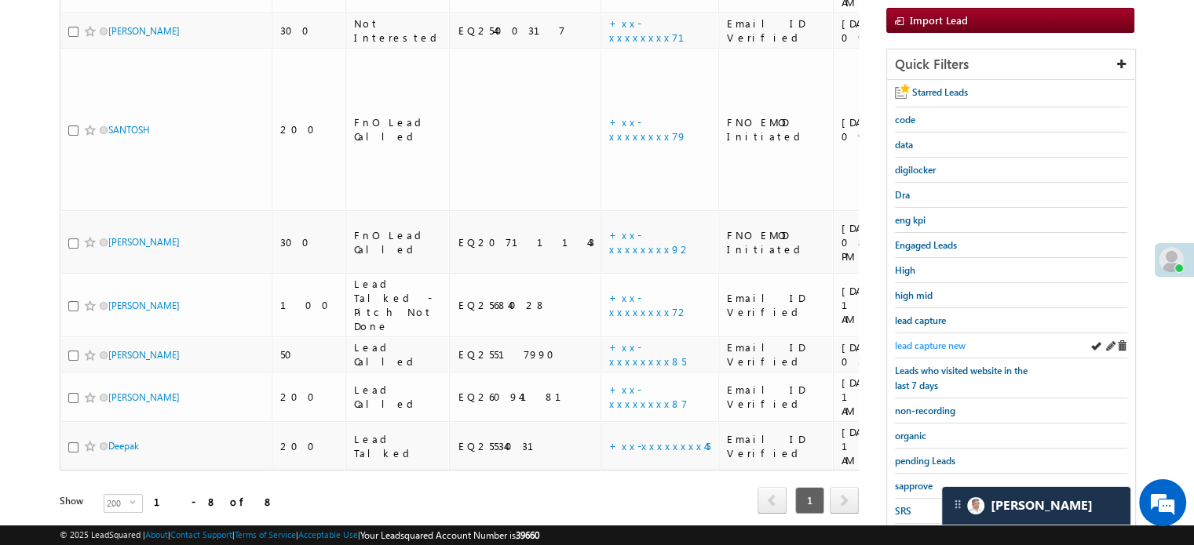
click at [946, 345] on span "lead capture new" at bounding box center [930, 346] width 71 height 12
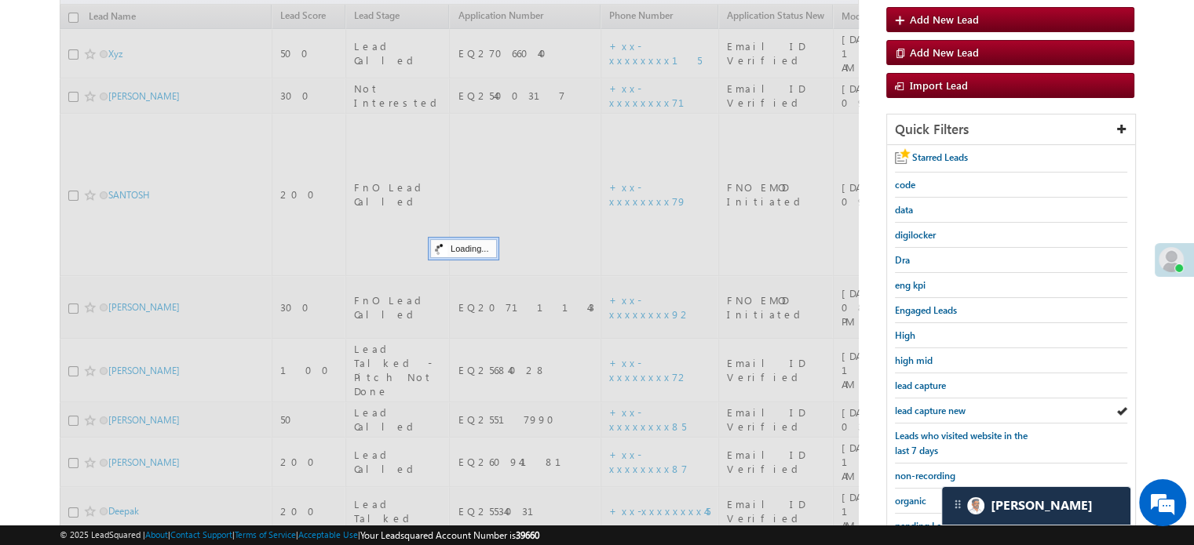
scroll to position [78, 0]
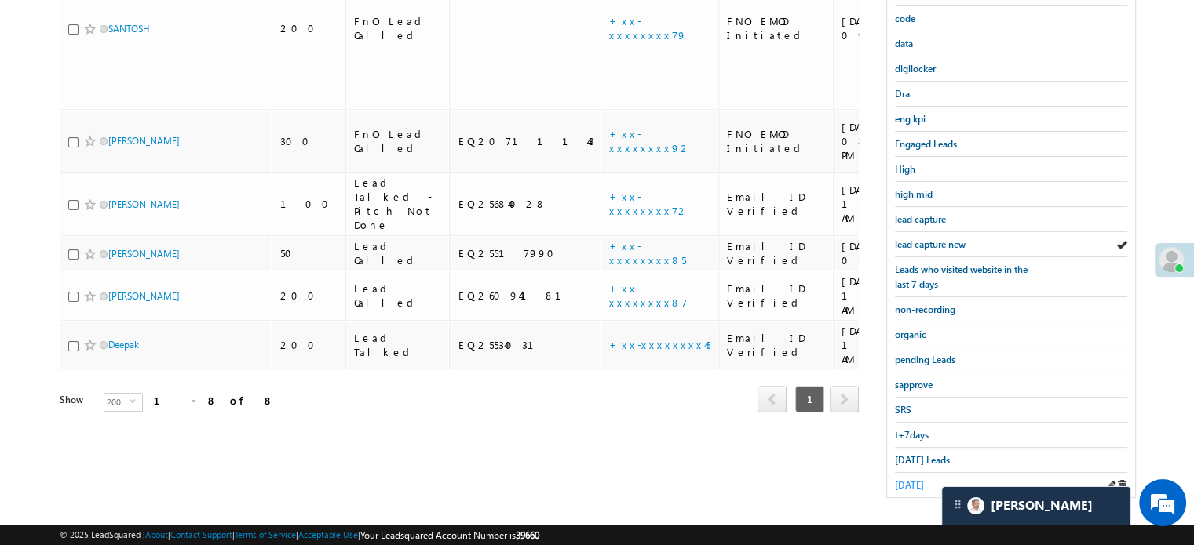
click at [923, 479] on span "yesterday" at bounding box center [909, 485] width 29 height 12
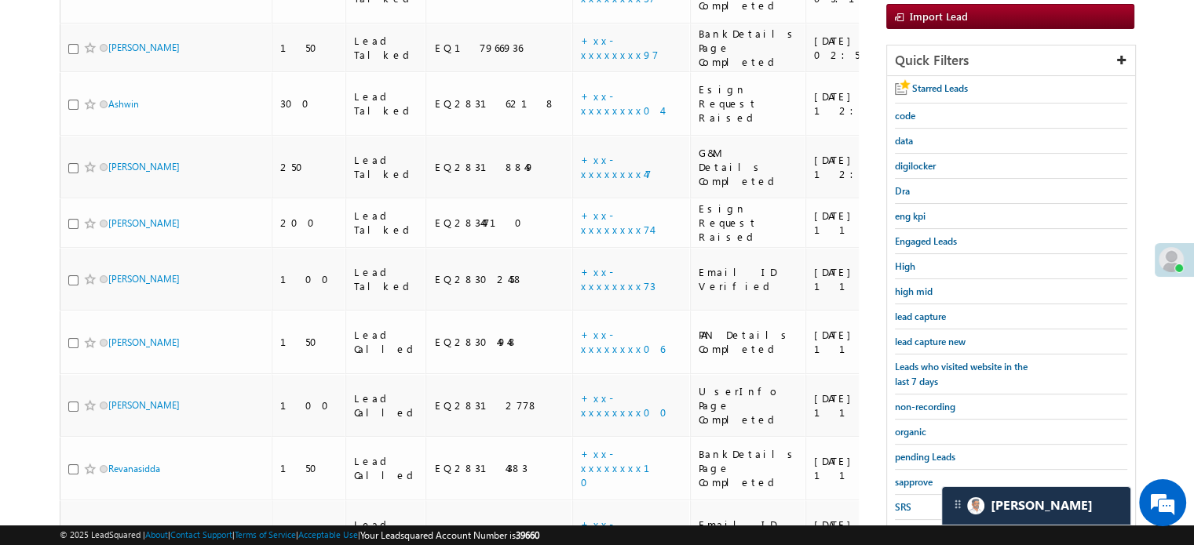
scroll to position [258, 0]
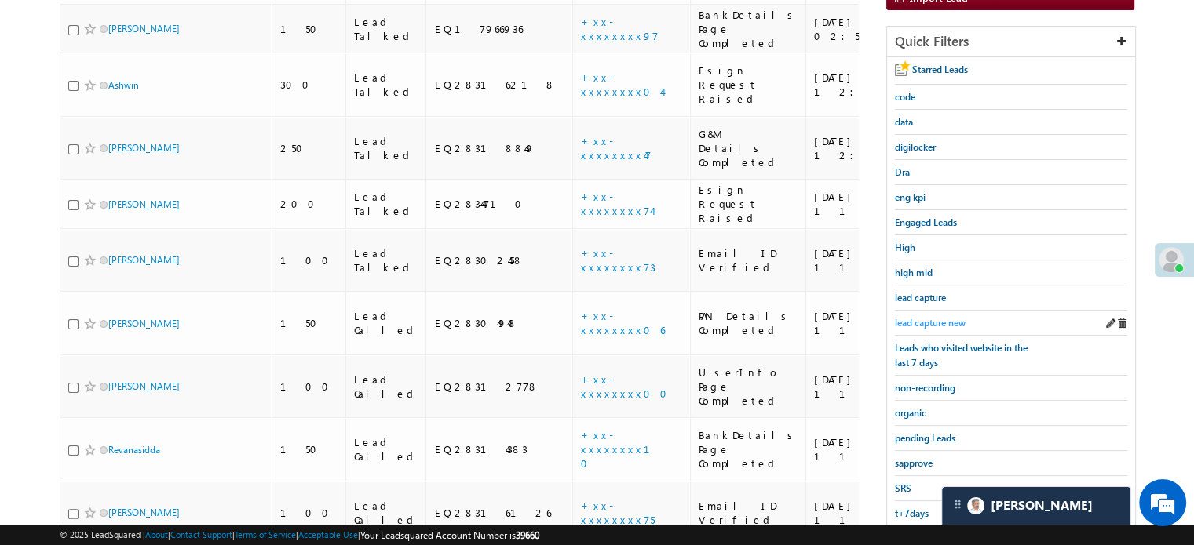
click at [942, 324] on span "lead capture new" at bounding box center [930, 323] width 71 height 12
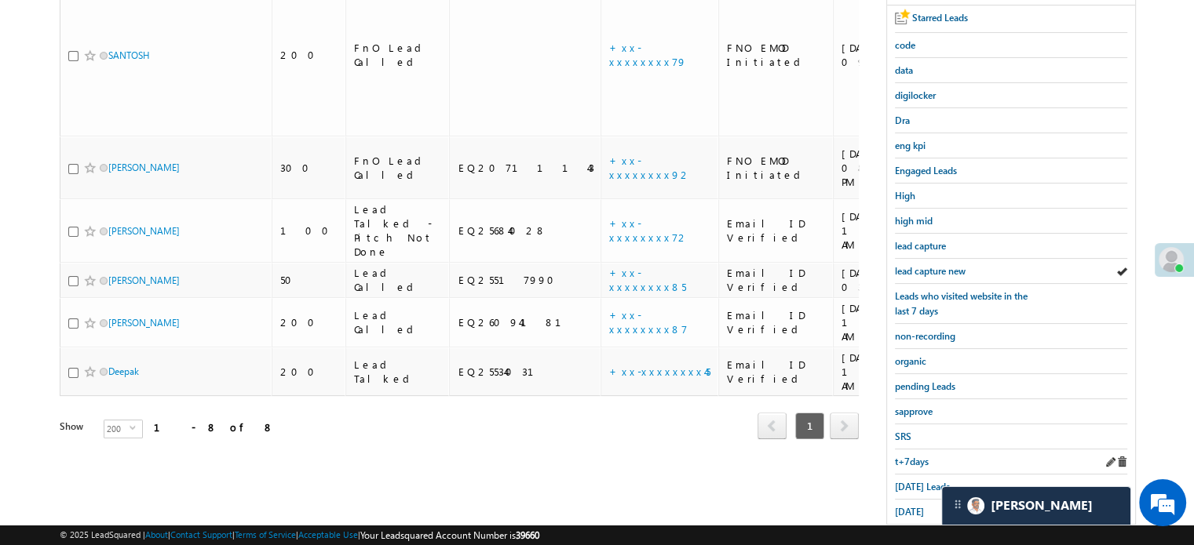
scroll to position [337, 0]
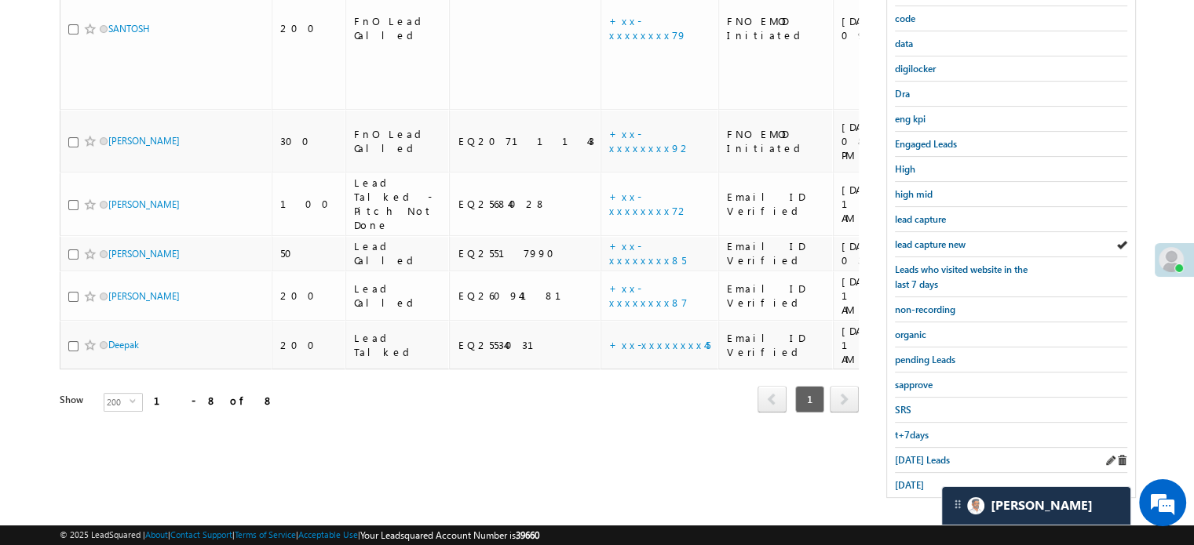
click at [925, 448] on div "Today's Leads" at bounding box center [1011, 460] width 232 height 25
click at [929, 454] on span "Today's Leads" at bounding box center [922, 460] width 55 height 12
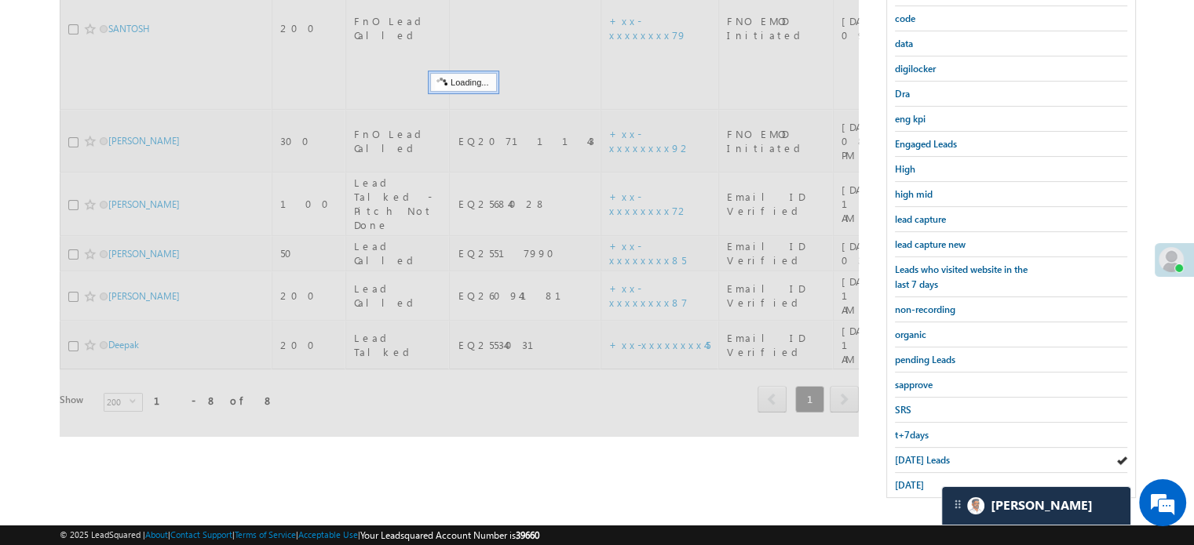
click at [929, 454] on span "Today's Leads" at bounding box center [922, 460] width 55 height 12
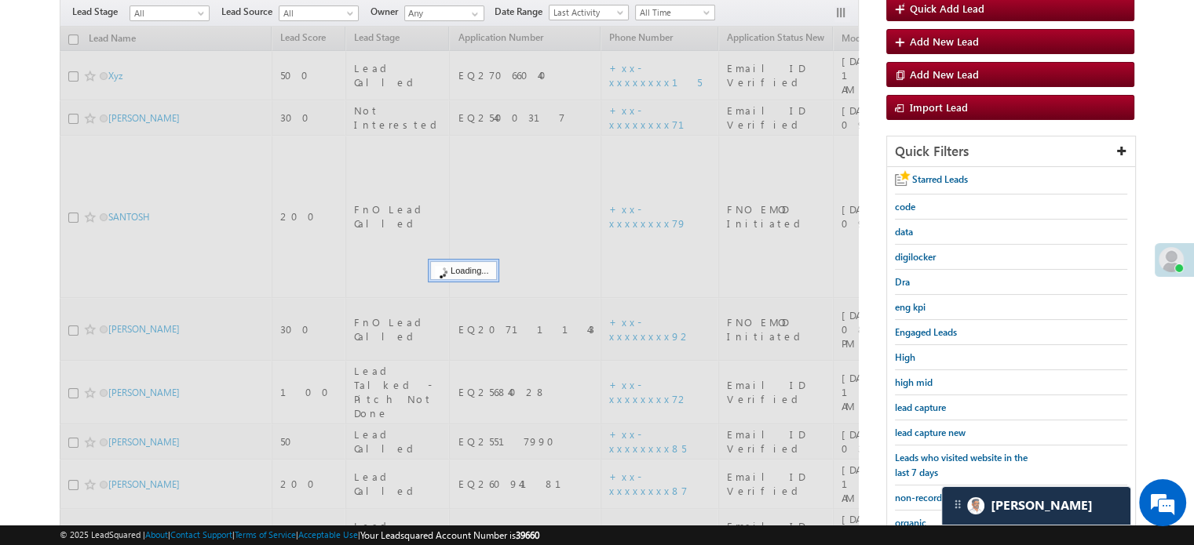
scroll to position [101, 0]
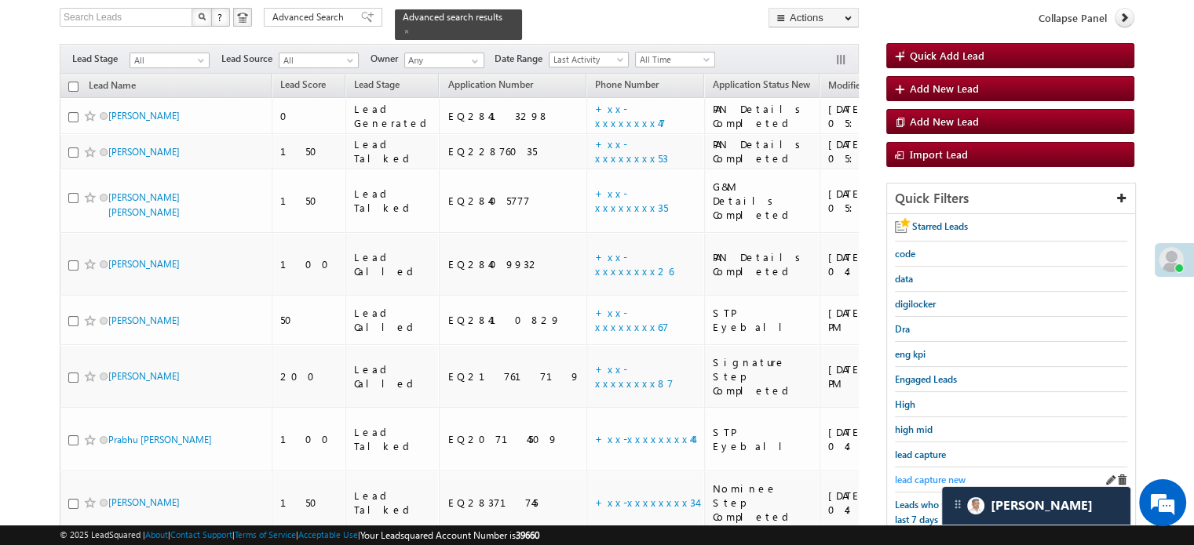
click at [926, 474] on span "lead capture new" at bounding box center [930, 480] width 71 height 12
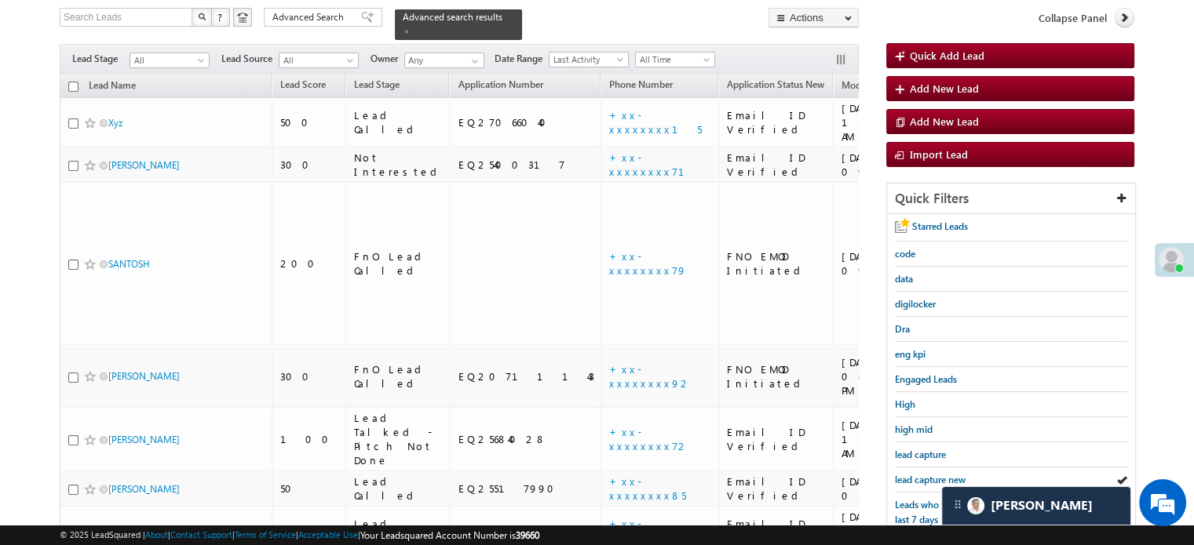
click at [926, 474] on span "lead capture new" at bounding box center [930, 480] width 71 height 12
click at [921, 474] on span "lead capture new" at bounding box center [930, 480] width 71 height 12
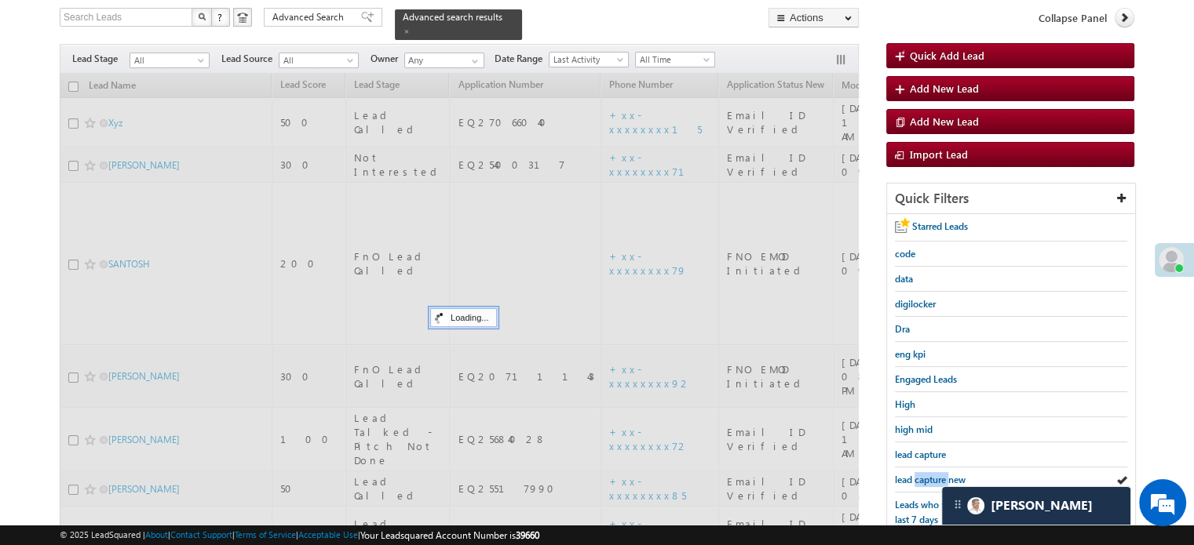
click at [921, 474] on span "lead capture new" at bounding box center [930, 480] width 71 height 12
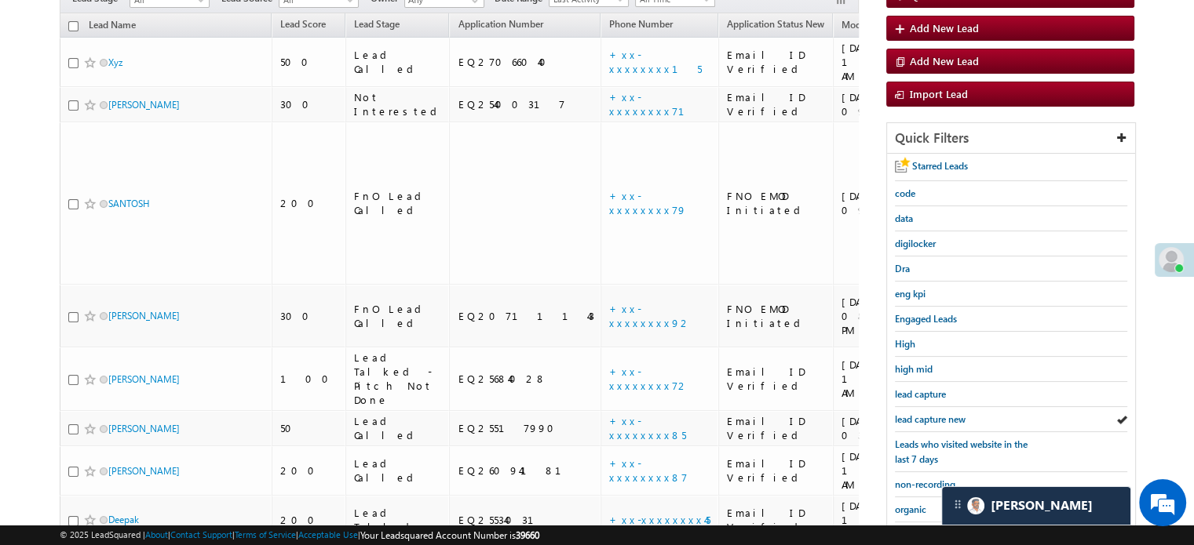
scroll to position [258, 0]
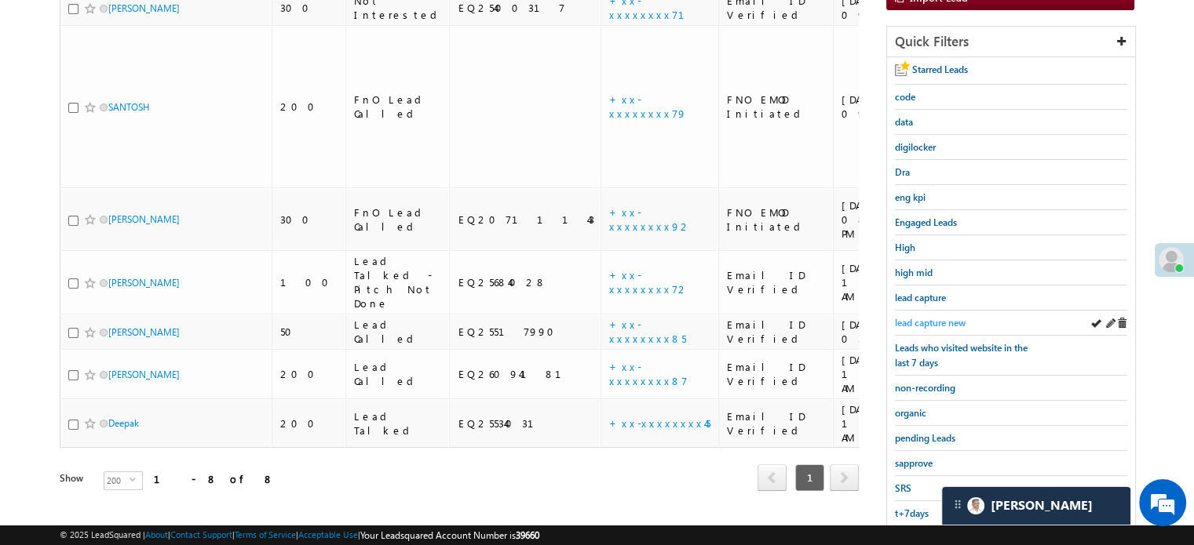
click at [923, 318] on span "lead capture new" at bounding box center [930, 323] width 71 height 12
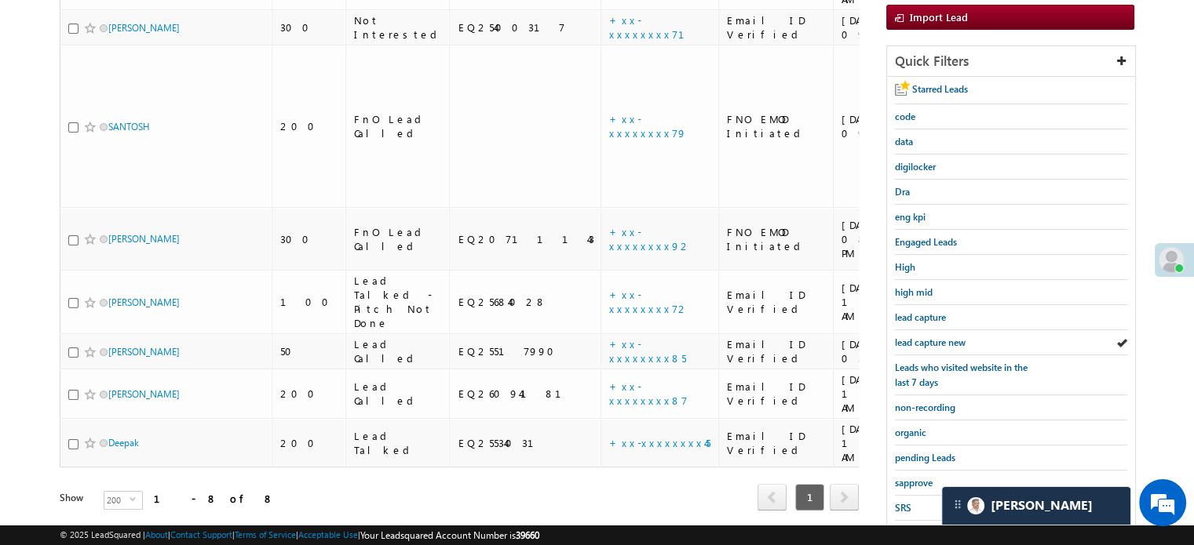
scroll to position [337, 0]
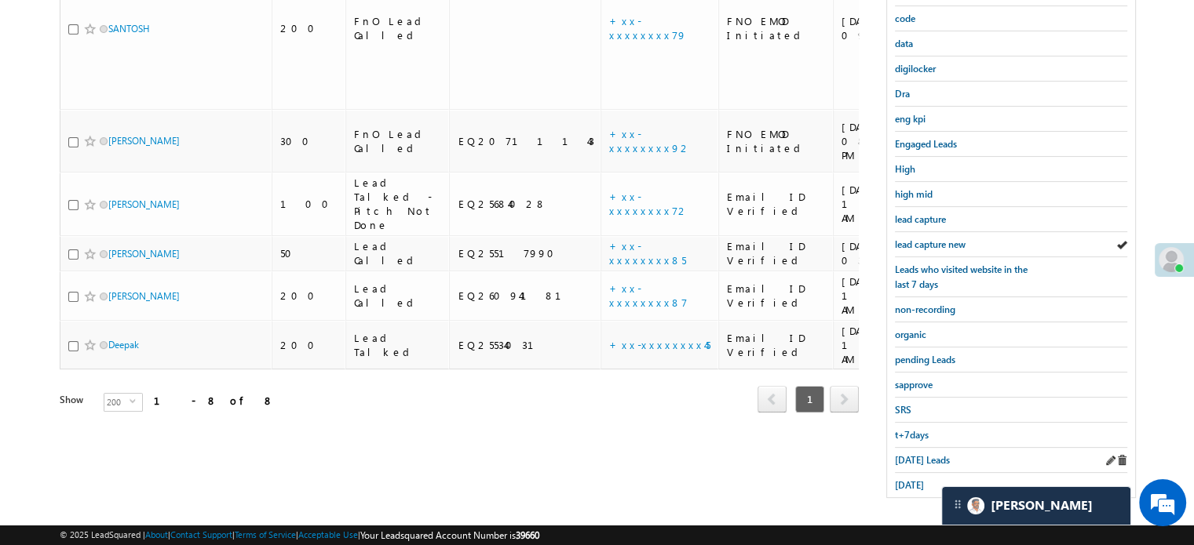
click at [923, 461] on div "Today's Leads" at bounding box center [1011, 460] width 232 height 25
click at [913, 460] on link "Today's Leads" at bounding box center [922, 460] width 55 height 15
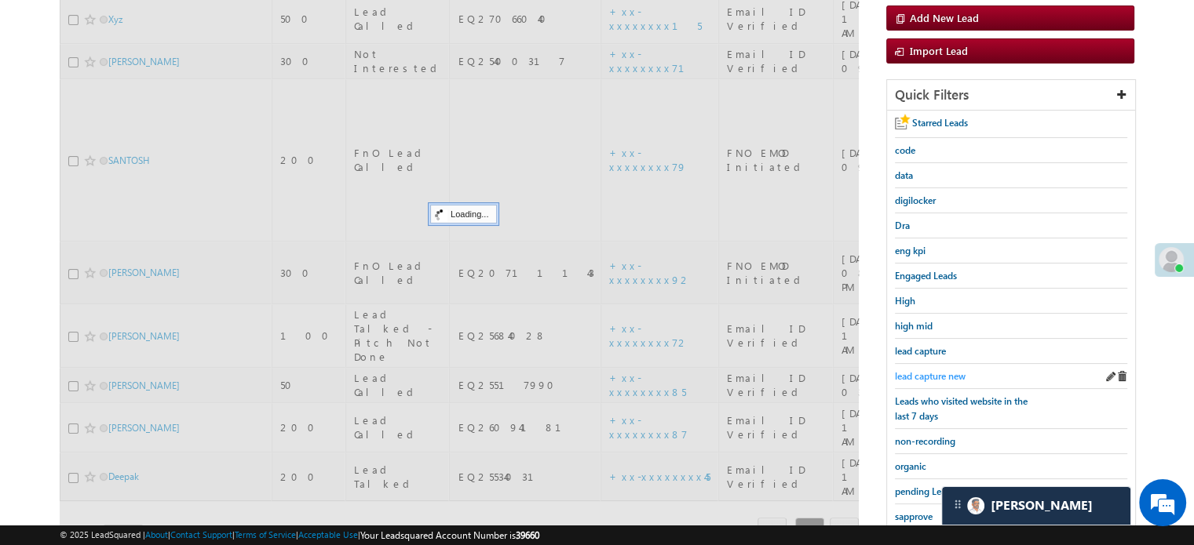
scroll to position [180, 0]
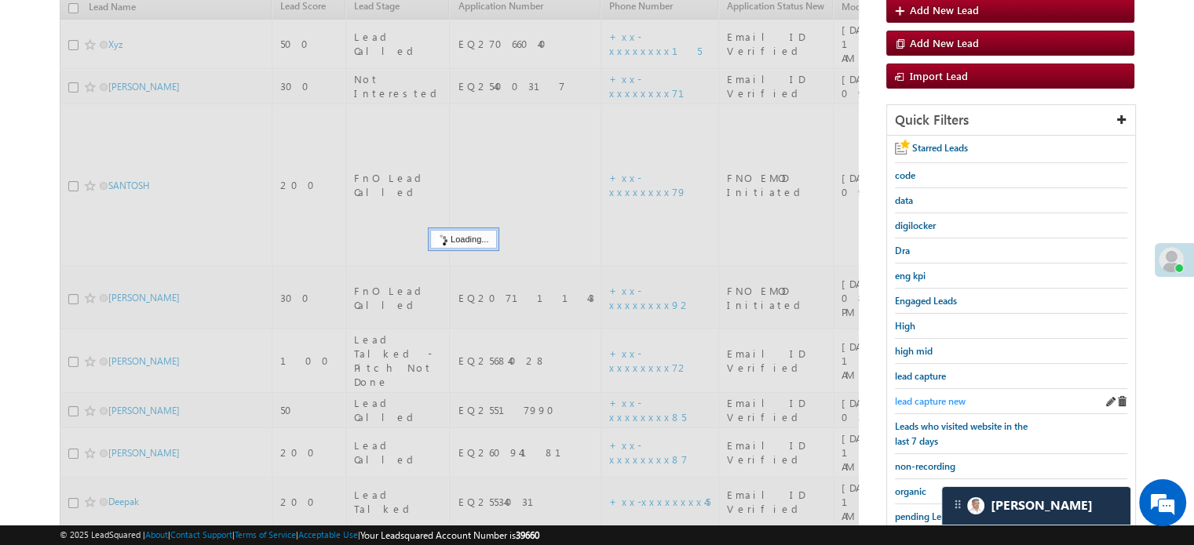
click at [930, 399] on span "lead capture new" at bounding box center [930, 402] width 71 height 12
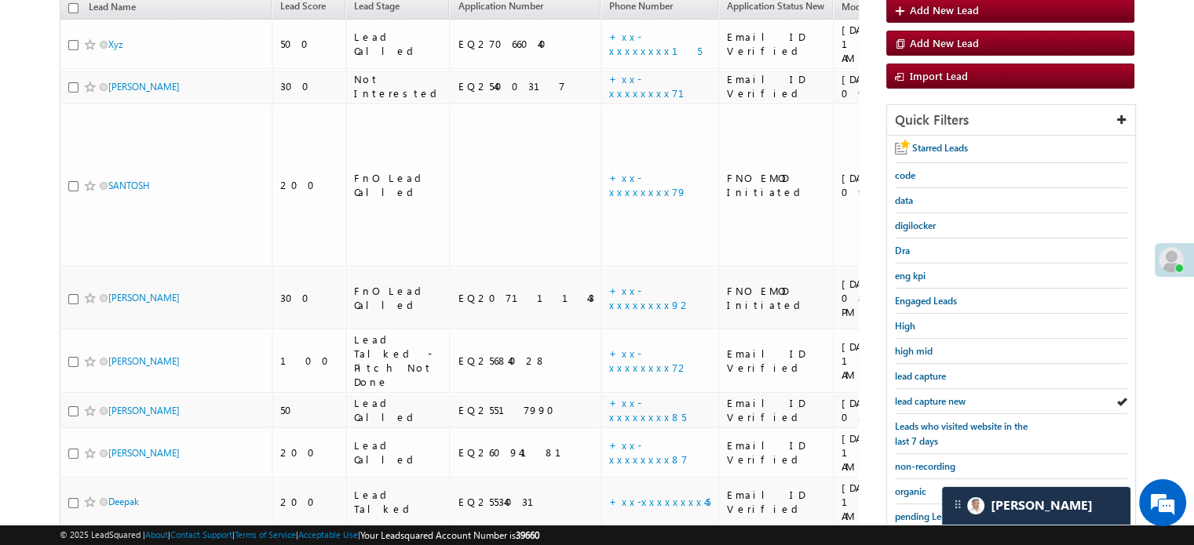
click at [930, 399] on span "lead capture new" at bounding box center [930, 402] width 71 height 12
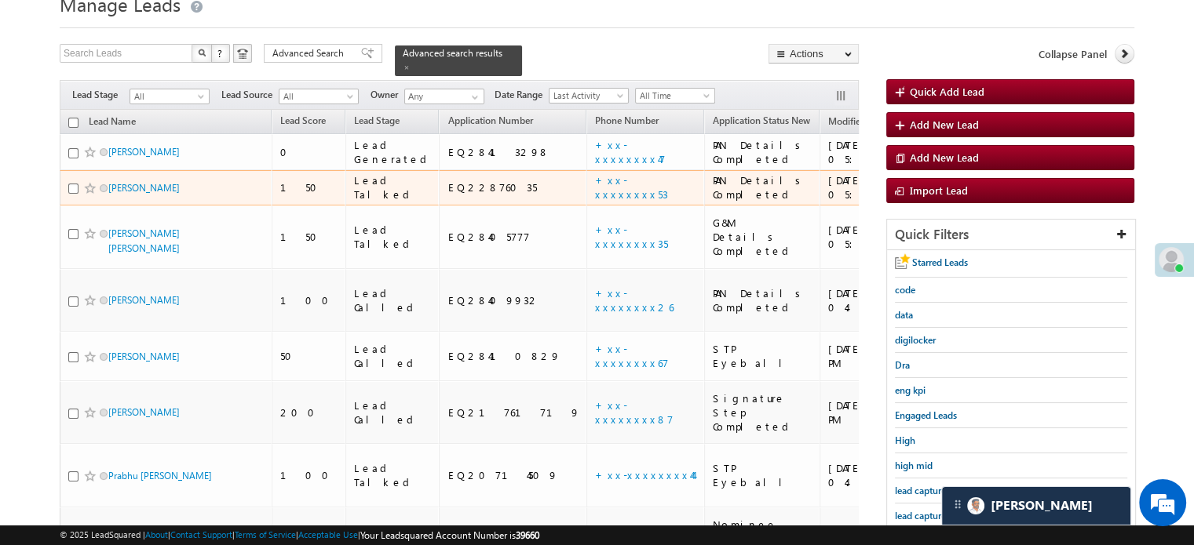
scroll to position [235, 0]
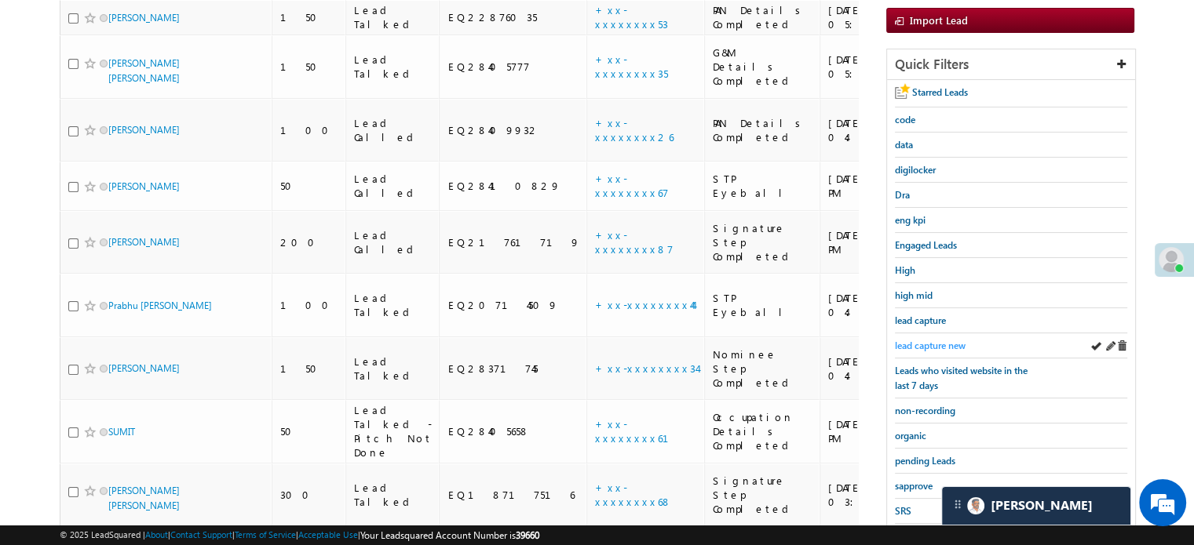
click at [928, 340] on span "lead capture new" at bounding box center [930, 346] width 71 height 12
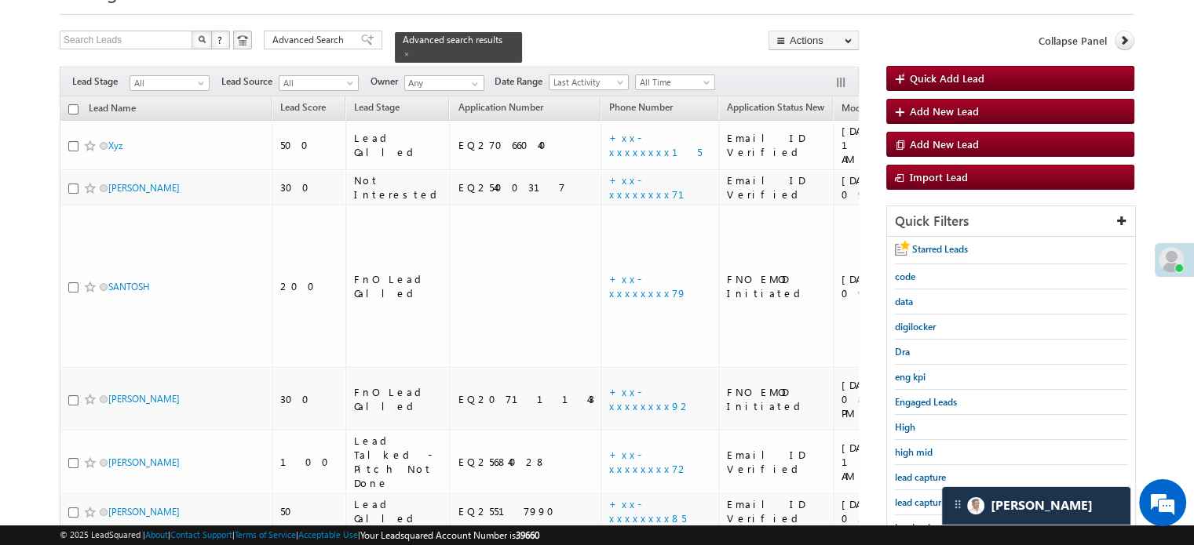
scroll to position [337, 0]
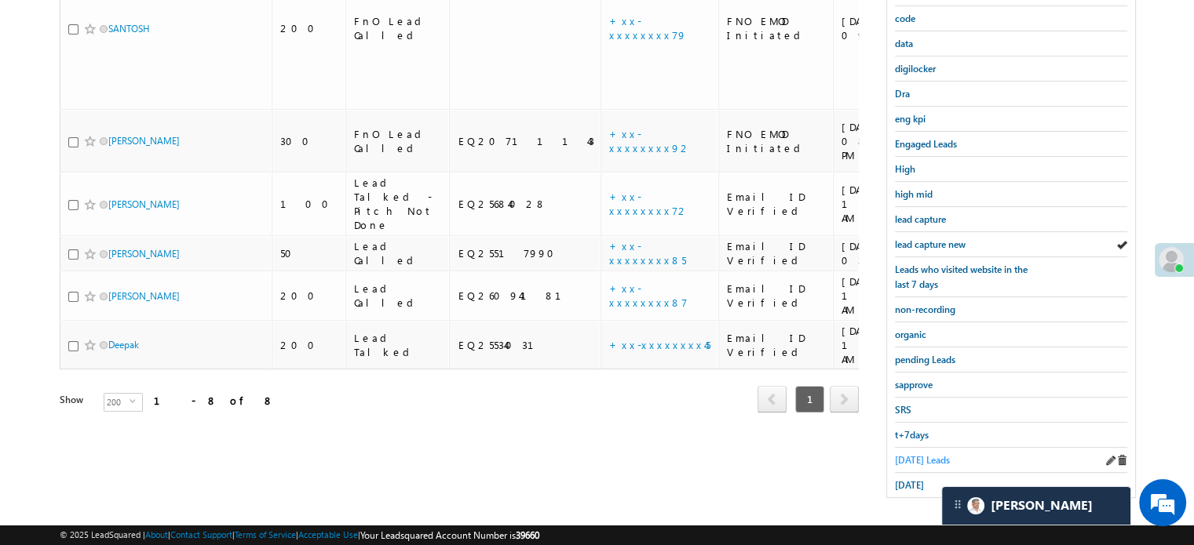
click at [921, 454] on span "Today's Leads" at bounding box center [922, 460] width 55 height 12
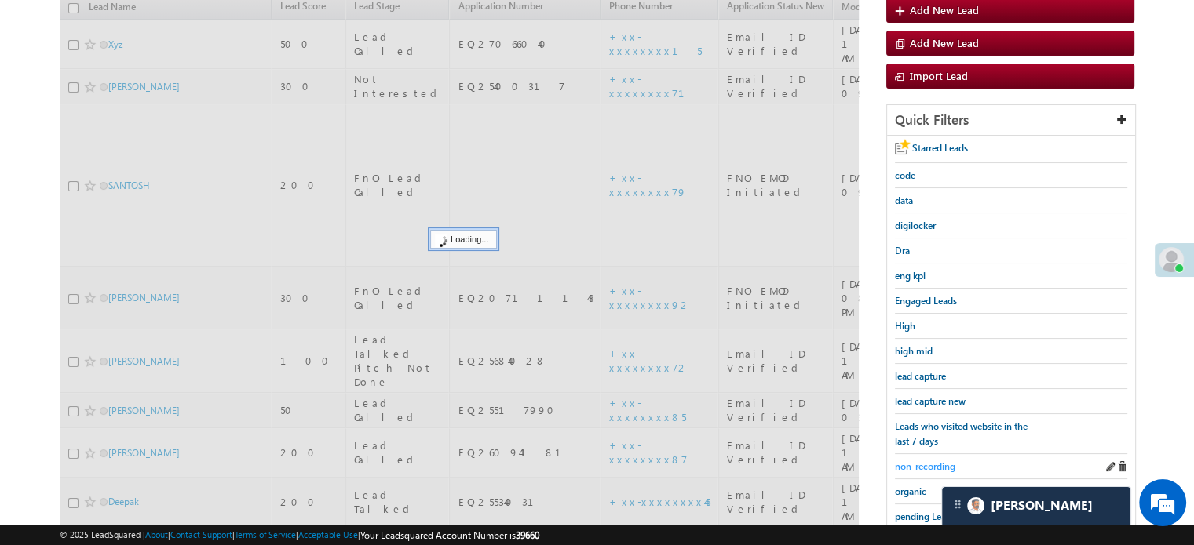
scroll to position [101, 0]
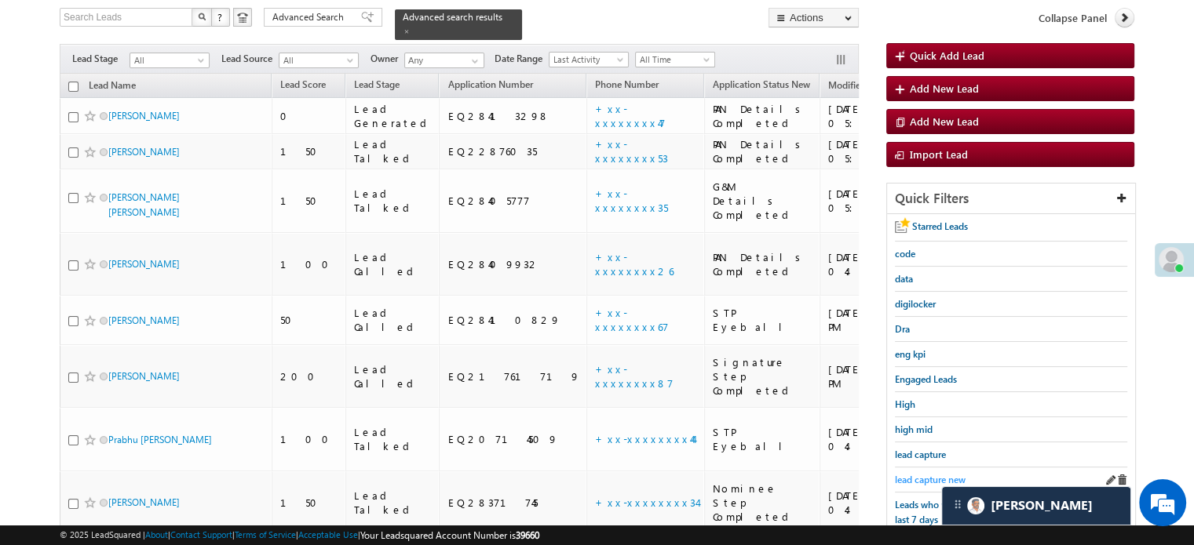
click at [926, 476] on span "lead capture new" at bounding box center [930, 480] width 71 height 12
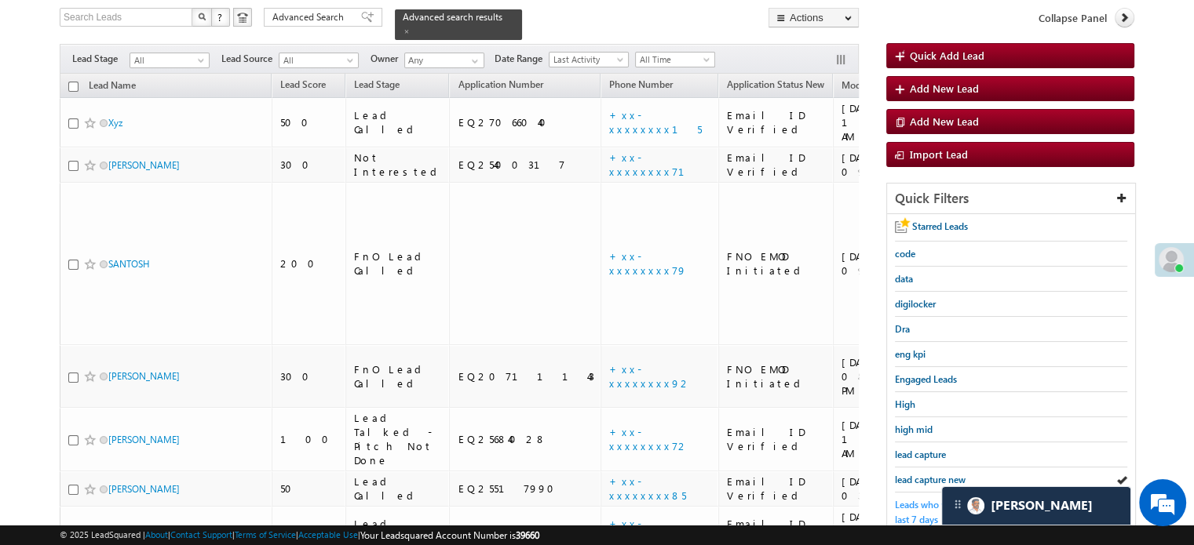
scroll to position [180, 0]
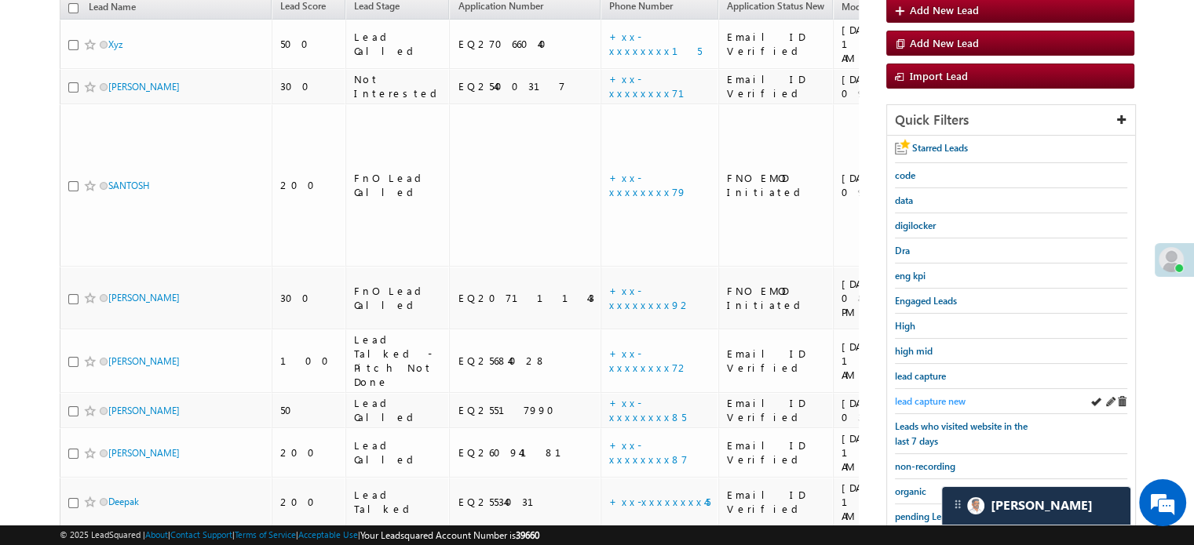
click at [940, 400] on span "lead capture new" at bounding box center [930, 402] width 71 height 12
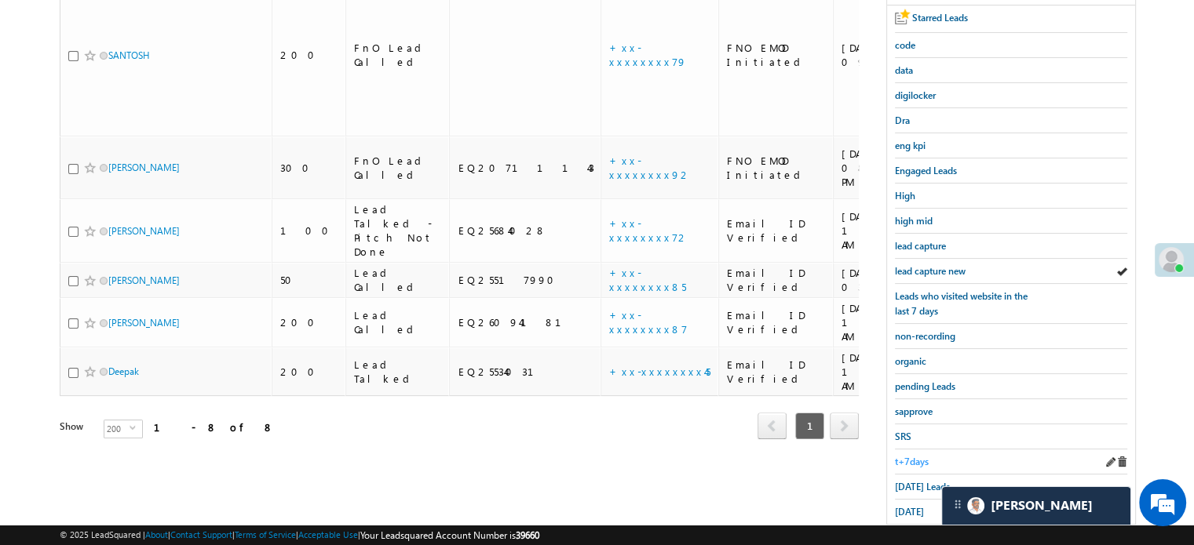
scroll to position [337, 0]
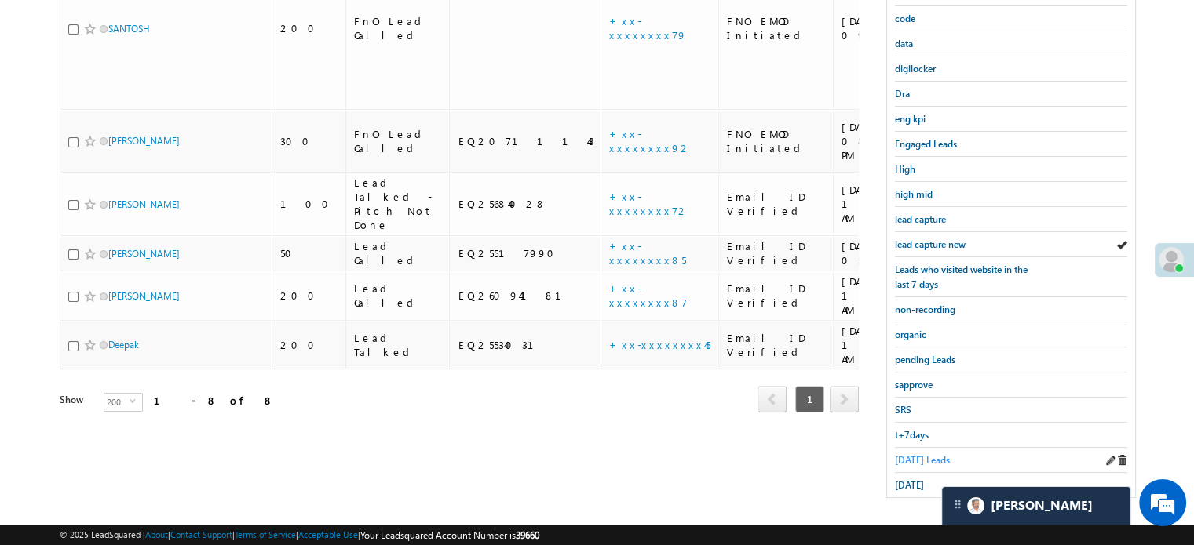
click at [909, 458] on span "Today's Leads" at bounding box center [922, 460] width 55 height 12
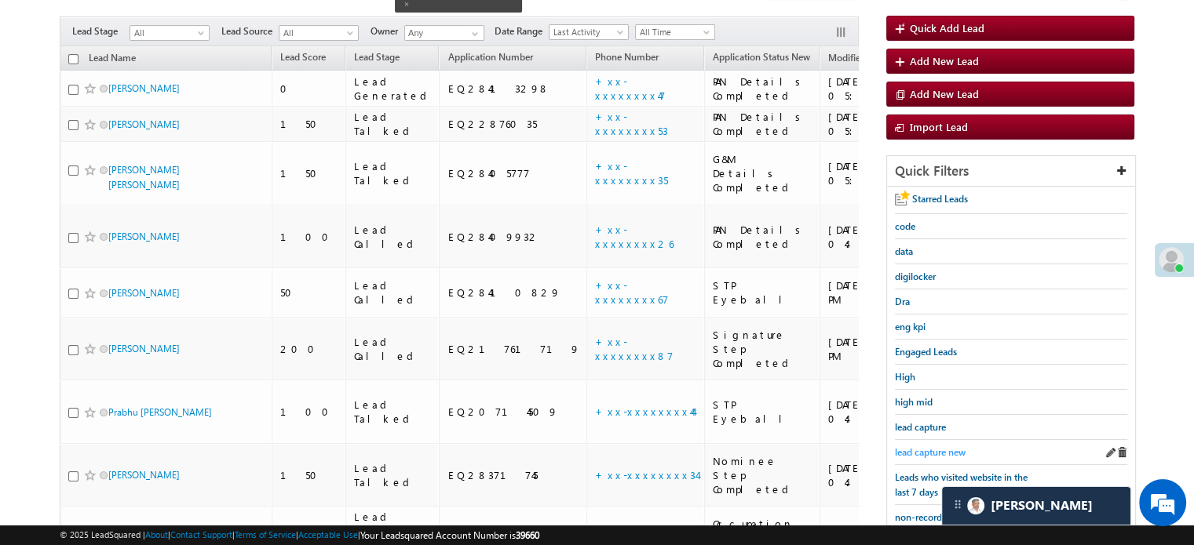
scroll to position [101, 0]
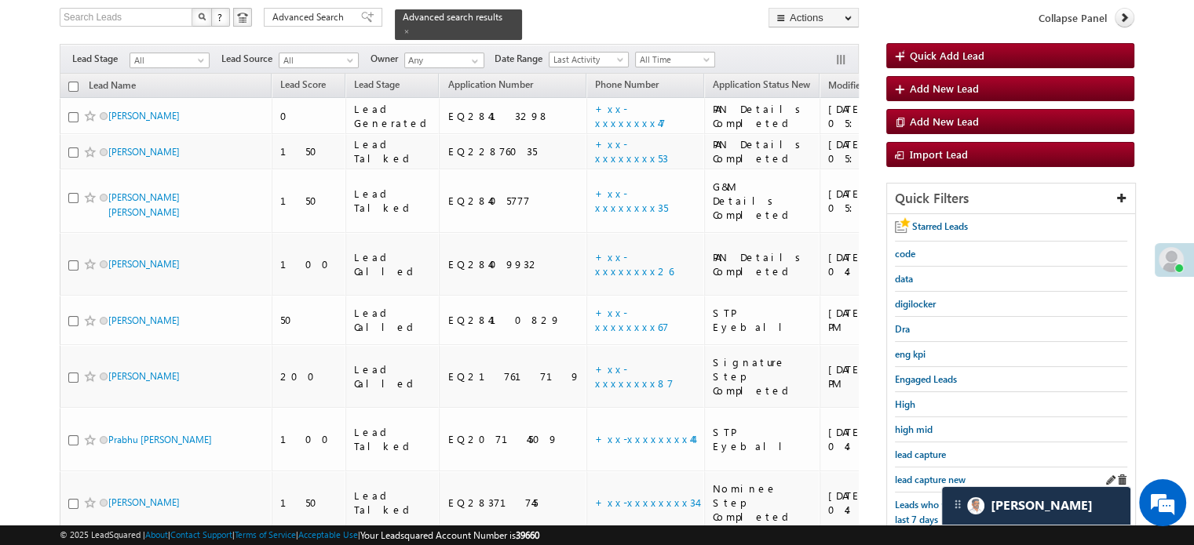
click at [917, 468] on div "lead capture new" at bounding box center [1011, 480] width 232 height 25
click at [920, 474] on span "lead capture new" at bounding box center [930, 480] width 71 height 12
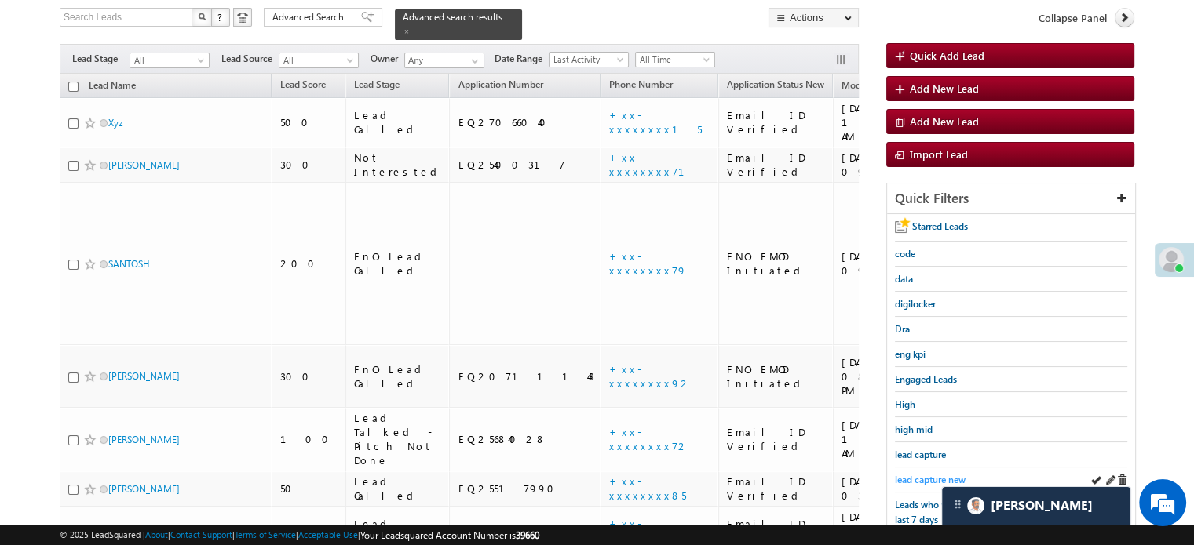
click at [918, 474] on span "lead capture new" at bounding box center [930, 480] width 71 height 12
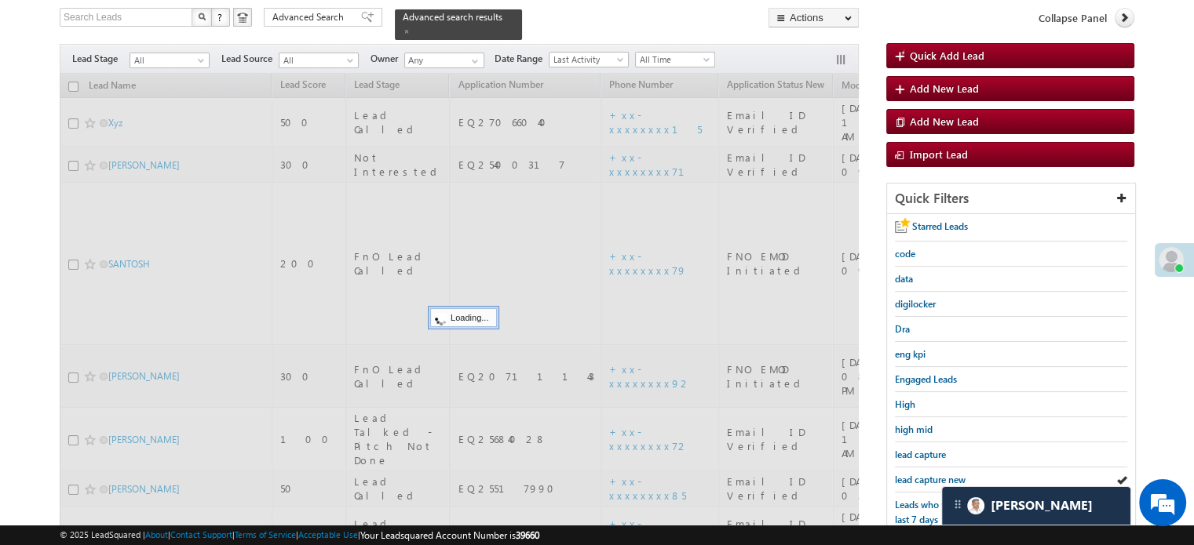
click at [918, 474] on span "lead capture new" at bounding box center [930, 480] width 71 height 12
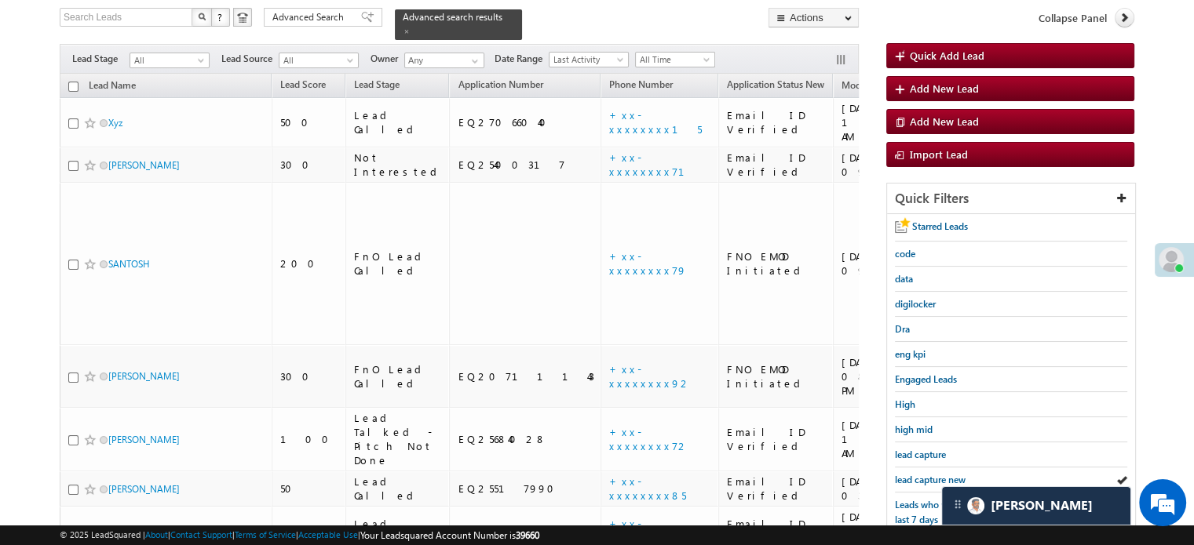
click at [918, 474] on span "lead capture new" at bounding box center [930, 480] width 71 height 12
click at [917, 474] on span "lead capture new" at bounding box center [930, 480] width 71 height 12
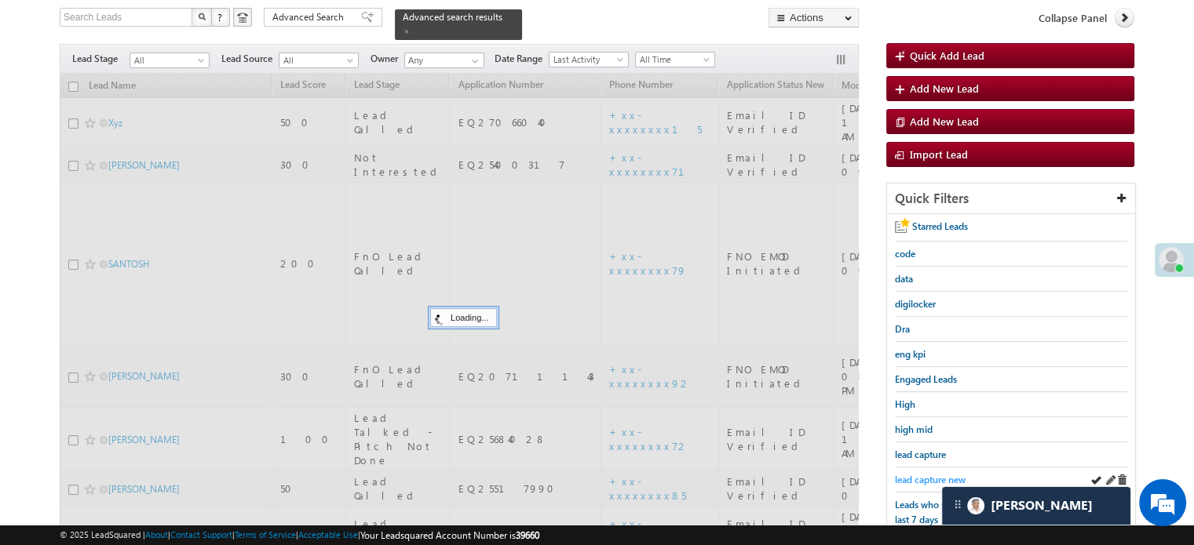
click at [919, 478] on span "lead capture new" at bounding box center [930, 480] width 71 height 12
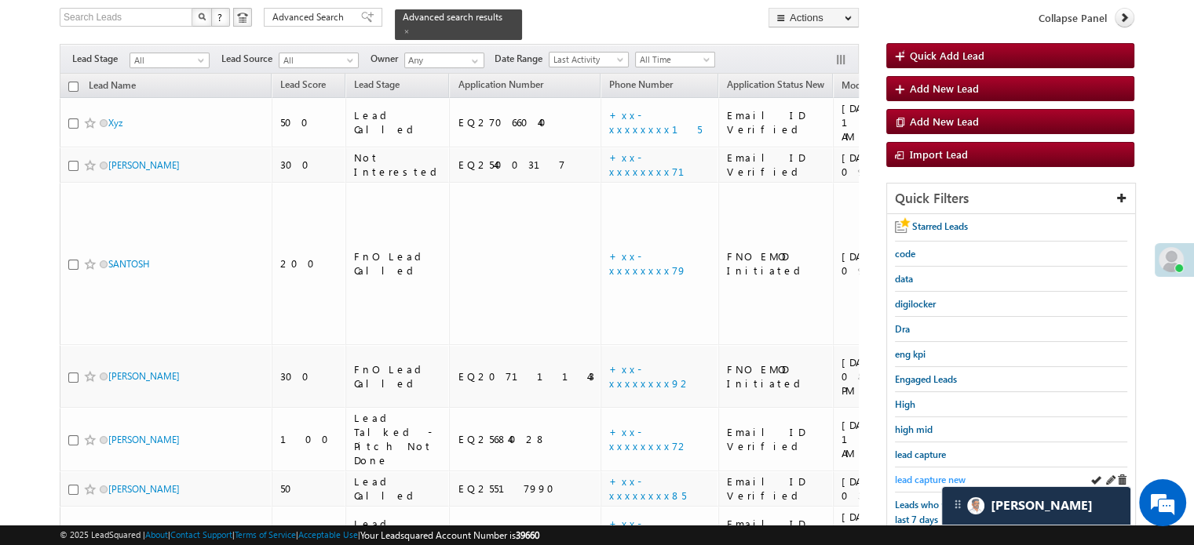
click at [926, 476] on span "lead capture new" at bounding box center [930, 480] width 71 height 12
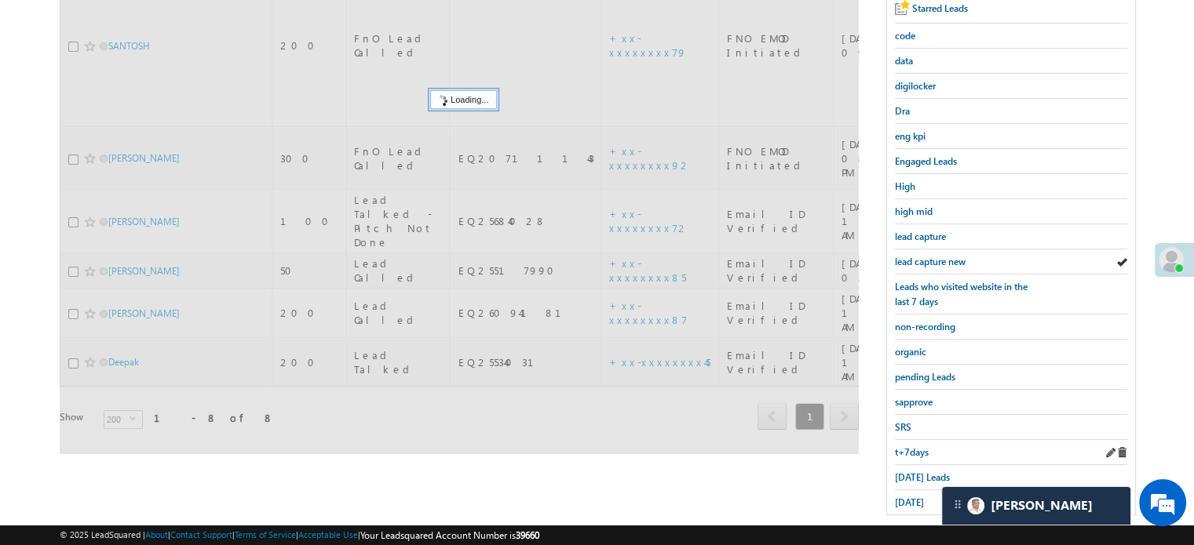
scroll to position [337, 0]
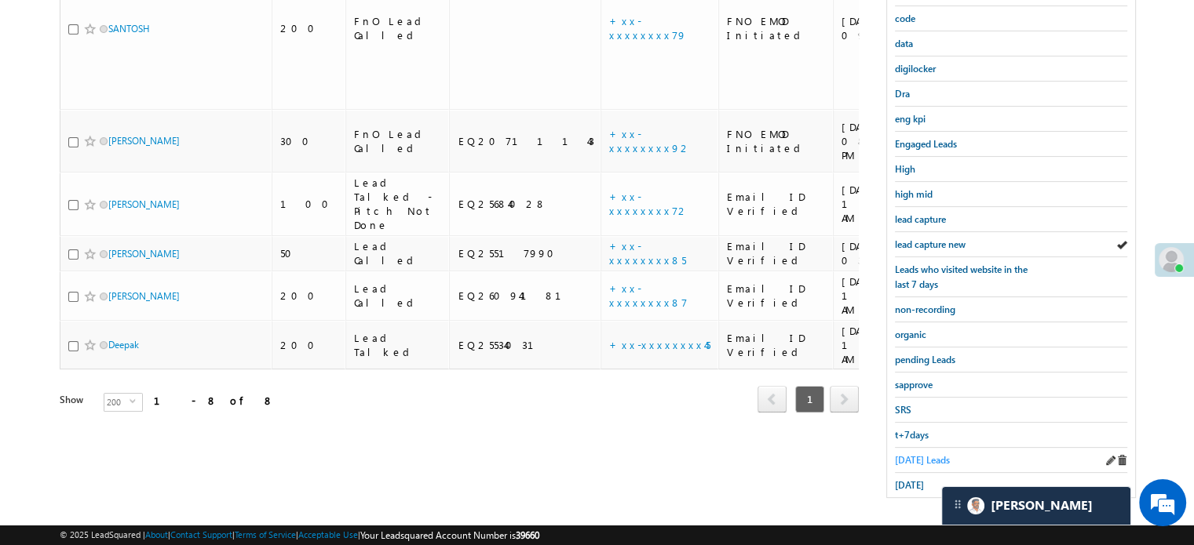
click at [902, 455] on span "Today's Leads" at bounding box center [922, 460] width 55 height 12
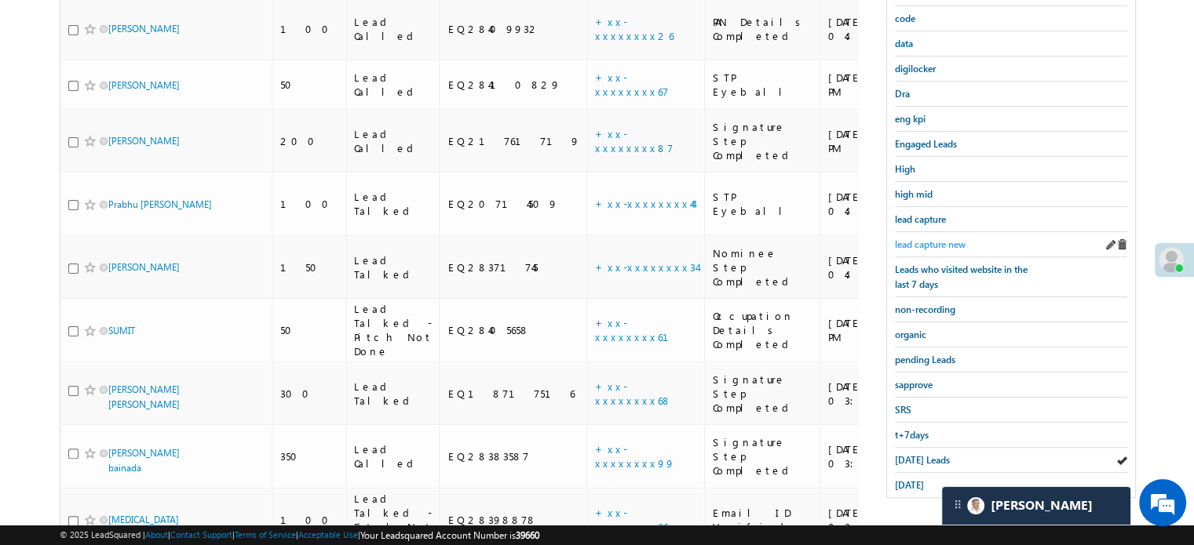
click at [912, 242] on span "lead capture new" at bounding box center [930, 245] width 71 height 12
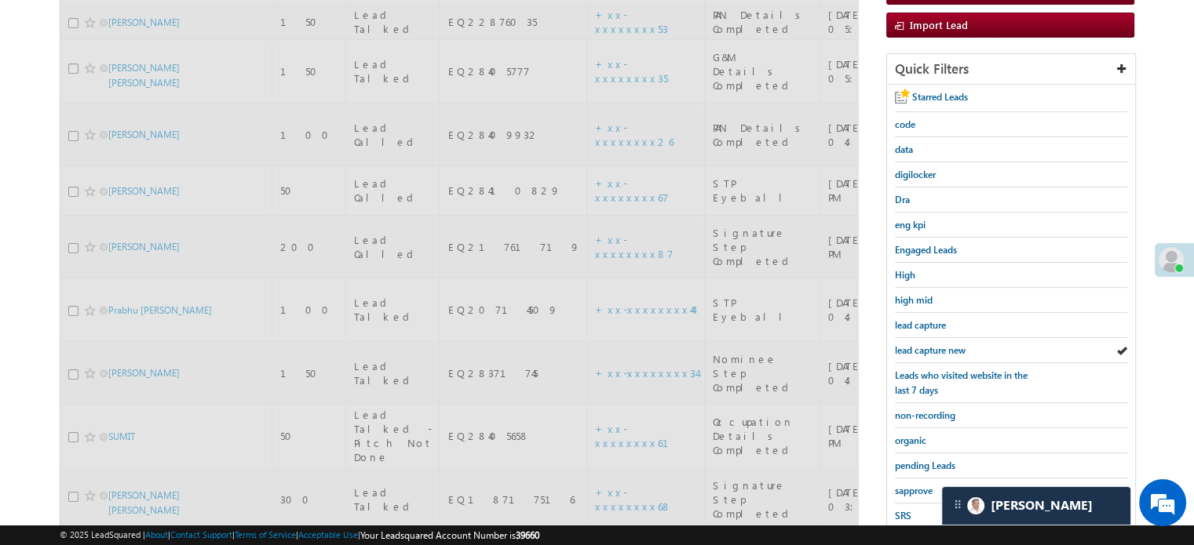
scroll to position [101, 0]
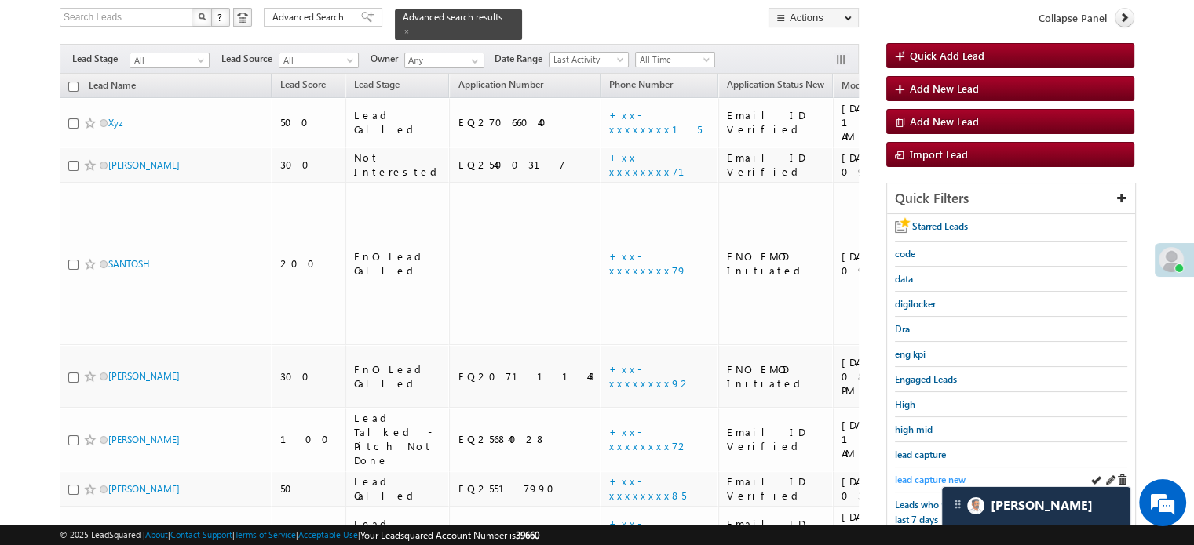
click at [924, 474] on span "lead capture new" at bounding box center [930, 480] width 71 height 12
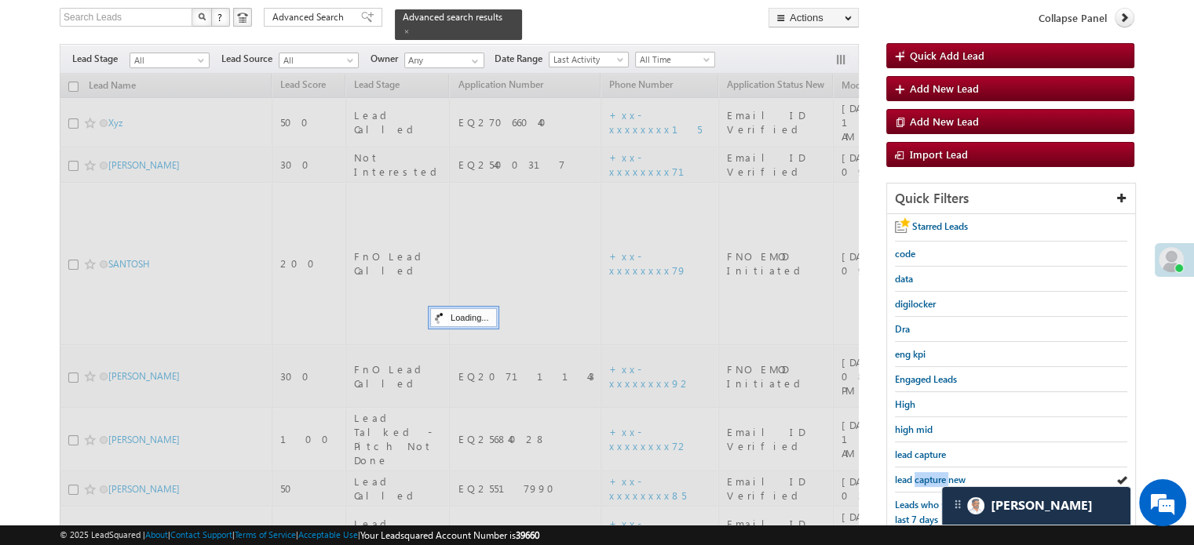
click at [924, 474] on span "lead capture new" at bounding box center [930, 480] width 71 height 12
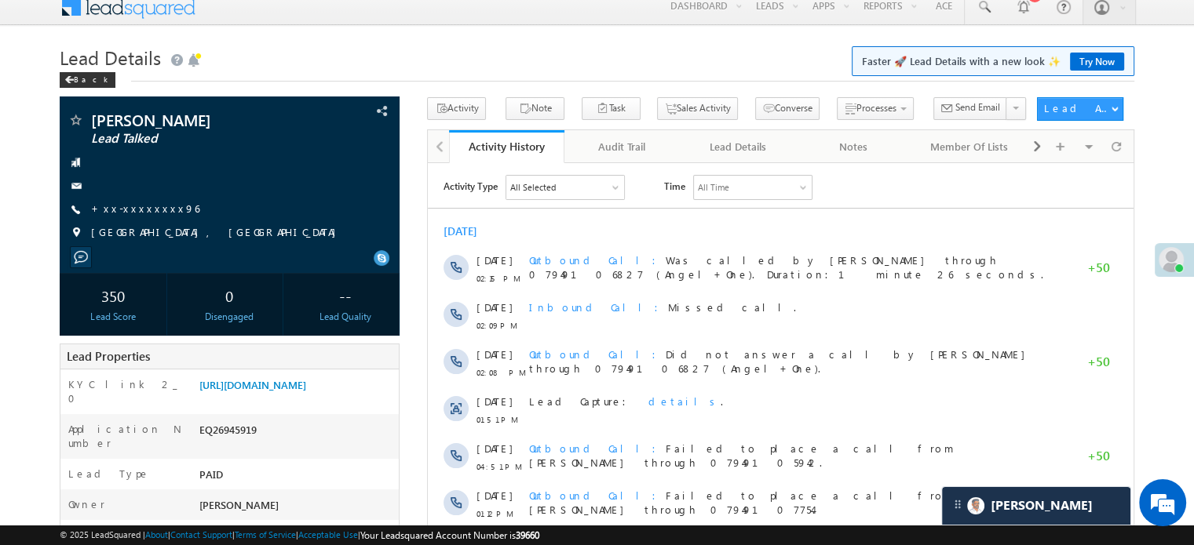
scroll to position [8080, 0]
